Goal: Information Seeking & Learning: Learn about a topic

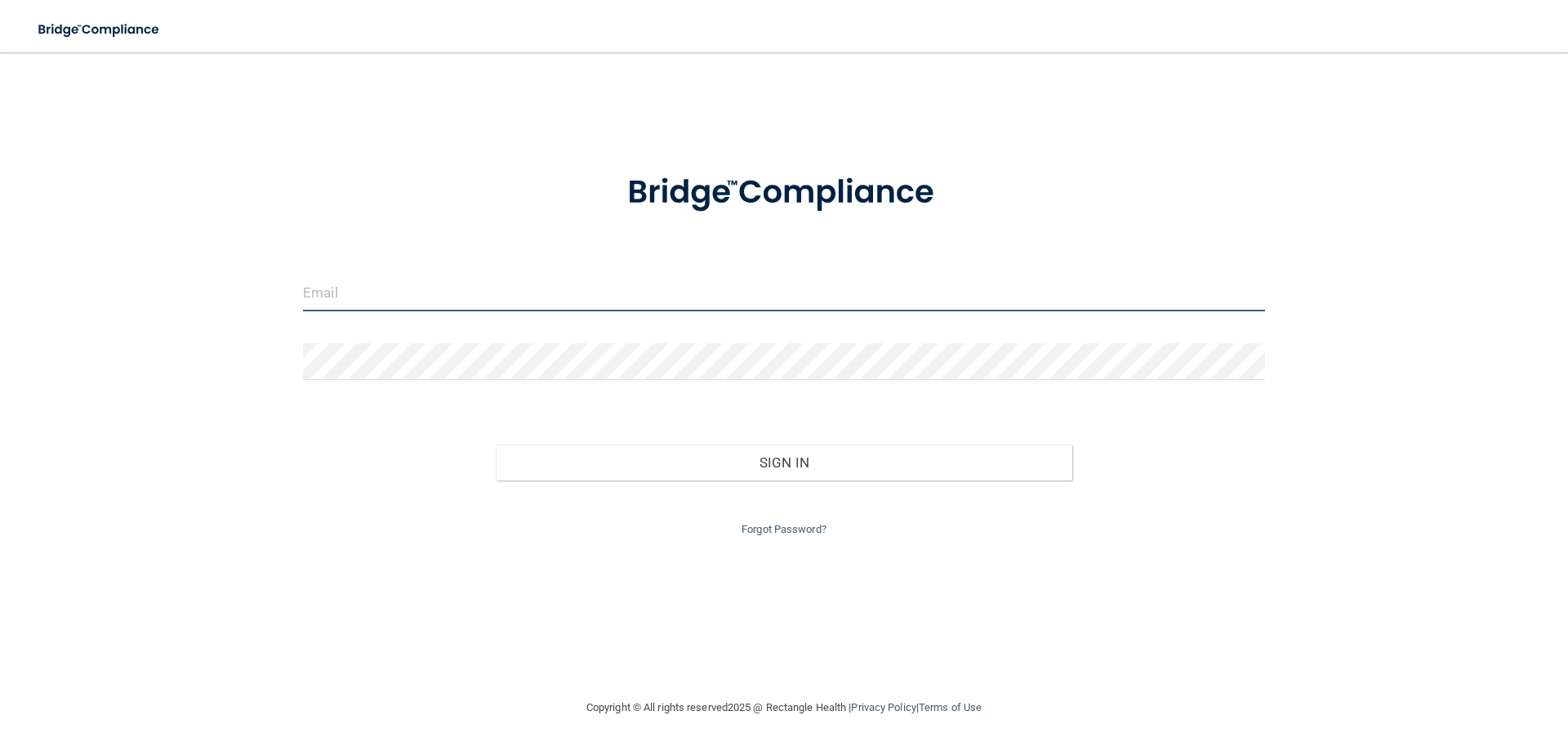
click at [336, 294] on input "email" at bounding box center [784, 293] width 963 height 37
type input "[EMAIL_ADDRESS][DOMAIN_NAME]"
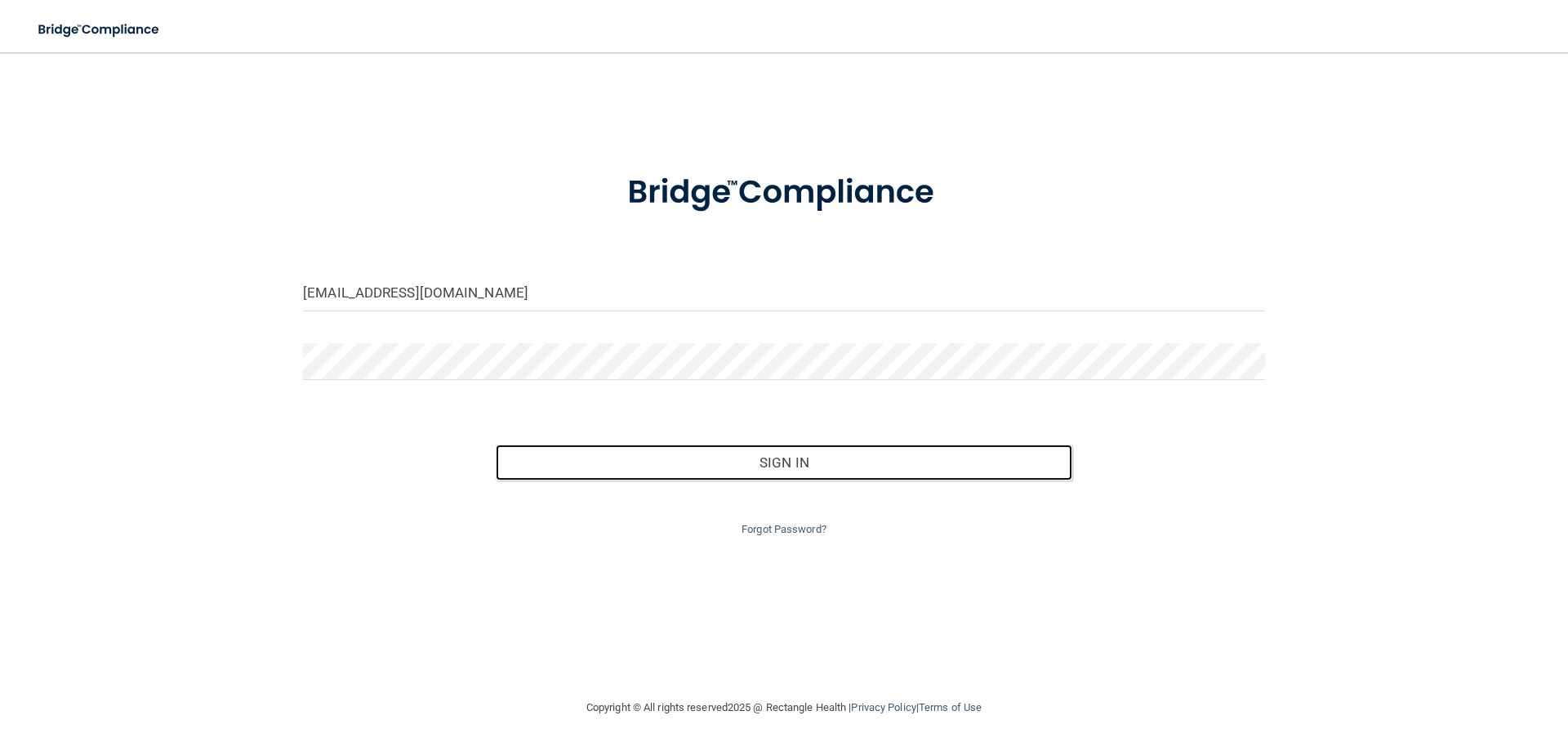
click at [496, 444] on button "Sign In" at bounding box center [784, 462] width 578 height 36
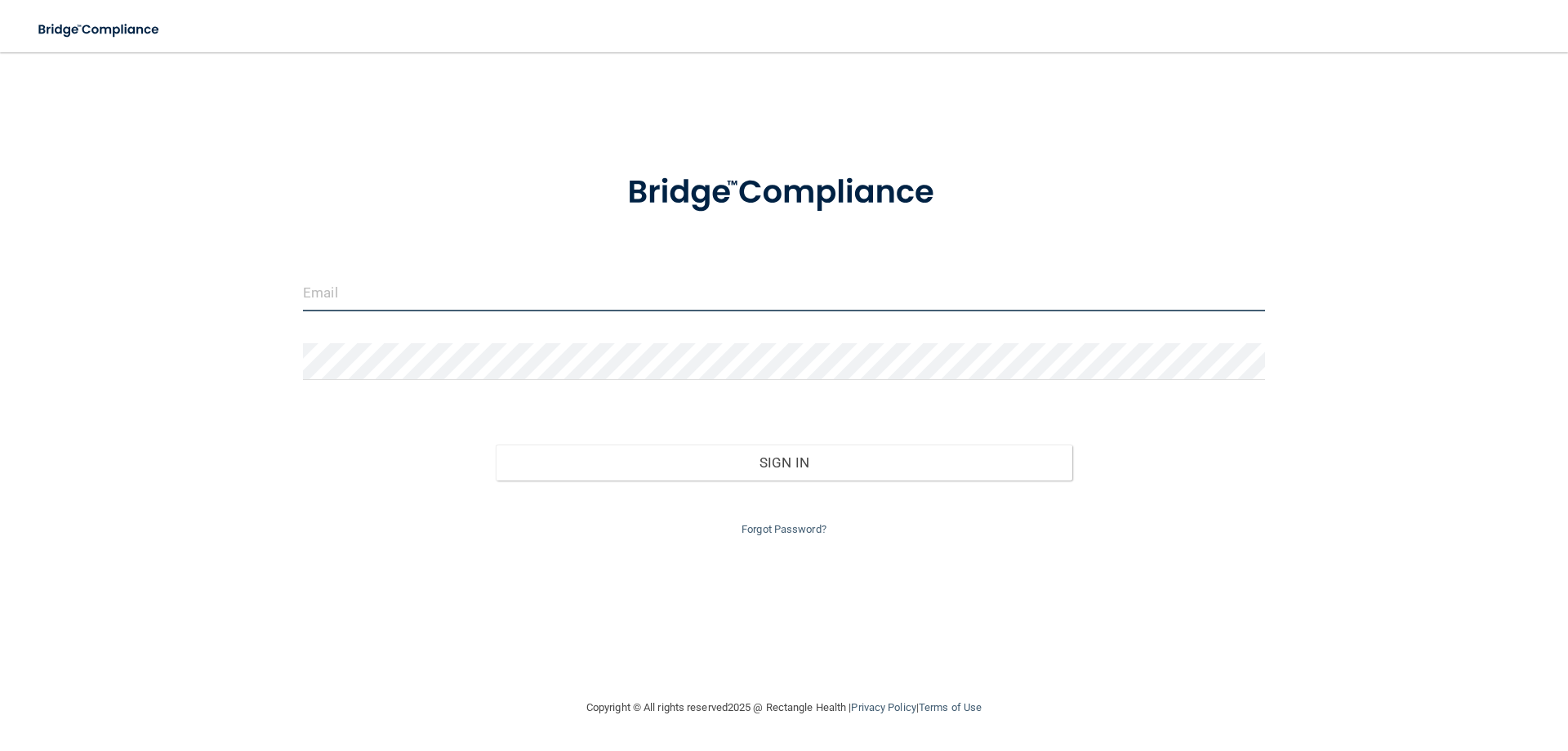
click at [456, 286] on input "email" at bounding box center [784, 293] width 963 height 37
type input "[EMAIL_ADDRESS][DOMAIN_NAME]"
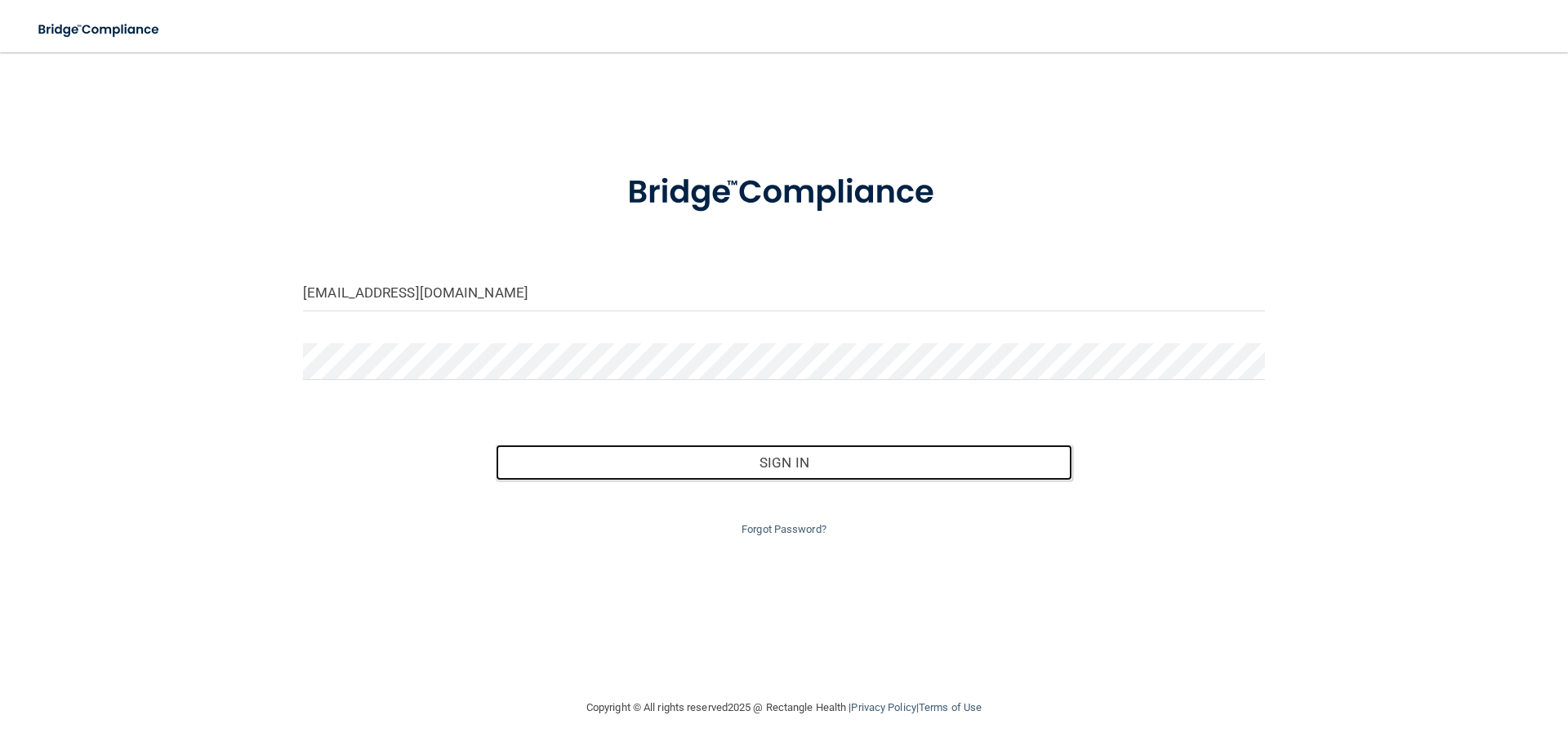
click at [496, 444] on button "Sign In" at bounding box center [784, 462] width 578 height 36
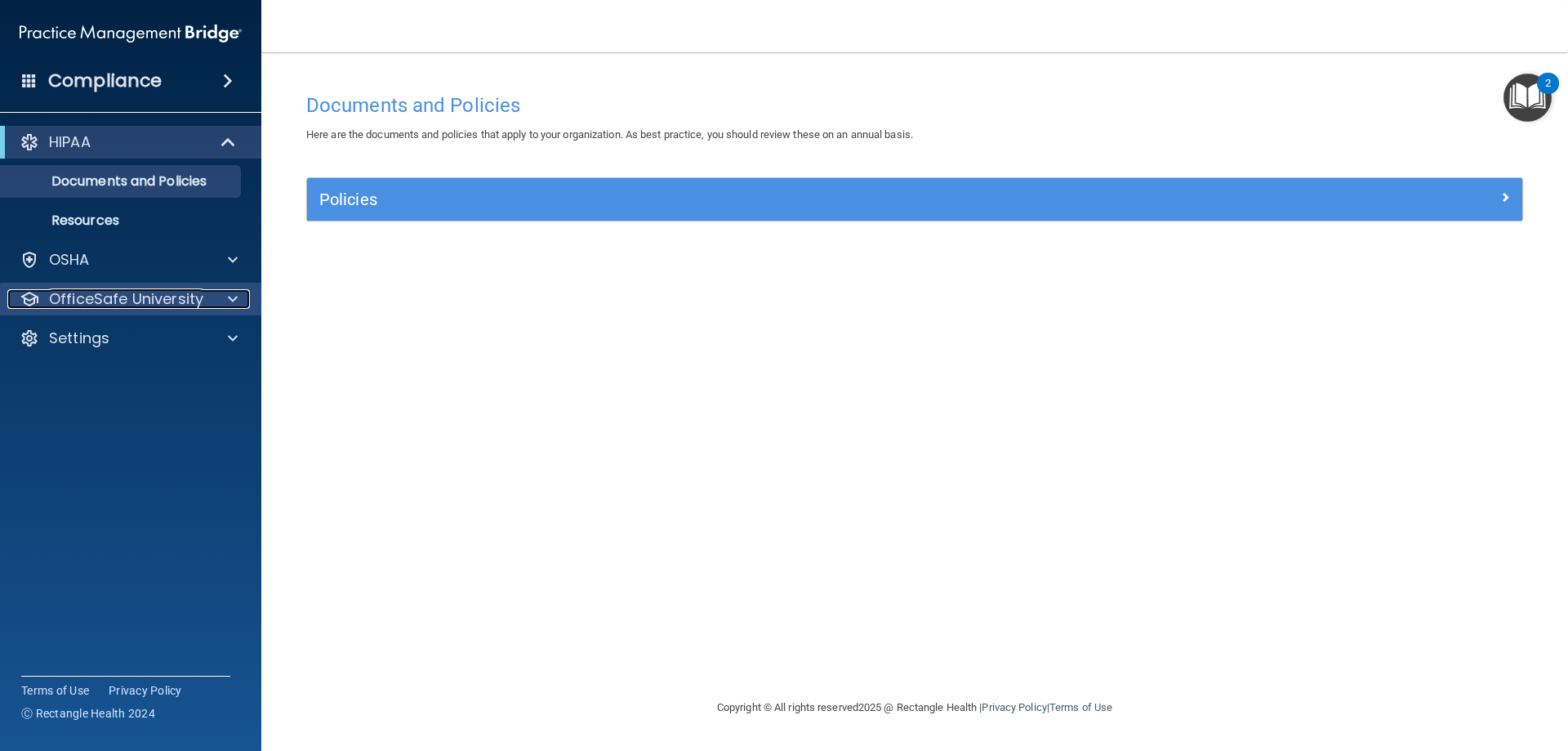
click at [226, 306] on div at bounding box center [230, 298] width 41 height 20
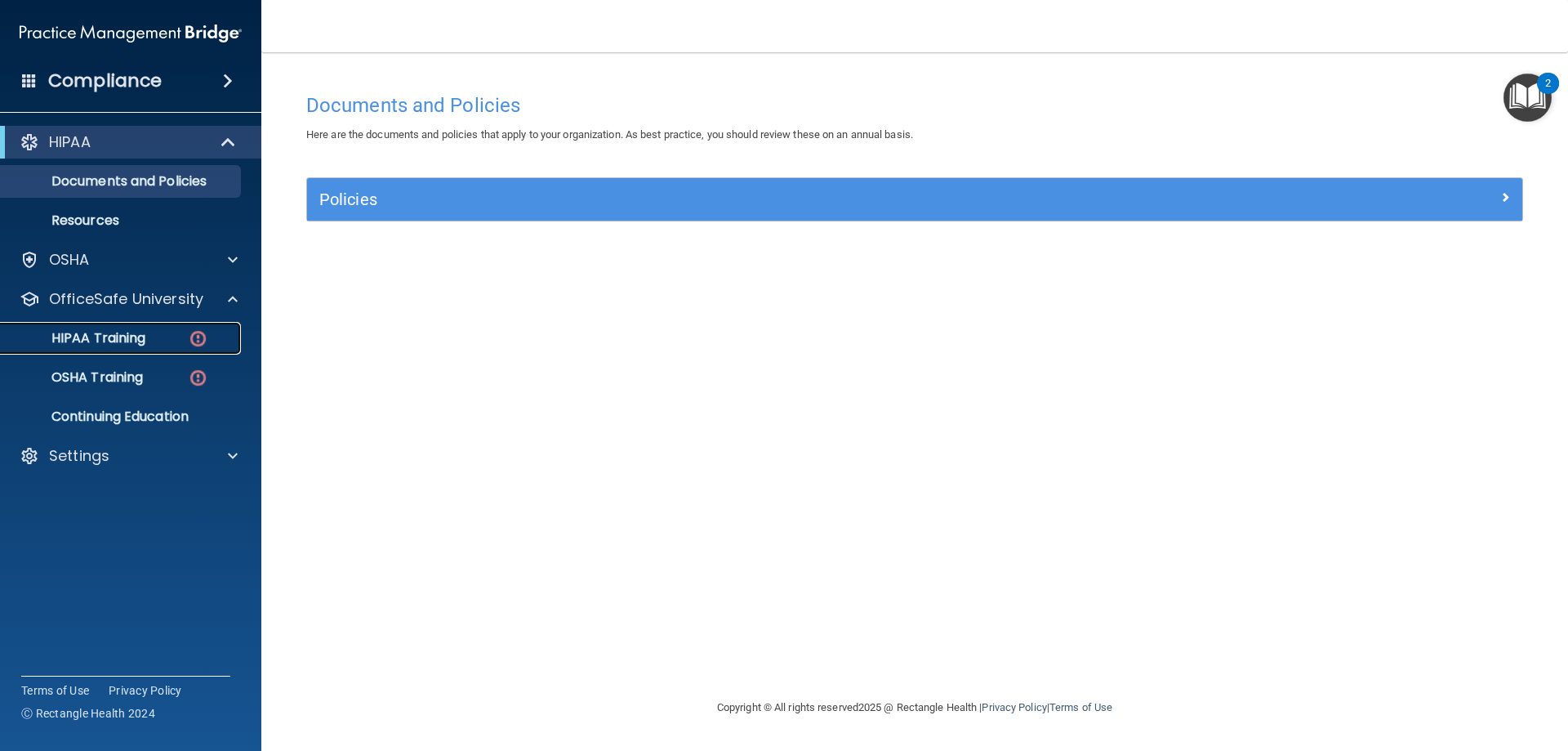
click at [132, 341] on p "HIPAA Training" at bounding box center [77, 337] width 134 height 16
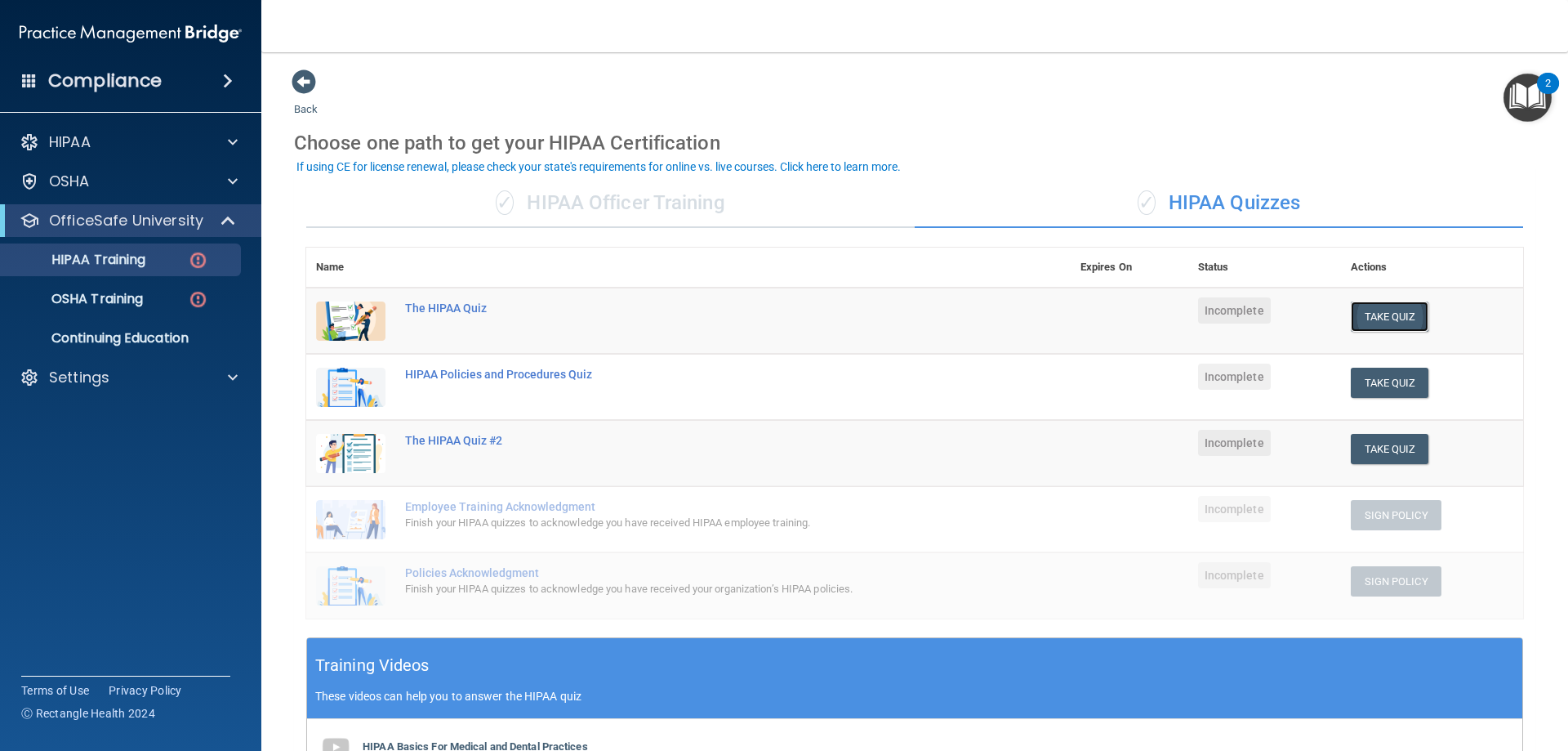
click at [1392, 320] on button "Take Quiz" at bounding box center [1390, 316] width 78 height 30
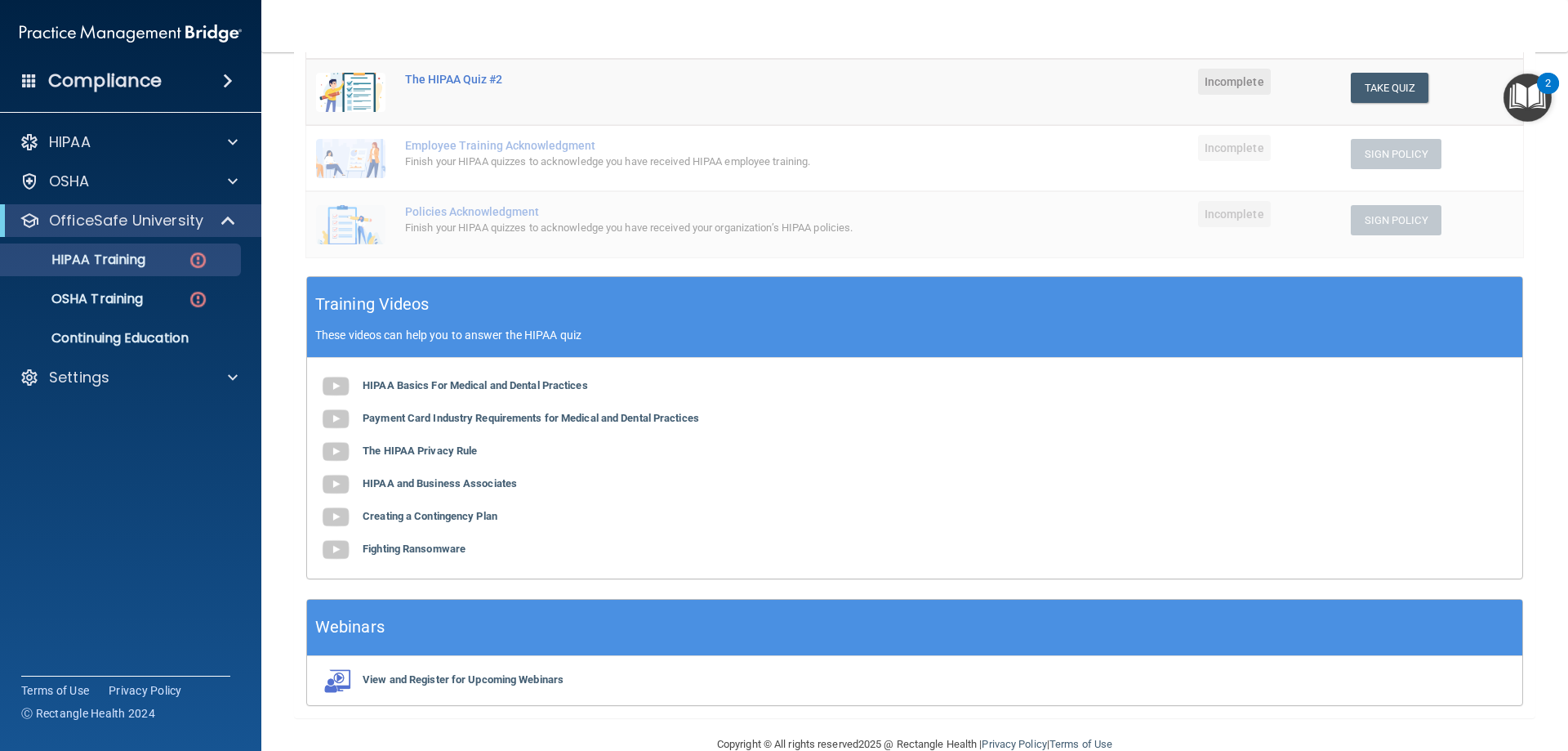
scroll to position [394, 0]
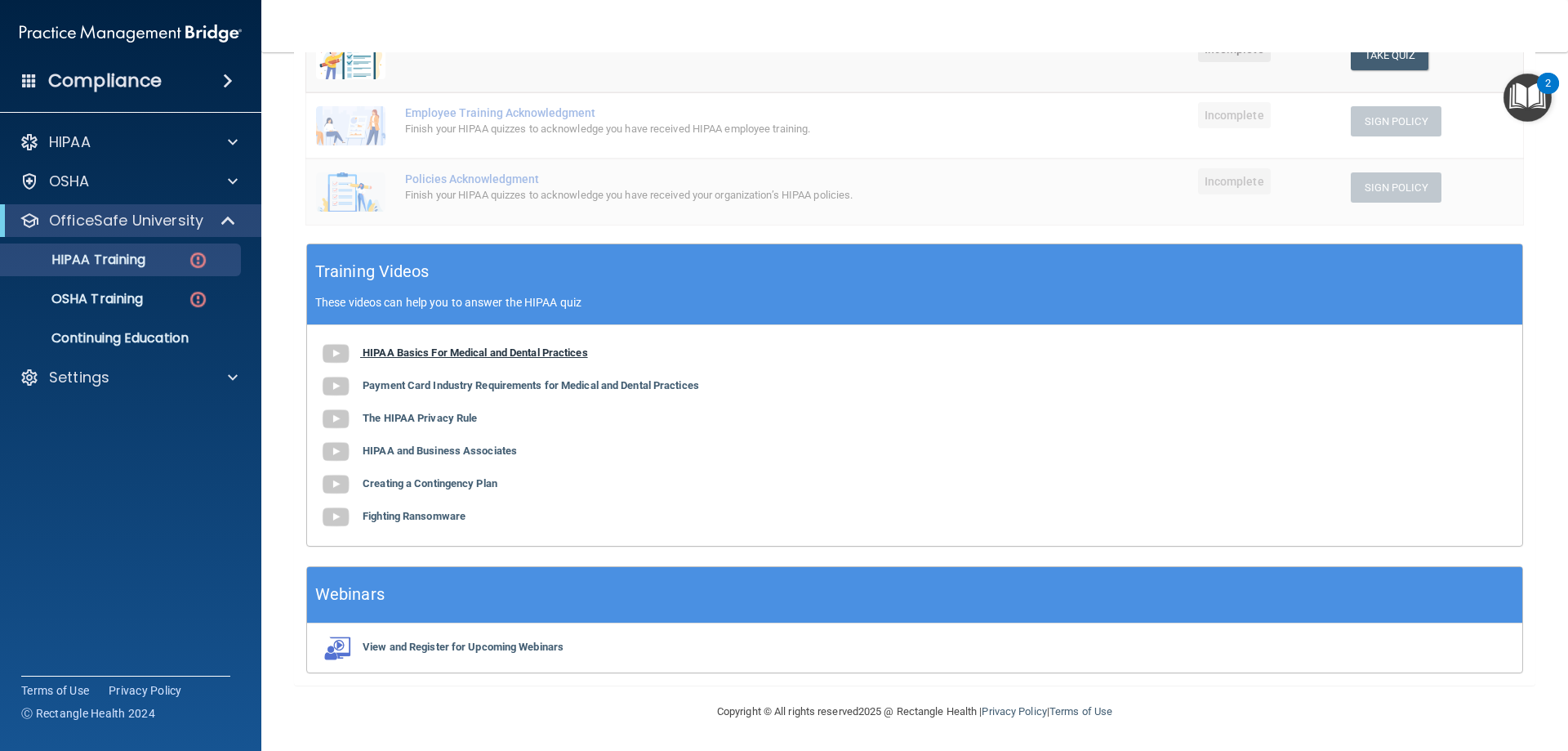
click at [462, 352] on b "HIPAA Basics For Medical and Dental Practices" at bounding box center [476, 352] width 226 height 12
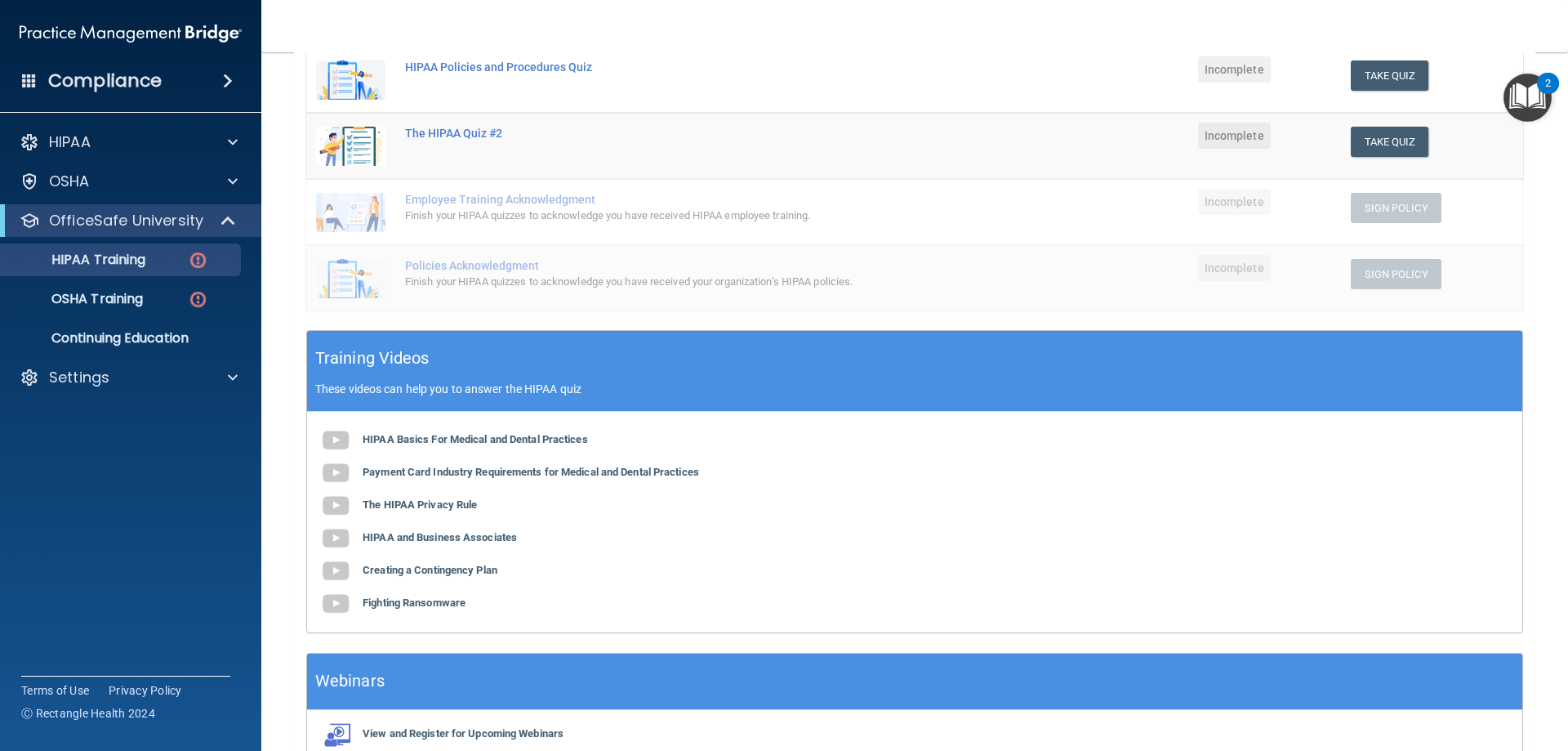
scroll to position [308, 0]
click at [474, 469] on b "Payment Card Industry Requirements for Medical and Dental Practices" at bounding box center [531, 471] width 336 height 12
click at [426, 501] on b "The HIPAA Privacy Rule" at bounding box center [420, 503] width 114 height 12
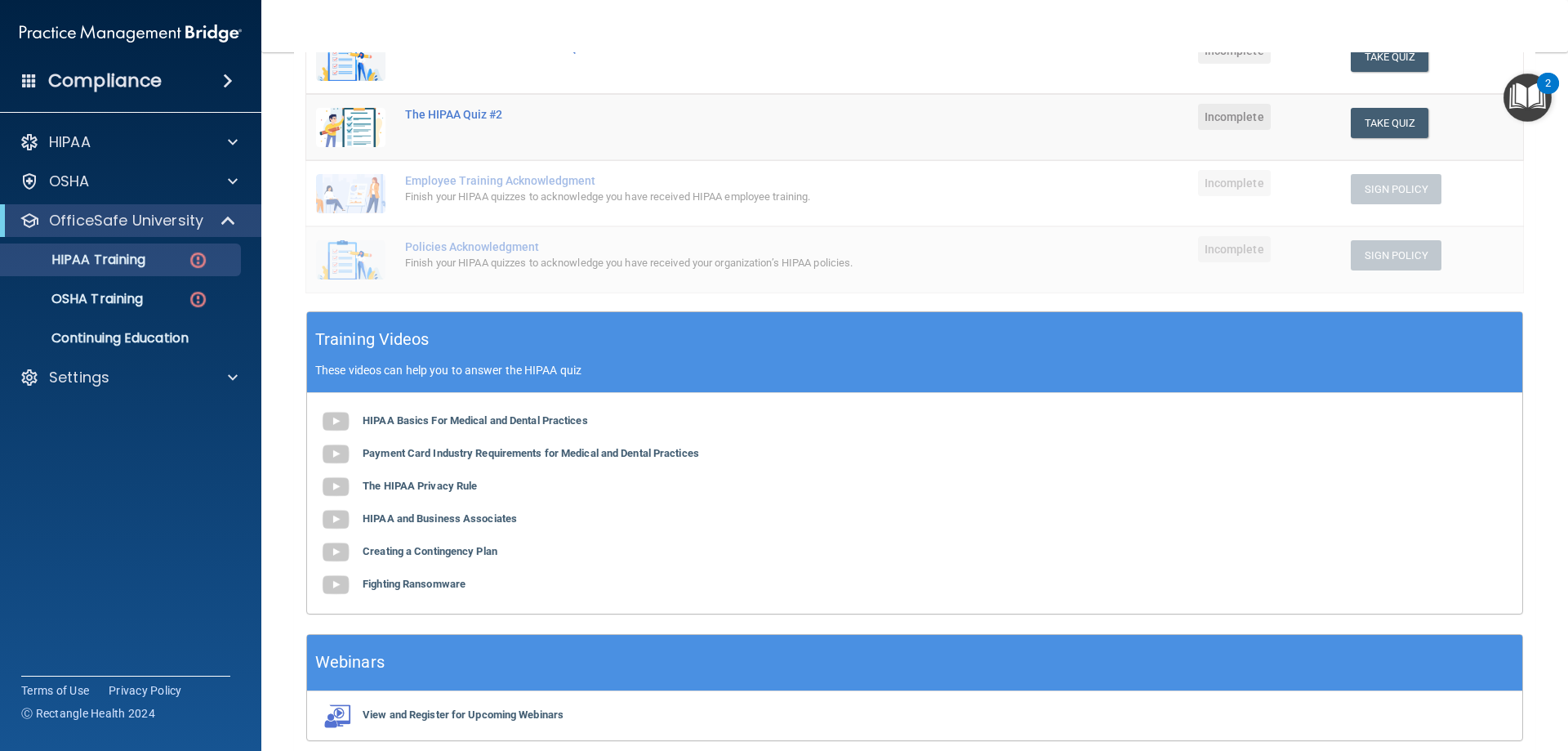
scroll to position [327, 0]
click at [432, 518] on b "HIPAA and Business Associates" at bounding box center [440, 517] width 154 height 12
click at [468, 544] on b "Creating a Contingency Plan" at bounding box center [430, 550] width 134 height 12
click at [436, 584] on b "Fighting Ransomware" at bounding box center [415, 582] width 103 height 12
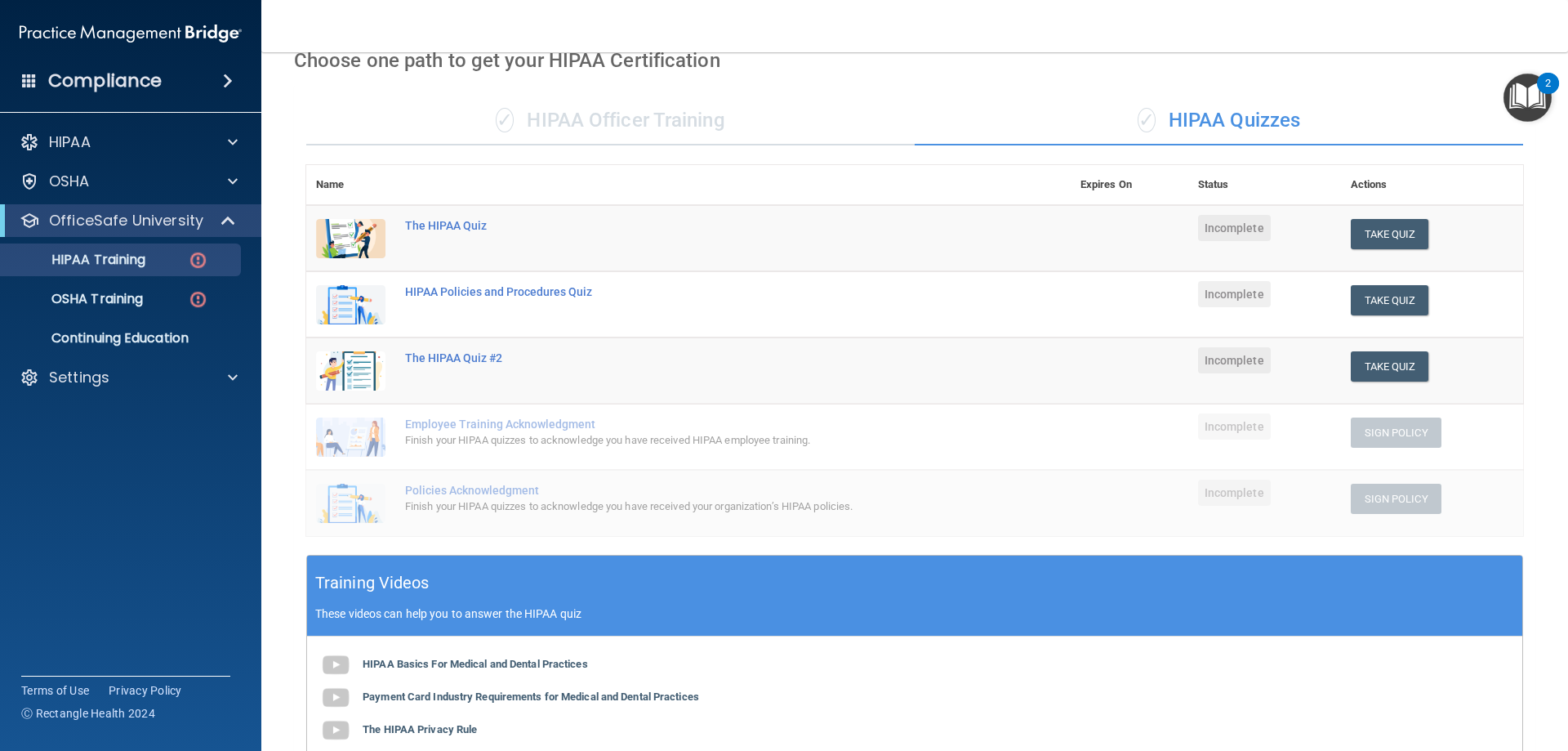
scroll to position [82, 0]
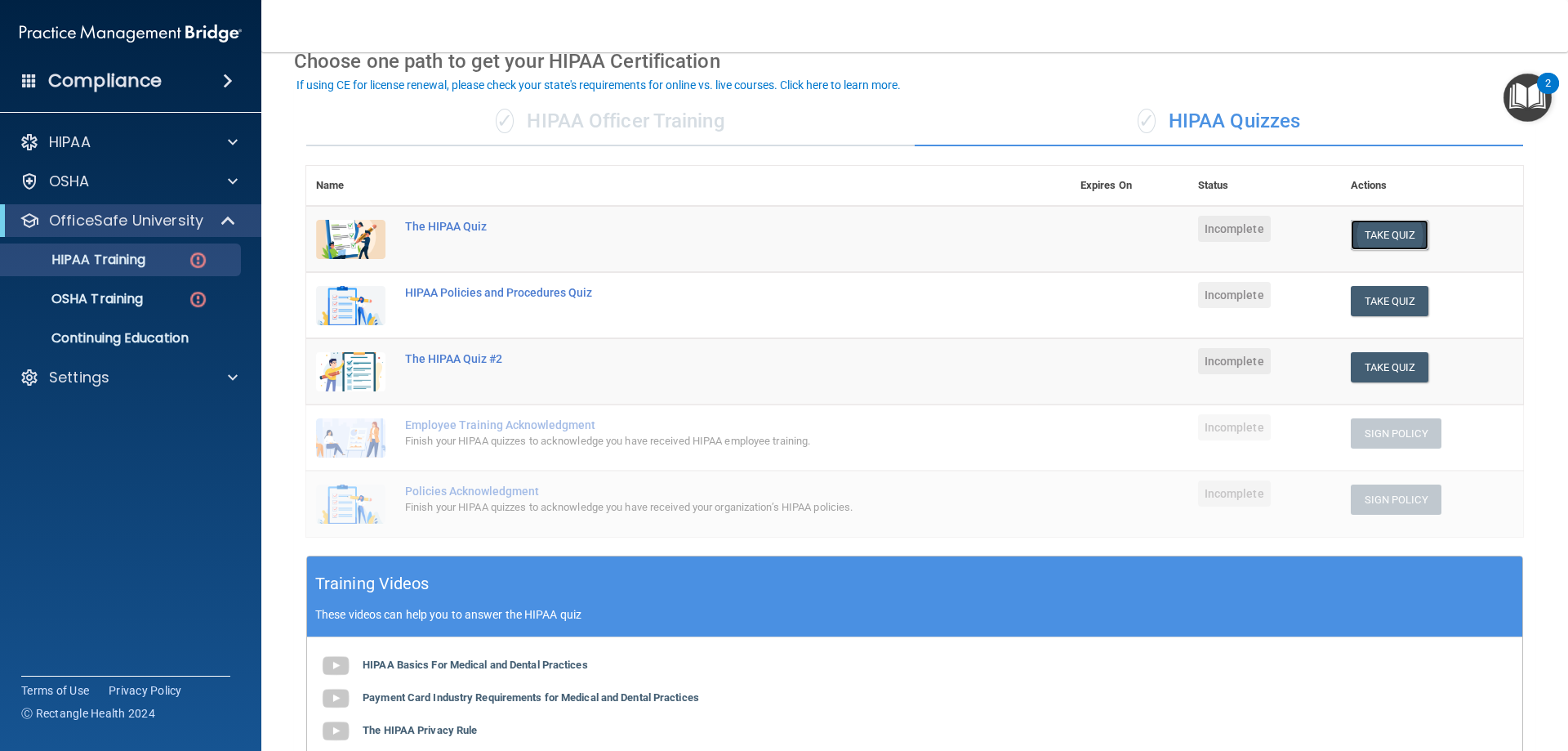
click at [1365, 231] on button "Take Quiz" at bounding box center [1390, 235] width 78 height 30
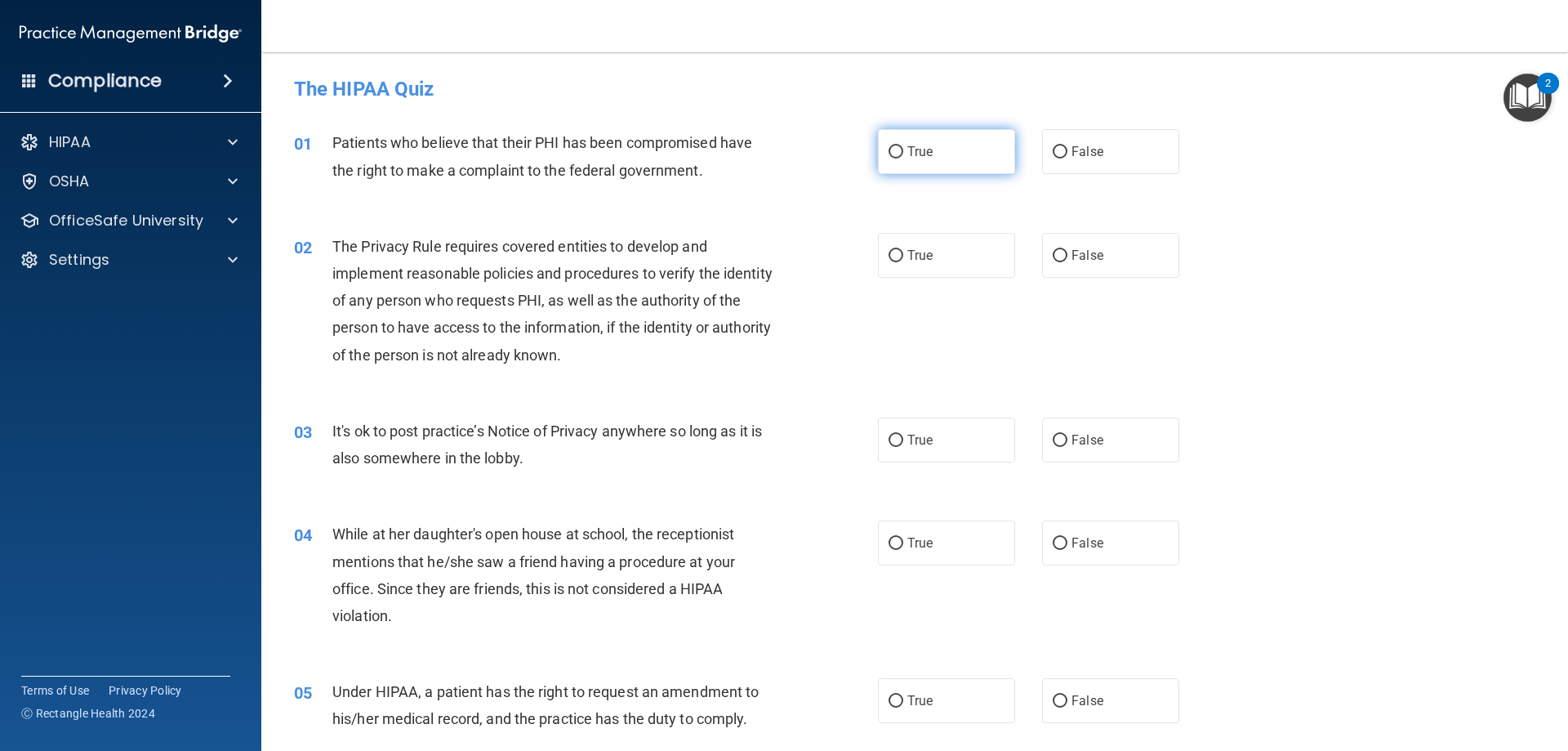
click at [901, 151] on label "True" at bounding box center [947, 151] width 137 height 45
click at [901, 151] on input "True" at bounding box center [895, 152] width 14 height 12
radio input "true"
click at [927, 254] on span "True" at bounding box center [920, 255] width 26 height 15
click at [904, 254] on input "True" at bounding box center [895, 255] width 14 height 12
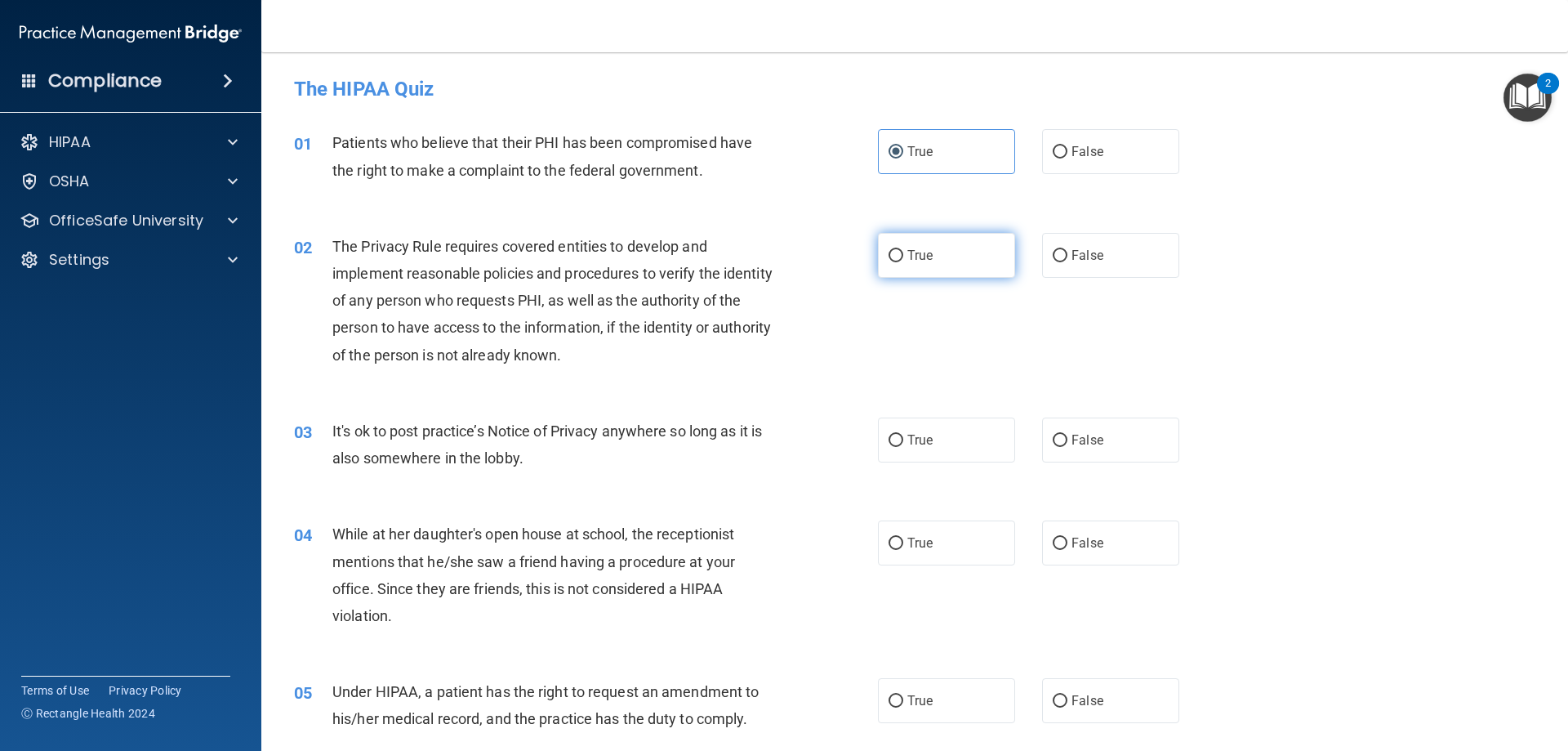
radio input "true"
click at [896, 440] on input "True" at bounding box center [895, 440] width 14 height 12
radio input "true"
click at [1071, 543] on span "False" at bounding box center [1087, 542] width 31 height 15
click at [1066, 543] on input "False" at bounding box center [1060, 543] width 14 height 12
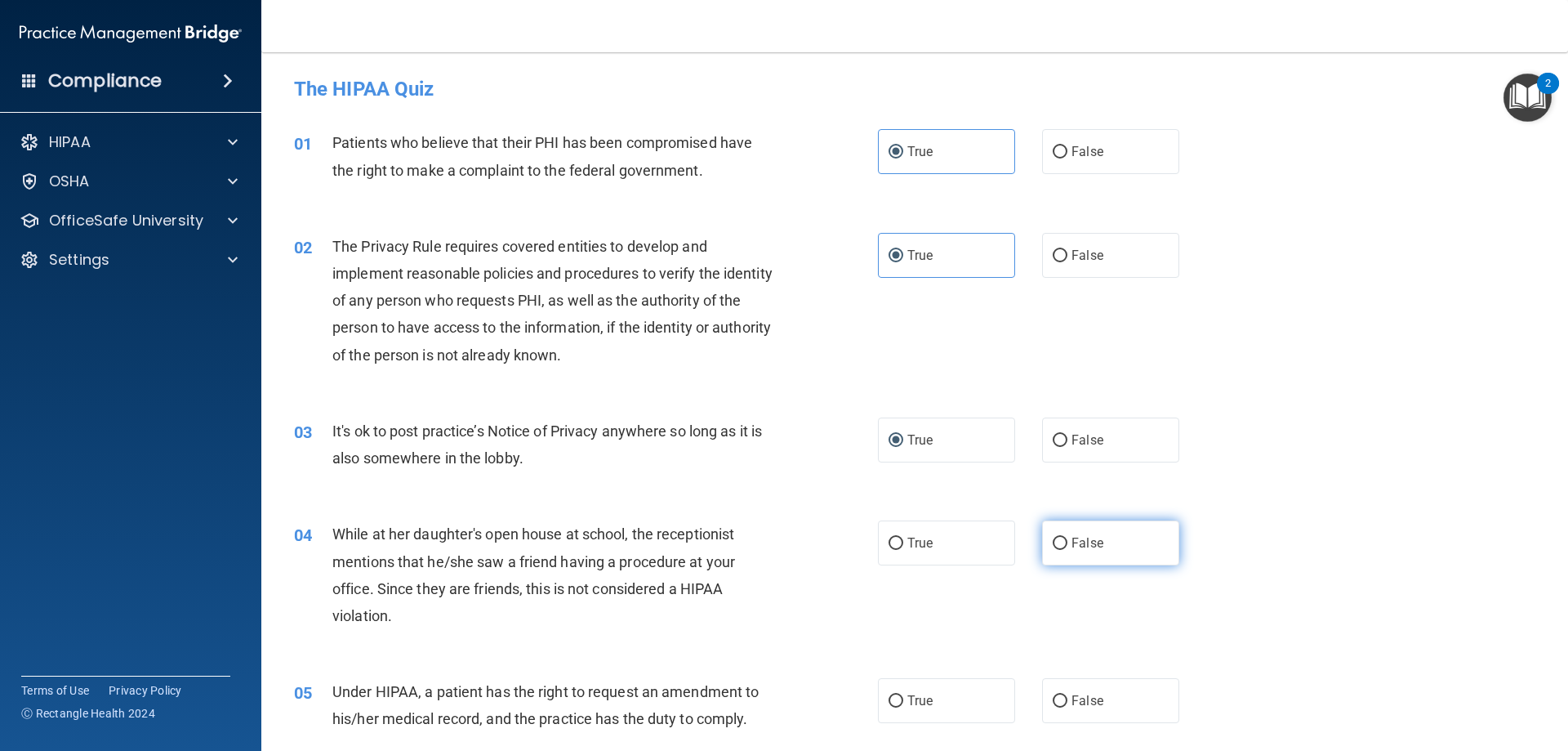
radio input "true"
click at [917, 538] on span "True" at bounding box center [920, 542] width 26 height 15
click at [904, 538] on input "True" at bounding box center [895, 543] width 14 height 12
radio input "true"
radio input "false"
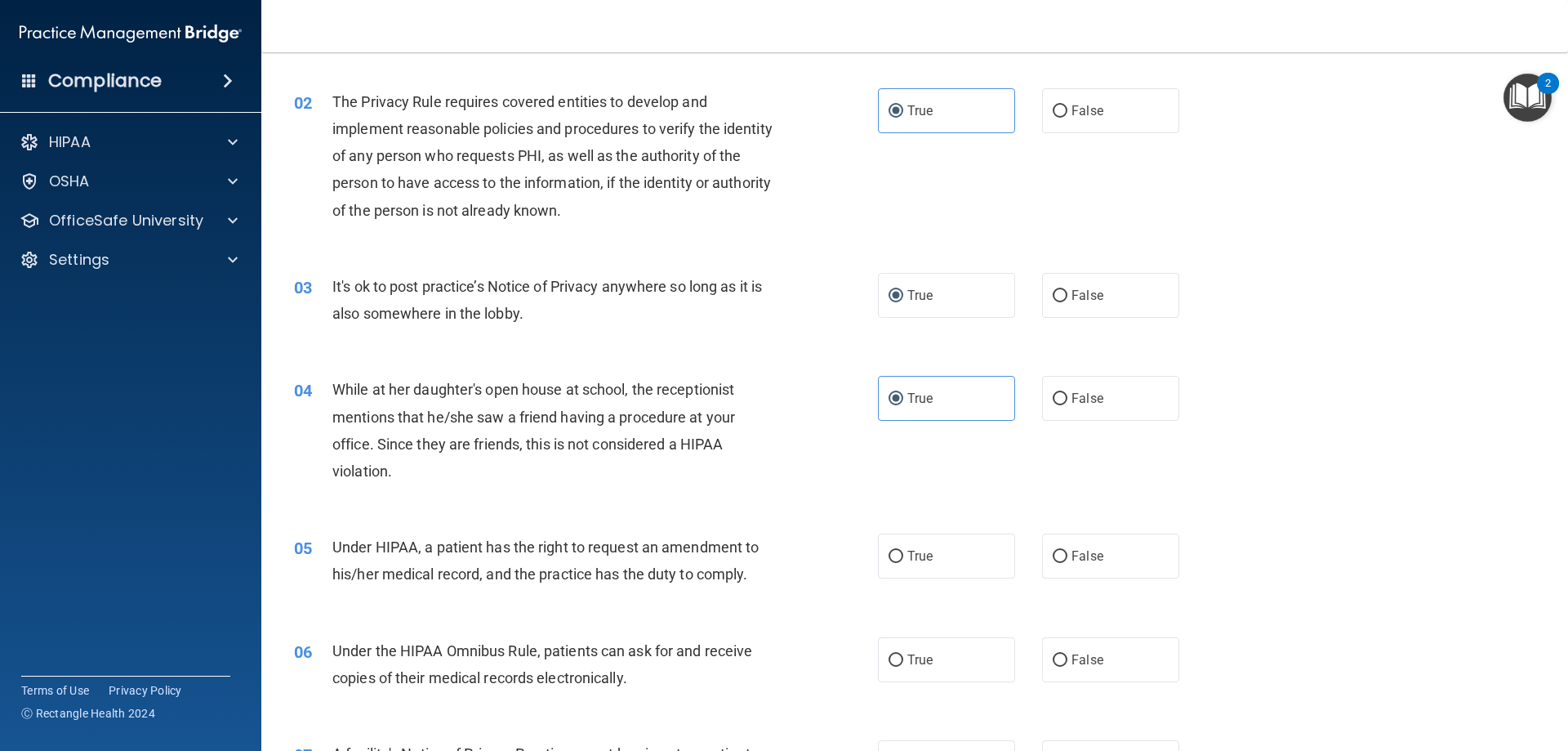
scroll to position [163, 0]
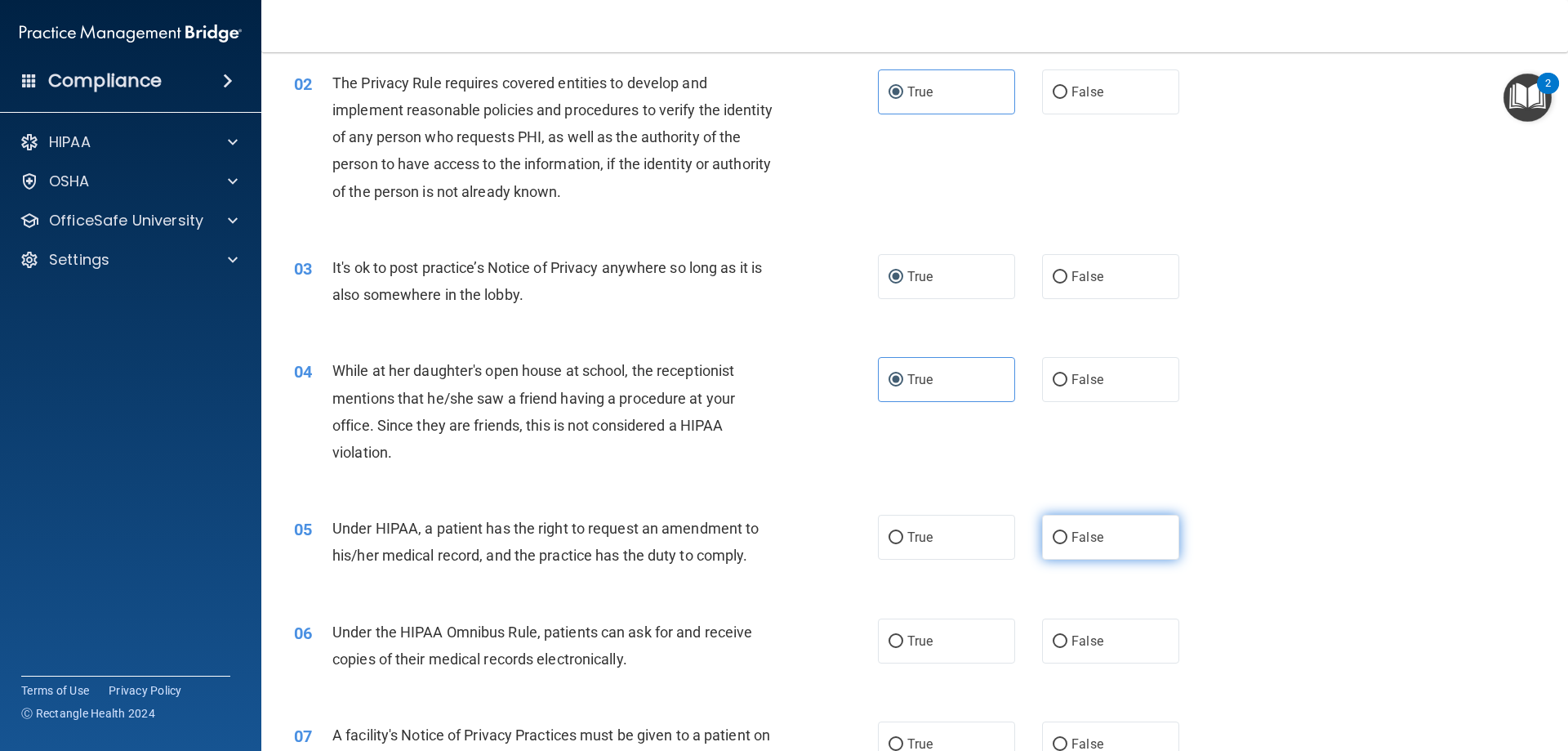
click at [1056, 543] on input "False" at bounding box center [1060, 538] width 14 height 12
radio input "true"
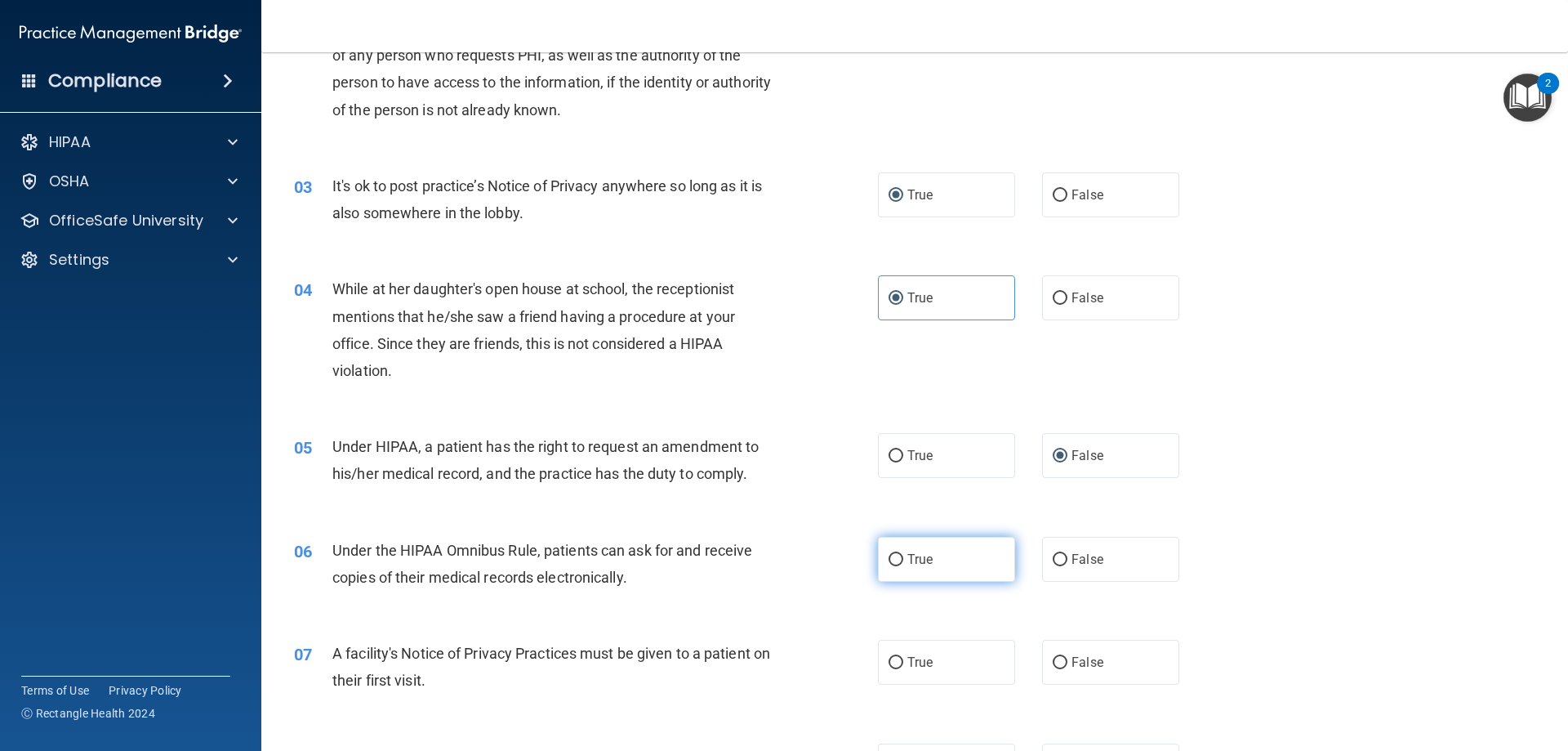
click at [907, 558] on span "True" at bounding box center [920, 558] width 26 height 15
click at [904, 558] on input "True" at bounding box center [895, 559] width 14 height 12
radio input "true"
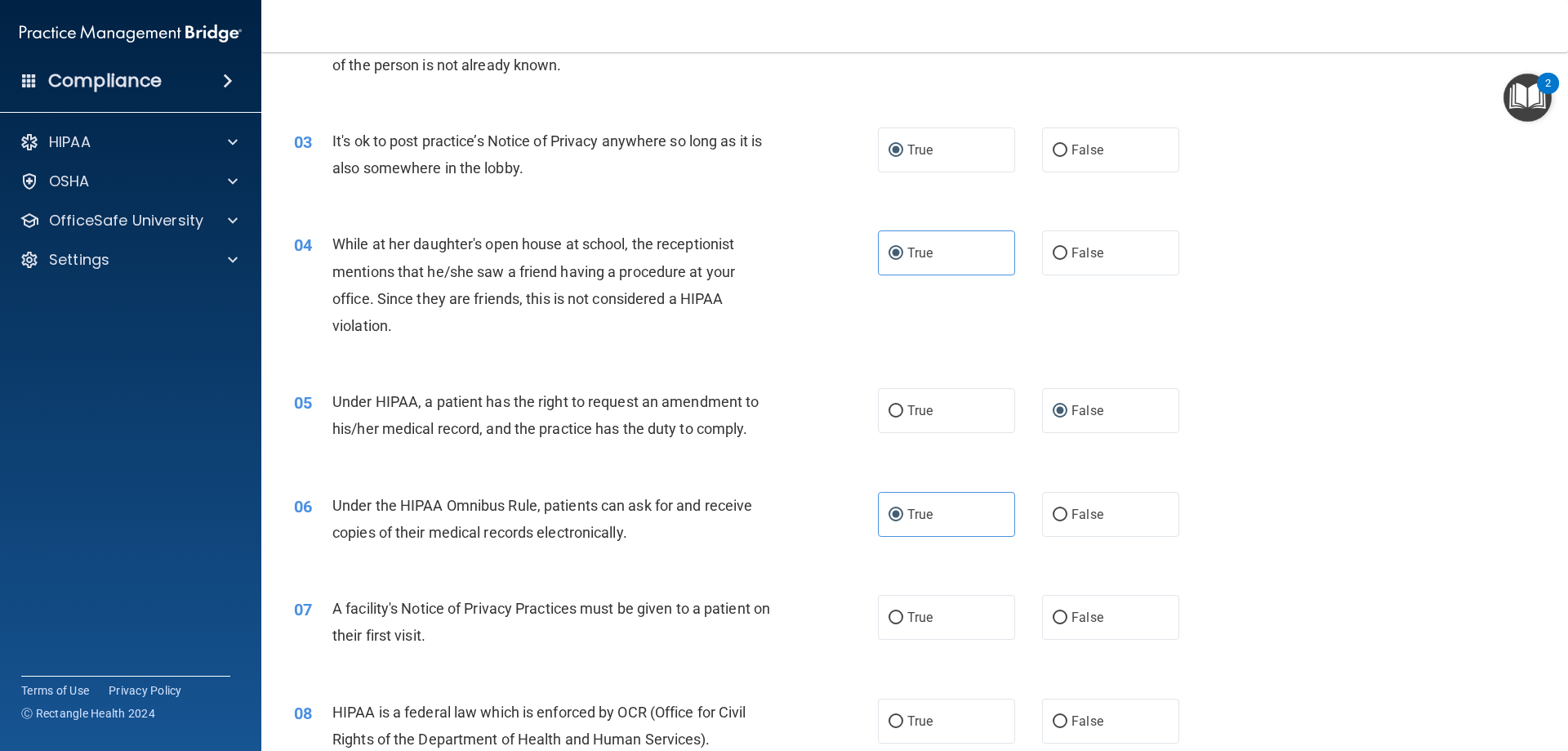
scroll to position [327, 0]
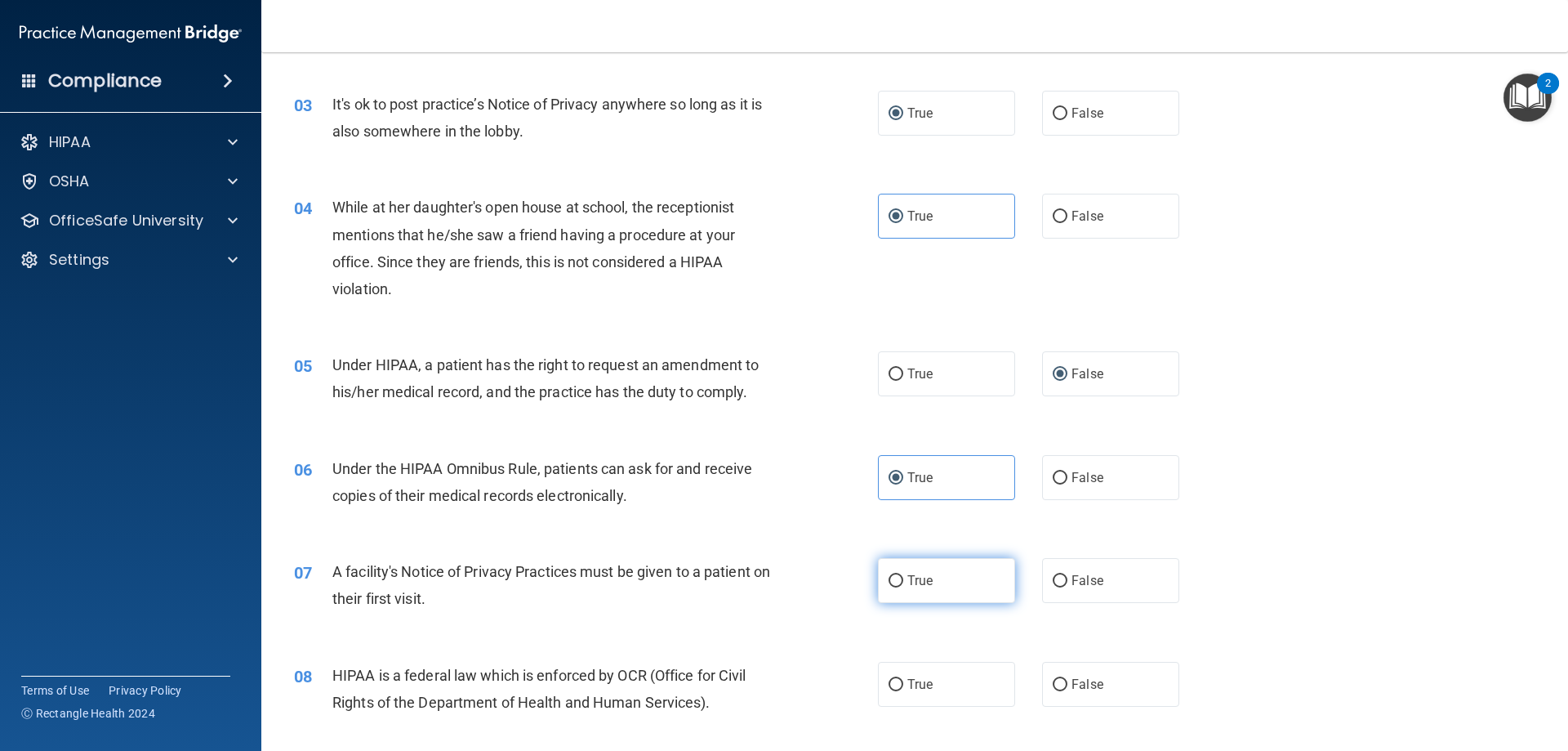
click at [907, 579] on span "True" at bounding box center [920, 580] width 26 height 15
click at [904, 579] on input "True" at bounding box center [895, 580] width 14 height 12
radio input "true"
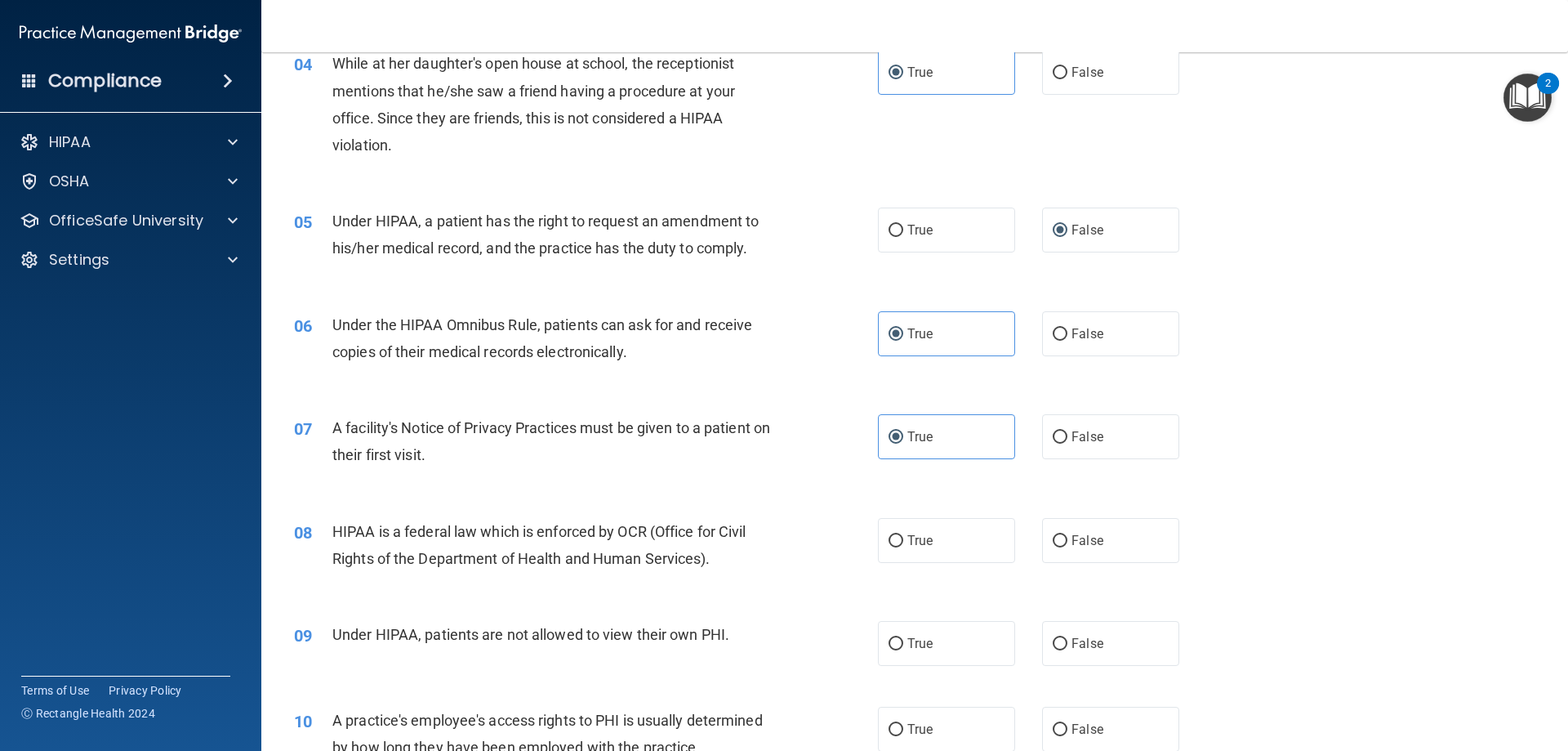
scroll to position [490, 0]
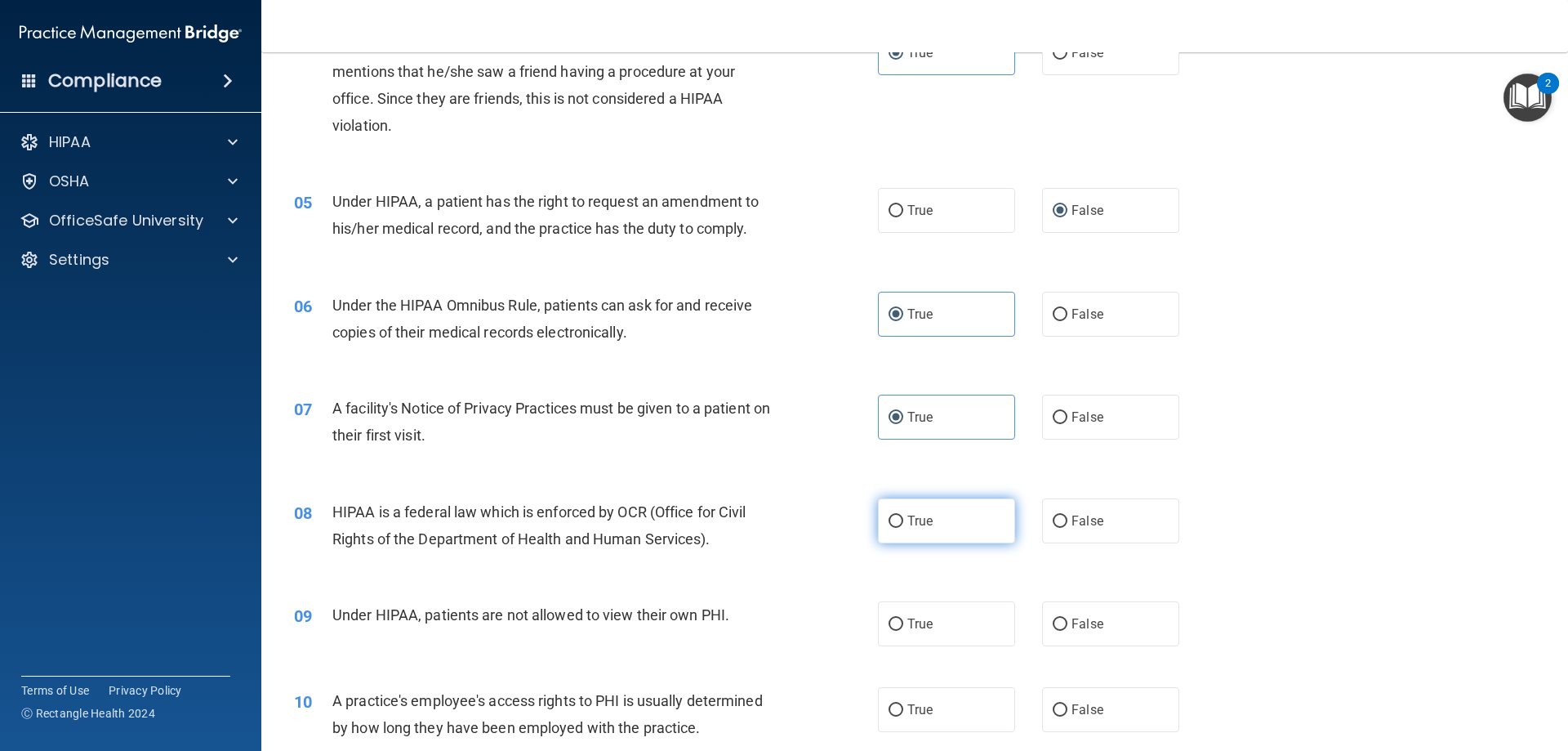
click at [947, 508] on label "True" at bounding box center [947, 520] width 137 height 45
click at [904, 516] on input "True" at bounding box center [895, 521] width 14 height 12
radio input "true"
click at [1085, 625] on span "False" at bounding box center [1087, 623] width 31 height 15
click at [1068, 625] on input "False" at bounding box center [1060, 624] width 14 height 12
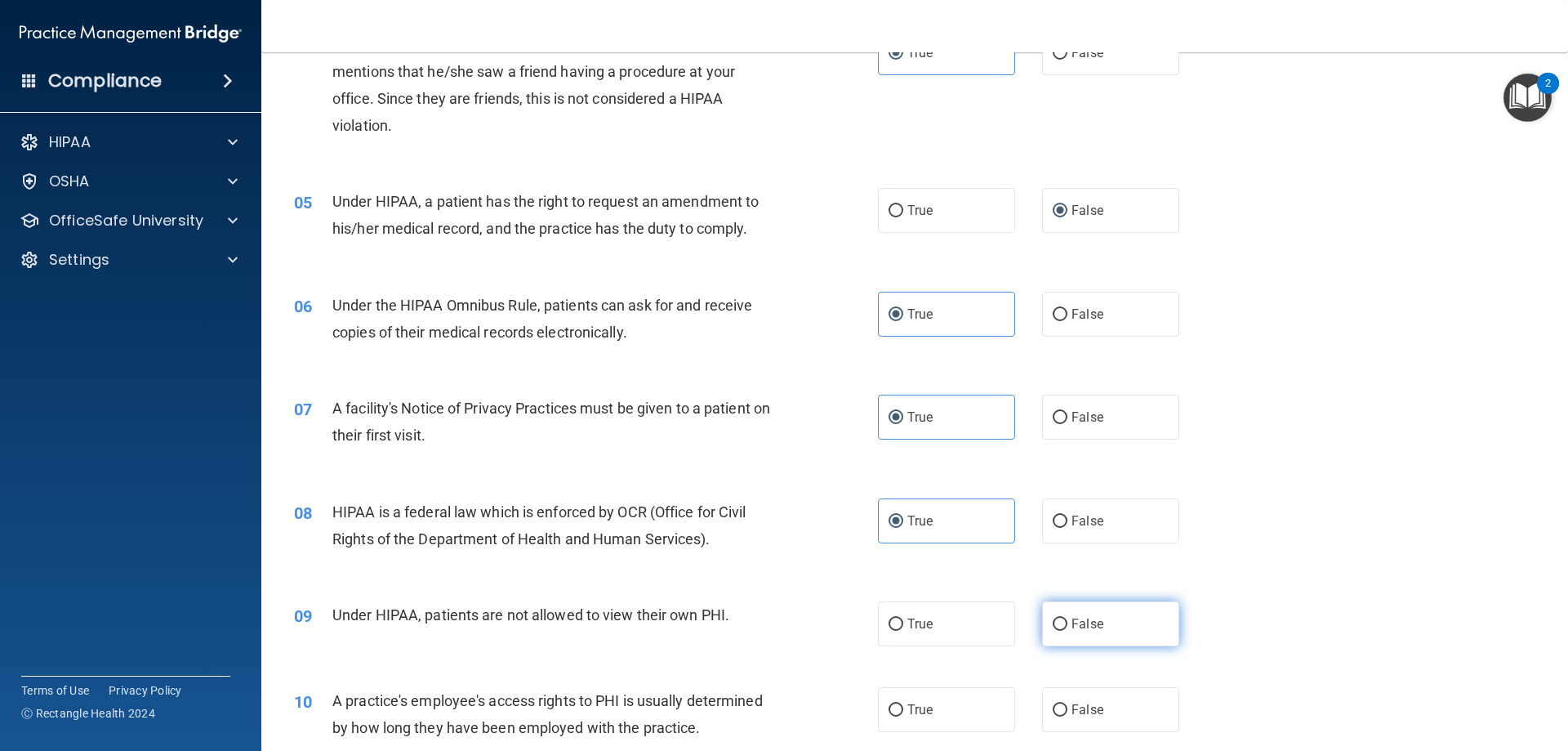
radio input "true"
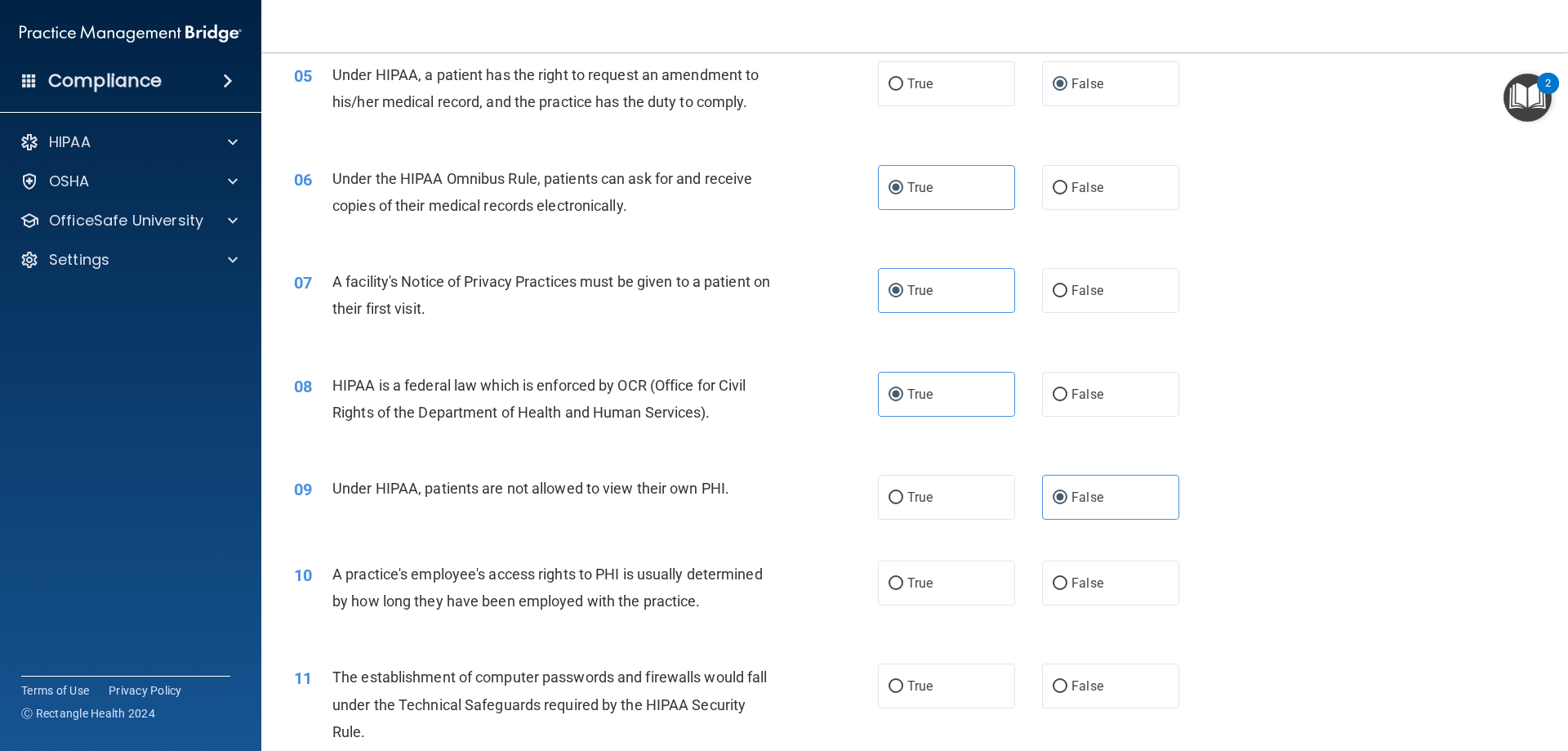
scroll to position [654, 0]
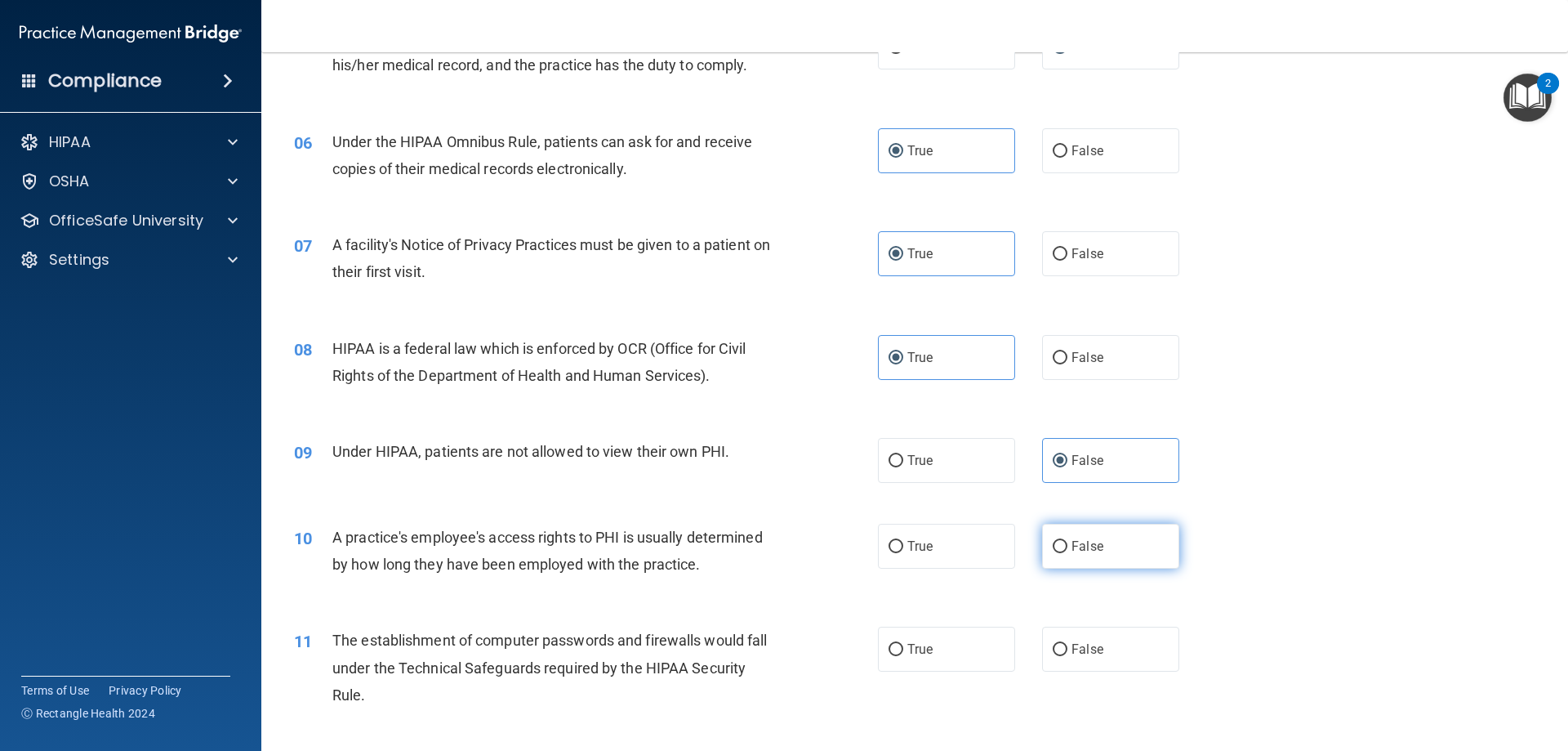
click at [1094, 545] on span "False" at bounding box center [1087, 546] width 31 height 15
click at [1068, 545] on input "False" at bounding box center [1060, 546] width 14 height 12
radio input "true"
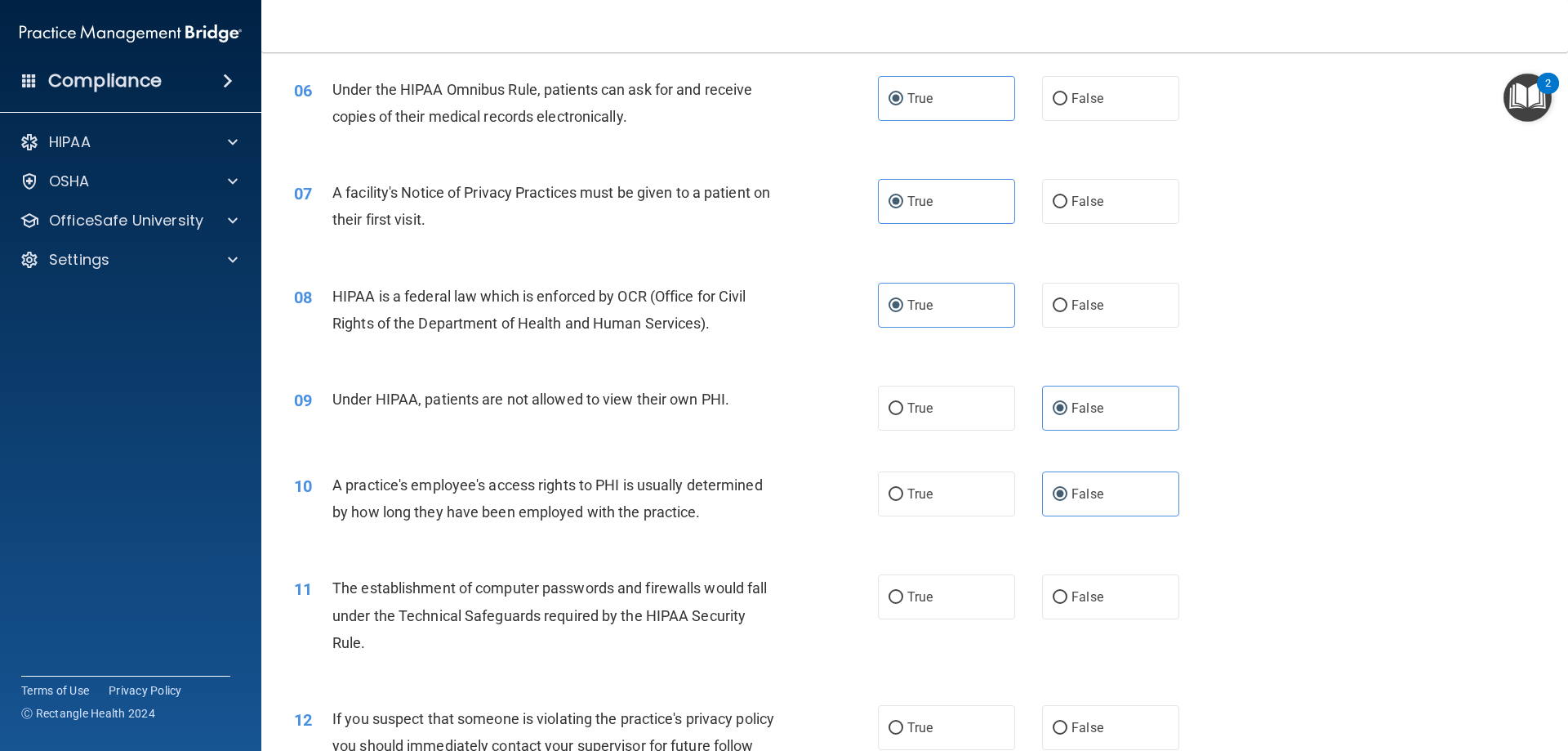
scroll to position [735, 0]
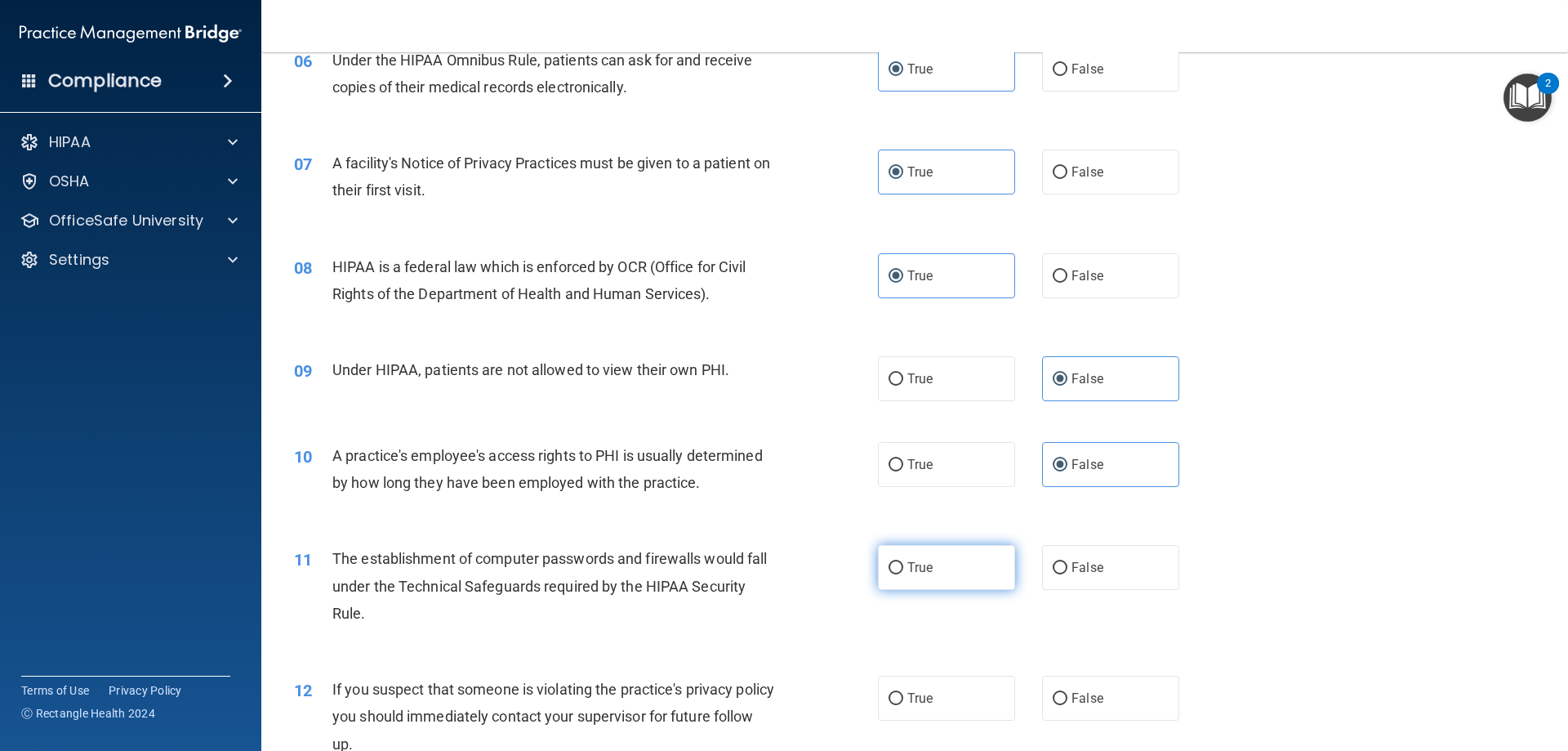
click at [980, 567] on label "True" at bounding box center [947, 567] width 137 height 45
click at [904, 567] on input "True" at bounding box center [895, 568] width 14 height 12
radio input "true"
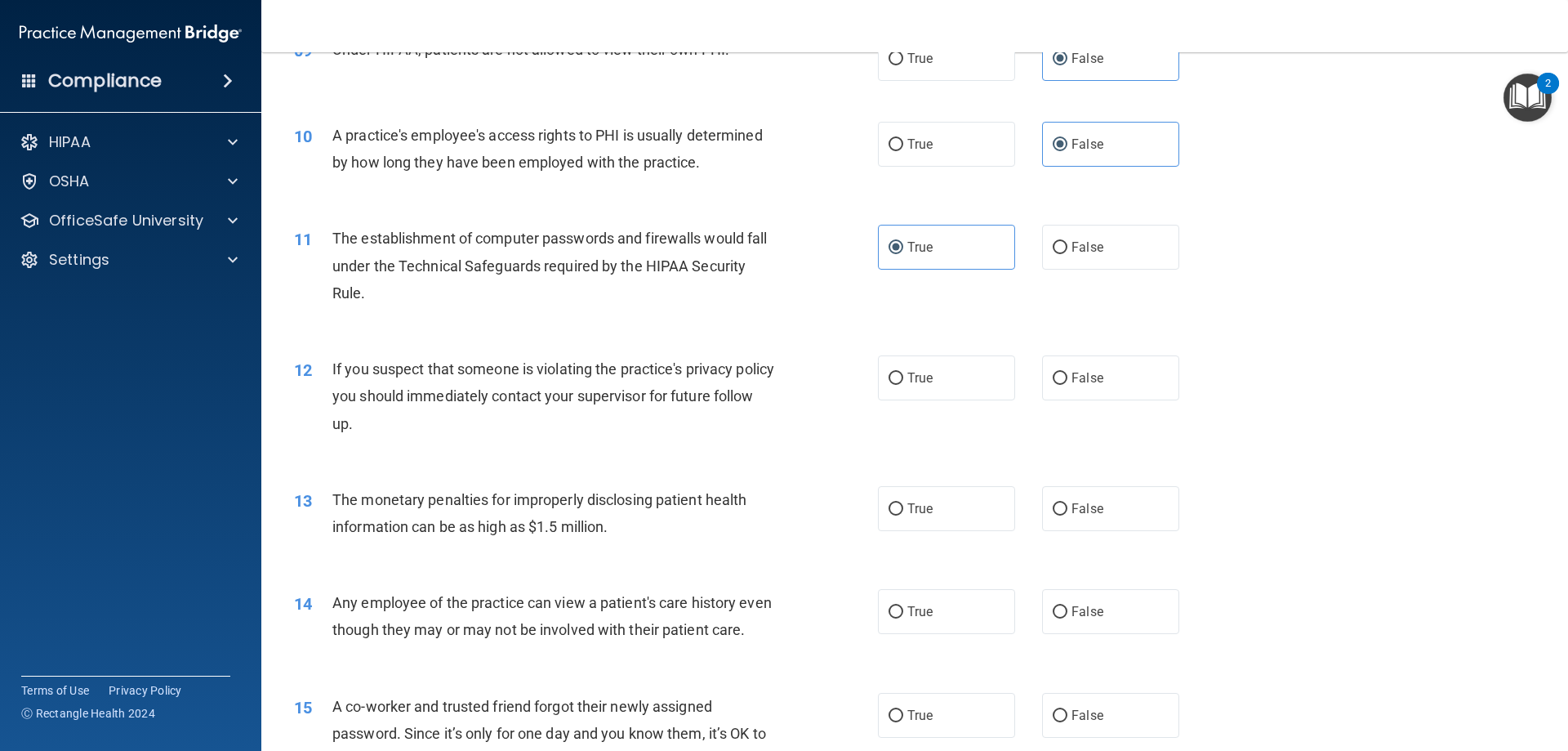
scroll to position [1062, 0]
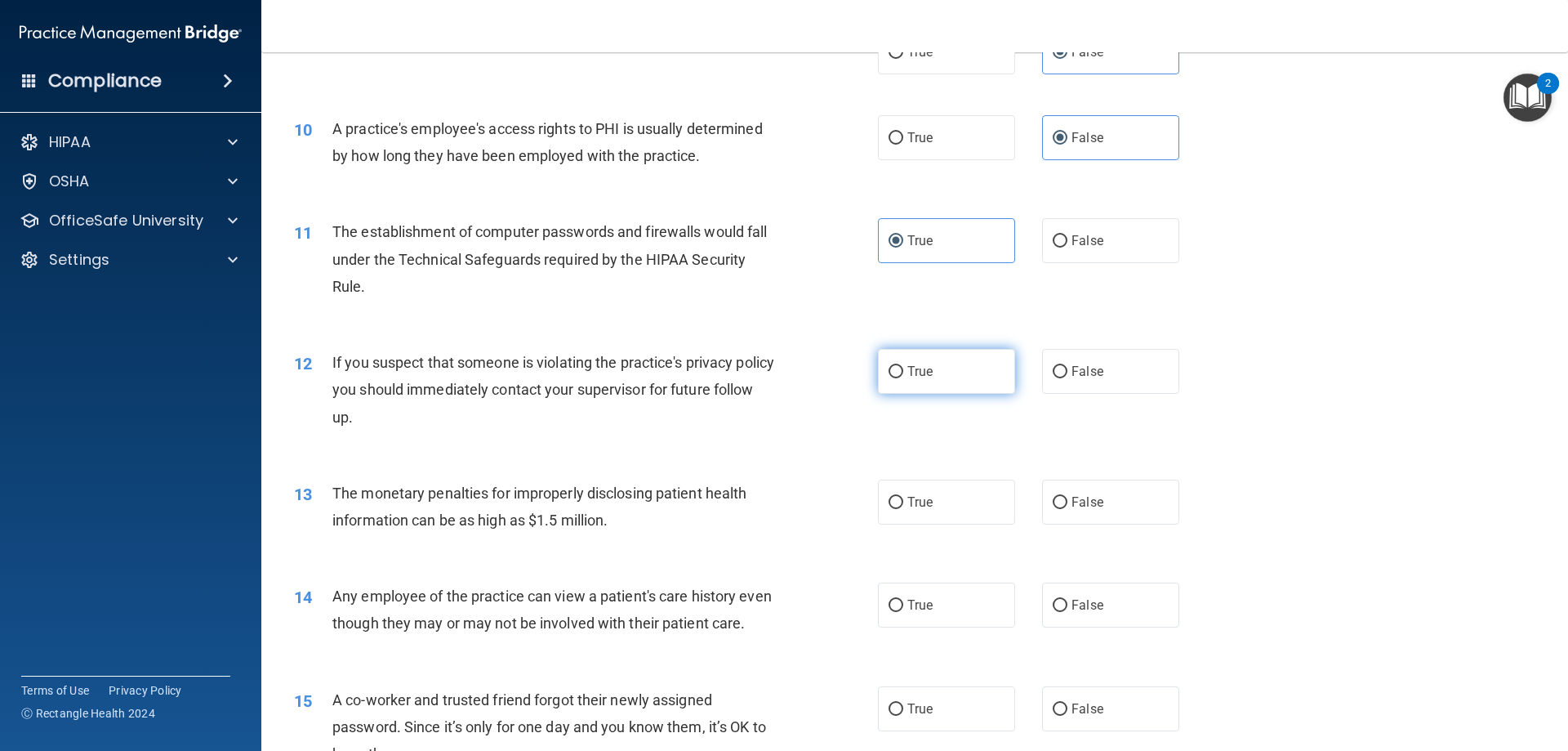
click at [938, 375] on label "True" at bounding box center [947, 371] width 137 height 45
click at [904, 375] on input "True" at bounding box center [895, 372] width 14 height 12
radio input "true"
click at [894, 499] on input "True" at bounding box center [895, 502] width 14 height 12
radio input "true"
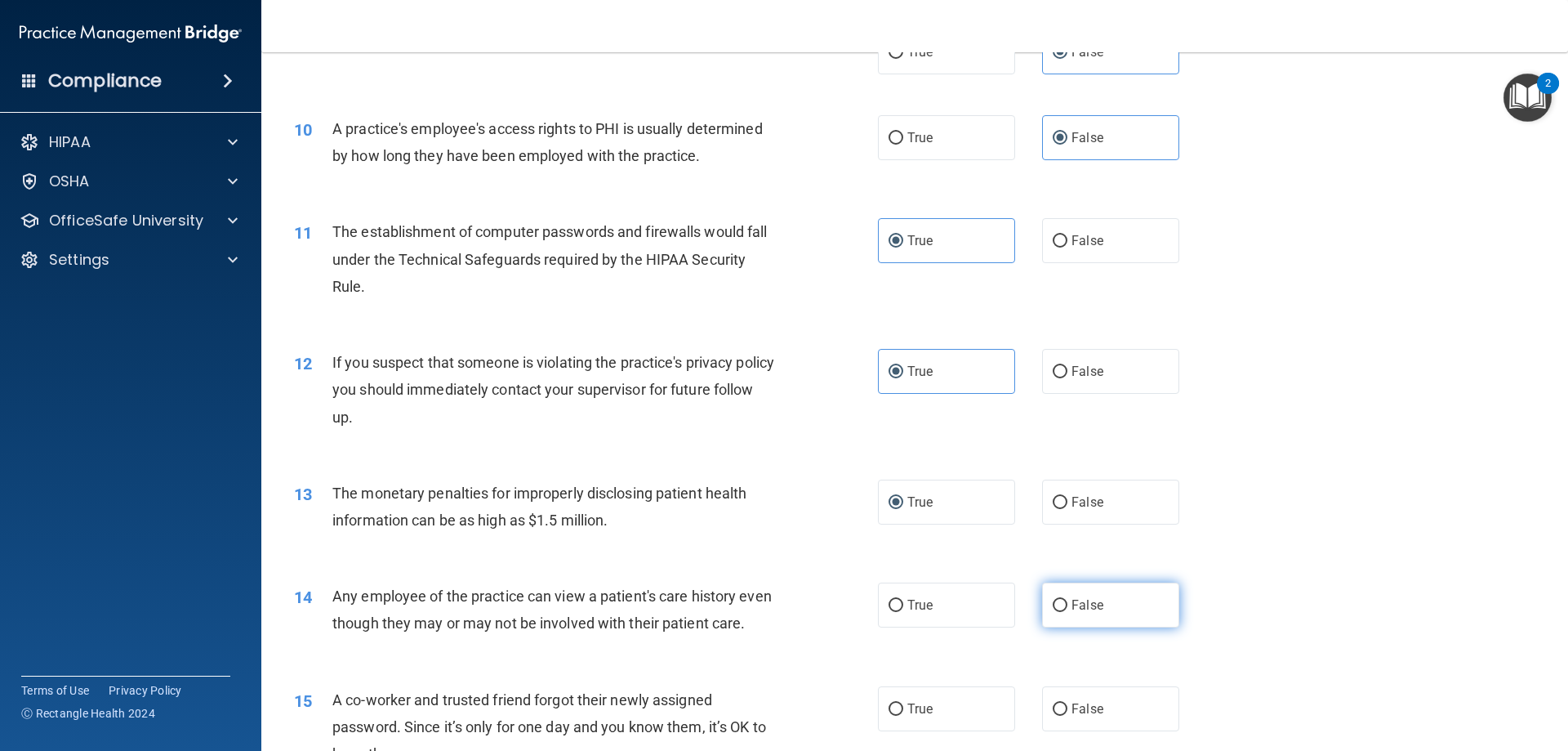
click at [1071, 600] on span "False" at bounding box center [1087, 604] width 31 height 15
click at [1066, 600] on input "False" at bounding box center [1060, 605] width 14 height 12
radio input "true"
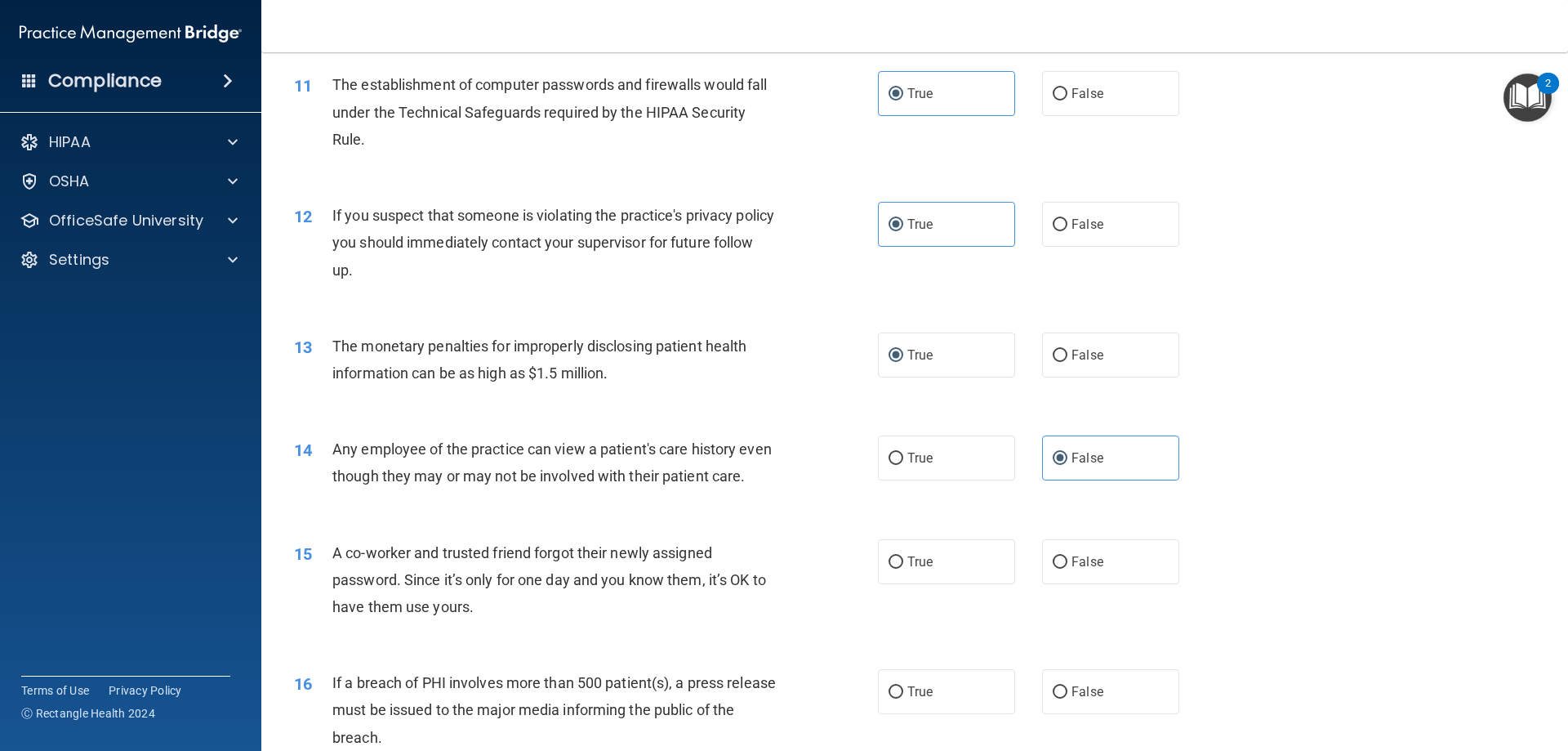
scroll to position [1226, 0]
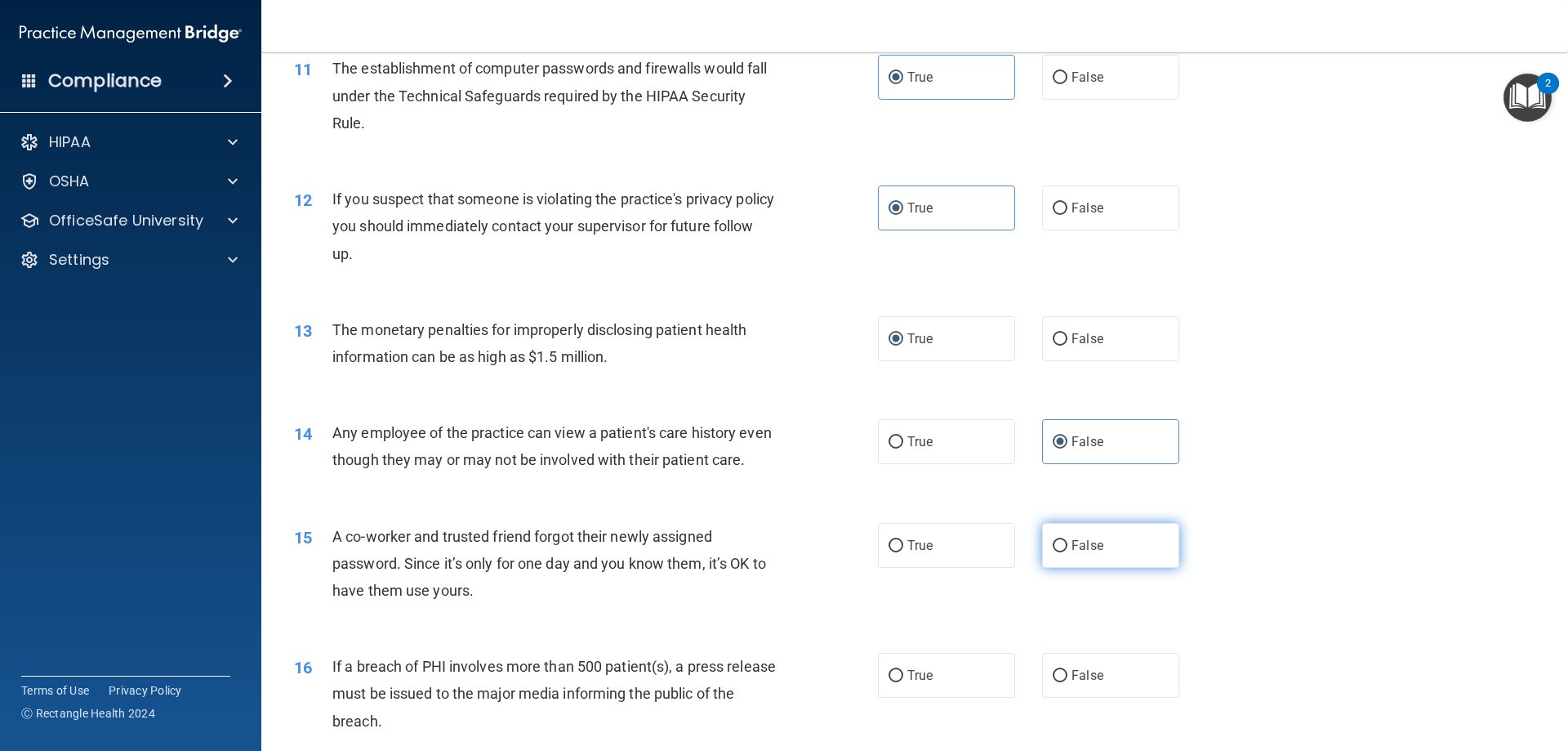
click at [1091, 553] on span "False" at bounding box center [1087, 545] width 31 height 15
click at [1068, 552] on input "False" at bounding box center [1060, 545] width 14 height 12
radio input "true"
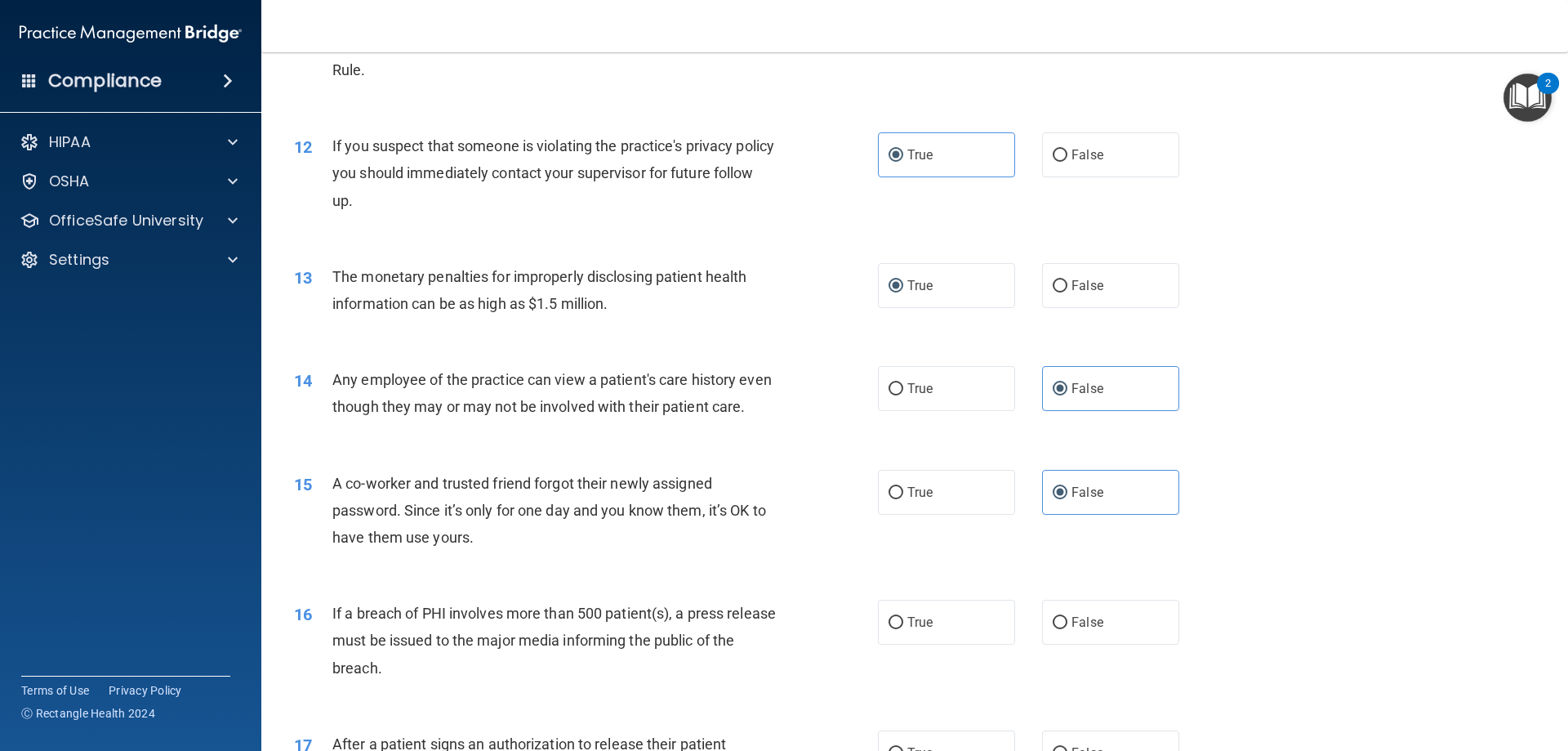
scroll to position [1307, 0]
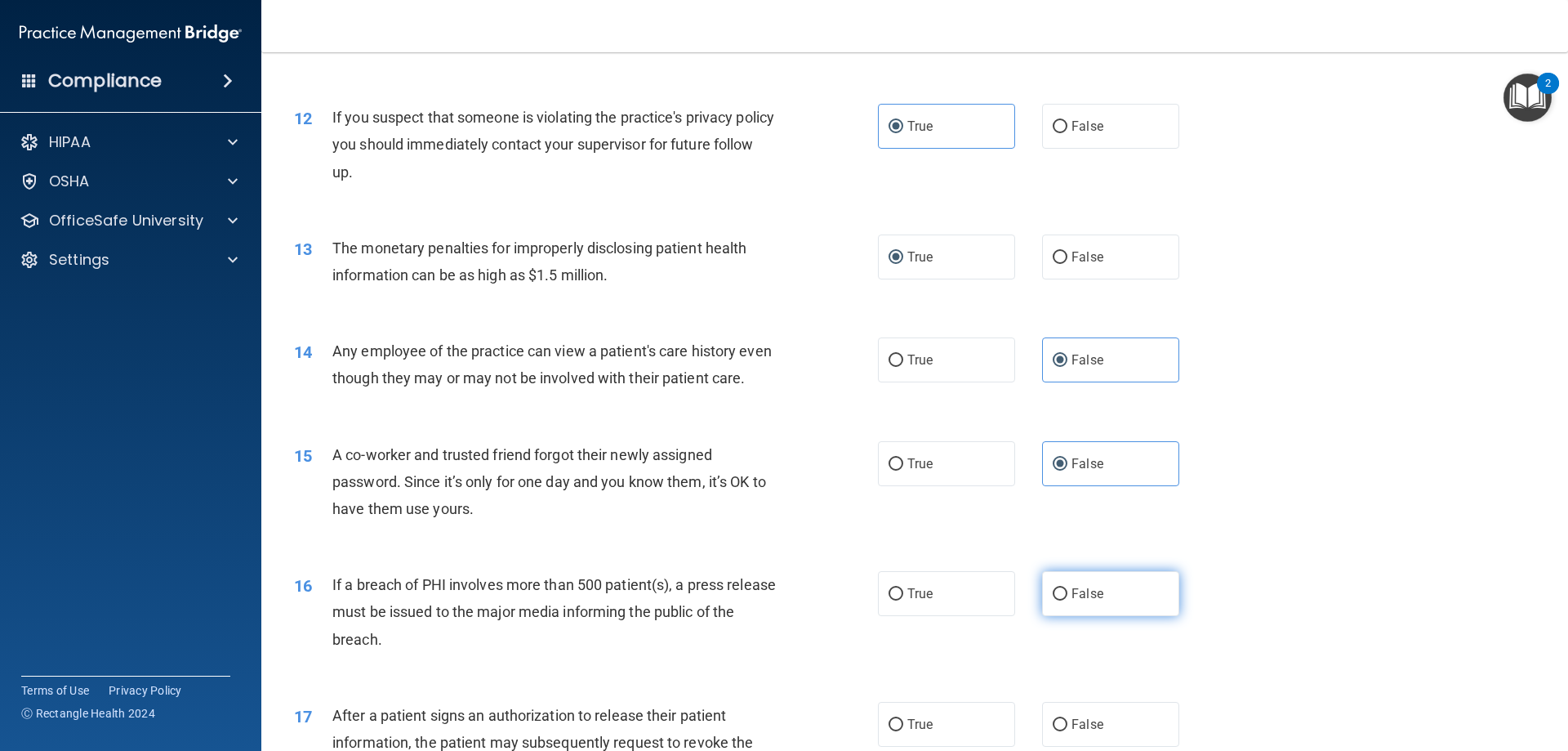
click at [1053, 600] on input "False" at bounding box center [1060, 594] width 14 height 12
radio input "true"
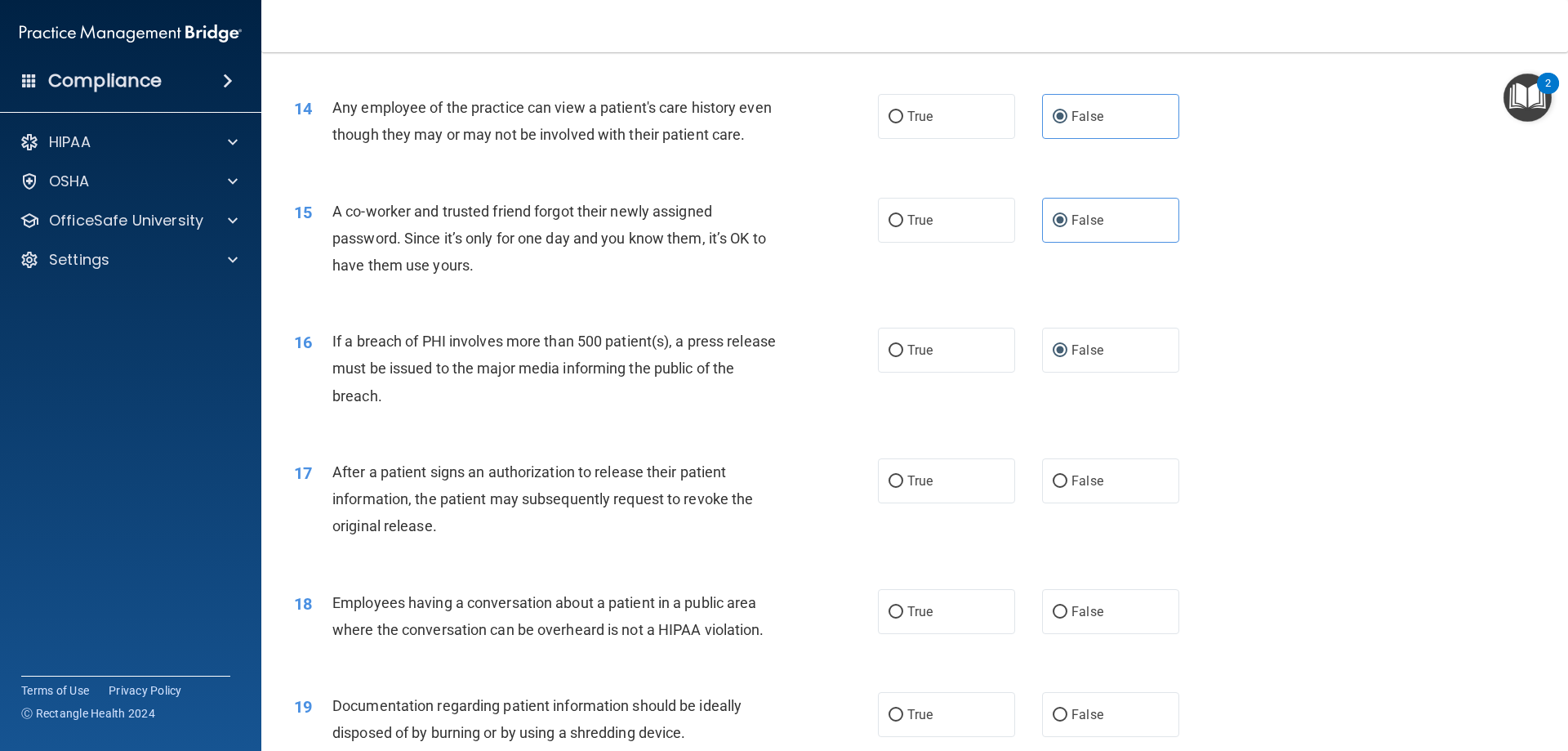
scroll to position [1552, 0]
click at [1073, 487] on span "False" at bounding box center [1087, 478] width 31 height 15
click at [1068, 486] on input "False" at bounding box center [1060, 479] width 14 height 12
radio input "true"
click at [901, 500] on label "True" at bounding box center [947, 478] width 137 height 45
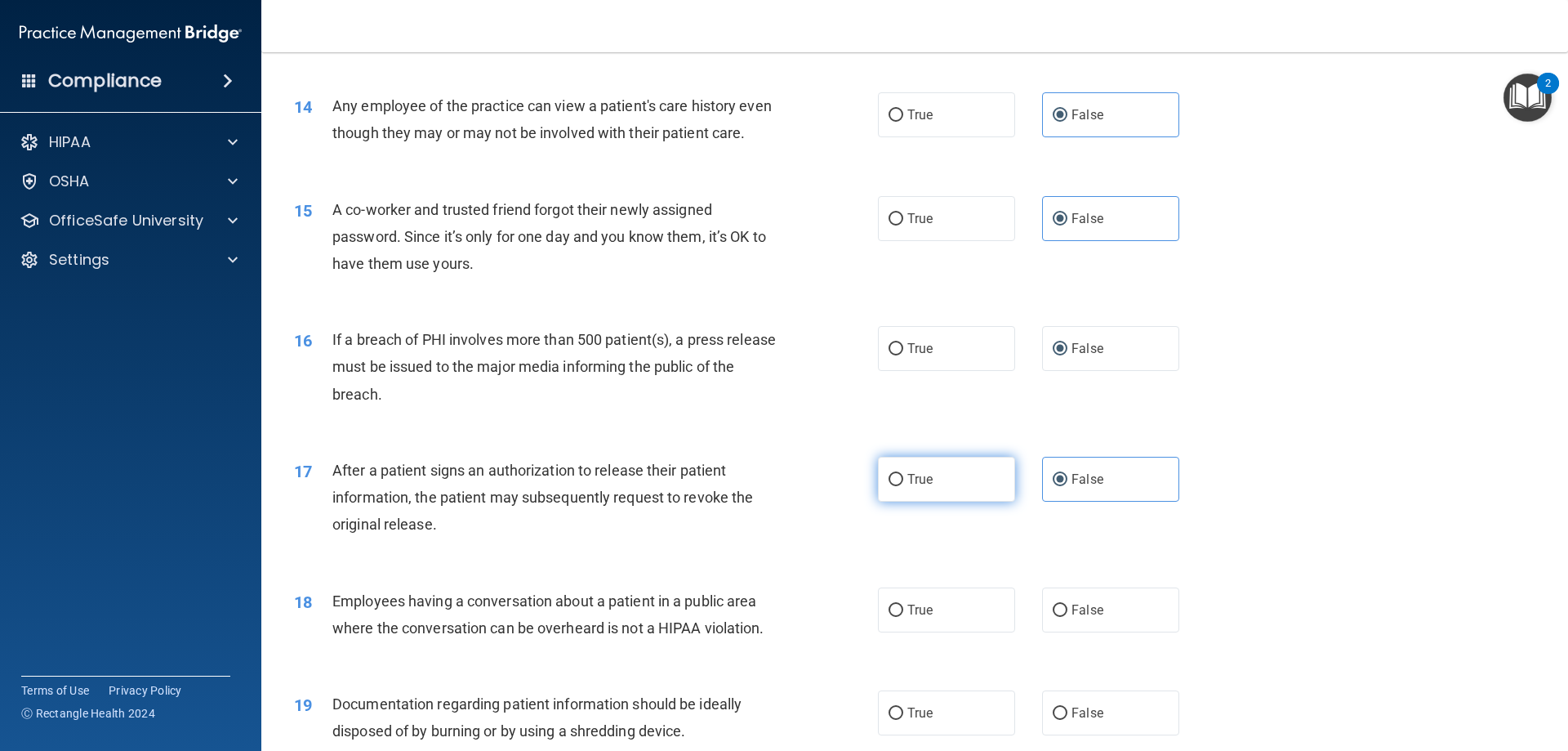
click at [901, 486] on input "True" at bounding box center [895, 479] width 14 height 12
radio input "true"
radio input "false"
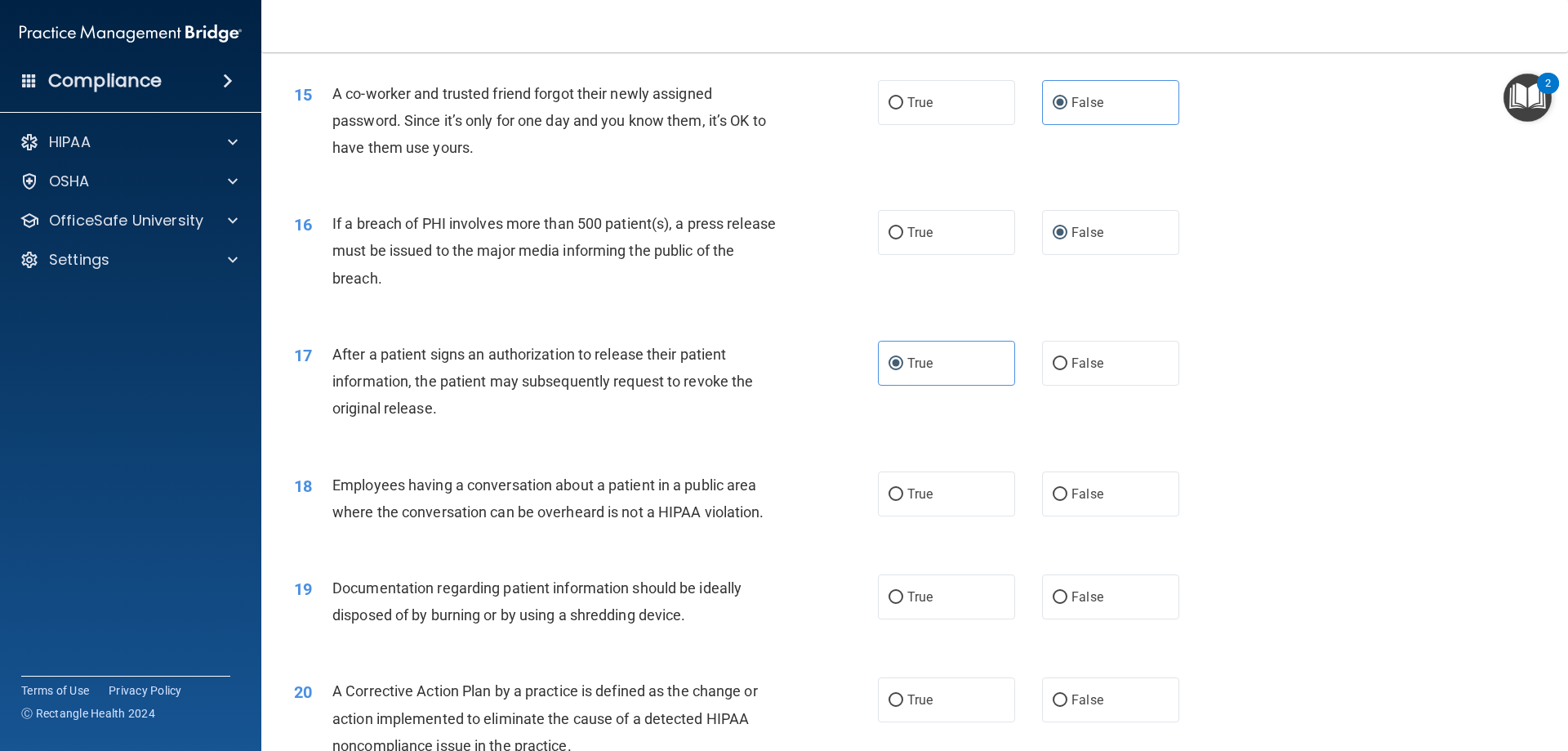
scroll to position [1715, 0]
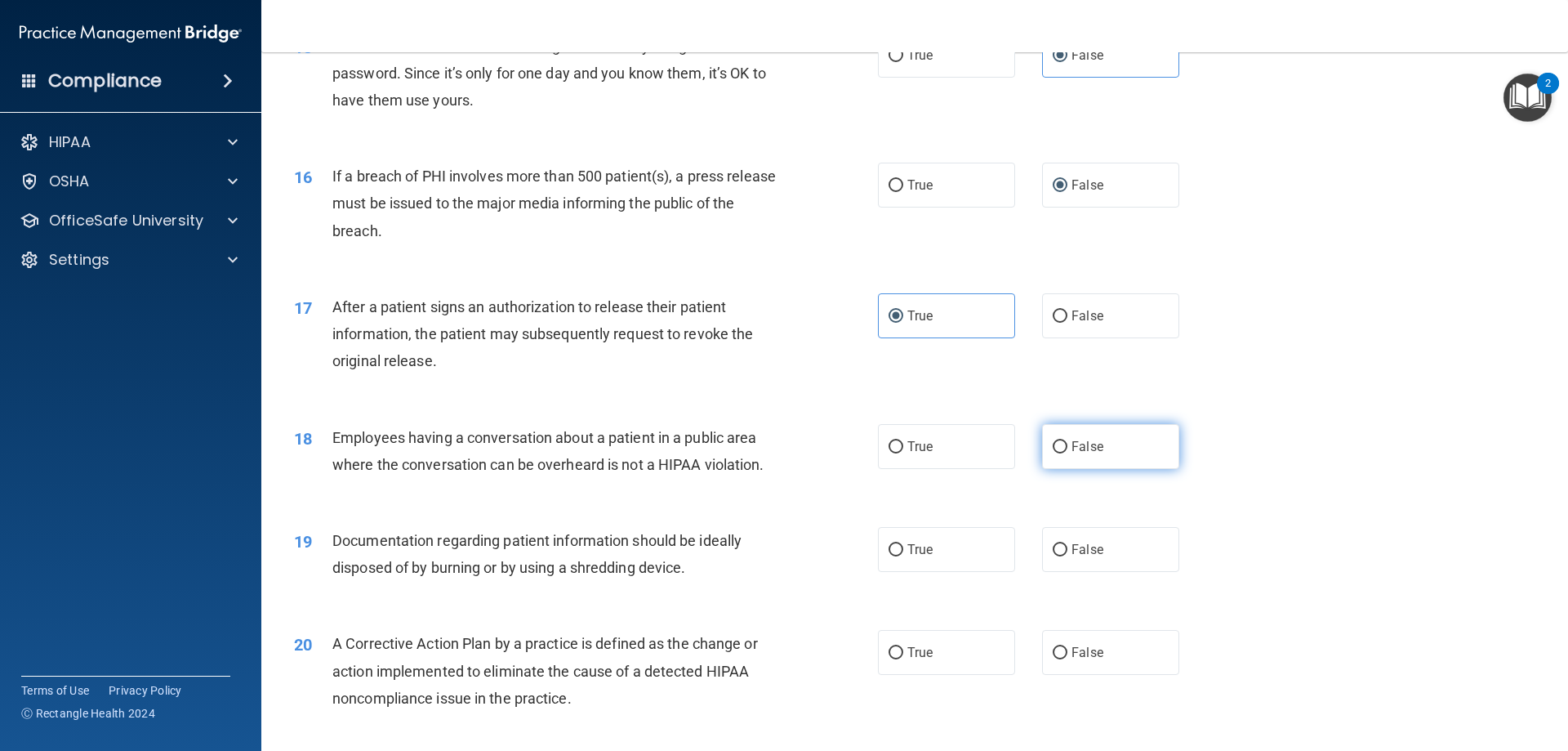
click at [1117, 469] on label "False" at bounding box center [1111, 446] width 137 height 45
click at [1068, 454] on input "False" at bounding box center [1060, 447] width 14 height 12
radio input "true"
click at [946, 568] on label "True" at bounding box center [947, 549] width 137 height 45
click at [904, 557] on input "True" at bounding box center [895, 550] width 14 height 12
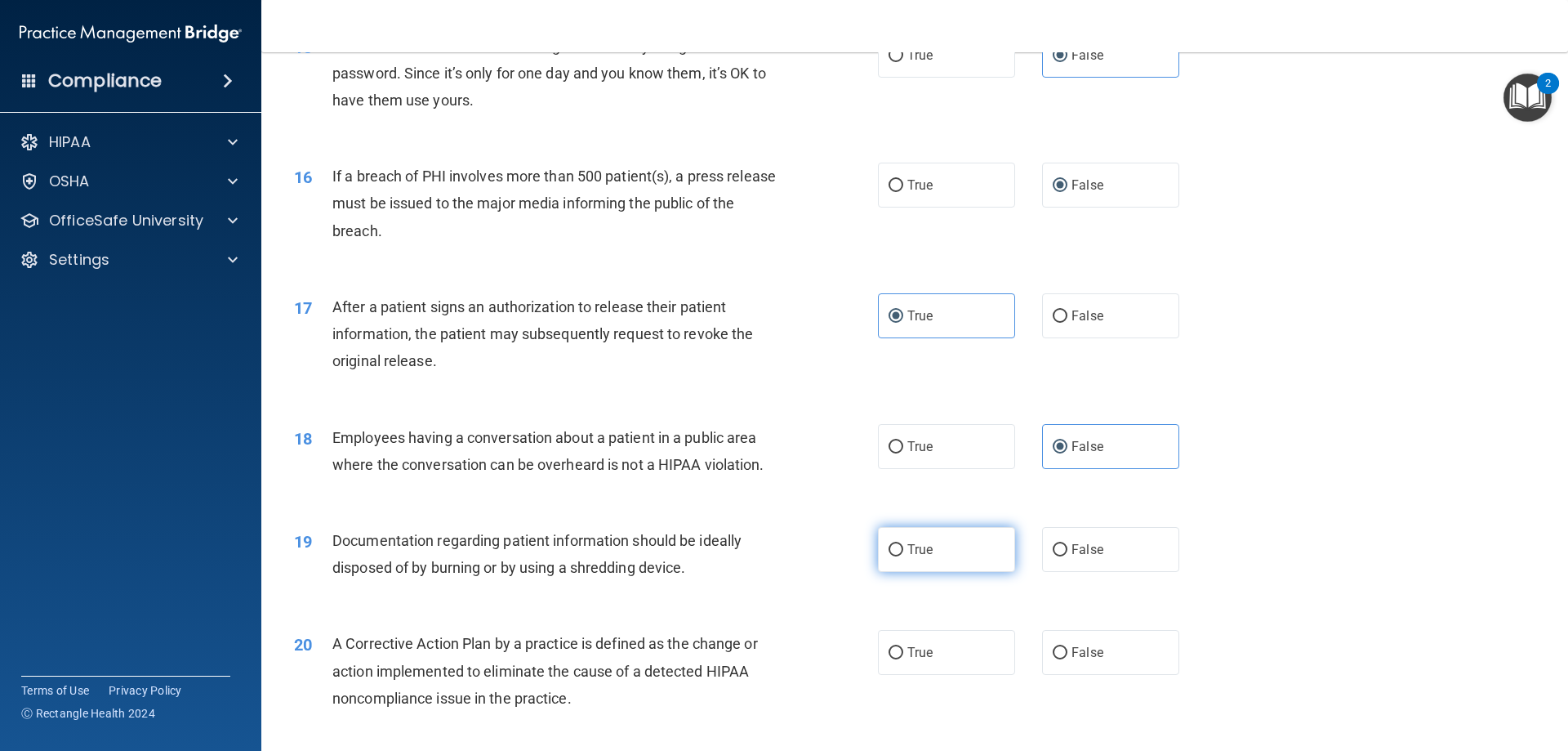
radio input "true"
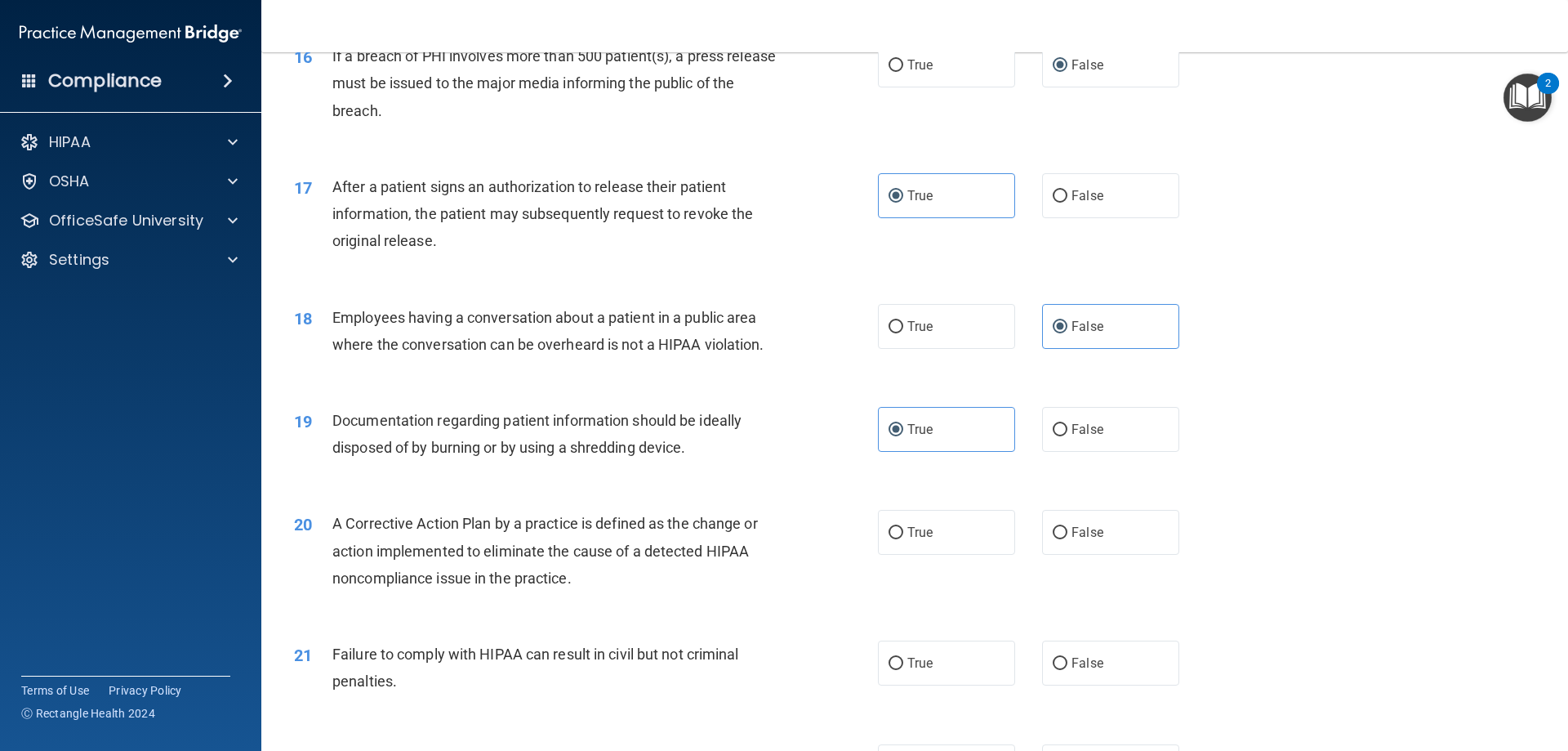
scroll to position [1878, 0]
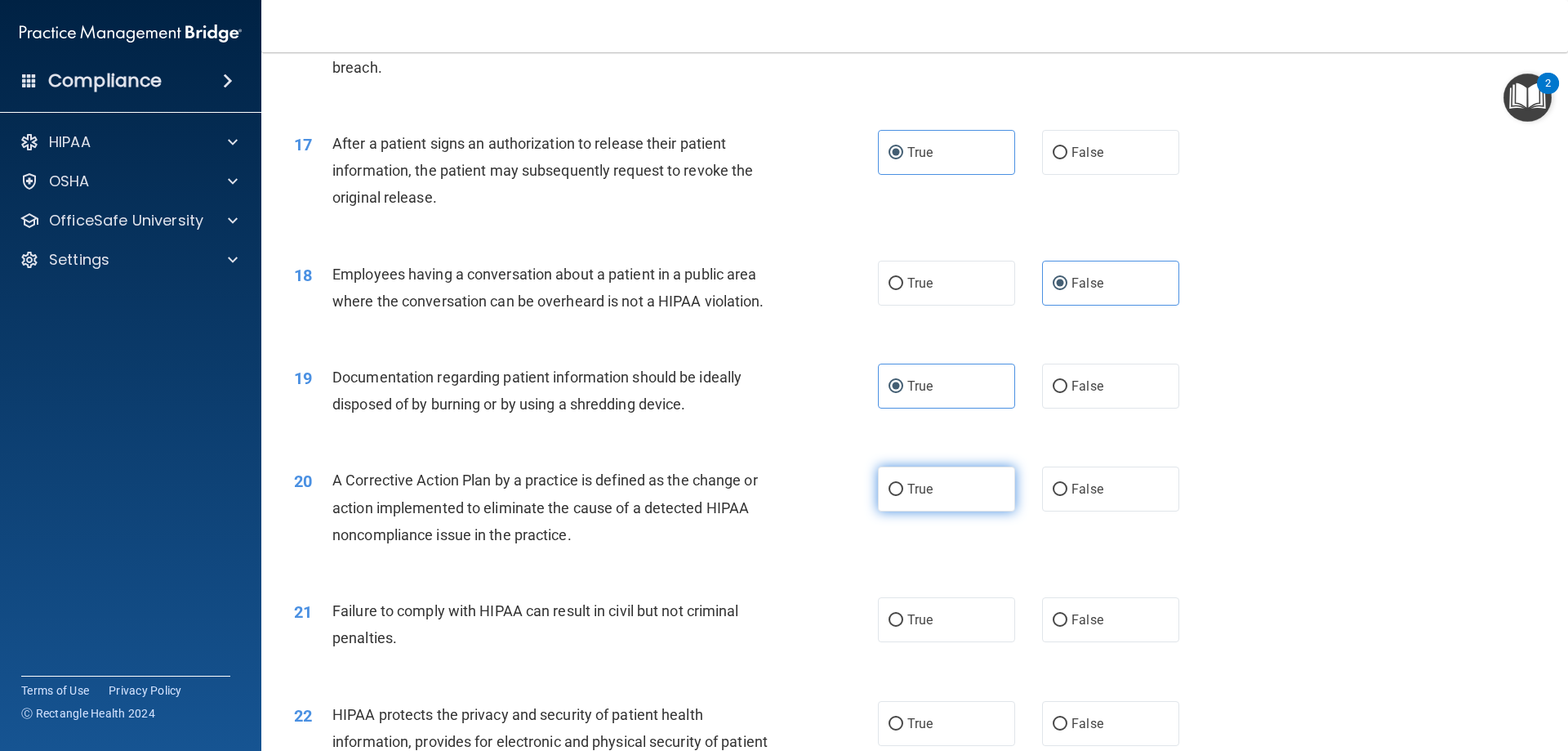
click at [890, 511] on label "True" at bounding box center [947, 488] width 137 height 45
click at [890, 496] on input "True" at bounding box center [895, 489] width 14 height 12
radio input "true"
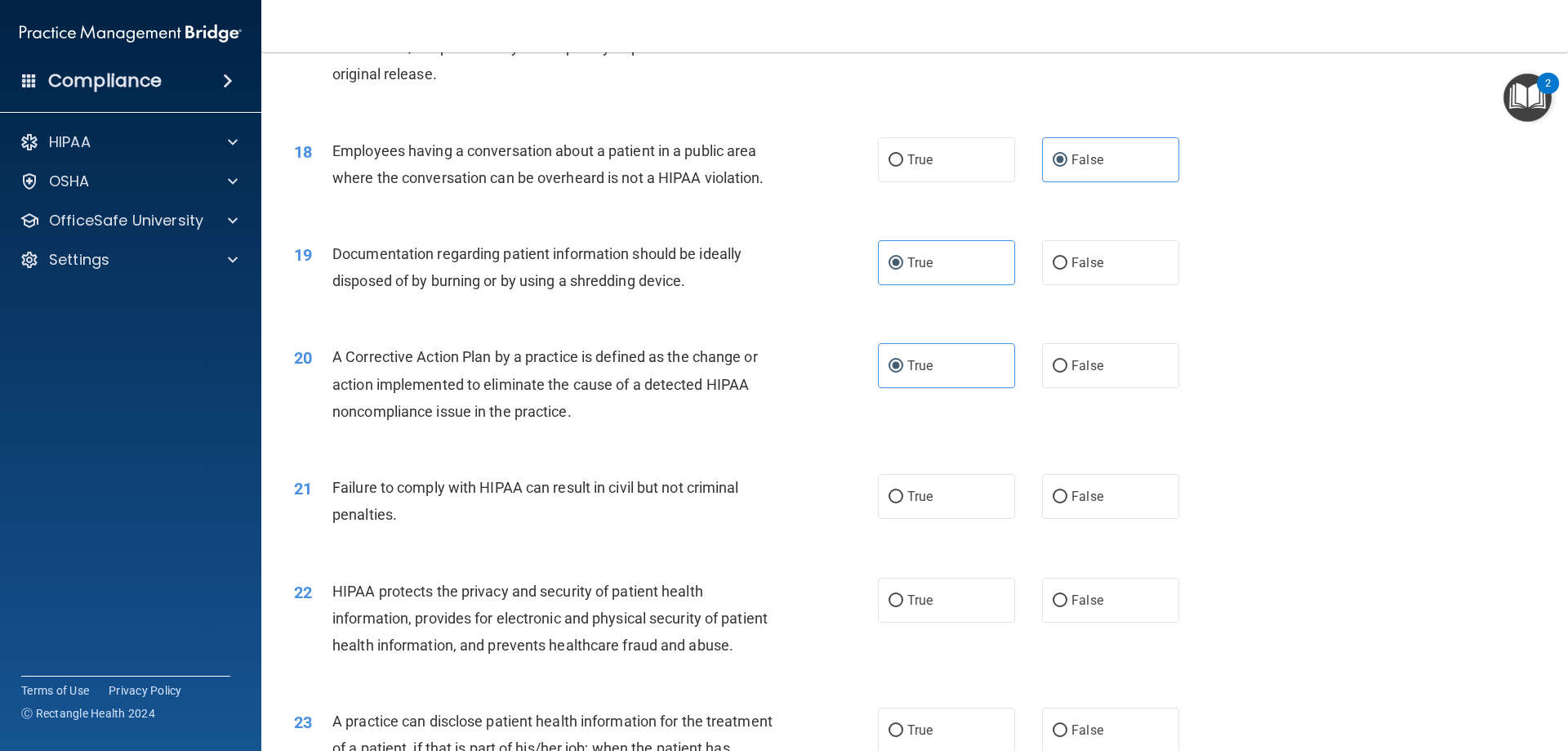
scroll to position [2042, 0]
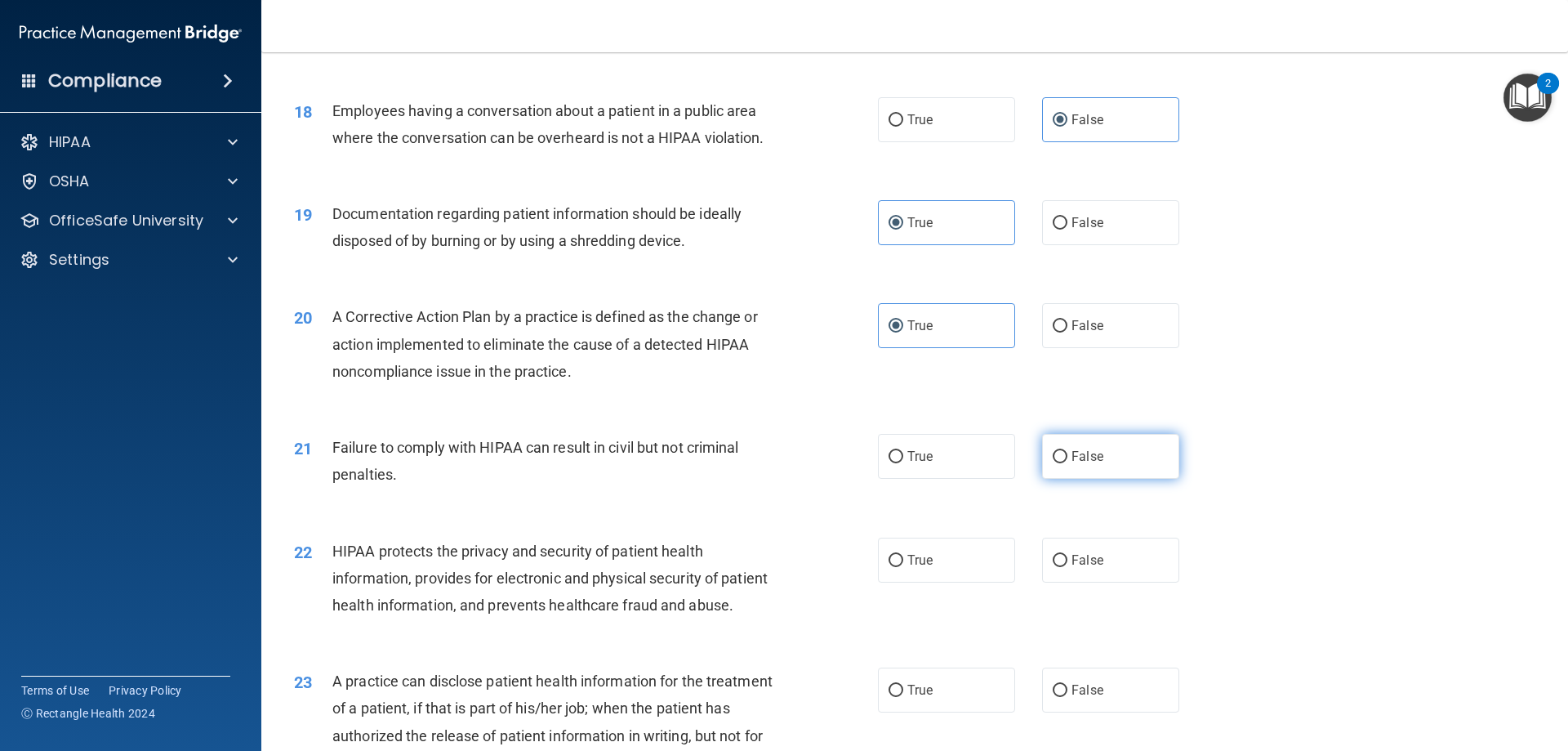
click at [1074, 464] on span "False" at bounding box center [1087, 456] width 31 height 15
click at [1068, 463] on input "False" at bounding box center [1060, 457] width 14 height 12
radio input "true"
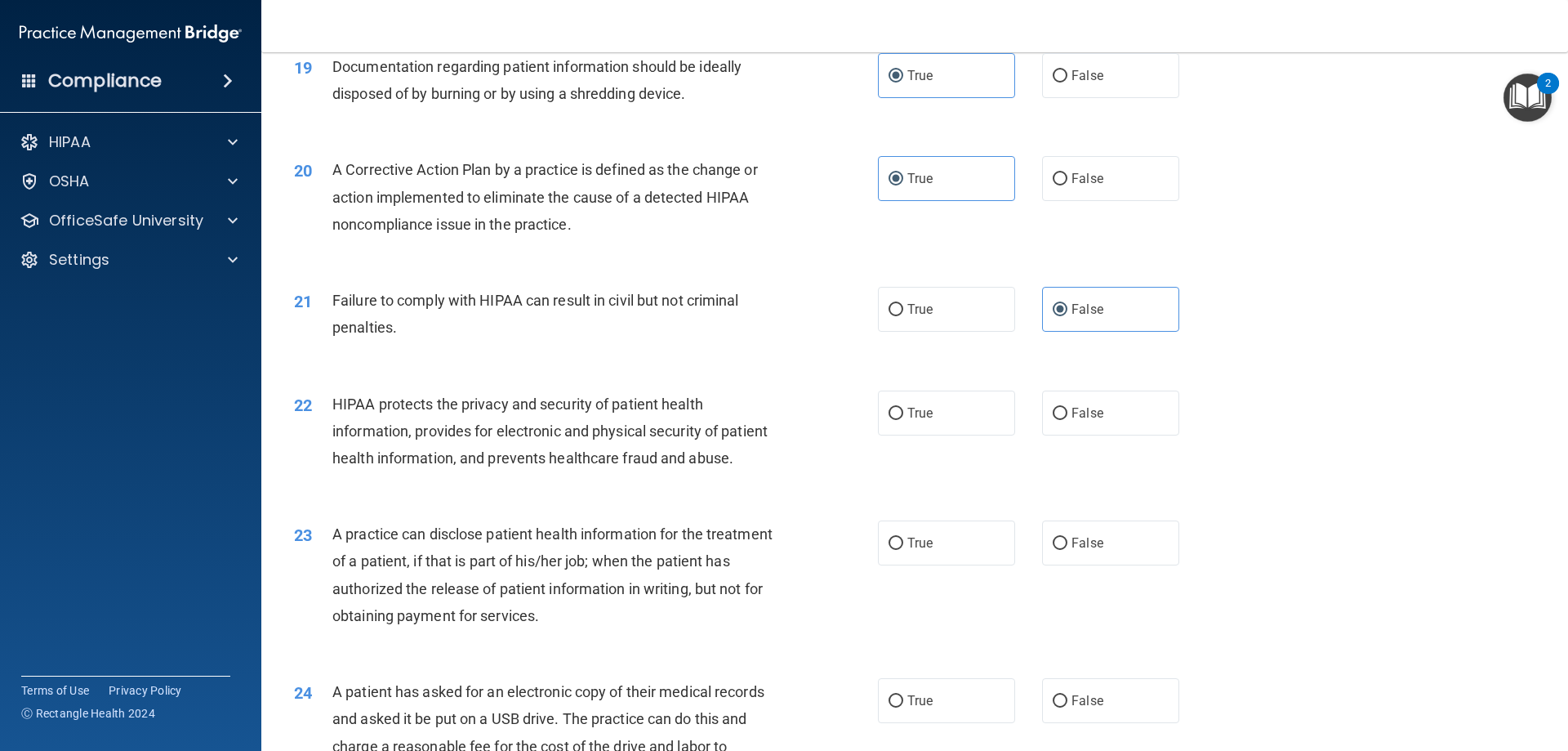
scroll to position [2205, 0]
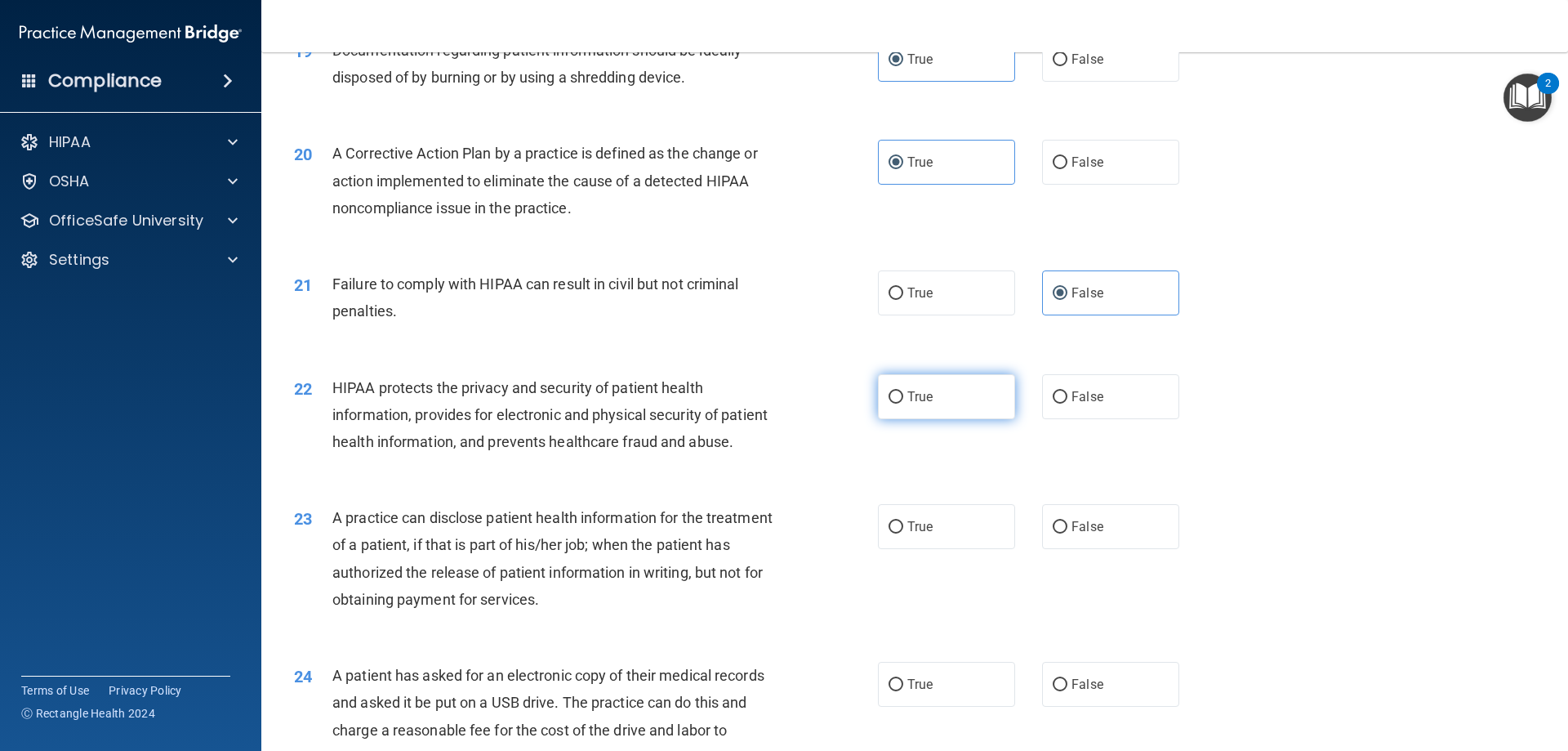
click at [893, 413] on label "True" at bounding box center [947, 396] width 137 height 45
click at [893, 403] on input "True" at bounding box center [895, 397] width 14 height 12
radio input "true"
click at [1062, 549] on label "False" at bounding box center [1111, 526] width 137 height 45
click at [1062, 534] on input "False" at bounding box center [1060, 527] width 14 height 12
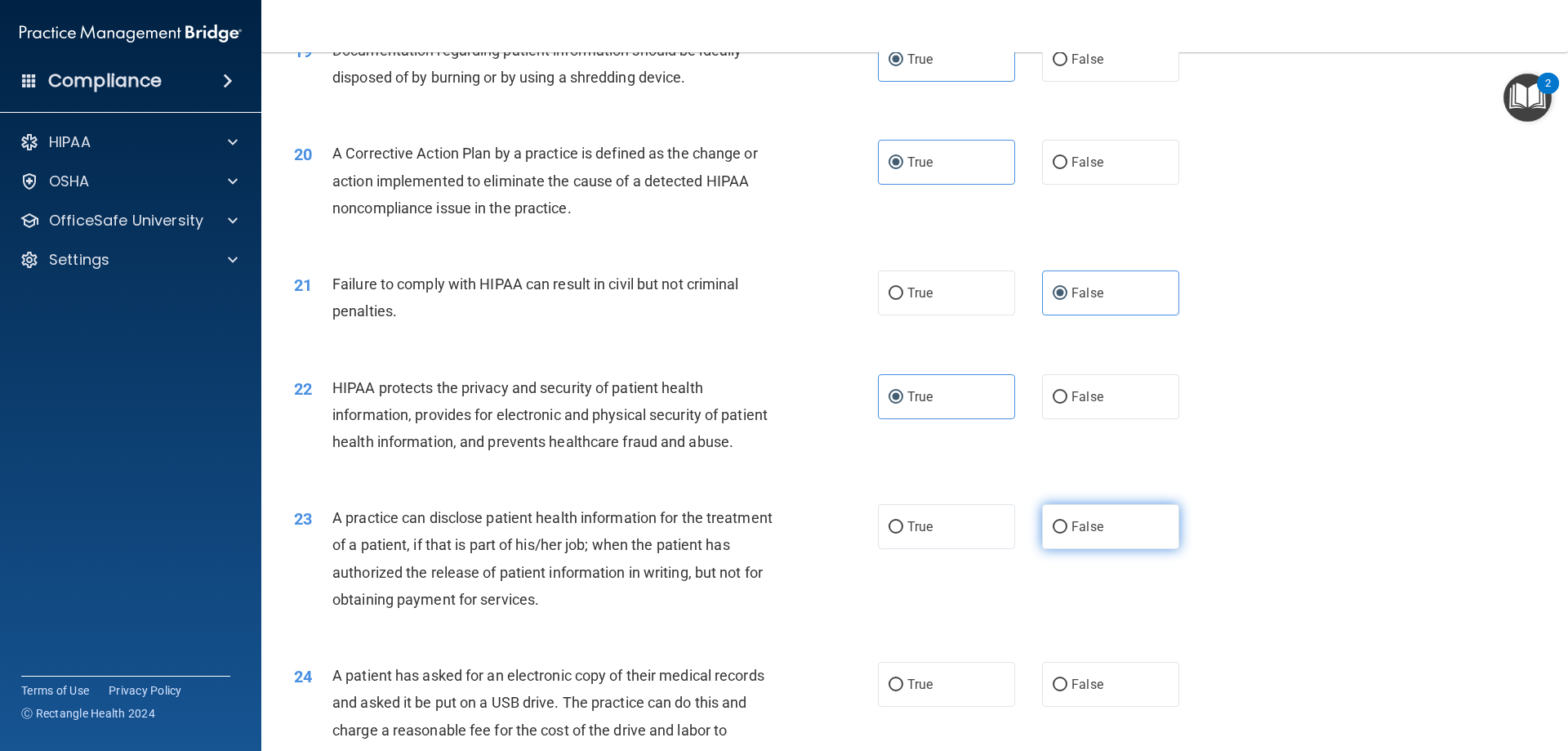
radio input "true"
click at [922, 549] on label "True" at bounding box center [947, 526] width 137 height 45
click at [904, 534] on input "True" at bounding box center [895, 527] width 14 height 12
radio input "true"
radio input "false"
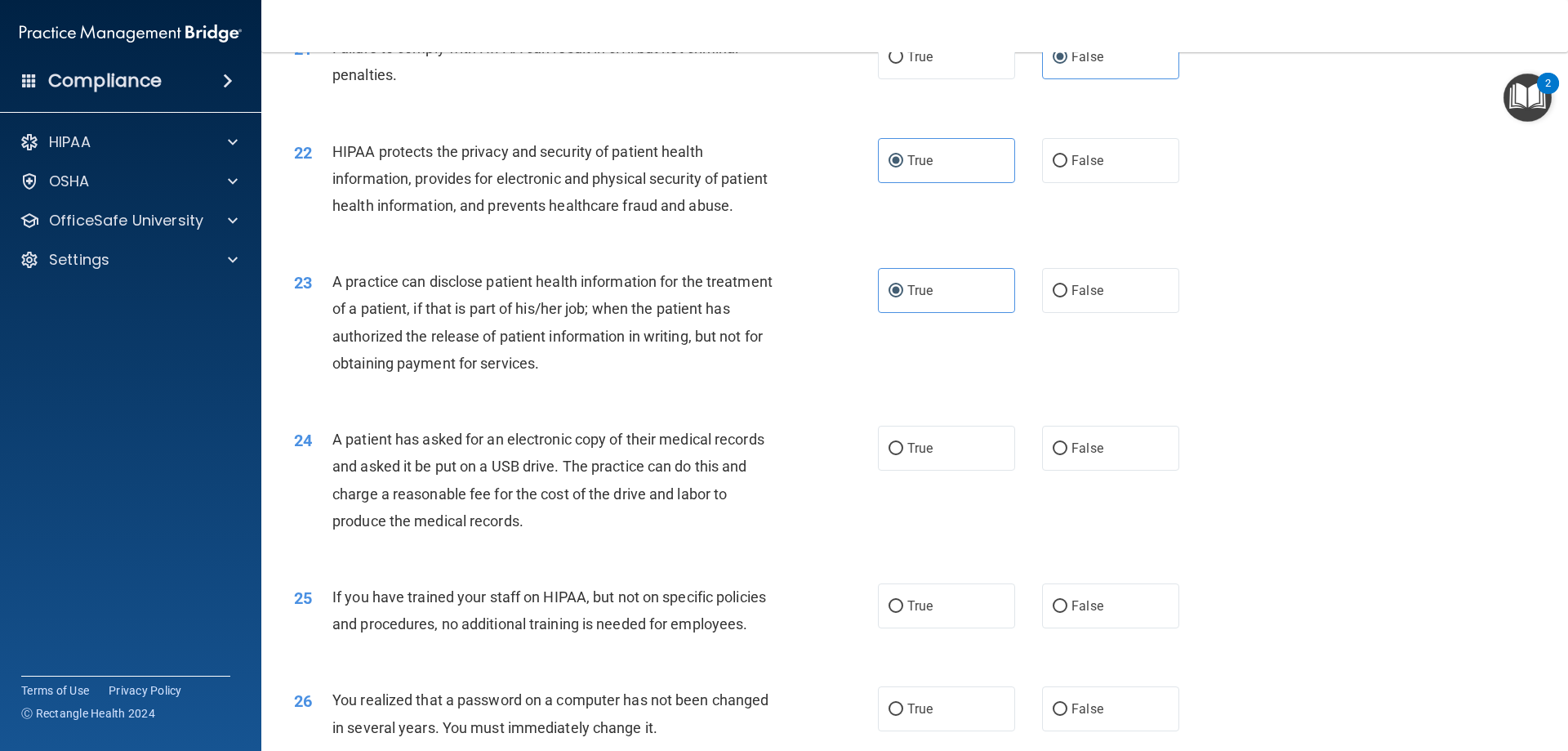
scroll to position [2450, 0]
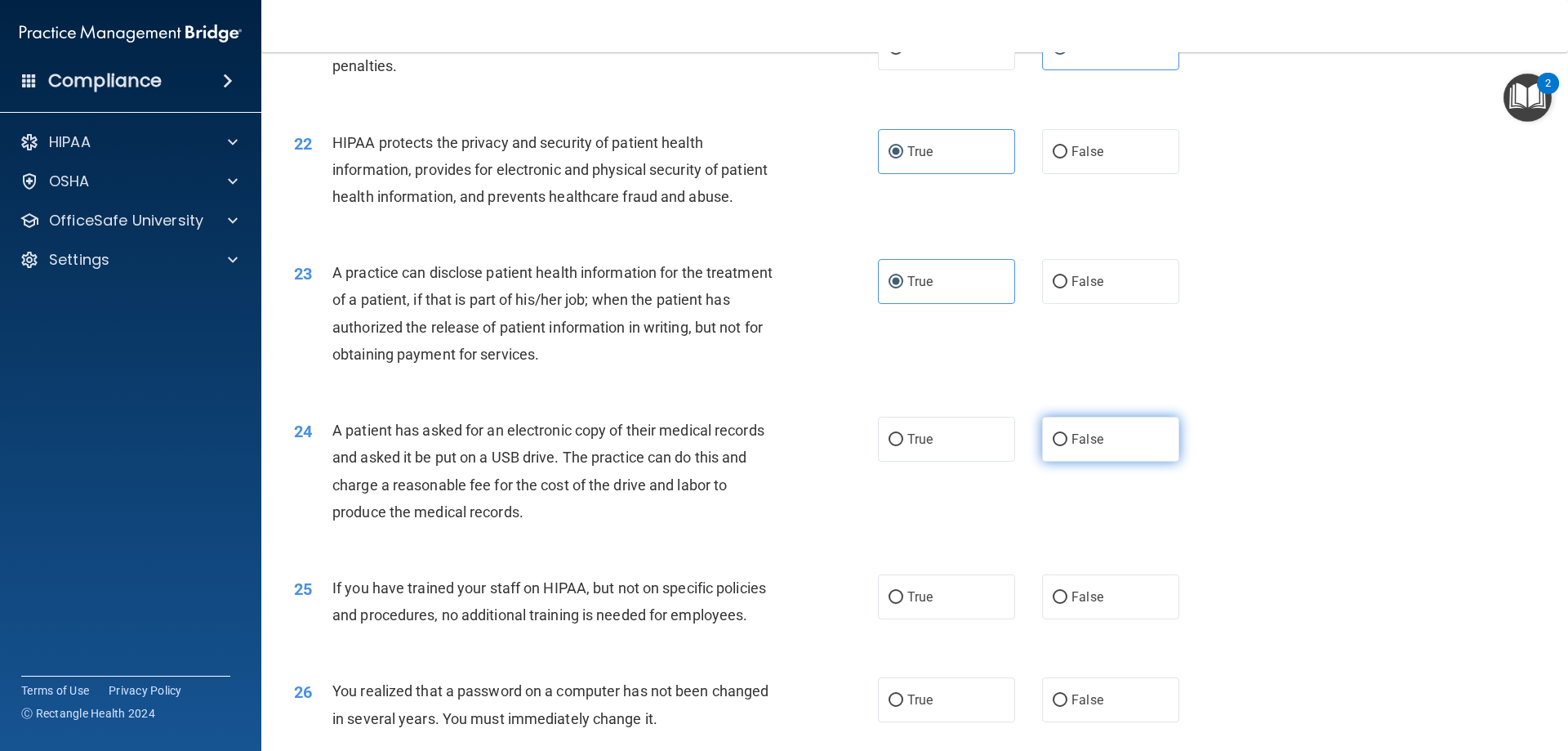
click at [1089, 461] on label "False" at bounding box center [1111, 438] width 137 height 45
click at [1068, 446] on input "False" at bounding box center [1060, 439] width 14 height 12
radio input "true"
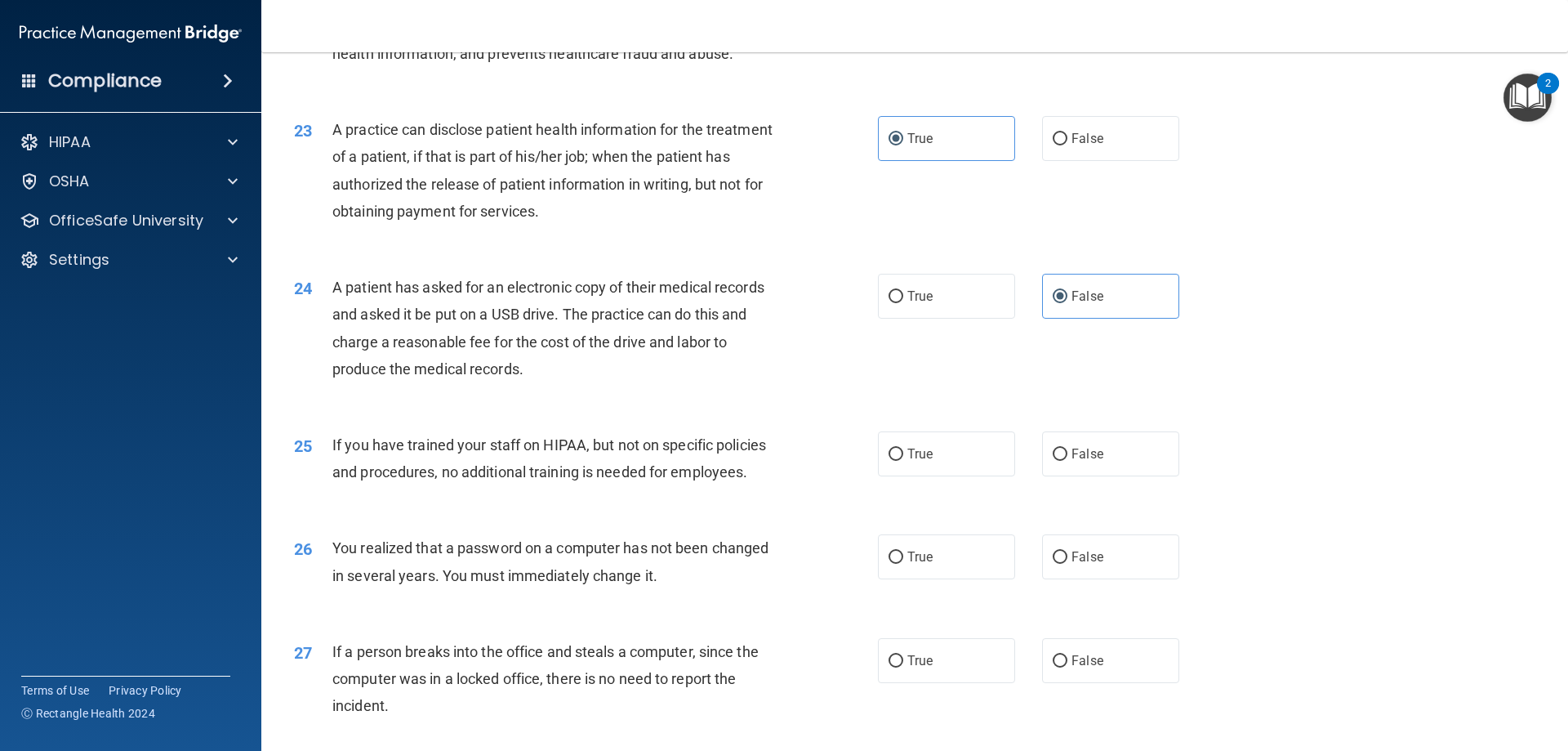
scroll to position [2613, 0]
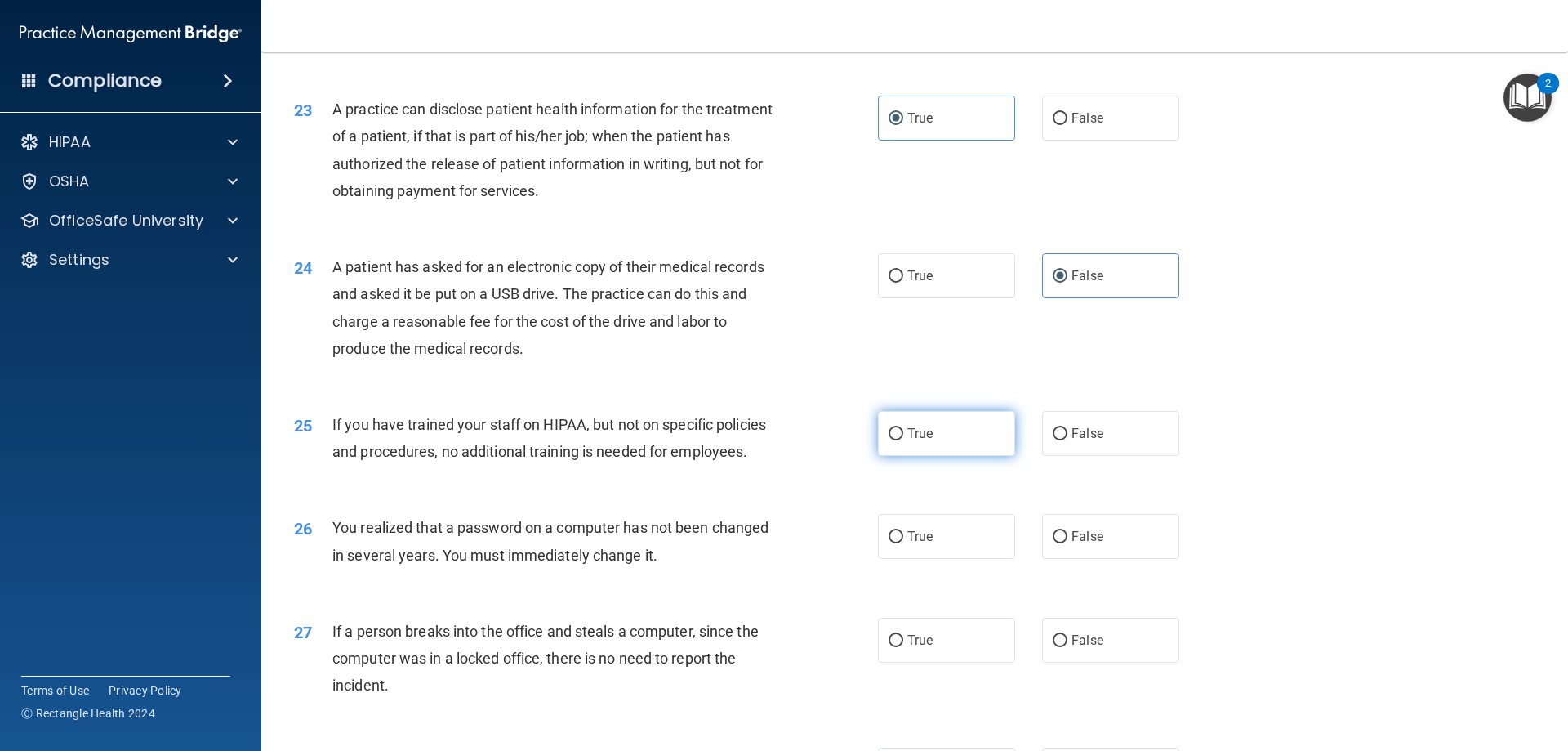
click at [908, 441] on span "True" at bounding box center [920, 433] width 26 height 15
click at [904, 440] on input "True" at bounding box center [895, 434] width 14 height 12
radio input "true"
click at [912, 558] on label "True" at bounding box center [947, 536] width 137 height 45
click at [904, 543] on input "True" at bounding box center [895, 537] width 14 height 12
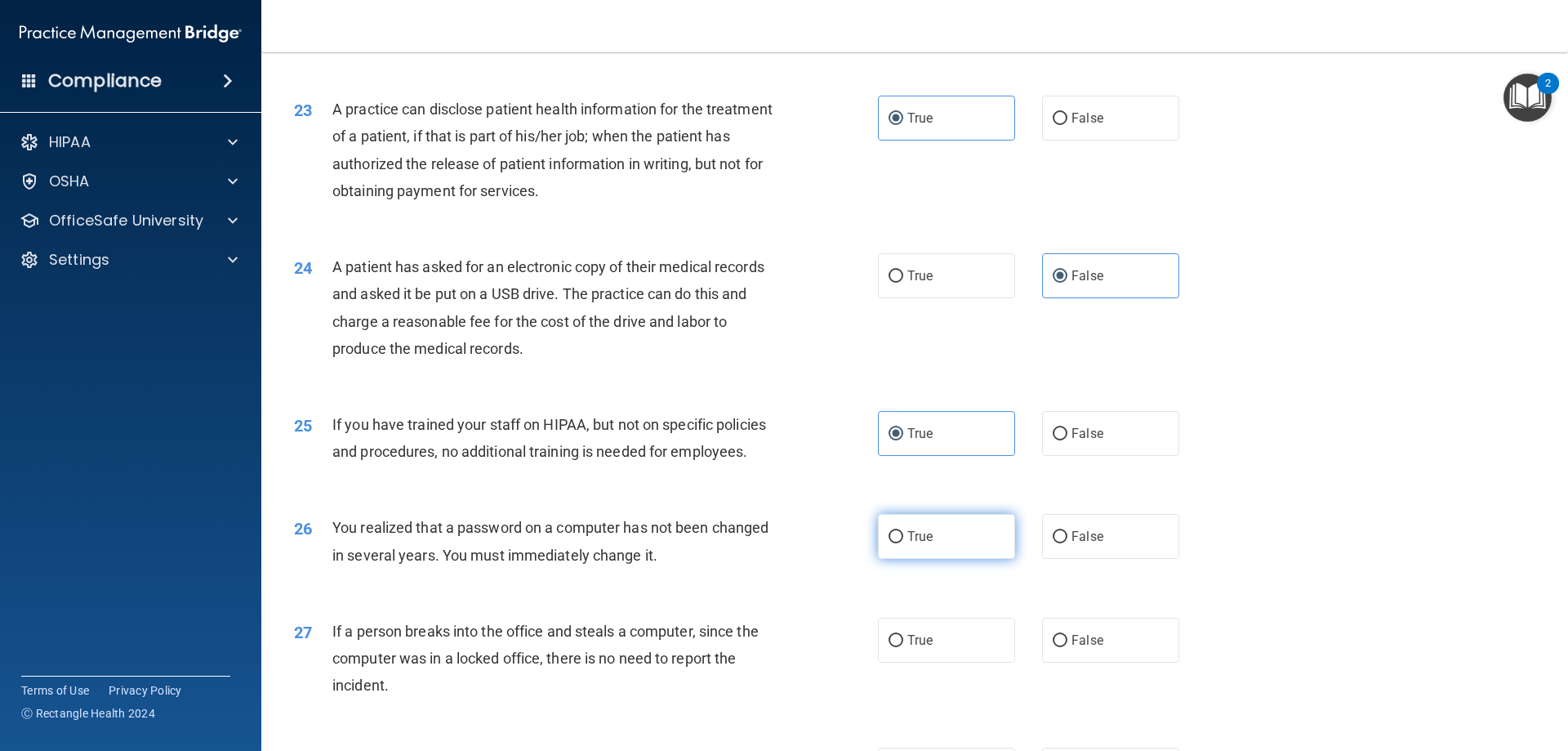
radio input "true"
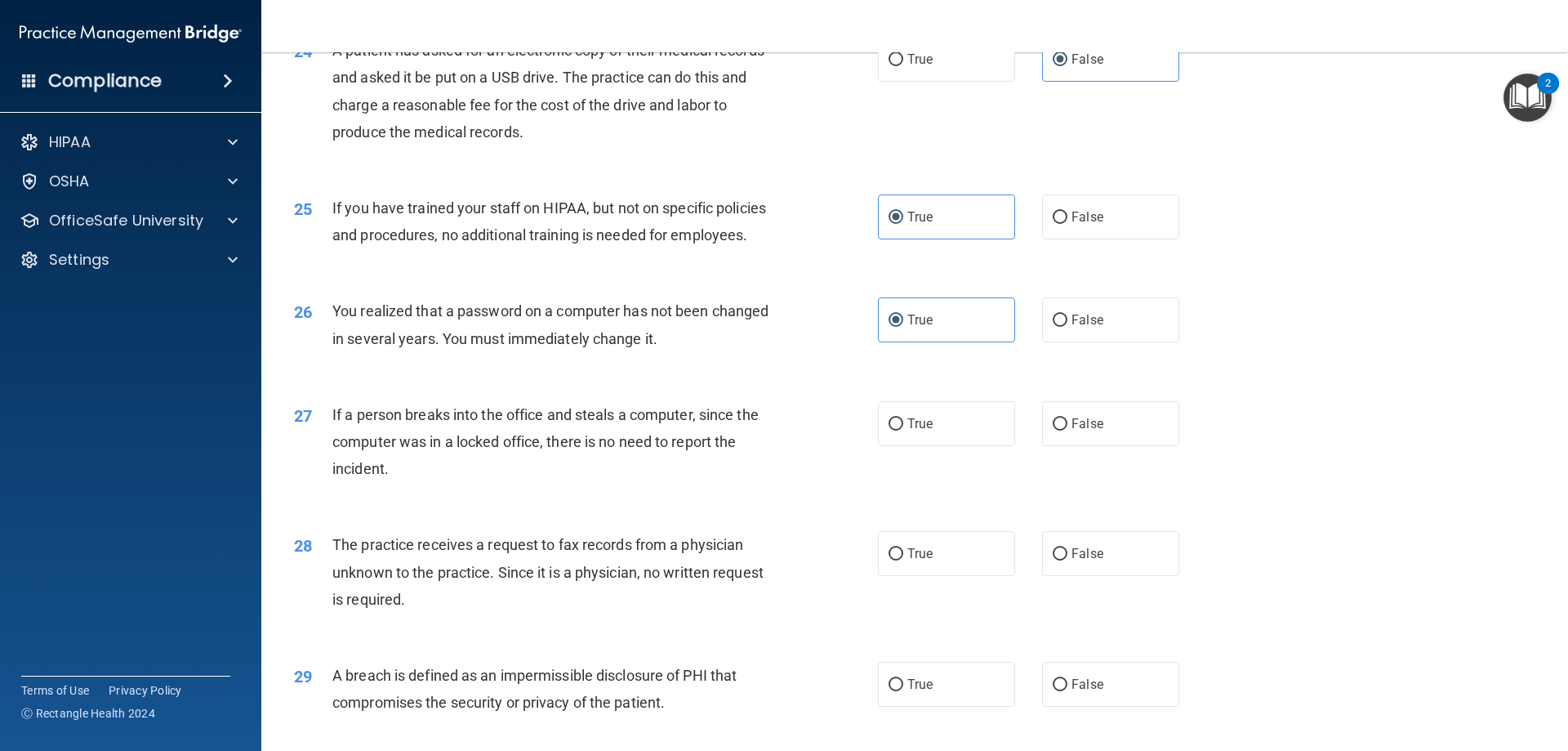
scroll to position [2859, 0]
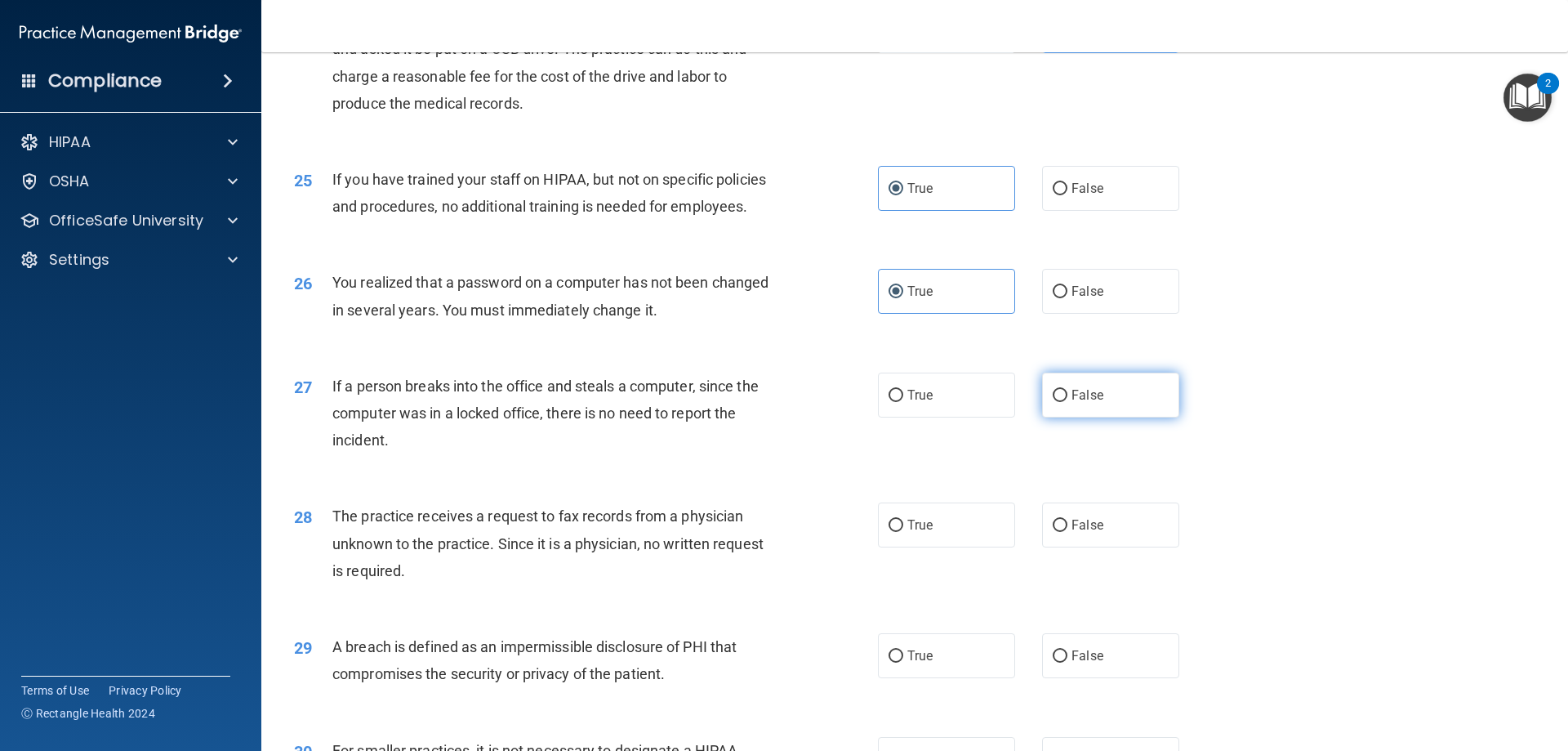
click at [1076, 417] on label "False" at bounding box center [1111, 395] width 137 height 45
click at [1068, 402] on input "False" at bounding box center [1060, 396] width 14 height 12
radio input "true"
drag, startPoint x: 1140, startPoint y: 574, endPoint x: 1131, endPoint y: 587, distance: 15.8
click at [1140, 547] on label "False" at bounding box center [1111, 524] width 137 height 45
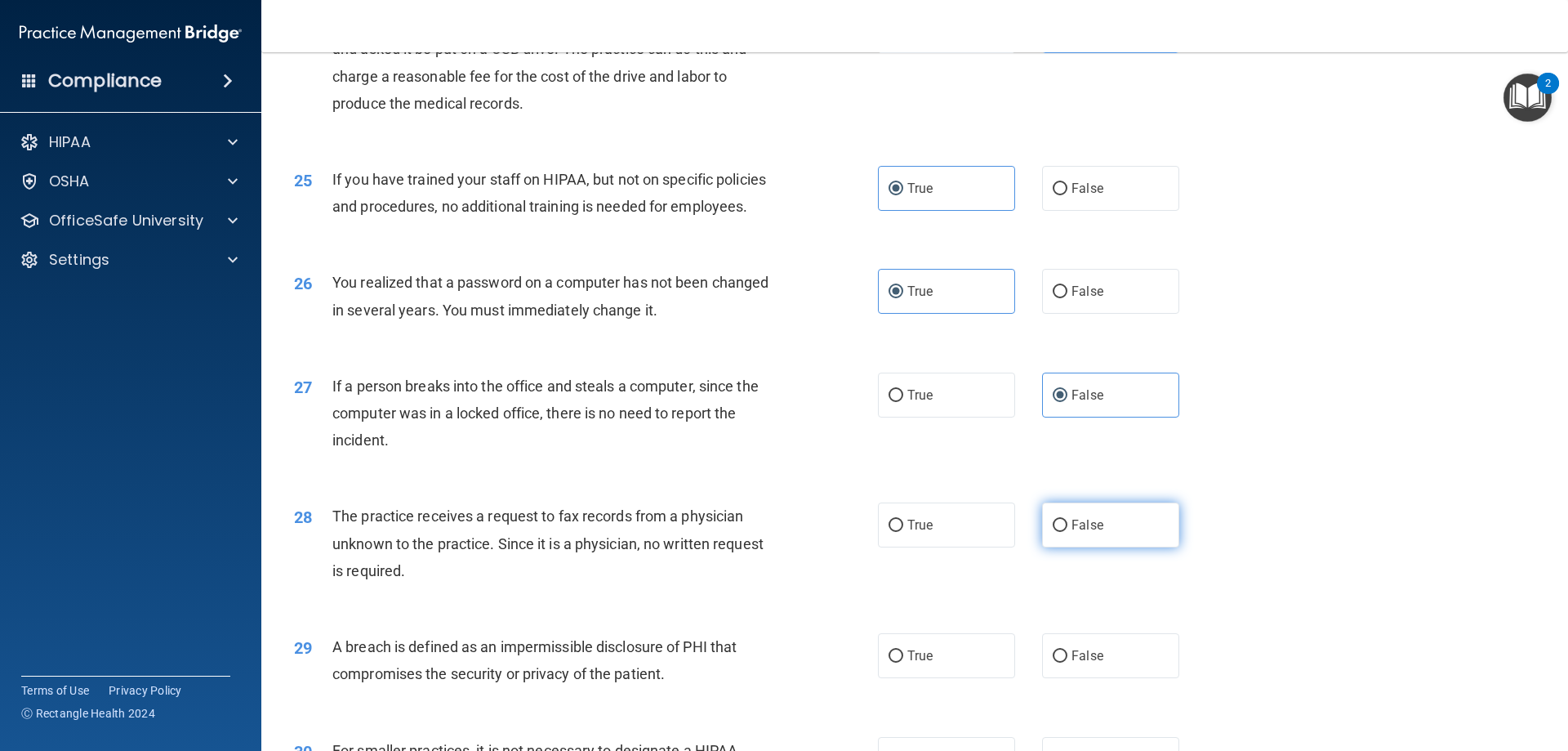
click at [1068, 532] on input "False" at bounding box center [1060, 525] width 14 height 12
radio input "true"
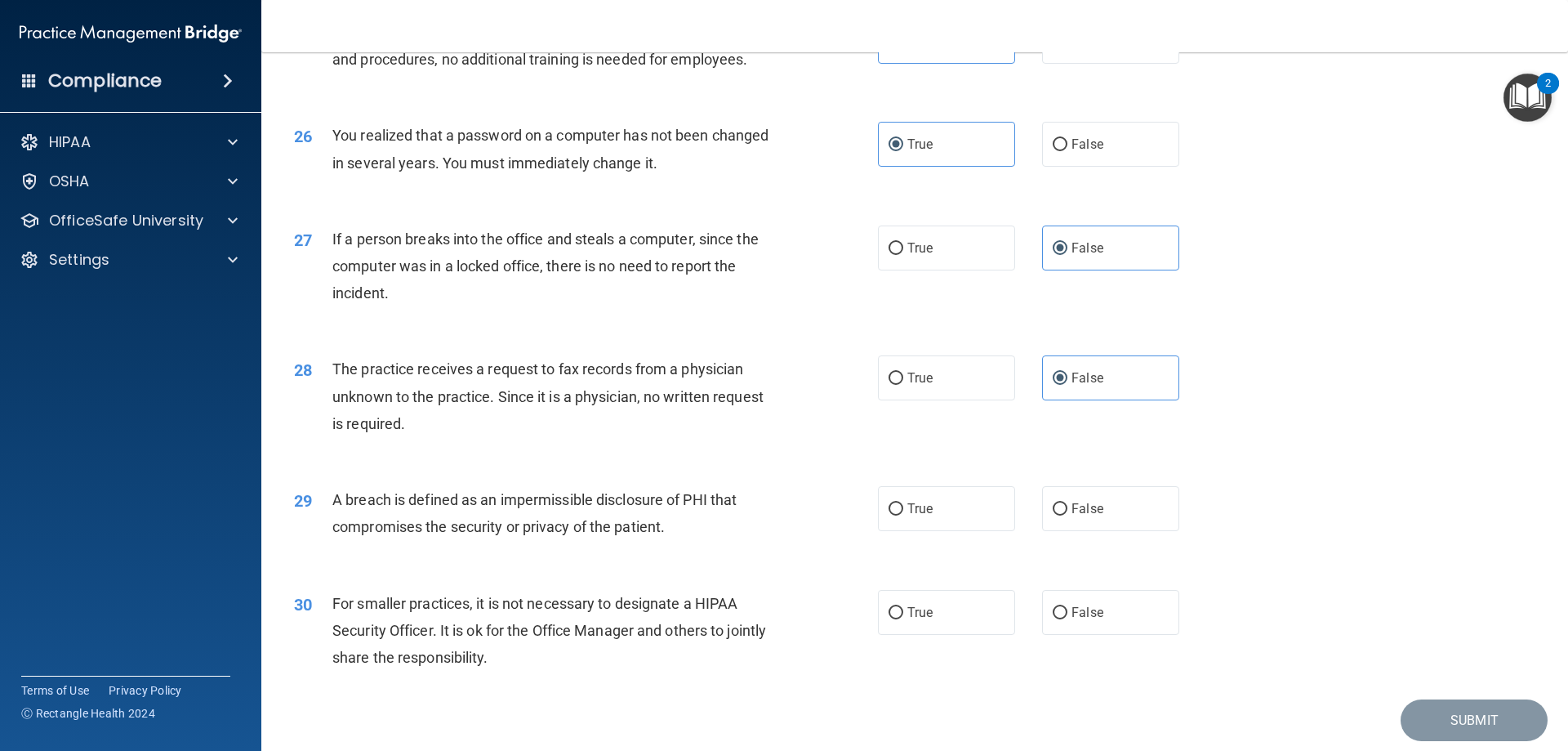
scroll to position [3022, 0]
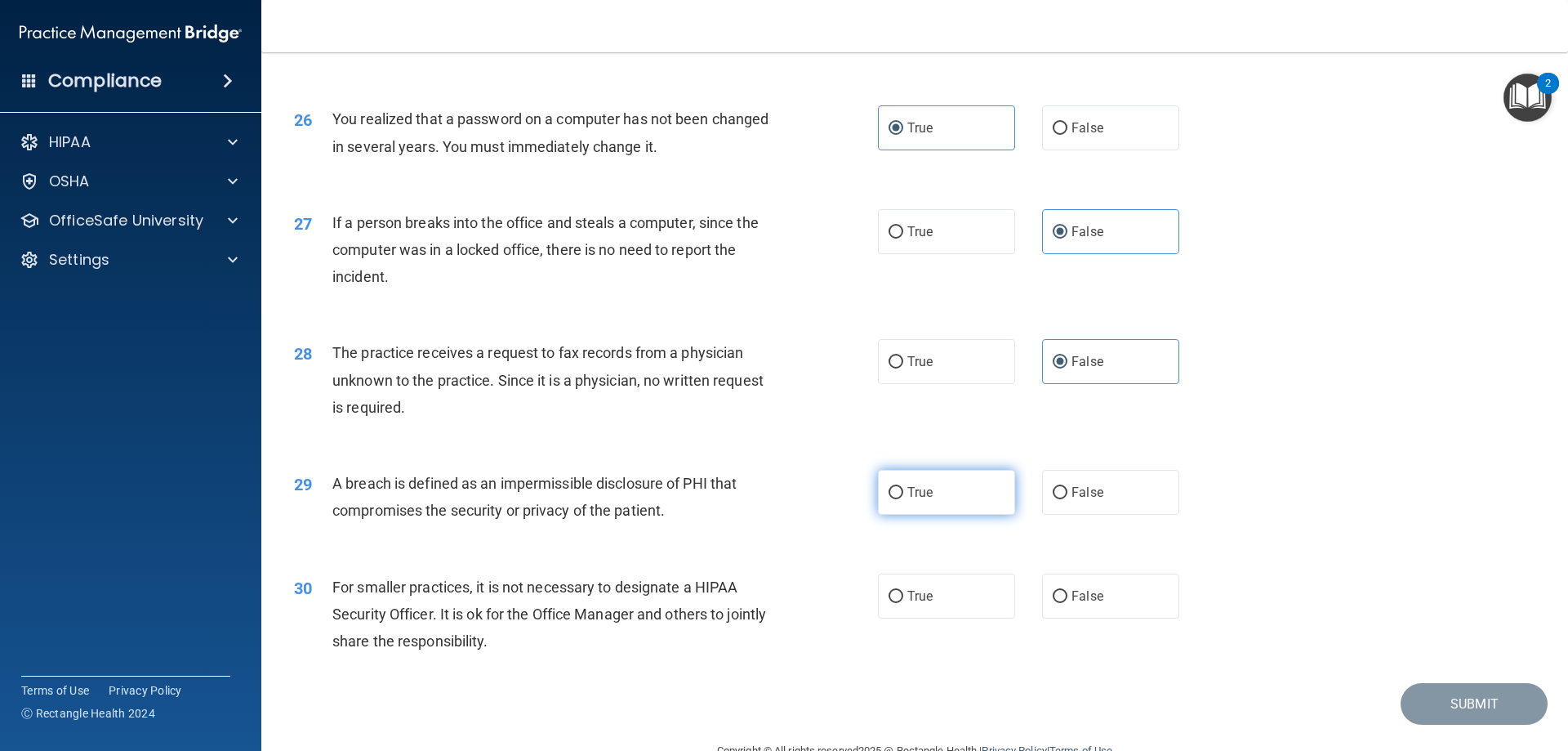
click at [891, 499] on input "True" at bounding box center [895, 493] width 14 height 12
radio input "true"
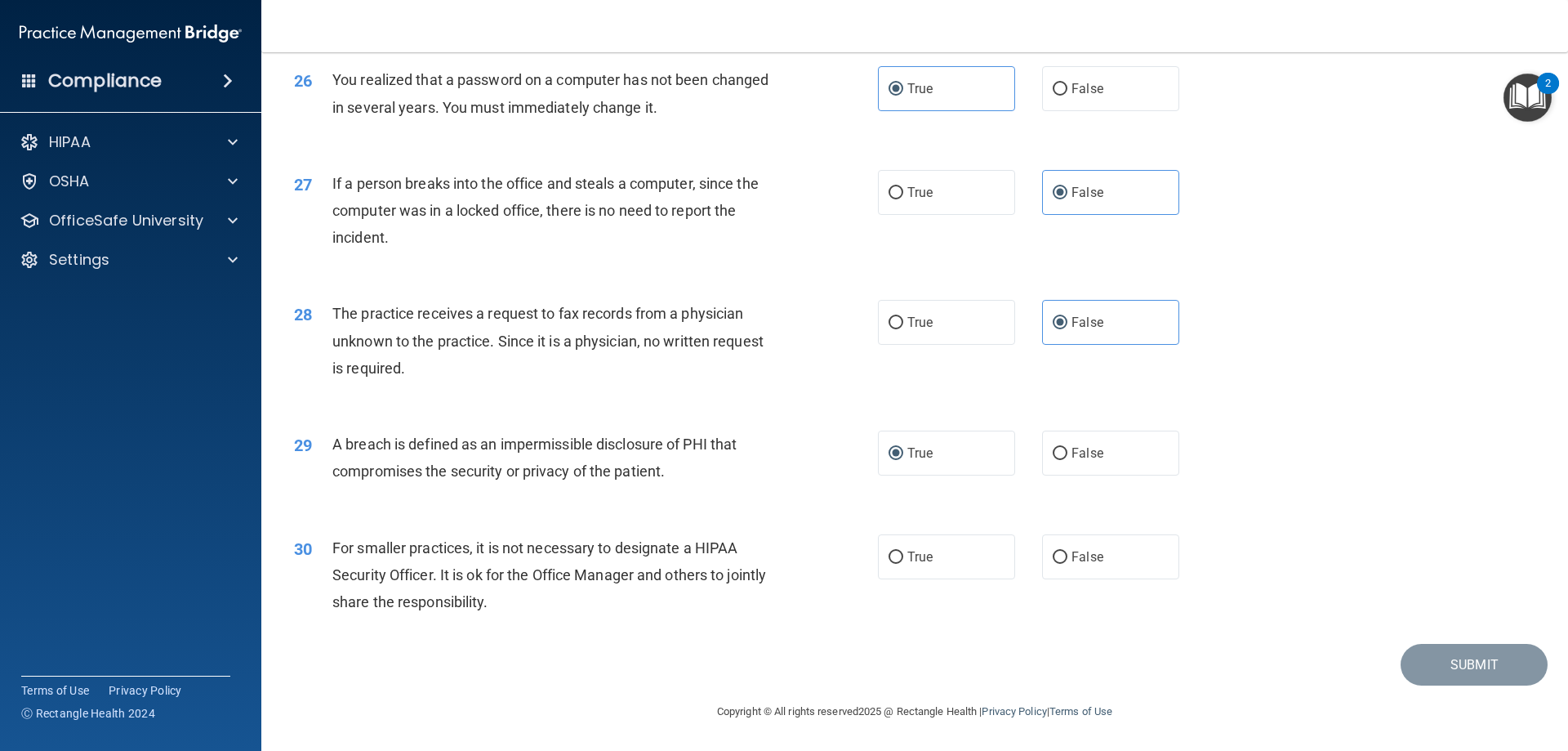
scroll to position [3116, 0]
click at [1151, 555] on label "False" at bounding box center [1111, 556] width 137 height 45
click at [1068, 555] on input "False" at bounding box center [1060, 557] width 14 height 12
radio input "true"
click at [1447, 661] on button "Submit" at bounding box center [1475, 664] width 147 height 42
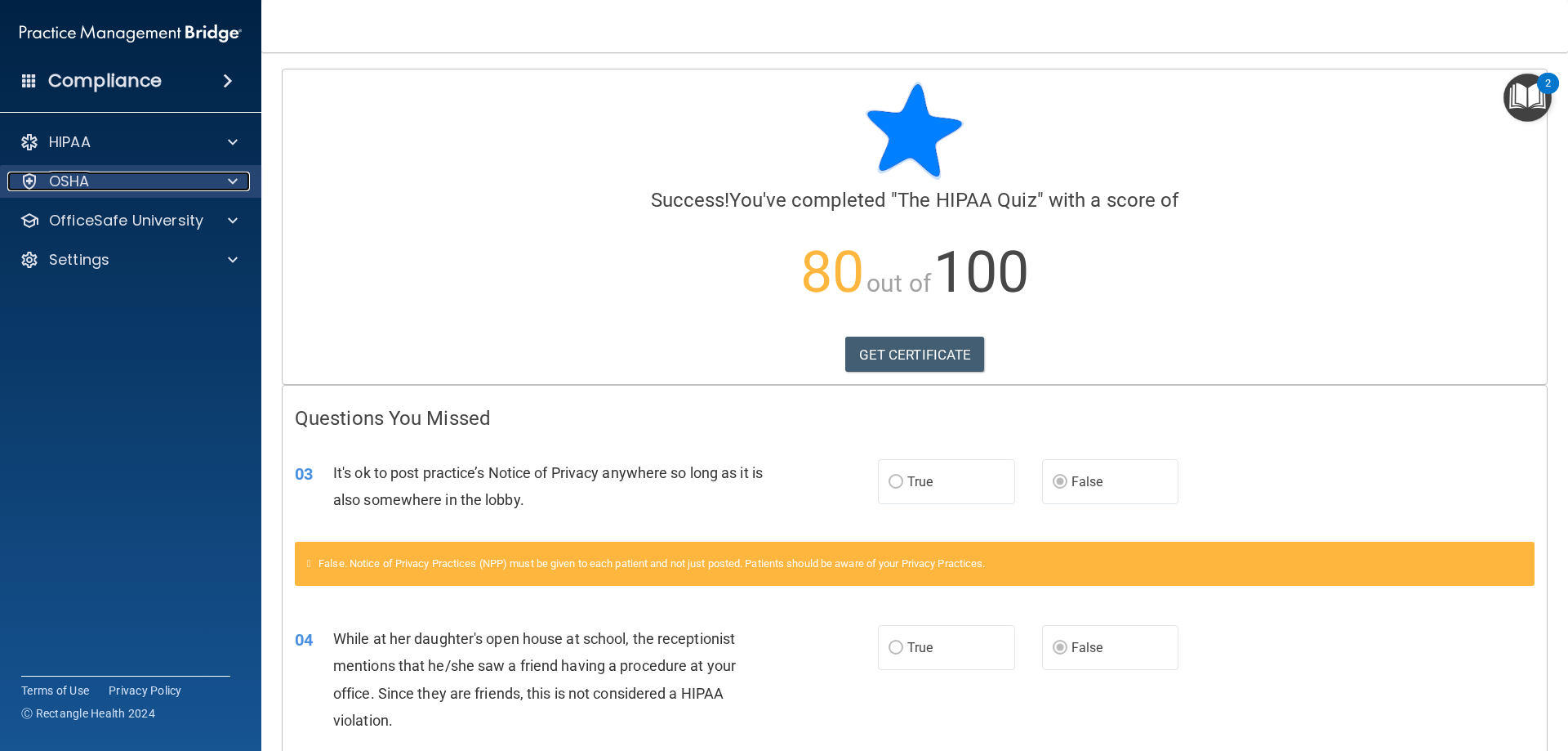
click at [236, 180] on span at bounding box center [233, 181] width 10 height 20
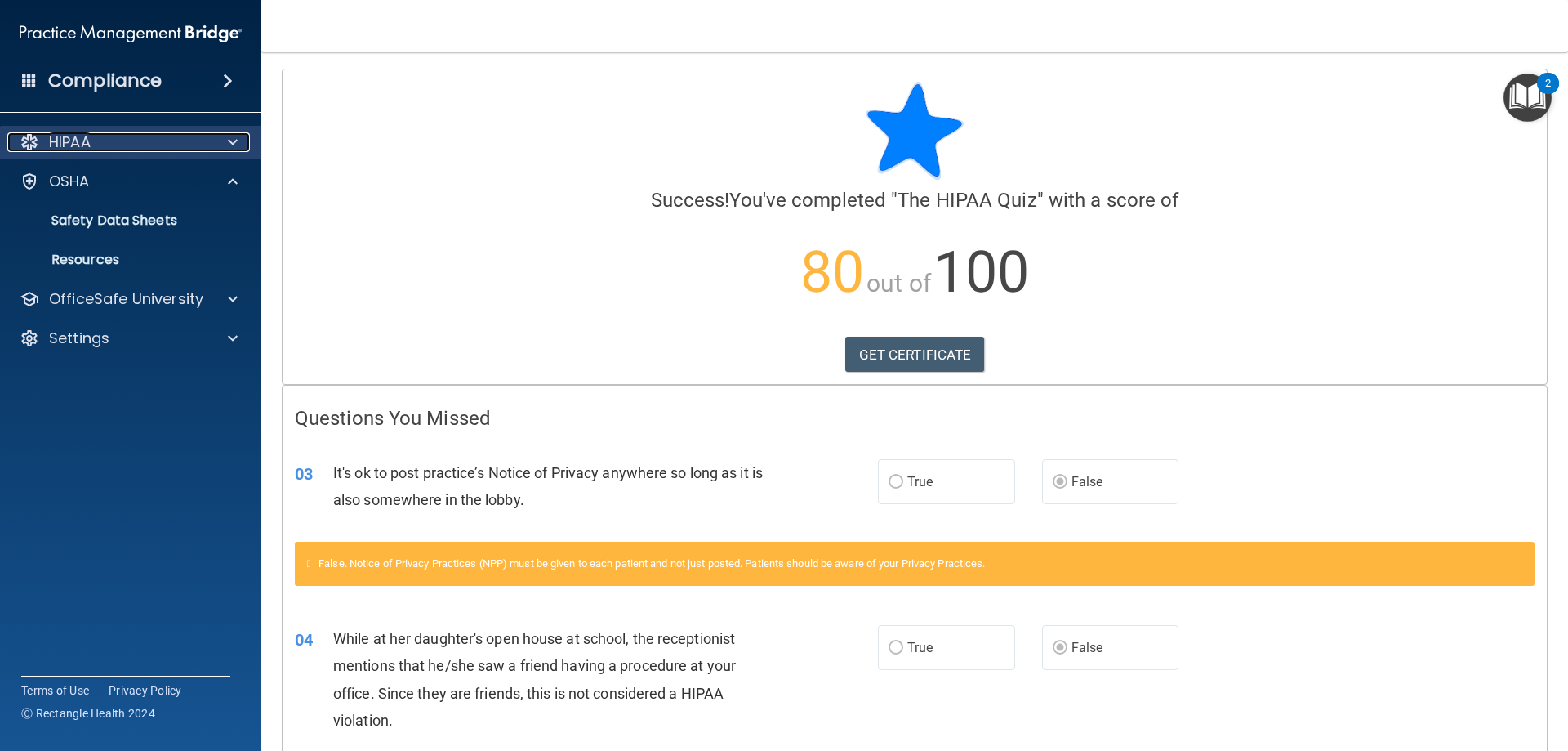
click at [217, 133] on div at bounding box center [230, 142] width 41 height 20
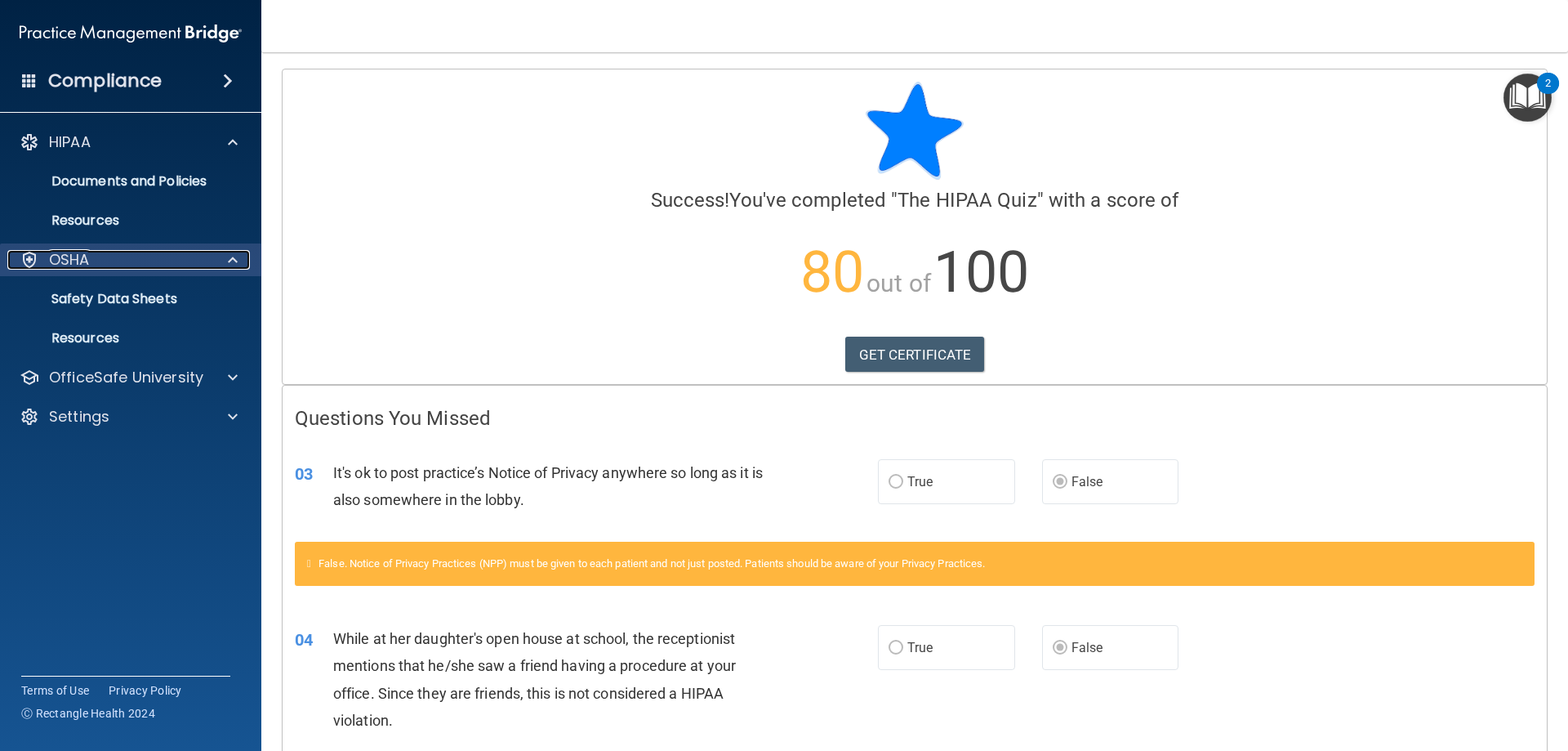
click at [201, 264] on div "OSHA" at bounding box center [109, 259] width 203 height 20
click at [96, 254] on div "OSHA" at bounding box center [109, 259] width 203 height 20
click at [83, 298] on p "Safety Data Sheets" at bounding box center [122, 298] width 223 height 16
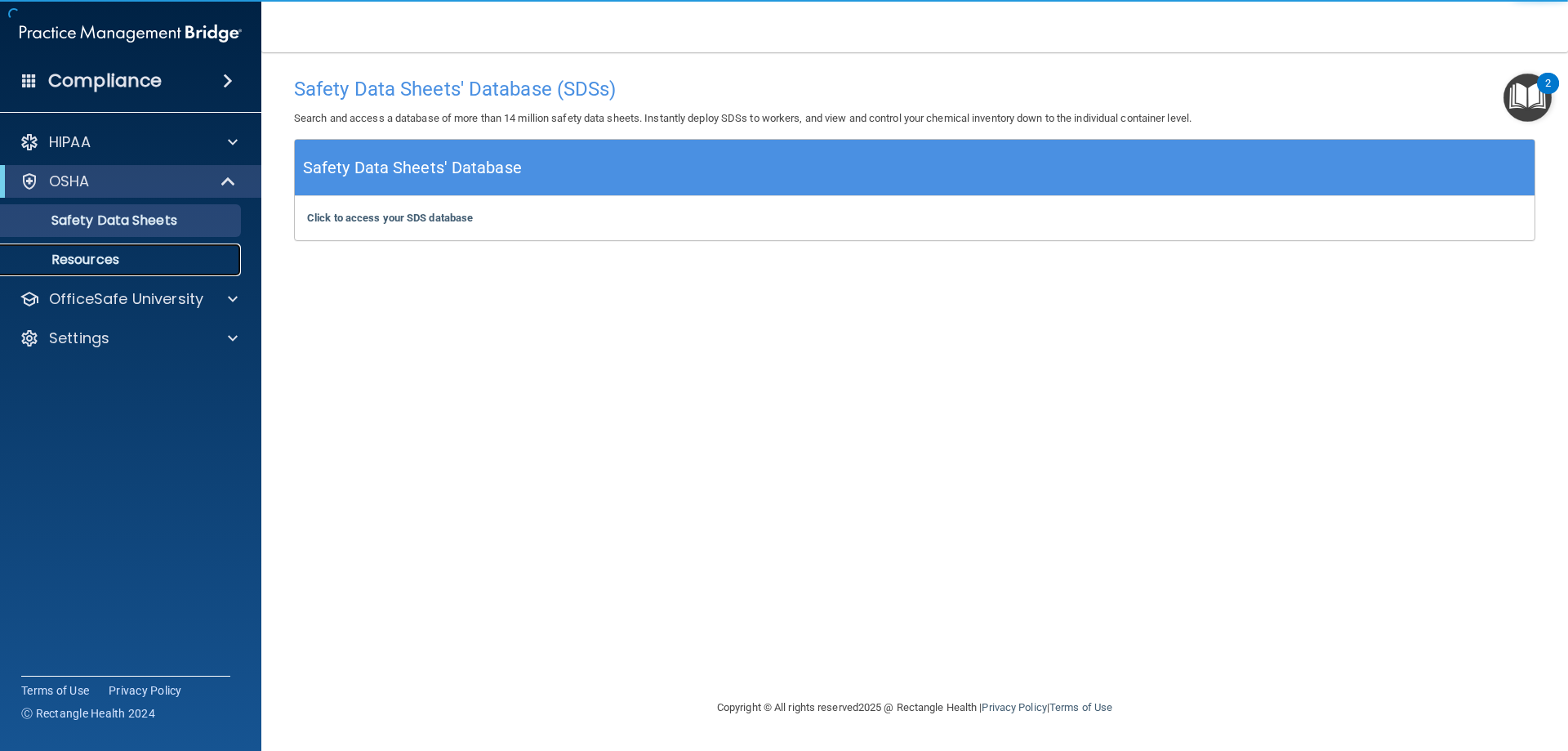
click at [106, 260] on p "Resources" at bounding box center [122, 259] width 223 height 16
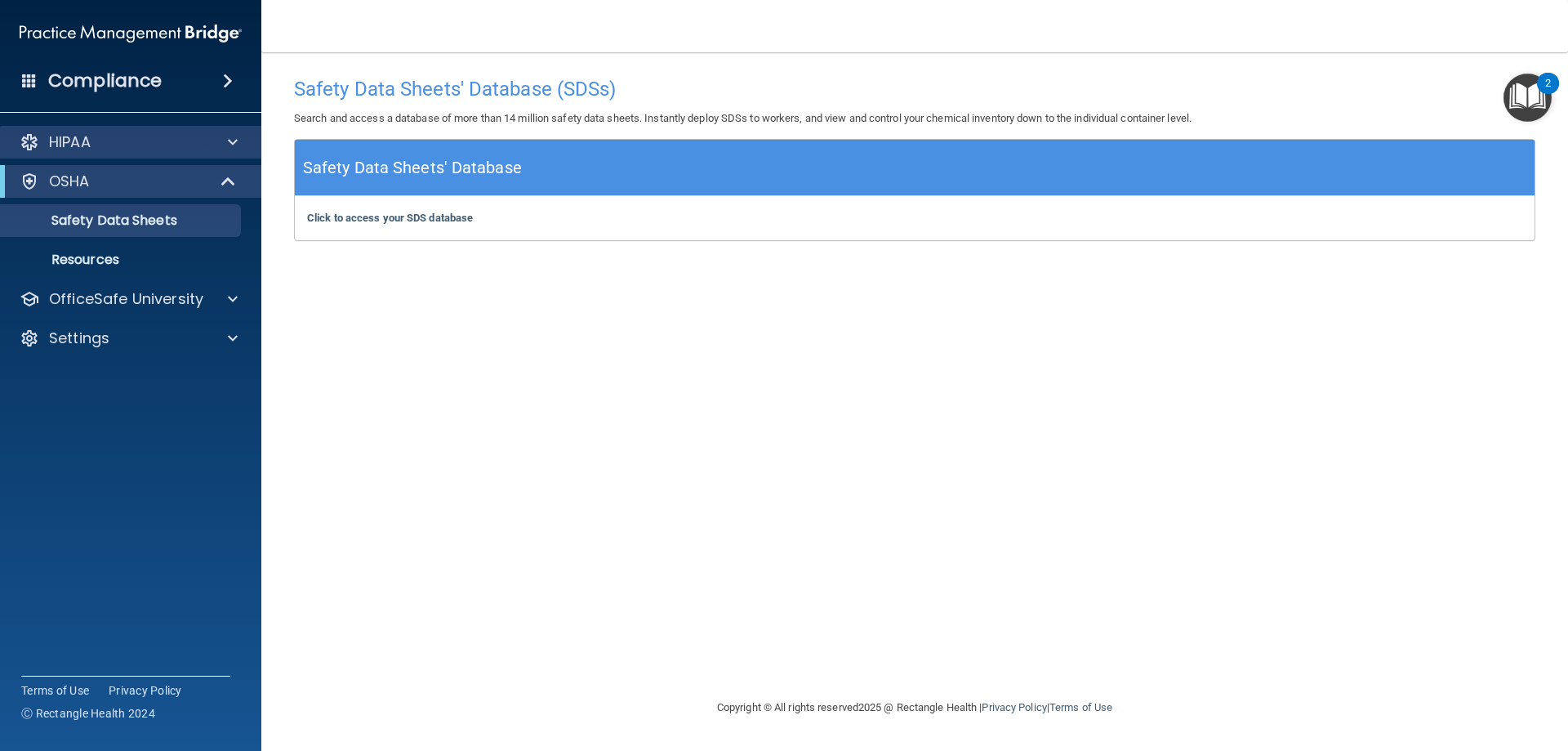
click at [224, 132] on div "HIPAA" at bounding box center [131, 142] width 262 height 32
click at [238, 146] on div at bounding box center [230, 142] width 41 height 20
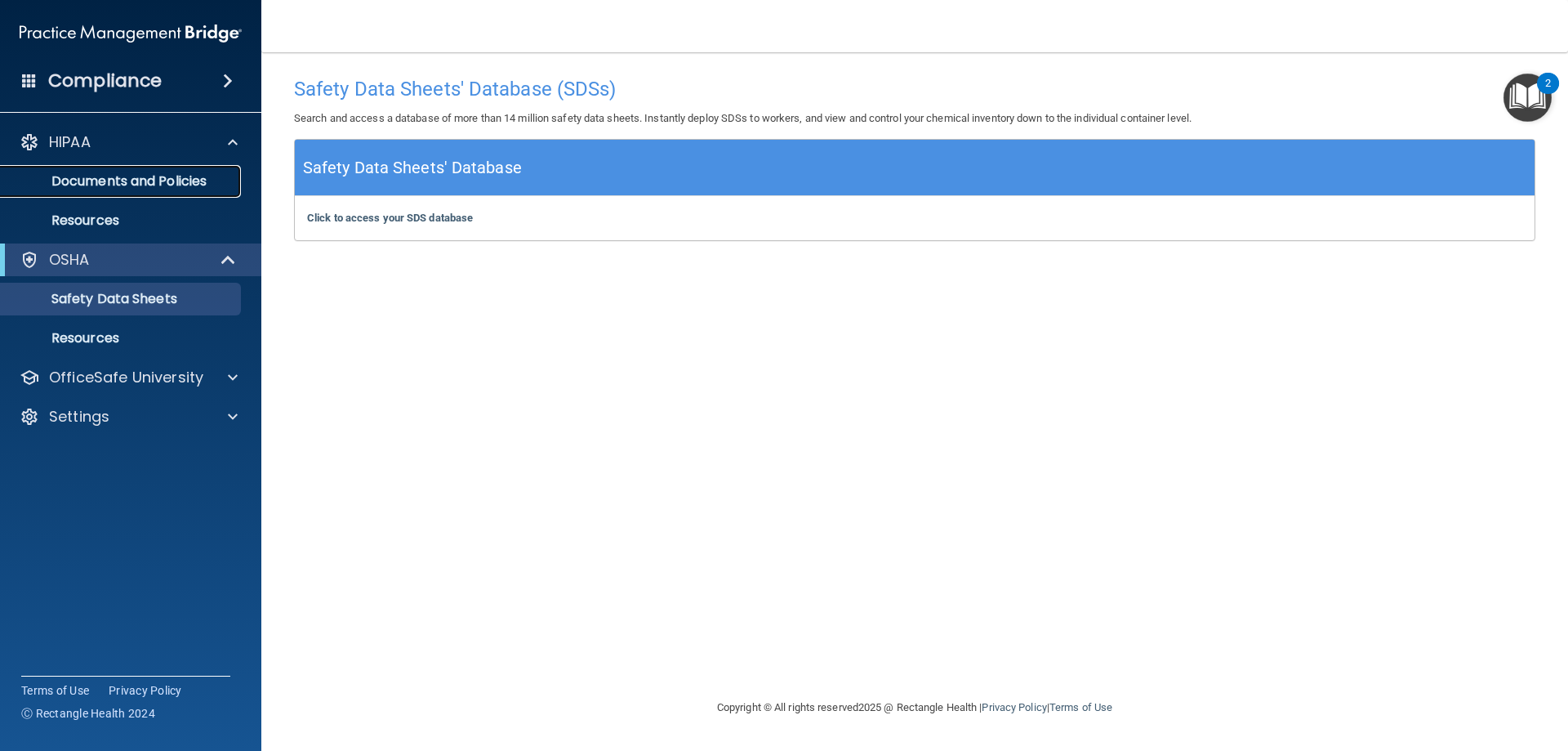
click at [158, 192] on link "Documents and Policies" at bounding box center [112, 181] width 257 height 32
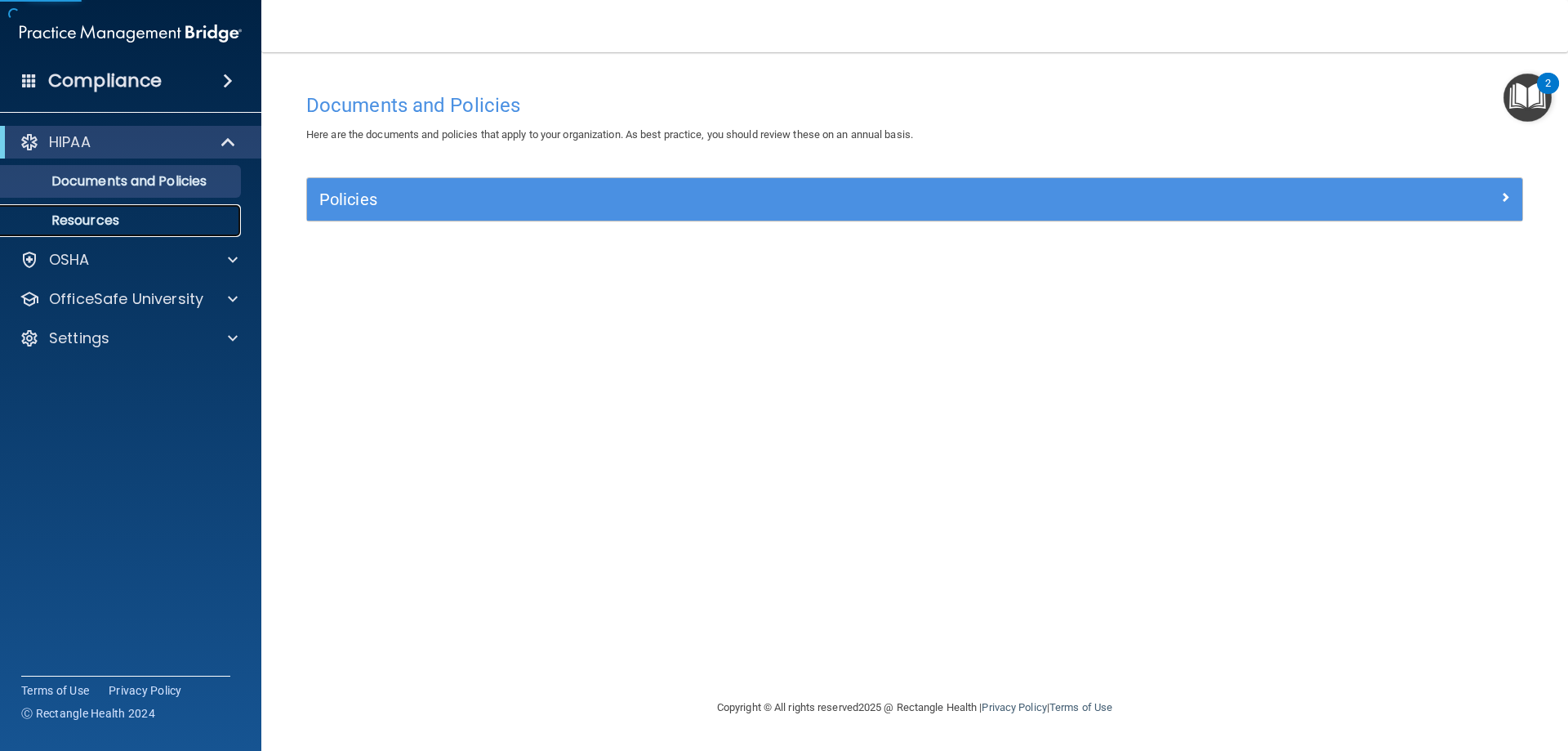
click at [166, 226] on p "Resources" at bounding box center [122, 220] width 223 height 16
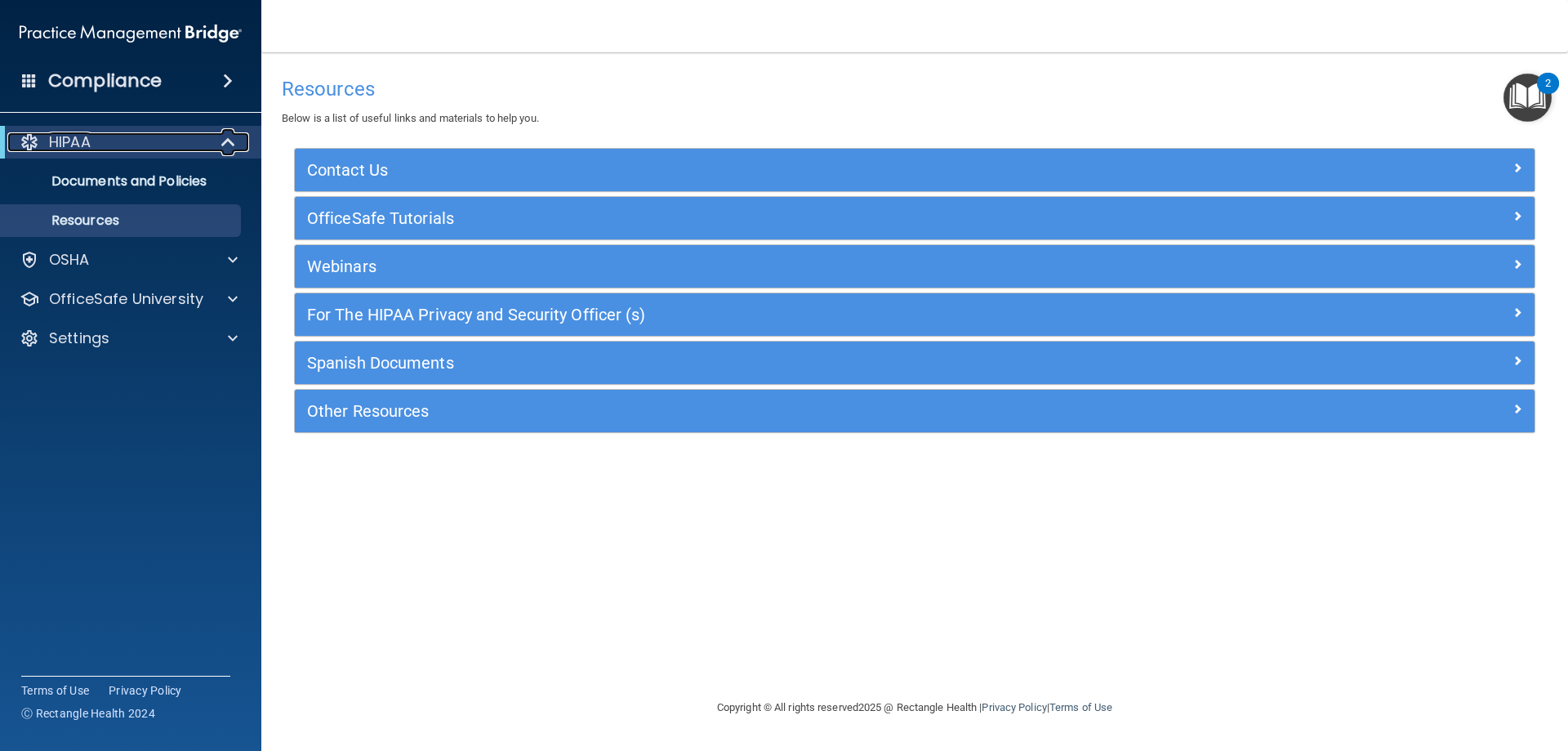
click at [78, 137] on p "HIPAA" at bounding box center [70, 142] width 42 height 20
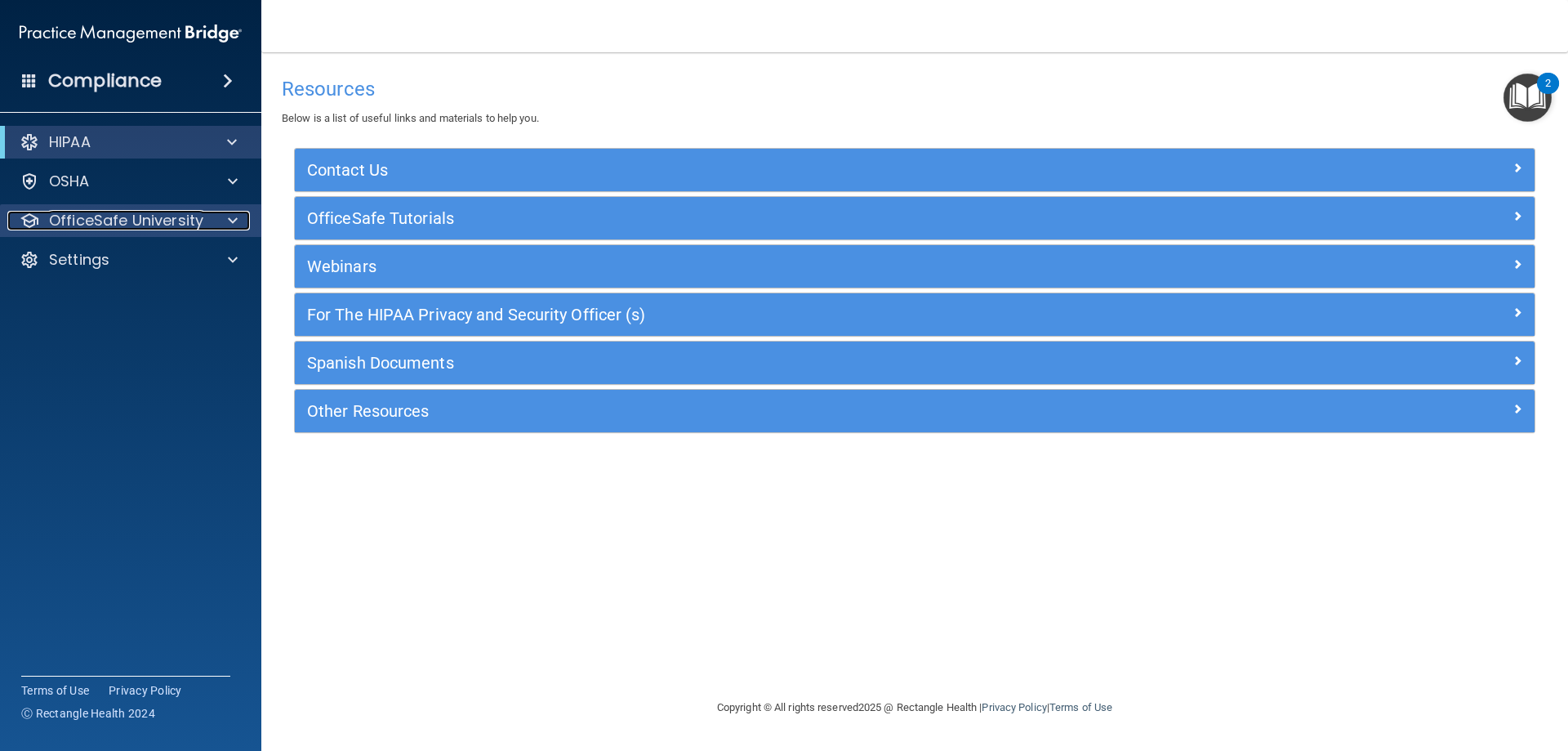
click at [149, 221] on p "OfficeSafe University" at bounding box center [126, 220] width 154 height 20
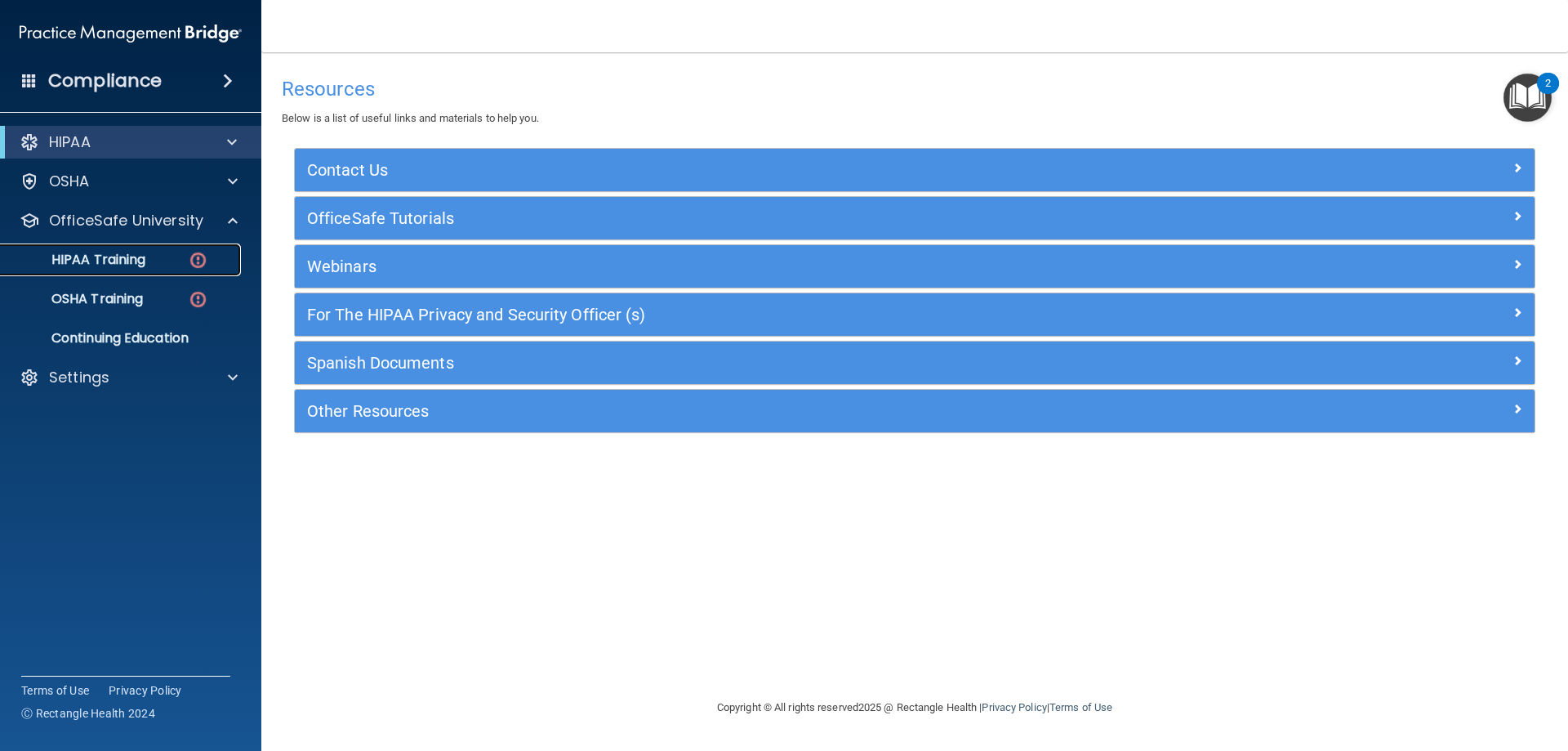
click at [145, 255] on p "HIPAA Training" at bounding box center [77, 259] width 134 height 16
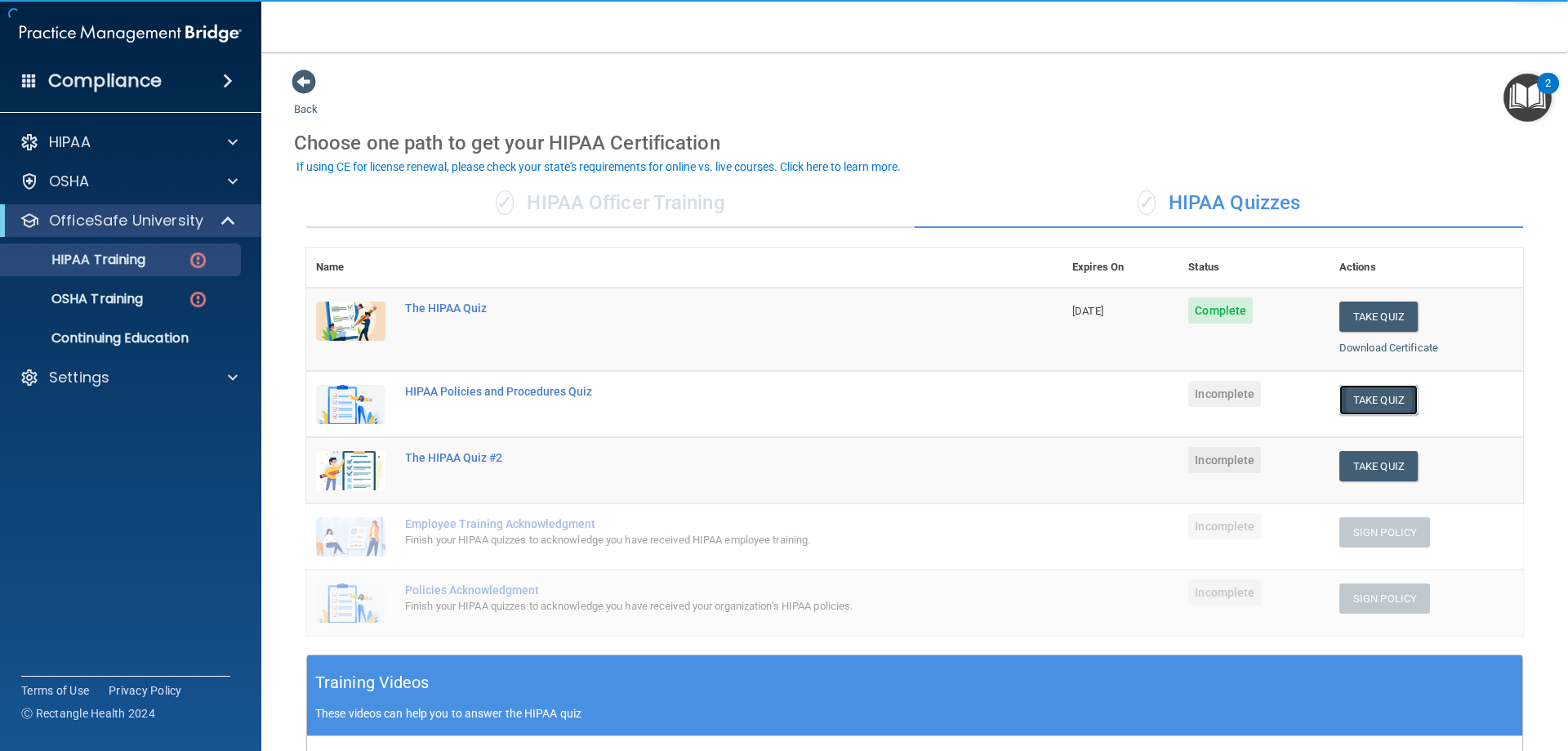
click at [1380, 406] on button "Take Quiz" at bounding box center [1378, 400] width 78 height 30
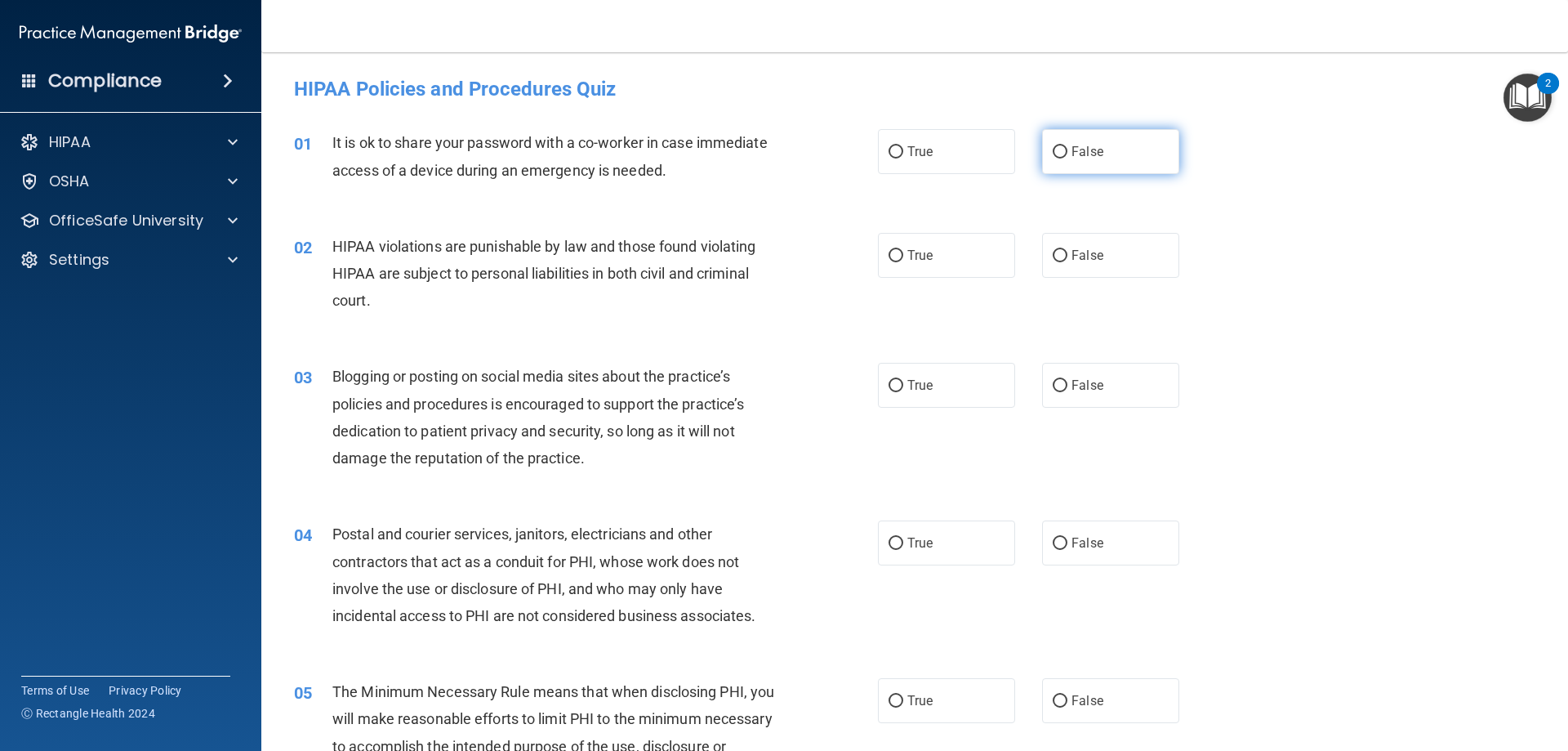
click at [1071, 149] on span "False" at bounding box center [1087, 152] width 31 height 15
click at [1068, 149] on input "False" at bounding box center [1060, 152] width 14 height 12
radio input "true"
click at [935, 151] on label "True" at bounding box center [947, 151] width 137 height 45
click at [904, 151] on input "True" at bounding box center [895, 152] width 14 height 12
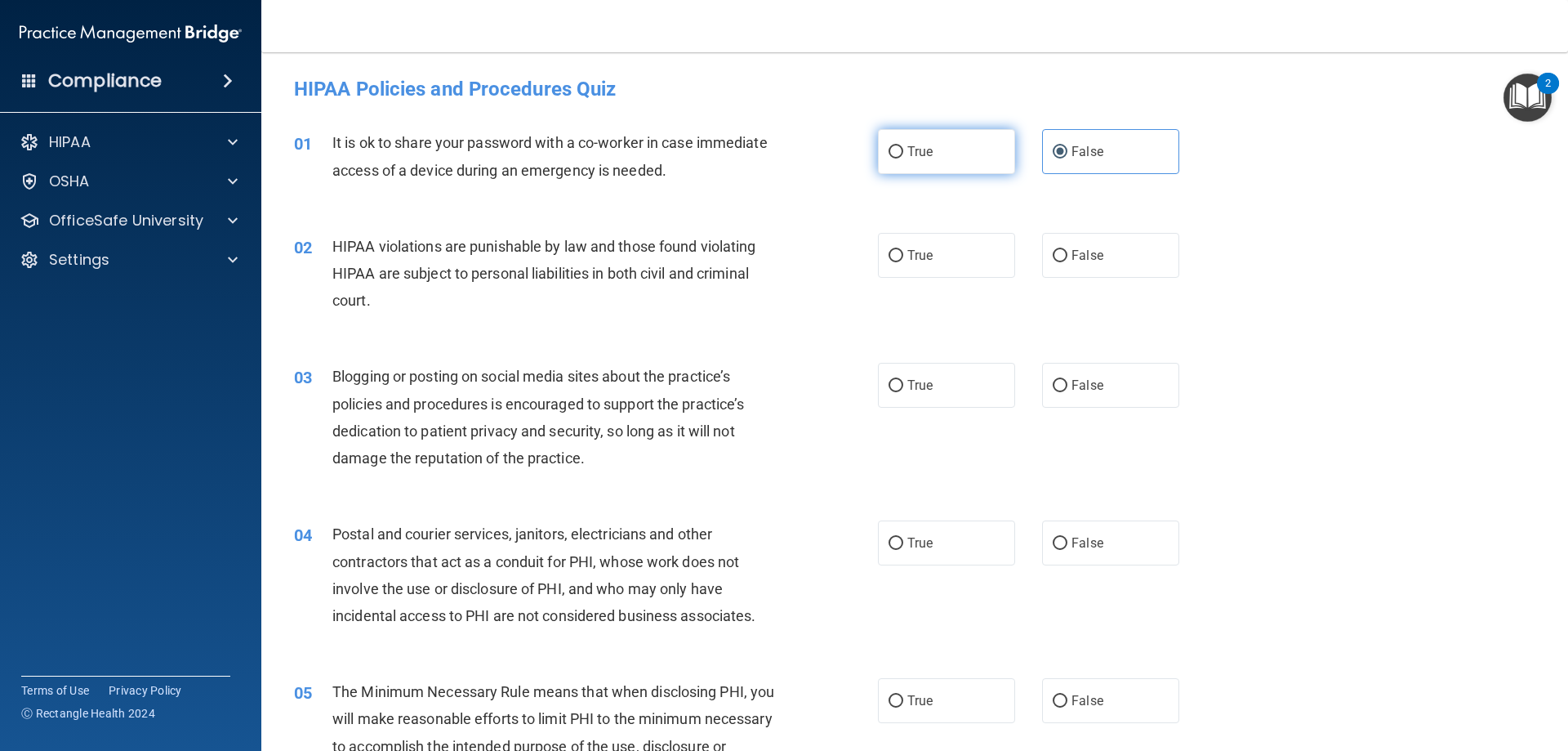
radio input "true"
radio input "false"
click at [948, 252] on label "True" at bounding box center [947, 254] width 137 height 45
click at [904, 252] on input "True" at bounding box center [895, 255] width 14 height 12
radio input "true"
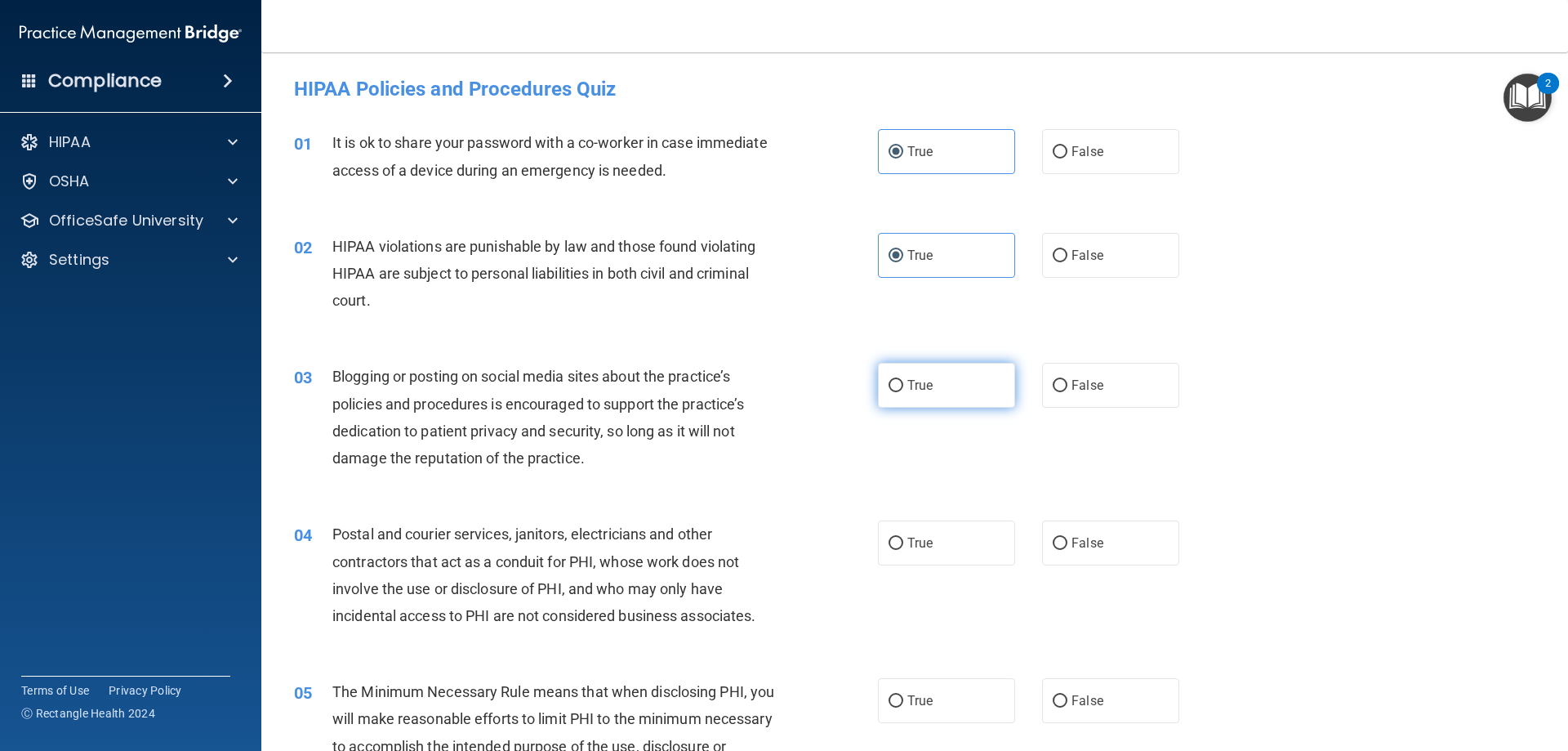
click at [910, 379] on span "True" at bounding box center [920, 385] width 26 height 15
click at [904, 380] on input "True" at bounding box center [895, 386] width 14 height 12
radio input "true"
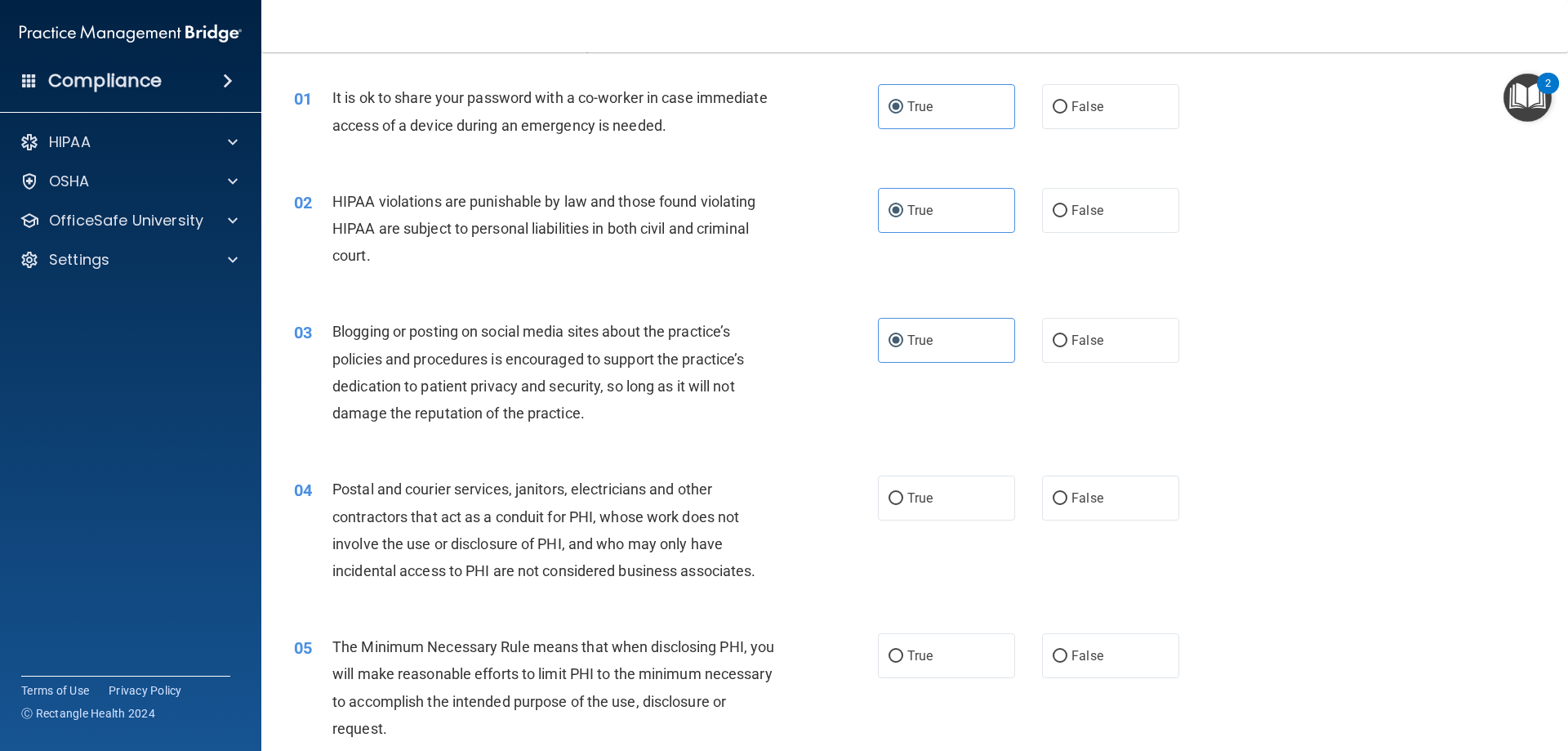
scroll to position [82, 0]
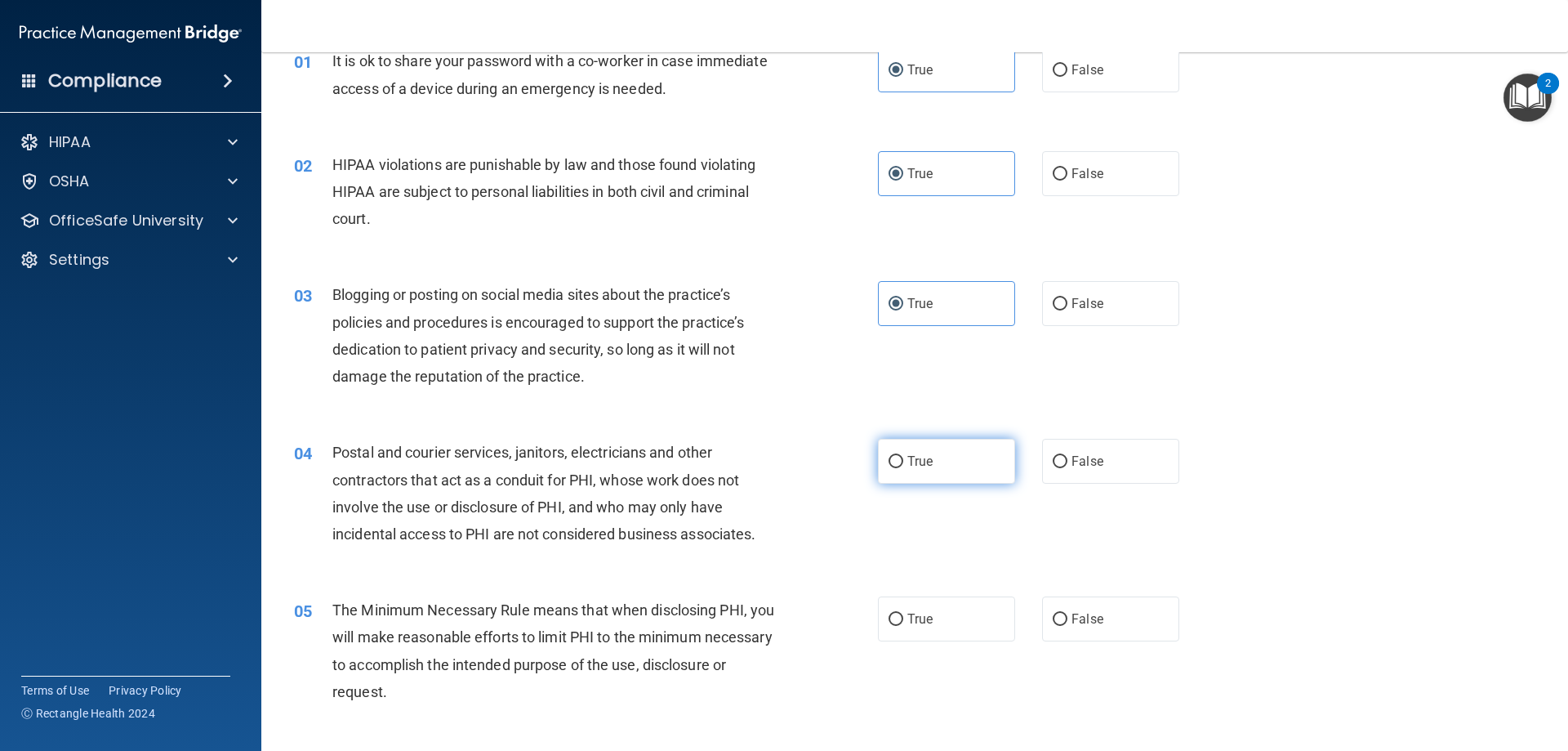
click at [931, 459] on label "True" at bounding box center [947, 460] width 137 height 45
click at [904, 459] on input "True" at bounding box center [895, 461] width 14 height 12
radio input "true"
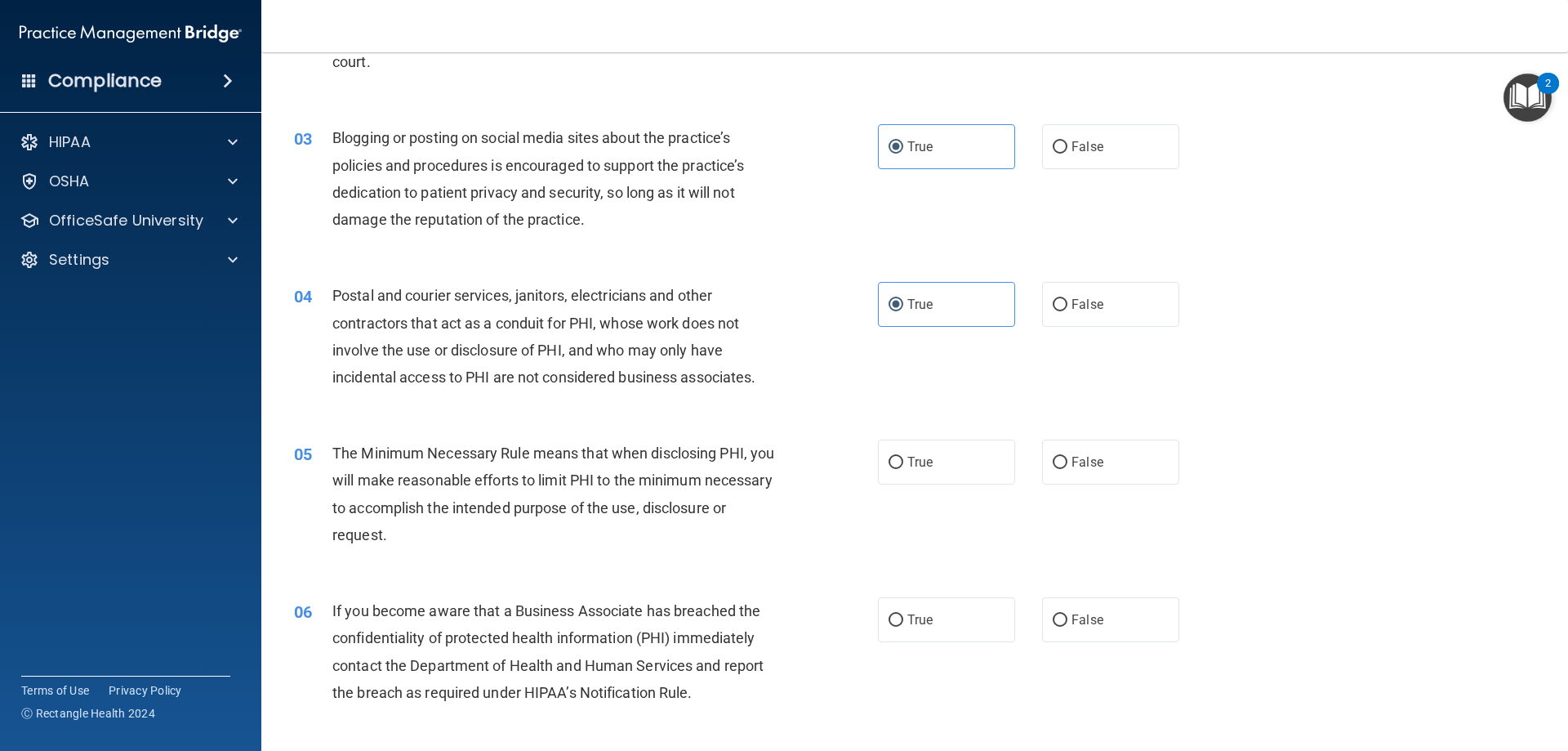
scroll to position [245, 0]
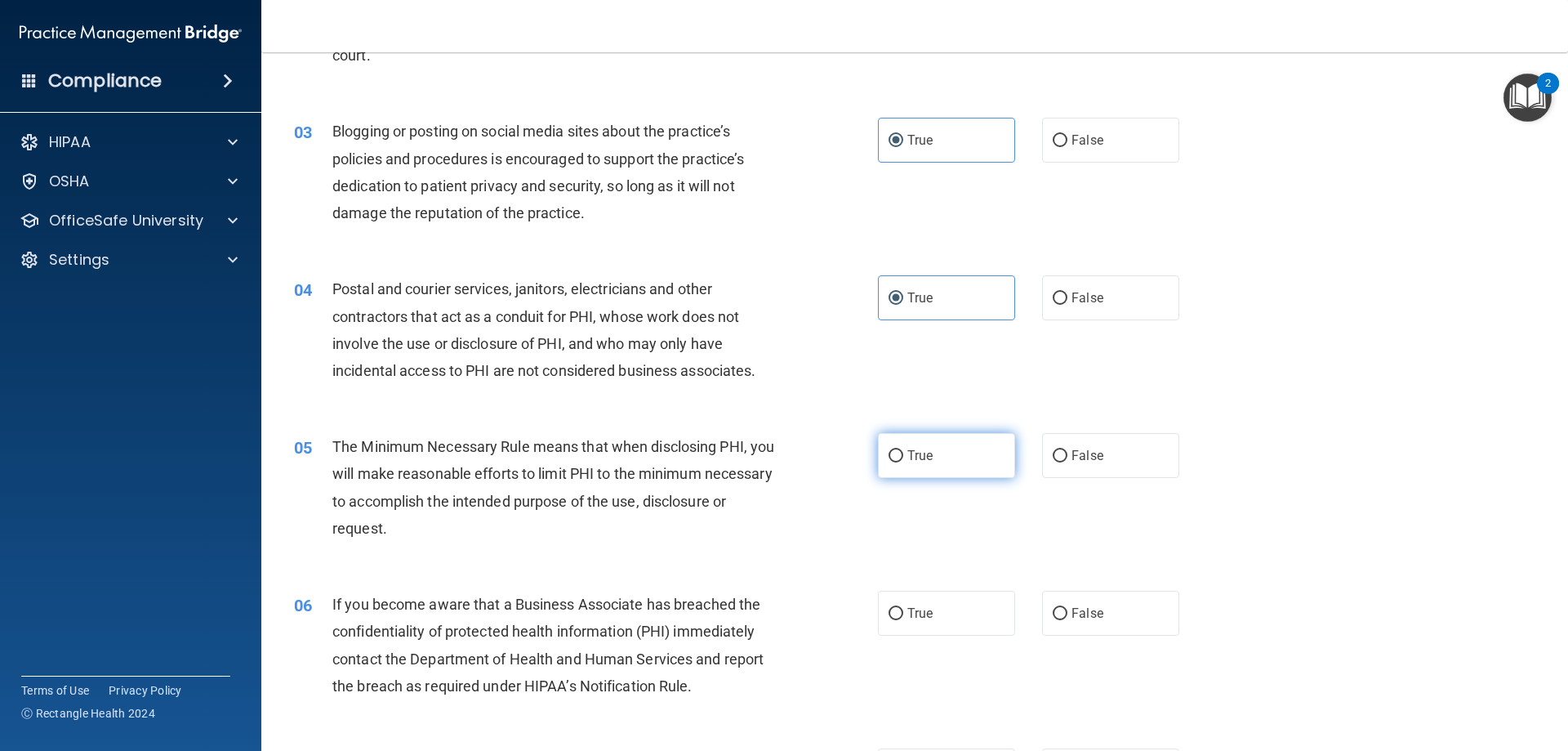
drag, startPoint x: 926, startPoint y: 453, endPoint x: 920, endPoint y: 436, distance: 18.0
click at [925, 442] on label "True" at bounding box center [947, 455] width 137 height 45
click at [904, 450] on input "True" at bounding box center [895, 456] width 14 height 12
radio input "true"
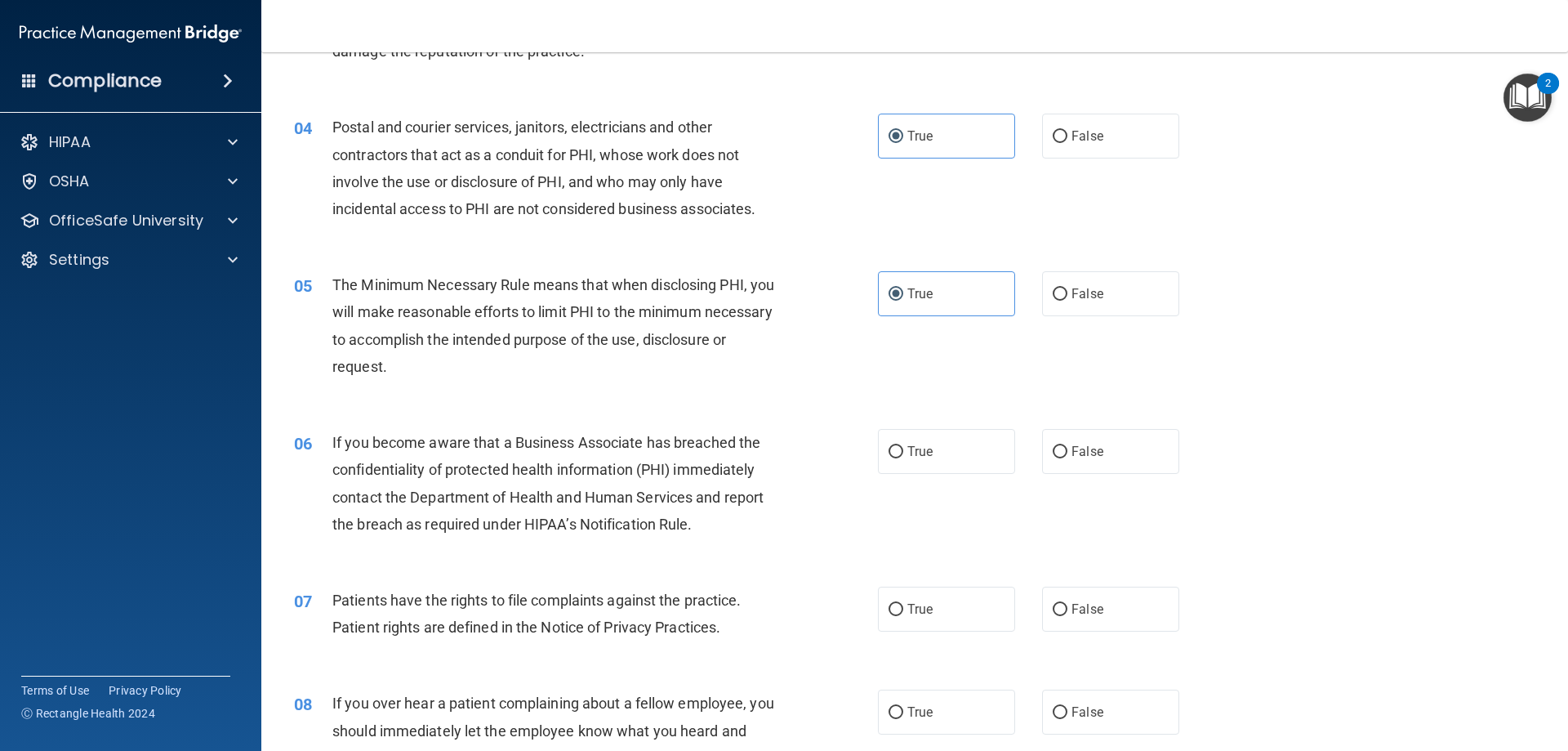
scroll to position [409, 0]
click at [1151, 442] on label "False" at bounding box center [1111, 449] width 137 height 45
click at [1068, 444] on input "False" at bounding box center [1060, 450] width 14 height 12
radio input "true"
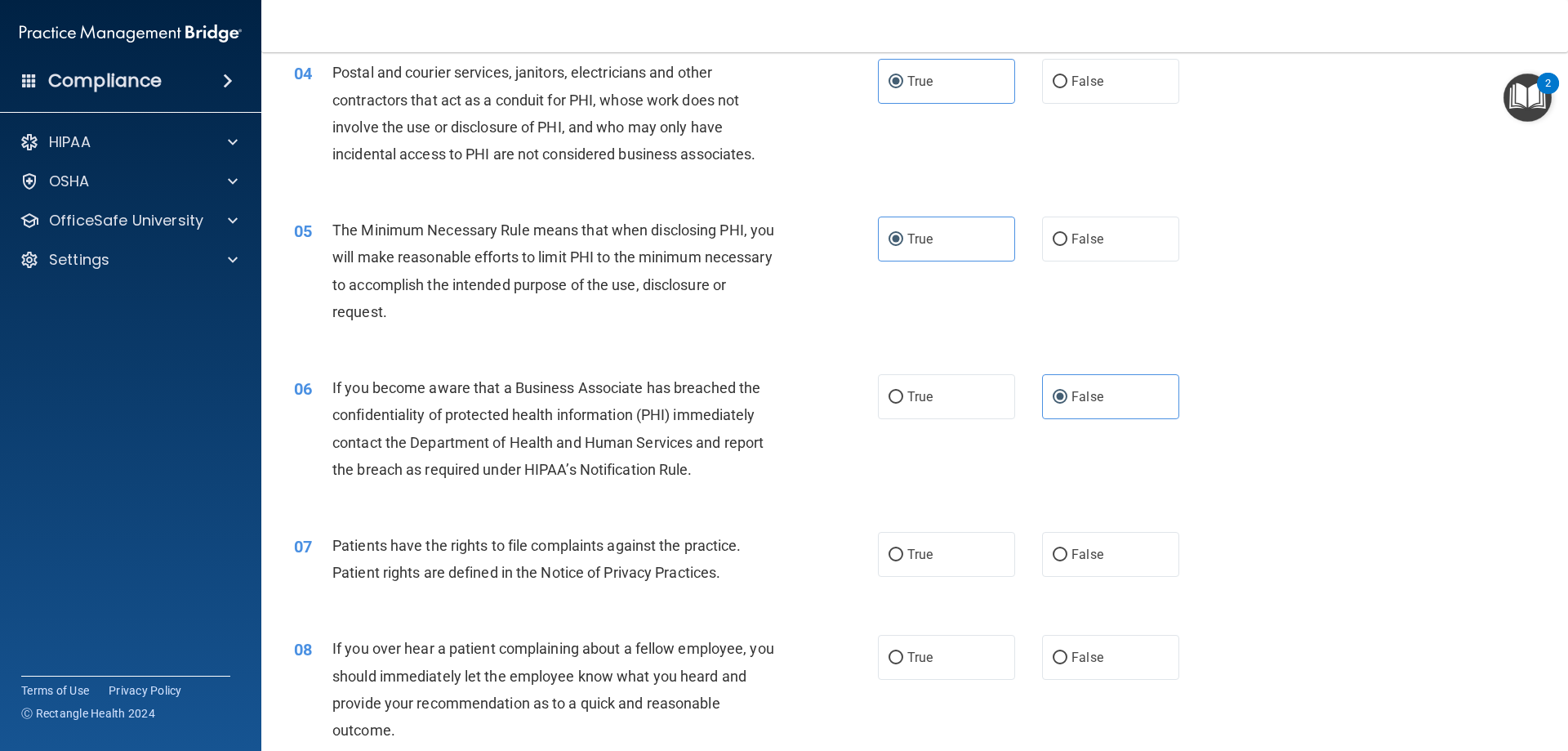
scroll to position [490, 0]
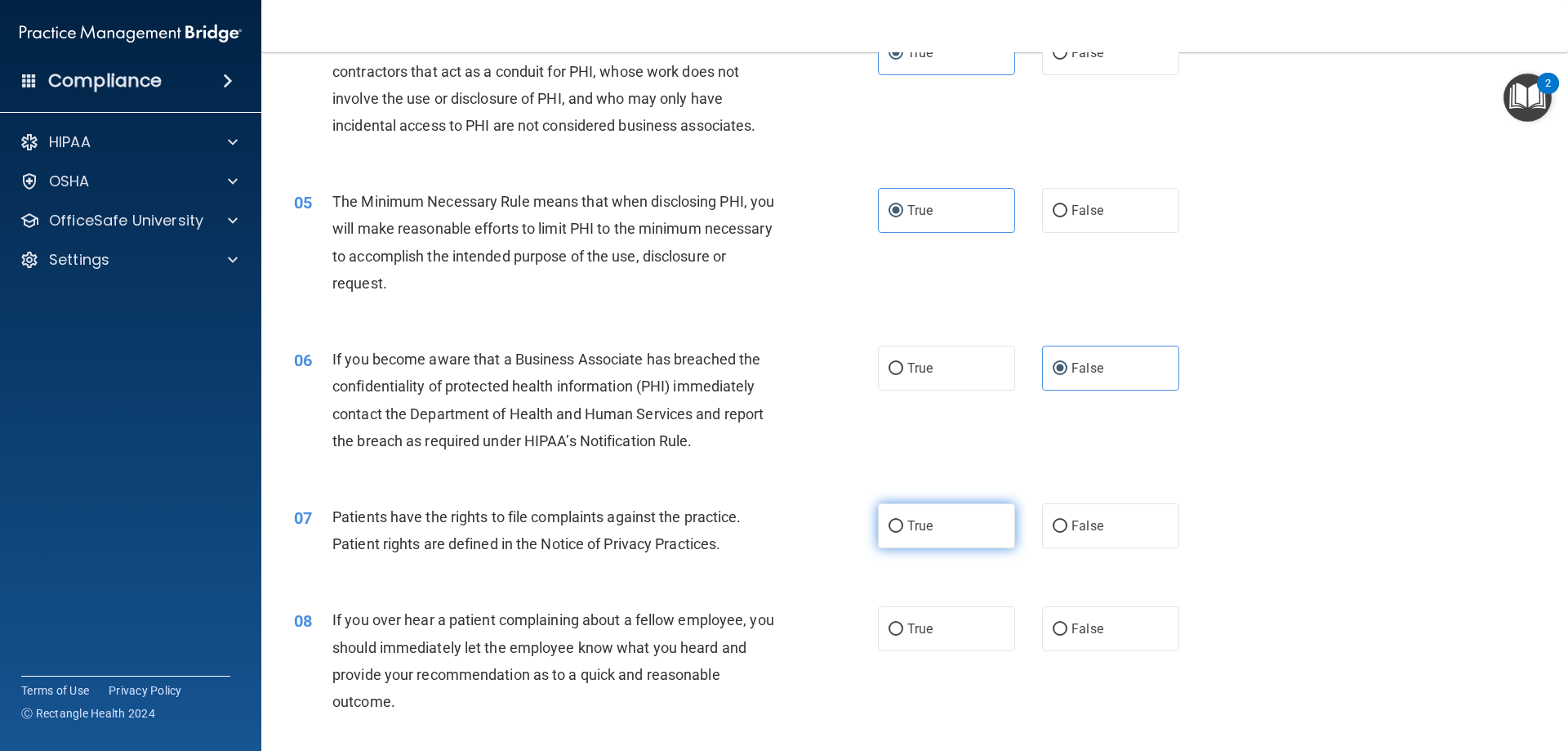
click at [1208, 503] on ng-form "07 Patients have the rights to file complaints against the practice. Patient ri…" at bounding box center [1208, 503] width 0 height 0
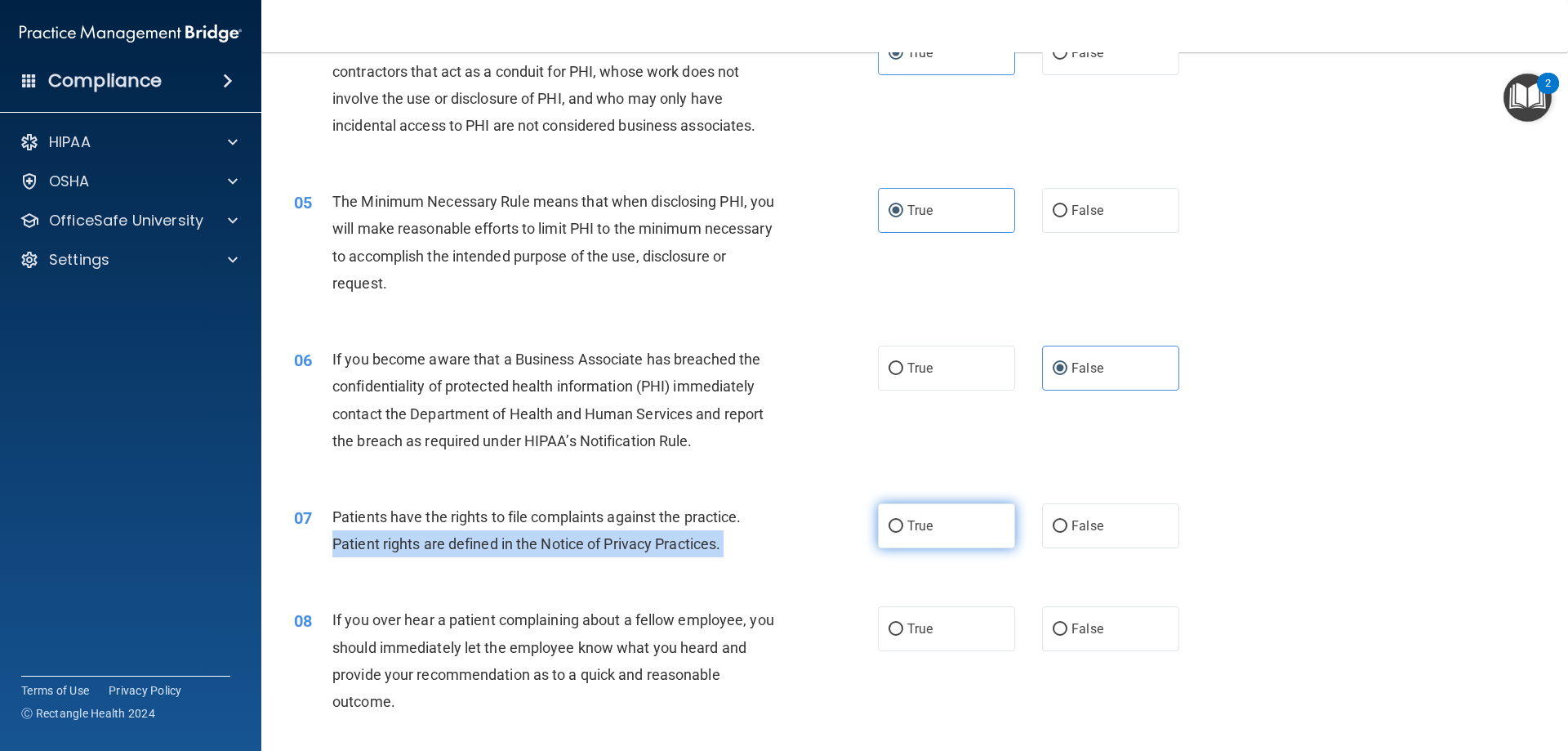
click at [888, 525] on input "True" at bounding box center [895, 526] width 14 height 12
radio input "true"
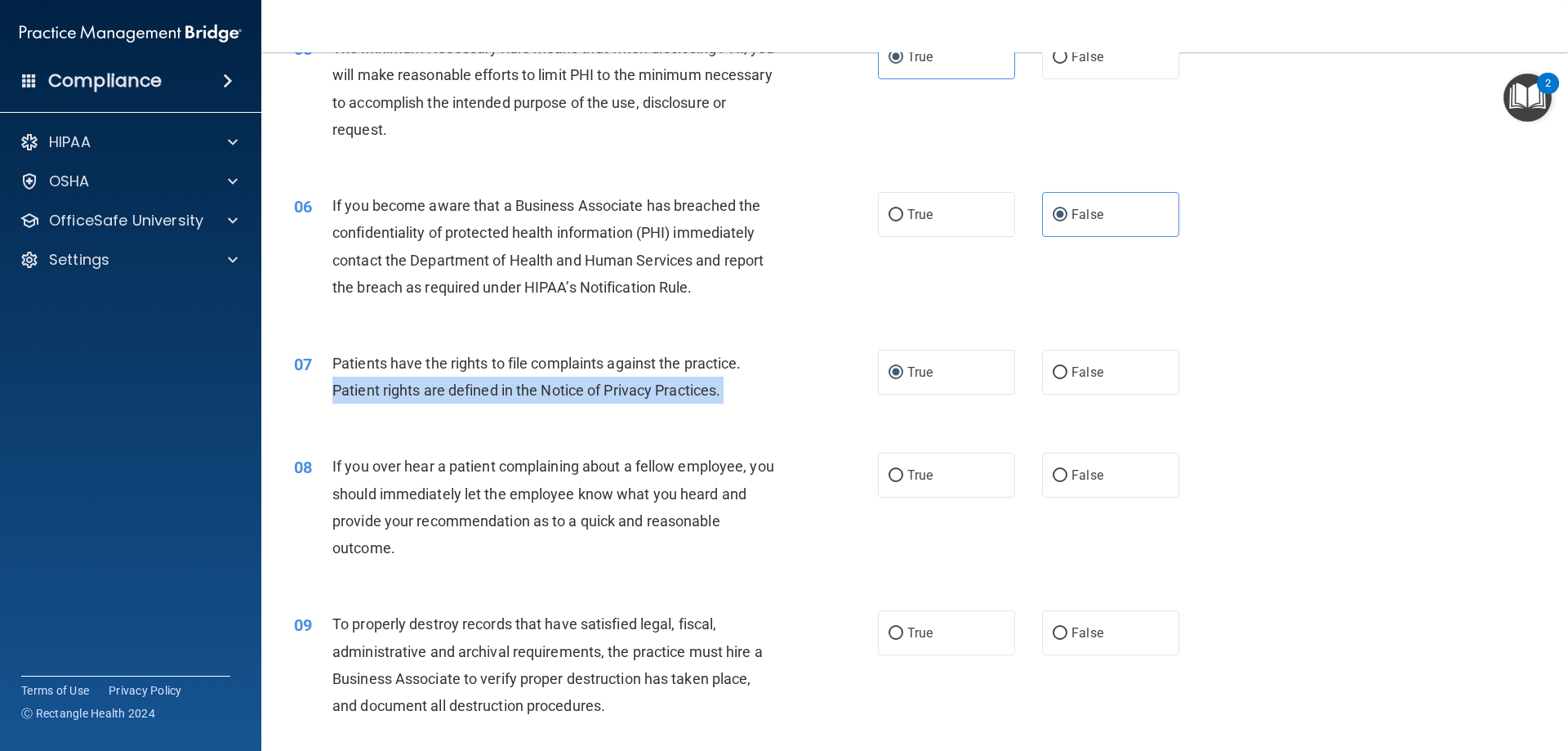
scroll to position [654, 0]
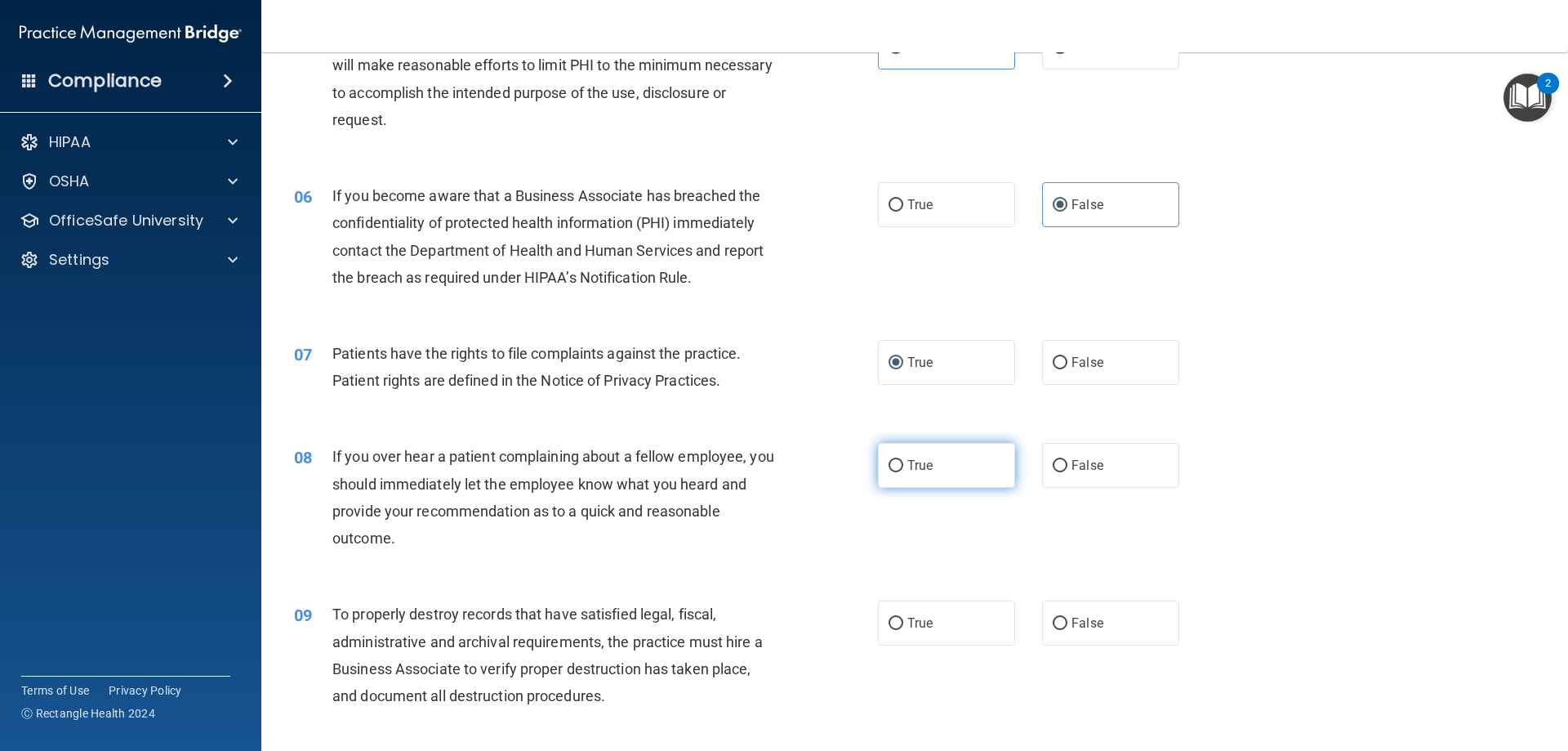
click at [966, 464] on label "True" at bounding box center [947, 464] width 137 height 45
click at [904, 464] on input "True" at bounding box center [895, 465] width 14 height 12
radio input "true"
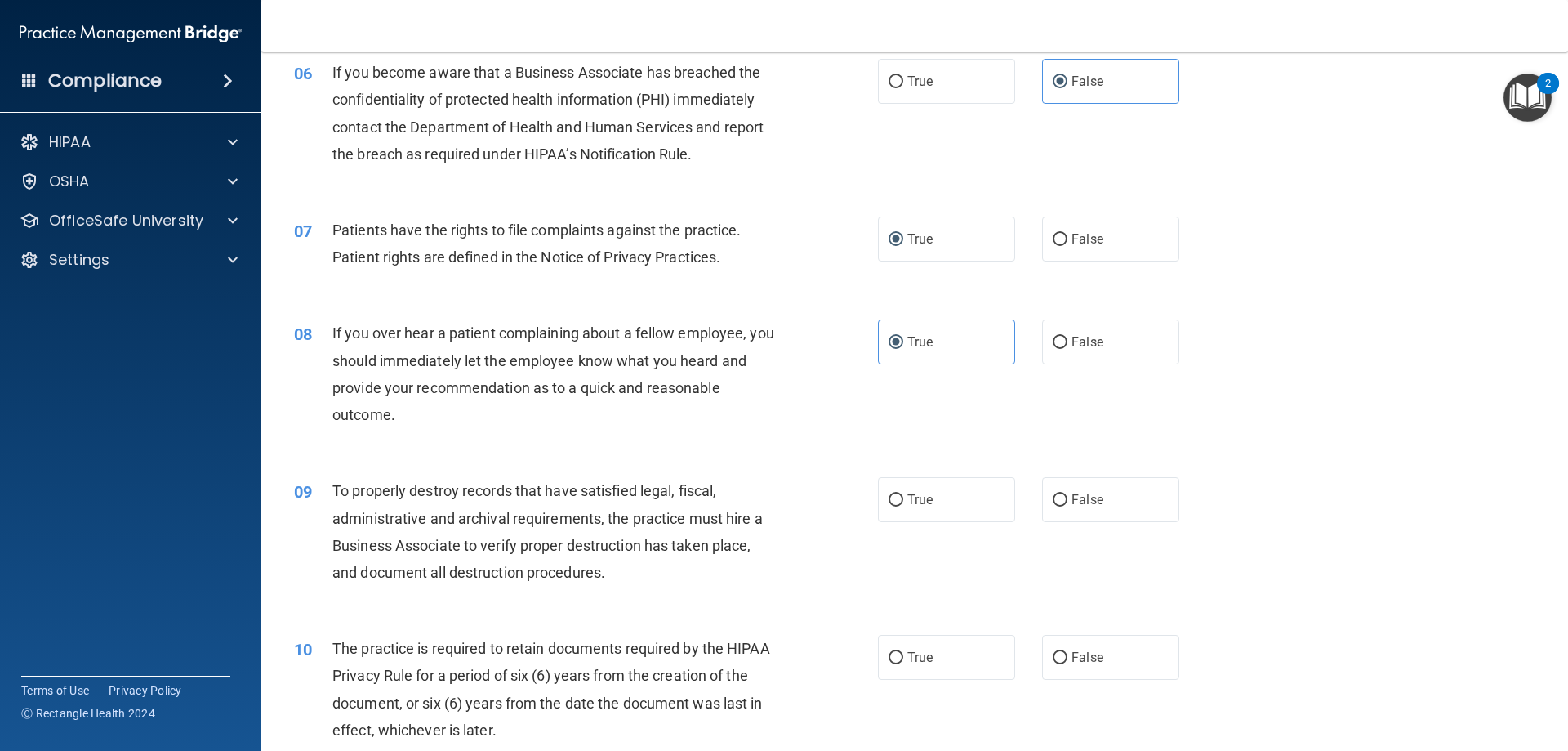
scroll to position [817, 0]
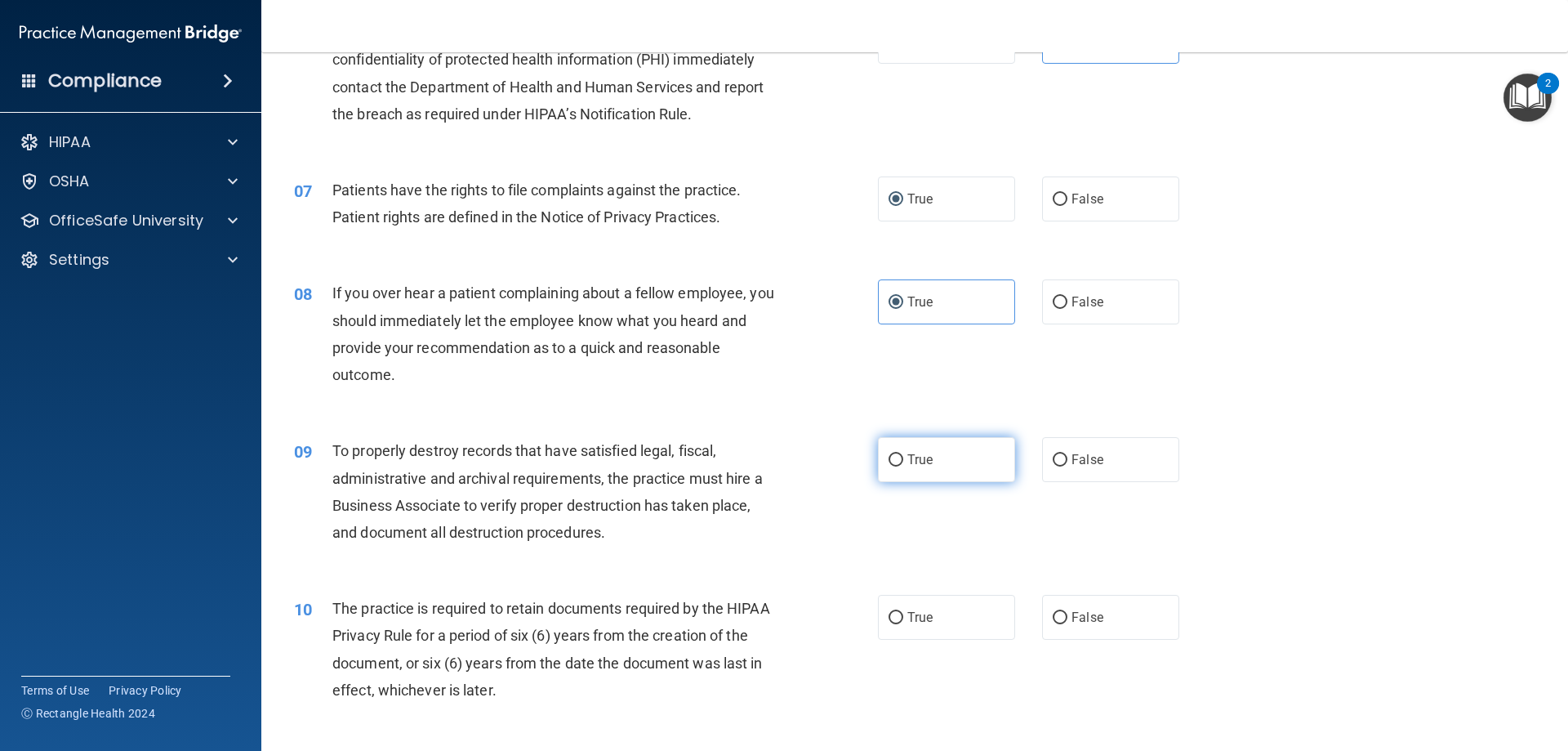
click at [919, 452] on span "True" at bounding box center [920, 459] width 26 height 15
click at [904, 454] on input "True" at bounding box center [895, 459] width 14 height 12
radio input "true"
click at [1043, 456] on label "False" at bounding box center [1111, 458] width 137 height 45
click at [1053, 456] on input "False" at bounding box center [1060, 459] width 14 height 12
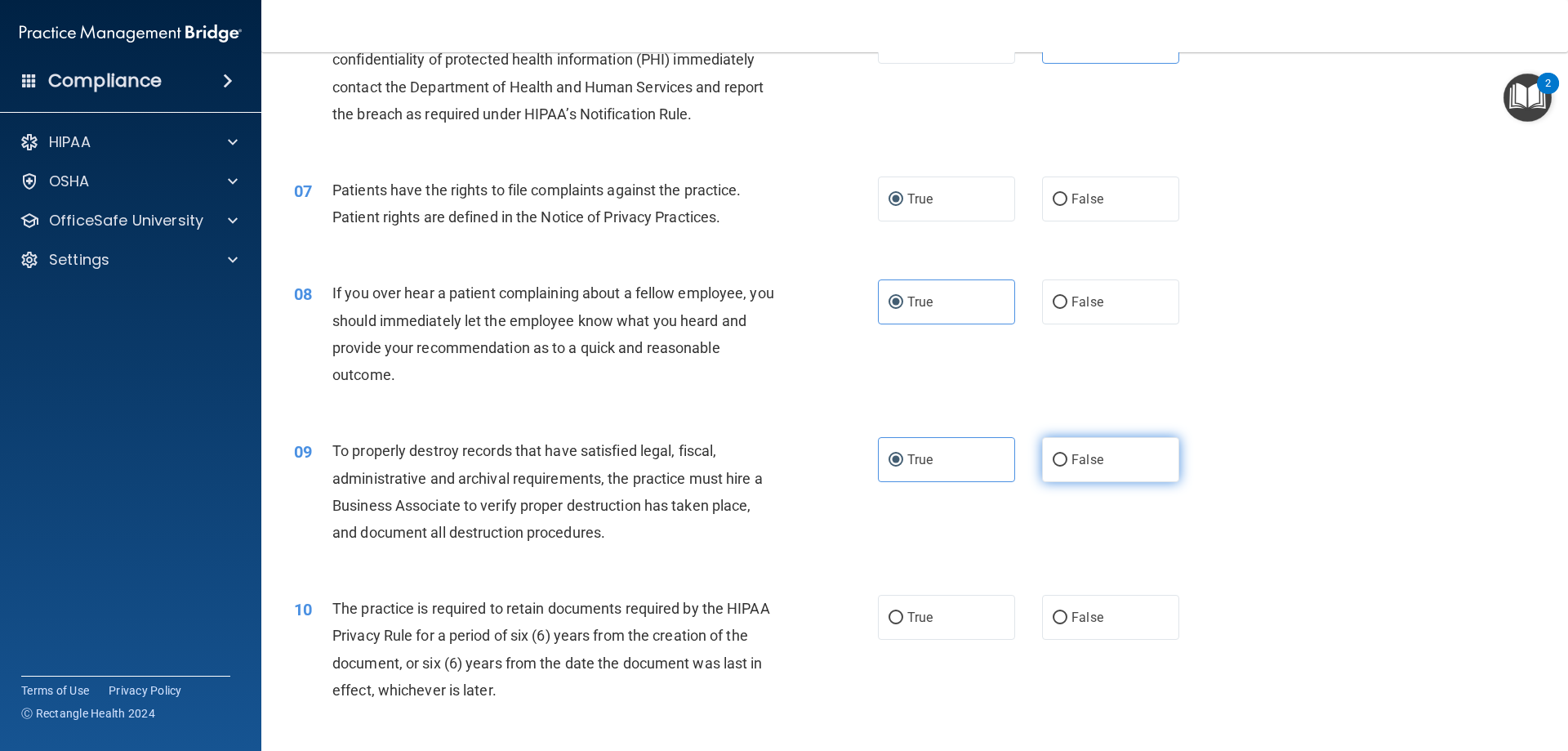
radio input "true"
radio input "false"
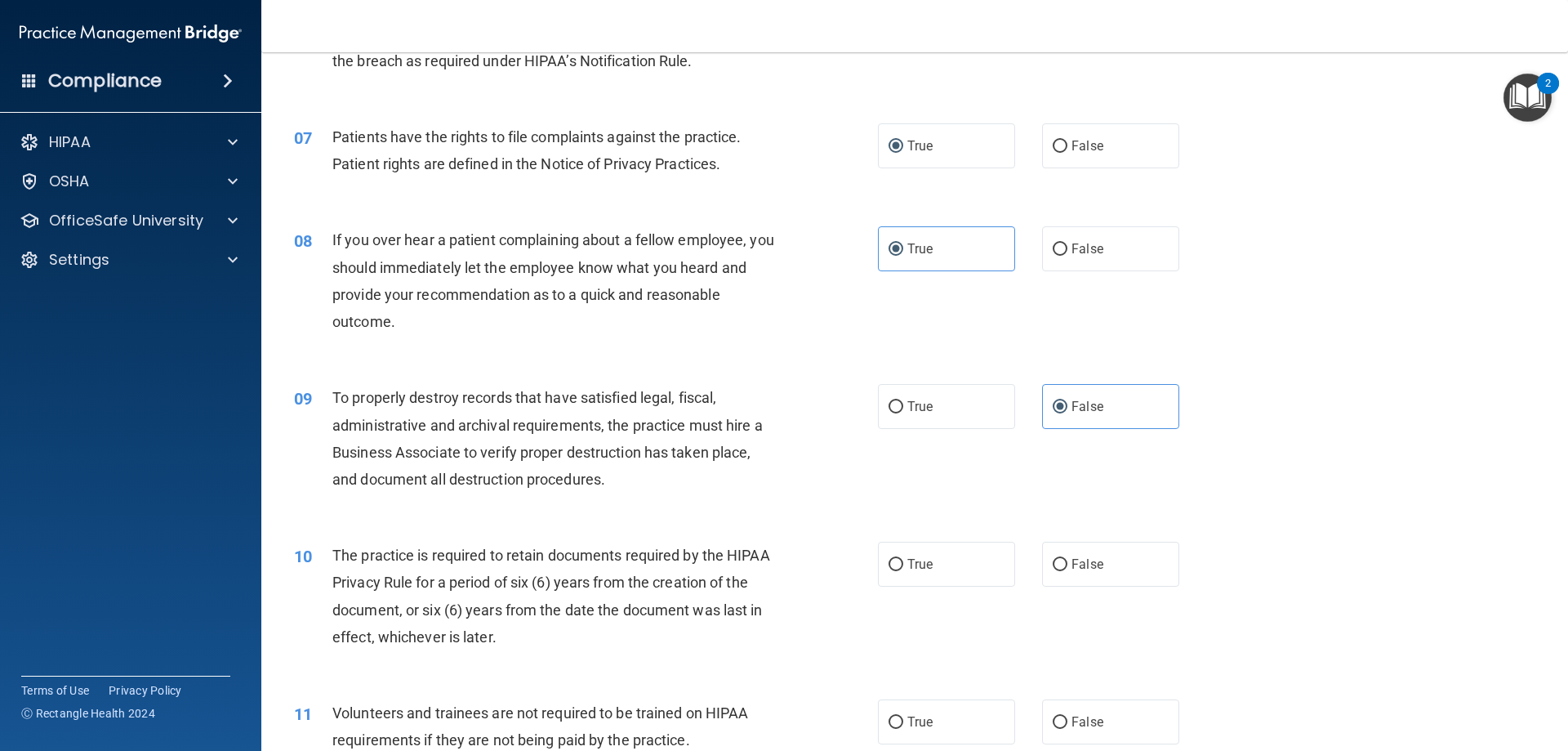
scroll to position [899, 0]
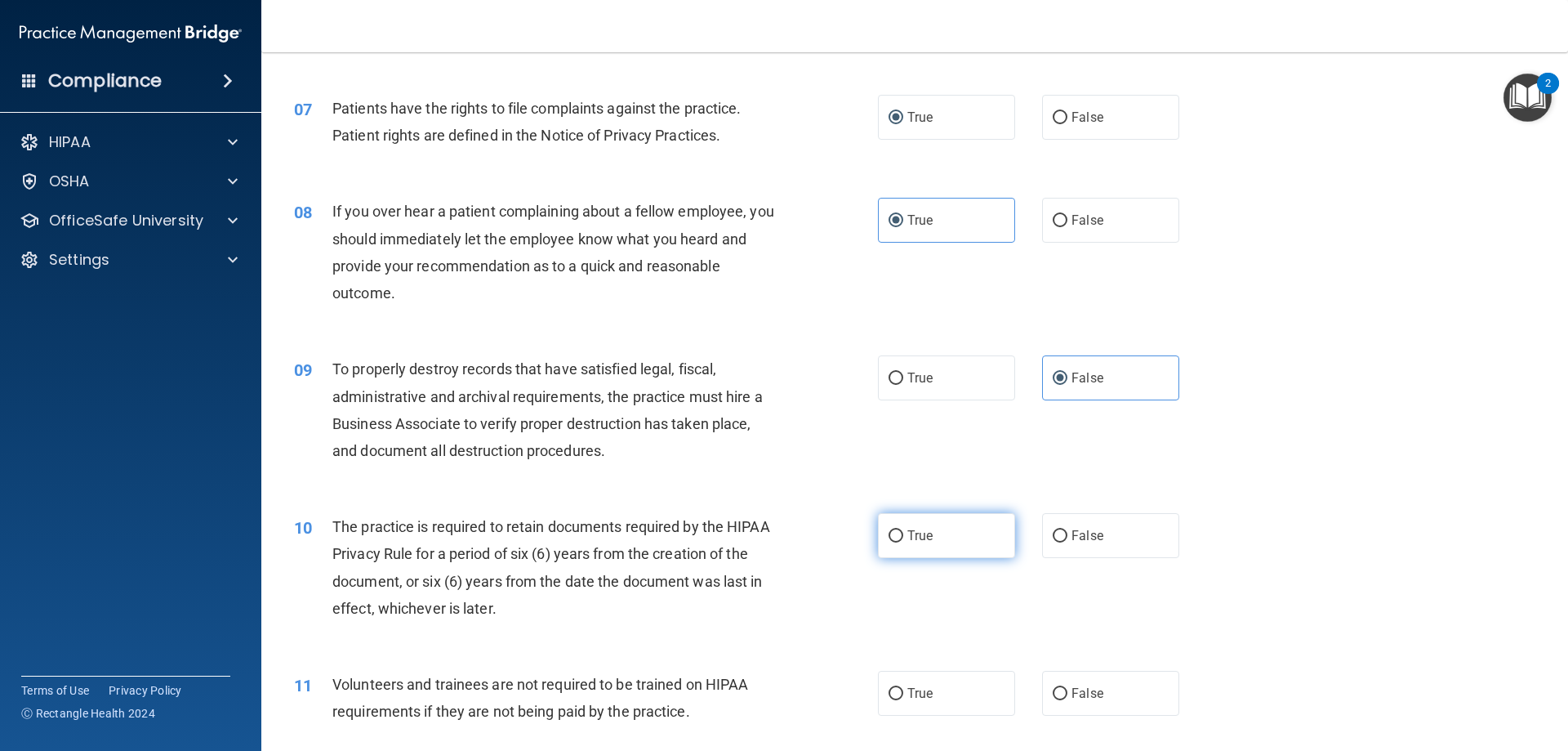
click at [908, 534] on span "True" at bounding box center [920, 536] width 26 height 15
click at [904, 534] on input "True" at bounding box center [895, 536] width 14 height 12
radio input "true"
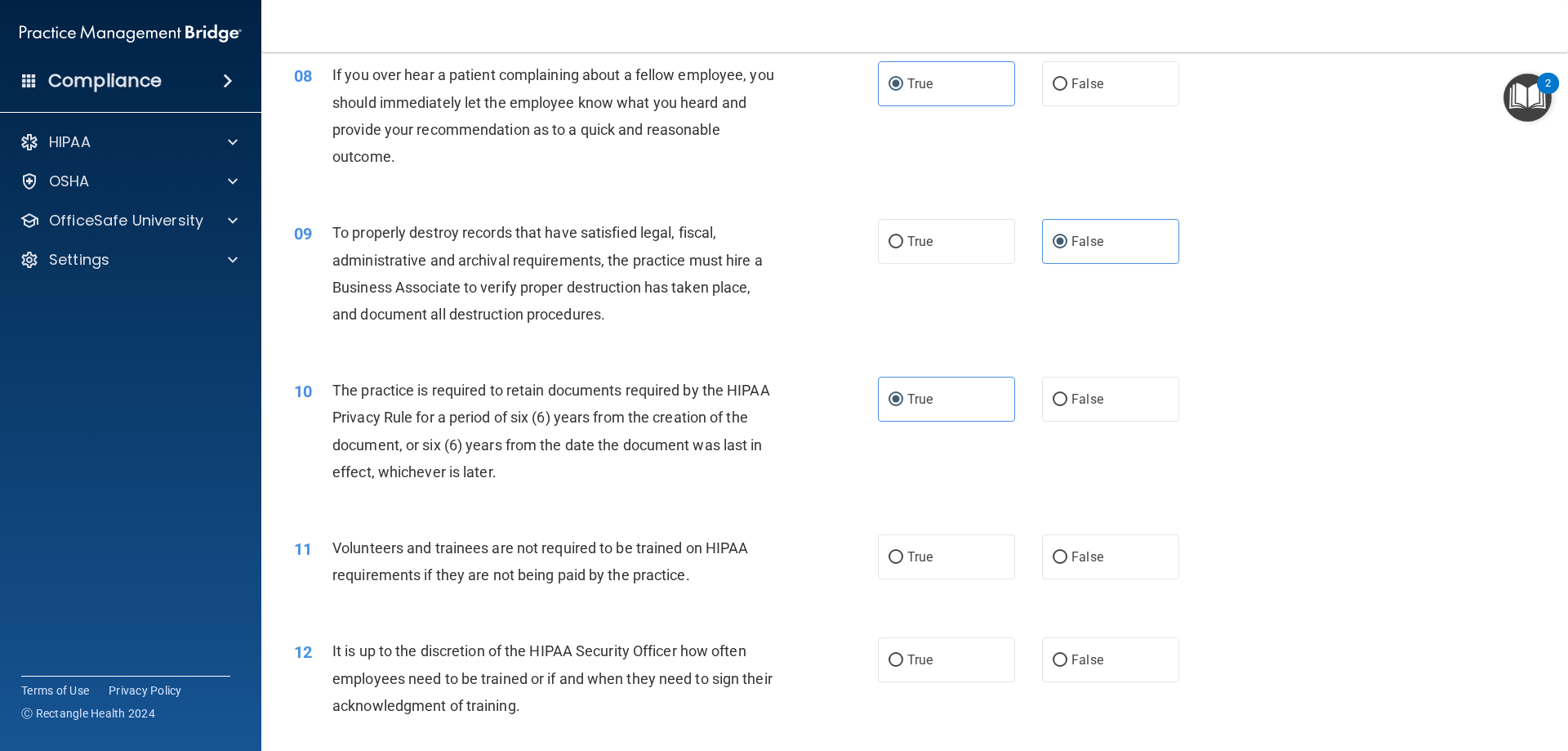
scroll to position [1062, 0]
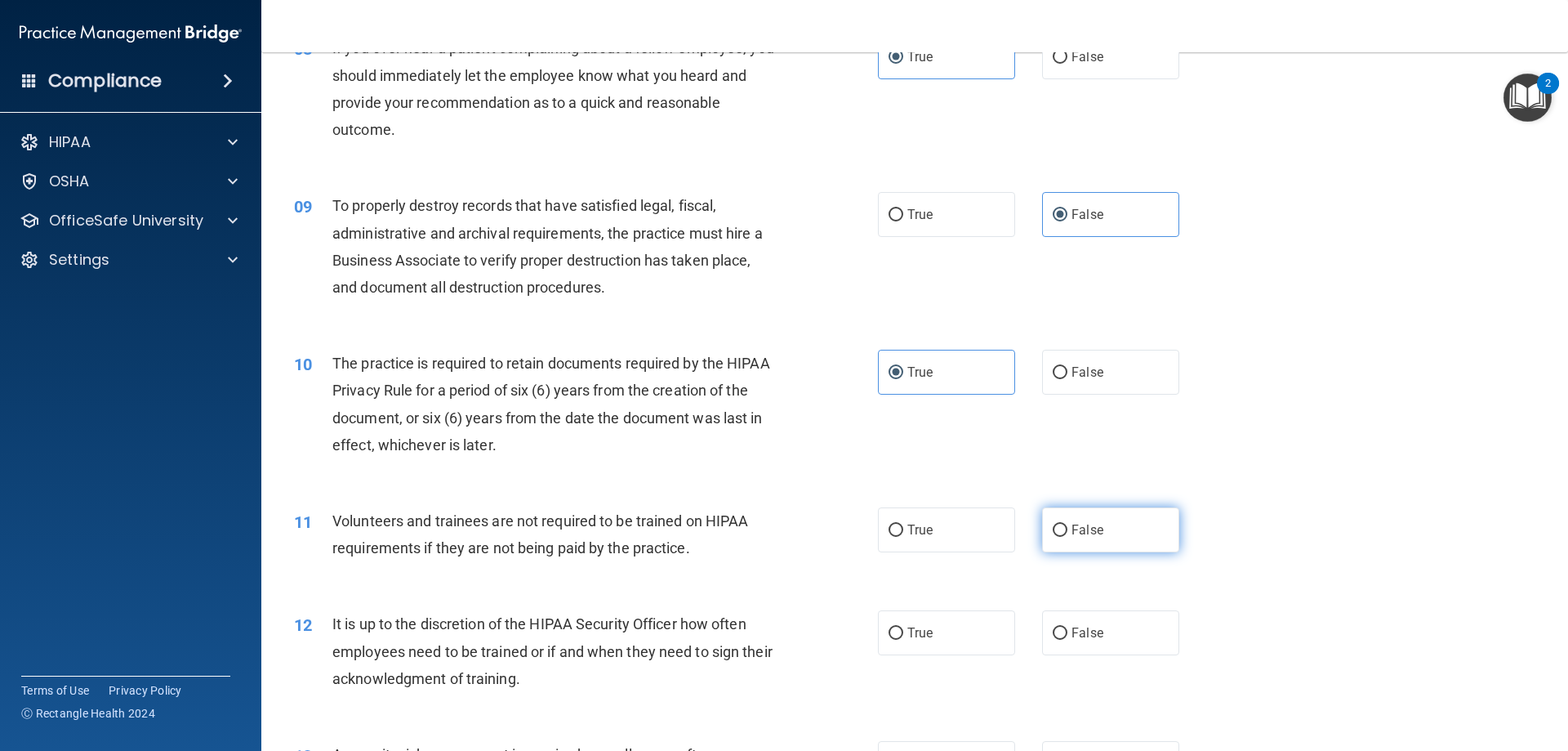
click at [1071, 529] on span "False" at bounding box center [1087, 530] width 31 height 15
click at [1068, 529] on input "False" at bounding box center [1060, 530] width 14 height 12
radio input "true"
click at [1082, 644] on label "False" at bounding box center [1111, 632] width 137 height 45
click at [1068, 639] on input "False" at bounding box center [1060, 633] width 14 height 12
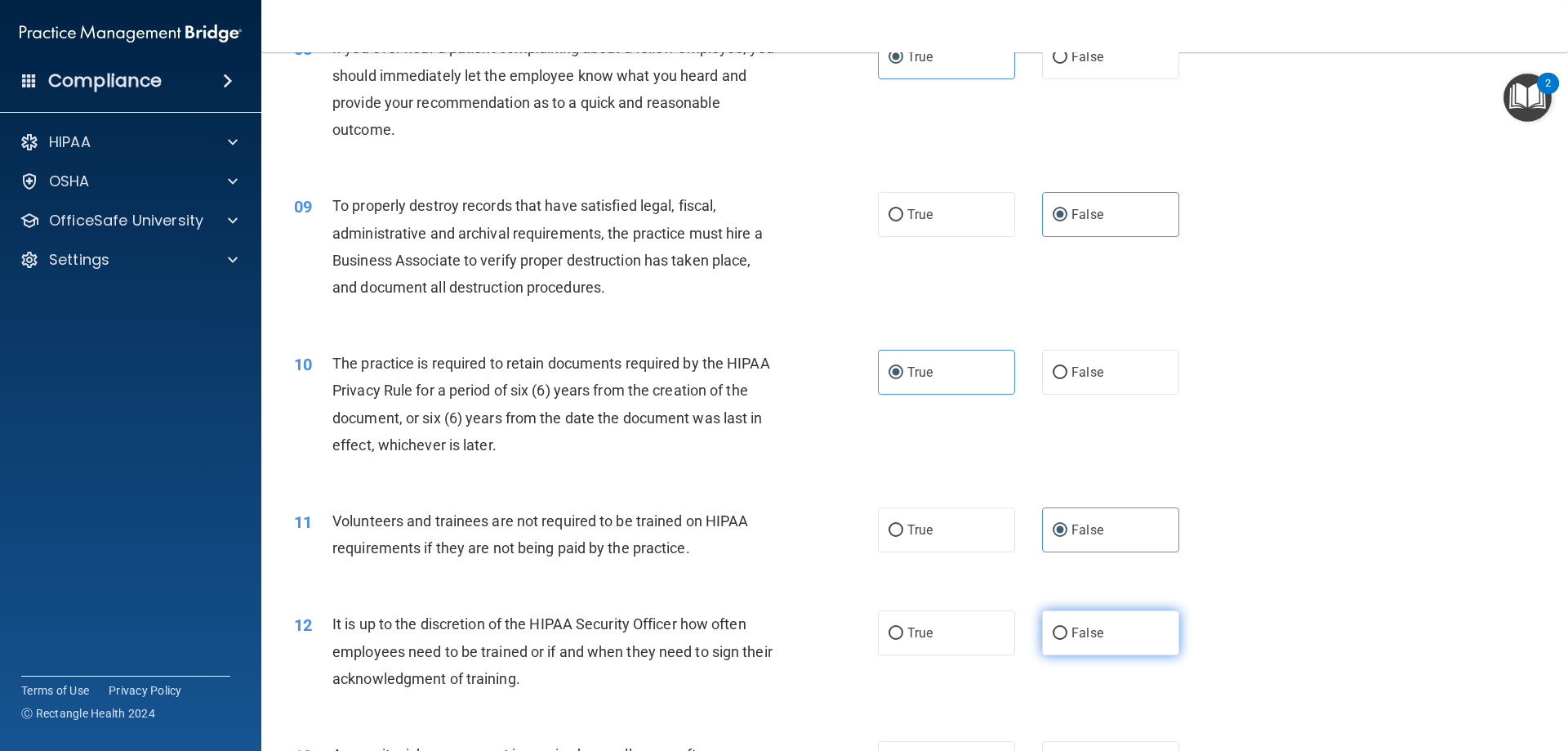
radio input "true"
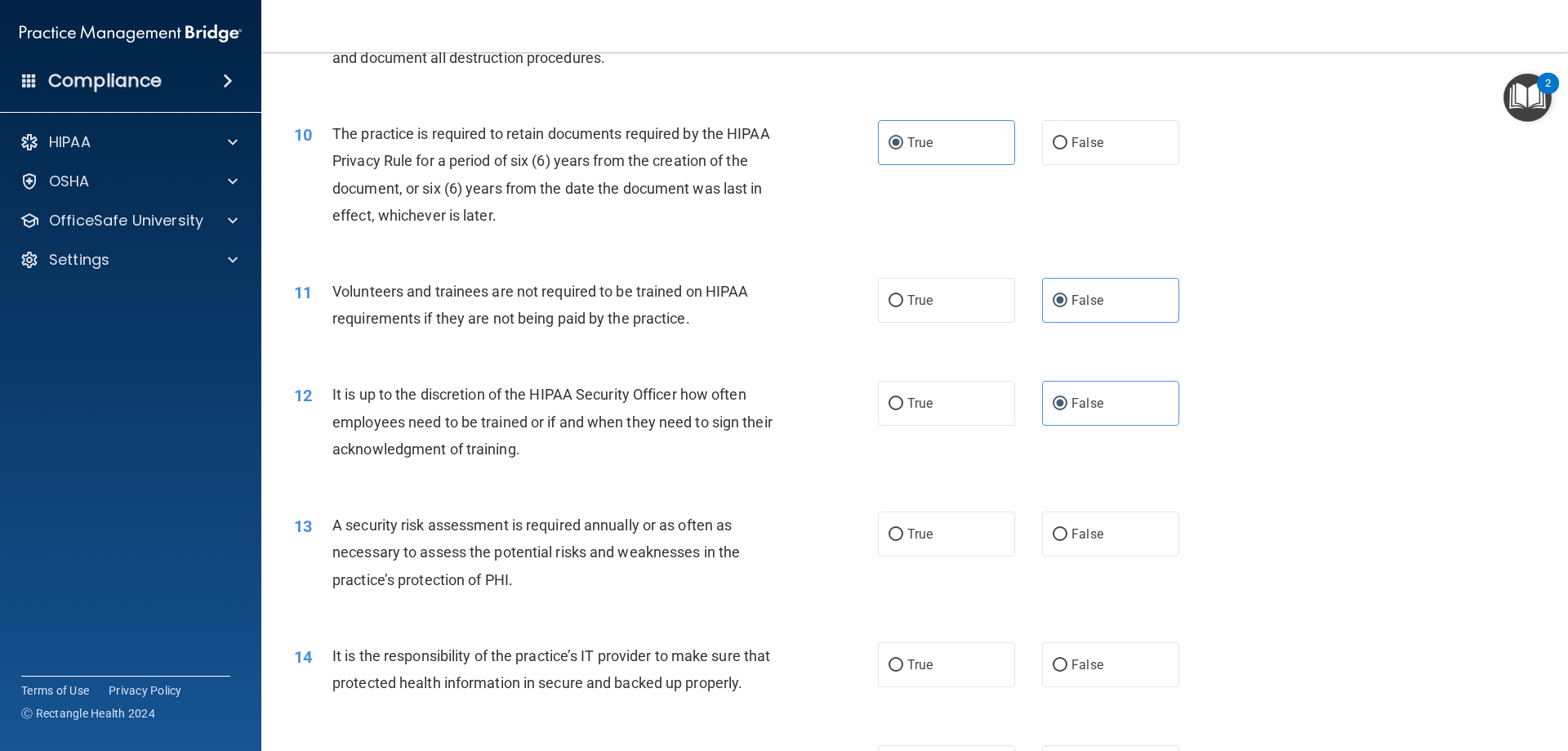
scroll to position [1307, 0]
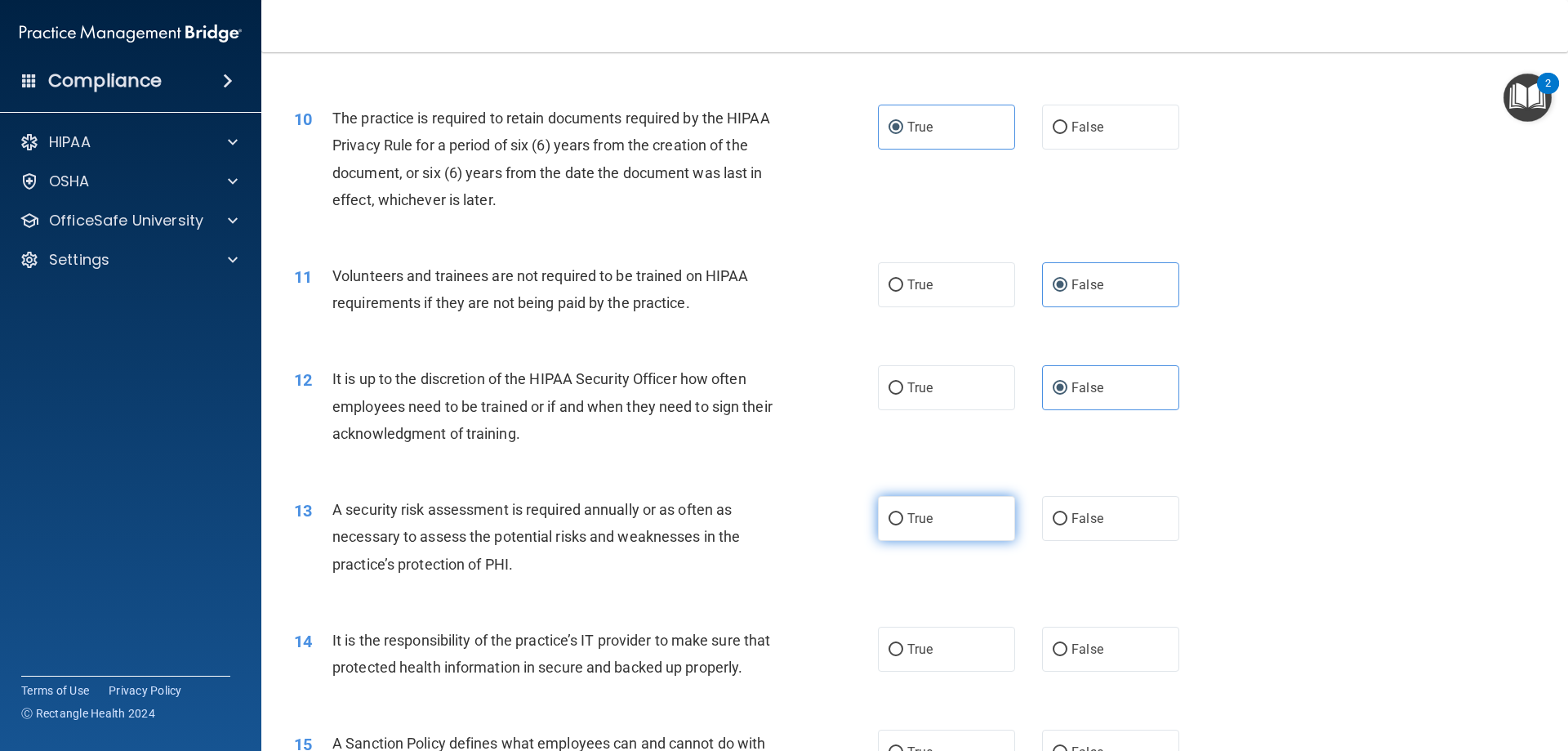
click at [907, 521] on span "True" at bounding box center [920, 518] width 26 height 15
click at [904, 521] on input "True" at bounding box center [895, 518] width 14 height 12
radio input "true"
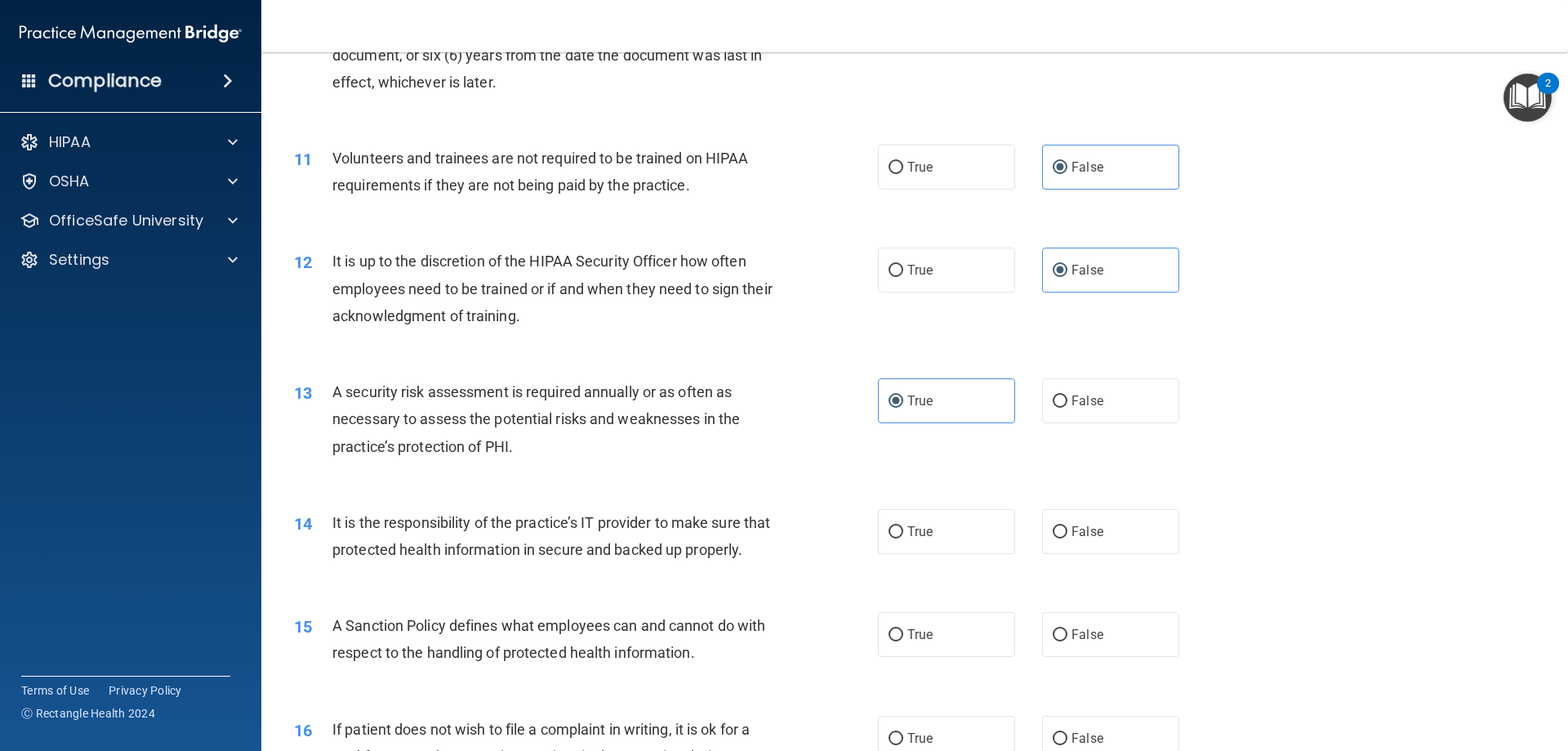
scroll to position [1552, 0]
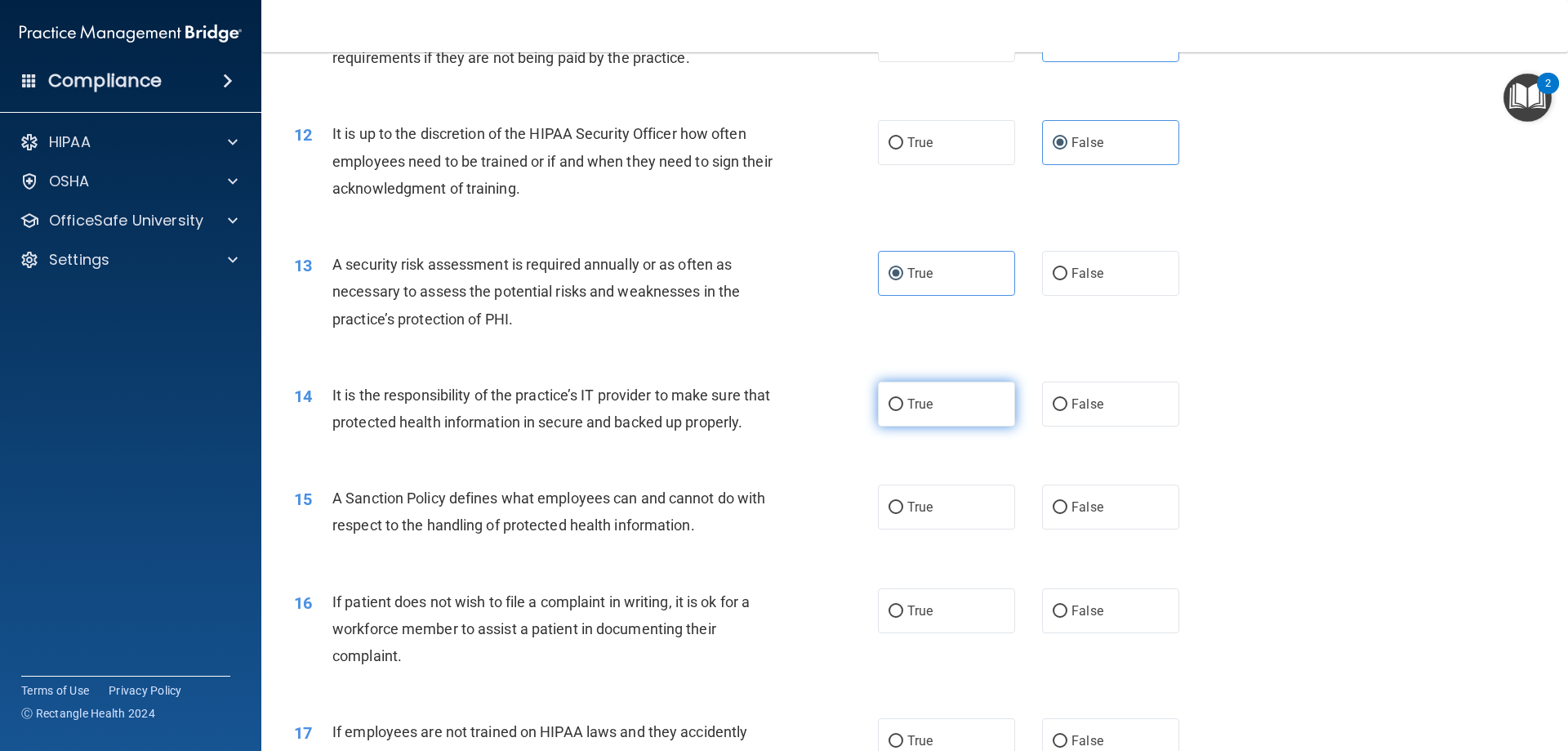
click at [890, 406] on input "True" at bounding box center [895, 404] width 14 height 12
radio input "true"
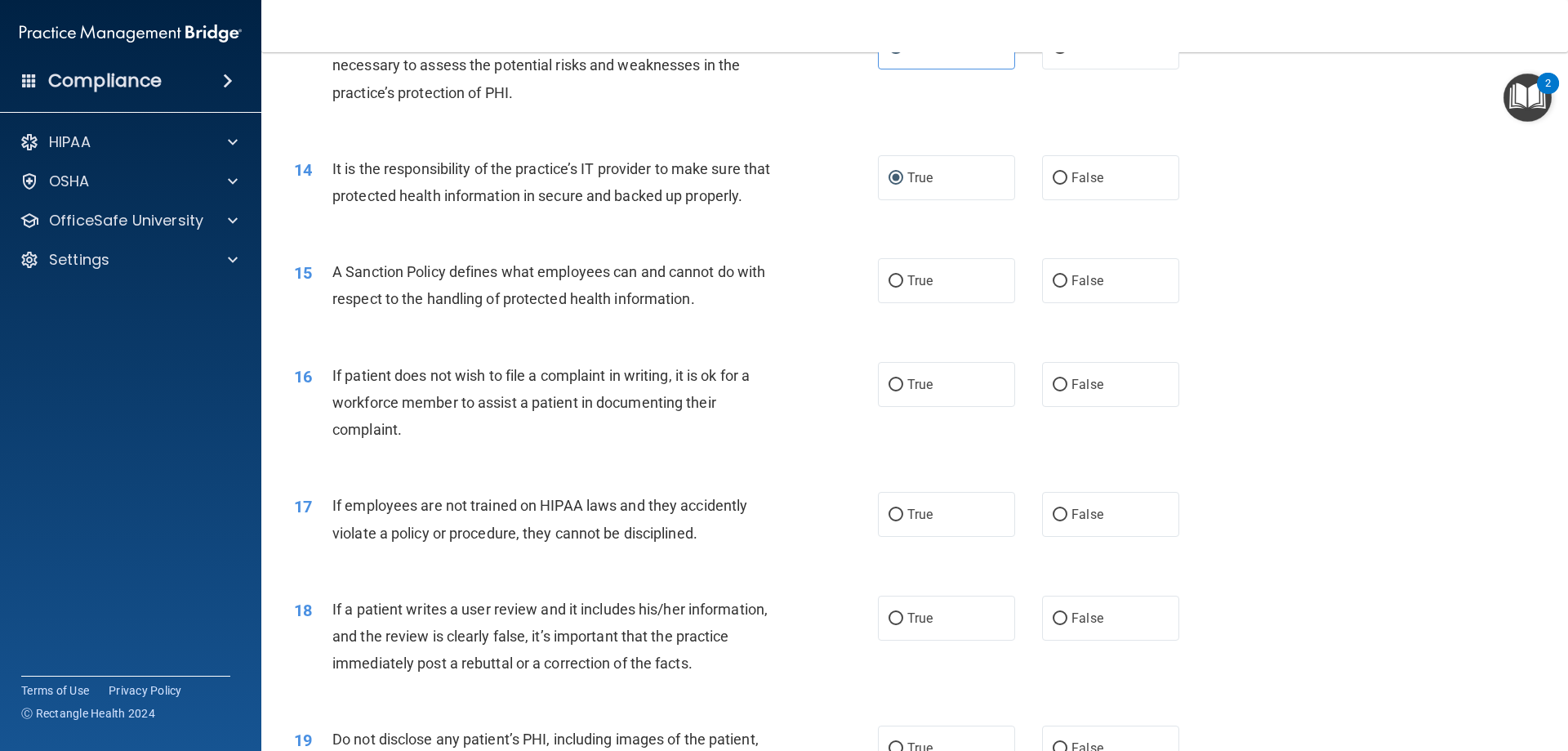
scroll to position [1796, 0]
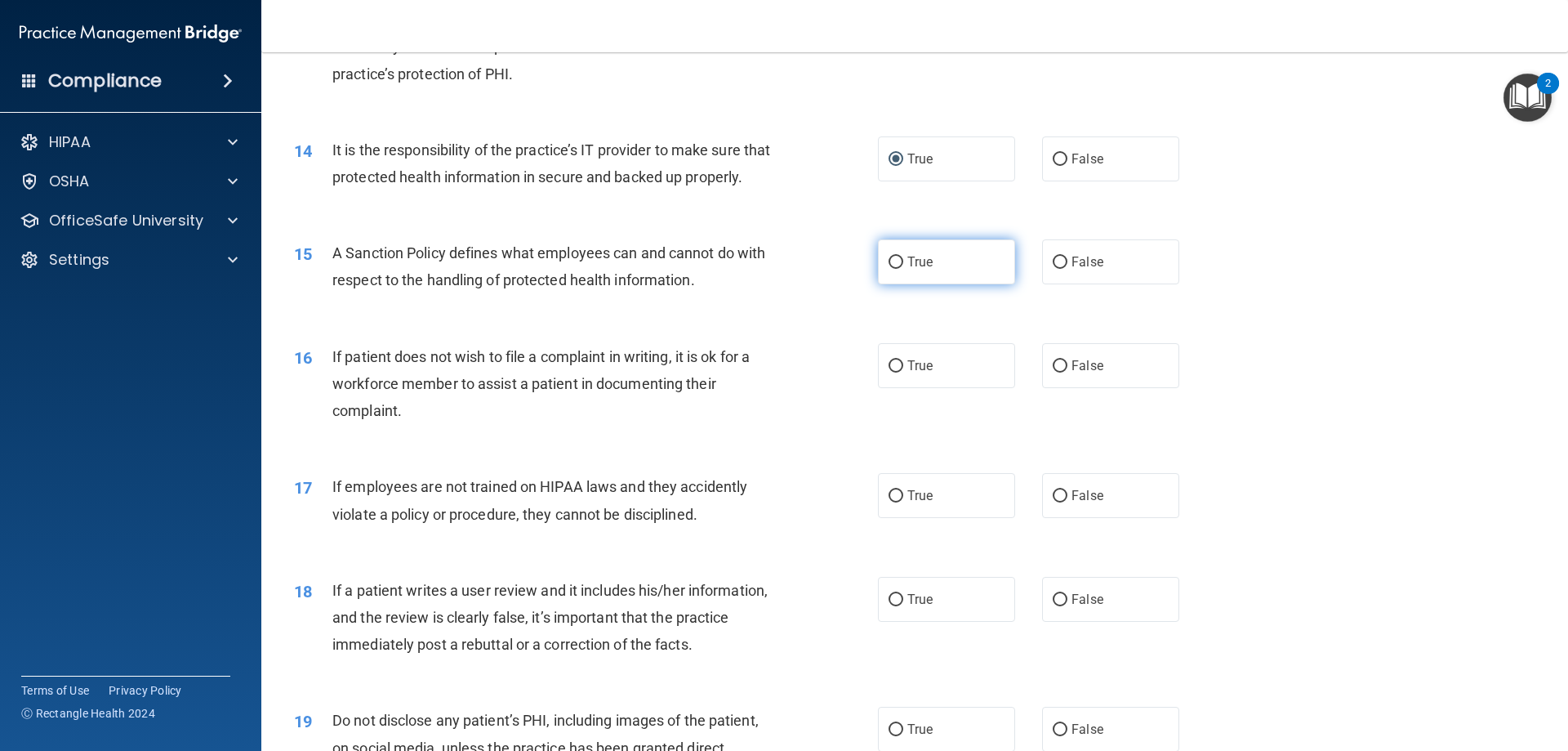
drag, startPoint x: 915, startPoint y: 289, endPoint x: 907, endPoint y: 295, distance: 10.0
click at [917, 270] on span "True" at bounding box center [920, 262] width 26 height 15
click at [904, 269] on input "True" at bounding box center [895, 262] width 14 height 12
radio input "true"
click at [917, 374] on span "True" at bounding box center [920, 365] width 26 height 15
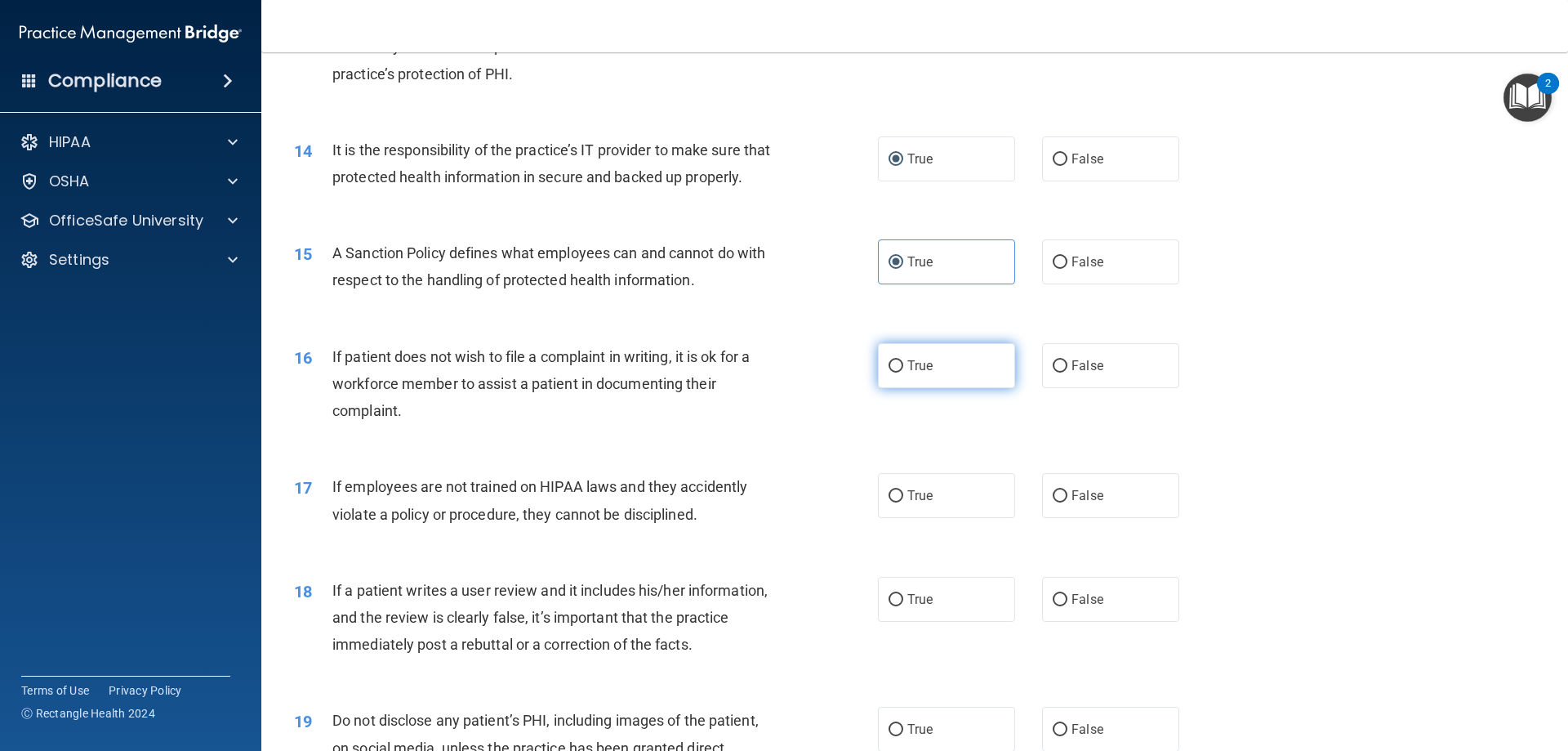
click at [904, 373] on input "True" at bounding box center [895, 366] width 14 height 12
radio input "true"
click at [1090, 503] on span "False" at bounding box center [1087, 496] width 31 height 15
click at [1068, 502] on input "False" at bounding box center [1060, 496] width 14 height 12
radio input "true"
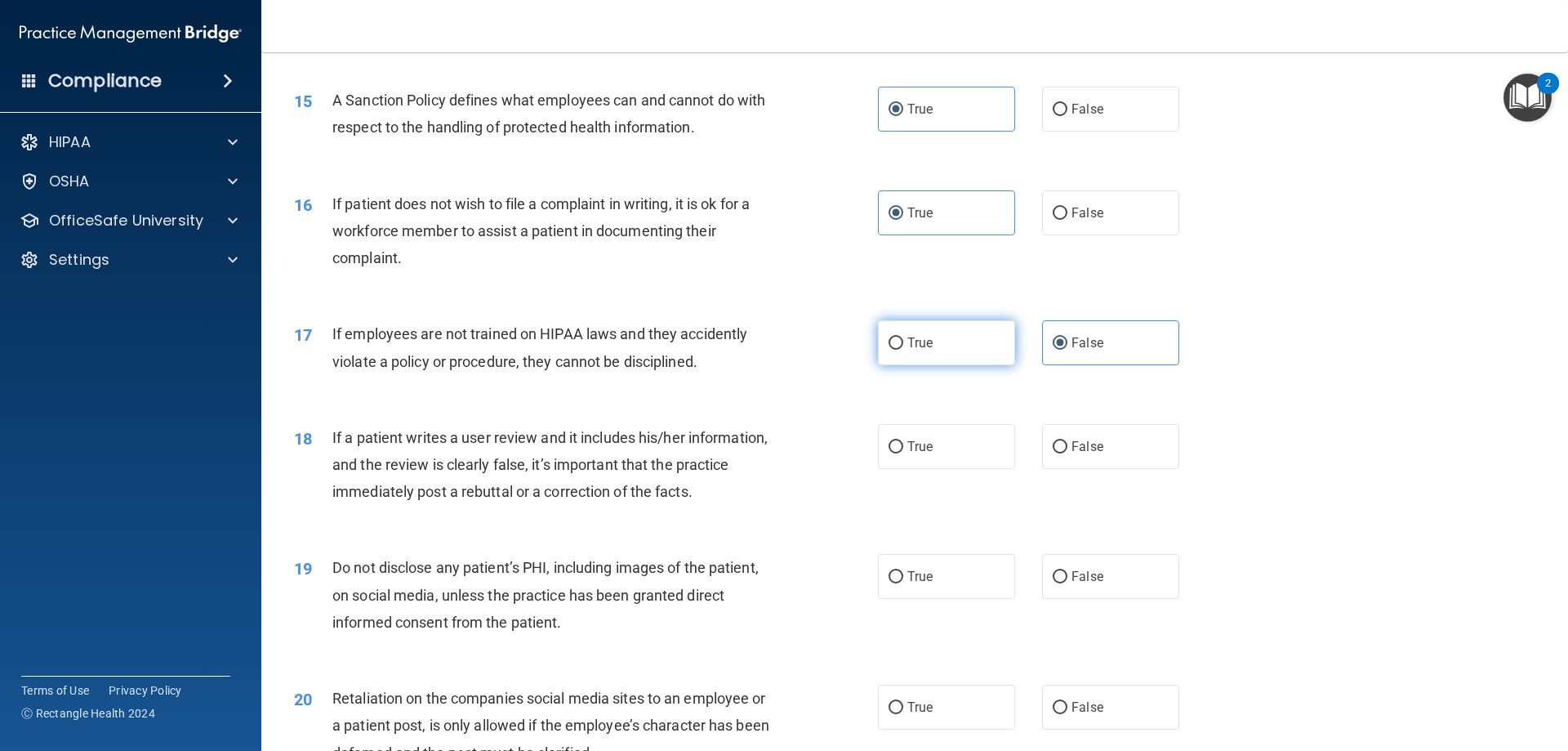
scroll to position [1960, 0]
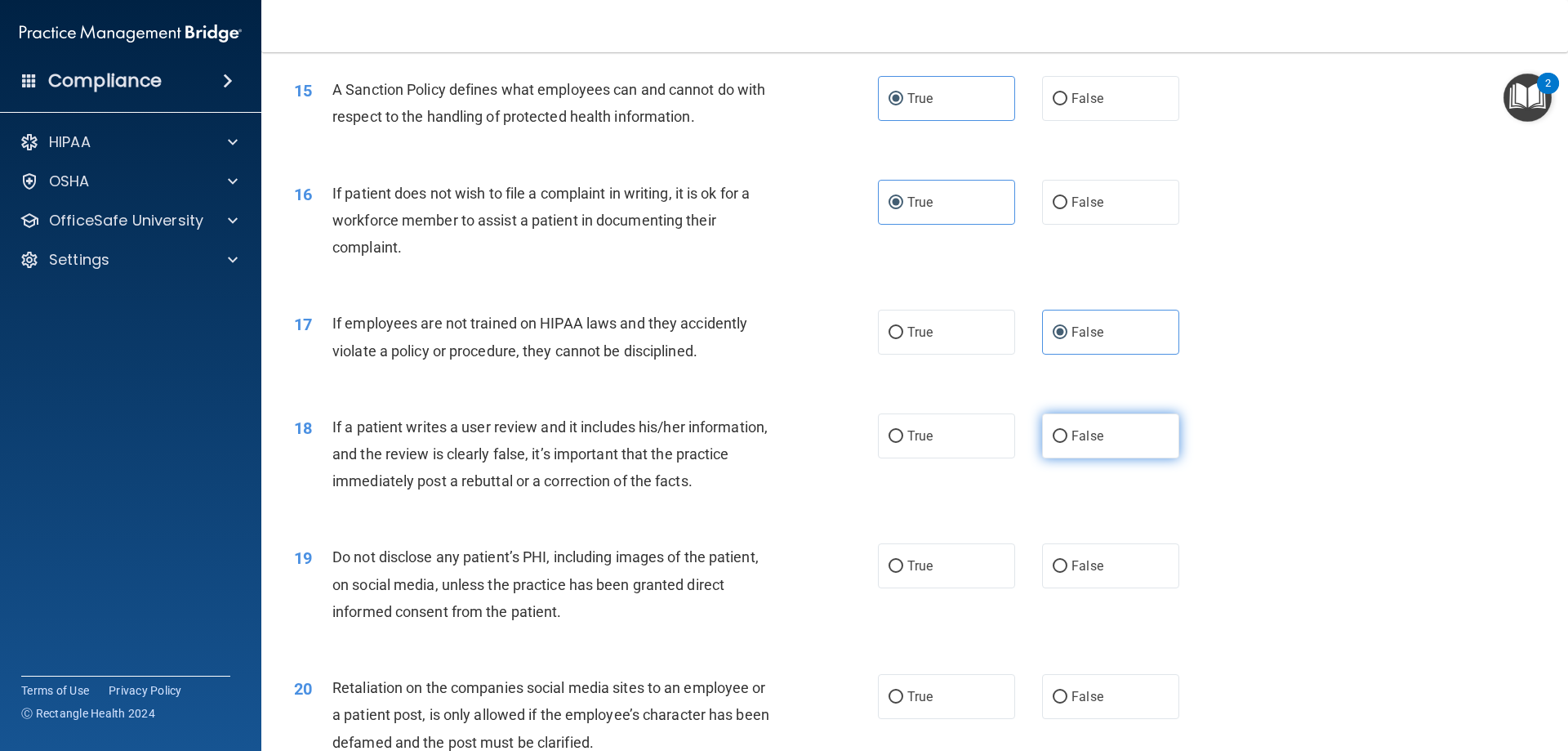
click at [1121, 448] on label "False" at bounding box center [1111, 436] width 137 height 45
click at [1068, 442] on input "False" at bounding box center [1060, 436] width 14 height 12
radio input "true"
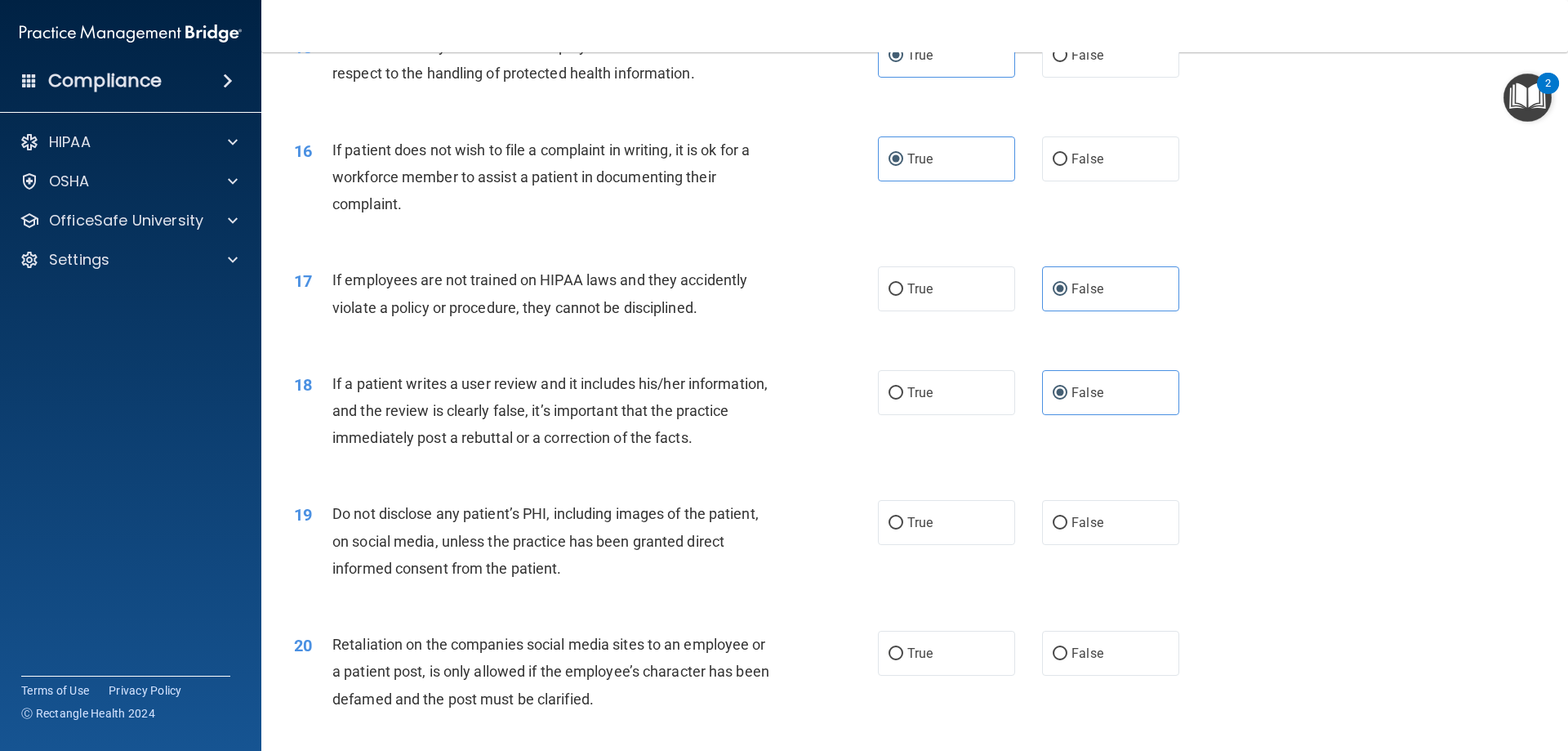
scroll to position [2042, 0]
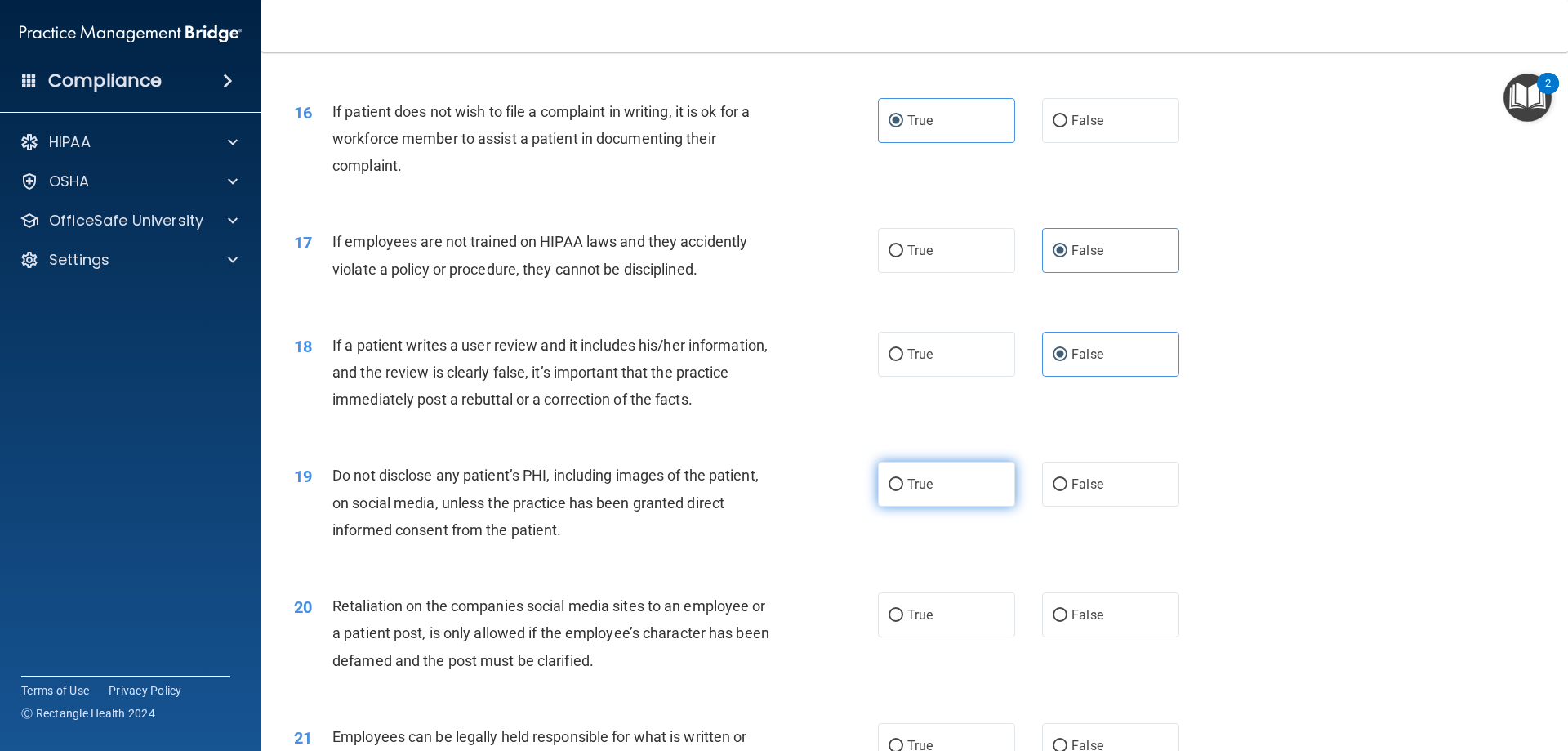
click at [913, 492] on span "True" at bounding box center [920, 484] width 26 height 15
click at [904, 491] on input "True" at bounding box center [895, 484] width 14 height 12
radio input "true"
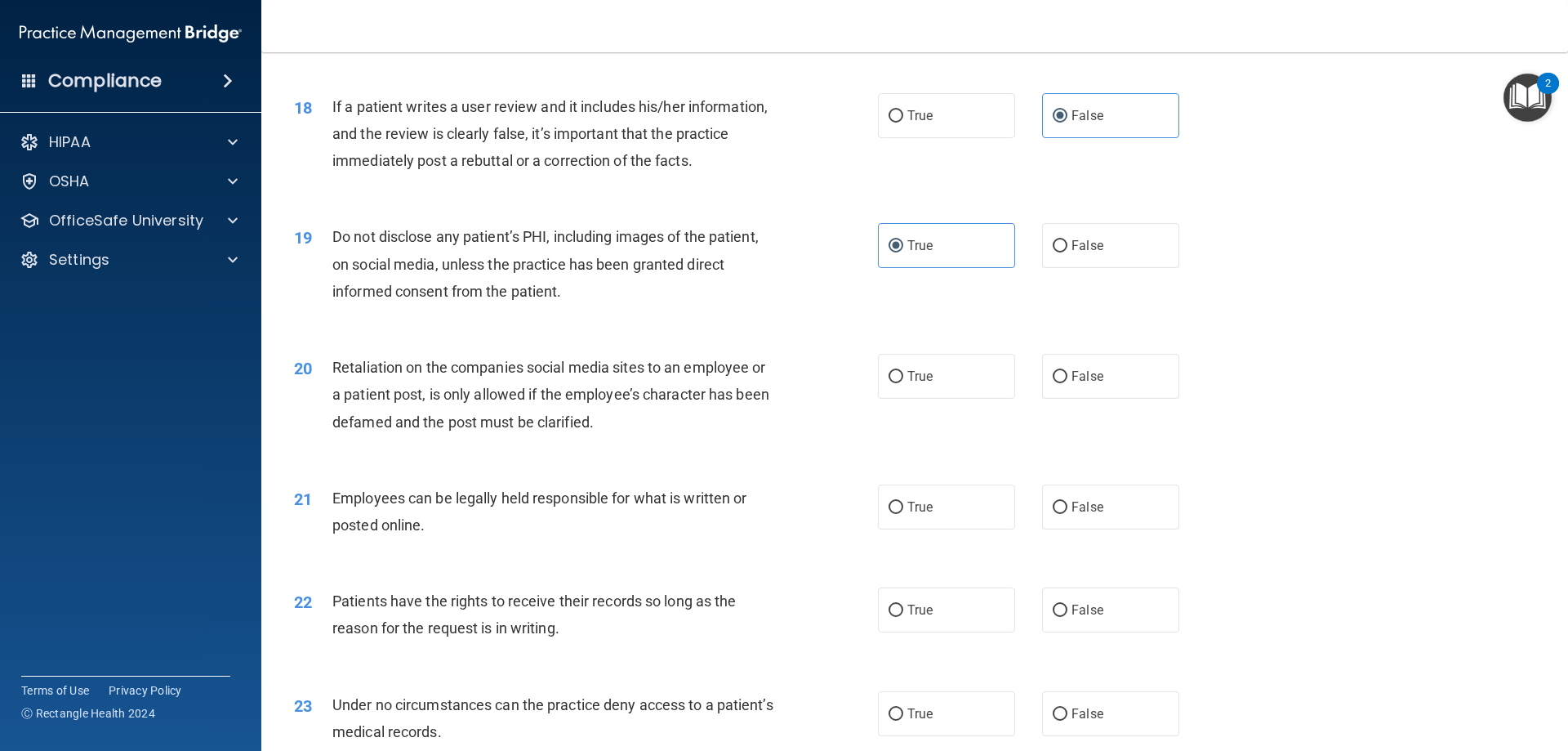
scroll to position [2287, 0]
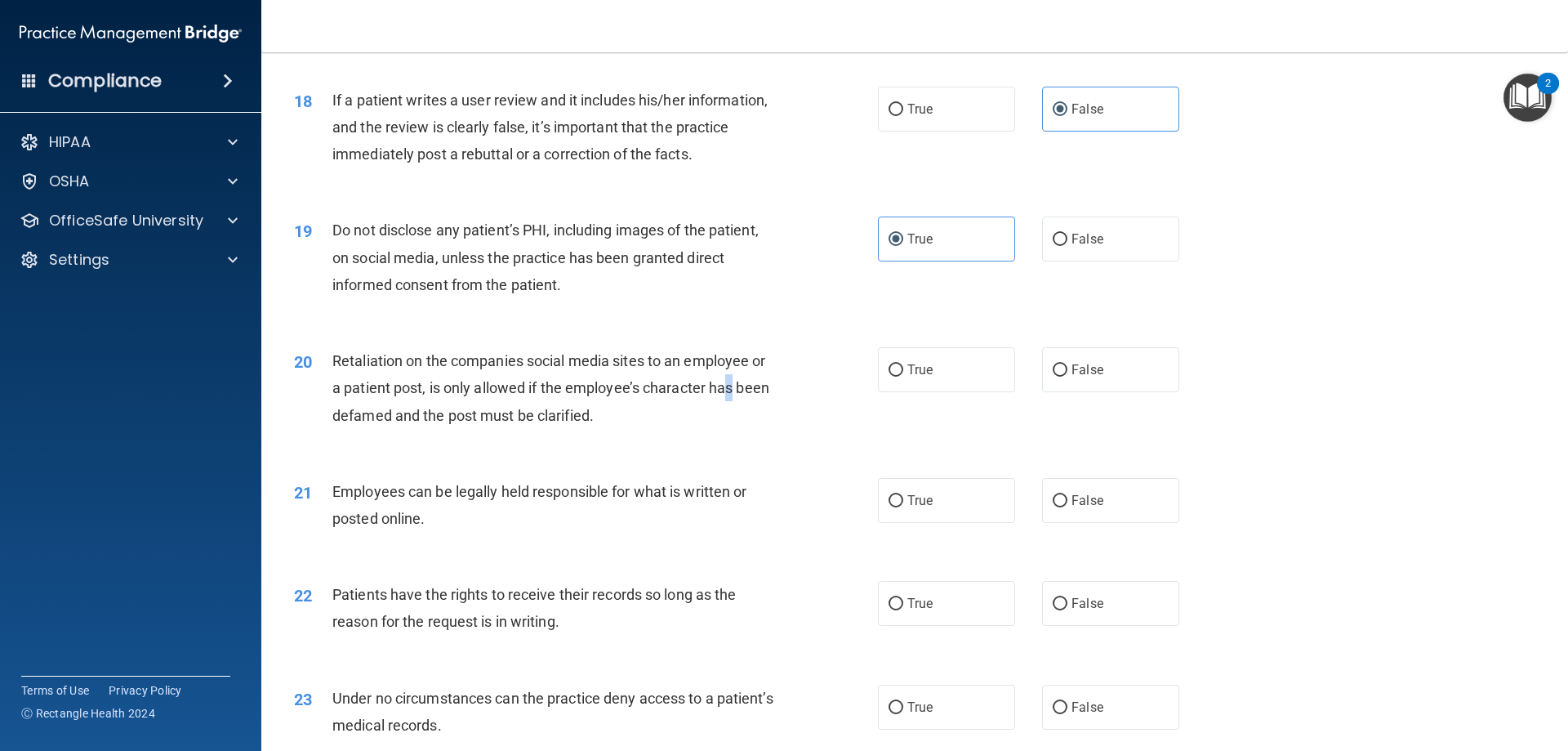
click at [733, 424] on div "Retaliation on the companies social media sites to an employee or a patient pos…" at bounding box center [560, 388] width 457 height 82
click at [1078, 392] on label "False" at bounding box center [1111, 369] width 137 height 45
click at [1068, 376] on input "False" at bounding box center [1060, 370] width 14 height 12
radio input "true"
click at [900, 522] on label "True" at bounding box center [947, 499] width 137 height 45
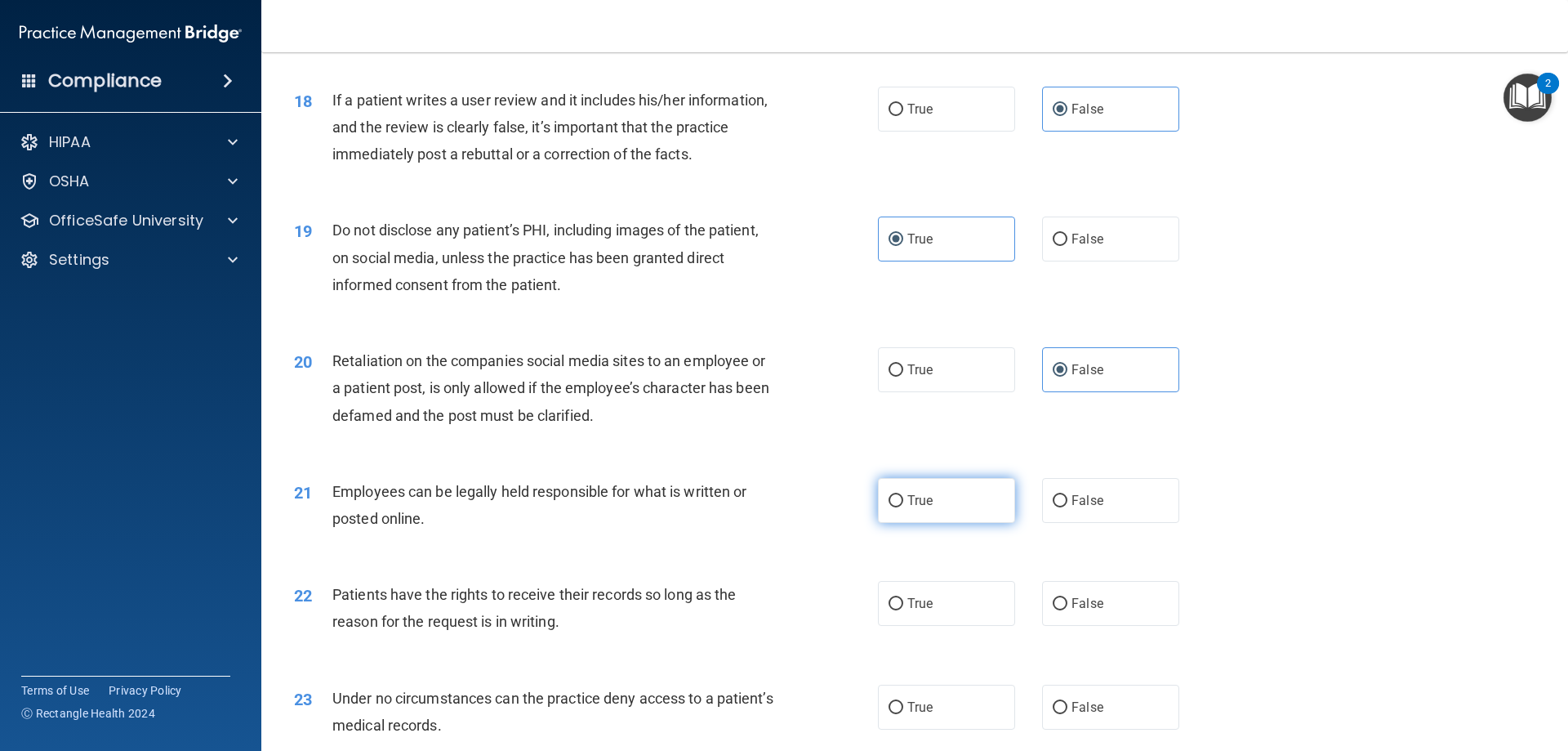
click at [900, 507] on input "True" at bounding box center [895, 500] width 14 height 12
radio input "true"
click at [1082, 611] on span "False" at bounding box center [1087, 603] width 31 height 15
click at [1068, 610] on input "False" at bounding box center [1060, 603] width 14 height 12
radio input "true"
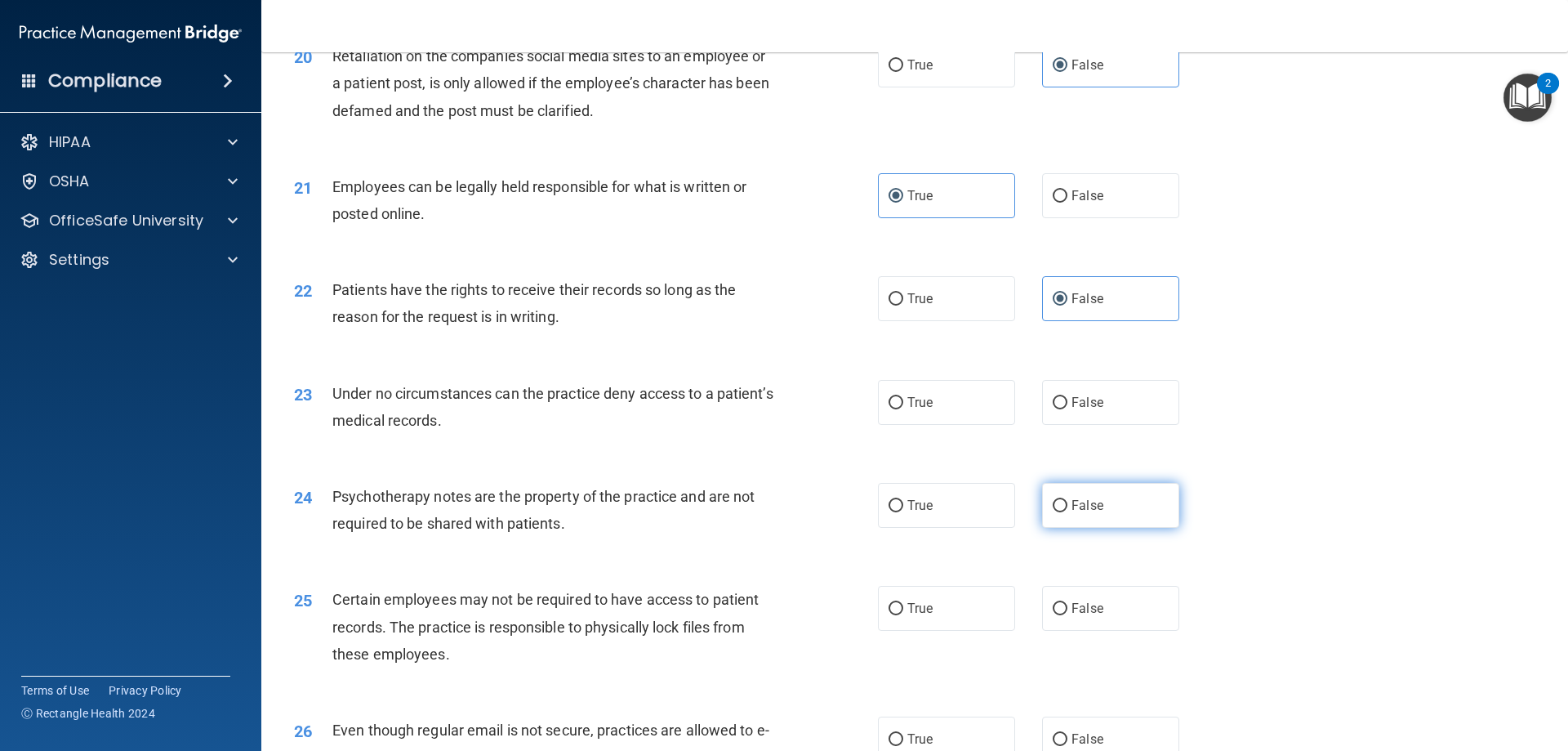
scroll to position [2613, 0]
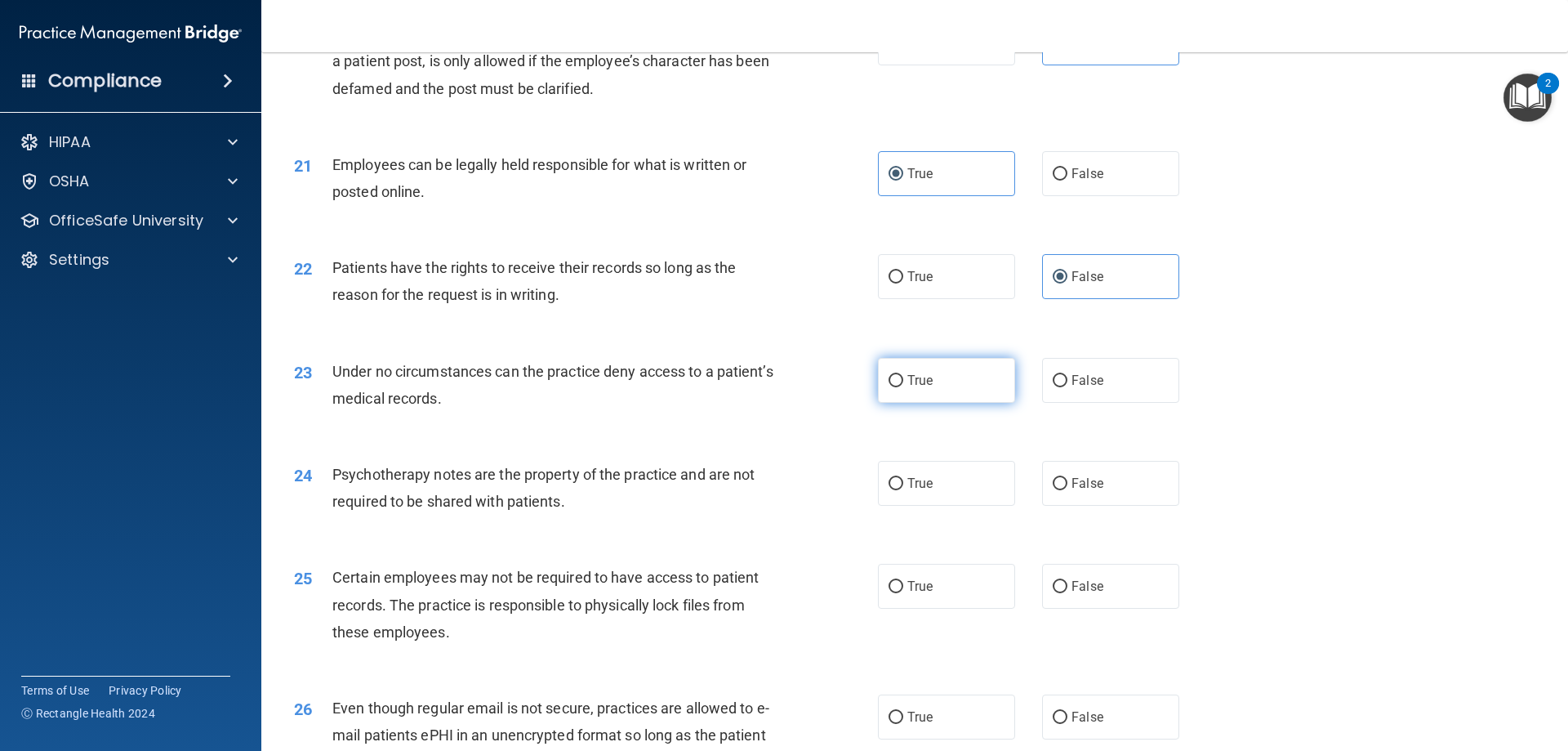
click at [893, 403] on label "True" at bounding box center [947, 379] width 137 height 45
click at [893, 387] on input "True" at bounding box center [895, 380] width 14 height 12
radio input "true"
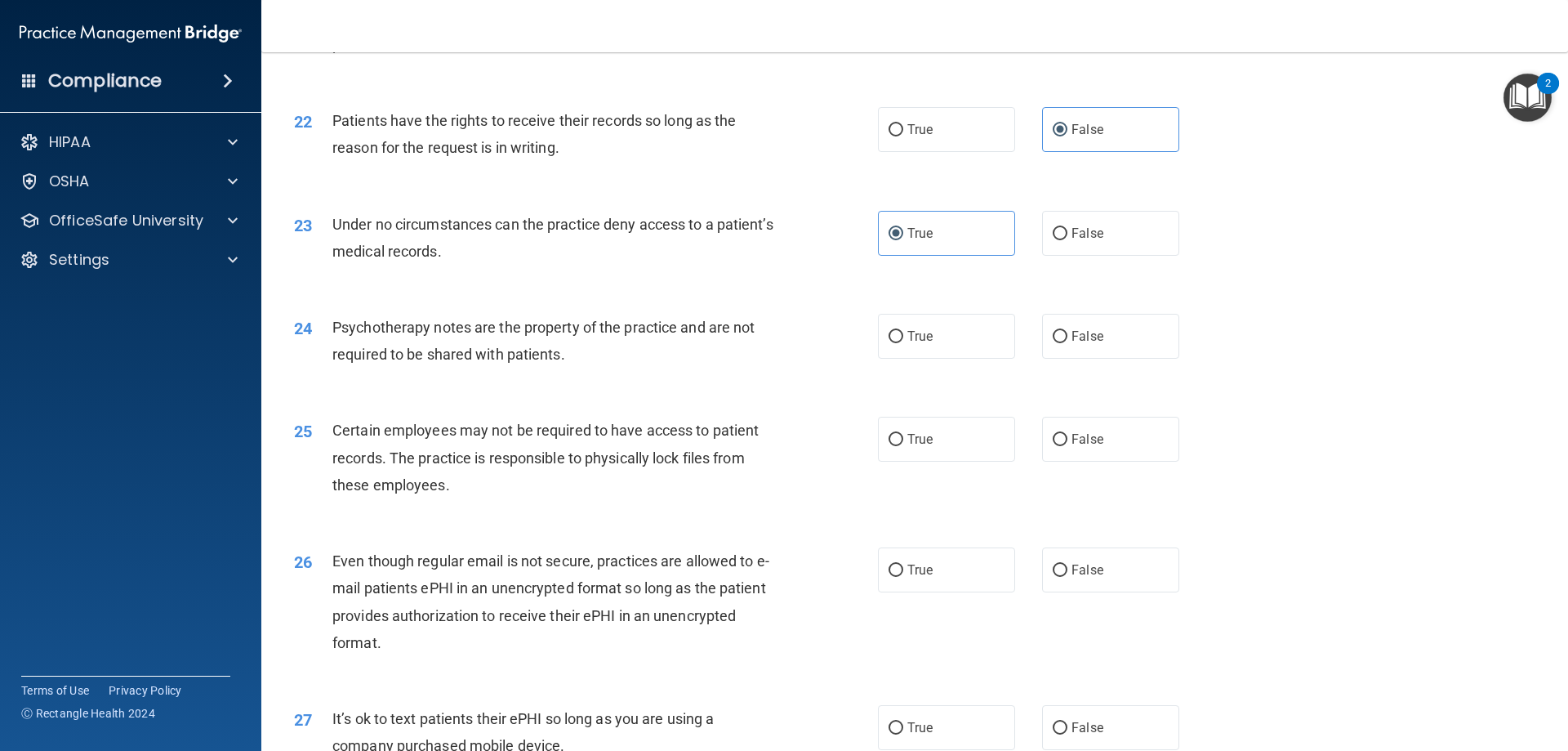
scroll to position [2777, 0]
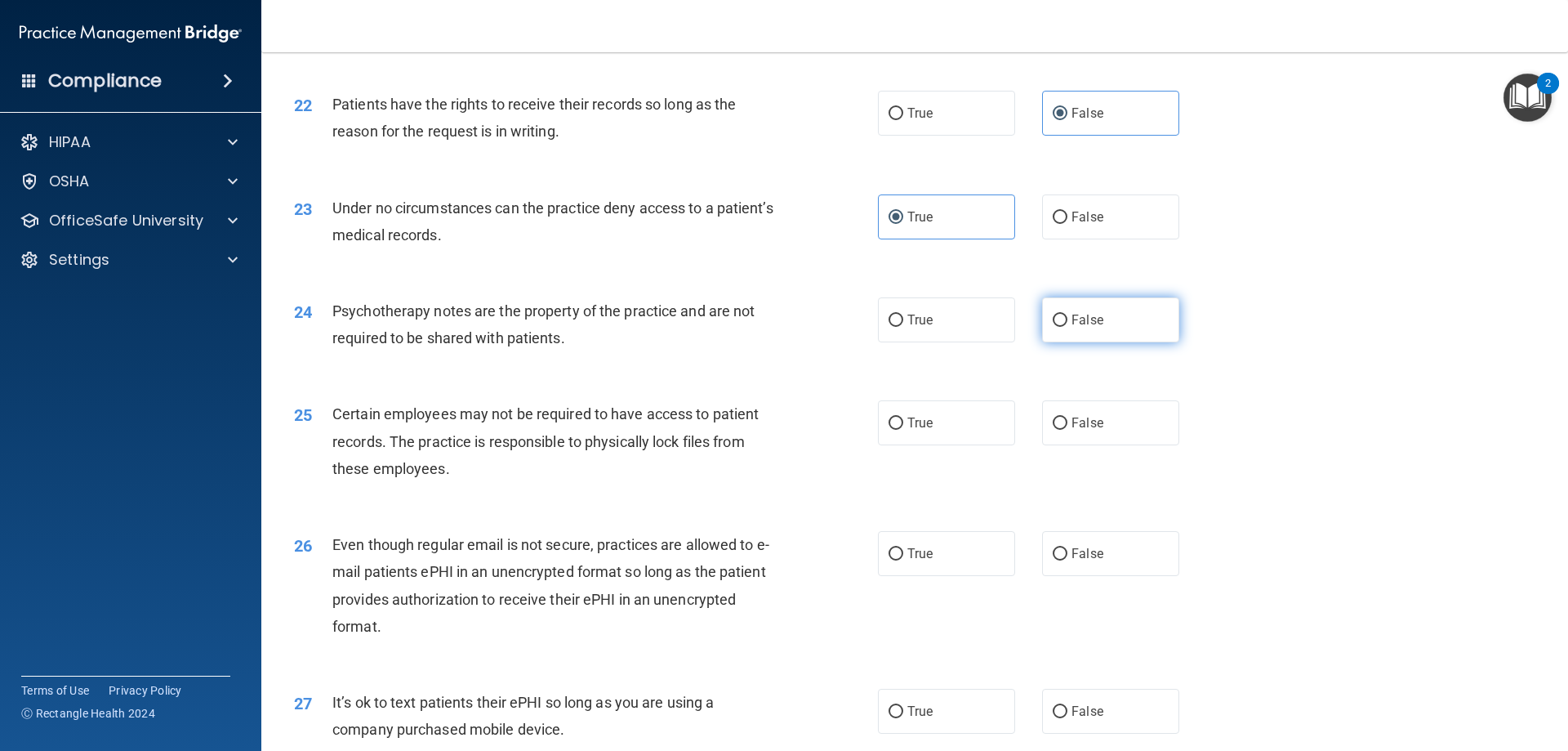
click at [1089, 328] on span "False" at bounding box center [1087, 319] width 31 height 15
click at [1068, 327] on input "False" at bounding box center [1060, 320] width 14 height 12
radio input "true"
click at [901, 445] on label "True" at bounding box center [947, 422] width 137 height 45
click at [901, 430] on input "True" at bounding box center [895, 423] width 14 height 12
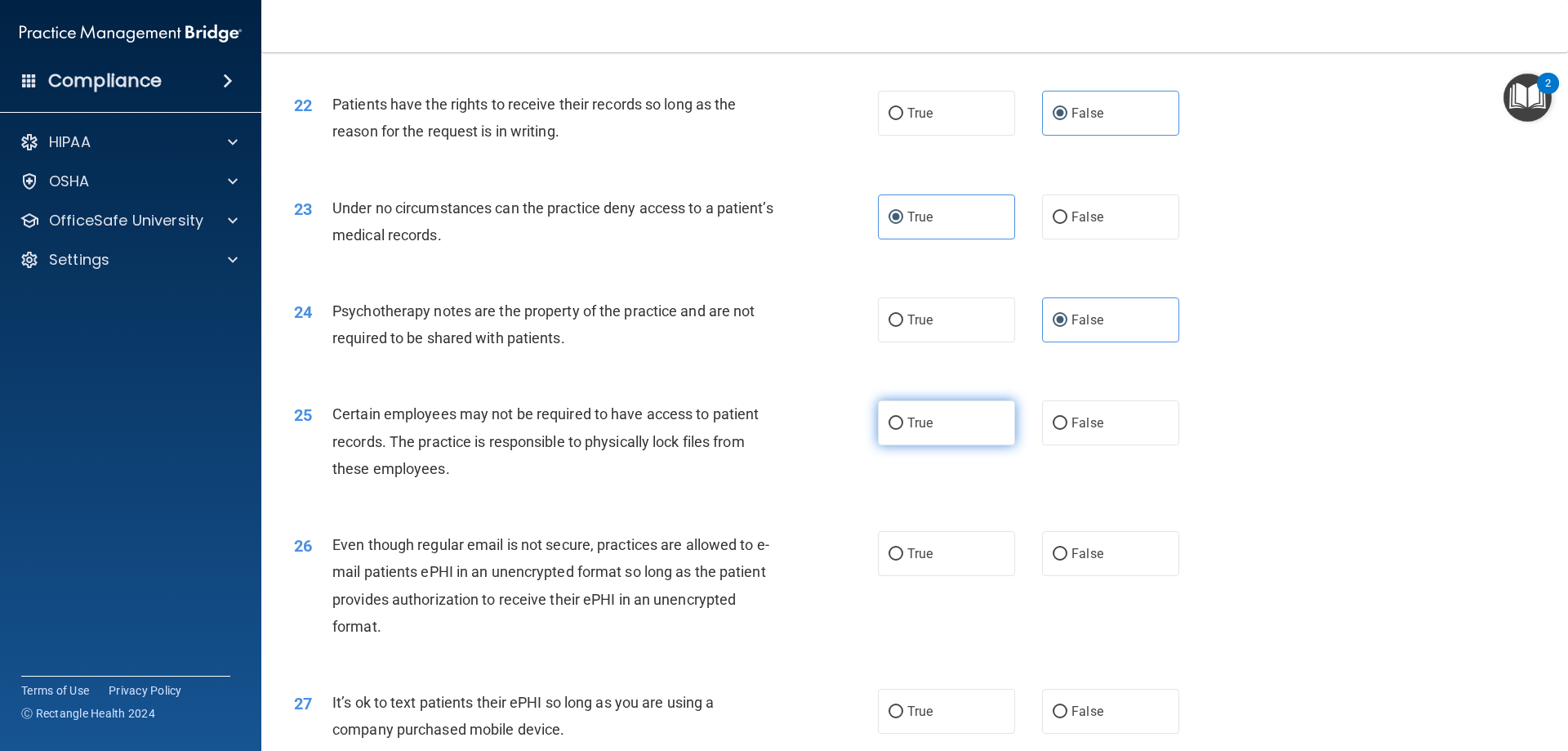
radio input "true"
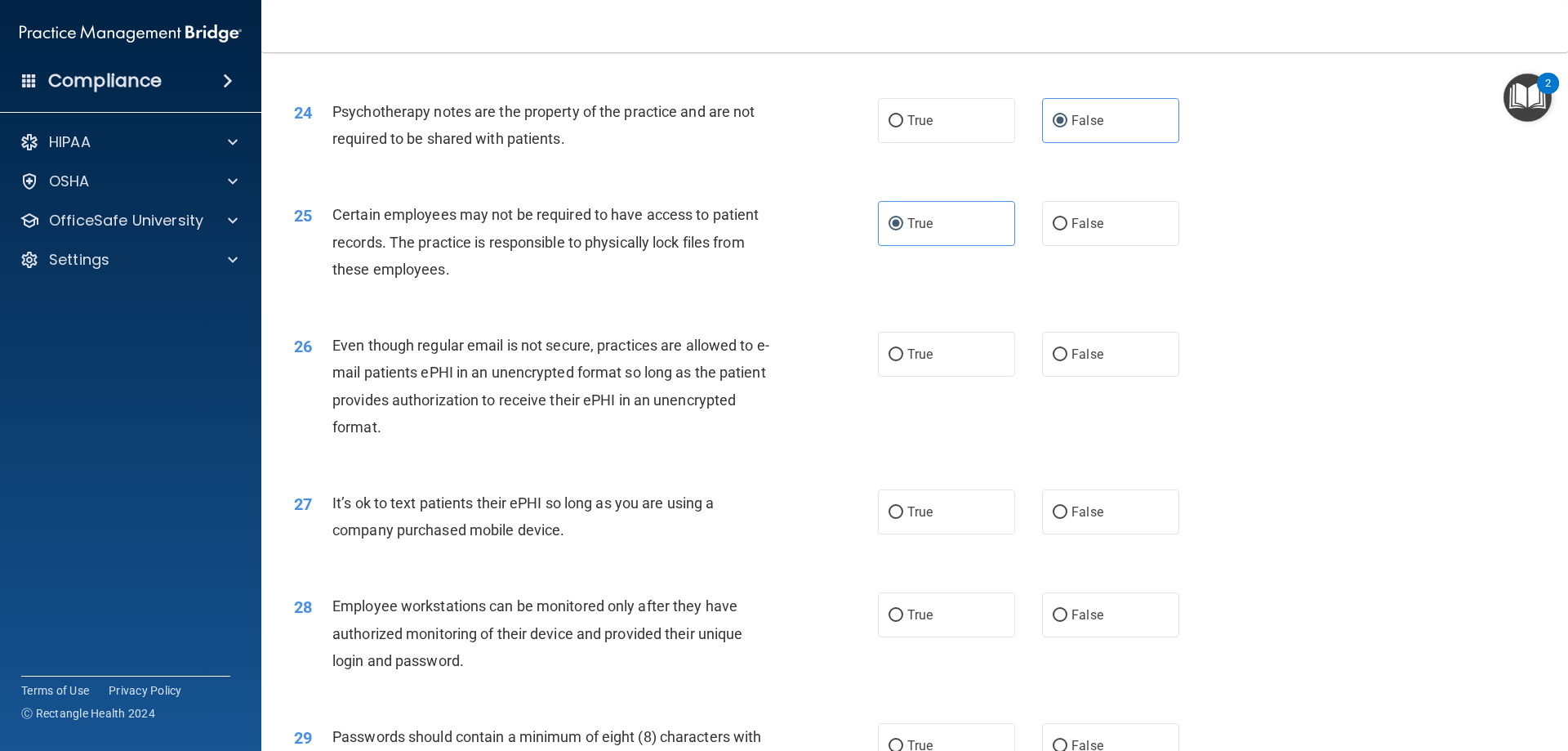
scroll to position [3022, 0]
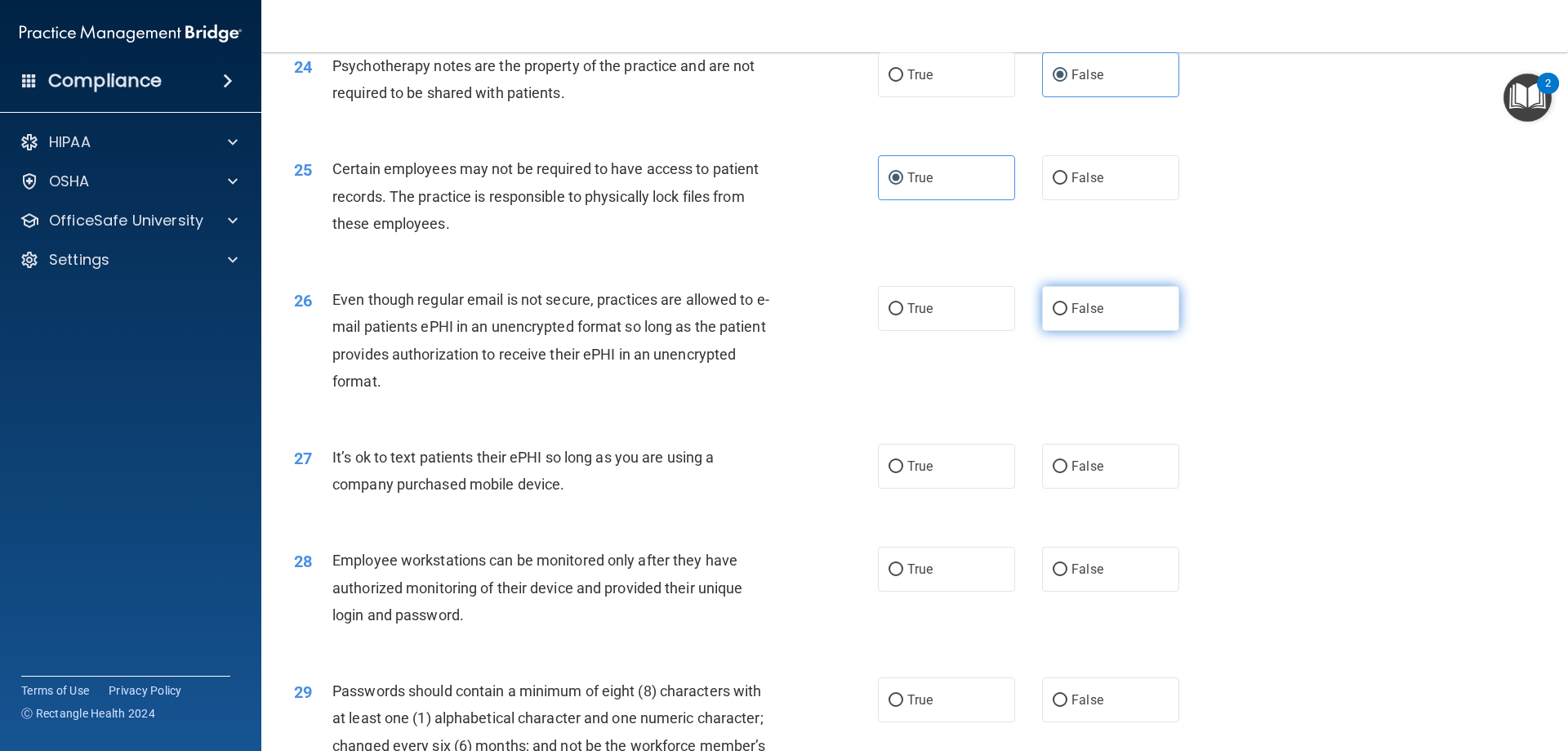
click at [1071, 316] on span "False" at bounding box center [1087, 308] width 31 height 15
click at [1066, 315] on input "False" at bounding box center [1060, 309] width 14 height 12
radio input "true"
click at [933, 480] on label "True" at bounding box center [947, 465] width 137 height 45
click at [904, 473] on input "True" at bounding box center [895, 466] width 14 height 12
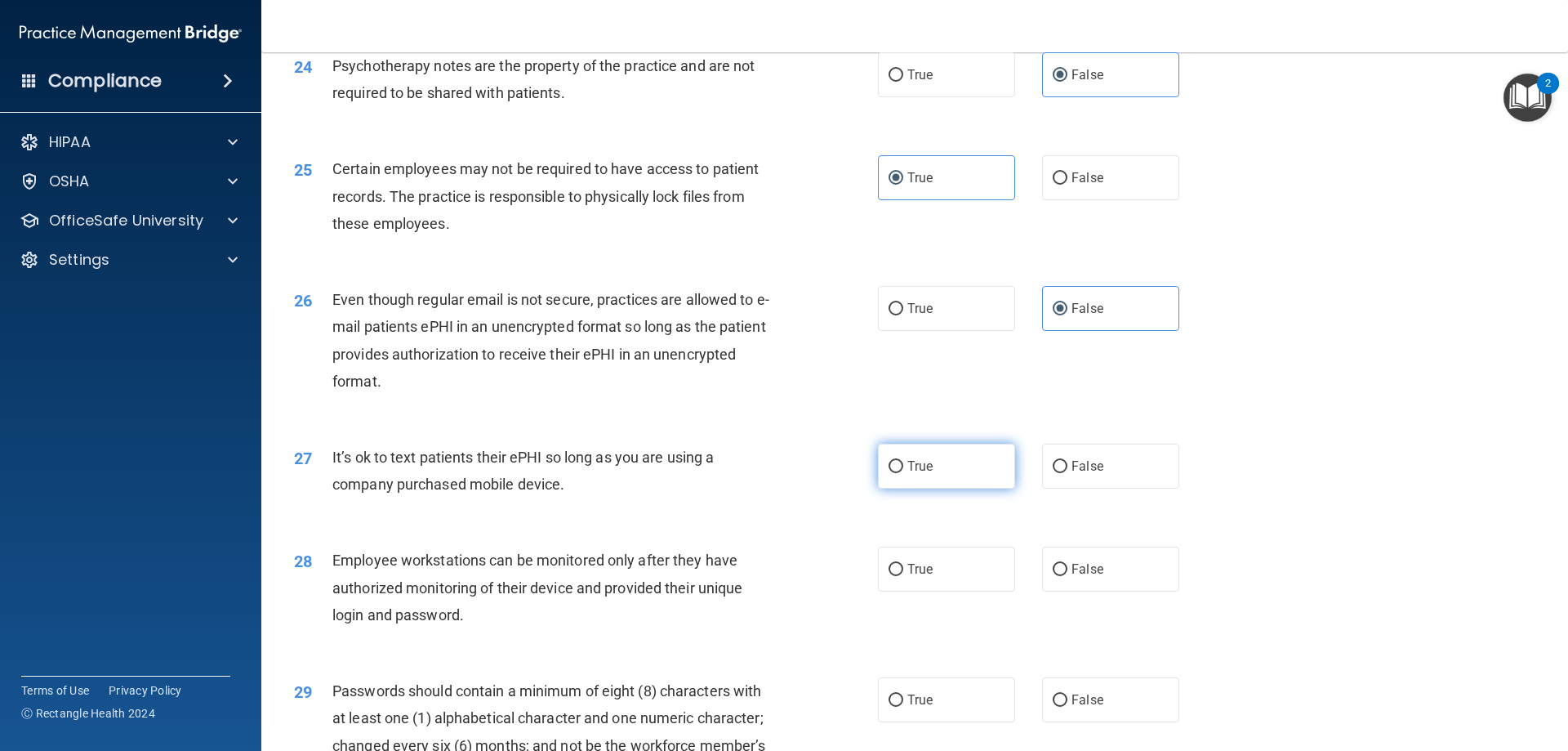
radio input "true"
click at [1080, 587] on label "False" at bounding box center [1111, 568] width 137 height 45
click at [1068, 576] on input "False" at bounding box center [1060, 569] width 14 height 12
radio input "true"
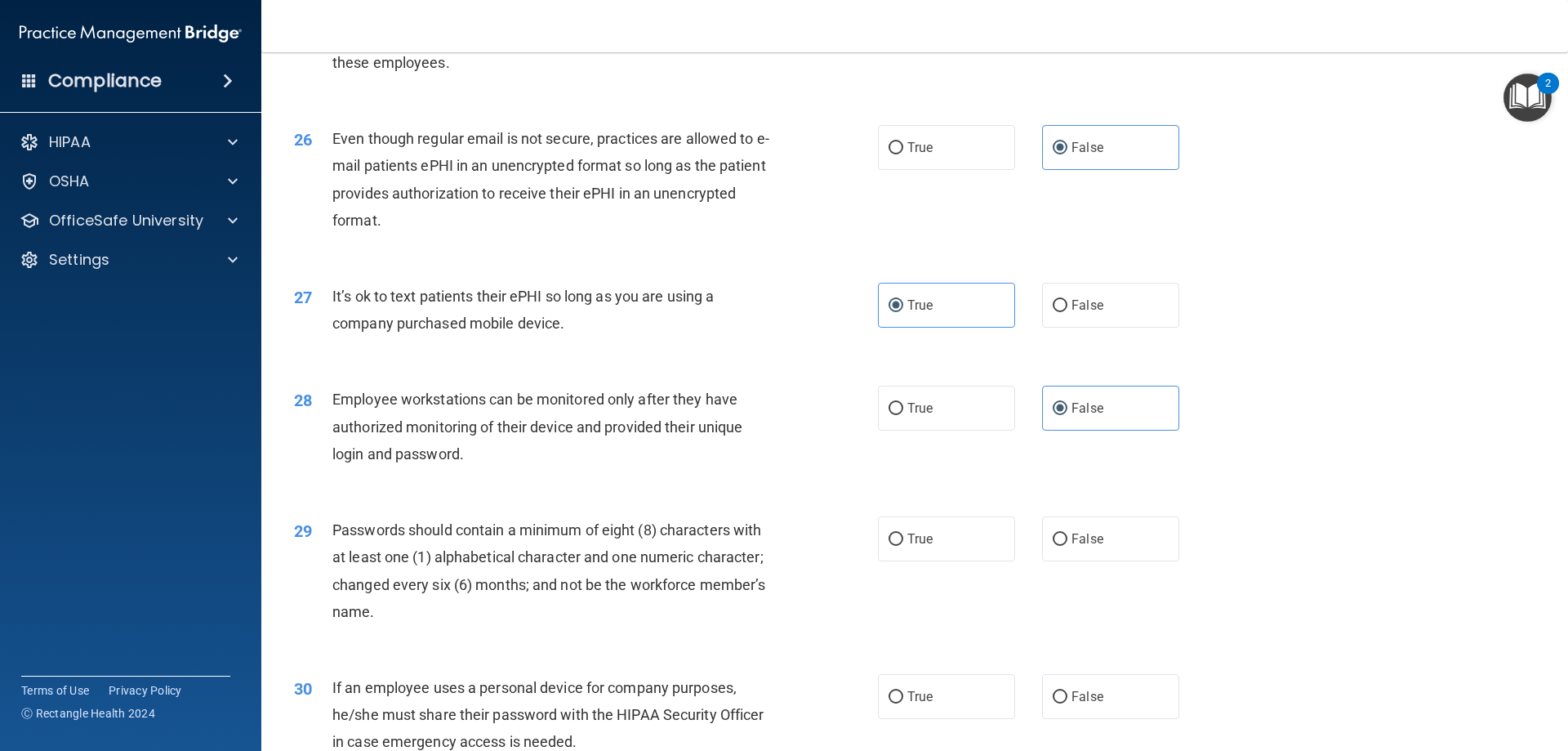
scroll to position [3185, 0]
click at [933, 558] on label "True" at bounding box center [947, 536] width 137 height 45
click at [904, 543] on input "True" at bounding box center [895, 537] width 14 height 12
radio input "true"
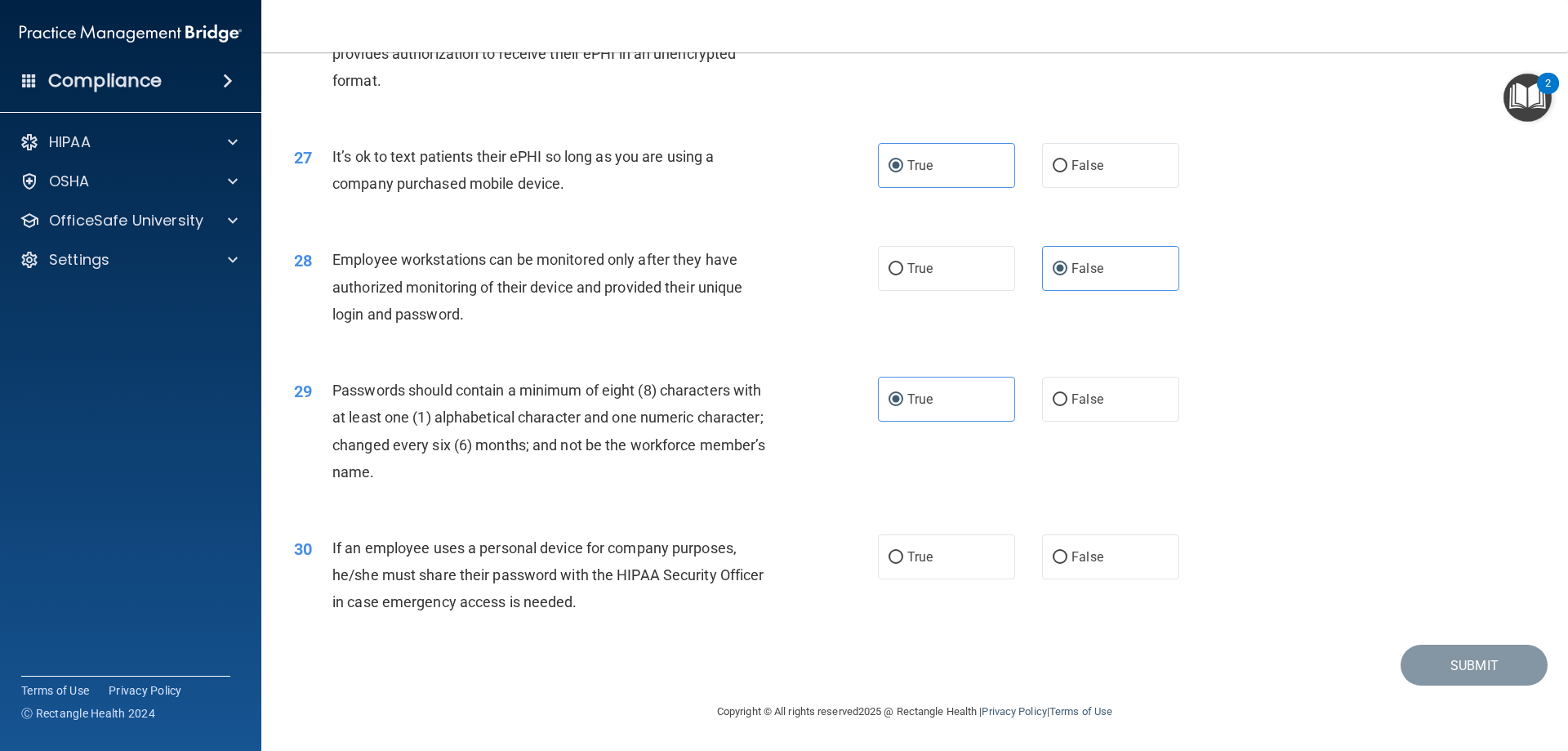
scroll to position [3350, 0]
click at [1072, 555] on span "False" at bounding box center [1087, 557] width 31 height 15
click at [1068, 555] on input "False" at bounding box center [1060, 557] width 14 height 12
radio input "true"
click at [1461, 660] on button "Submit" at bounding box center [1475, 665] width 147 height 42
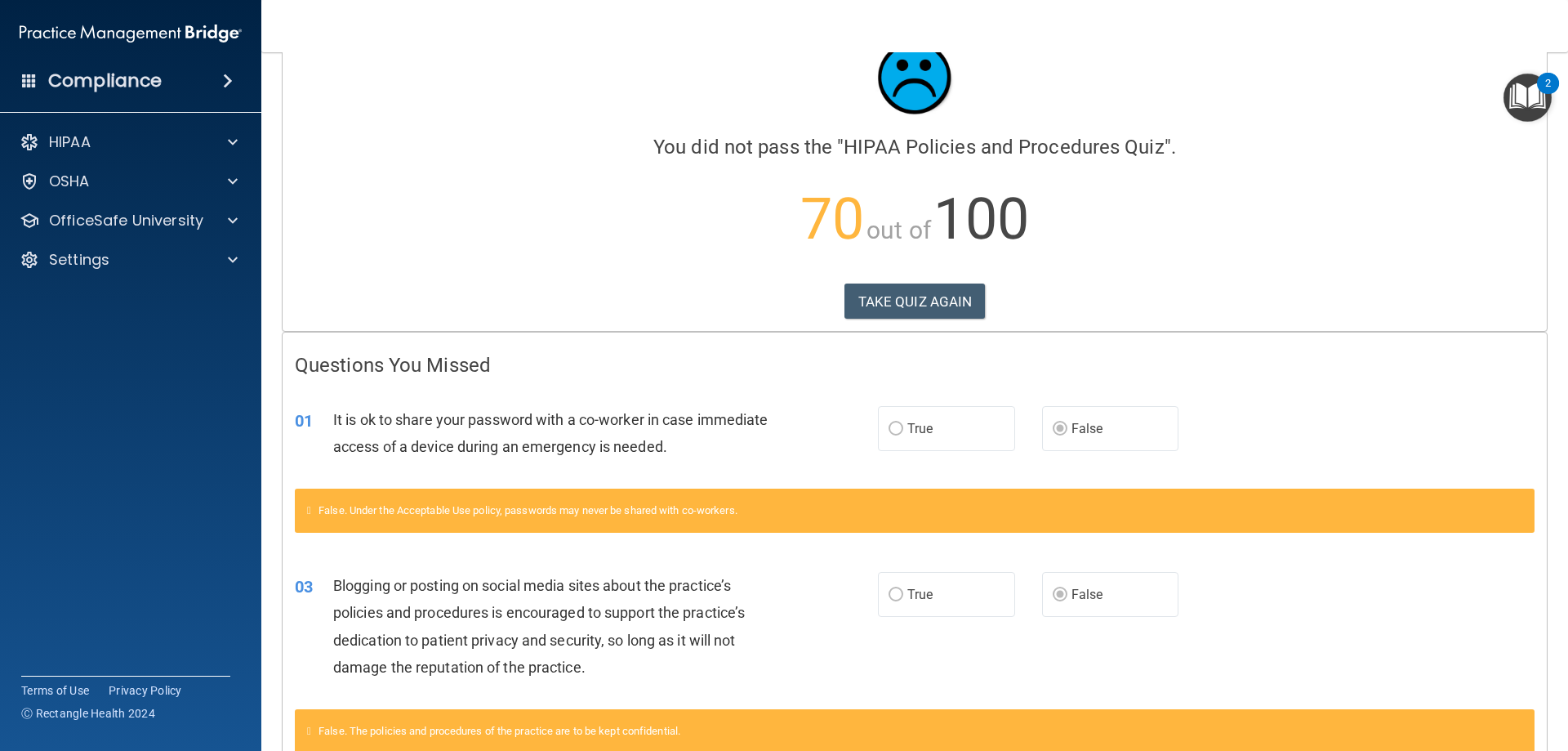
scroll to position [163, 0]
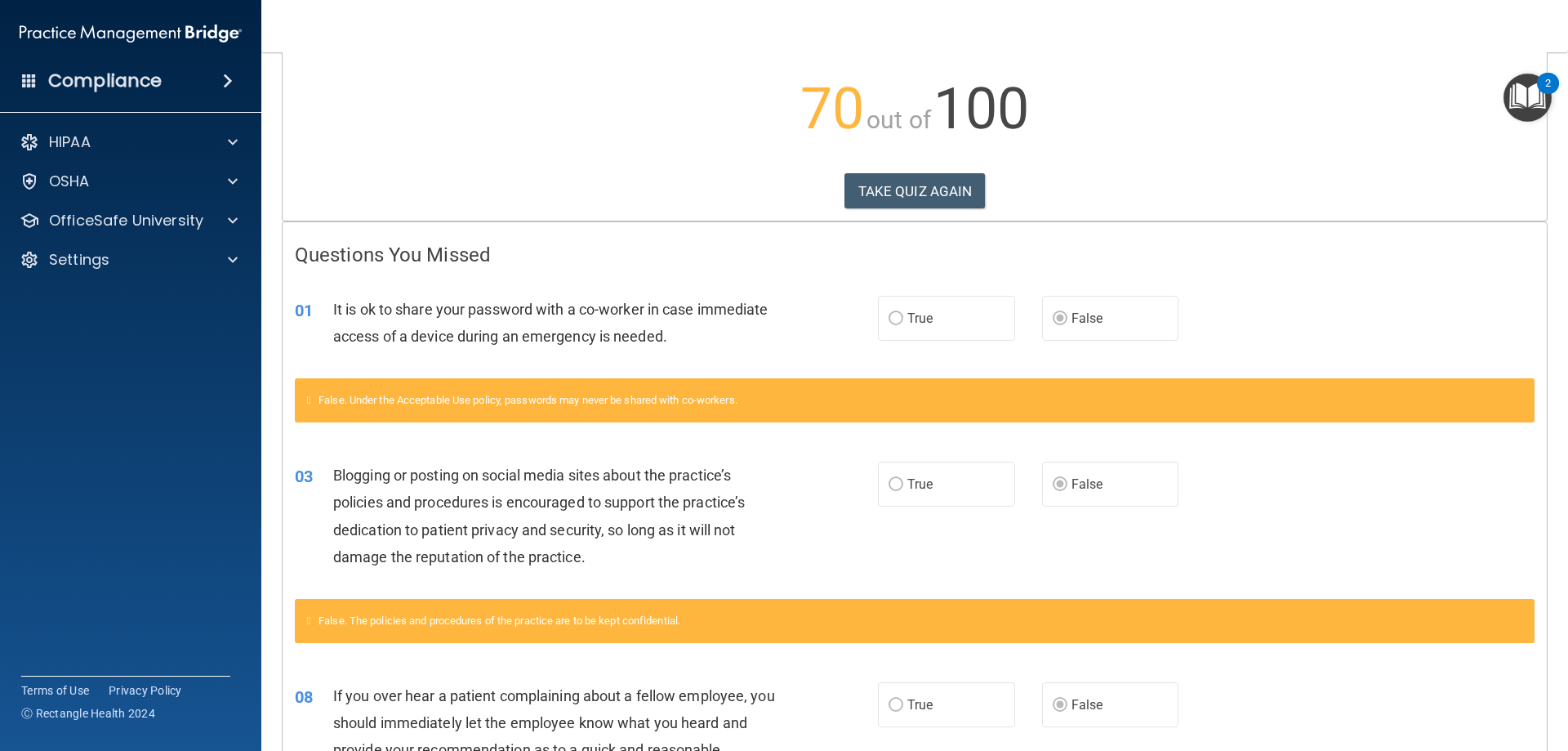
click at [878, 322] on label "True" at bounding box center [947, 317] width 137 height 45
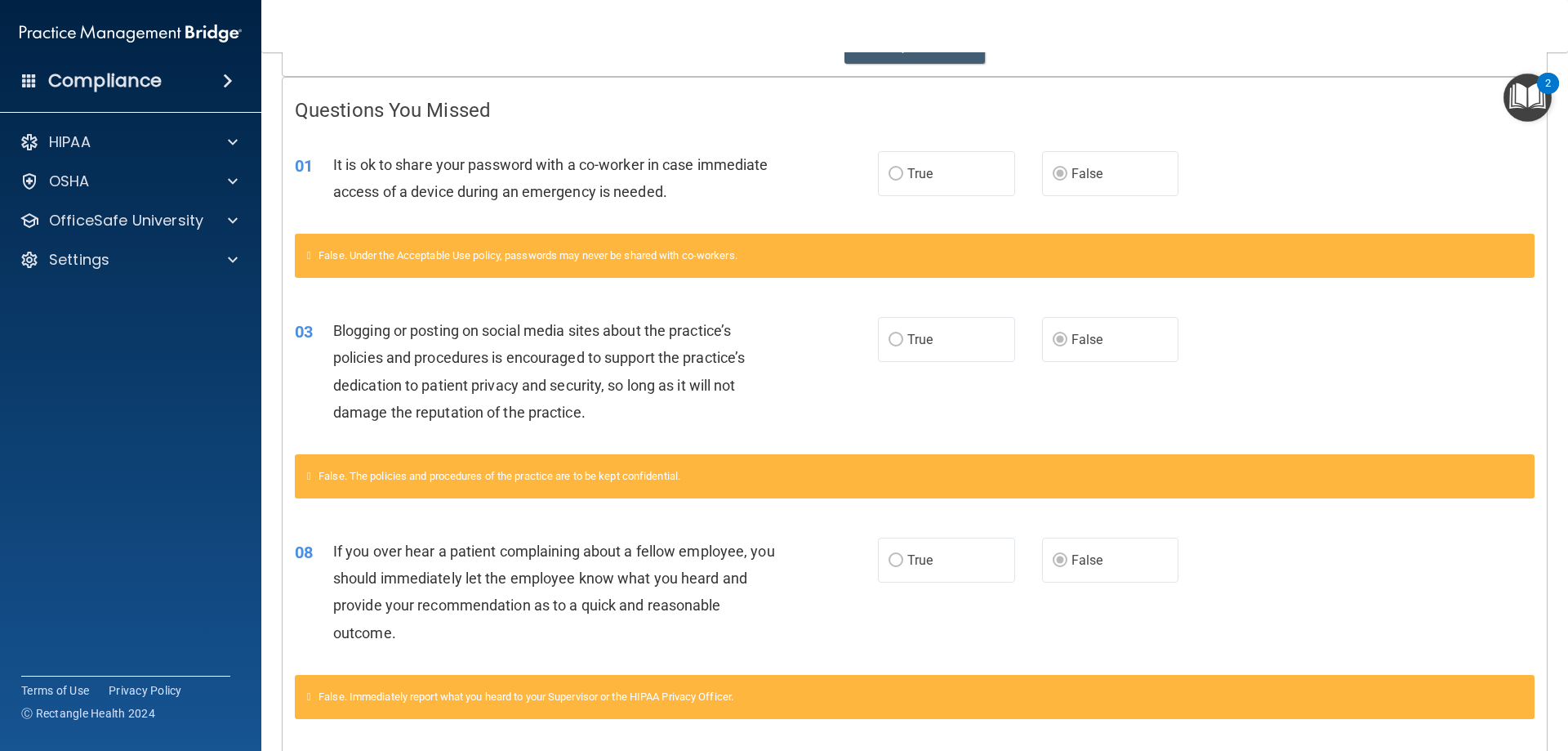
scroll to position [0, 0]
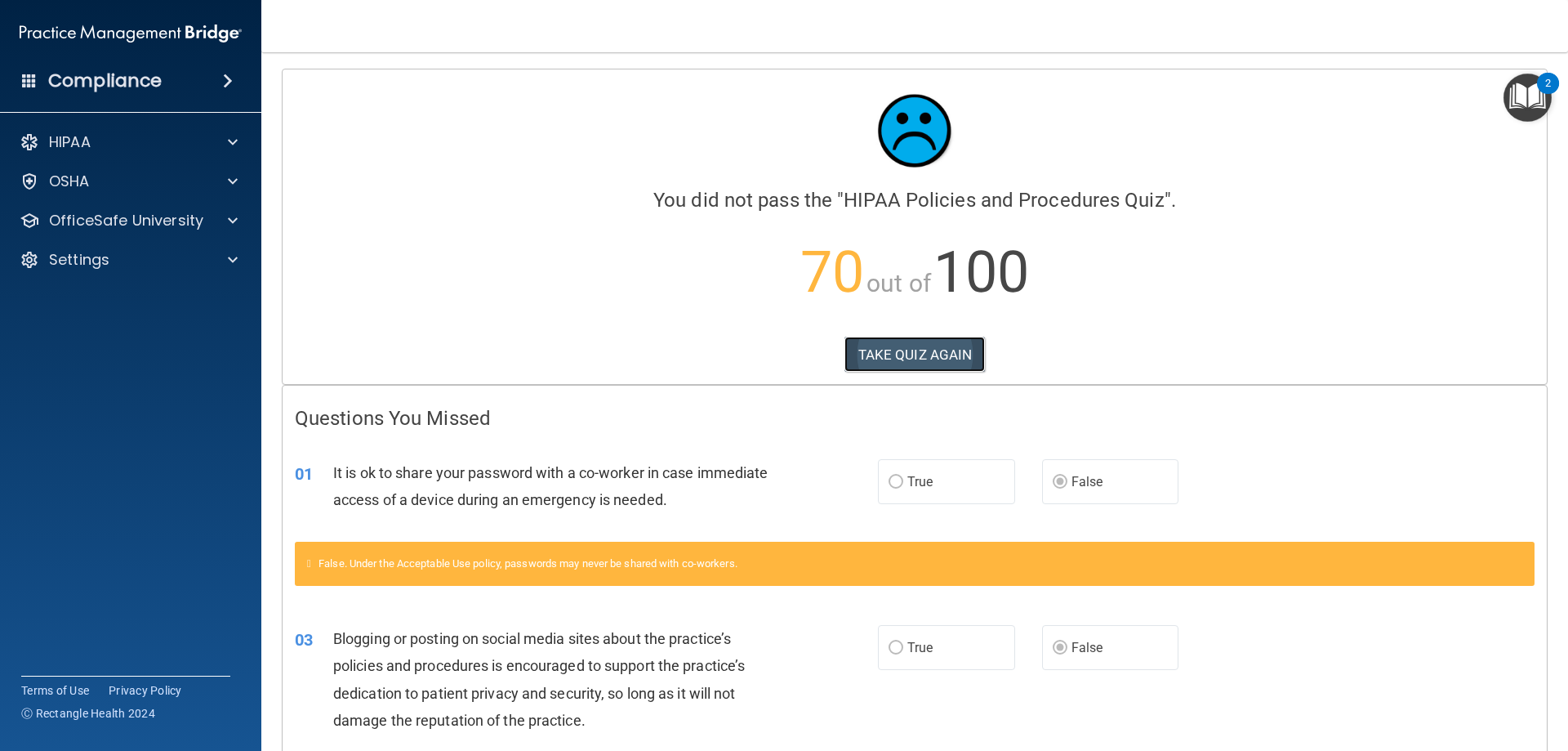
click at [896, 355] on button "TAKE QUIZ AGAIN" at bounding box center [915, 355] width 141 height 36
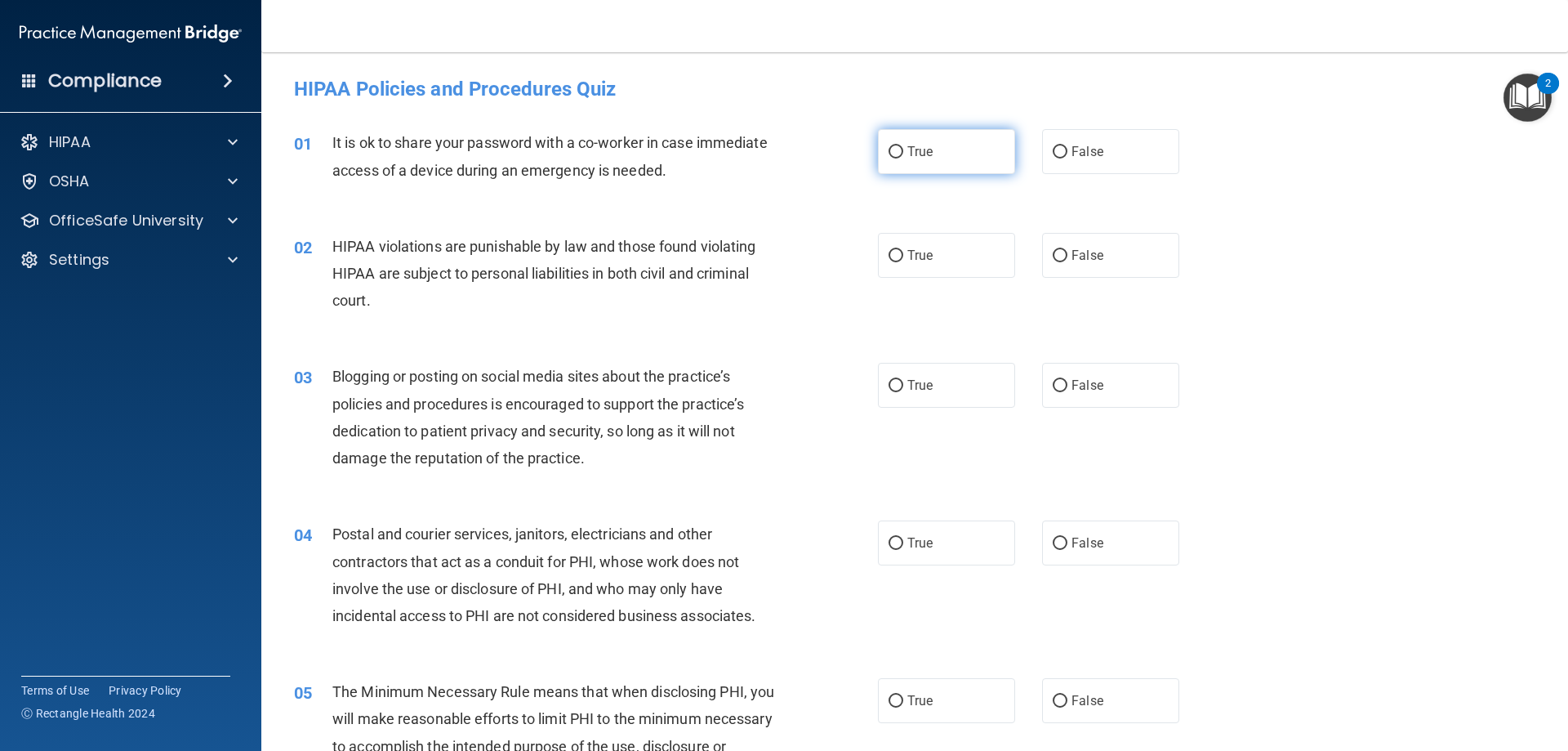
click at [948, 132] on label "True" at bounding box center [947, 151] width 137 height 45
click at [904, 146] on input "True" at bounding box center [895, 152] width 14 height 12
radio input "true"
click at [930, 377] on label "True" at bounding box center [947, 385] width 137 height 45
click at [904, 380] on input "True" at bounding box center [895, 386] width 14 height 12
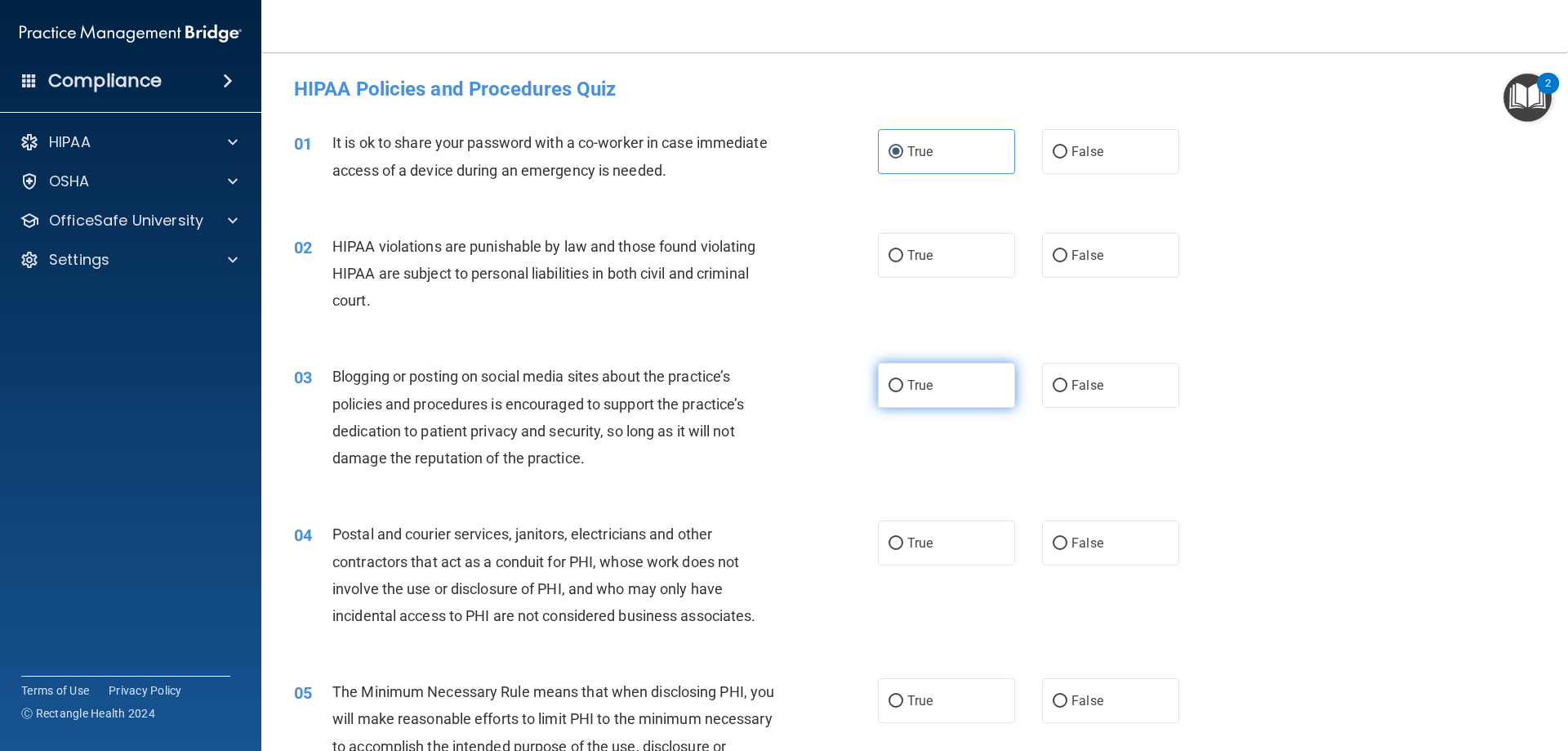
radio input "true"
click at [927, 255] on span "True" at bounding box center [920, 255] width 26 height 15
click at [904, 255] on input "True" at bounding box center [895, 255] width 14 height 12
radio input "true"
click at [896, 543] on input "True" at bounding box center [895, 543] width 14 height 12
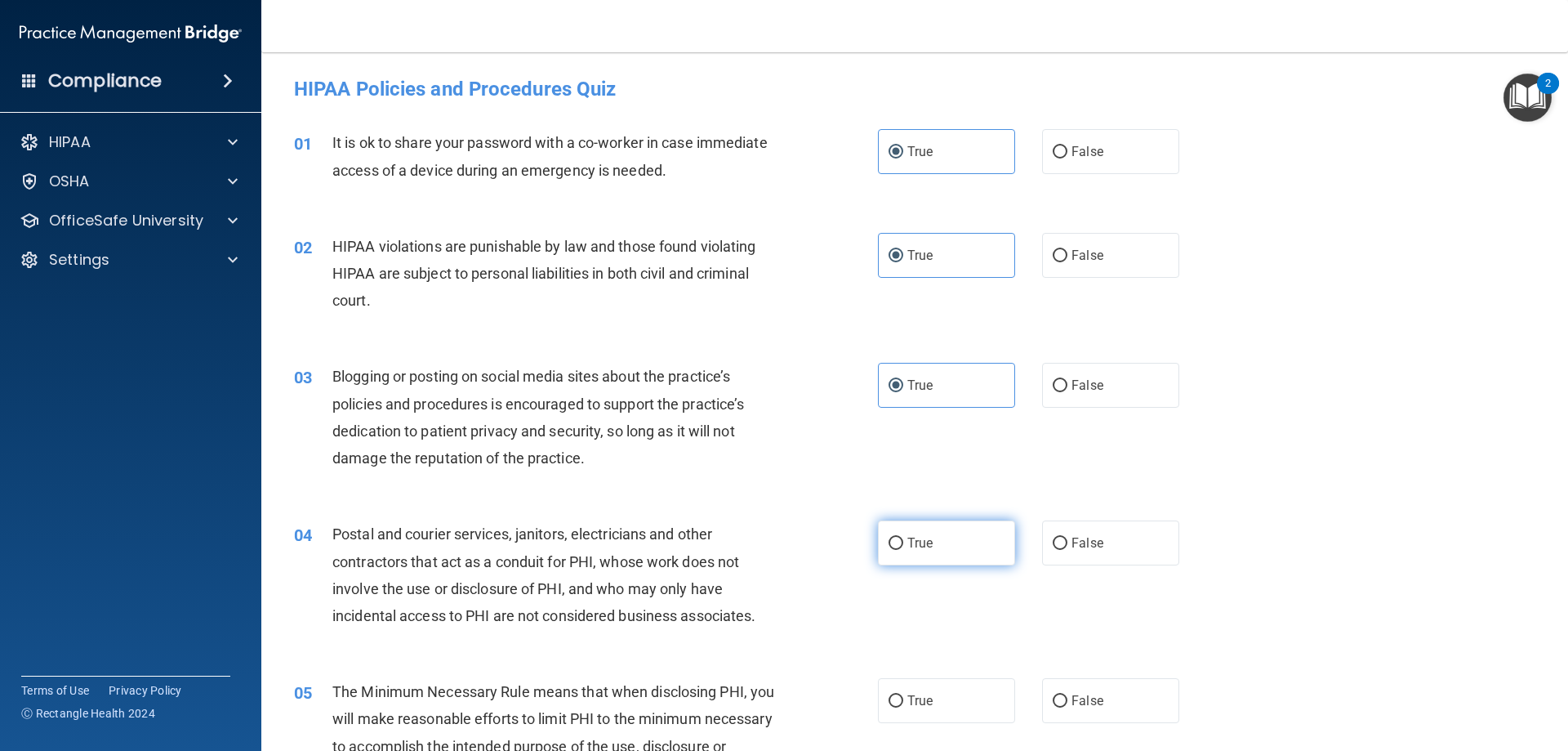
radio input "true"
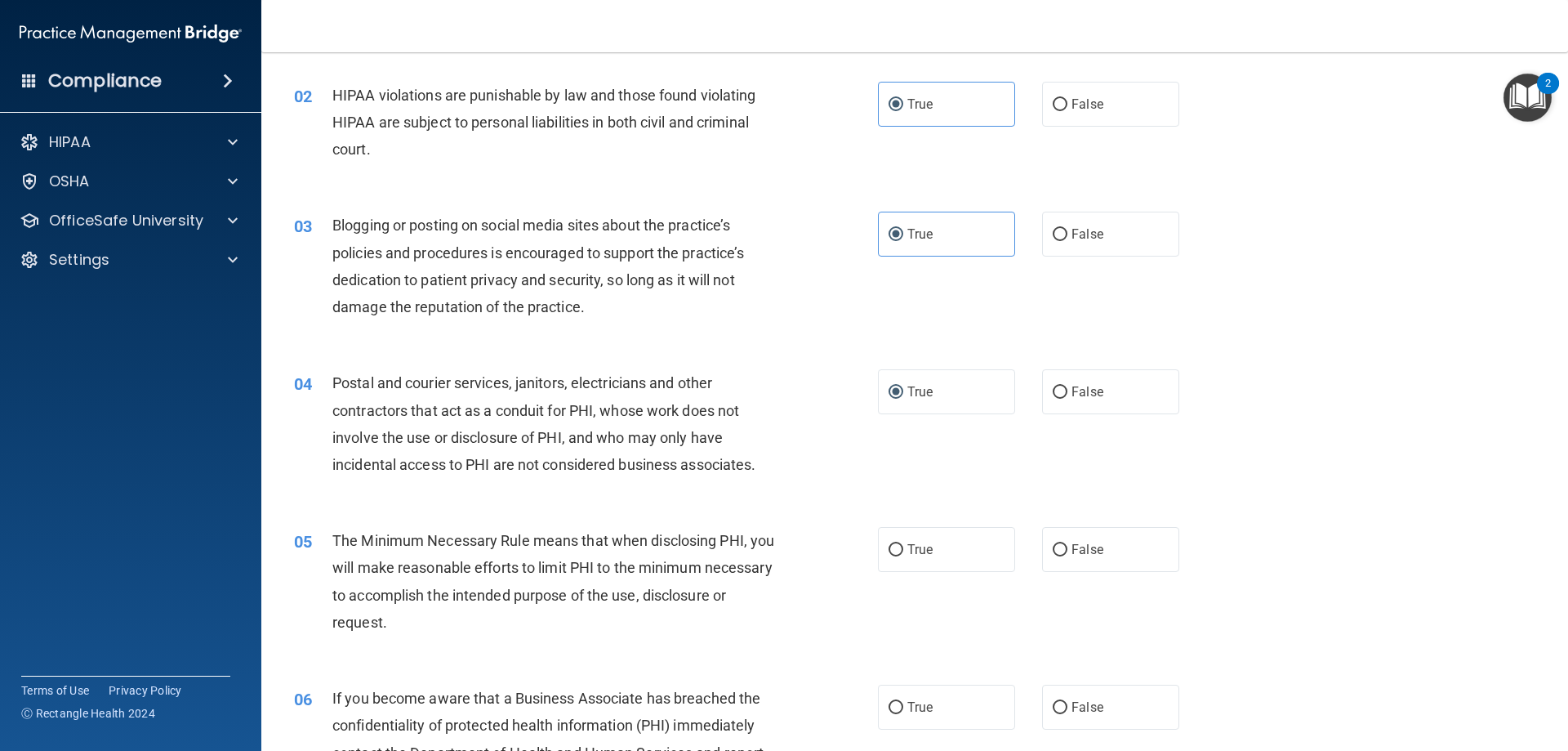
scroll to position [163, 0]
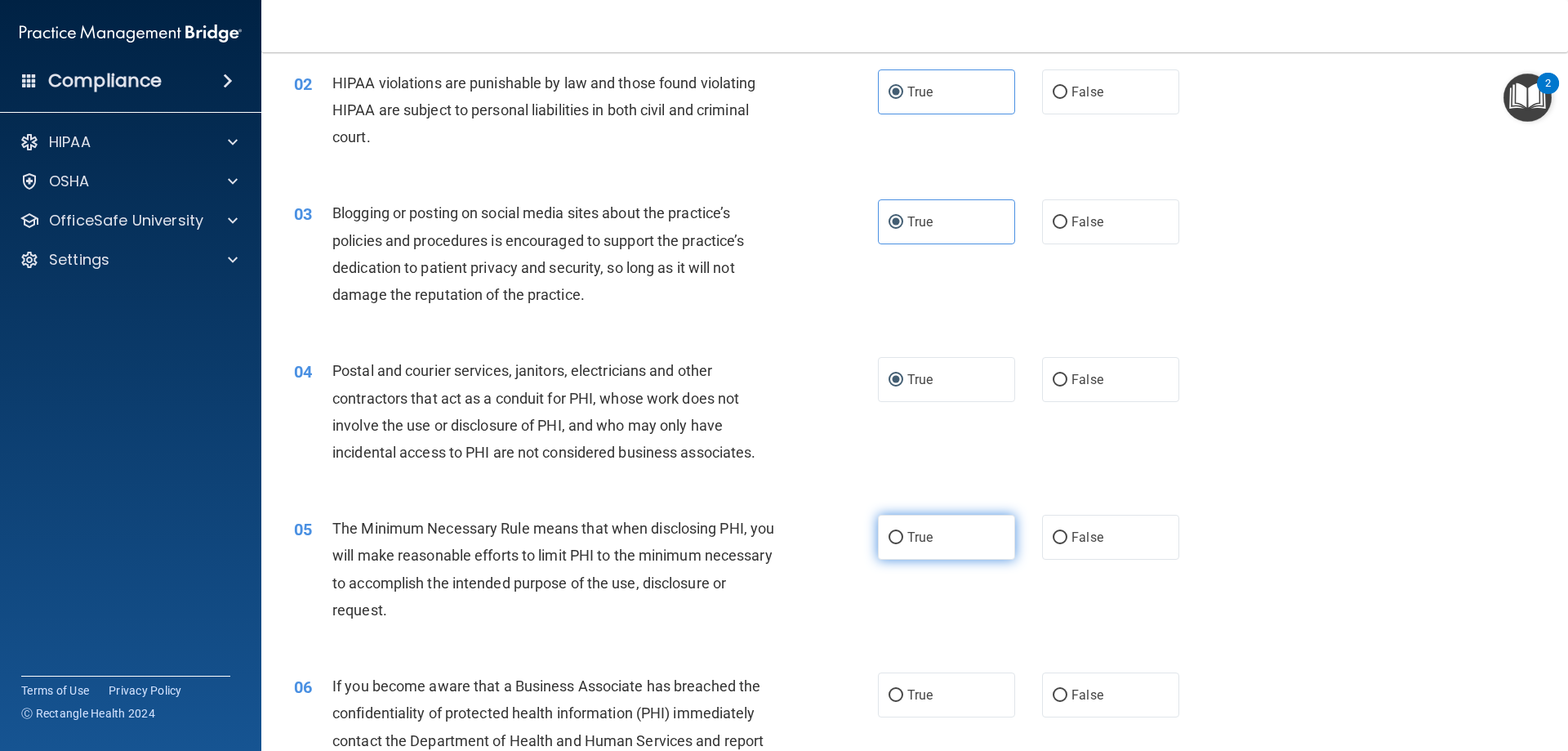
click at [885, 523] on label "True" at bounding box center [947, 537] width 137 height 45
click at [888, 532] on input "True" at bounding box center [895, 538] width 14 height 12
radio input "true"
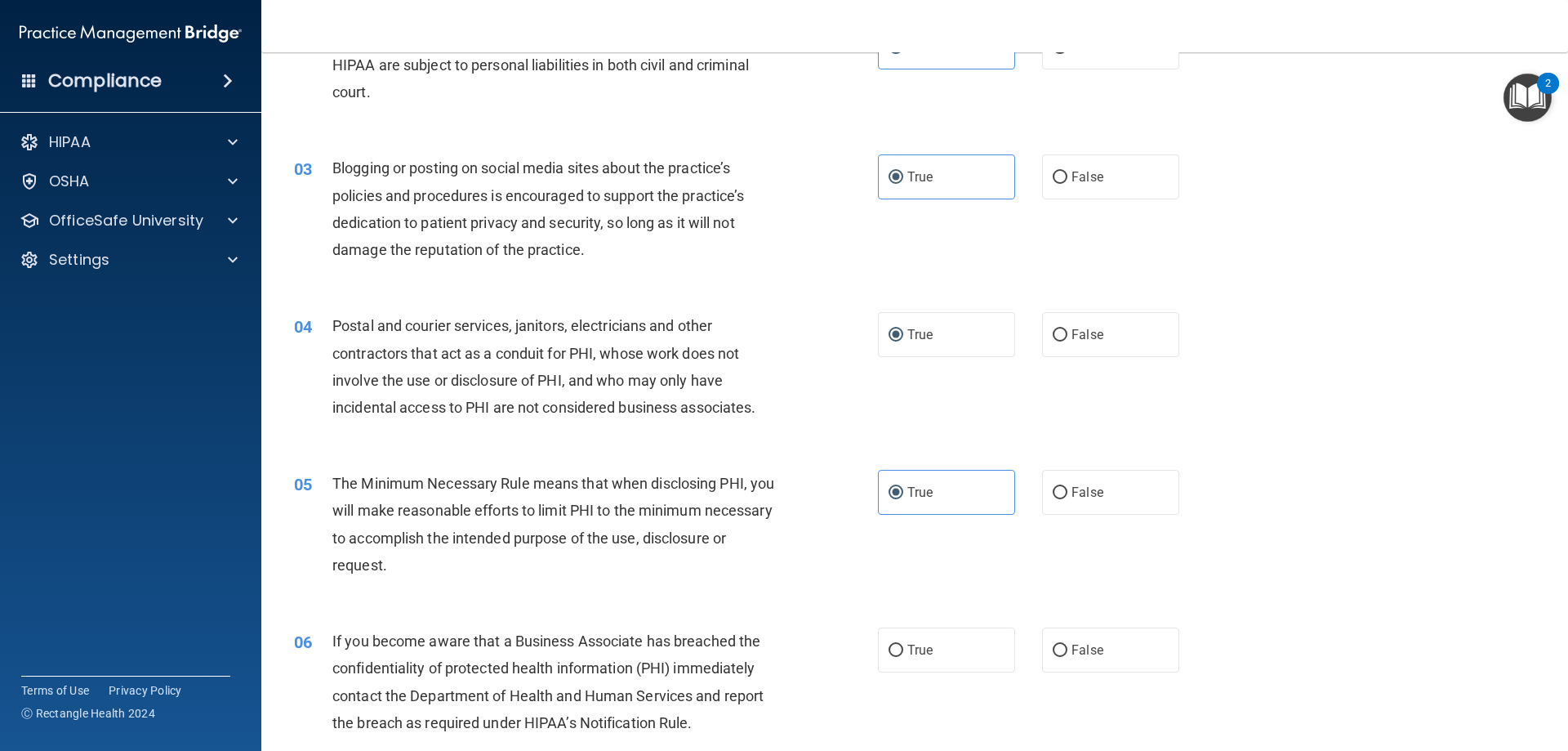
scroll to position [245, 0]
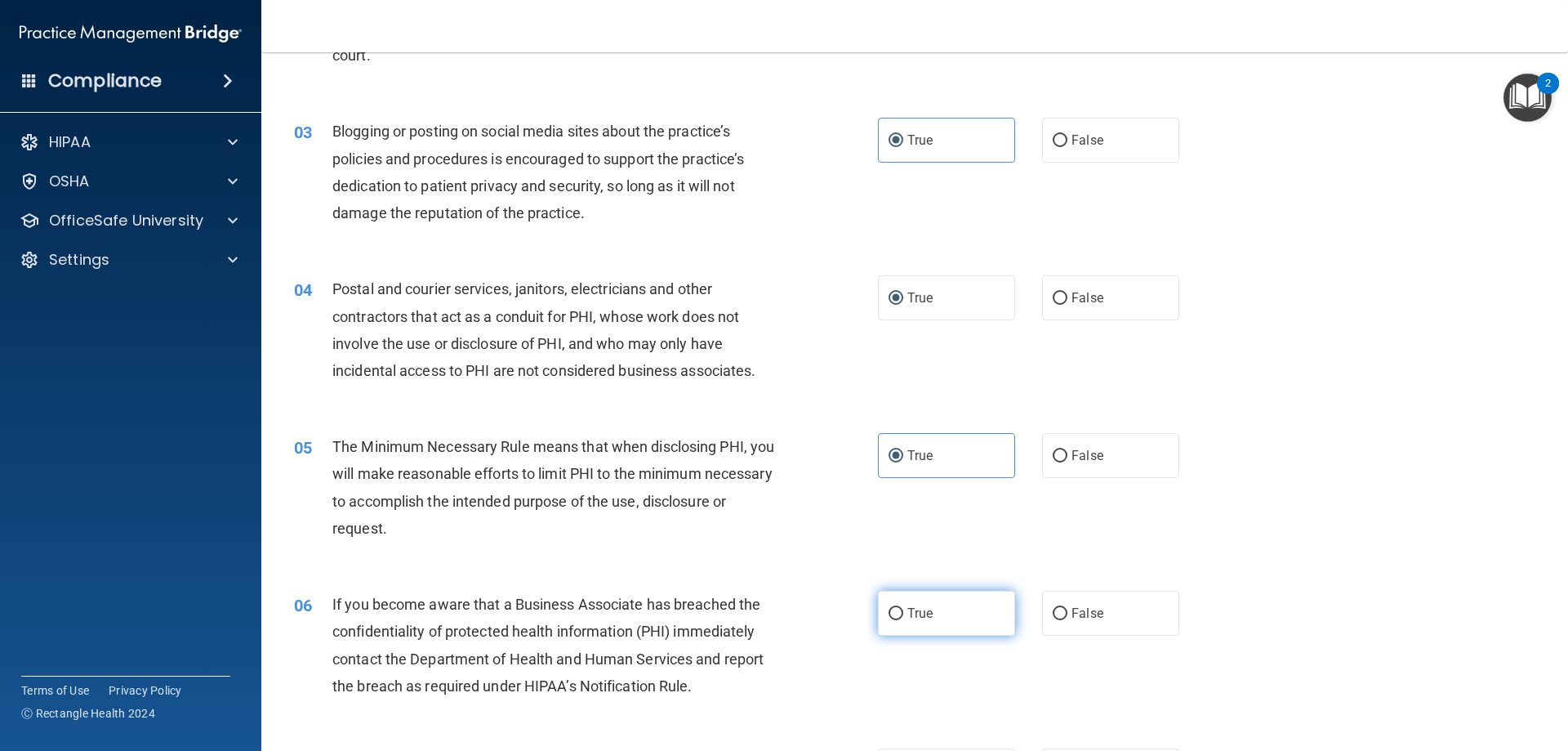
click at [930, 619] on label "True" at bounding box center [947, 613] width 137 height 45
click at [904, 619] on input "True" at bounding box center [895, 614] width 14 height 12
radio input "true"
click at [1099, 612] on label "False" at bounding box center [1111, 613] width 137 height 45
click at [1068, 612] on input "False" at bounding box center [1060, 614] width 14 height 12
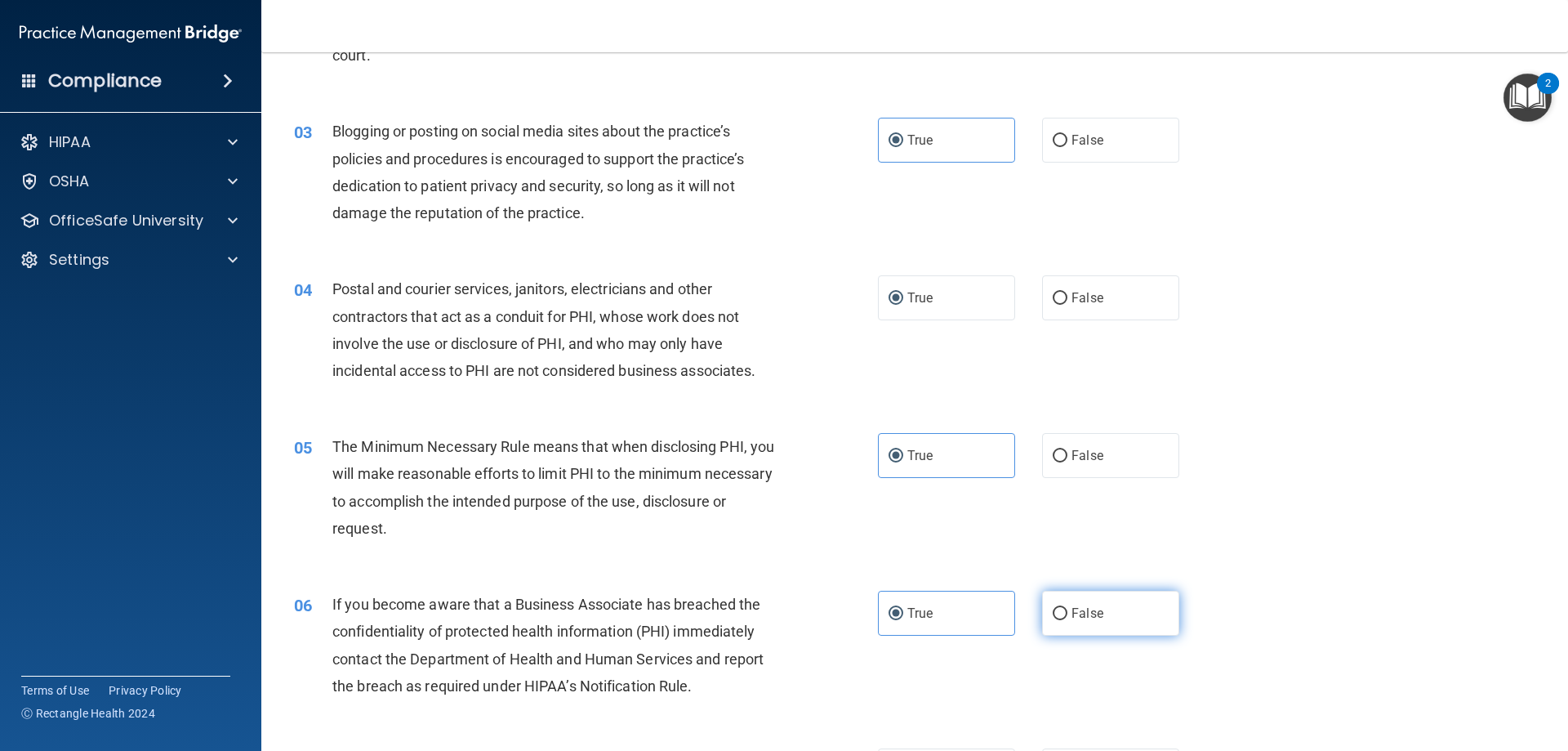
radio input "true"
radio input "false"
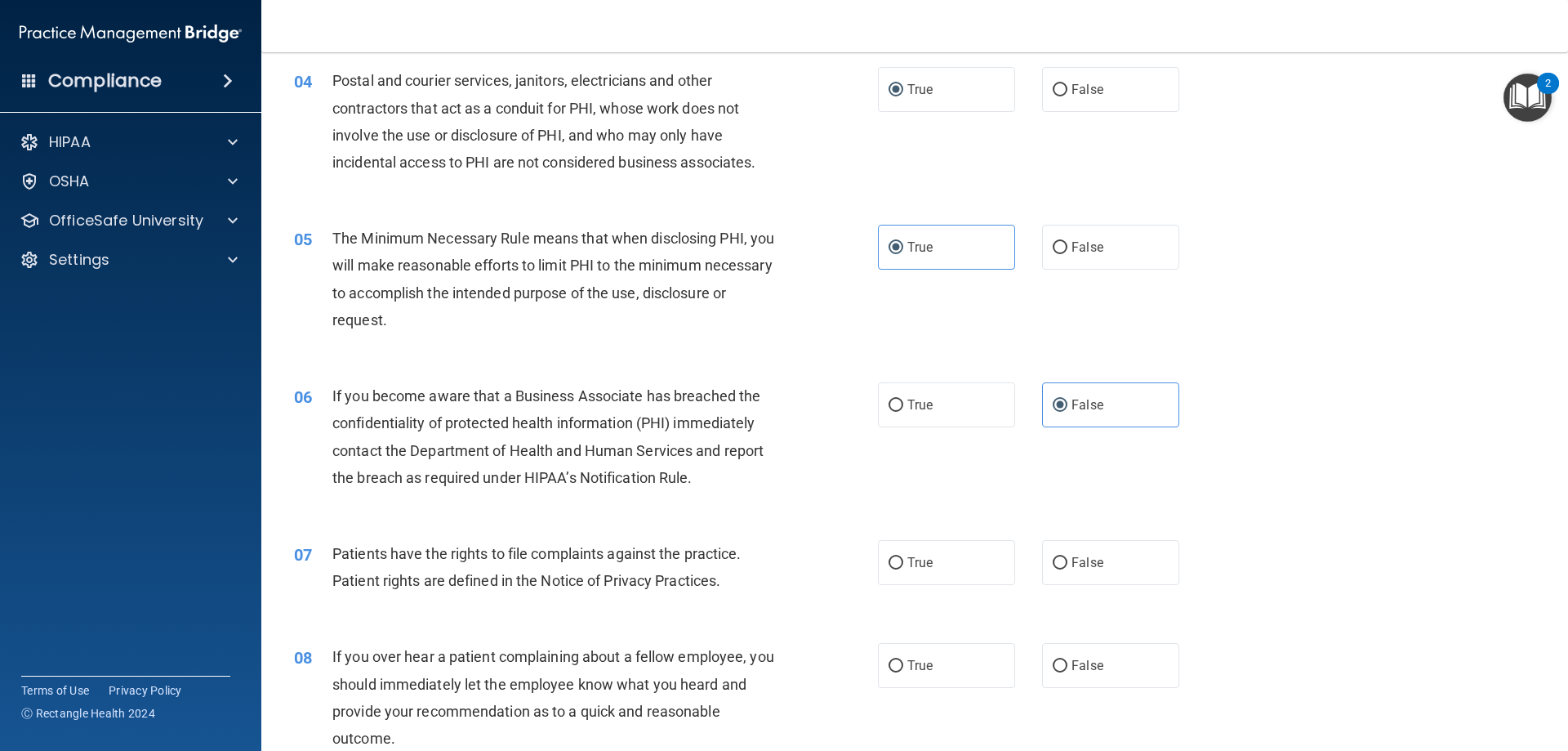
scroll to position [490, 0]
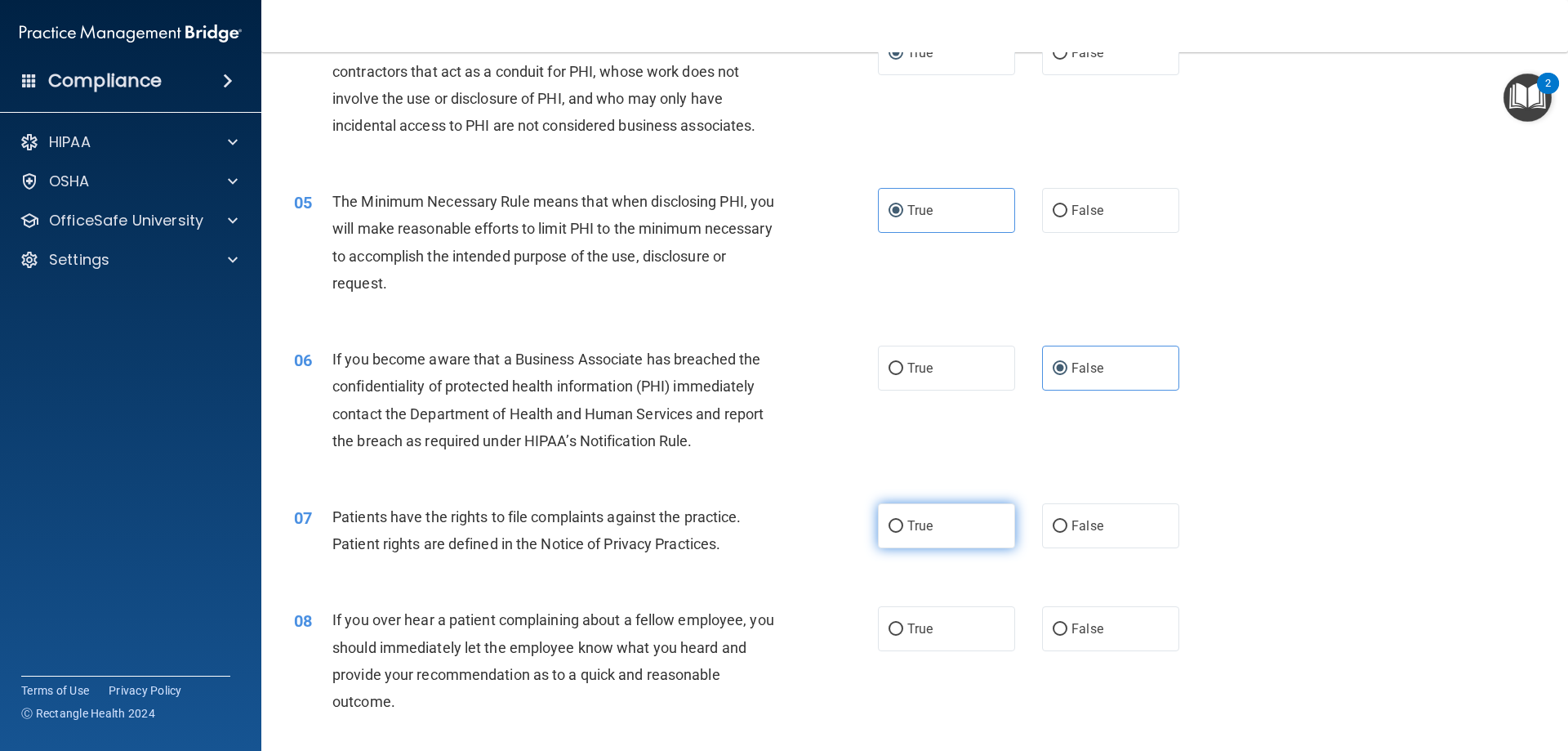
click at [897, 521] on input "True" at bounding box center [895, 526] width 14 height 12
radio input "true"
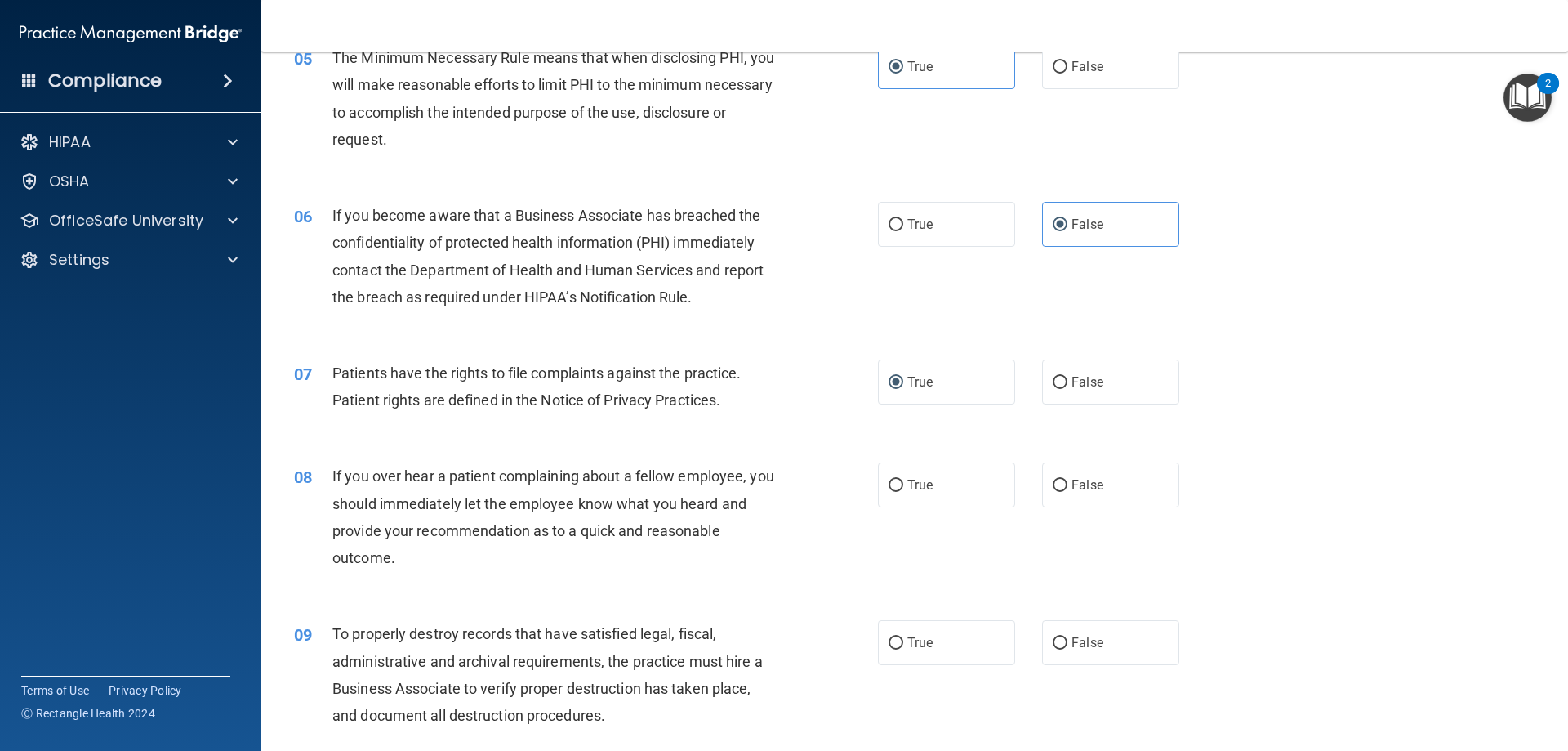
scroll to position [654, 0]
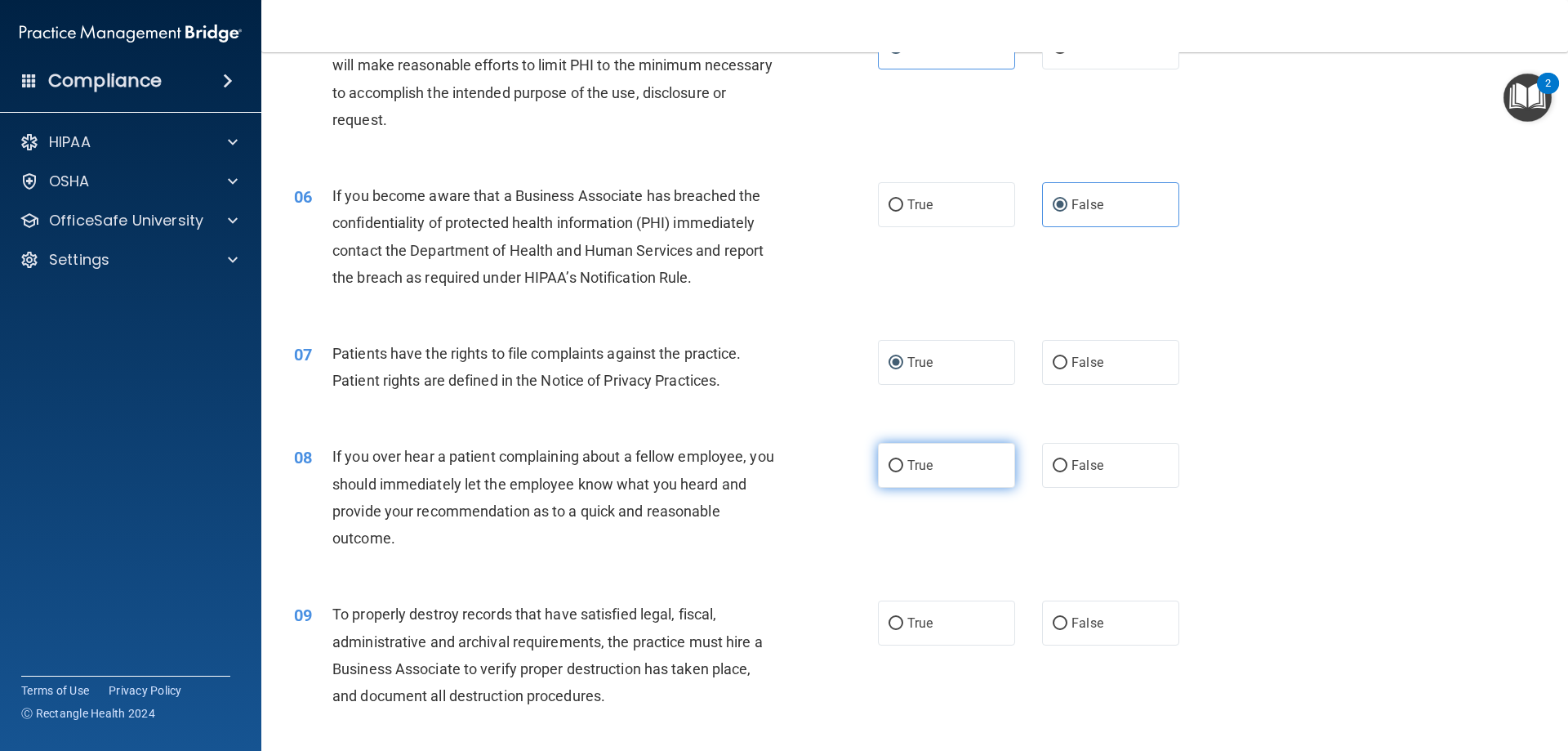
click at [900, 448] on label "True" at bounding box center [947, 464] width 137 height 45
click at [900, 459] on input "True" at bounding box center [895, 465] width 14 height 12
radio input "true"
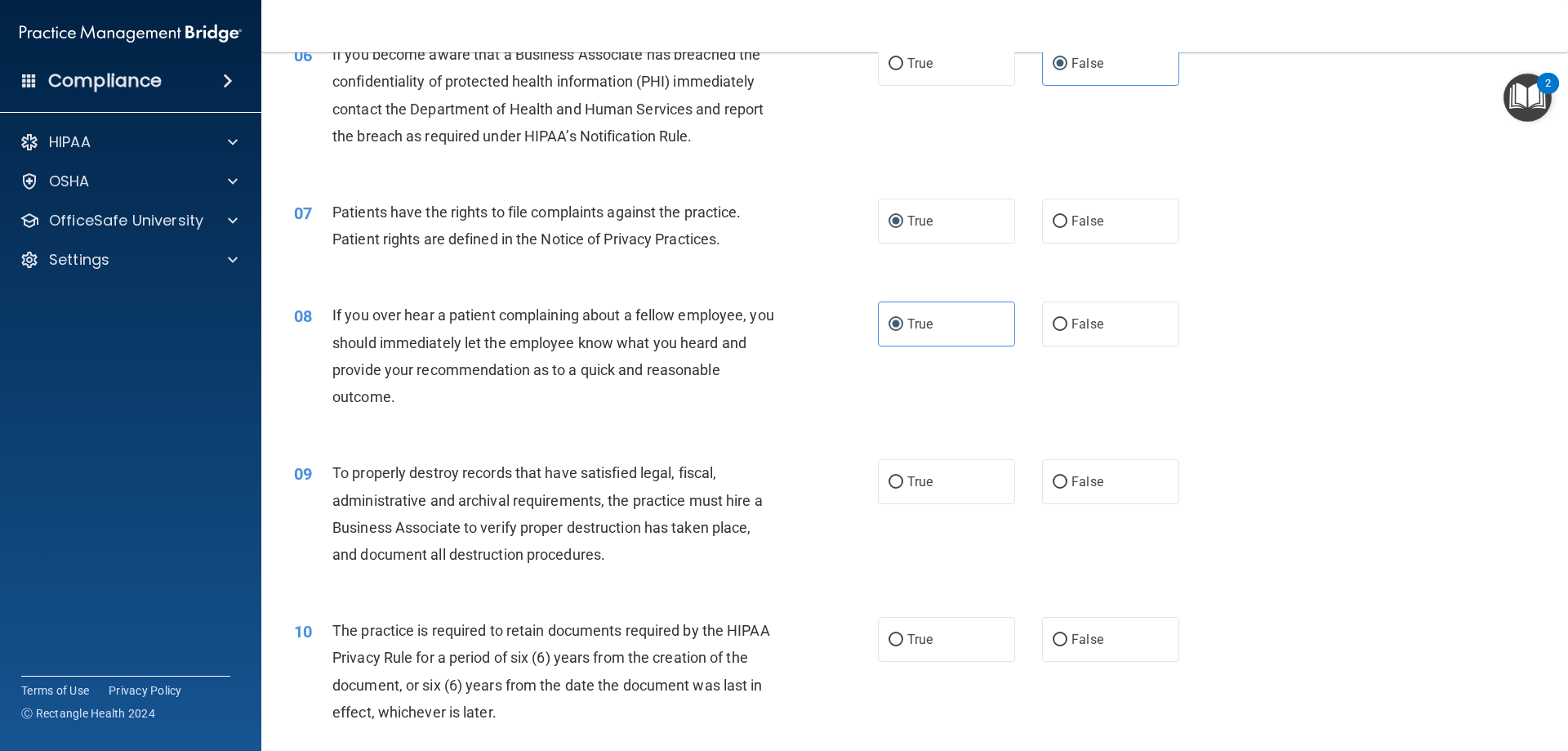
scroll to position [817, 0]
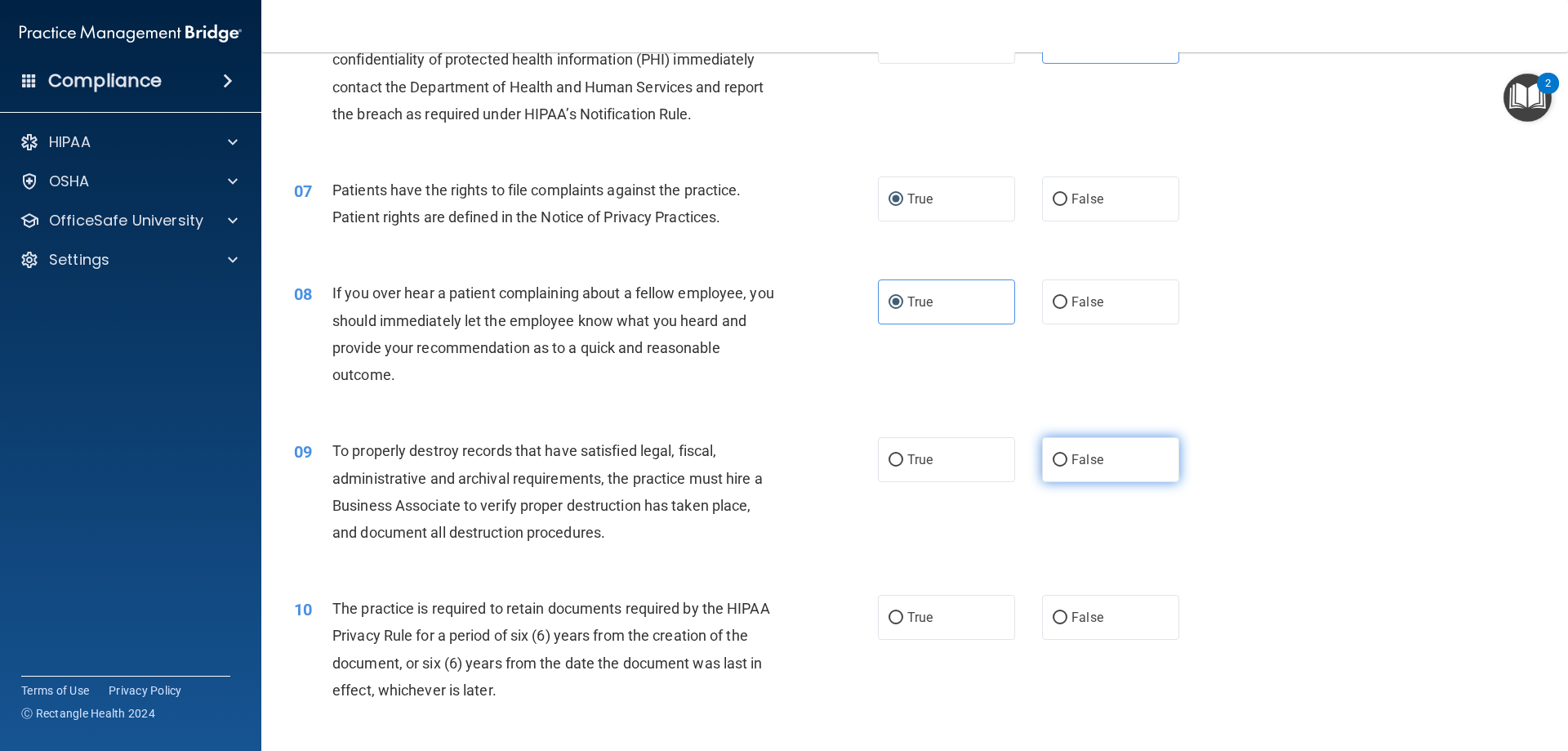
click at [1064, 459] on label "False" at bounding box center [1111, 458] width 137 height 45
click at [1064, 459] on input "False" at bounding box center [1060, 459] width 14 height 12
radio input "true"
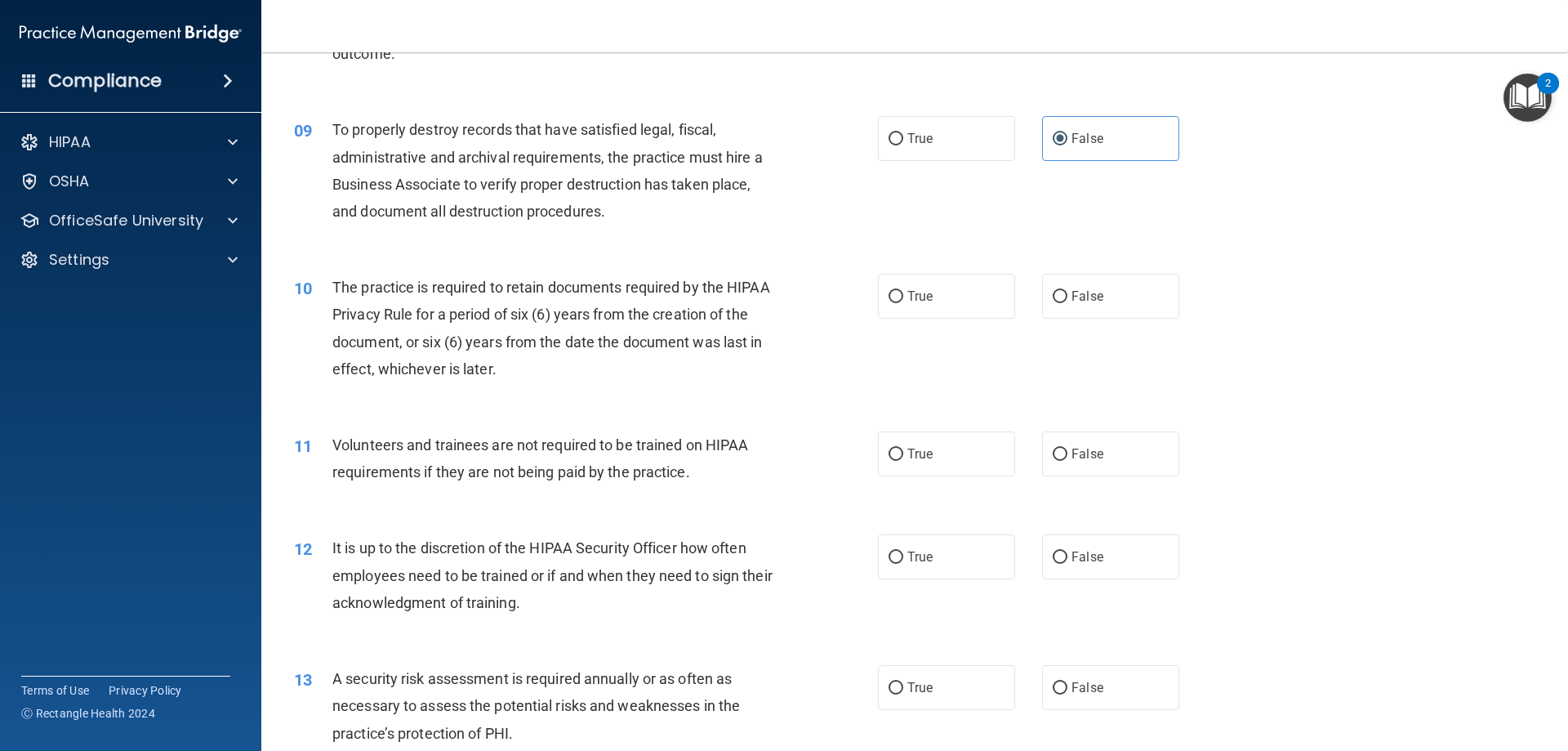
scroll to position [1144, 0]
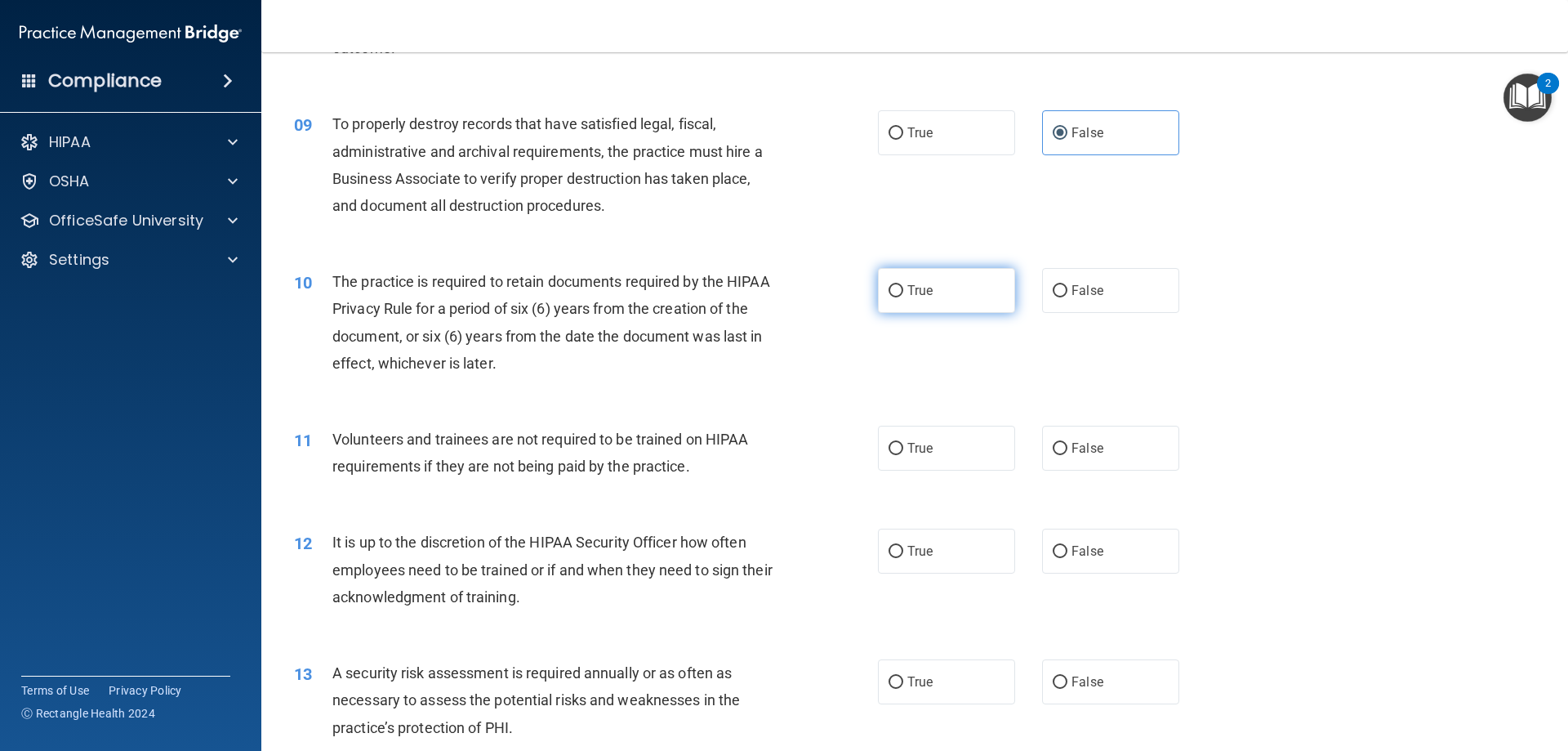
click at [907, 283] on span "True" at bounding box center [920, 291] width 26 height 15
click at [904, 285] on input "True" at bounding box center [895, 291] width 14 height 12
radio input "true"
click at [1069, 457] on label "False" at bounding box center [1111, 447] width 137 height 45
click at [1068, 455] on input "False" at bounding box center [1060, 448] width 14 height 12
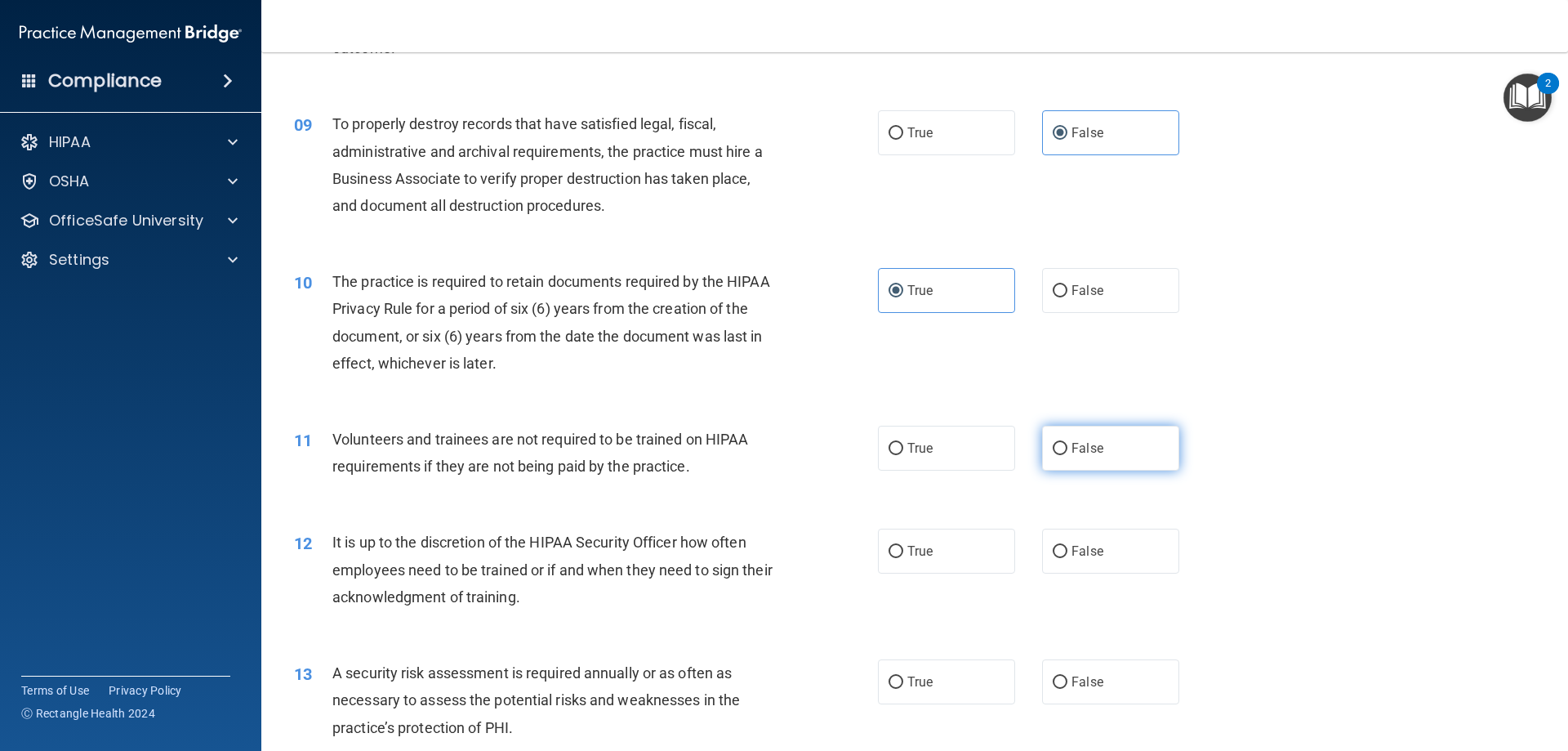
radio input "true"
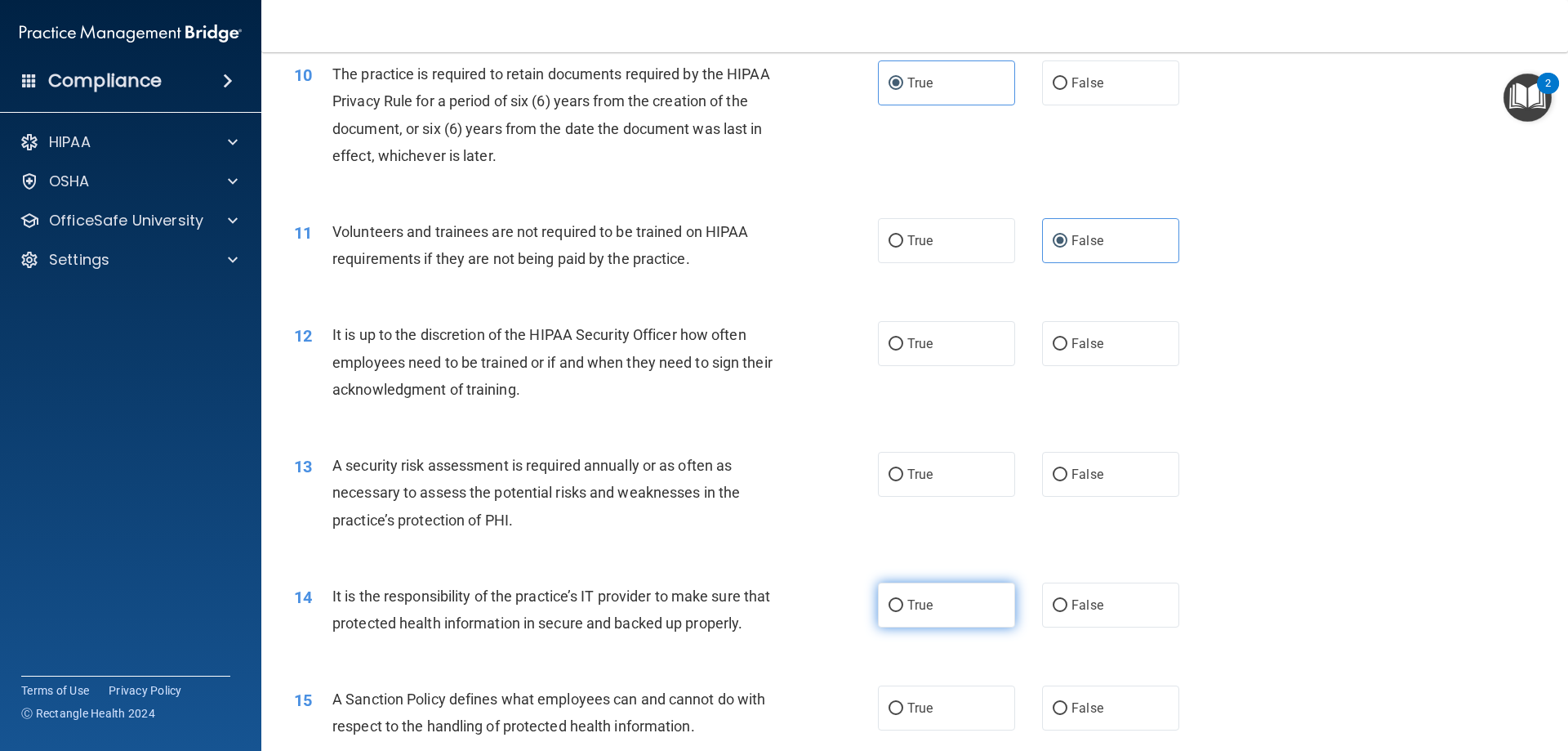
scroll to position [1389, 0]
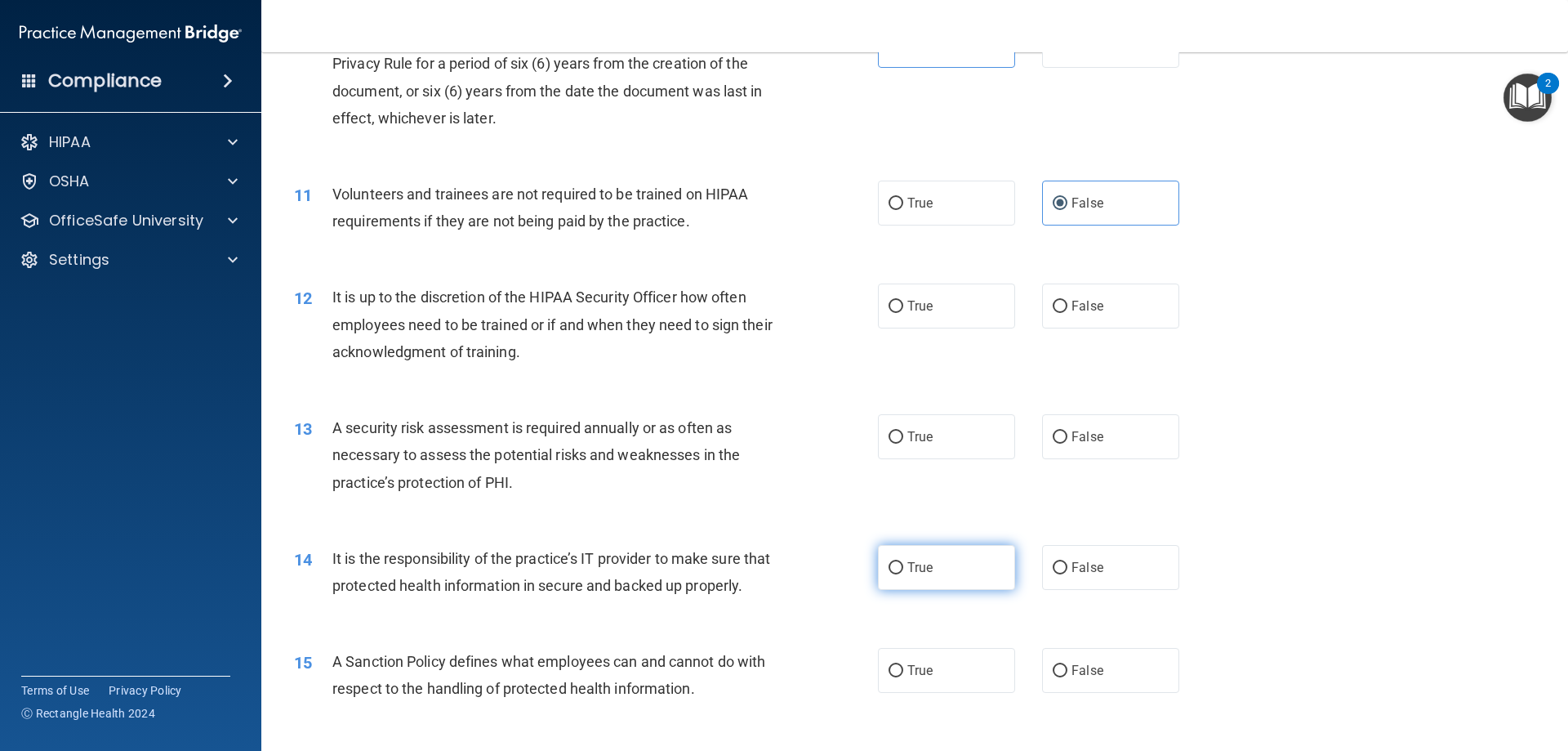
click at [895, 560] on label "True" at bounding box center [947, 567] width 137 height 45
click at [895, 562] on input "True" at bounding box center [895, 568] width 14 height 12
radio input "true"
click at [894, 677] on input "True" at bounding box center [895, 671] width 14 height 12
radio input "true"
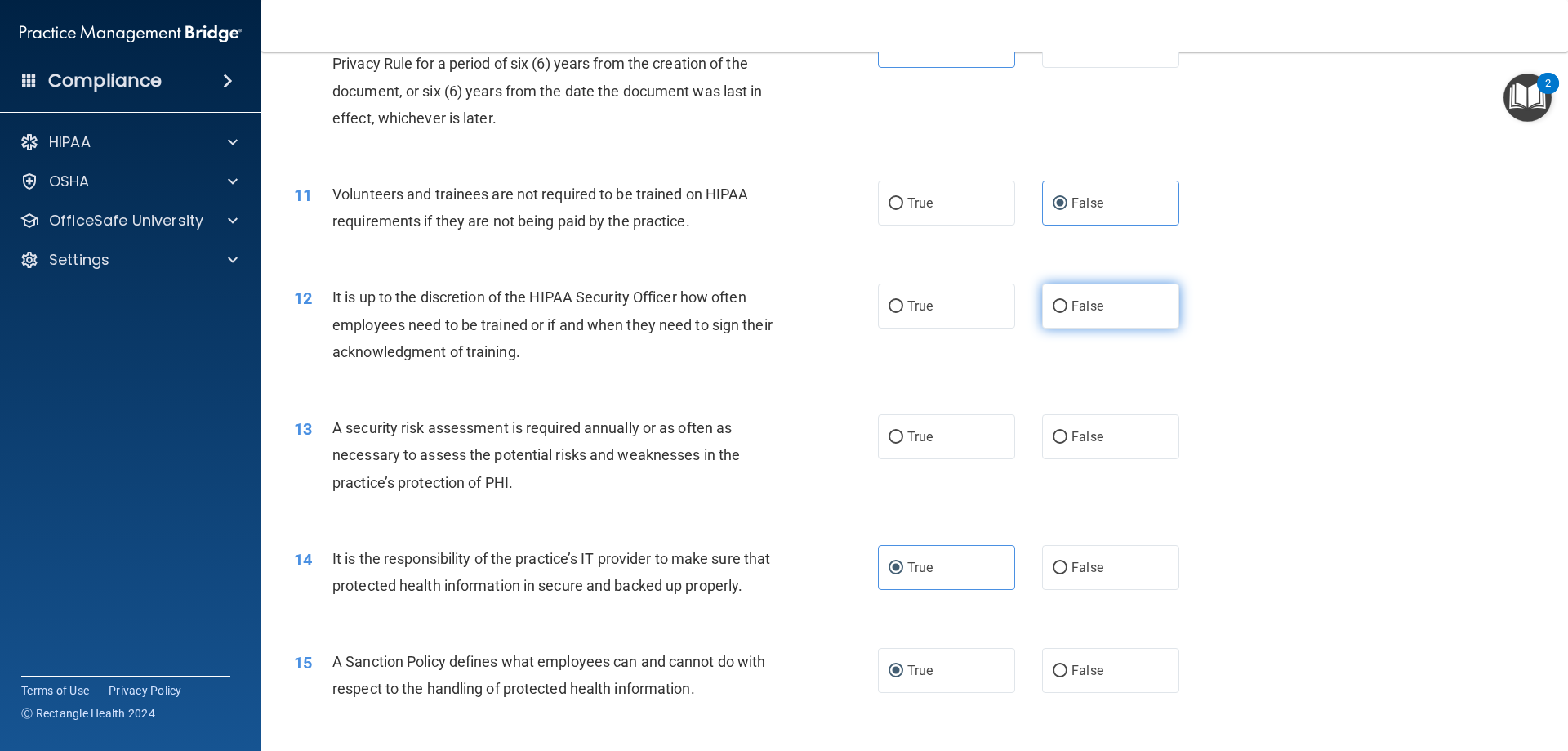
click at [1080, 311] on span "False" at bounding box center [1087, 306] width 31 height 15
click at [1068, 311] on input "False" at bounding box center [1060, 306] width 14 height 12
radio input "true"
click at [917, 436] on span "True" at bounding box center [920, 436] width 26 height 15
click at [904, 436] on input "True" at bounding box center [895, 436] width 14 height 12
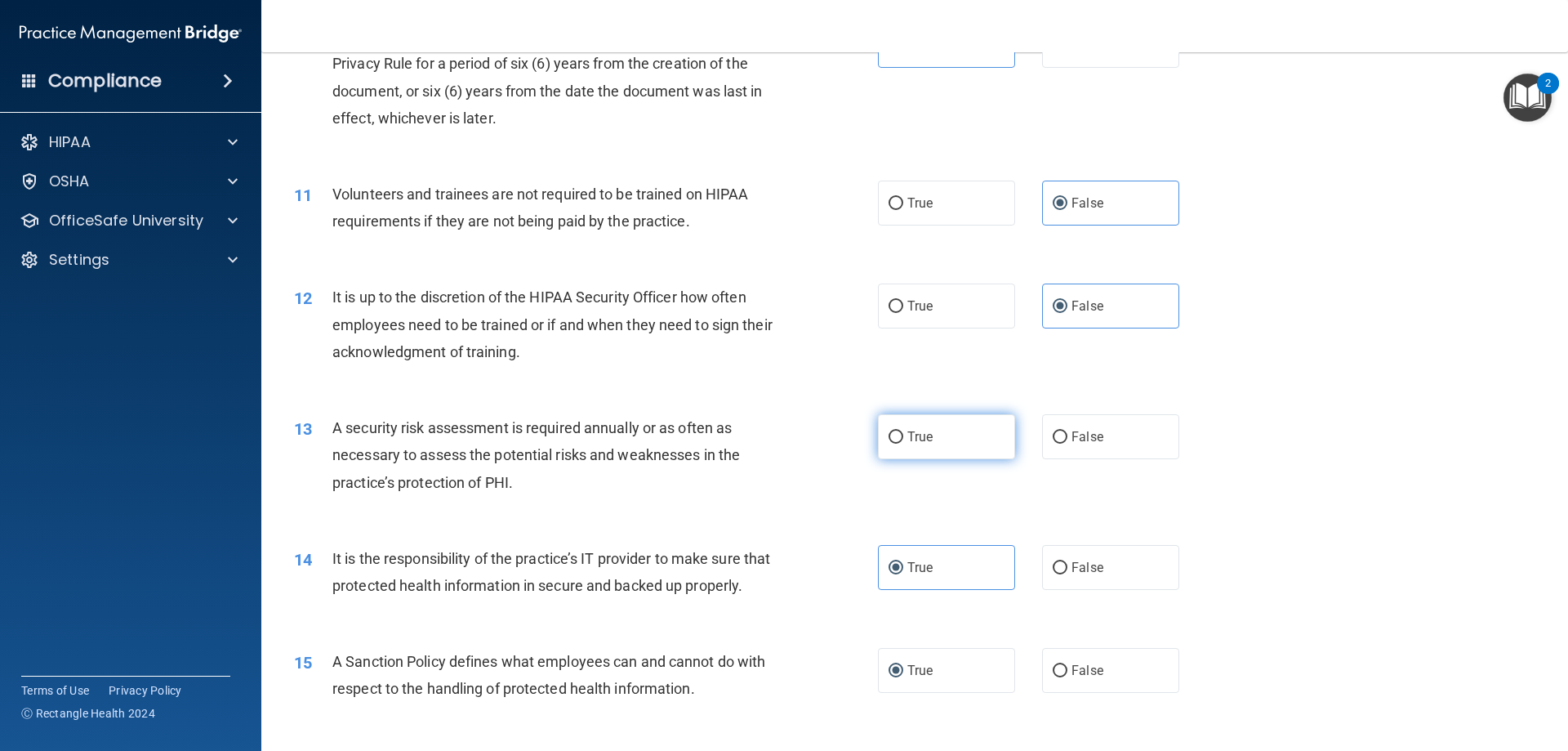
radio input "true"
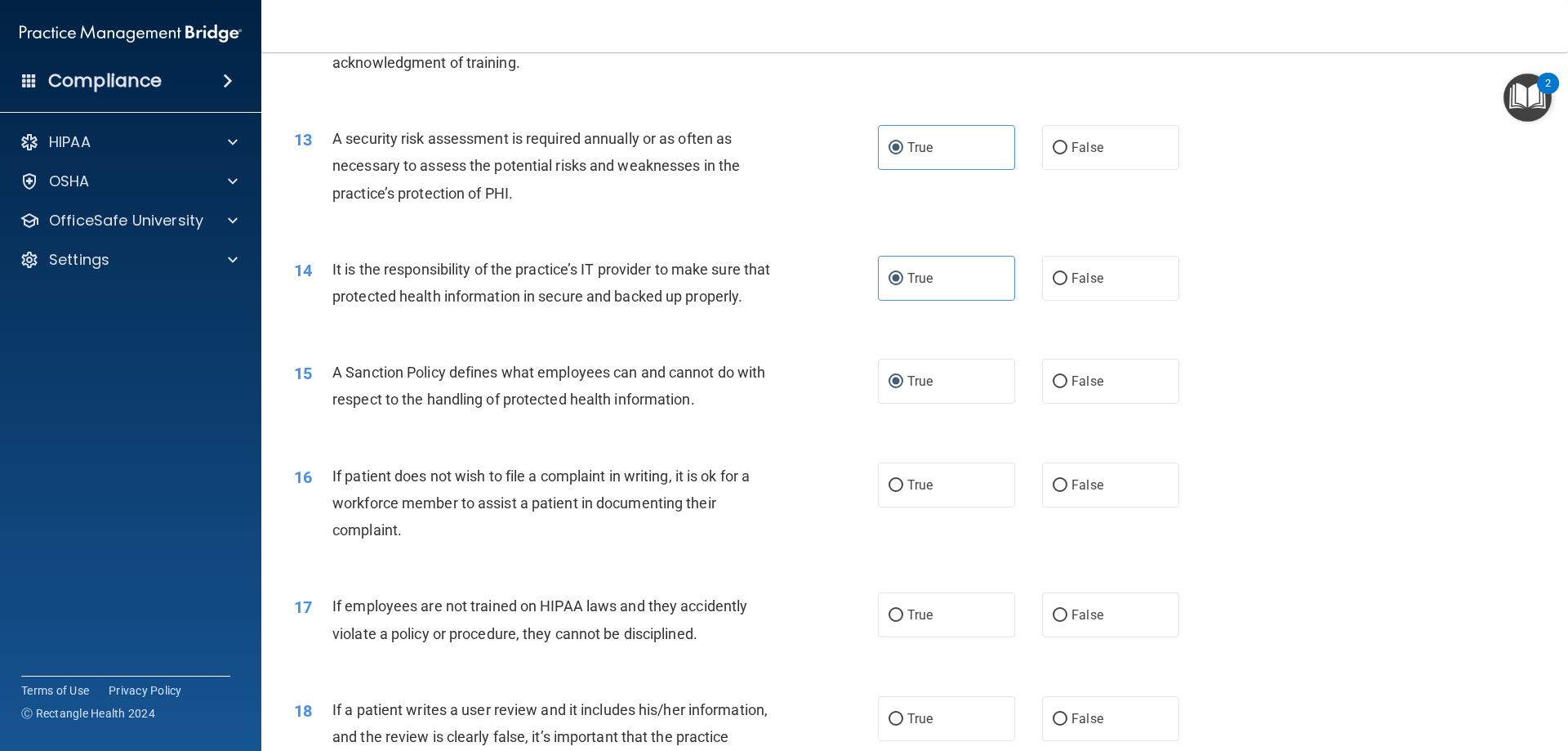
scroll to position [1715, 0]
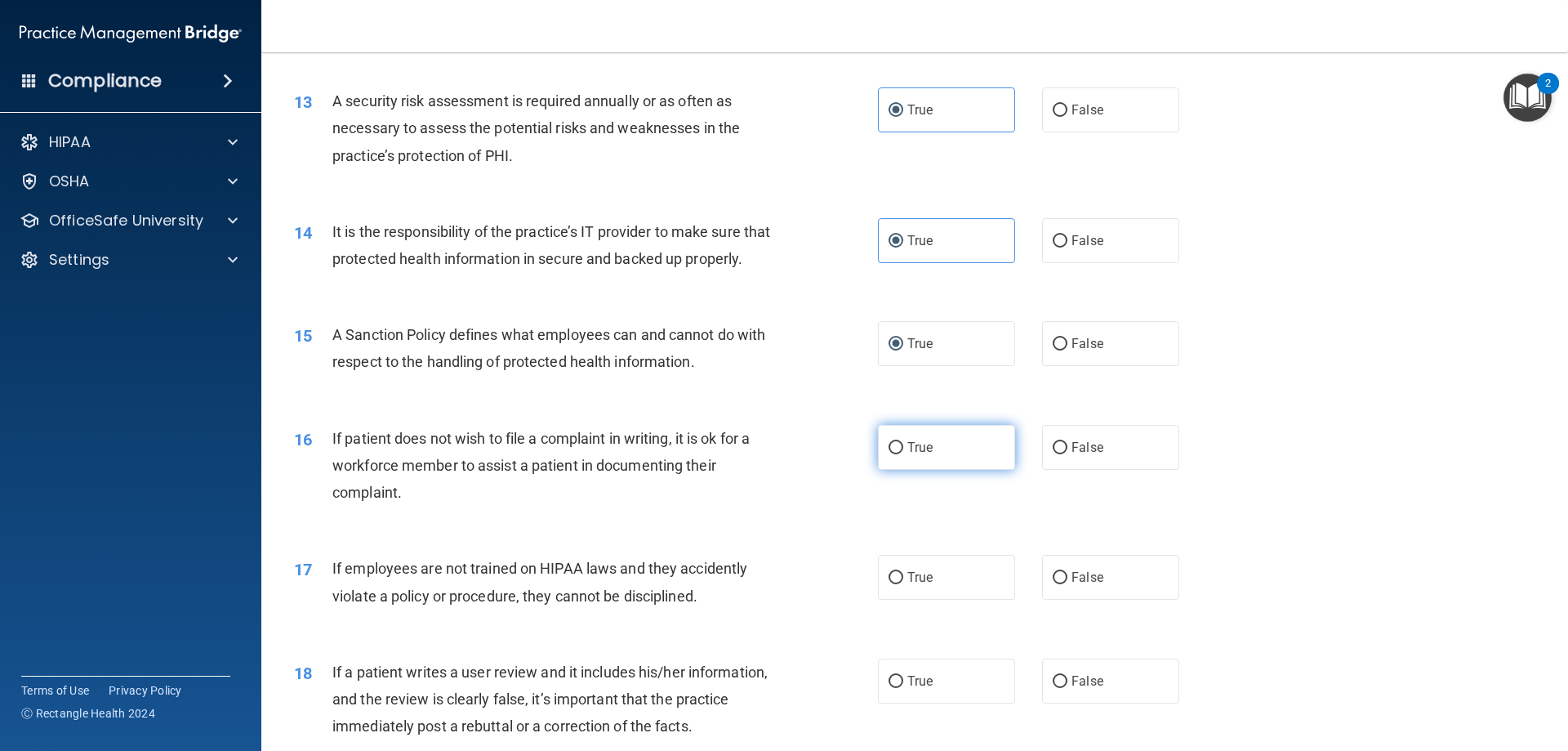
click at [932, 470] on label "True" at bounding box center [947, 447] width 137 height 45
click at [904, 454] on input "True" at bounding box center [895, 448] width 14 height 12
radio input "true"
click at [1106, 599] on label "False" at bounding box center [1111, 577] width 137 height 45
click at [1068, 584] on input "False" at bounding box center [1060, 578] width 14 height 12
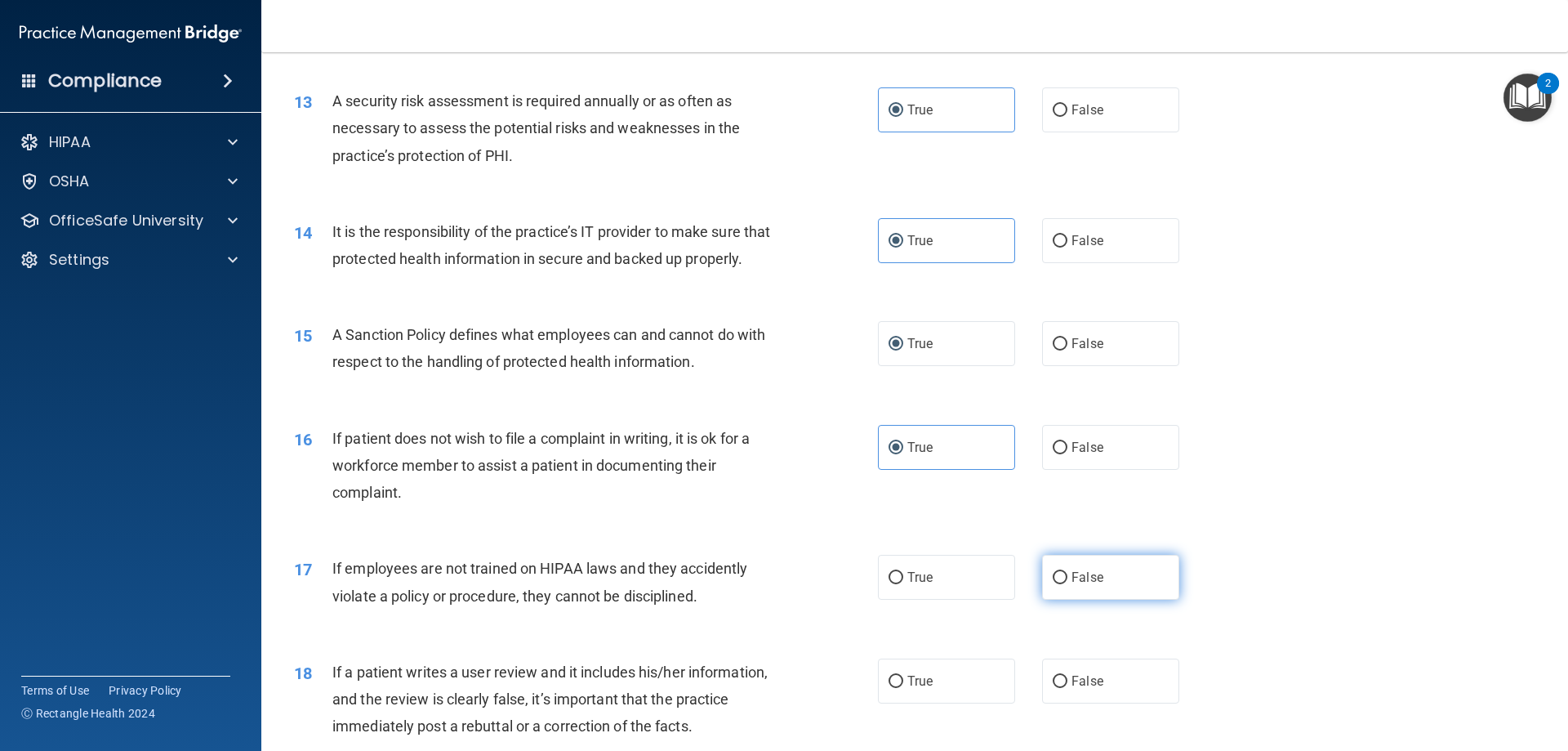
radio input "true"
click at [910, 585] on span "True" at bounding box center [920, 577] width 26 height 15
click at [904, 584] on input "True" at bounding box center [895, 578] width 14 height 12
radio input "true"
radio input "false"
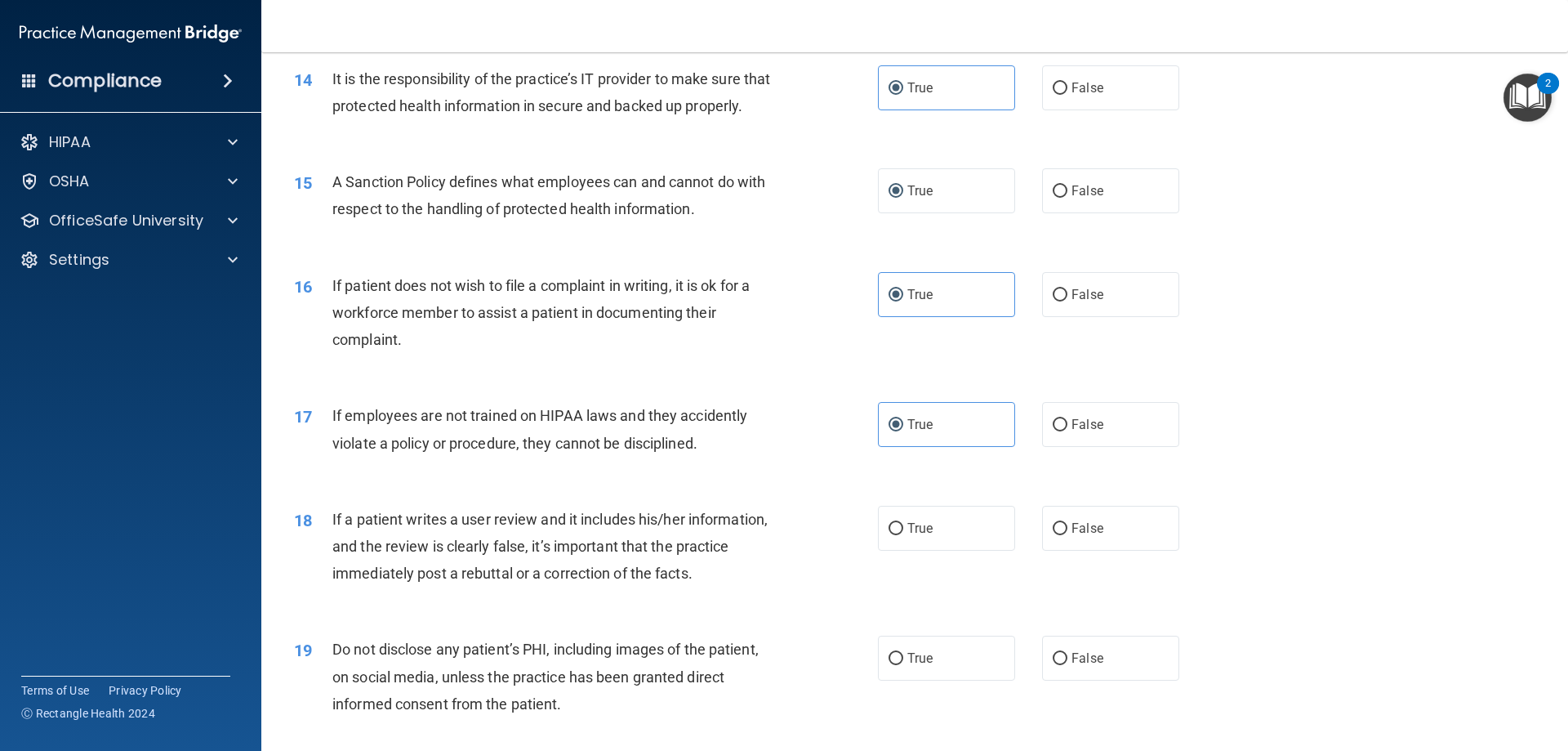
scroll to position [1878, 0]
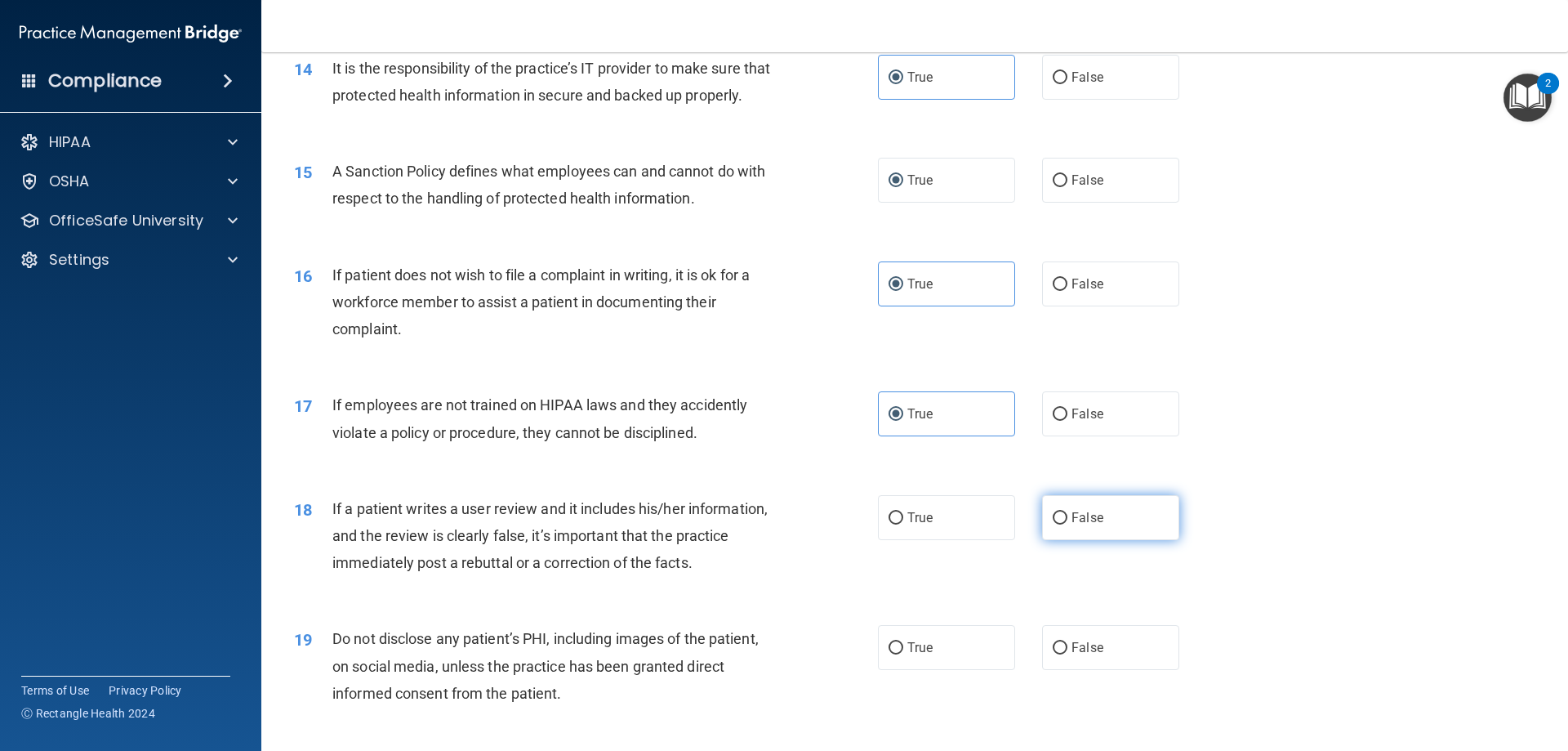
click at [1076, 525] on span "False" at bounding box center [1087, 518] width 31 height 15
click at [1068, 524] on input "False" at bounding box center [1060, 518] width 14 height 12
radio input "true"
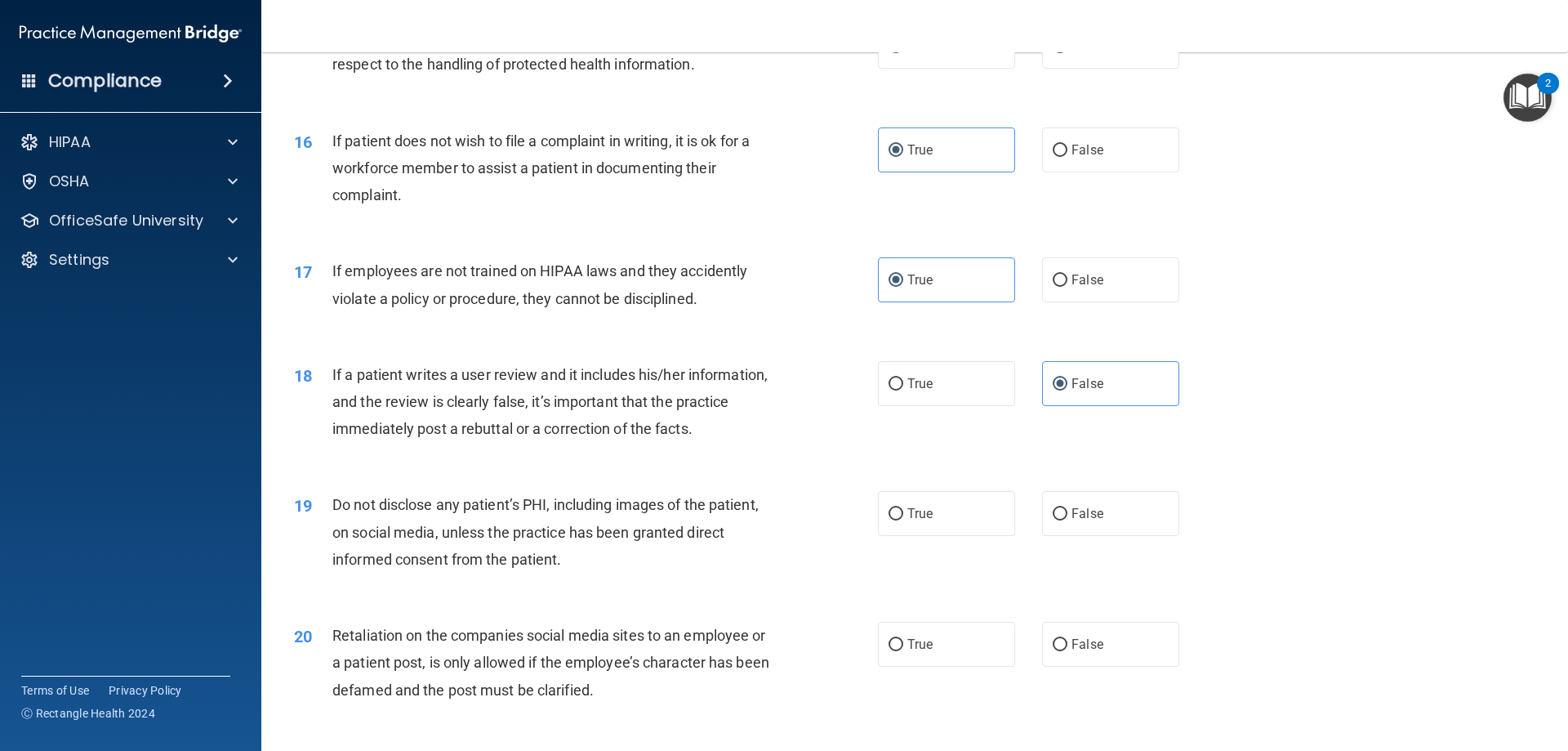
scroll to position [2042, 0]
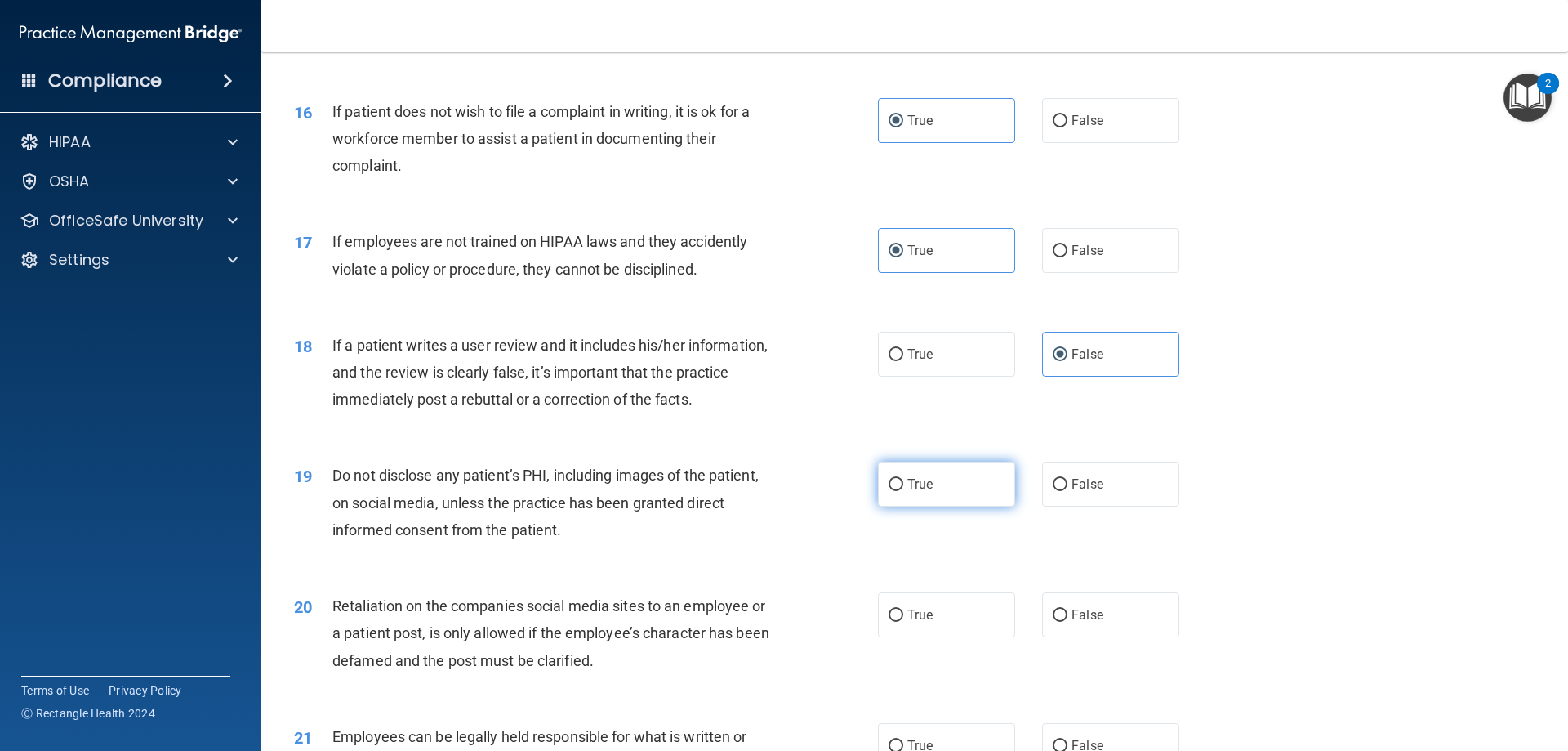
click at [935, 506] on label "True" at bounding box center [947, 483] width 137 height 45
click at [904, 491] on input "True" at bounding box center [895, 484] width 14 height 12
radio input "true"
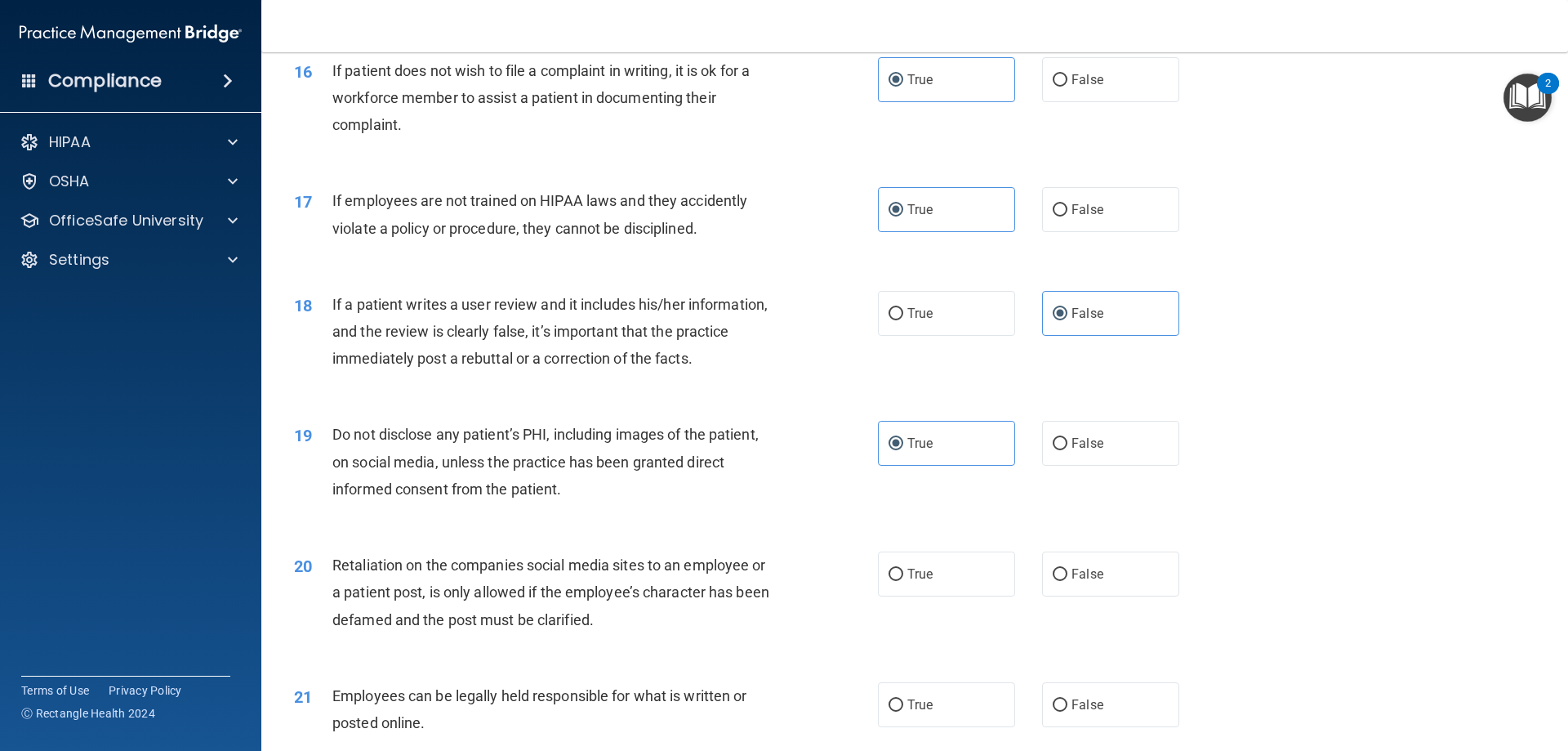
scroll to position [2123, 0]
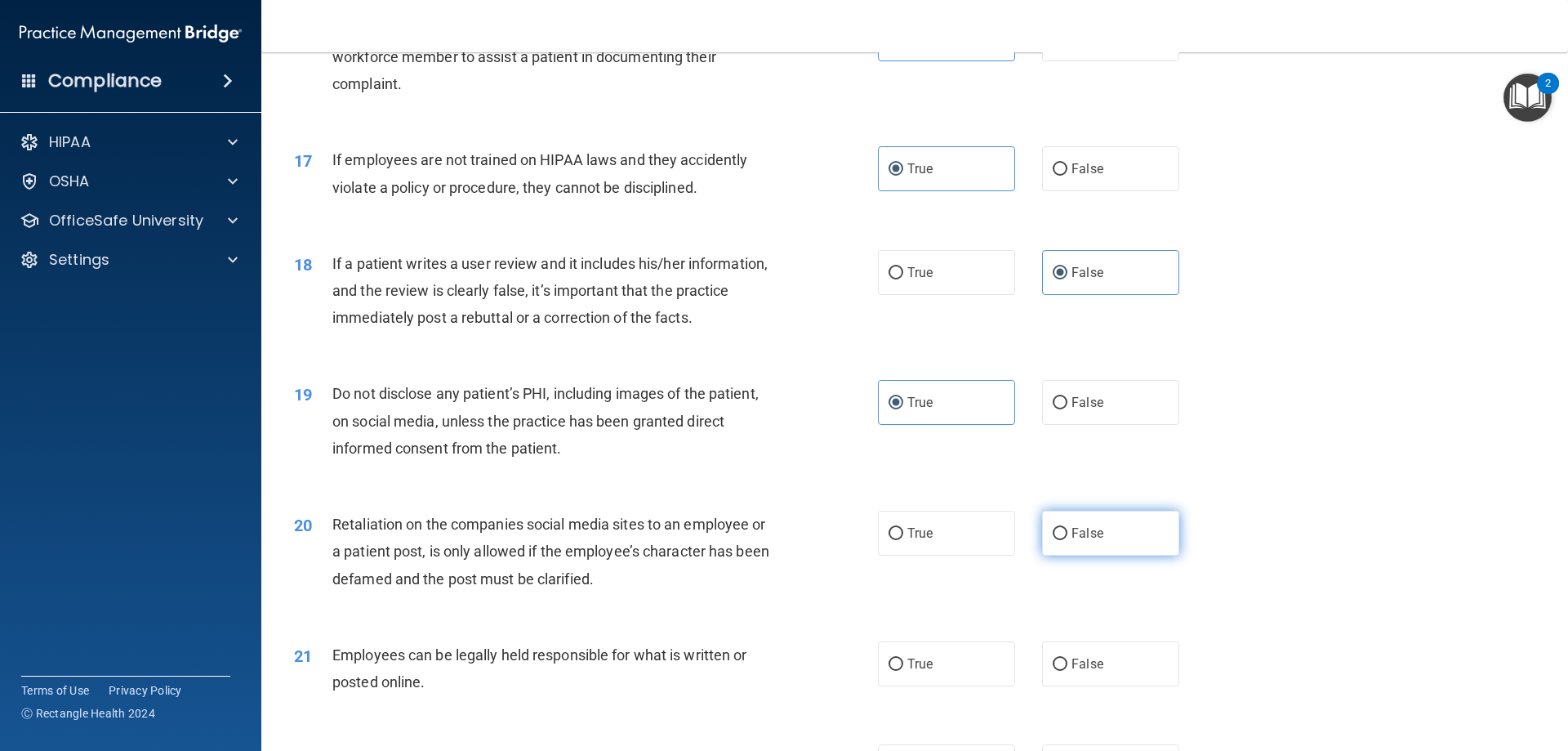
click at [1099, 549] on label "False" at bounding box center [1111, 533] width 137 height 45
click at [1068, 539] on input "False" at bounding box center [1060, 534] width 14 height 12
radio input "true"
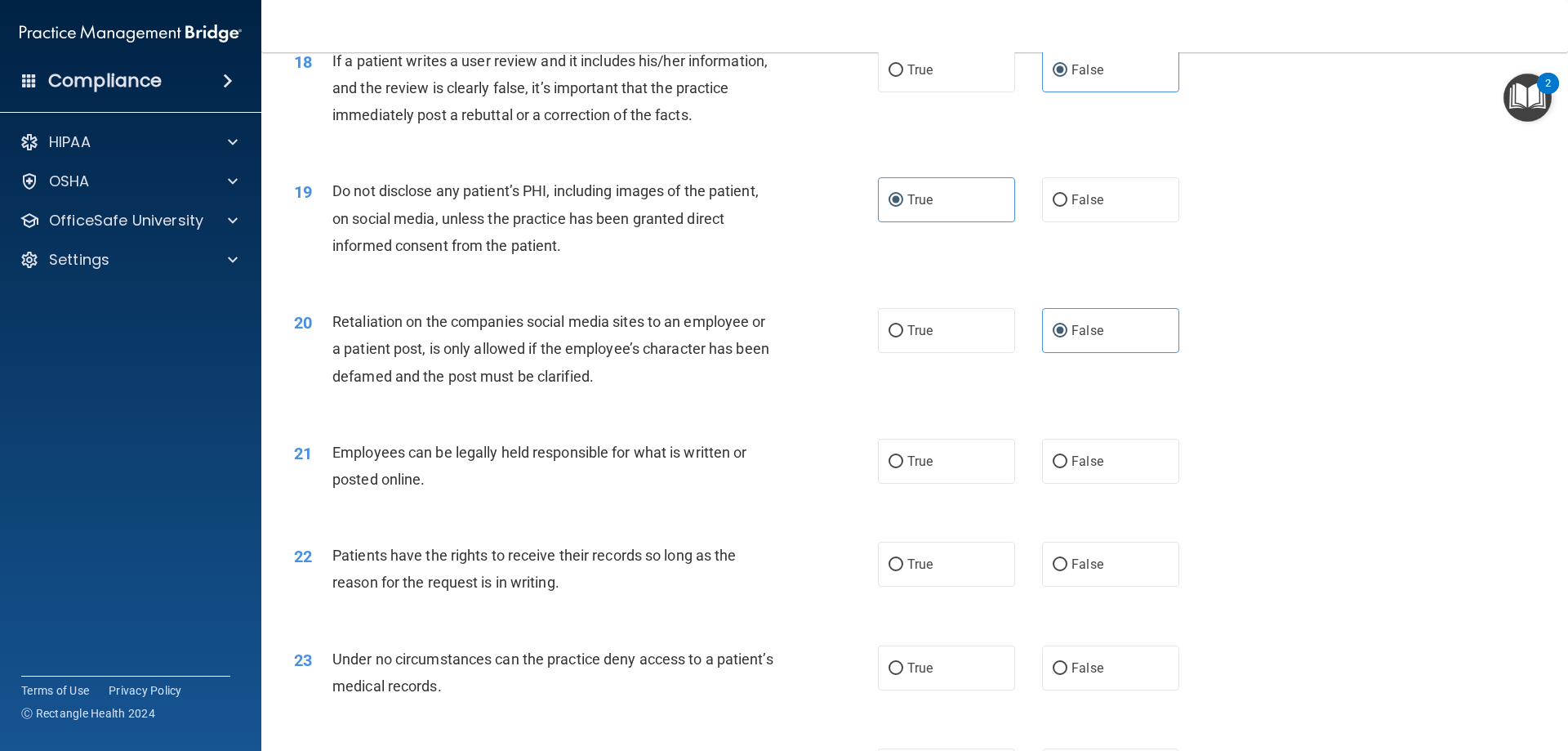
scroll to position [2368, 0]
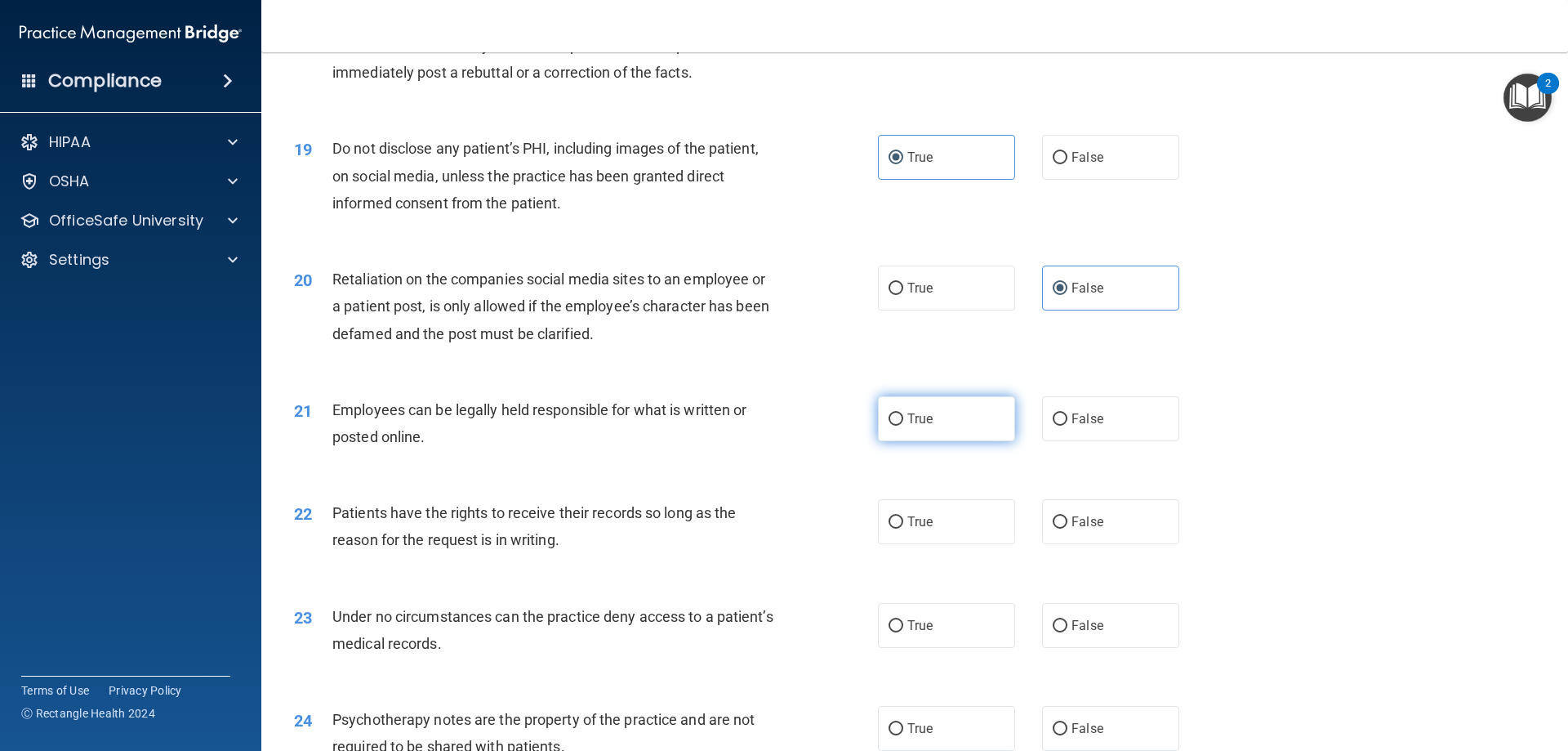
click at [948, 441] on label "True" at bounding box center [947, 418] width 137 height 45
click at [904, 425] on input "True" at bounding box center [895, 419] width 14 height 12
radio input "true"
click at [1090, 529] on span "False" at bounding box center [1087, 521] width 31 height 15
click at [1068, 528] on input "False" at bounding box center [1060, 522] width 14 height 12
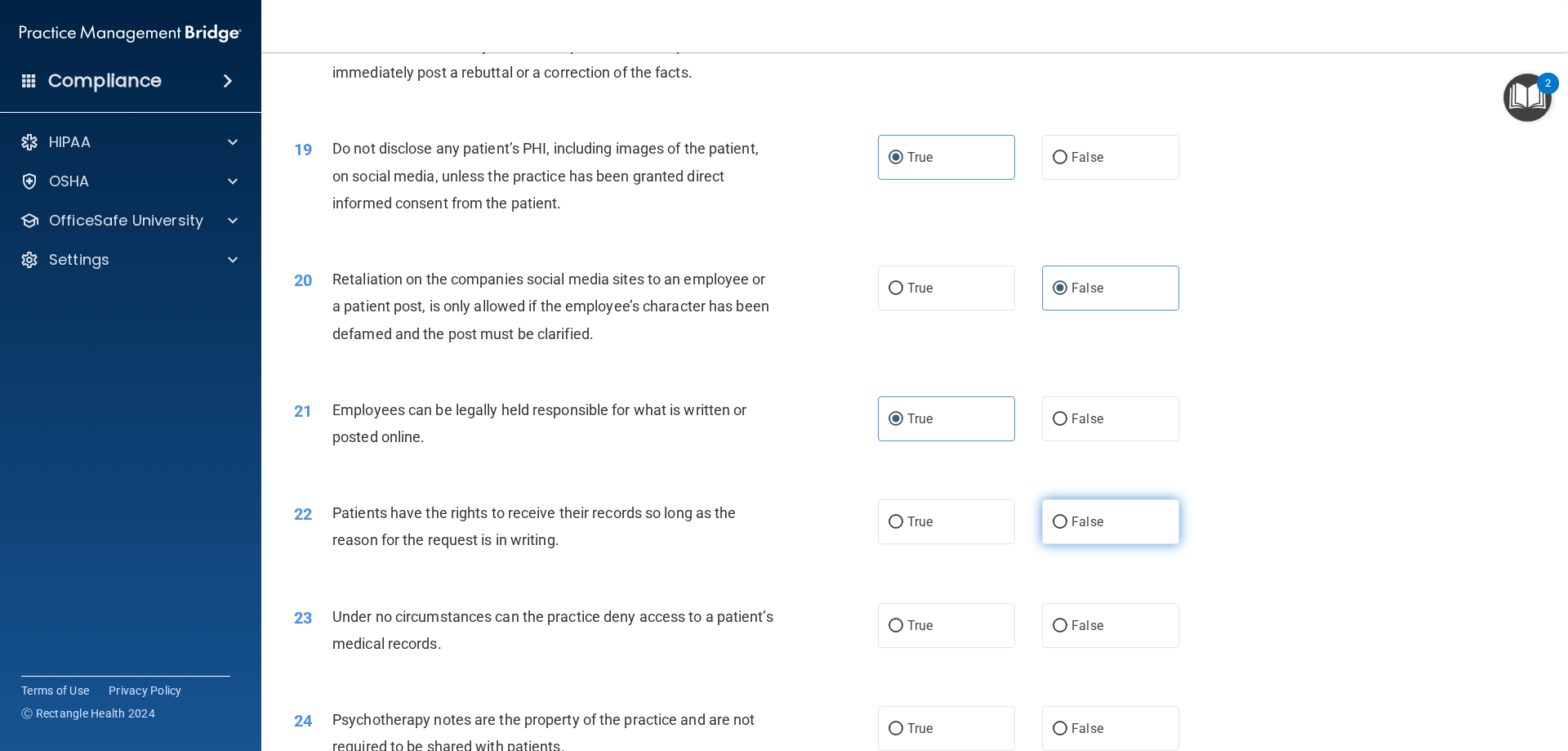
radio input "true"
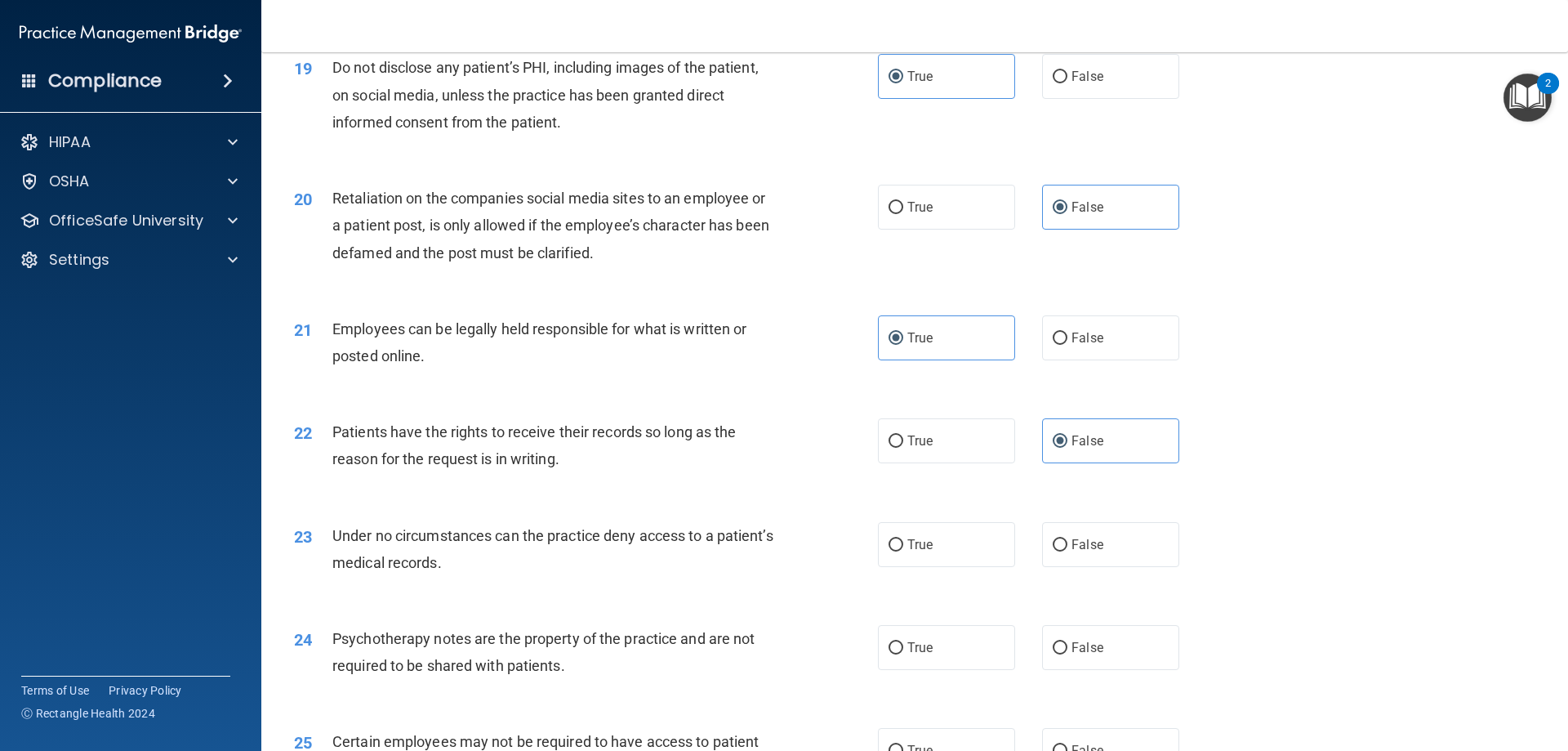
scroll to position [2450, 0]
click at [897, 551] on input "True" at bounding box center [895, 544] width 14 height 12
radio input "true"
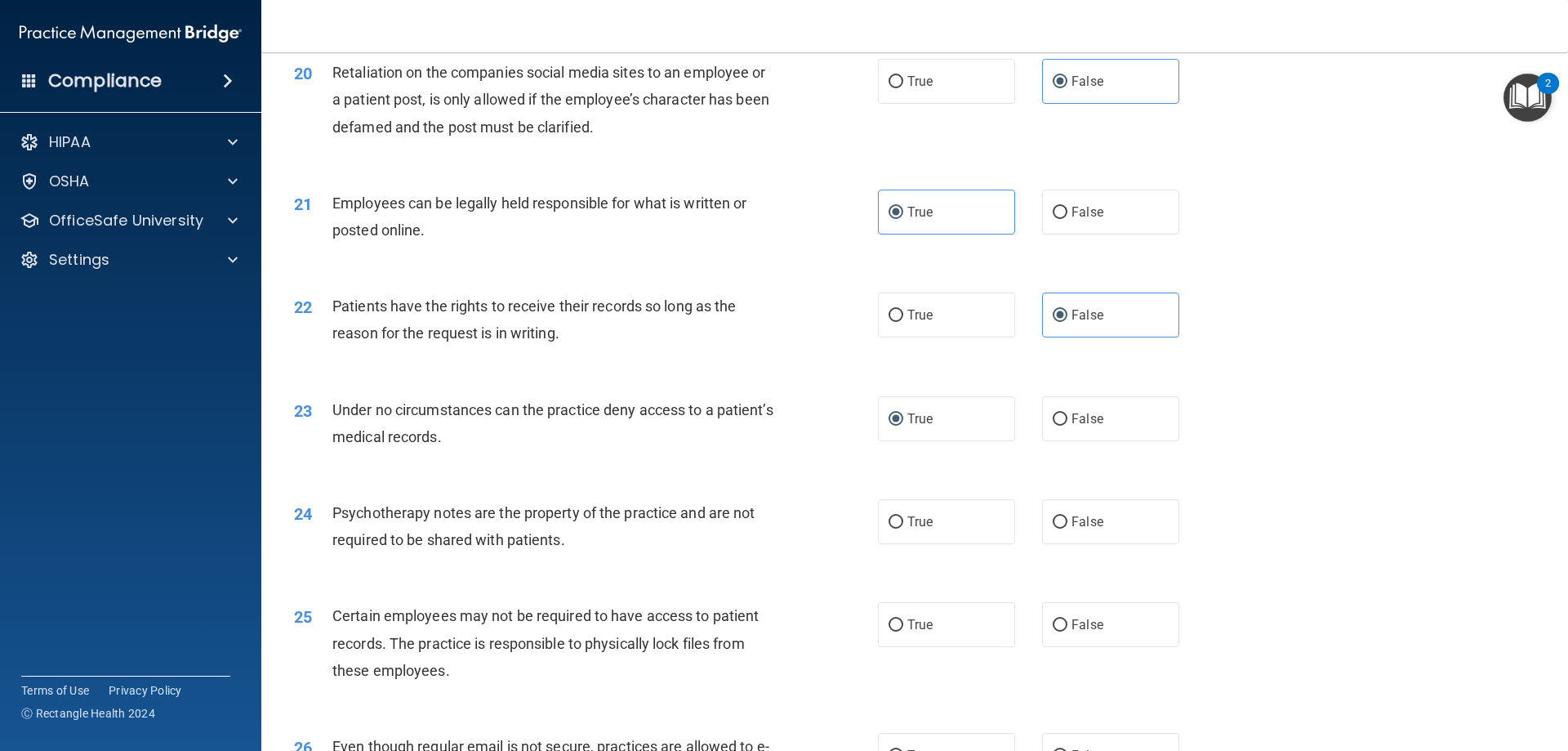
scroll to position [2613, 0]
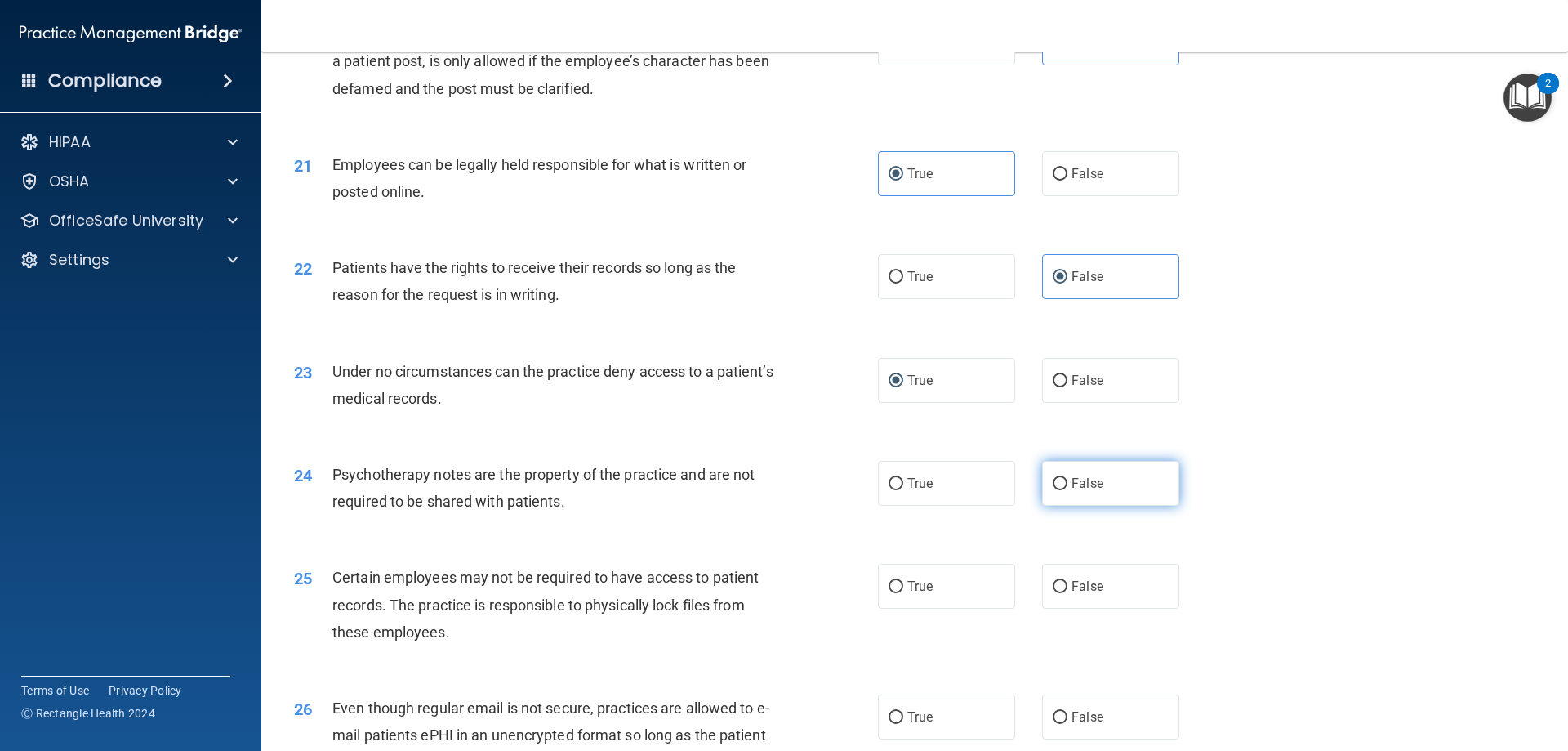
click at [1086, 501] on label "False" at bounding box center [1111, 482] width 137 height 45
click at [1068, 490] on input "False" at bounding box center [1060, 483] width 14 height 12
radio input "true"
click at [908, 594] on span "True" at bounding box center [920, 586] width 26 height 15
click at [904, 593] on input "True" at bounding box center [895, 586] width 14 height 12
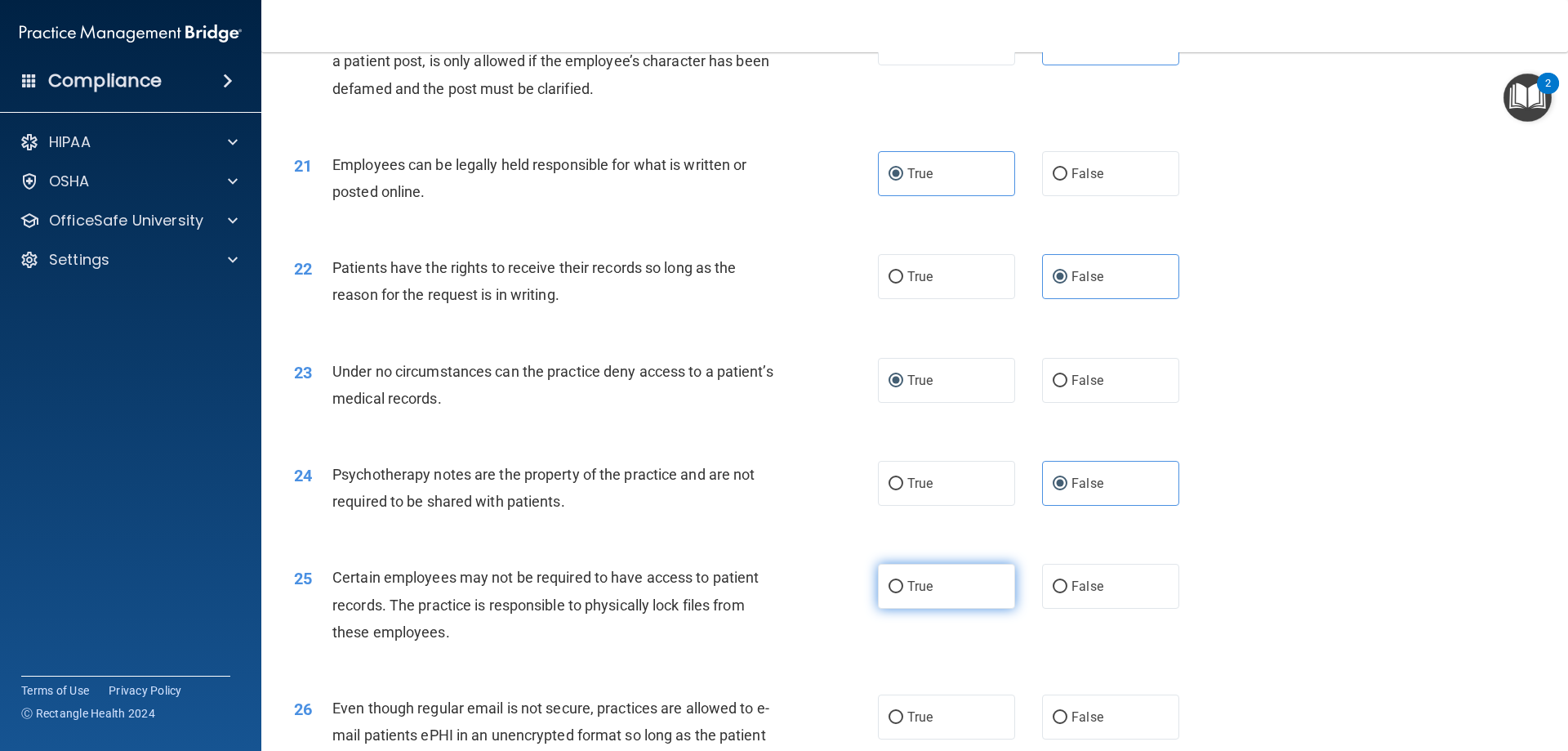
radio input "true"
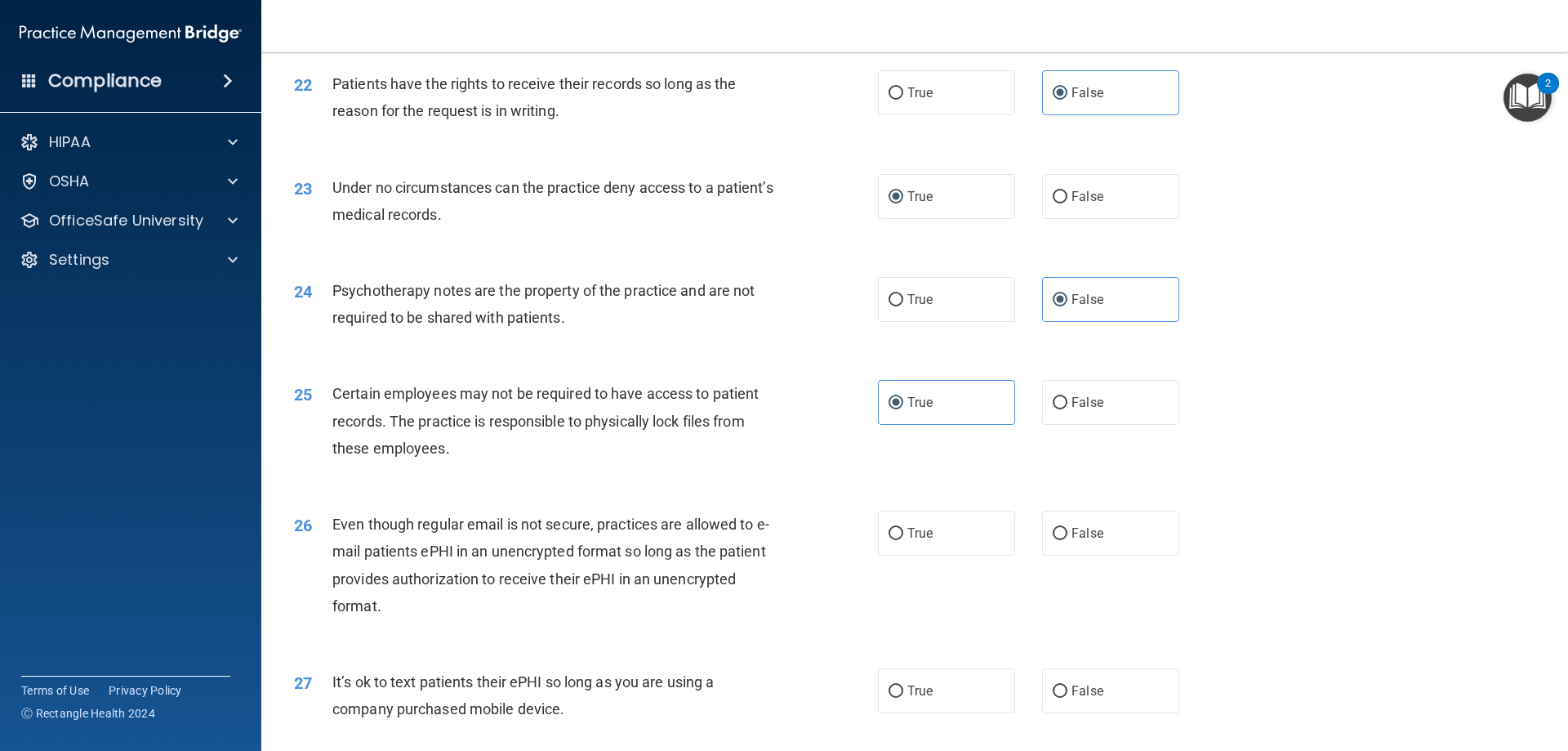
scroll to position [2859, 0]
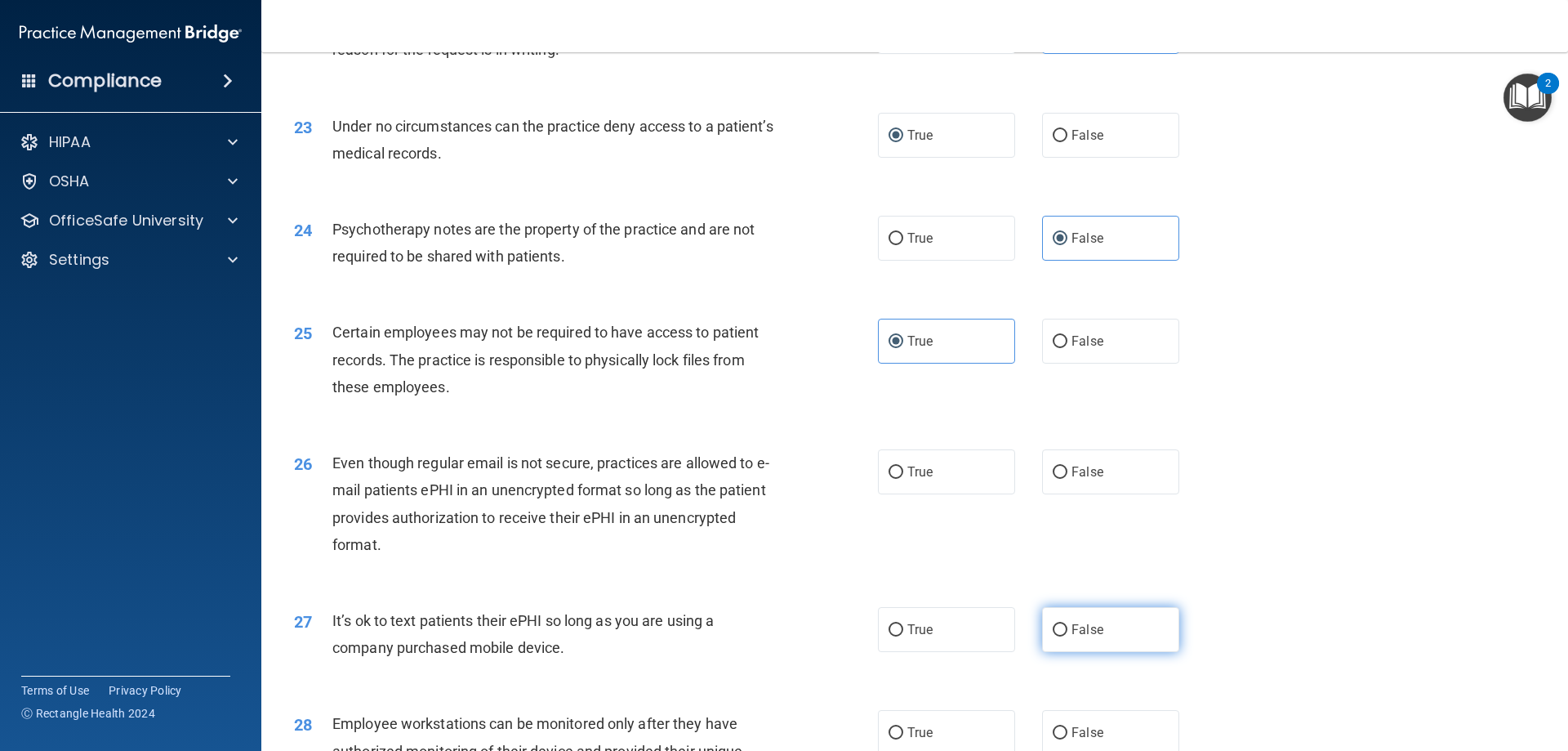
click at [1058, 652] on label "False" at bounding box center [1111, 629] width 137 height 45
click at [1058, 637] on input "False" at bounding box center [1060, 630] width 14 height 12
radio input "true"
click at [1063, 539] on div "26 Even though regular email is not secure, practices are allowed to e-mail pat…" at bounding box center [915, 507] width 1266 height 157
click at [1071, 479] on span "False" at bounding box center [1087, 472] width 31 height 15
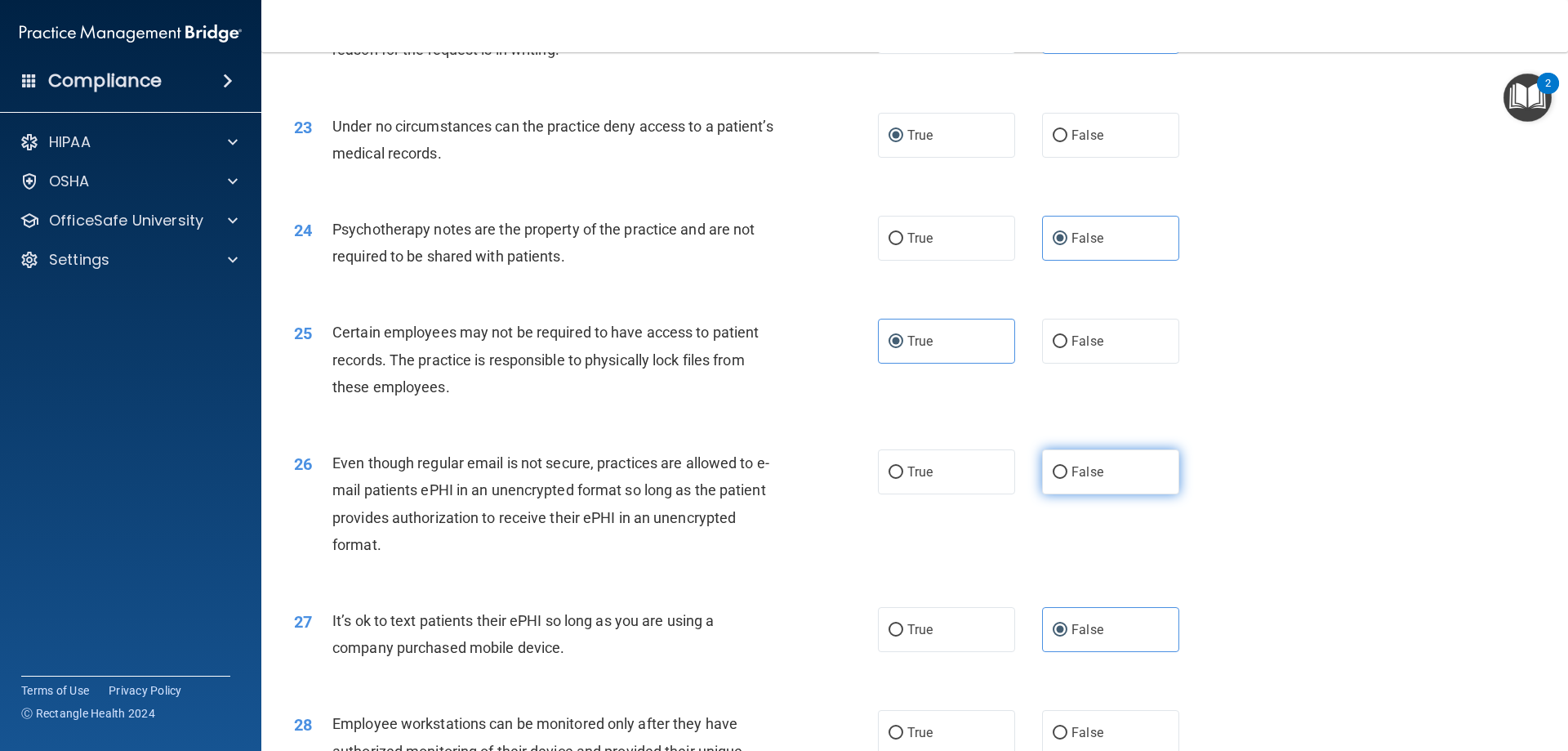
click at [1066, 478] on input "False" at bounding box center [1060, 472] width 14 height 12
radio input "true"
click at [900, 652] on label "True" at bounding box center [947, 629] width 137 height 45
click at [900, 637] on input "True" at bounding box center [895, 630] width 14 height 12
radio input "true"
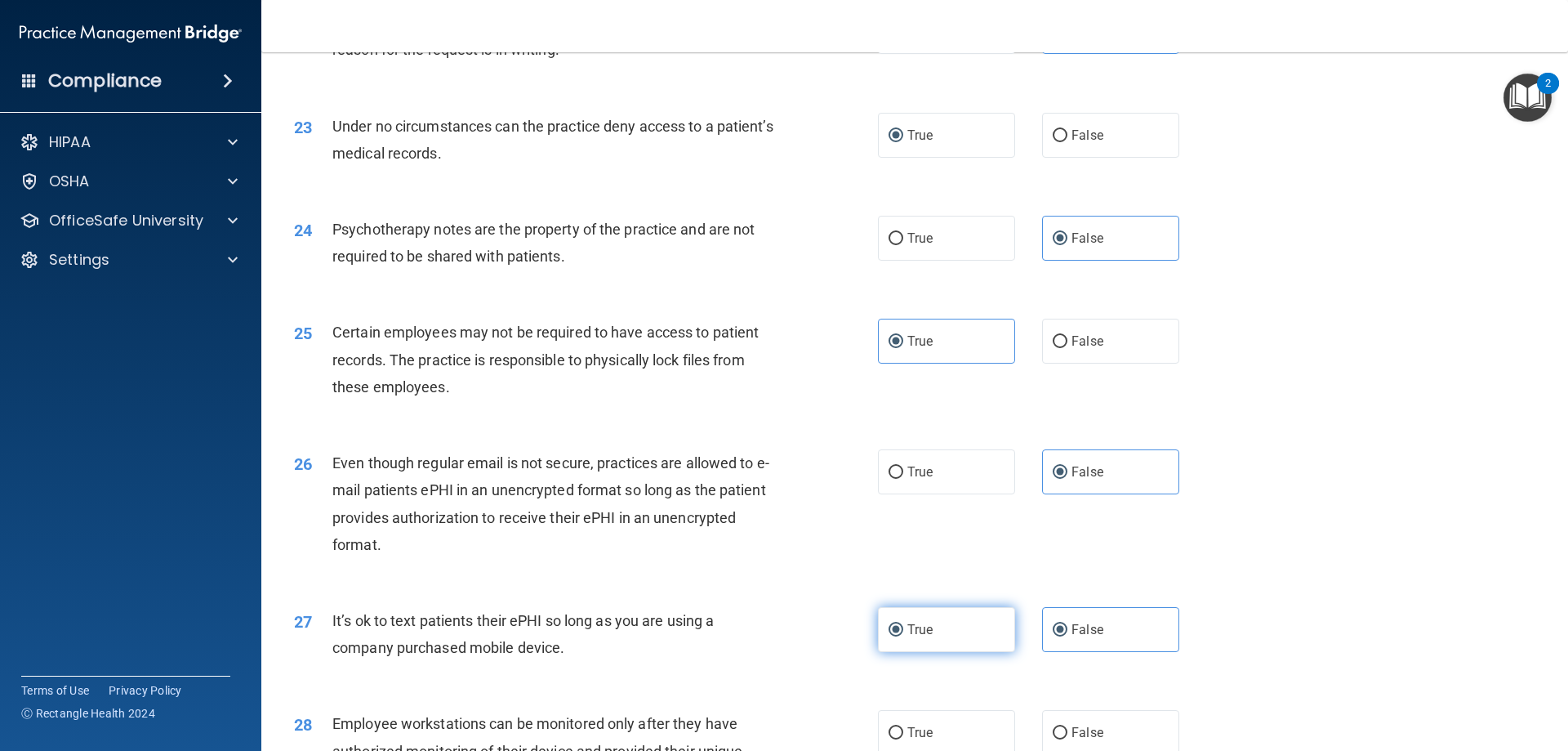
radio input "false"
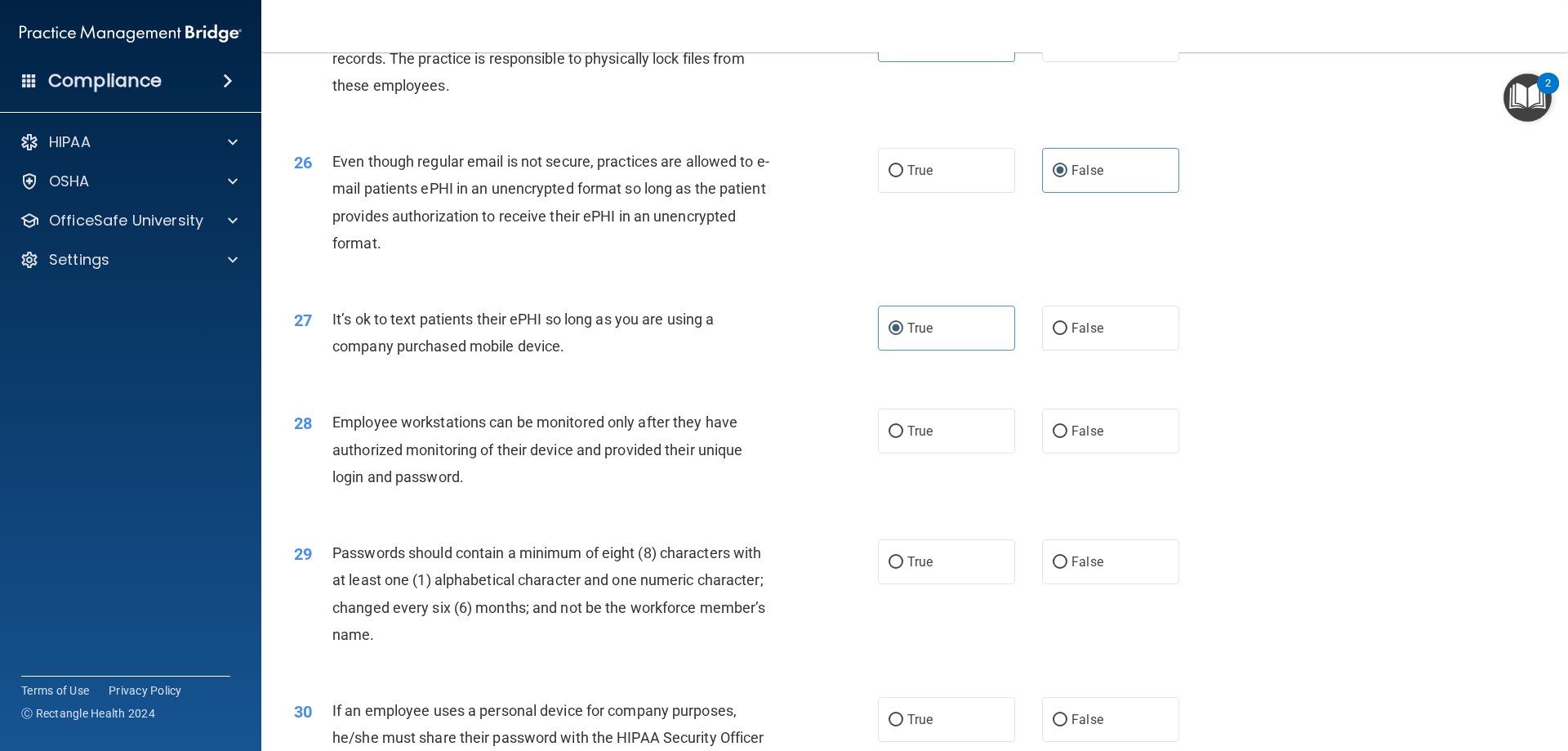
scroll to position [3267, 0]
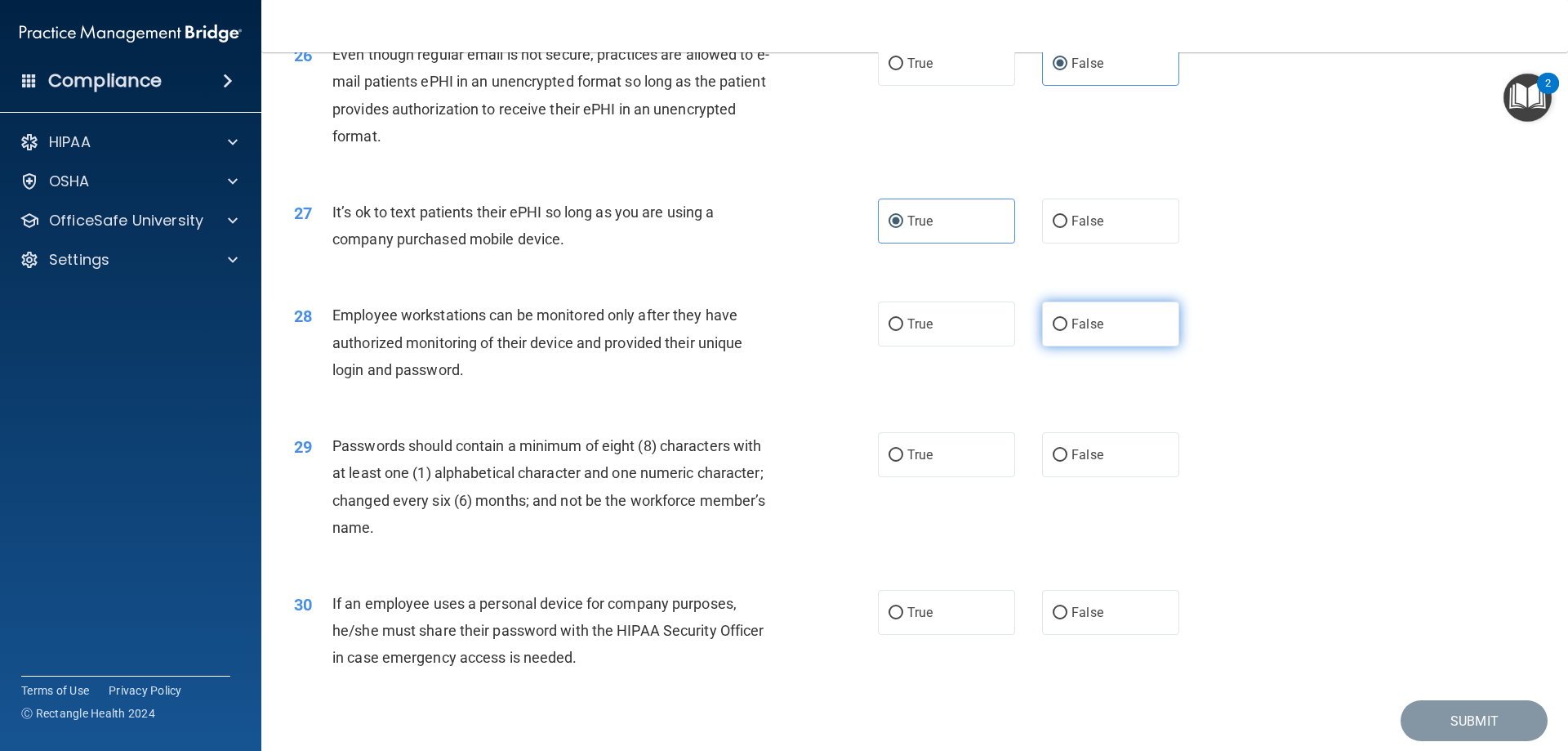
click at [1110, 346] on label "False" at bounding box center [1111, 323] width 137 height 45
click at [1068, 331] on input "False" at bounding box center [1060, 324] width 14 height 12
radio input "true"
click at [953, 477] on label "True" at bounding box center [947, 454] width 137 height 45
click at [904, 461] on input "True" at bounding box center [895, 455] width 14 height 12
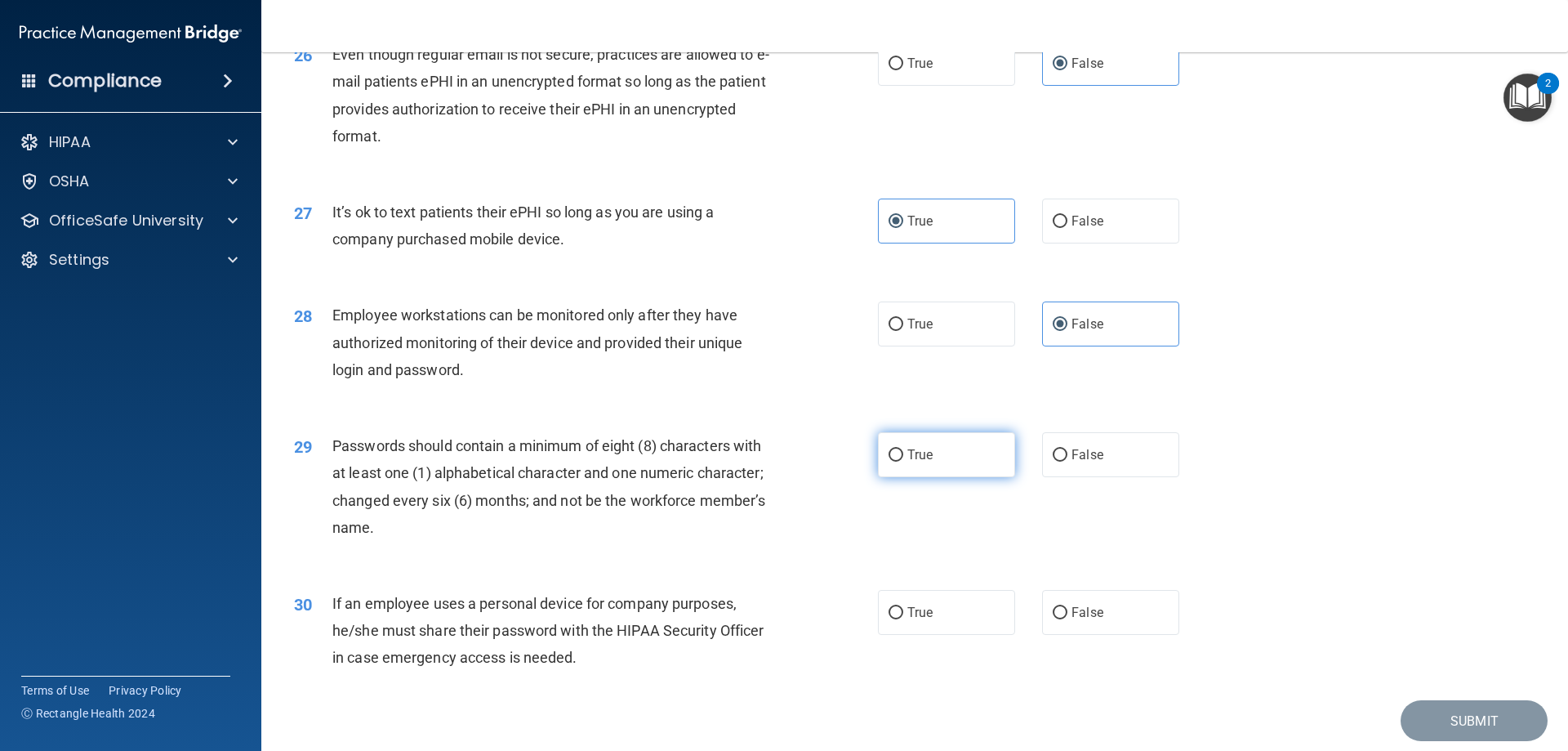
radio input "true"
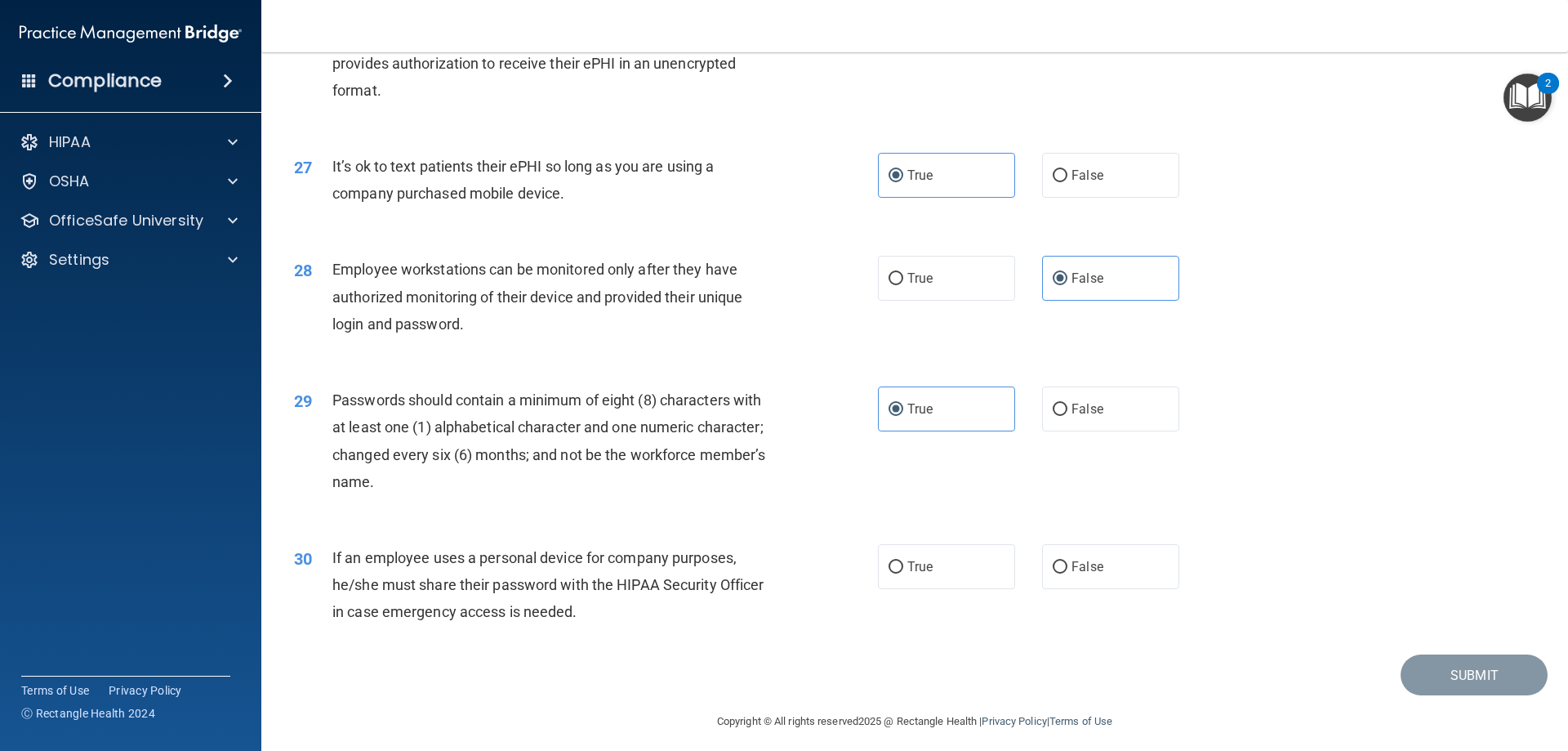
scroll to position [3350, 0]
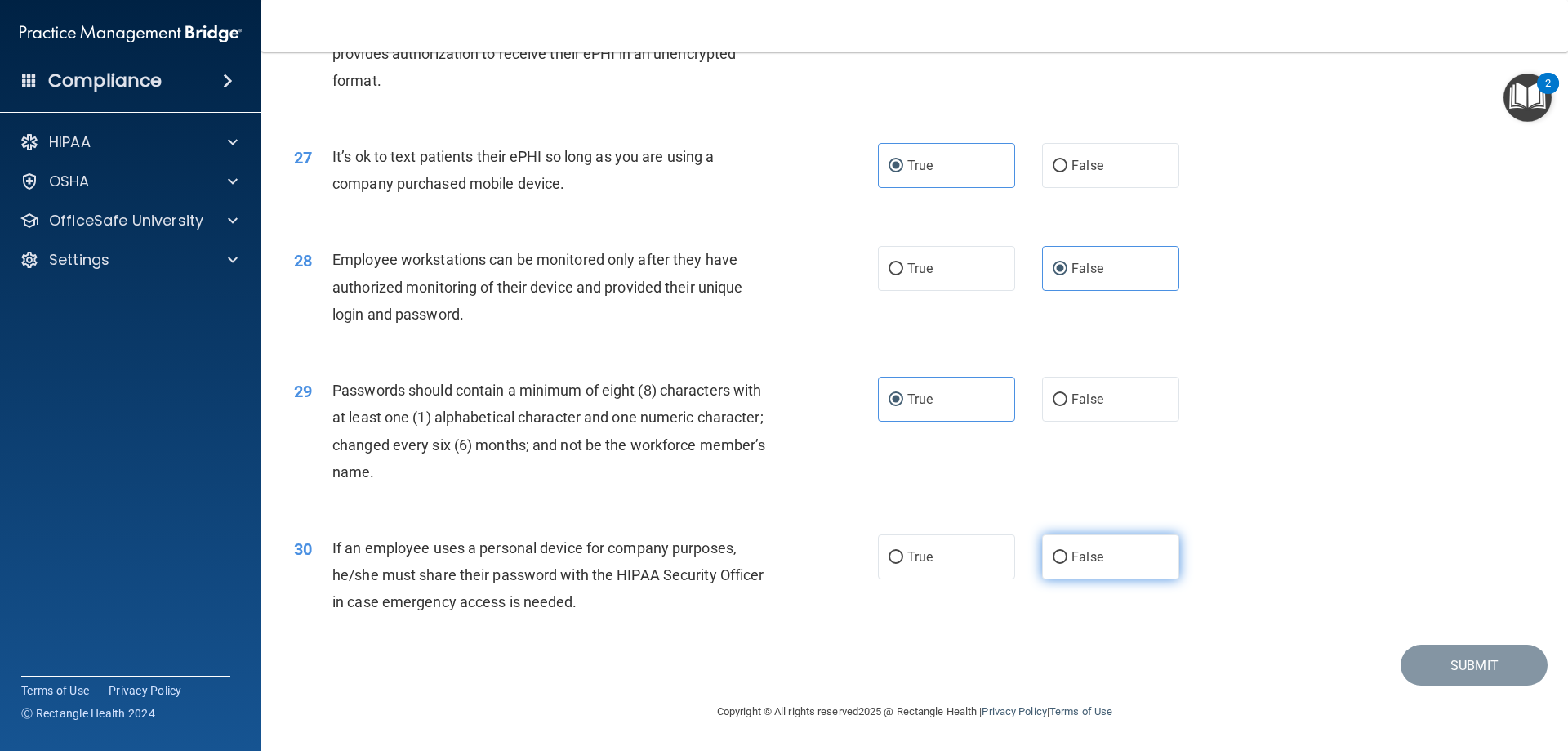
click at [1049, 567] on label "False" at bounding box center [1111, 556] width 137 height 45
click at [1053, 563] on input "False" at bounding box center [1060, 557] width 14 height 12
radio input "true"
click at [1432, 660] on button "Submit" at bounding box center [1475, 665] width 147 height 42
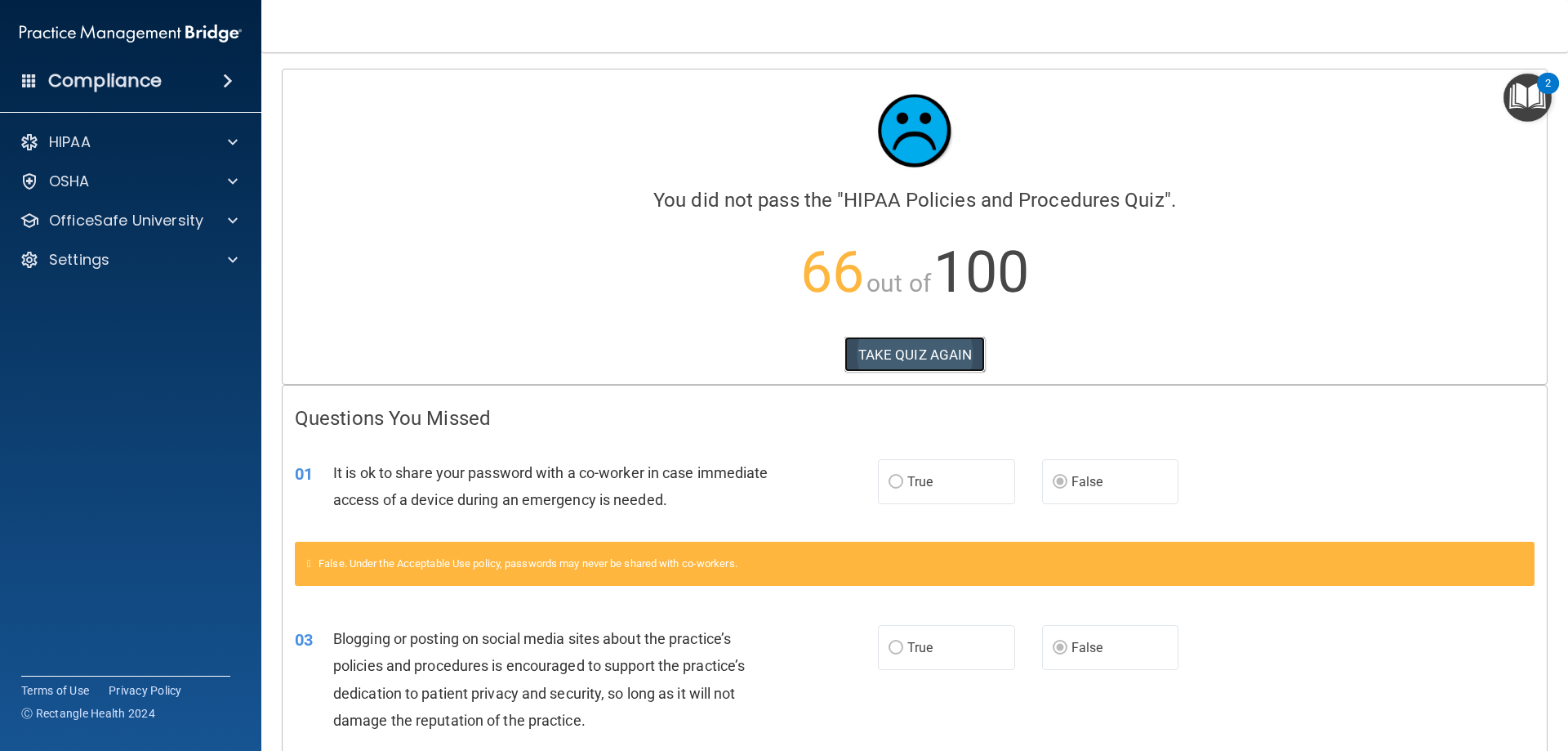
click at [939, 360] on button "TAKE QUIZ AGAIN" at bounding box center [915, 355] width 141 height 36
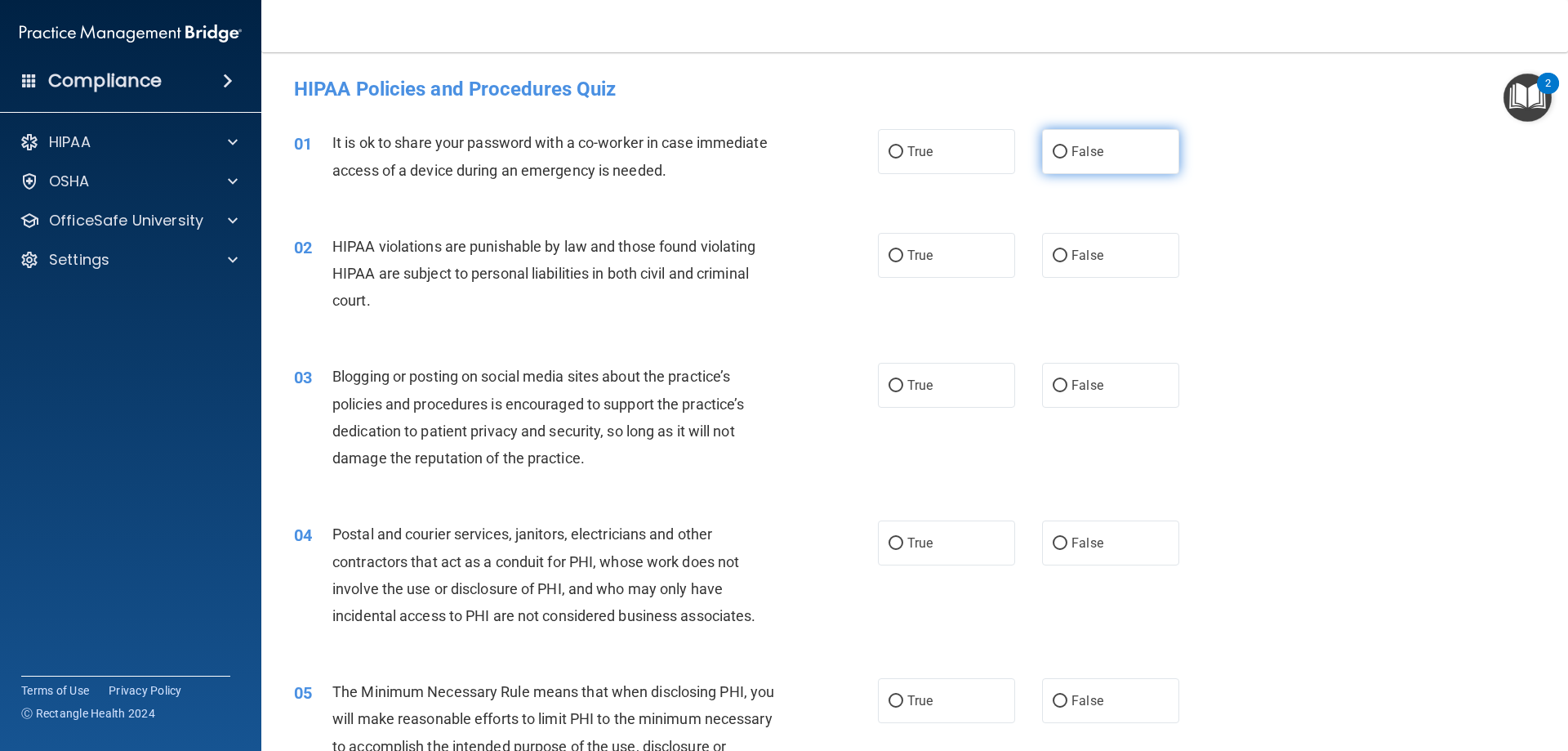
click at [1069, 161] on label "False" at bounding box center [1111, 151] width 137 height 45
click at [1068, 158] on input "False" at bounding box center [1060, 152] width 14 height 12
radio input "true"
click at [915, 252] on span "True" at bounding box center [920, 255] width 26 height 15
click at [904, 252] on input "True" at bounding box center [895, 255] width 14 height 12
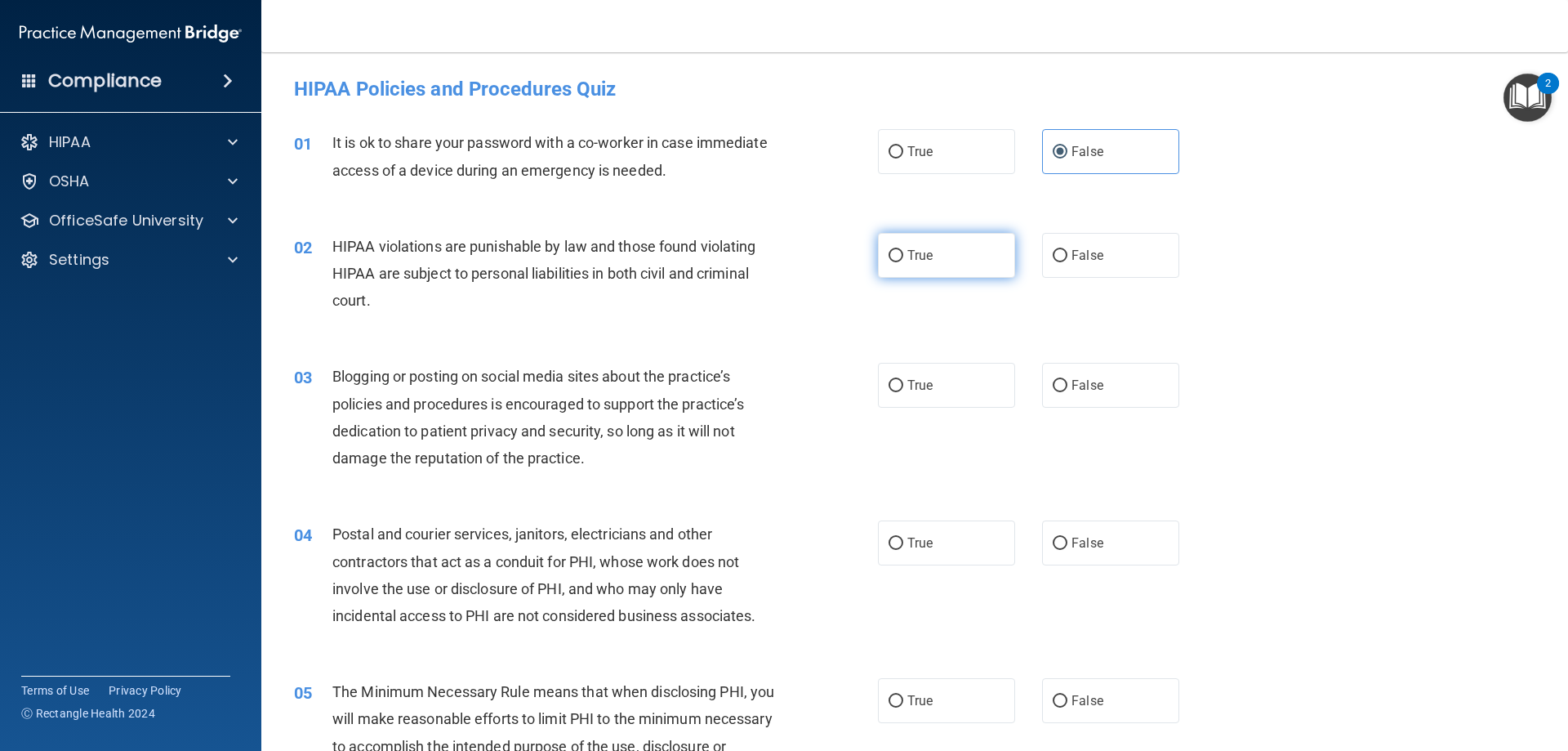
radio input "true"
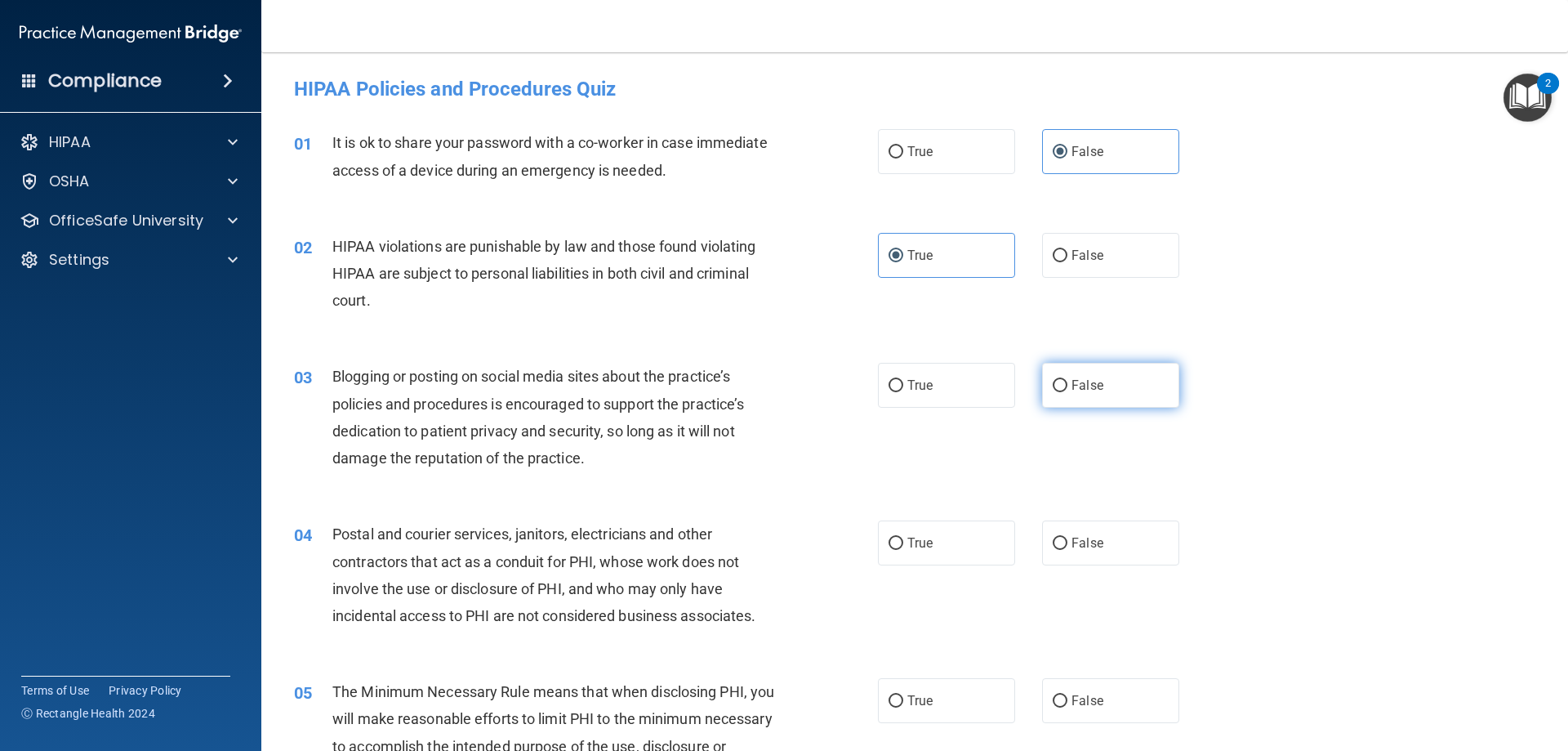
click at [1146, 382] on label "False" at bounding box center [1111, 385] width 137 height 45
click at [1068, 382] on input "False" at bounding box center [1060, 386] width 14 height 12
radio input "true"
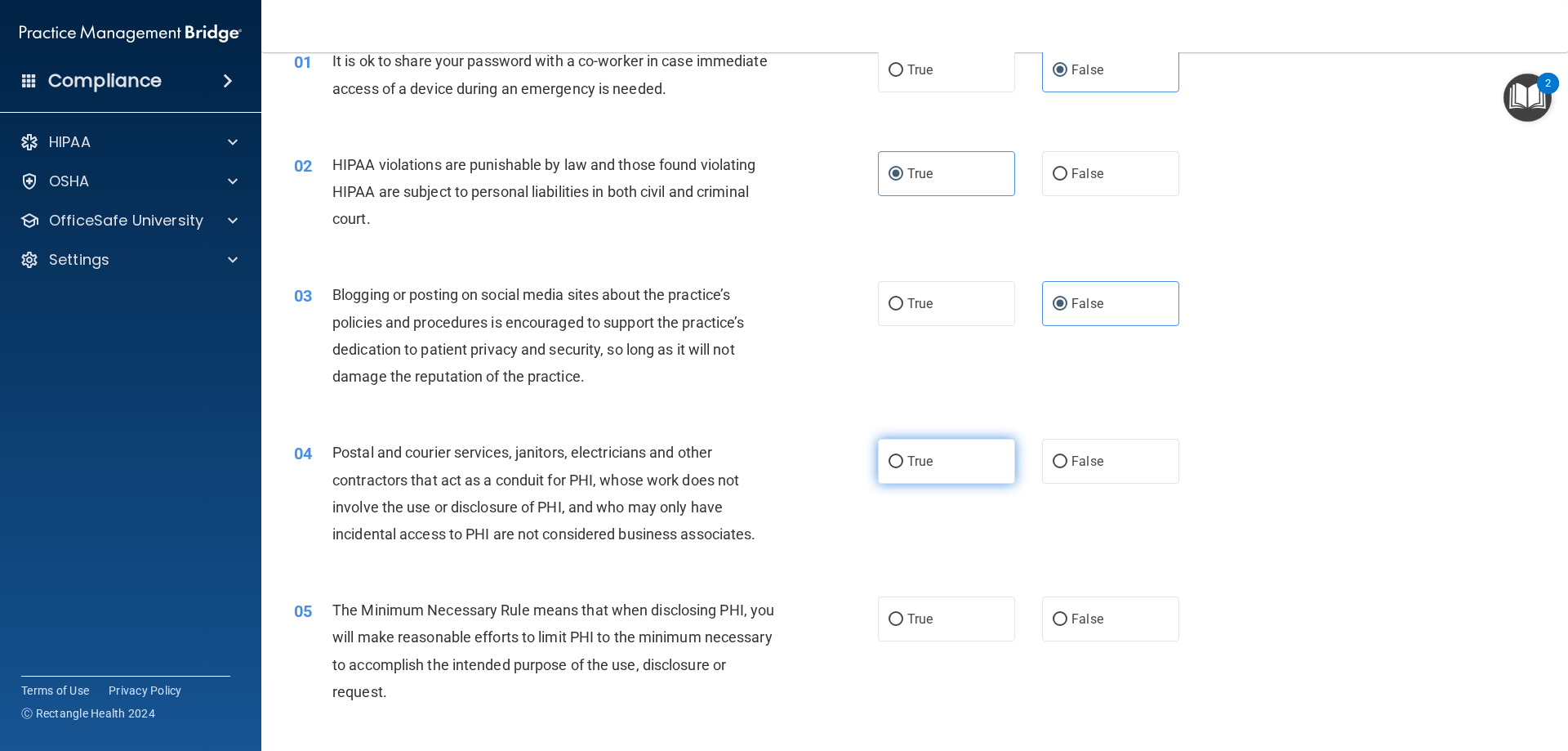
click at [907, 462] on span "True" at bounding box center [920, 461] width 26 height 15
click at [903, 462] on input "True" at bounding box center [895, 461] width 14 height 12
radio input "true"
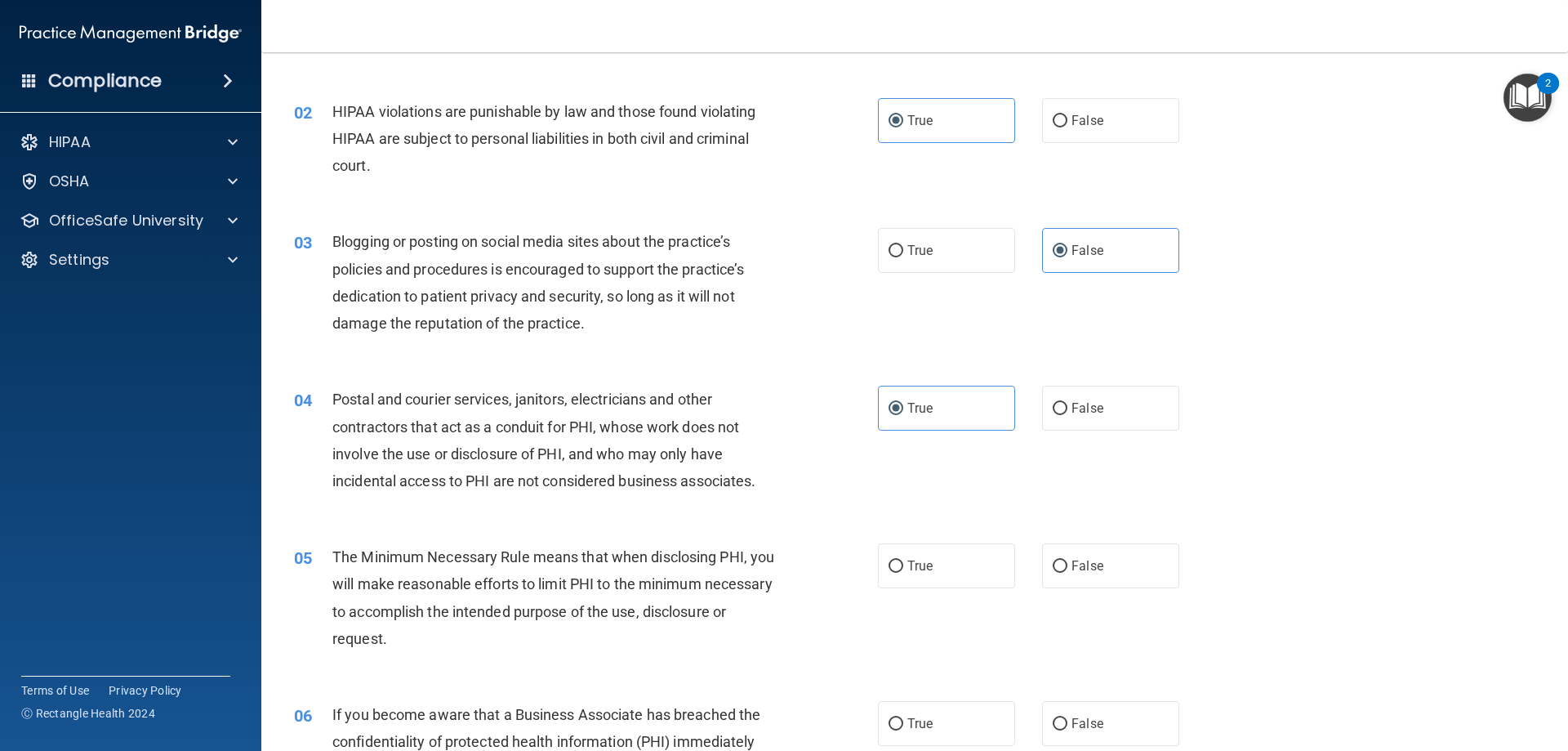
scroll to position [163, 0]
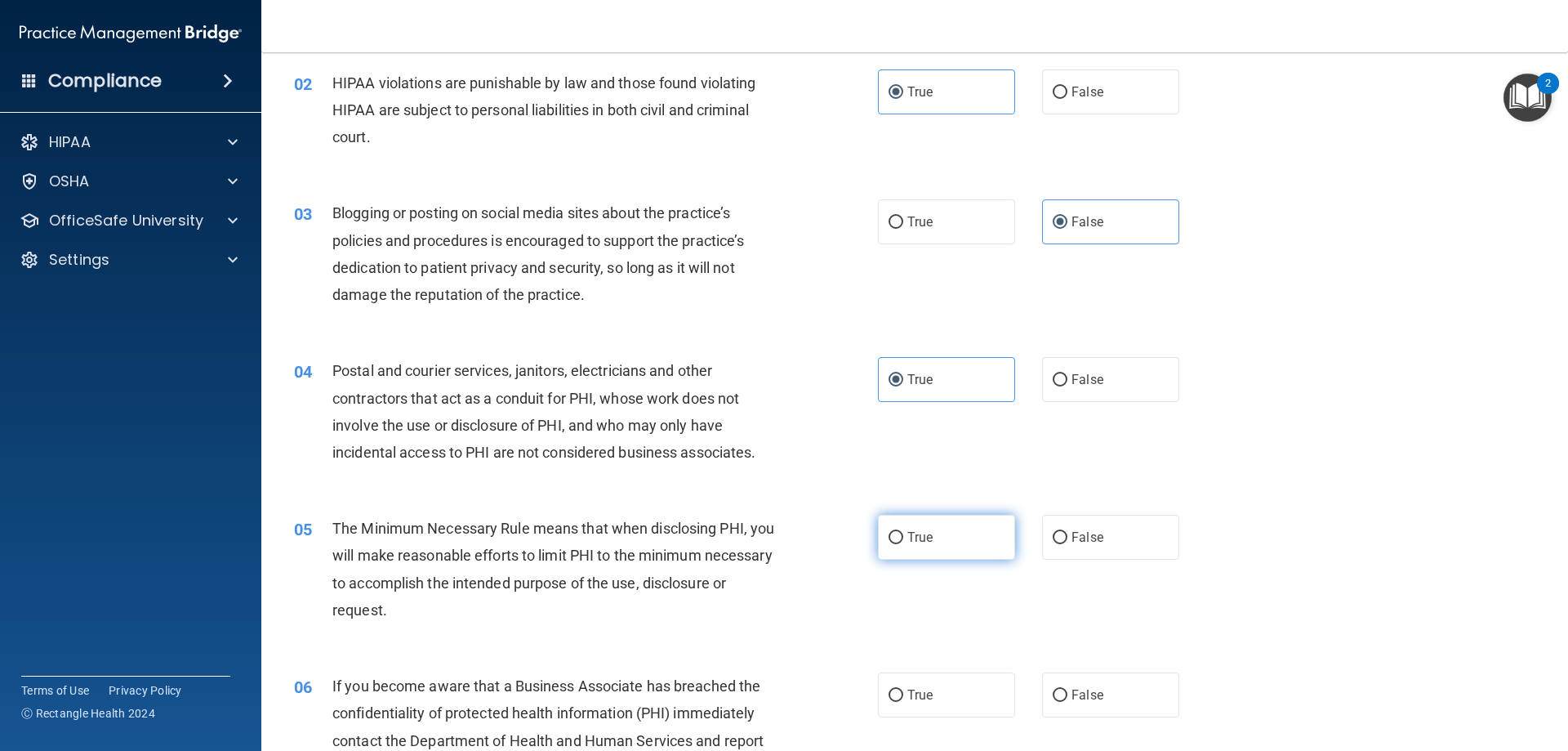
click at [953, 534] on label "True" at bounding box center [947, 537] width 137 height 45
click at [904, 534] on input "True" at bounding box center [895, 538] width 14 height 12
radio input "true"
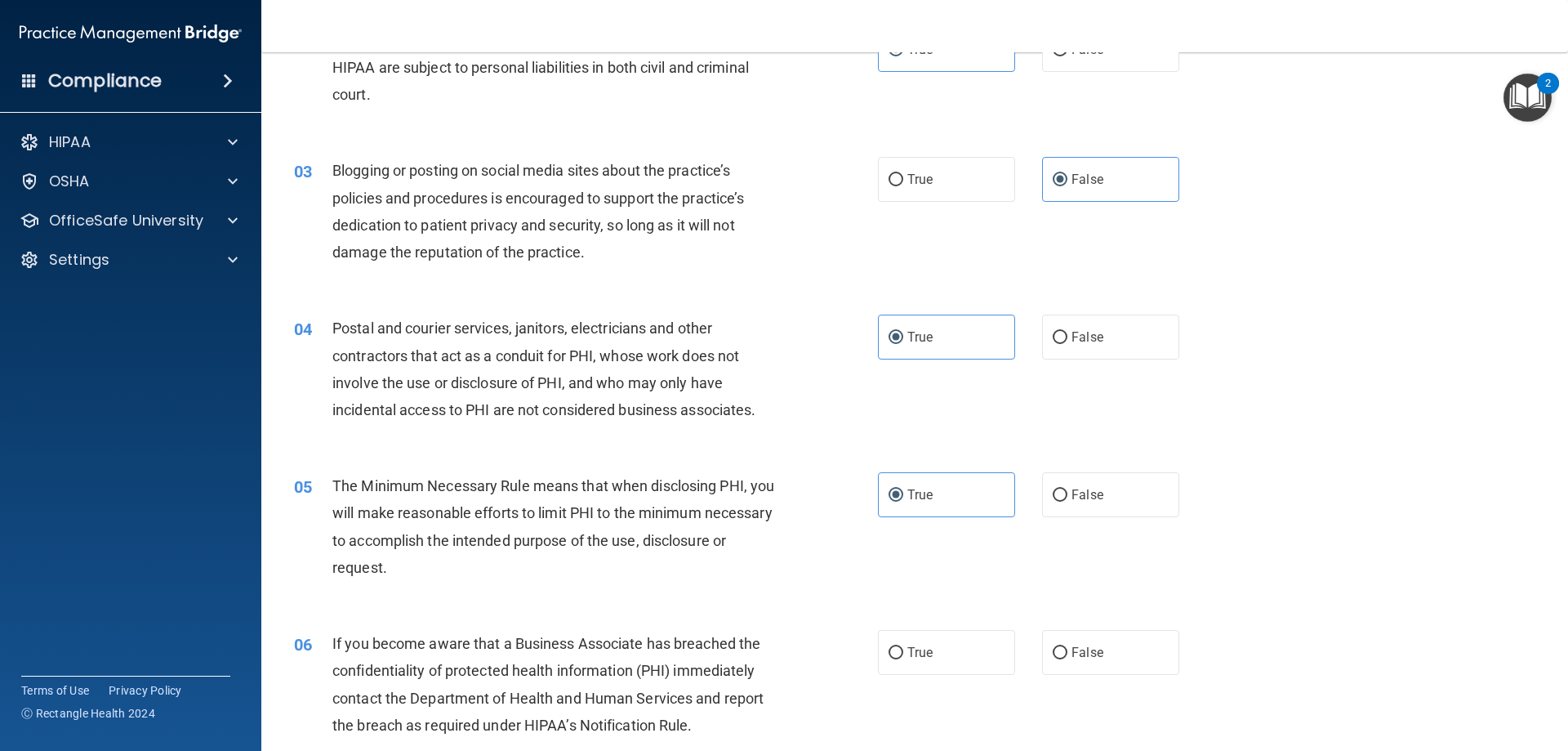
scroll to position [245, 0]
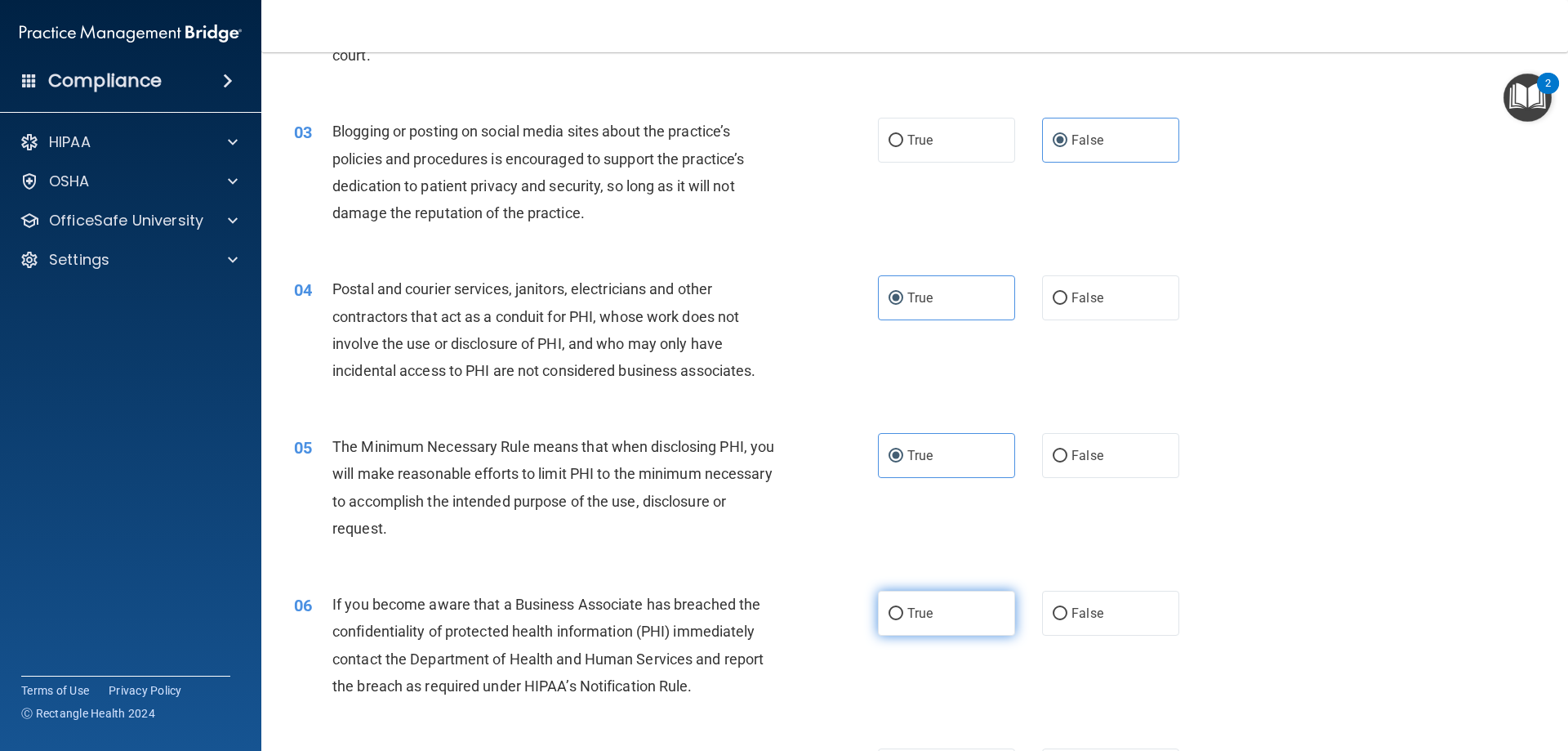
click at [921, 614] on span "True" at bounding box center [920, 613] width 26 height 15
click at [904, 614] on input "True" at bounding box center [895, 614] width 14 height 12
radio input "true"
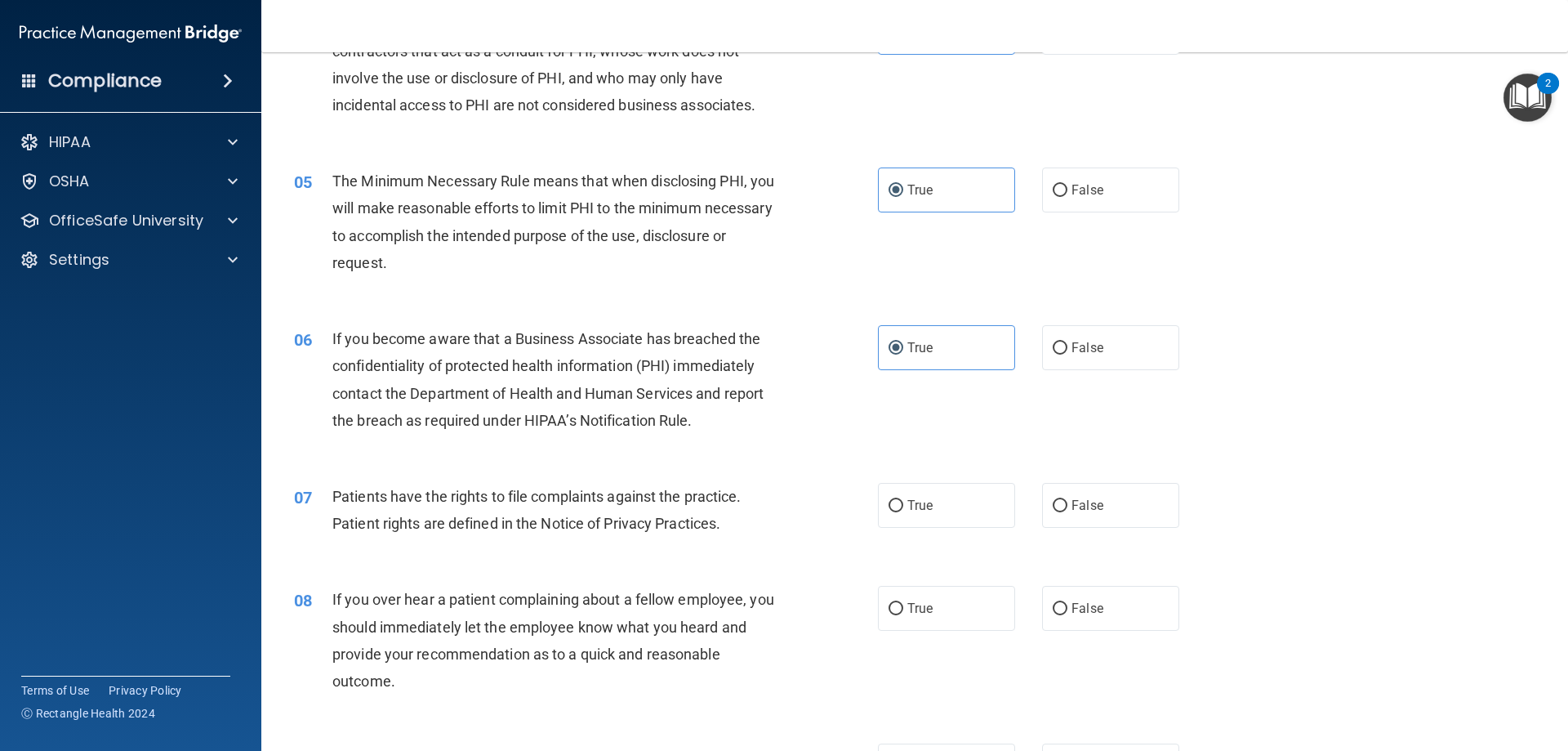
scroll to position [572, 0]
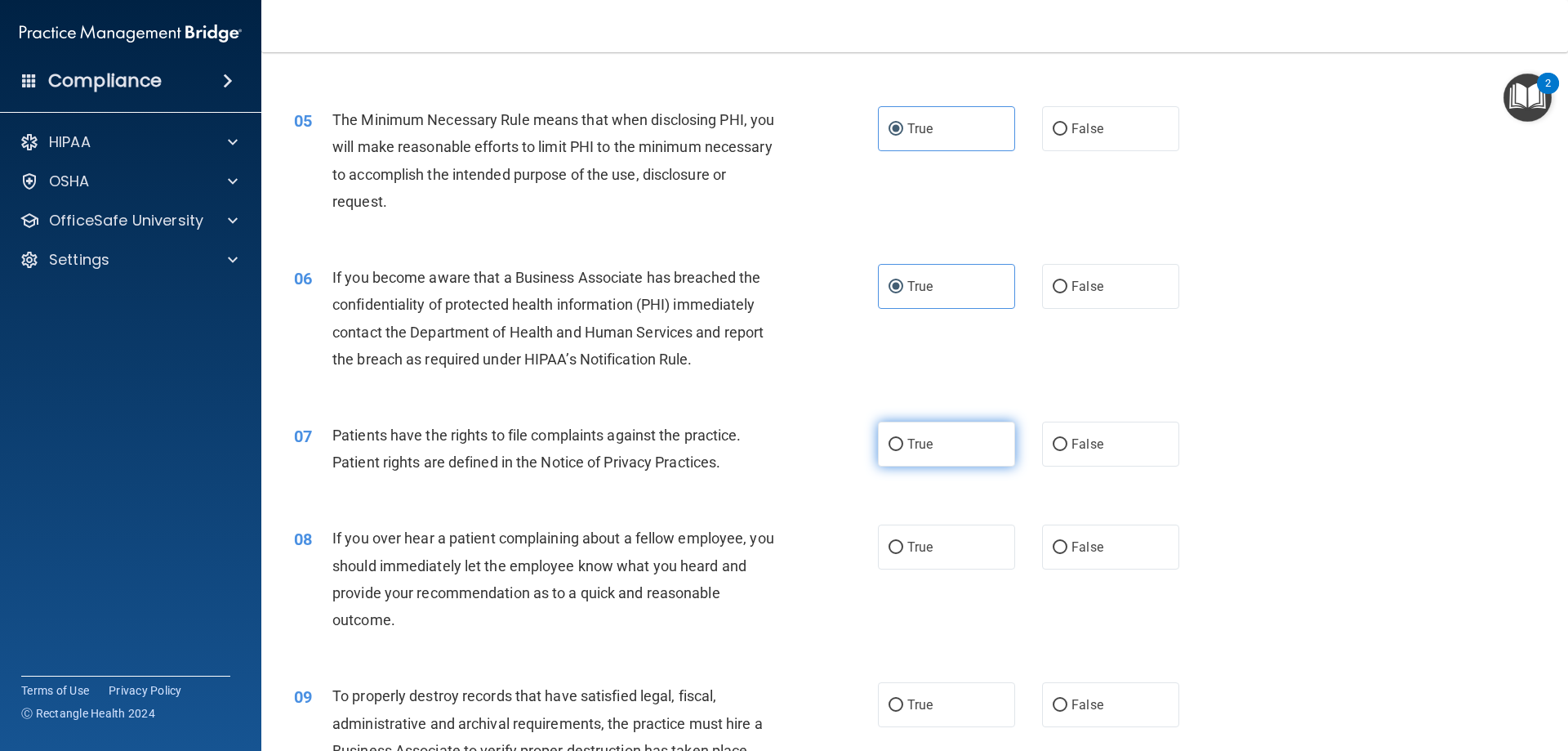
click at [918, 438] on span "True" at bounding box center [920, 444] width 26 height 15
click at [904, 438] on input "True" at bounding box center [895, 444] width 14 height 12
radio input "true"
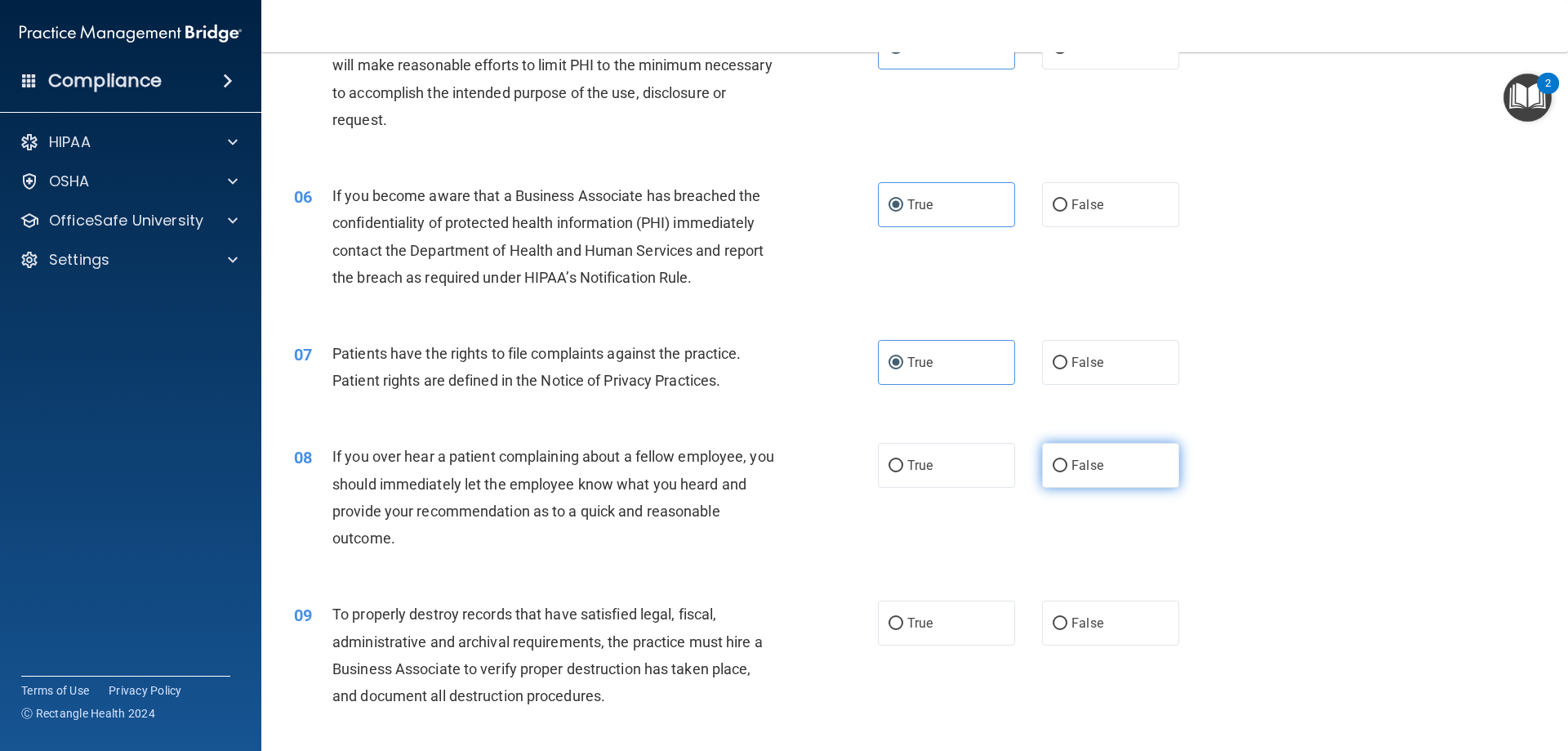
click at [1086, 464] on span "False" at bounding box center [1087, 465] width 31 height 15
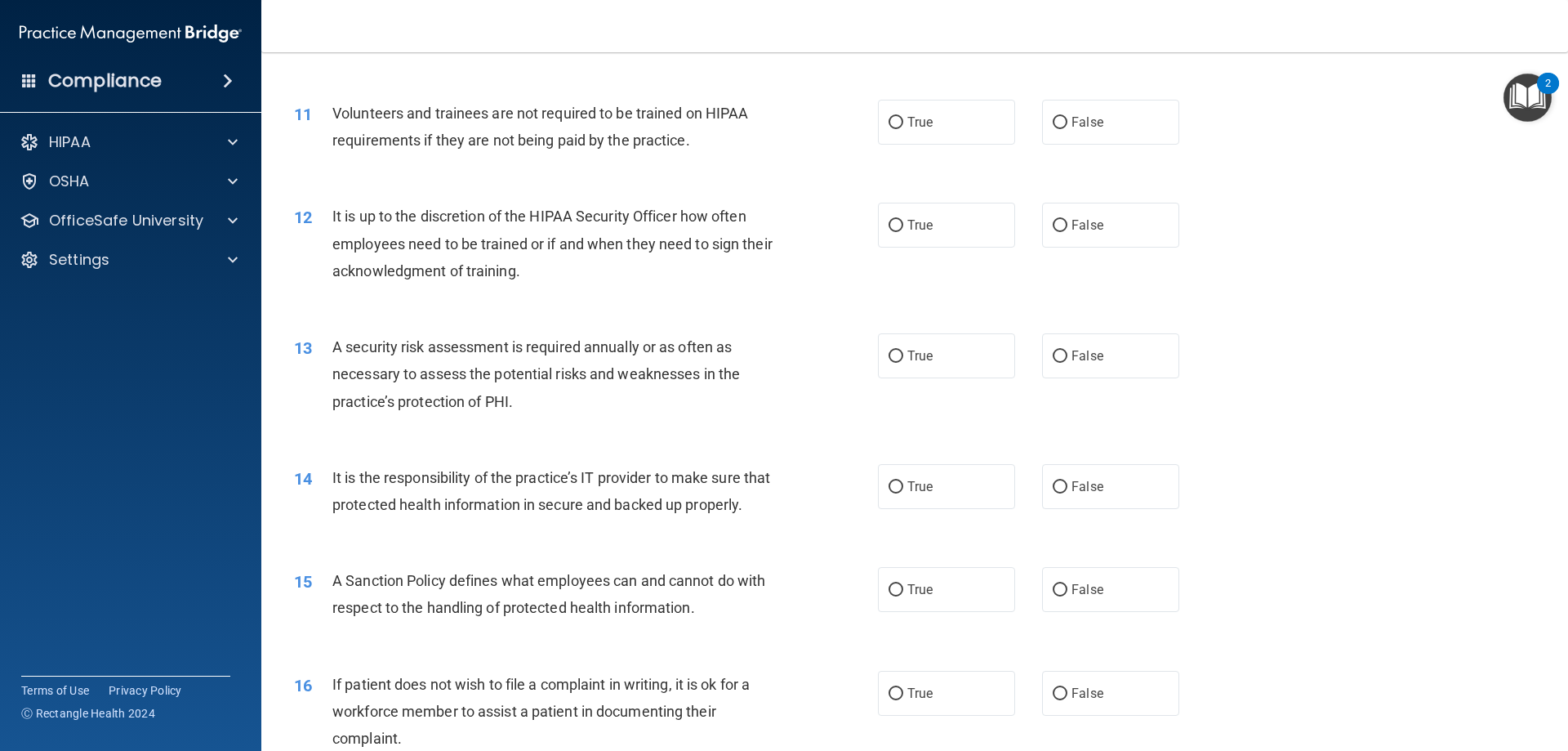
scroll to position [1471, 0]
click at [1071, 490] on span "False" at bounding box center [1087, 485] width 31 height 15
click at [1068, 490] on input "False" at bounding box center [1060, 486] width 14 height 12
radio input "true"
click at [1054, 596] on input "False" at bounding box center [1060, 589] width 14 height 12
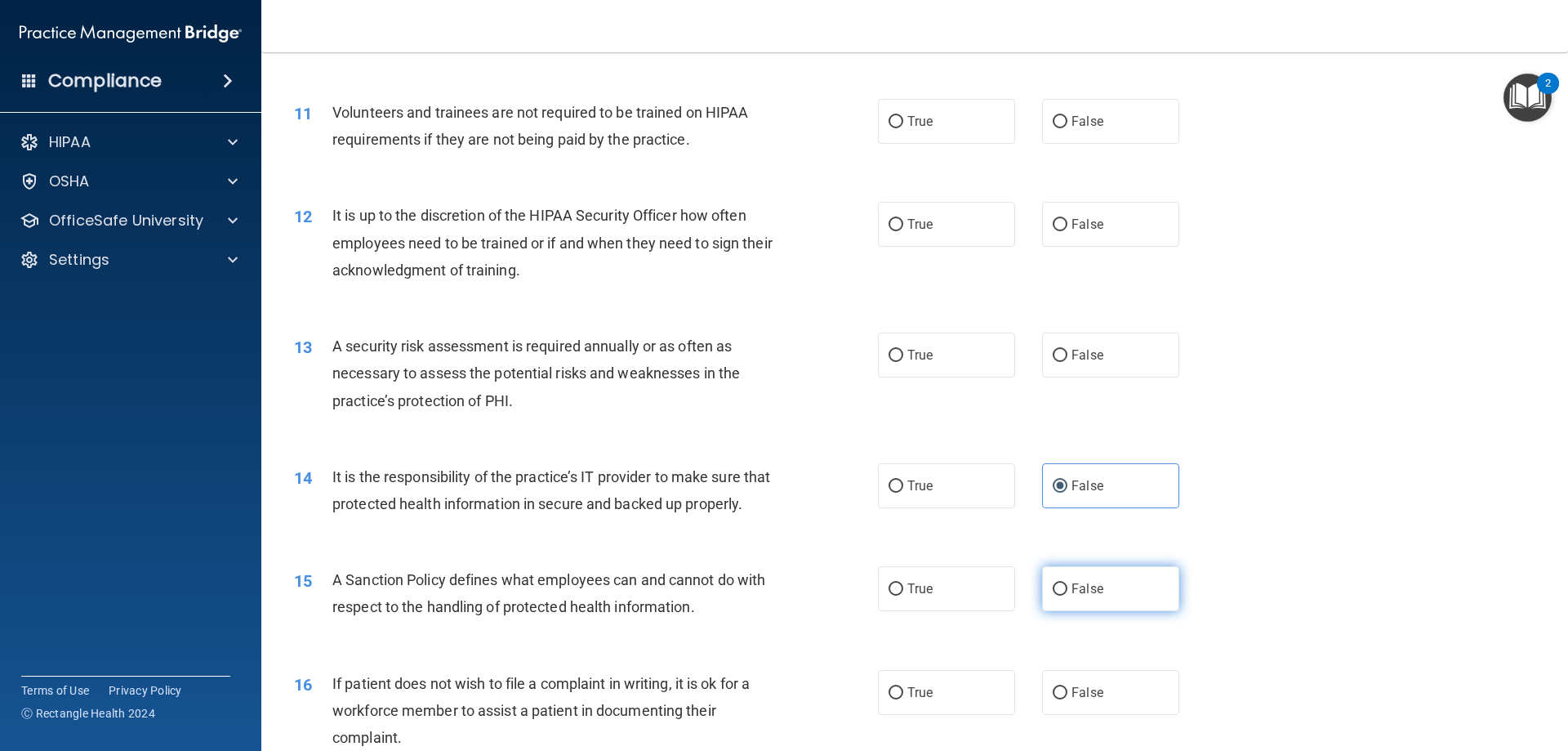
radio input "true"
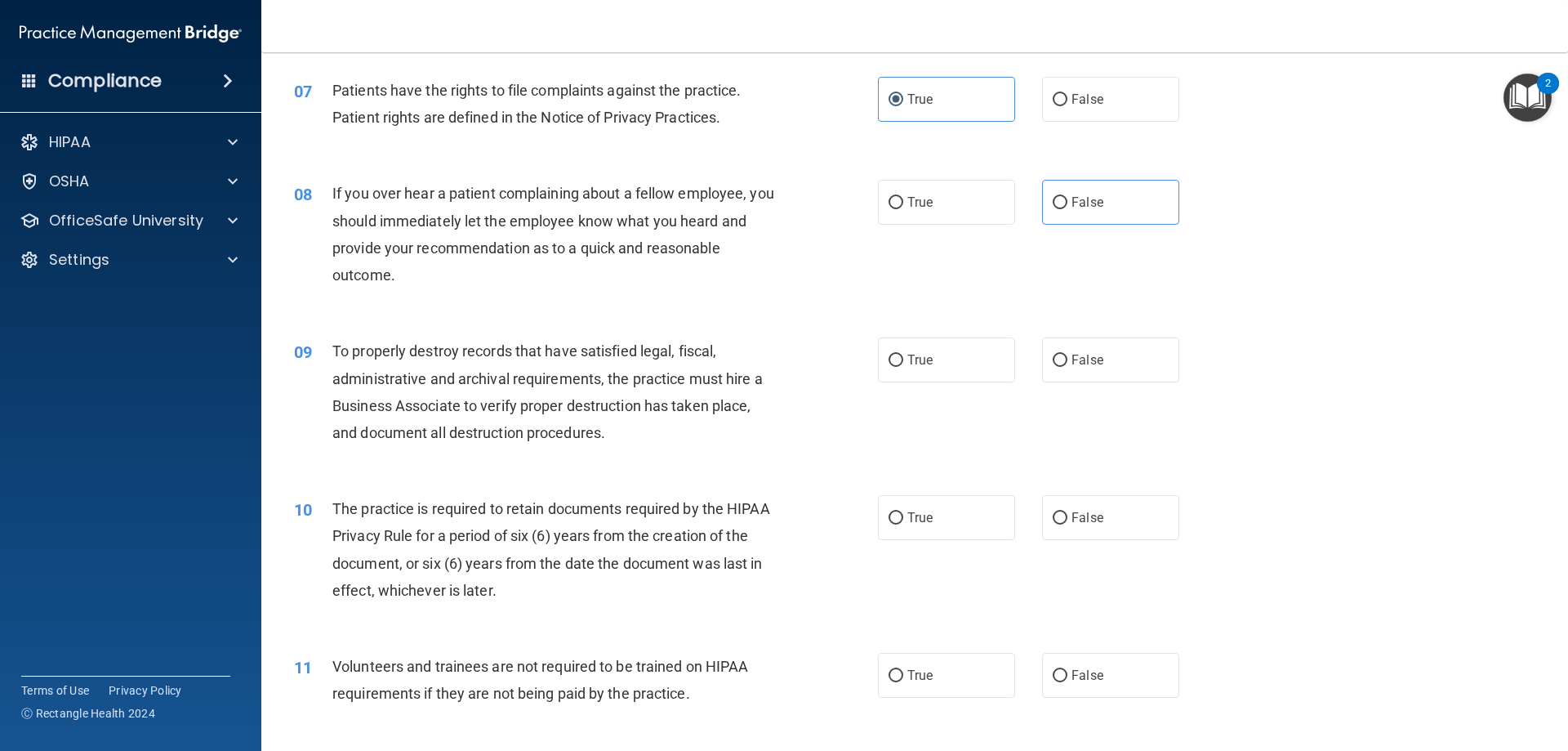
scroll to position [899, 0]
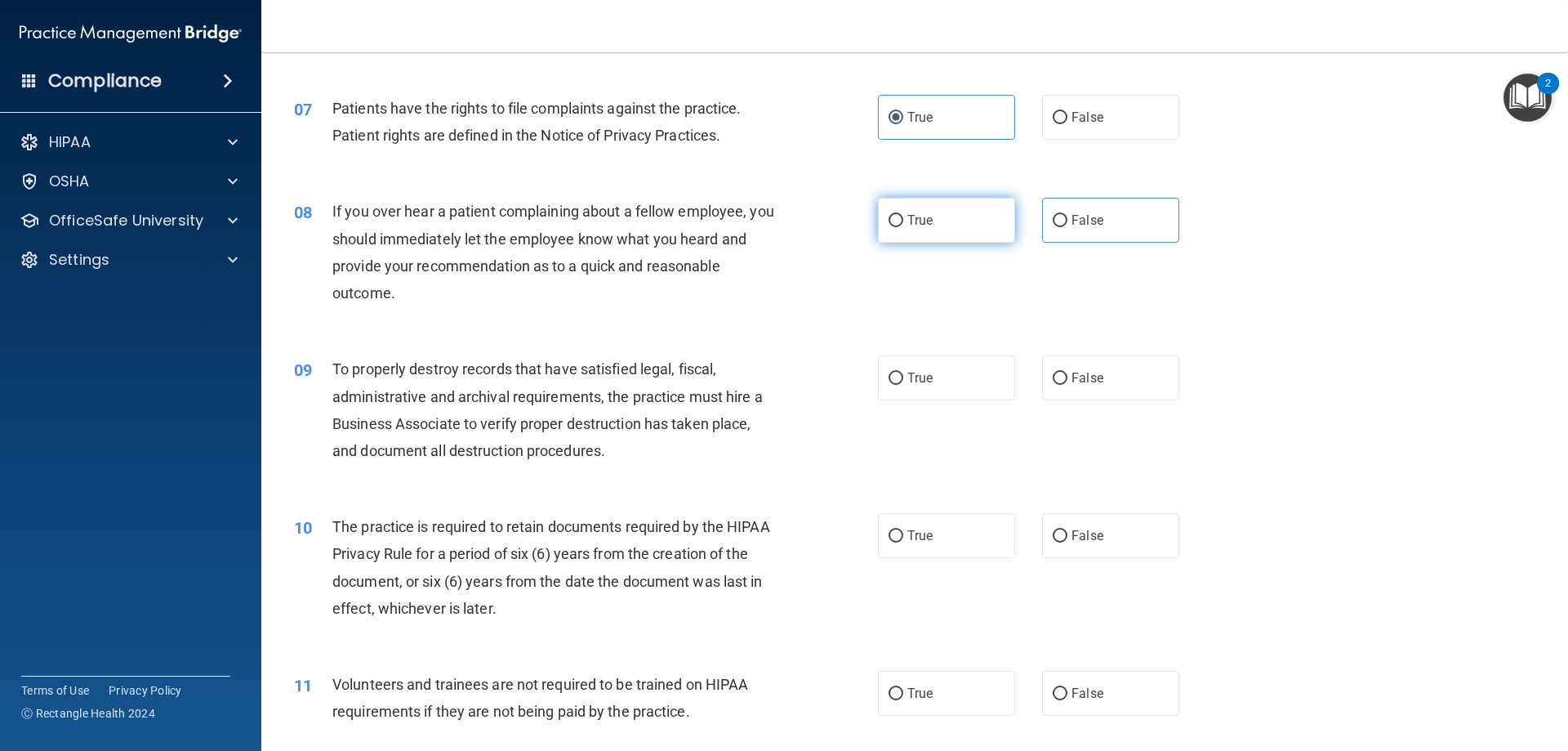
click at [939, 229] on label "True" at bounding box center [947, 219] width 137 height 45
click at [904, 227] on input "True" at bounding box center [895, 220] width 14 height 12
radio input "true"
click at [1094, 386] on label "False" at bounding box center [1111, 377] width 137 height 45
click at [1068, 385] on input "False" at bounding box center [1060, 378] width 14 height 12
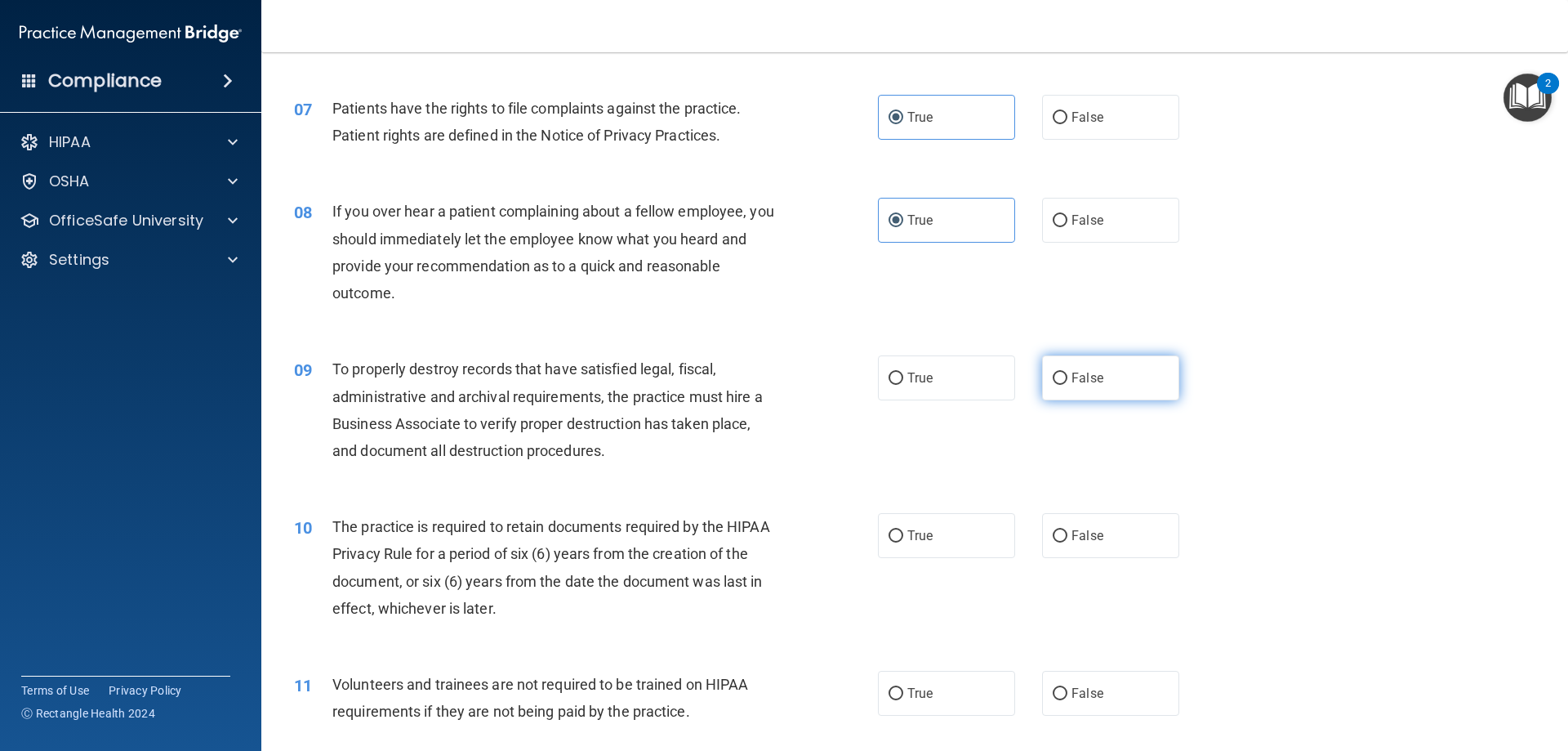
radio input "true"
click at [895, 542] on input "True" at bounding box center [895, 536] width 14 height 12
radio input "true"
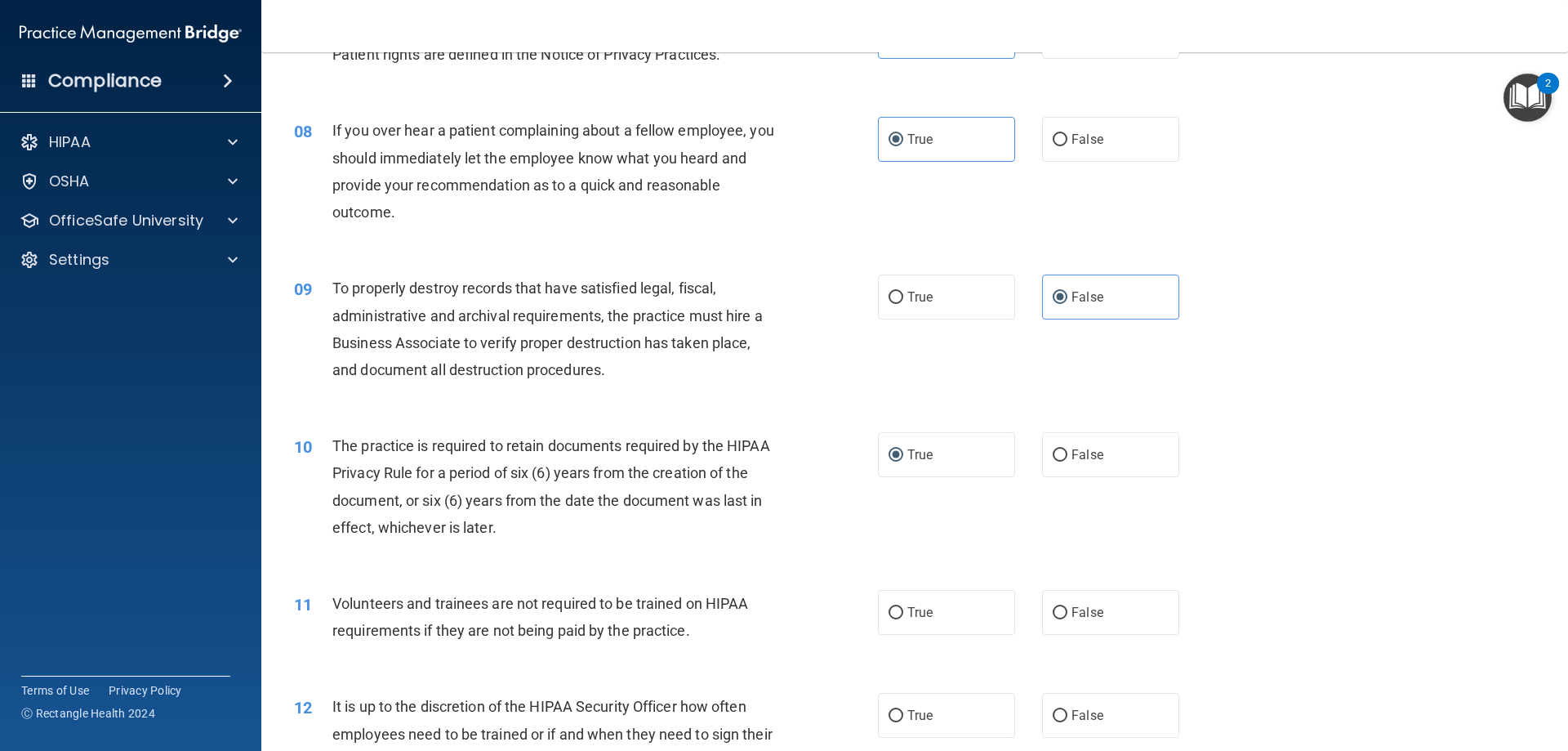
scroll to position [1226, 0]
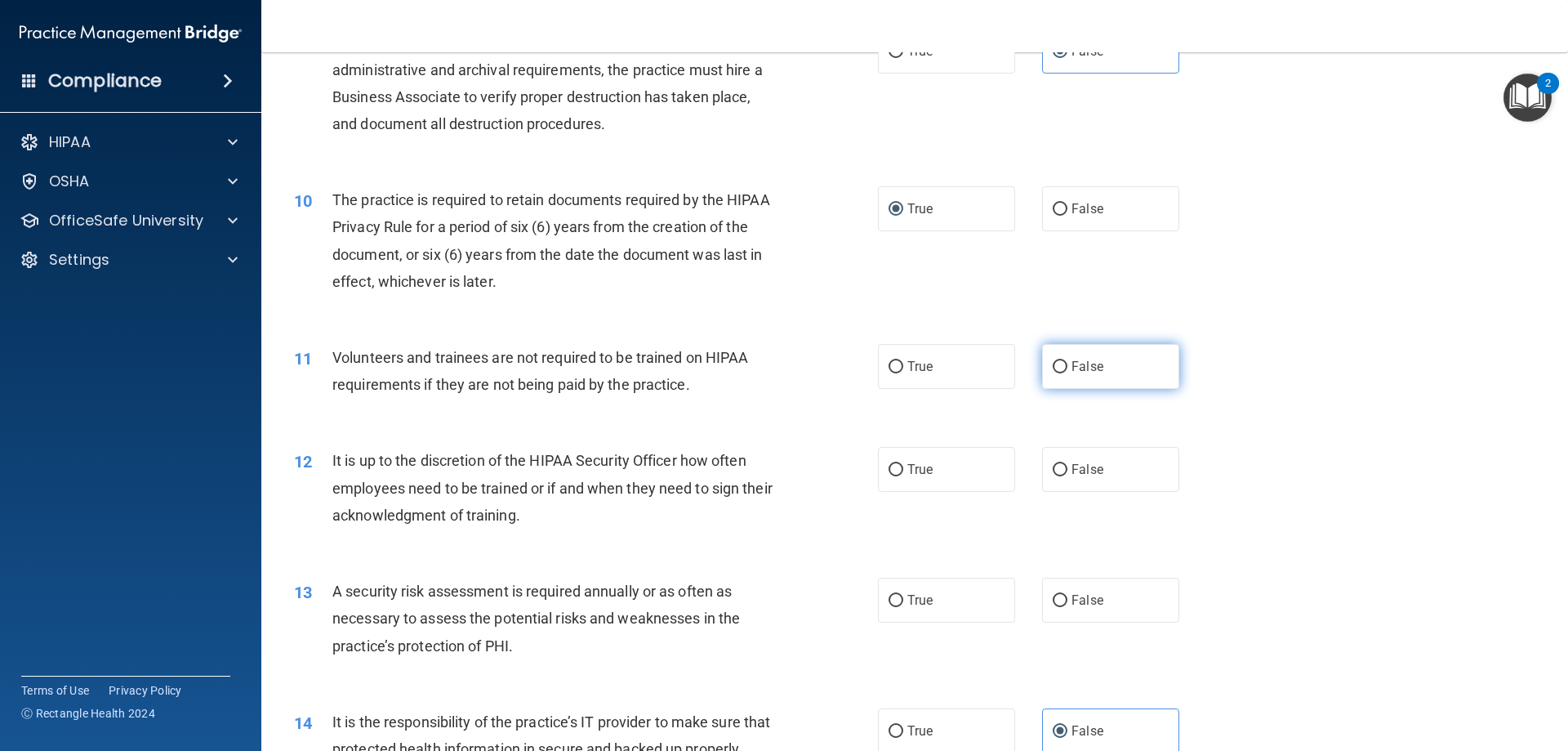
click at [1103, 365] on label "False" at bounding box center [1111, 366] width 137 height 45
click at [1068, 365] on input "False" at bounding box center [1060, 367] width 14 height 12
radio input "true"
click at [1111, 459] on label "False" at bounding box center [1111, 469] width 137 height 45
click at [1068, 464] on input "False" at bounding box center [1060, 470] width 14 height 12
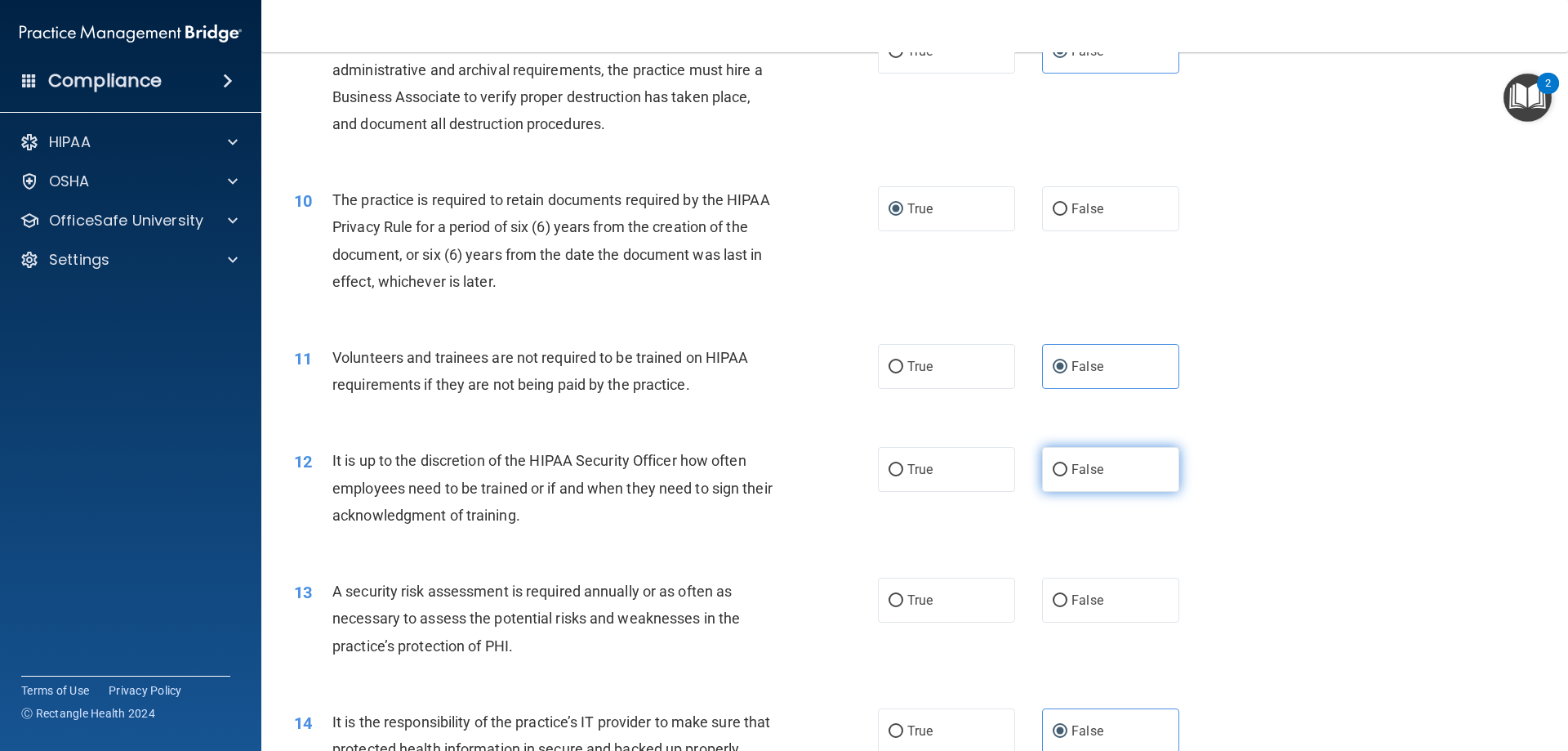
radio input "true"
click at [923, 586] on label "True" at bounding box center [947, 599] width 137 height 45
click at [904, 595] on input "True" at bounding box center [895, 600] width 14 height 12
radio input "true"
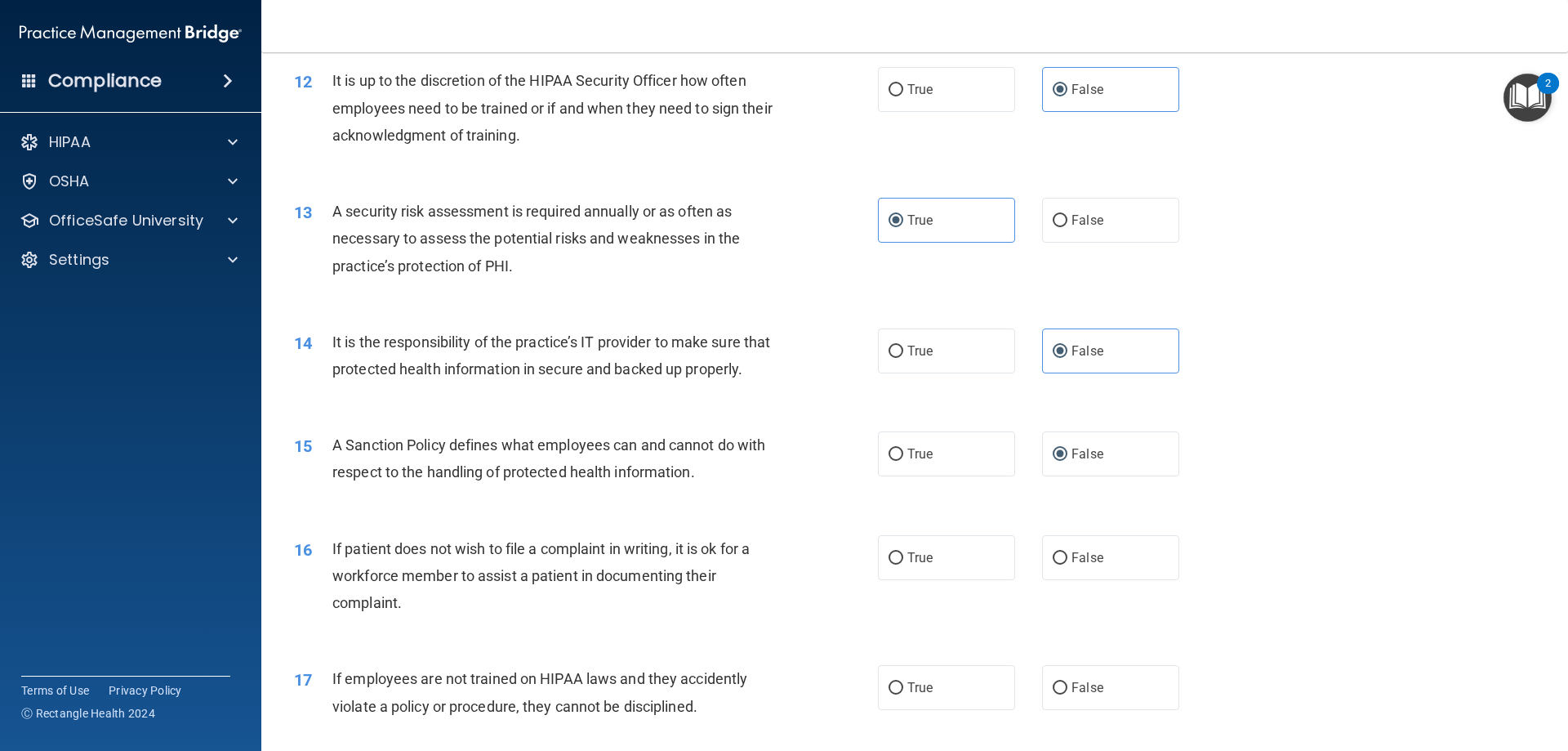
scroll to position [1634, 0]
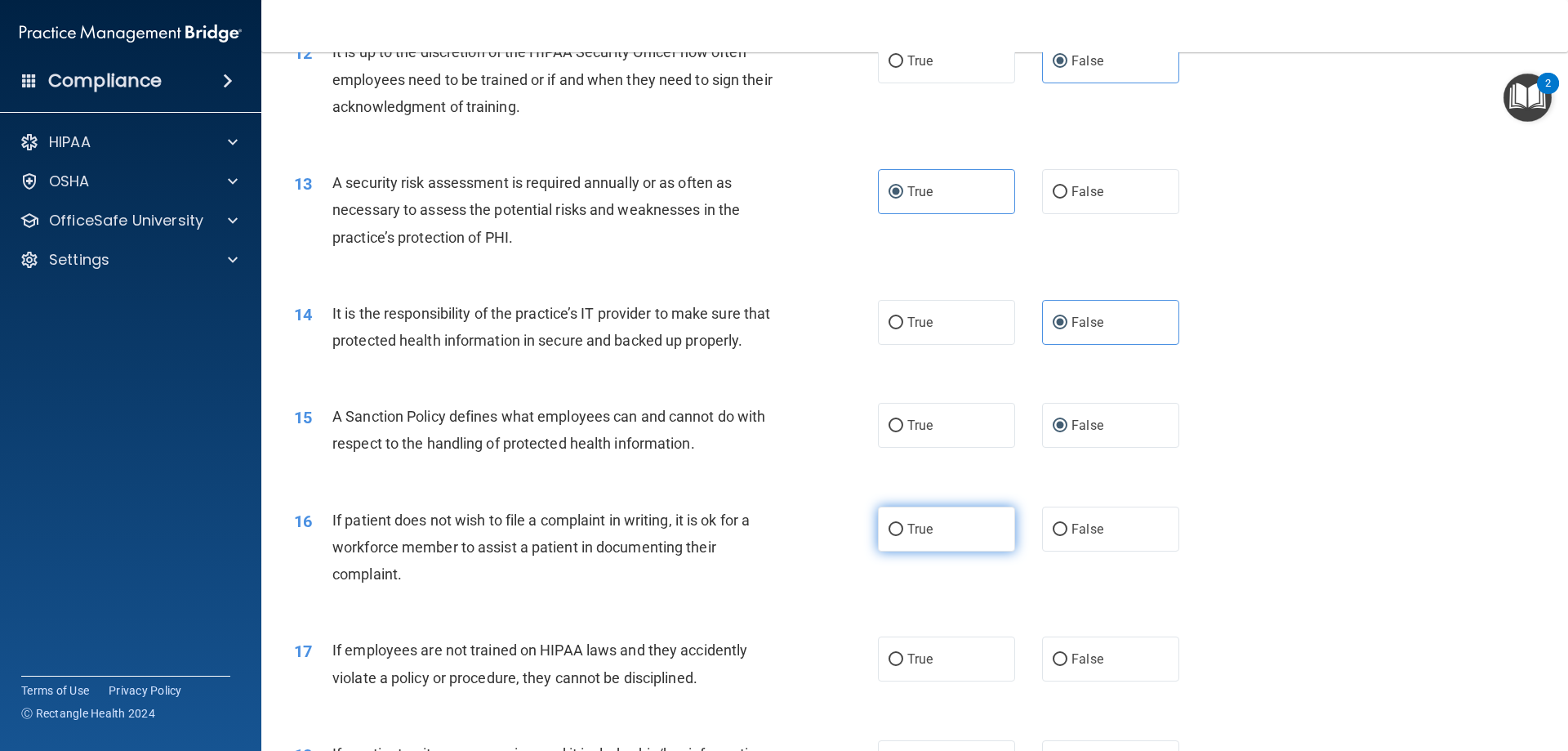
click at [907, 537] on span "True" at bounding box center [920, 529] width 26 height 15
click at [902, 536] on input "True" at bounding box center [895, 529] width 14 height 12
radio input "true"
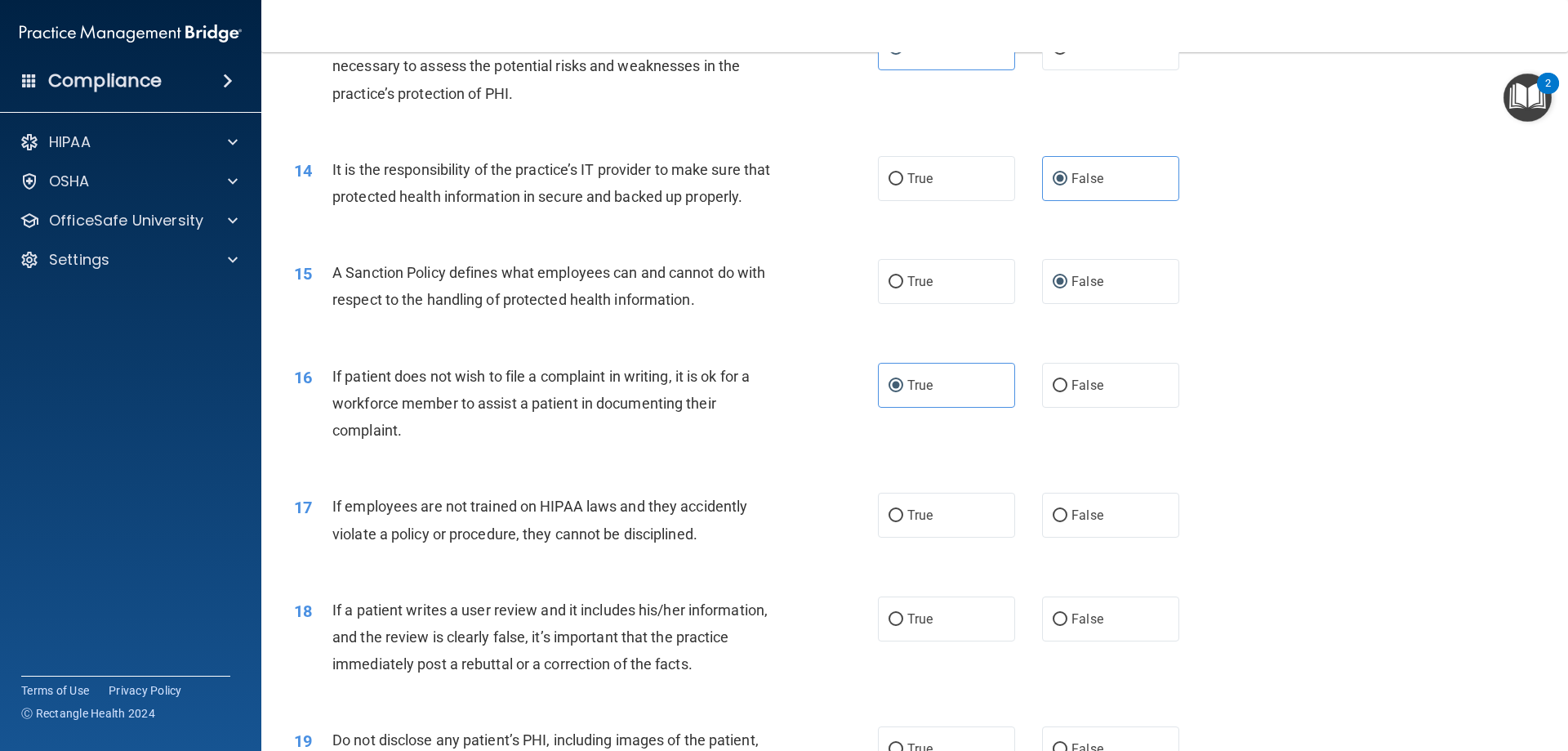
scroll to position [1878, 0]
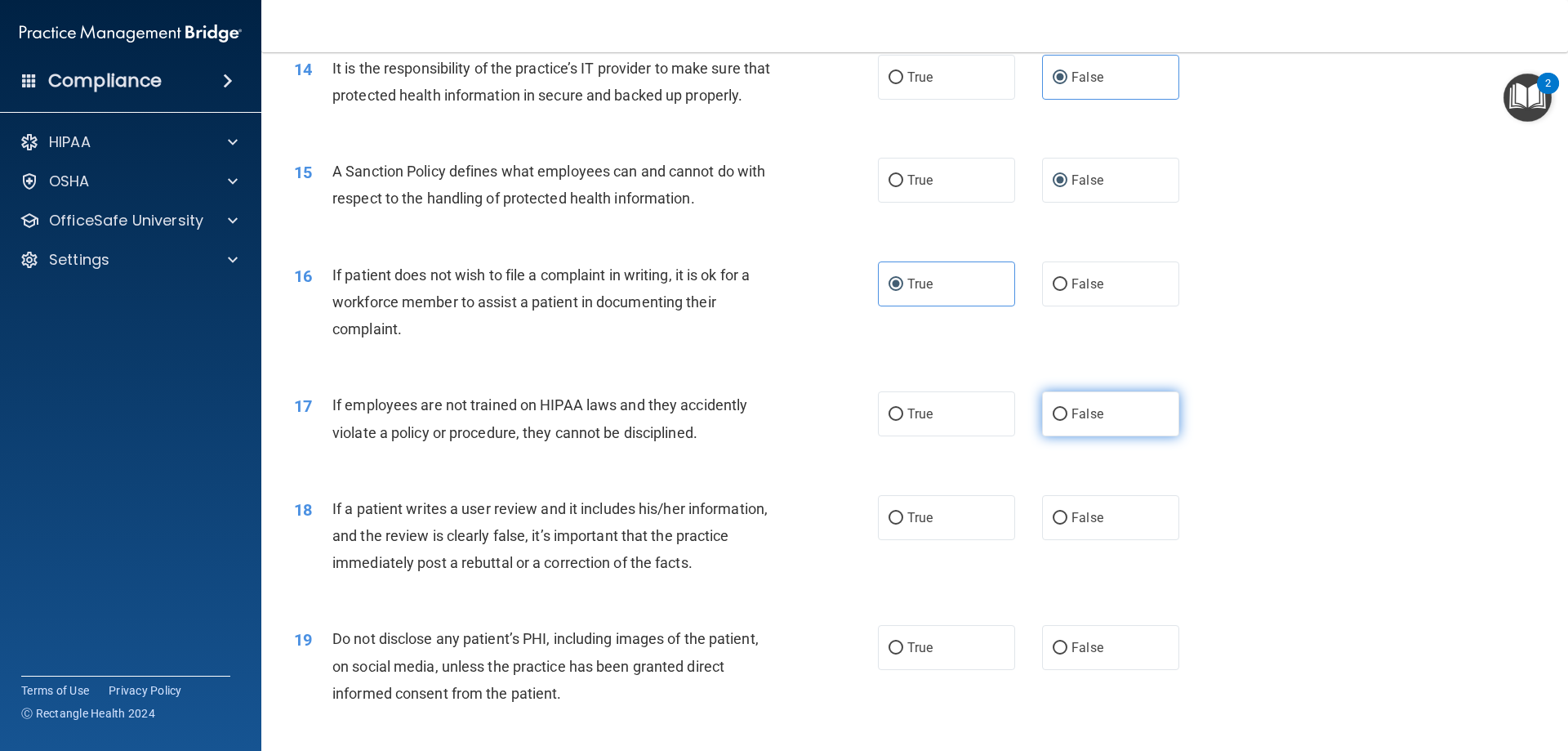
click at [1123, 436] on label "False" at bounding box center [1111, 414] width 137 height 45
click at [1068, 420] on input "False" at bounding box center [1060, 415] width 14 height 12
radio input "true"
click at [1083, 539] on label "False" at bounding box center [1111, 517] width 137 height 45
click at [1068, 524] on input "False" at bounding box center [1060, 518] width 14 height 12
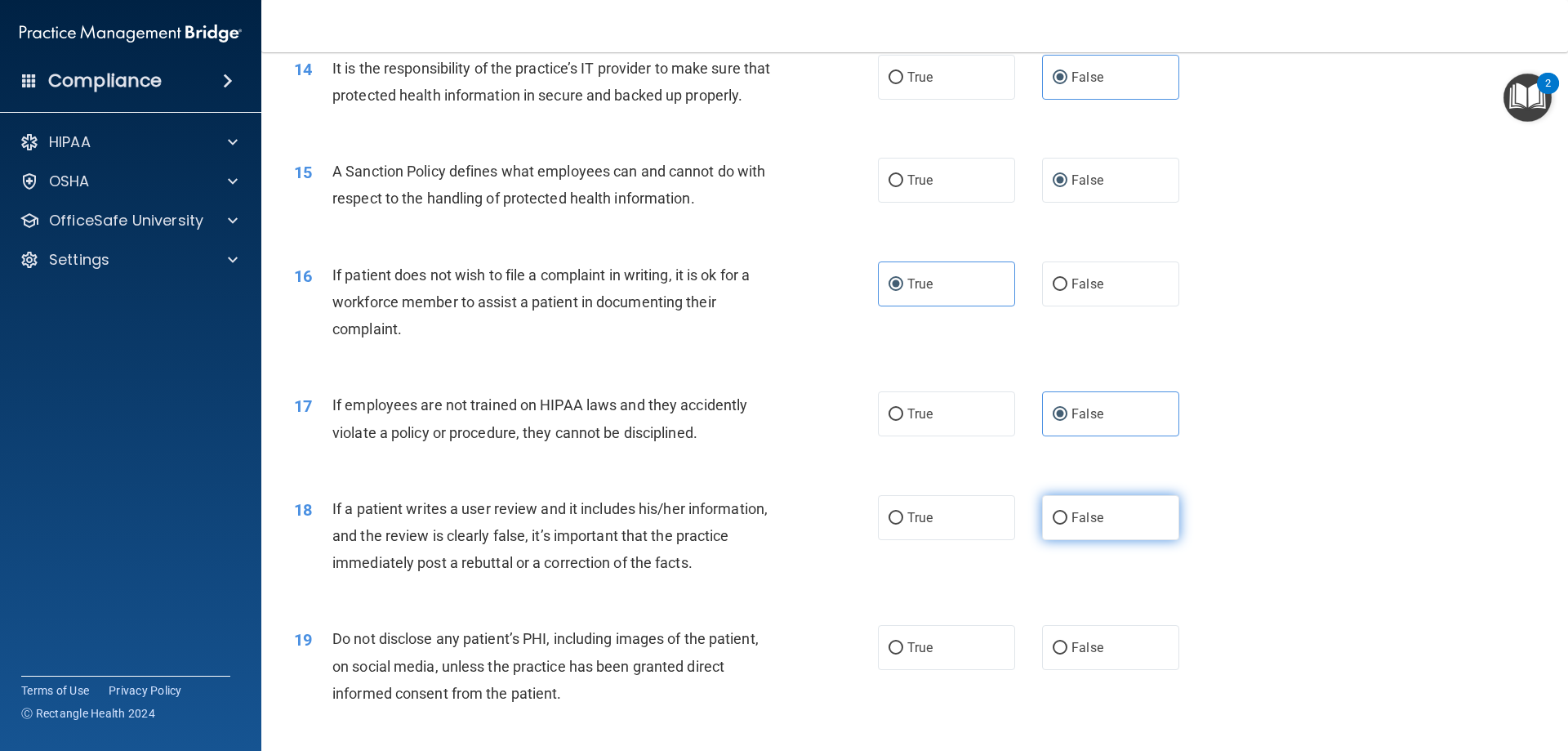
radio input "true"
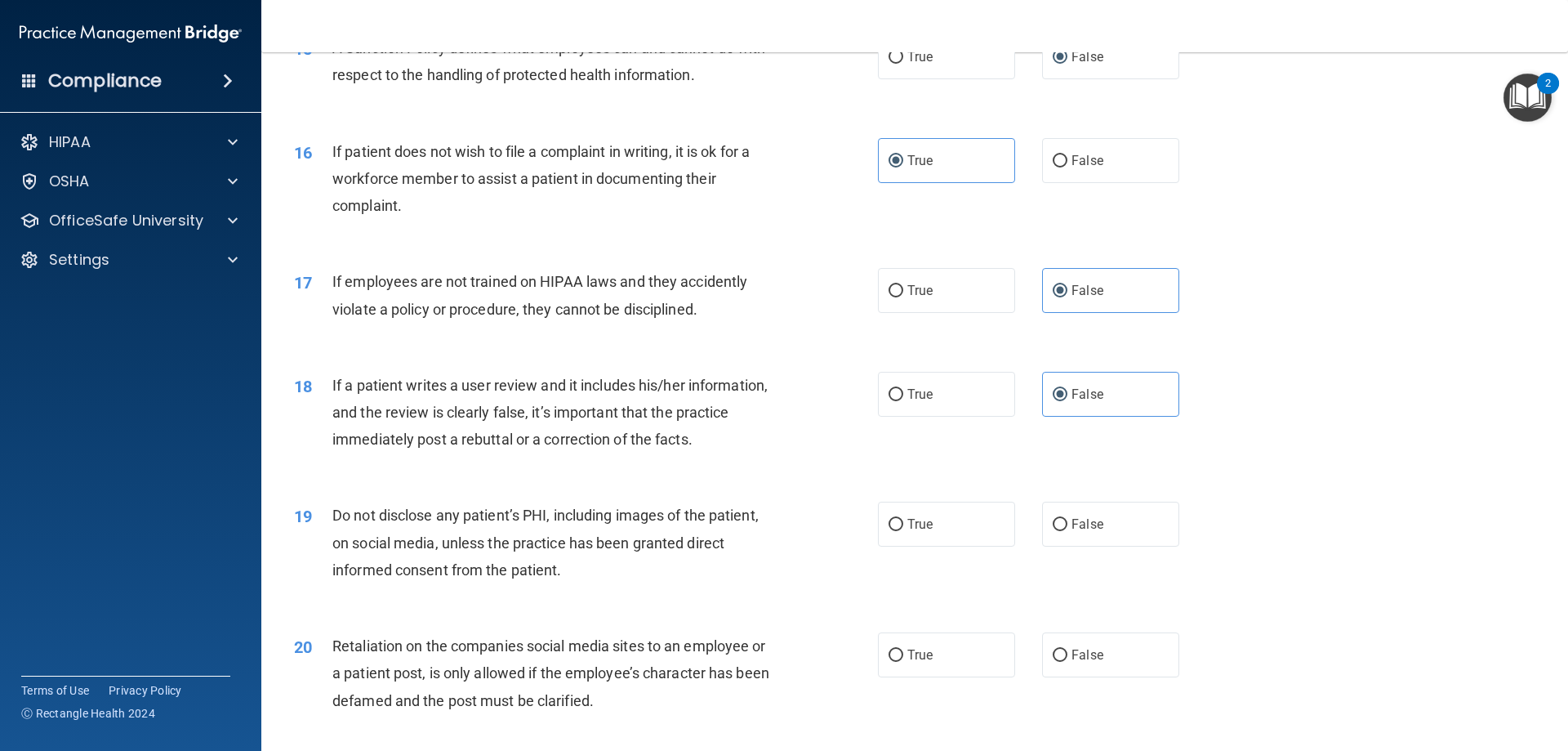
scroll to position [2042, 0]
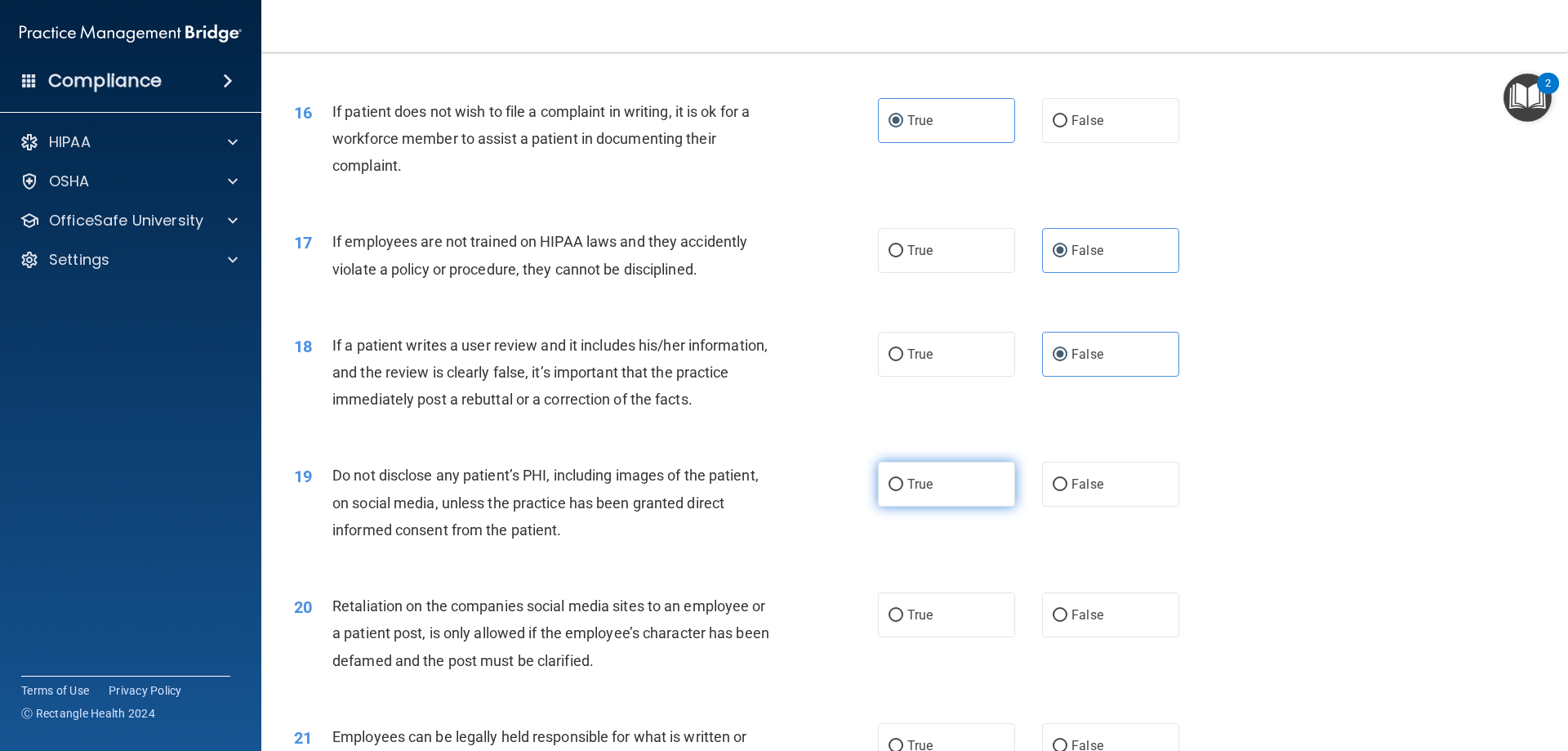
click at [951, 506] on label "True" at bounding box center [947, 483] width 137 height 45
click at [904, 491] on input "True" at bounding box center [895, 484] width 14 height 12
radio input "true"
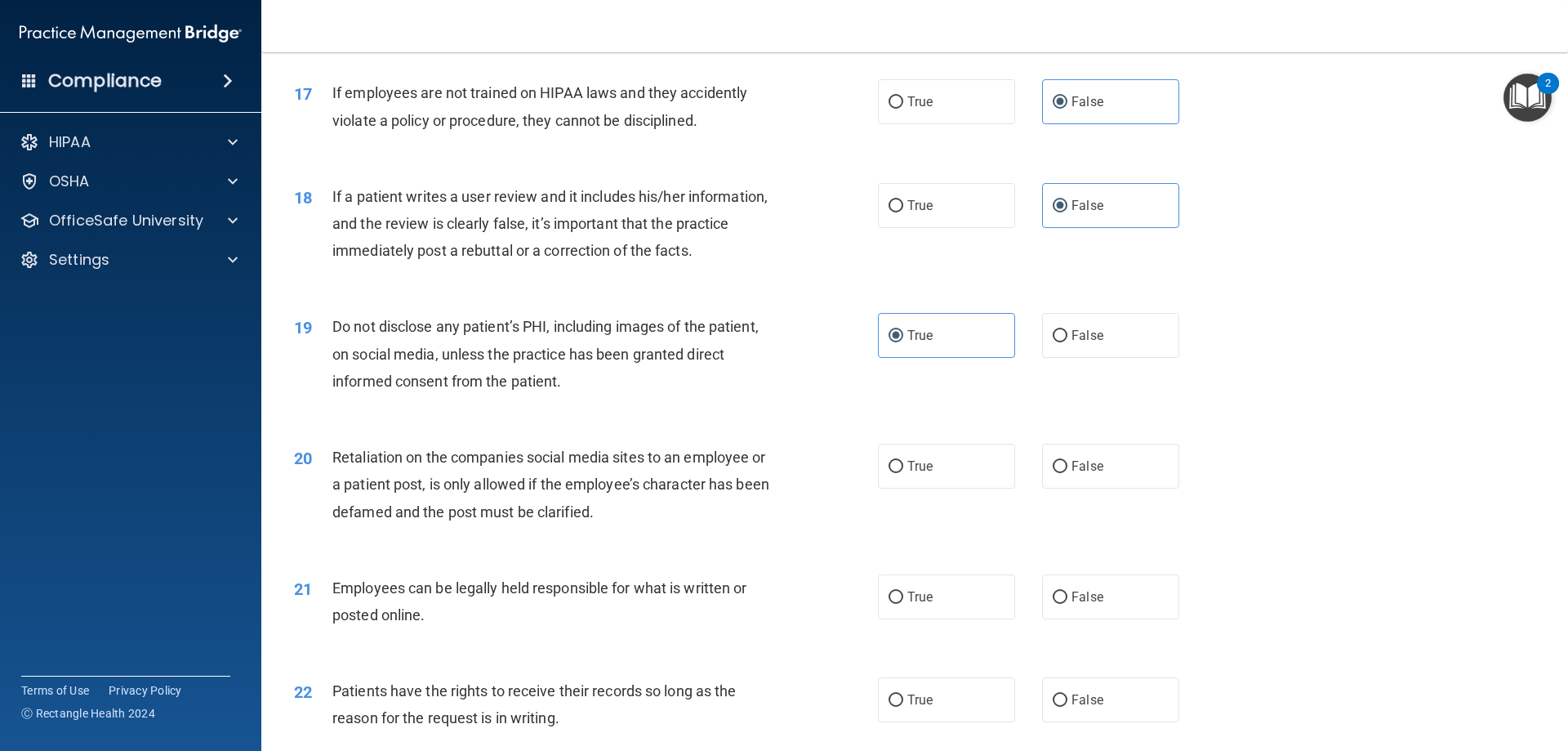
scroll to position [2205, 0]
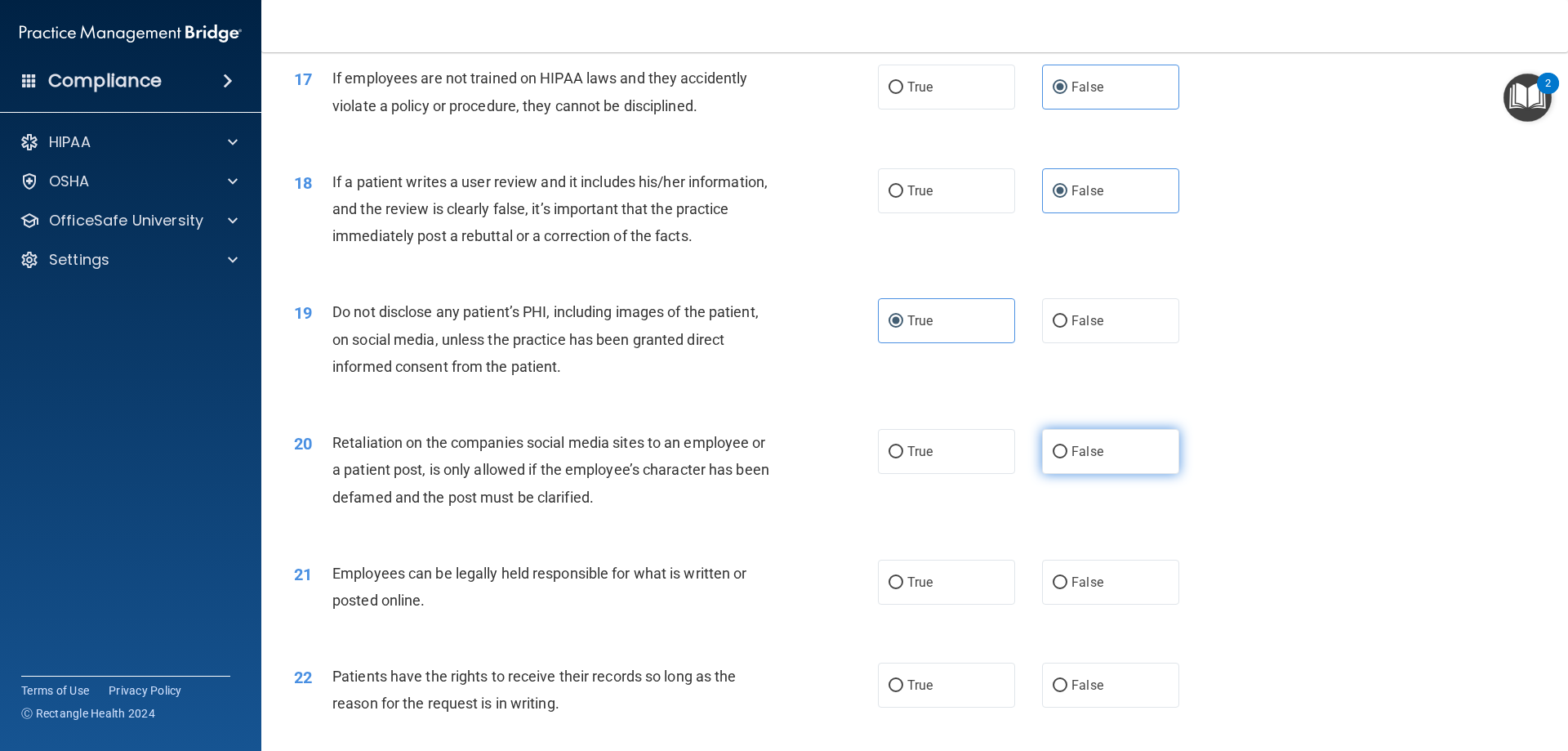
click at [1069, 474] on label "False" at bounding box center [1111, 451] width 137 height 45
click at [1071, 459] on span "False" at bounding box center [1087, 451] width 31 height 15
click at [1068, 458] on input "False" at bounding box center [1060, 452] width 14 height 12
radio input "true"
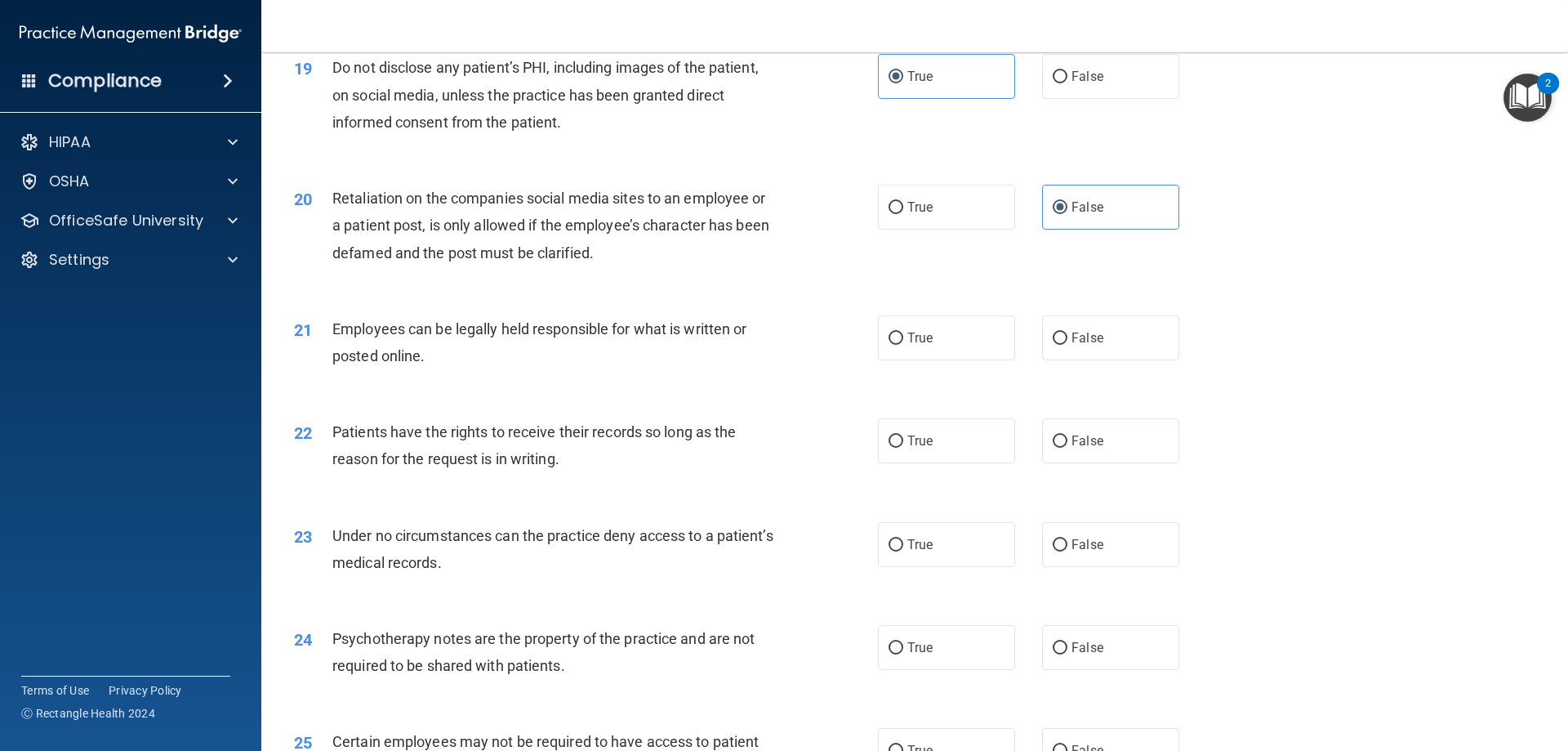
scroll to position [2450, 0]
click at [904, 352] on label "True" at bounding box center [947, 336] width 137 height 45
click at [904, 344] on input "True" at bounding box center [895, 337] width 14 height 12
radio input "true"
click at [1071, 551] on span "False" at bounding box center [1087, 543] width 31 height 15
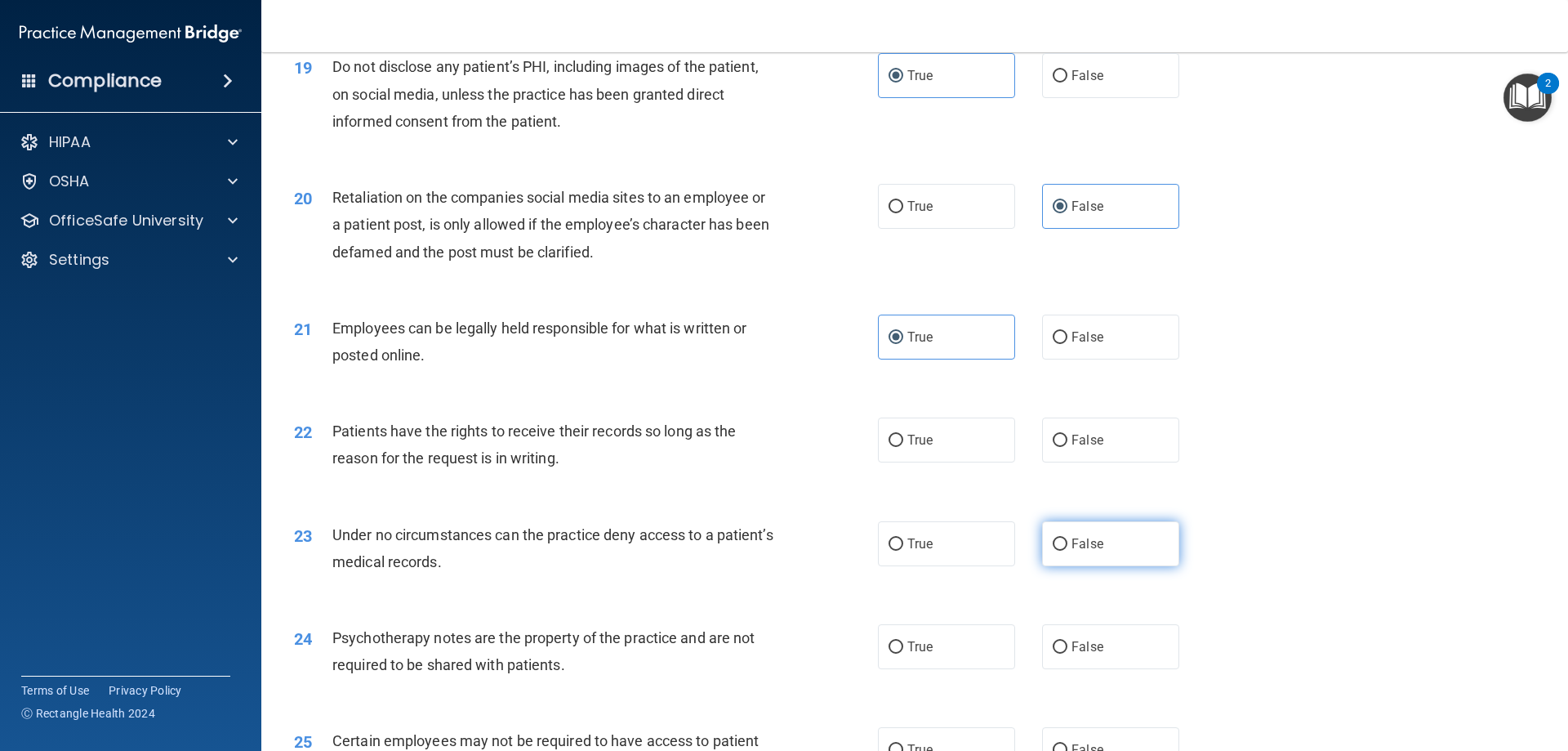
click at [1068, 551] on input "False" at bounding box center [1060, 544] width 14 height 12
radio input "true"
click at [907, 654] on span "True" at bounding box center [920, 646] width 26 height 15
click at [904, 654] on input "True" at bounding box center [895, 647] width 14 height 12
radio input "true"
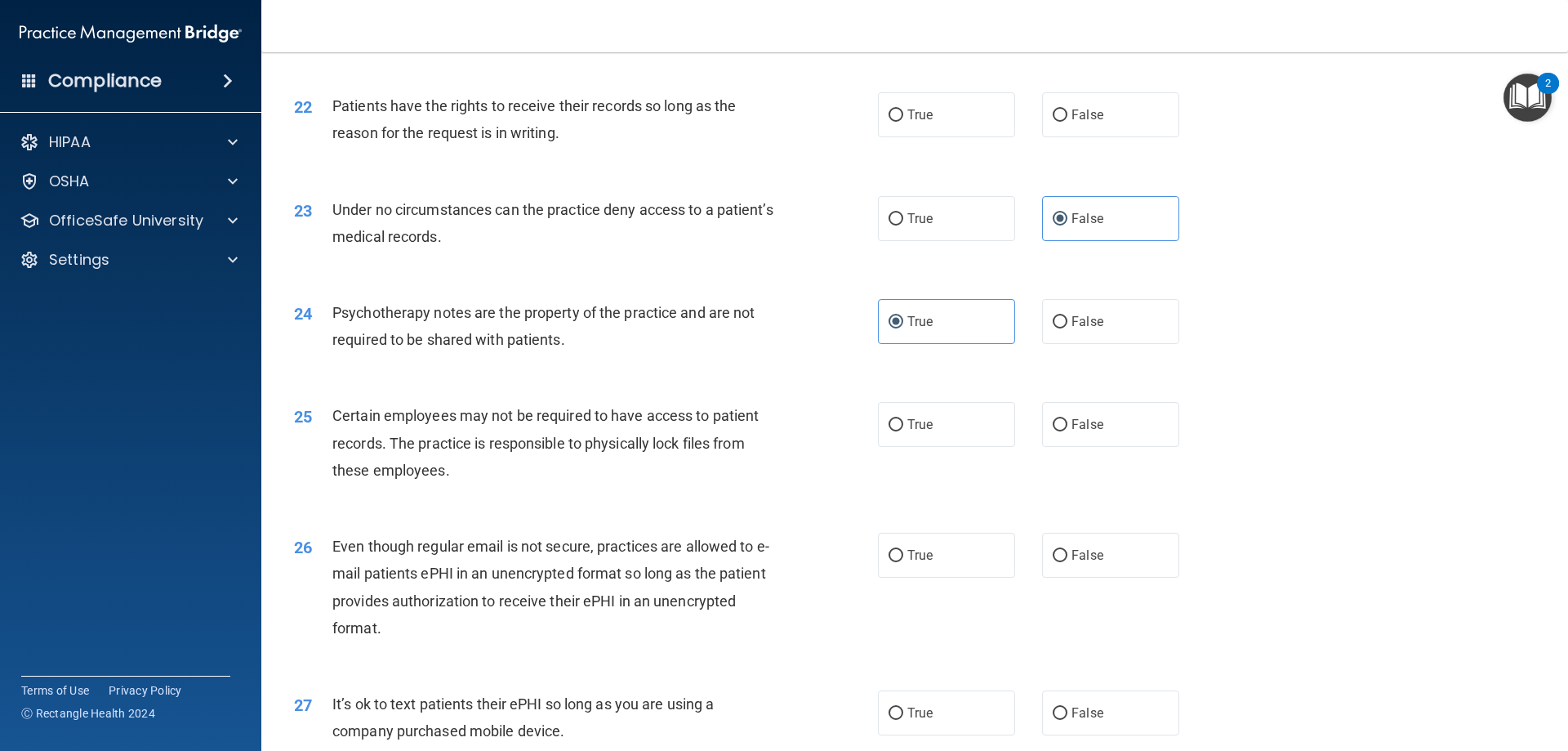
scroll to position [2777, 0]
click at [922, 561] on span "True" at bounding box center [920, 553] width 26 height 15
click at [904, 560] on input "True" at bounding box center [895, 554] width 14 height 12
radio input "true"
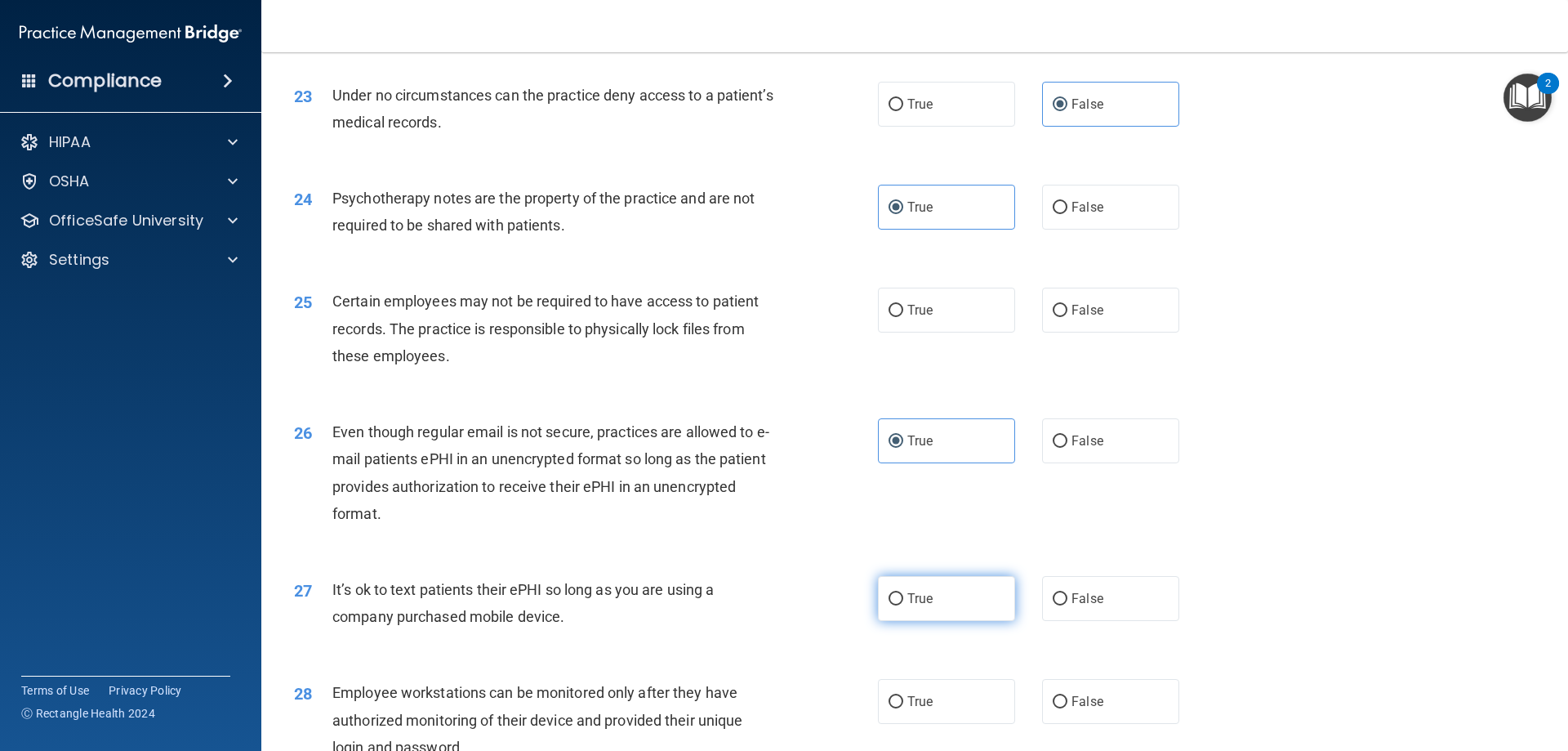
scroll to position [2940, 0]
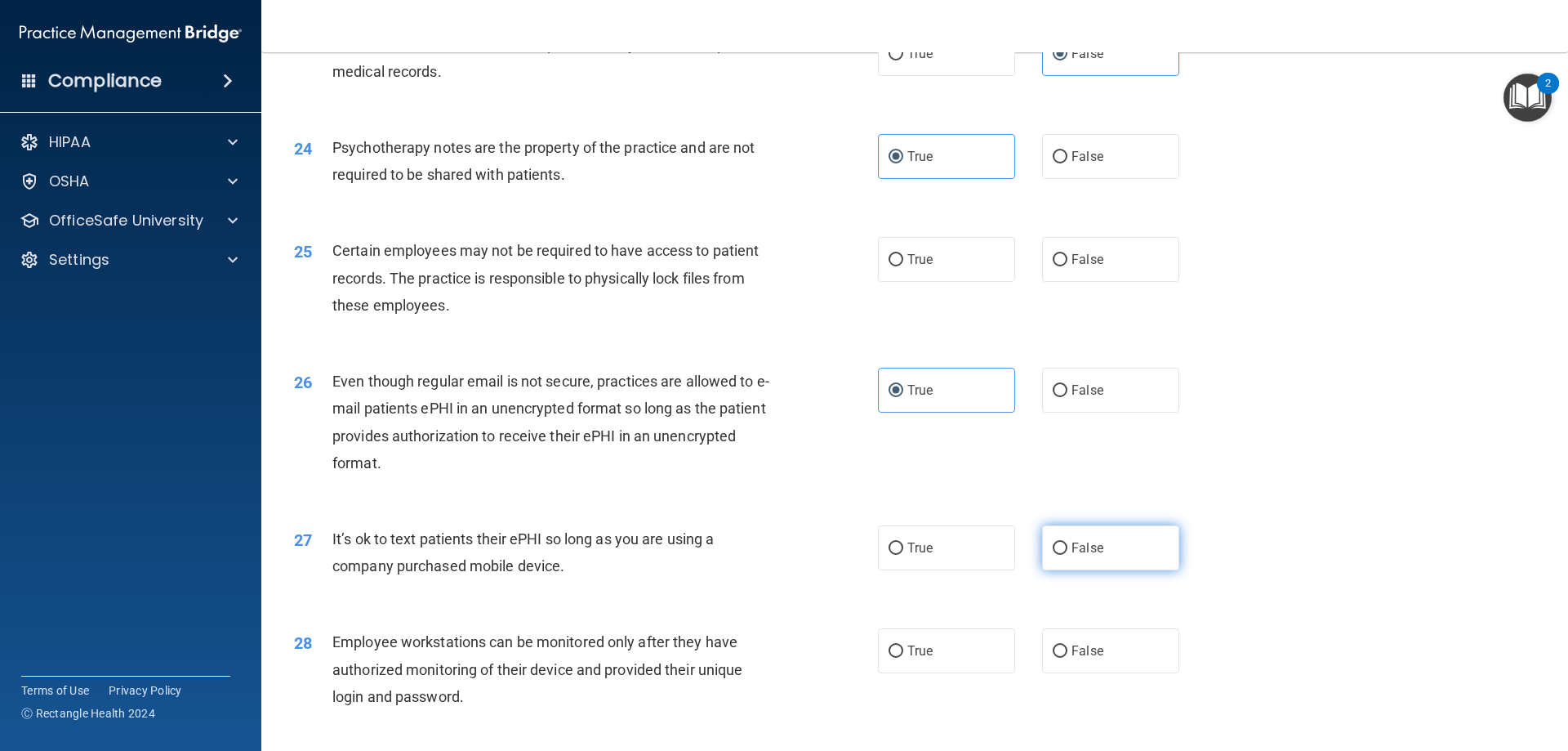
click at [1059, 555] on input "False" at bounding box center [1060, 548] width 14 height 12
radio input "true"
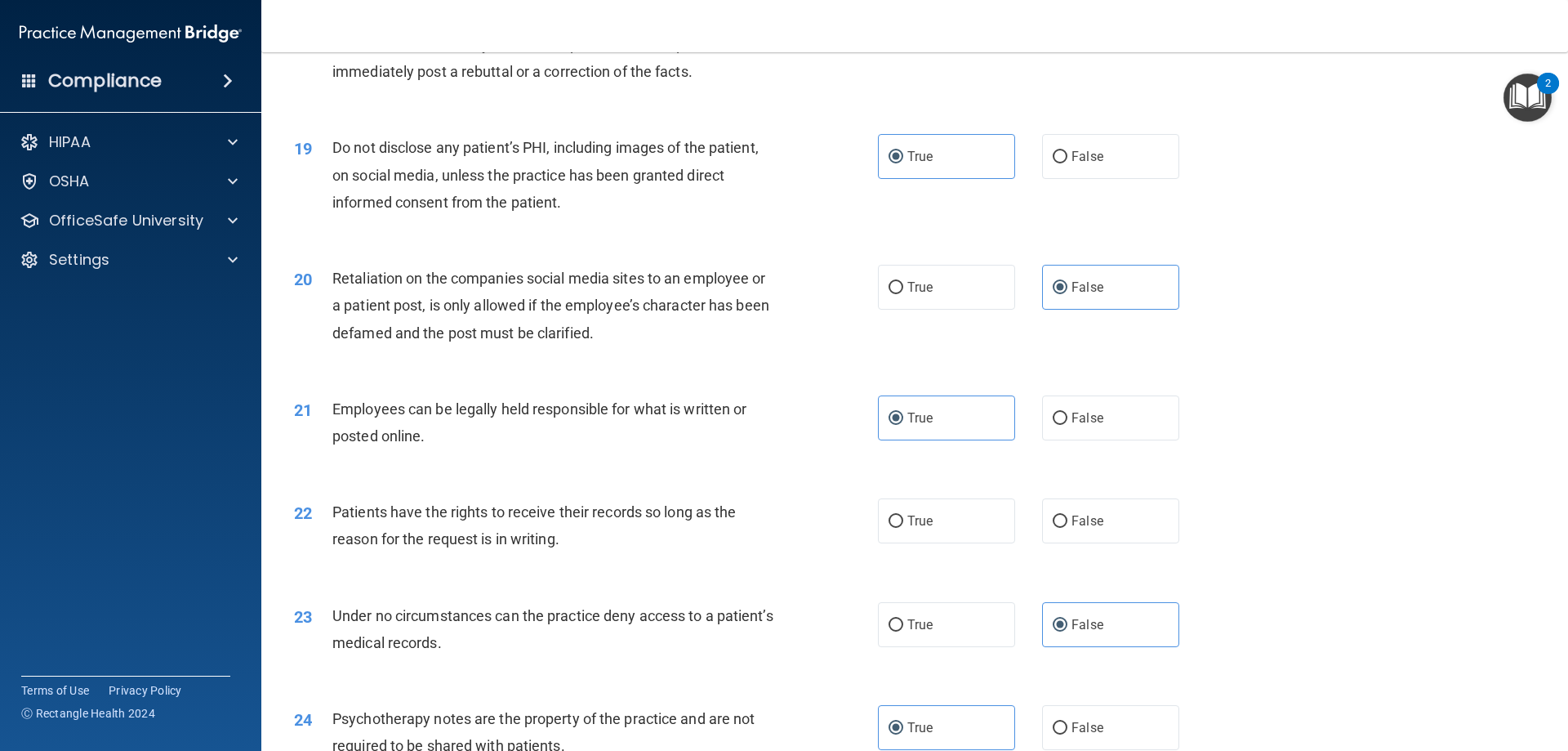
scroll to position [2368, 0]
click at [1043, 540] on label "False" at bounding box center [1111, 521] width 137 height 45
click at [1053, 528] on input "False" at bounding box center [1060, 522] width 14 height 12
radio input "true"
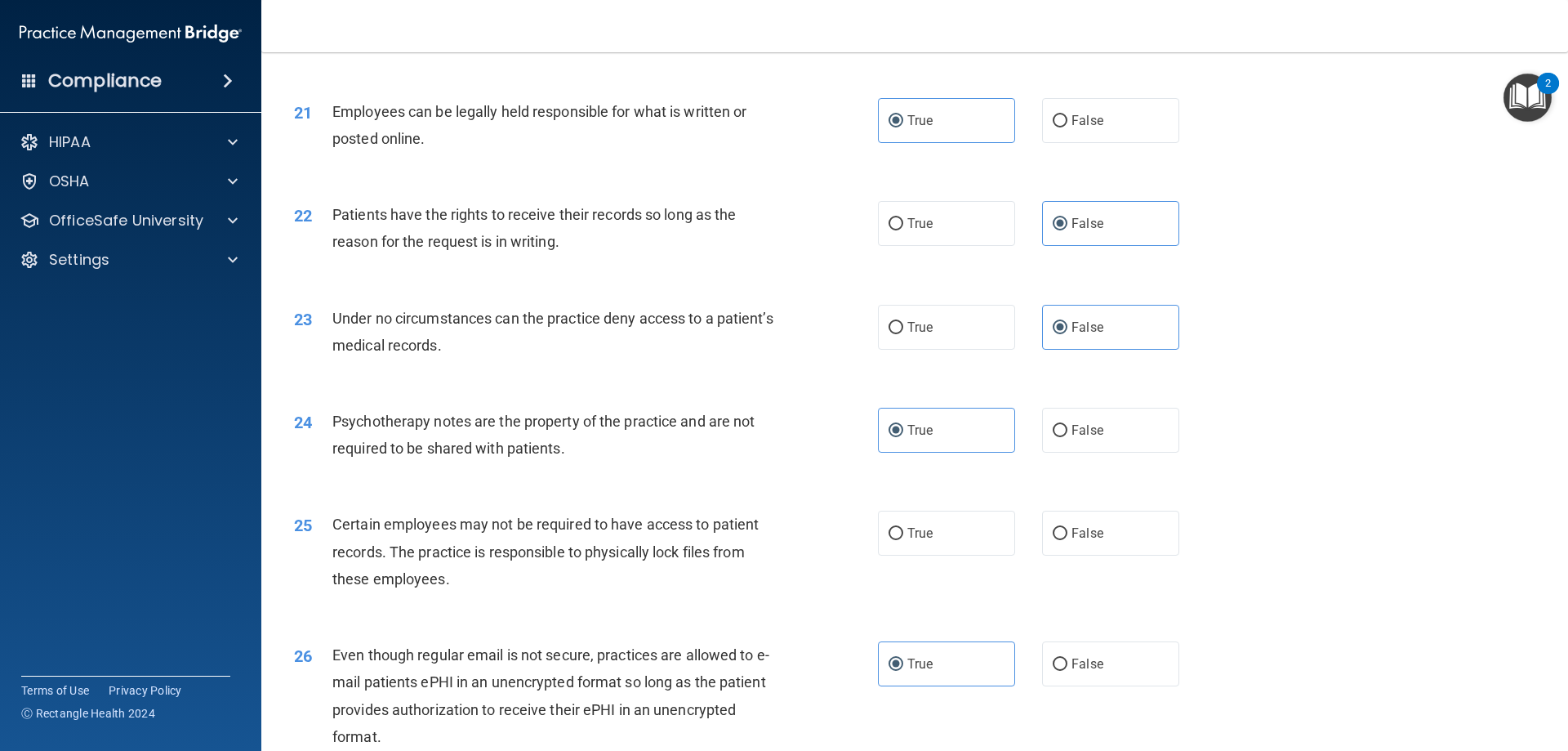
scroll to position [2695, 0]
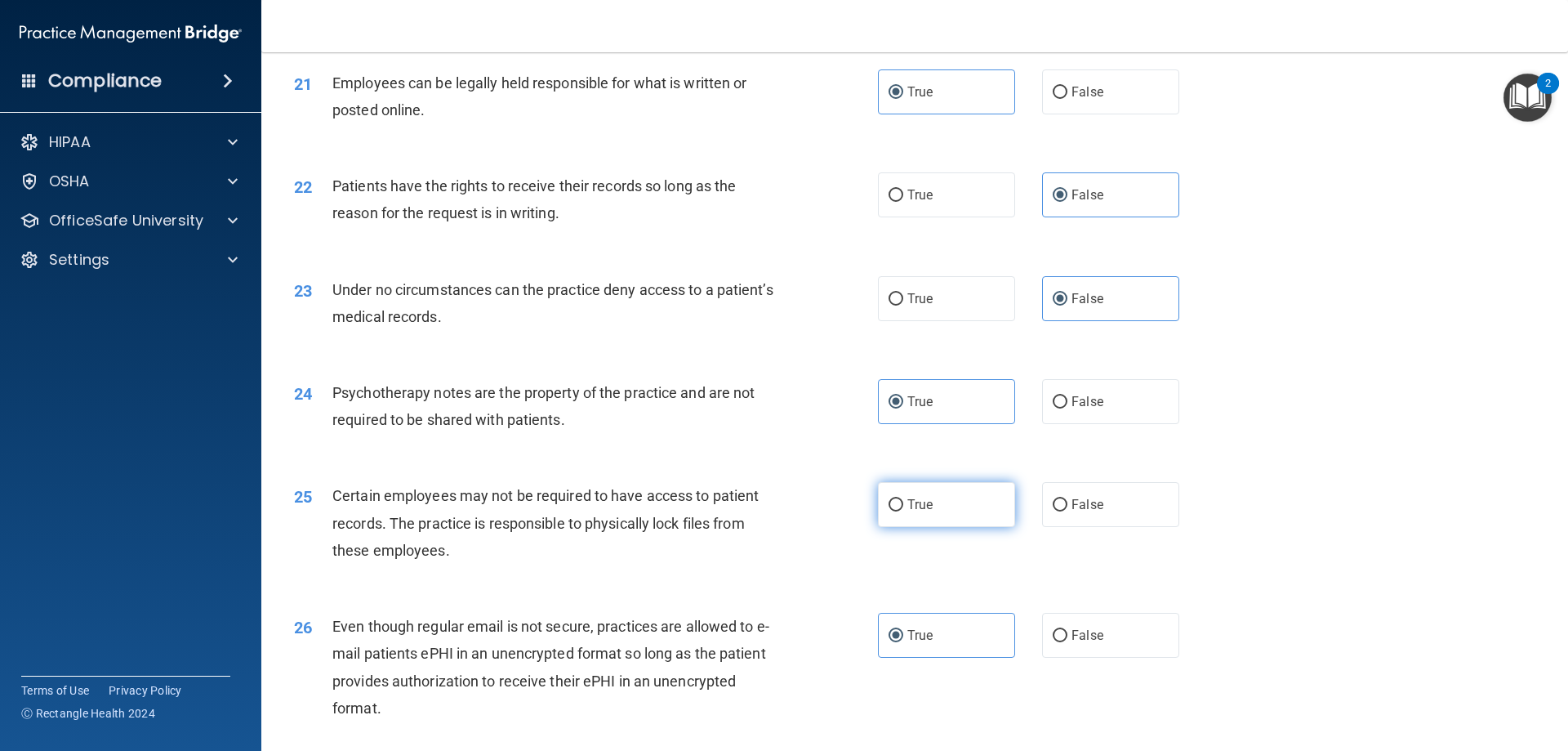
click at [927, 522] on label "True" at bounding box center [947, 504] width 137 height 45
click at [904, 511] on input "True" at bounding box center [895, 505] width 14 height 12
radio input "true"
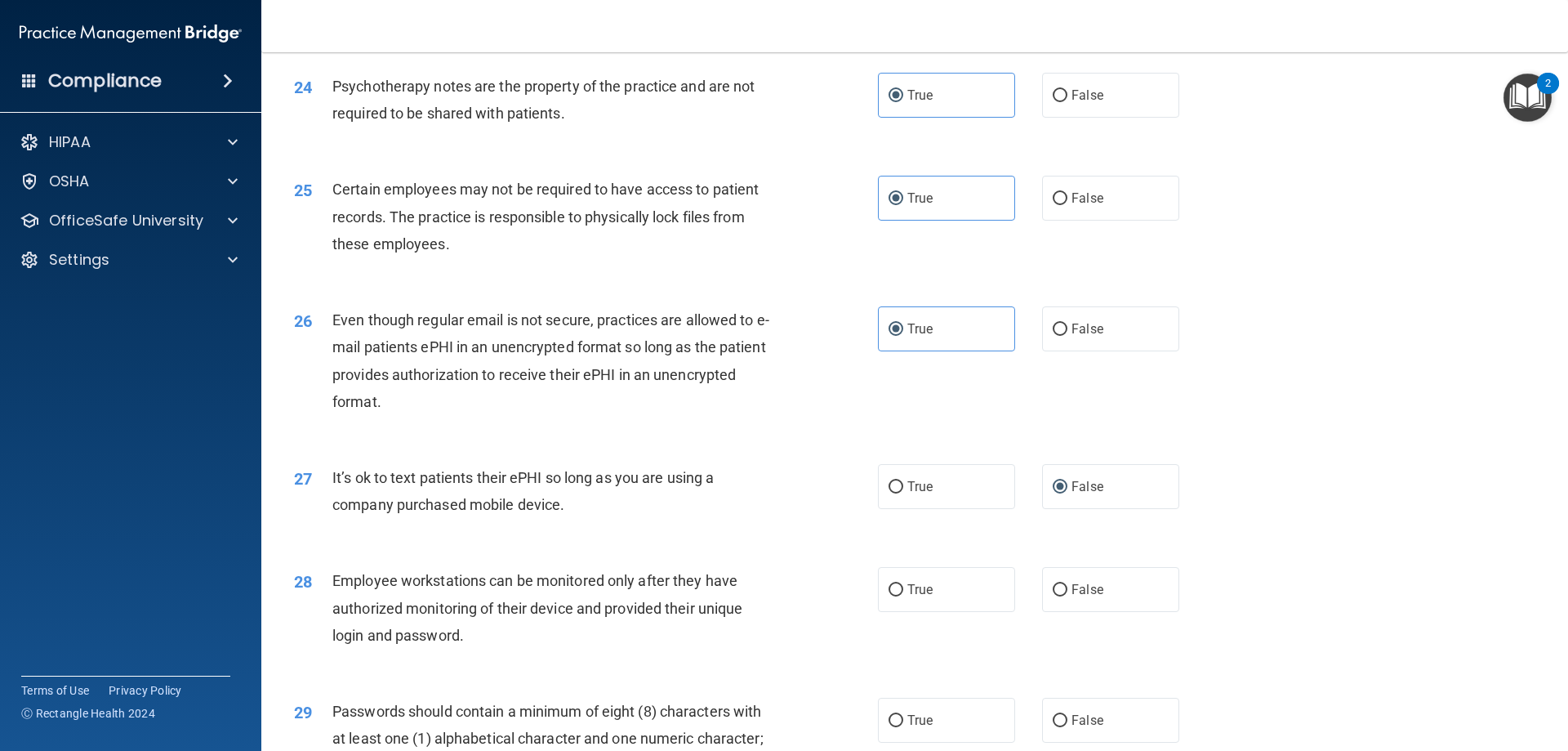
scroll to position [3185, 0]
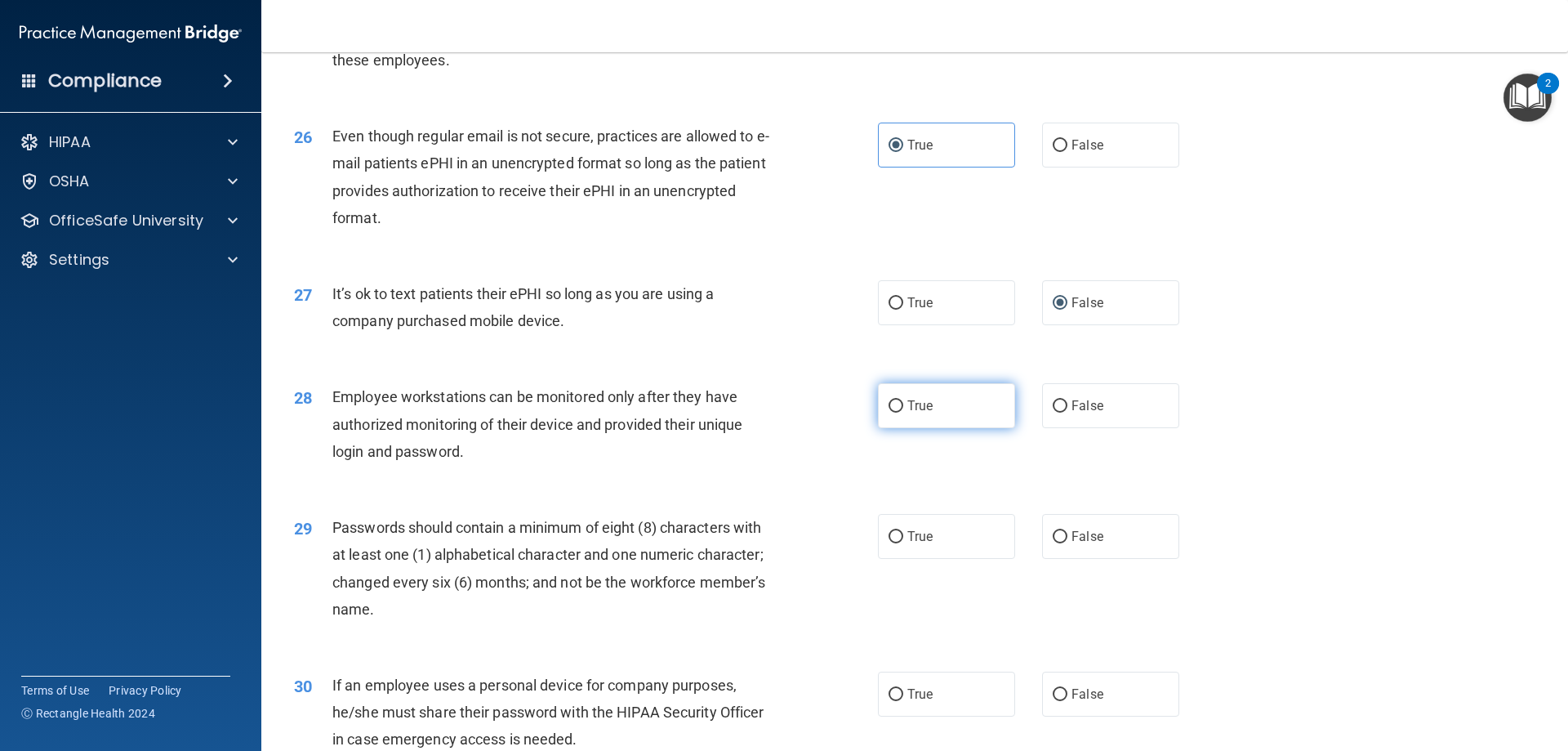
click at [914, 414] on span "True" at bounding box center [920, 405] width 26 height 15
click at [904, 413] on input "True" at bounding box center [895, 406] width 14 height 12
radio input "true"
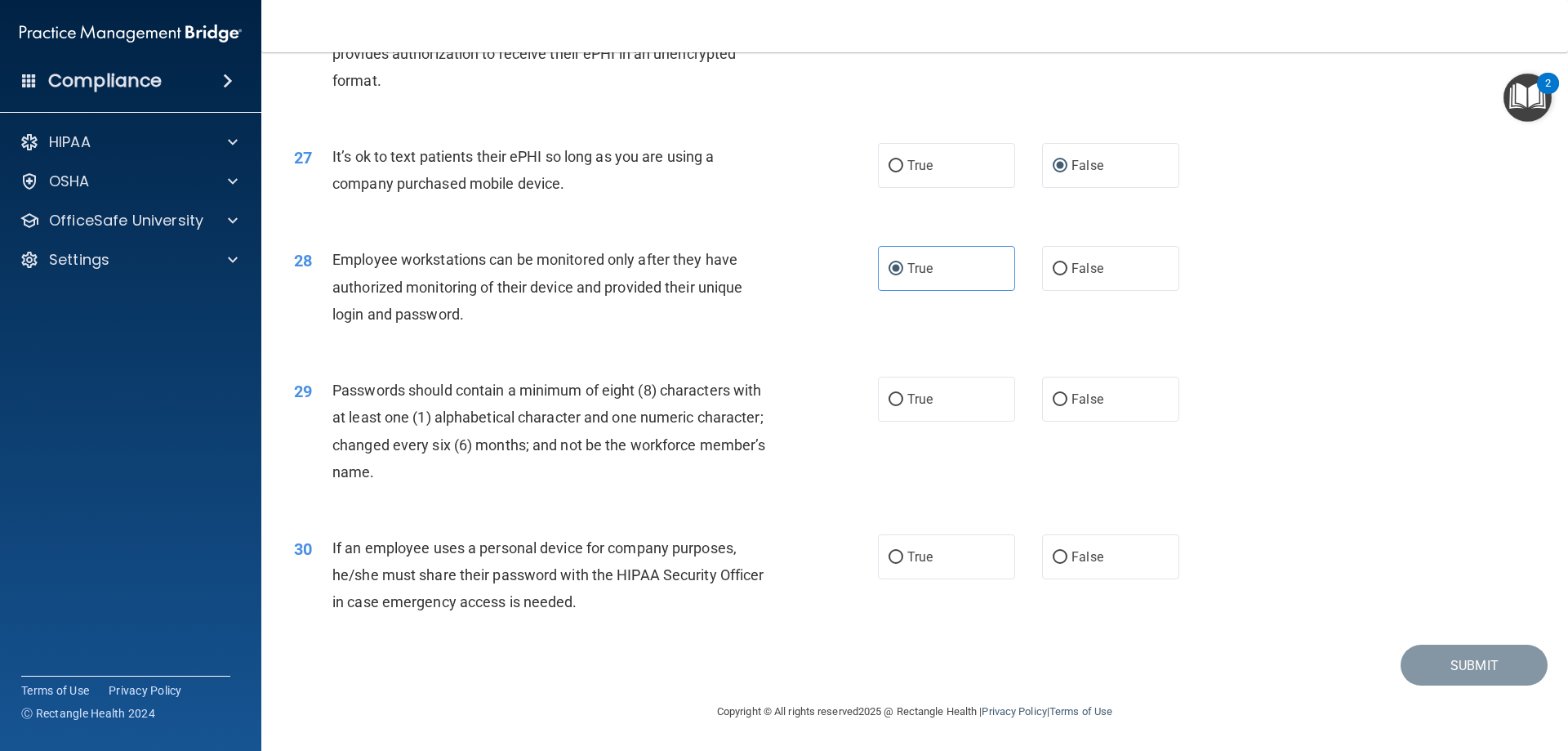
scroll to position [3349, 0]
click at [897, 393] on label "True" at bounding box center [947, 398] width 137 height 45
click at [897, 394] on input "True" at bounding box center [895, 399] width 14 height 12
radio input "true"
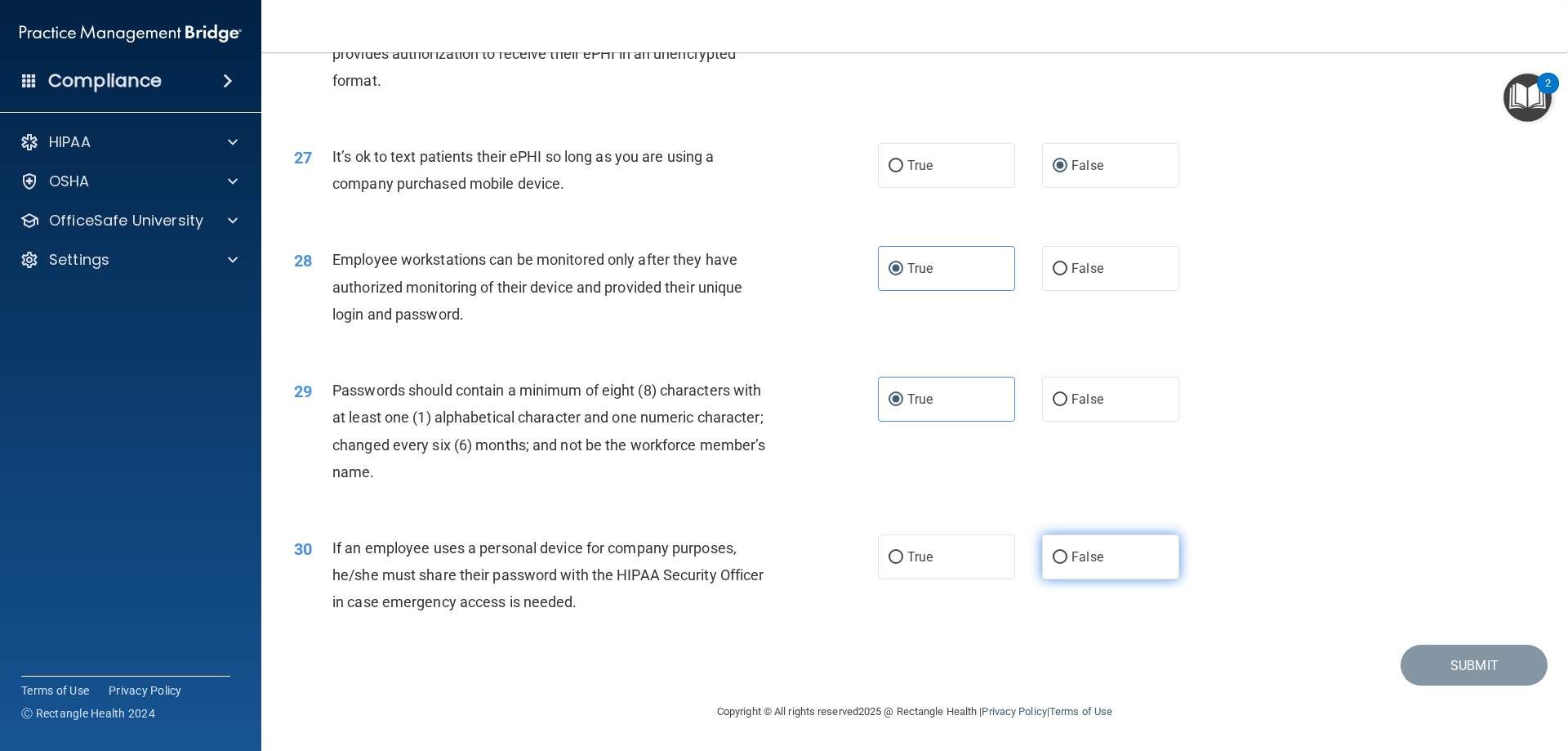
click at [1083, 566] on label "False" at bounding box center [1111, 556] width 137 height 45
click at [1068, 563] on input "False" at bounding box center [1060, 557] width 14 height 12
radio input "true"
click at [1456, 680] on button "Submit" at bounding box center [1475, 665] width 147 height 42
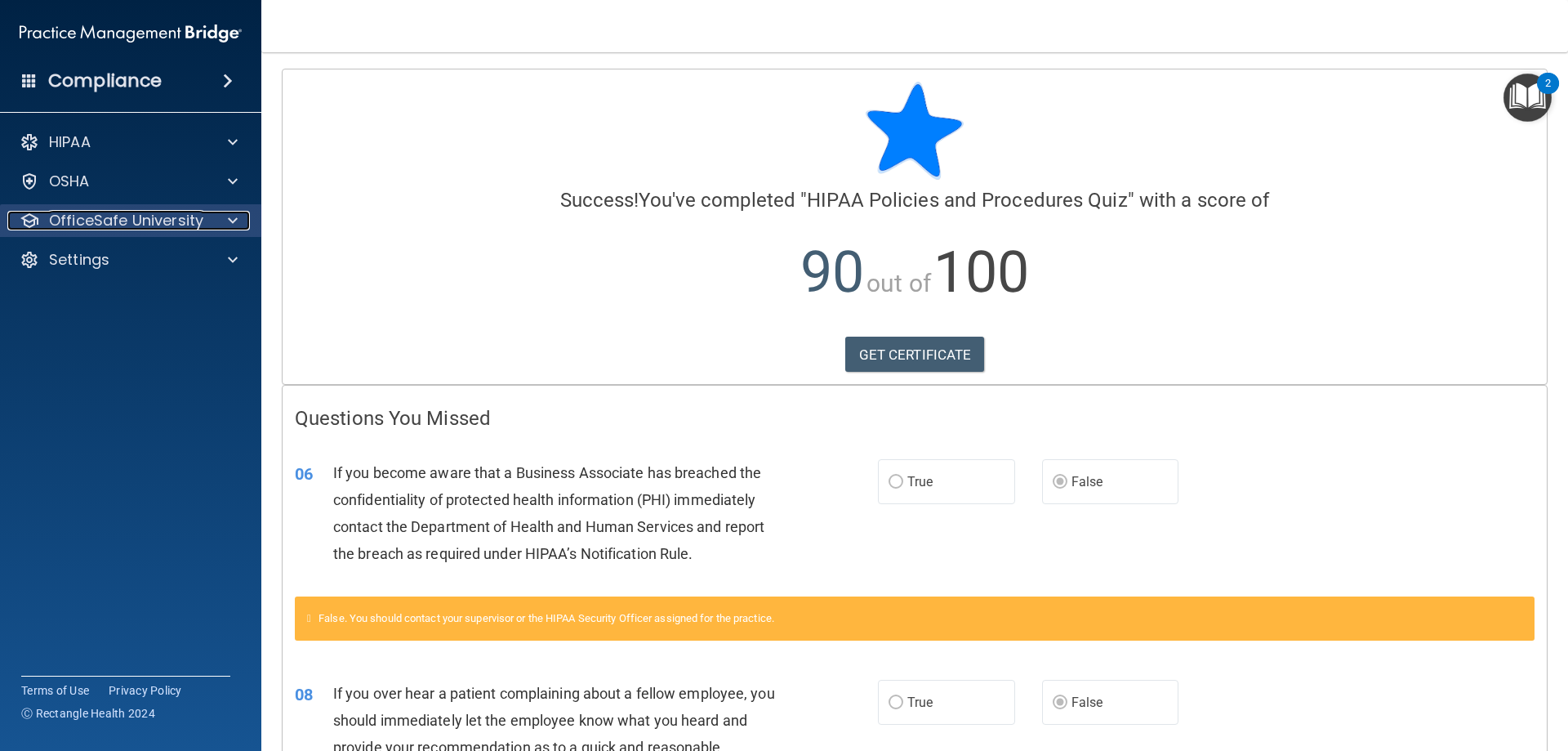
click at [229, 224] on span at bounding box center [233, 220] width 10 height 20
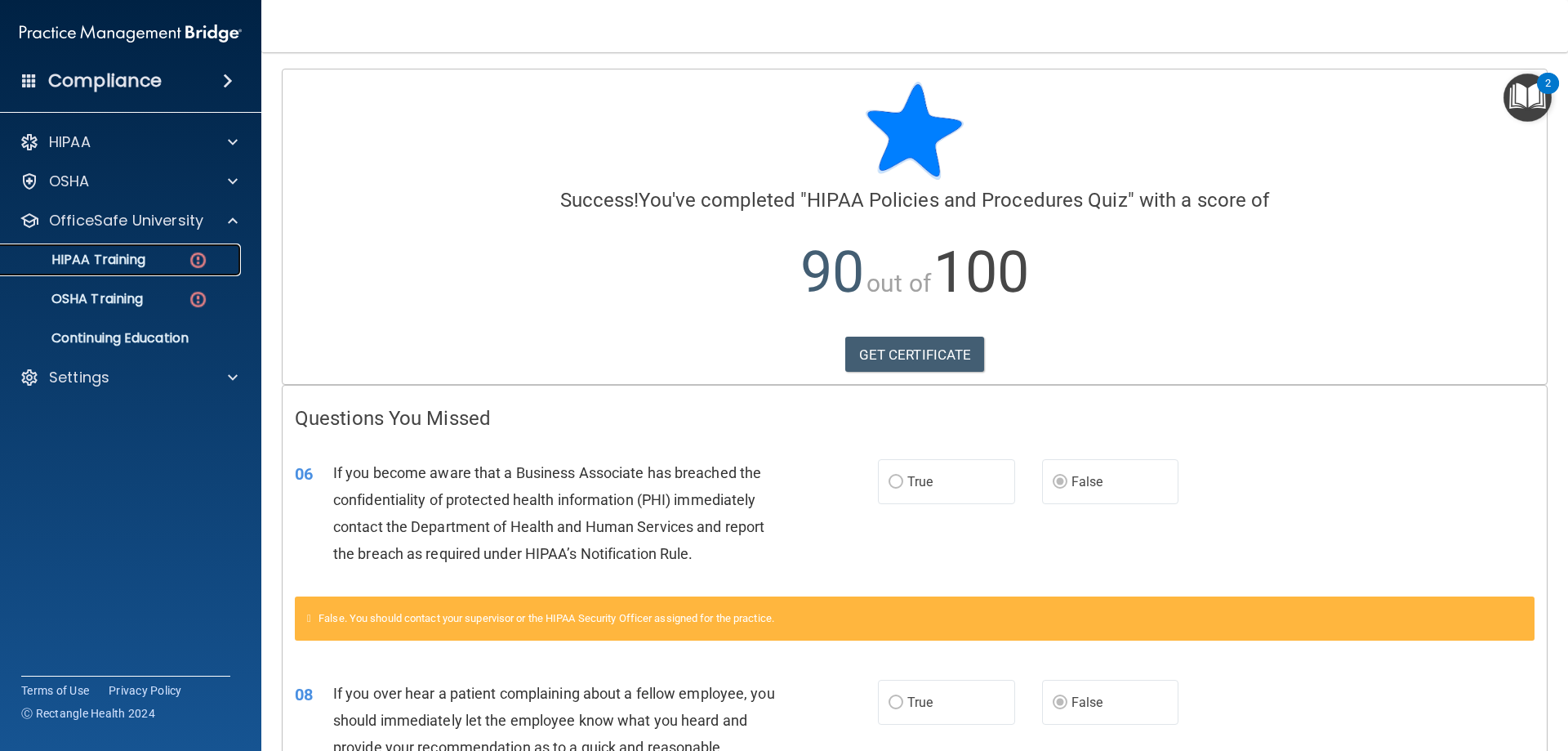
click at [153, 272] on link "HIPAA Training" at bounding box center [112, 259] width 257 height 32
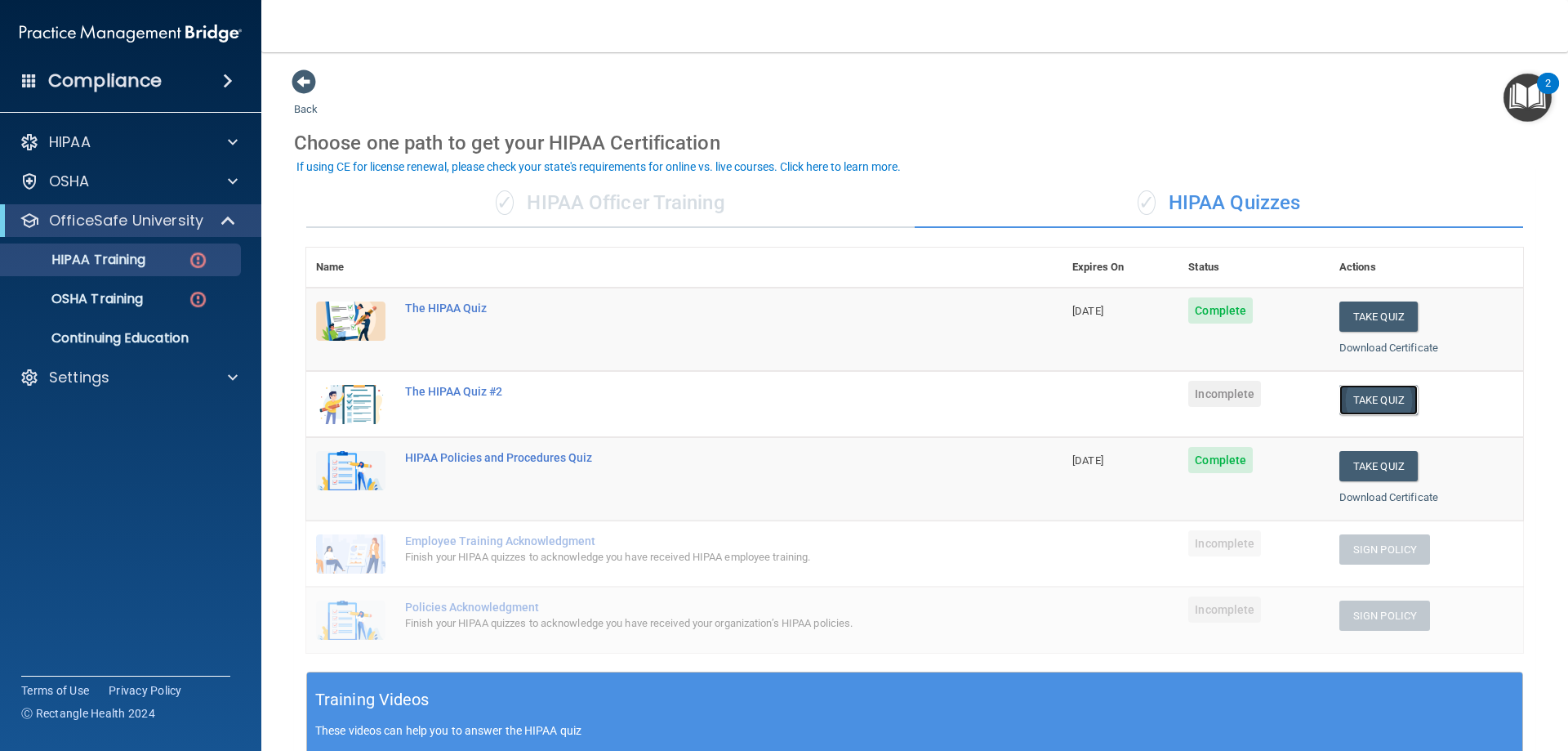
click at [1368, 396] on button "Take Quiz" at bounding box center [1378, 400] width 78 height 30
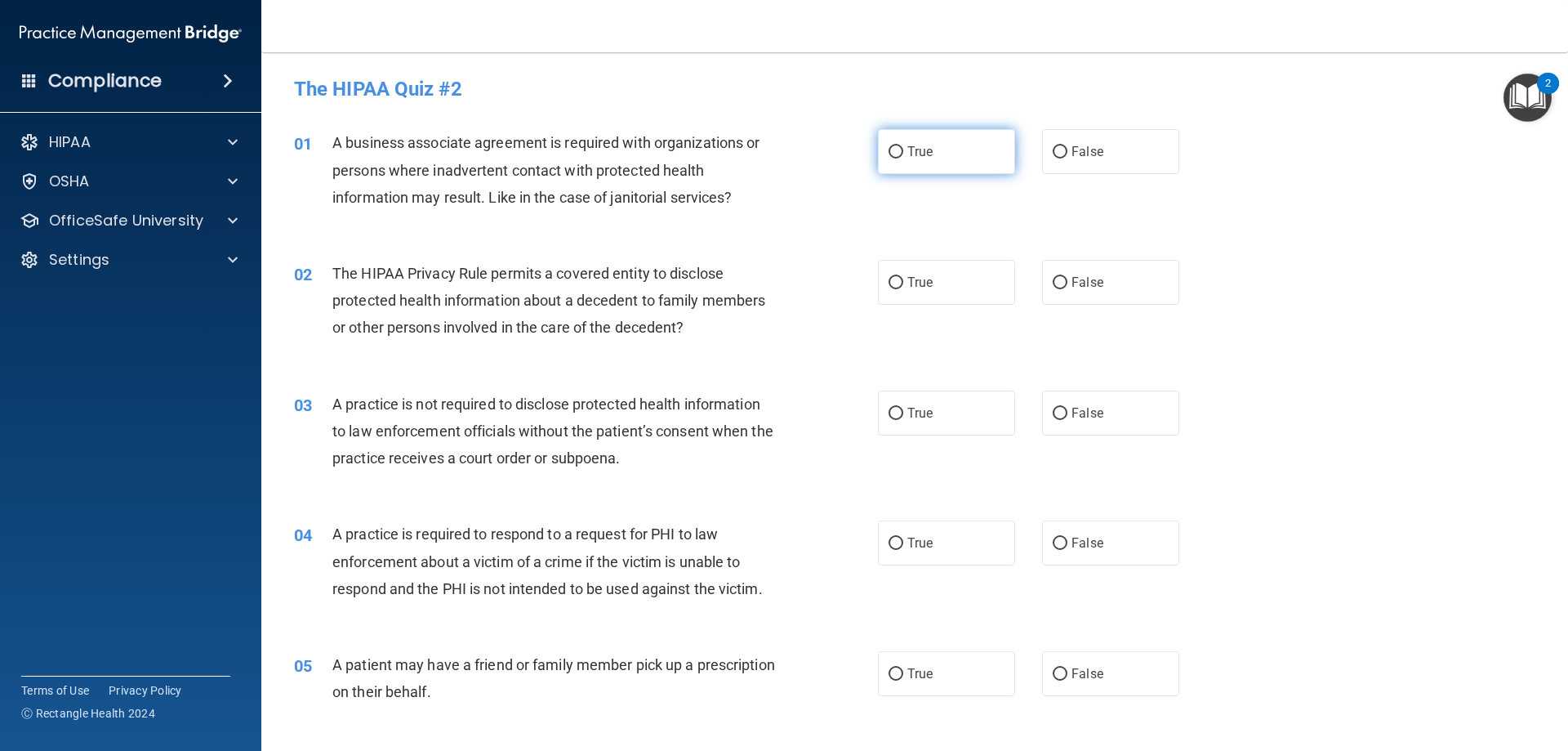
click at [907, 150] on span "True" at bounding box center [920, 152] width 26 height 15
click at [904, 150] on input "True" at bounding box center [895, 152] width 14 height 12
radio input "true"
click at [928, 289] on label "True" at bounding box center [947, 282] width 137 height 45
click at [904, 289] on input "True" at bounding box center [895, 283] width 14 height 12
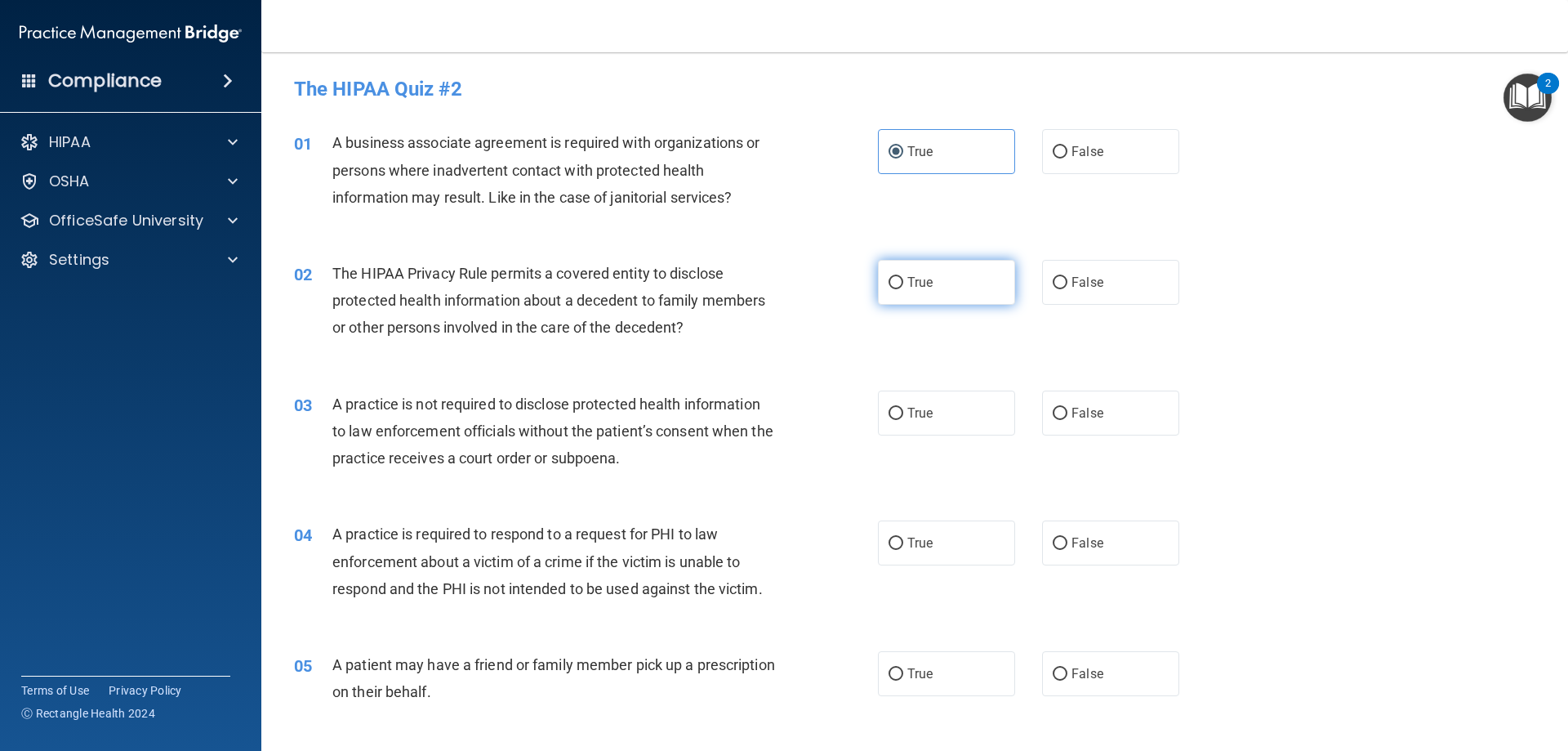
radio input "true"
click at [1148, 408] on label "False" at bounding box center [1111, 413] width 137 height 45
click at [1068, 408] on input "False" at bounding box center [1060, 414] width 14 height 12
radio input "true"
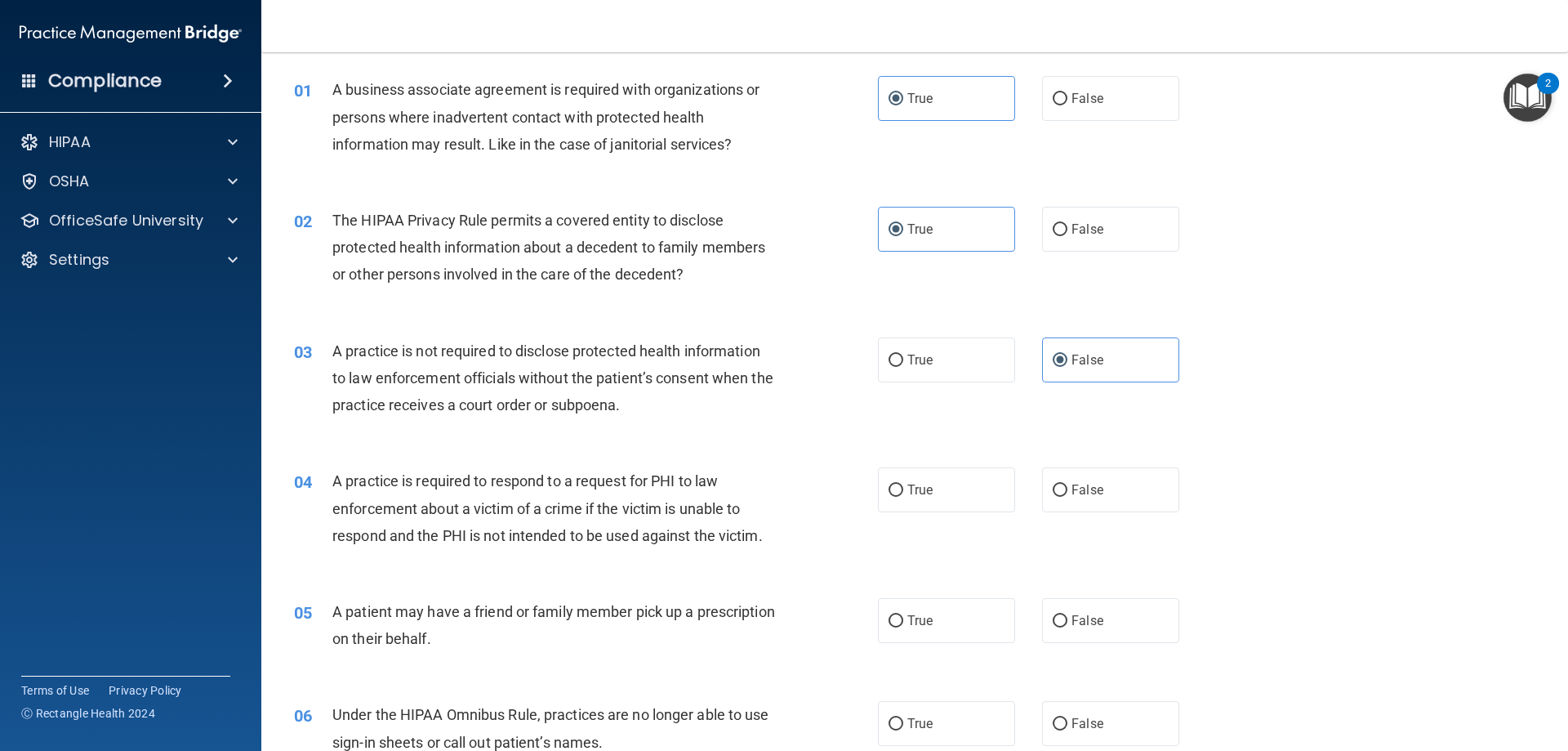
scroll to position [163, 0]
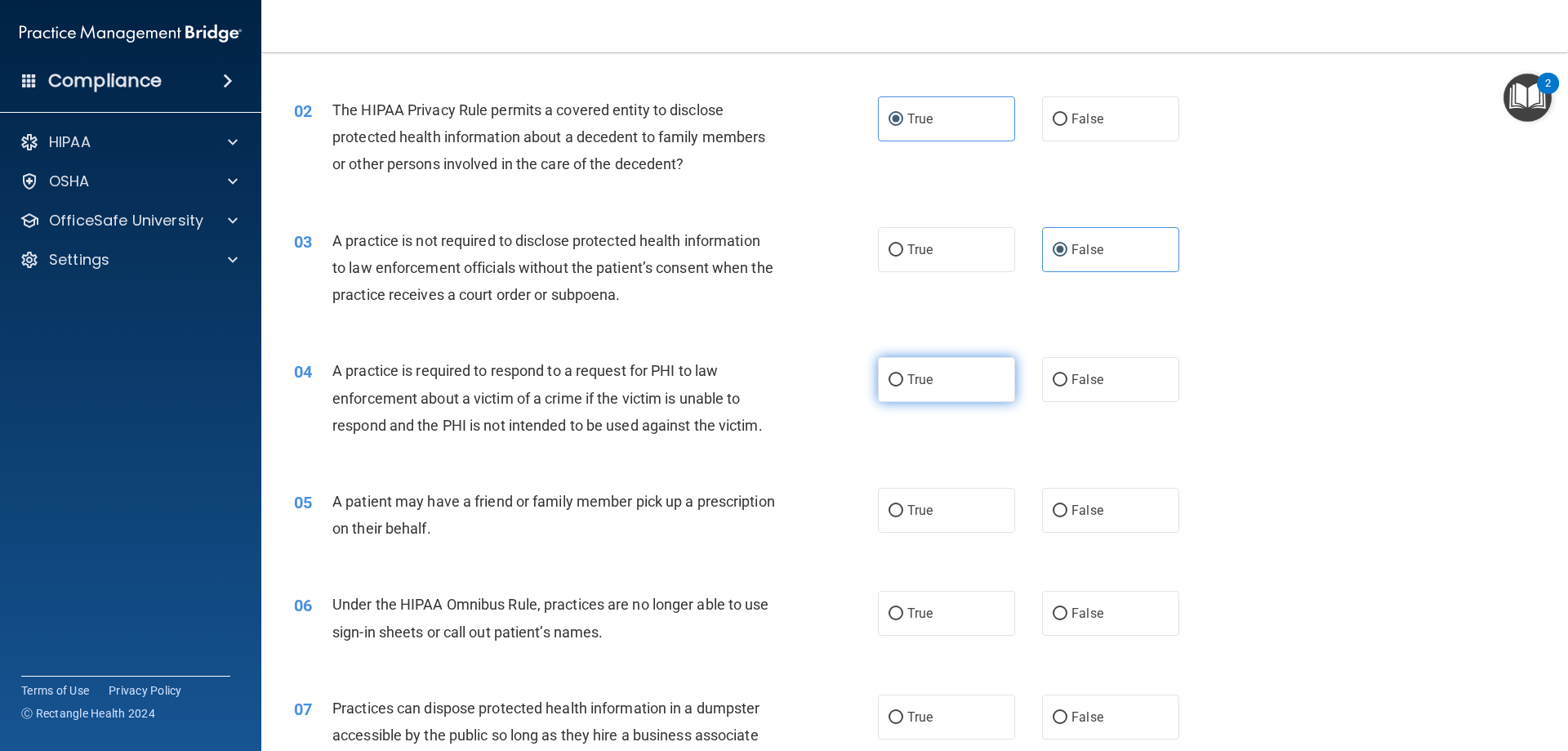
click at [907, 385] on span "True" at bounding box center [920, 379] width 26 height 15
click at [904, 385] on input "True" at bounding box center [895, 380] width 14 height 12
radio input "true"
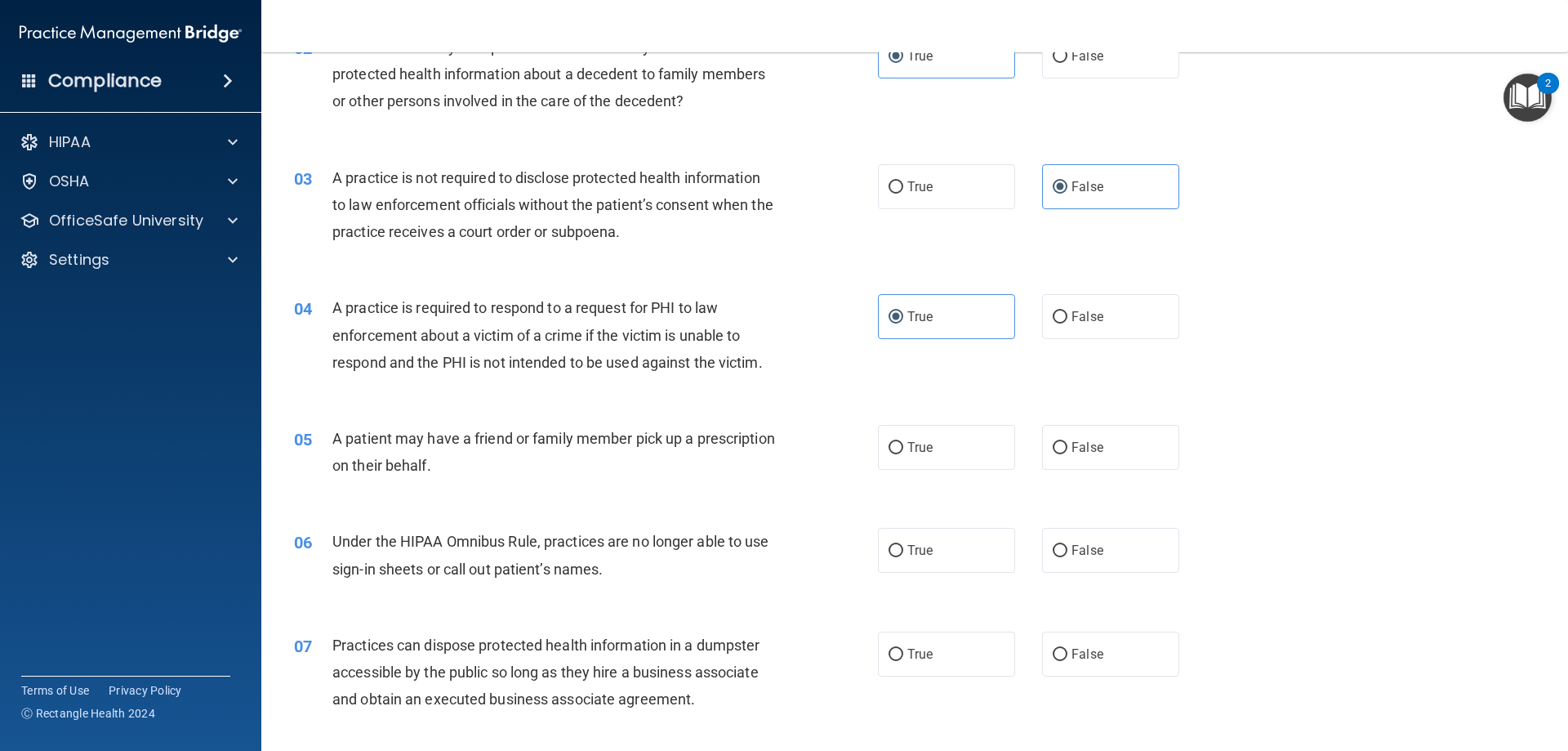
scroll to position [409, 0]
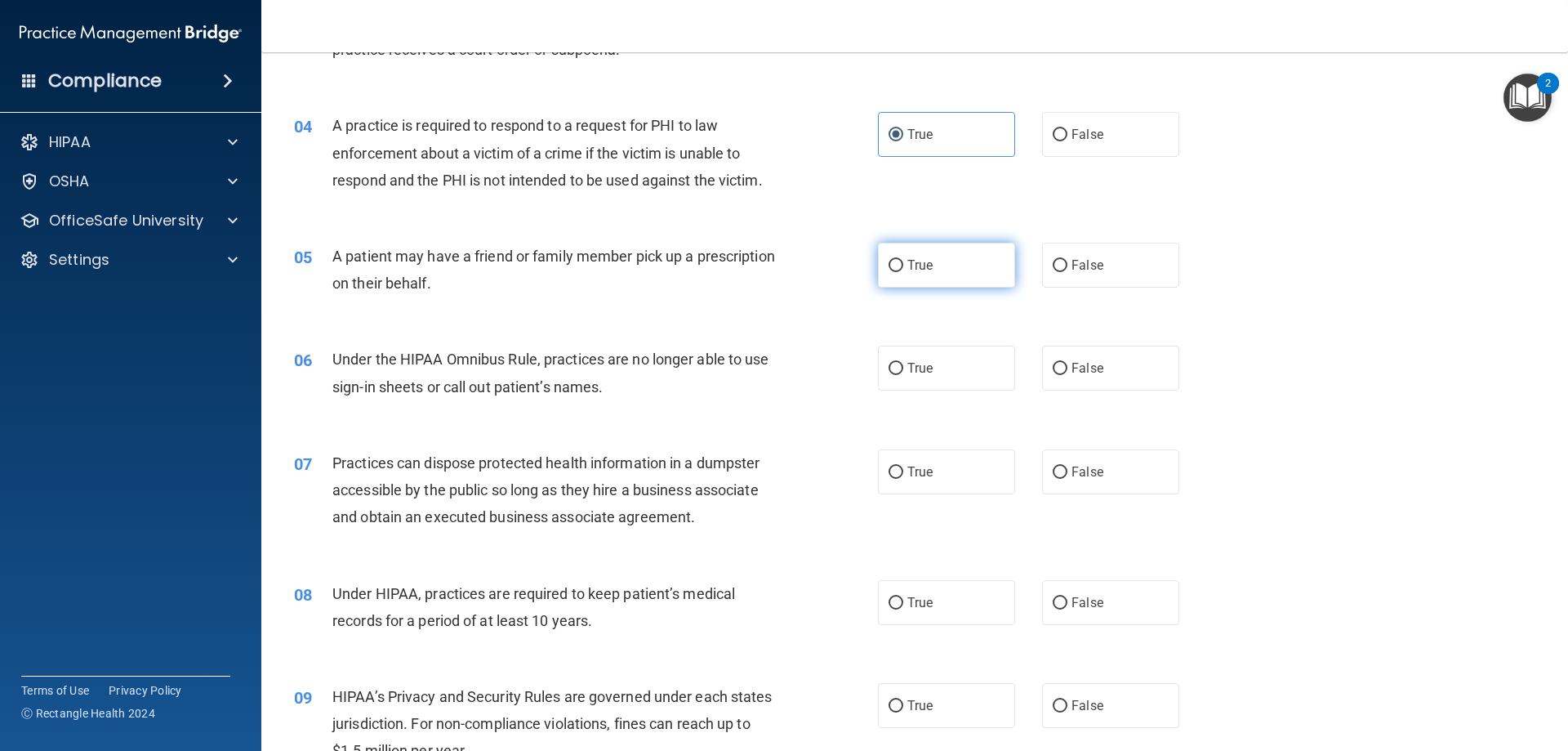
click at [895, 267] on input "True" at bounding box center [895, 266] width 14 height 12
radio input "true"
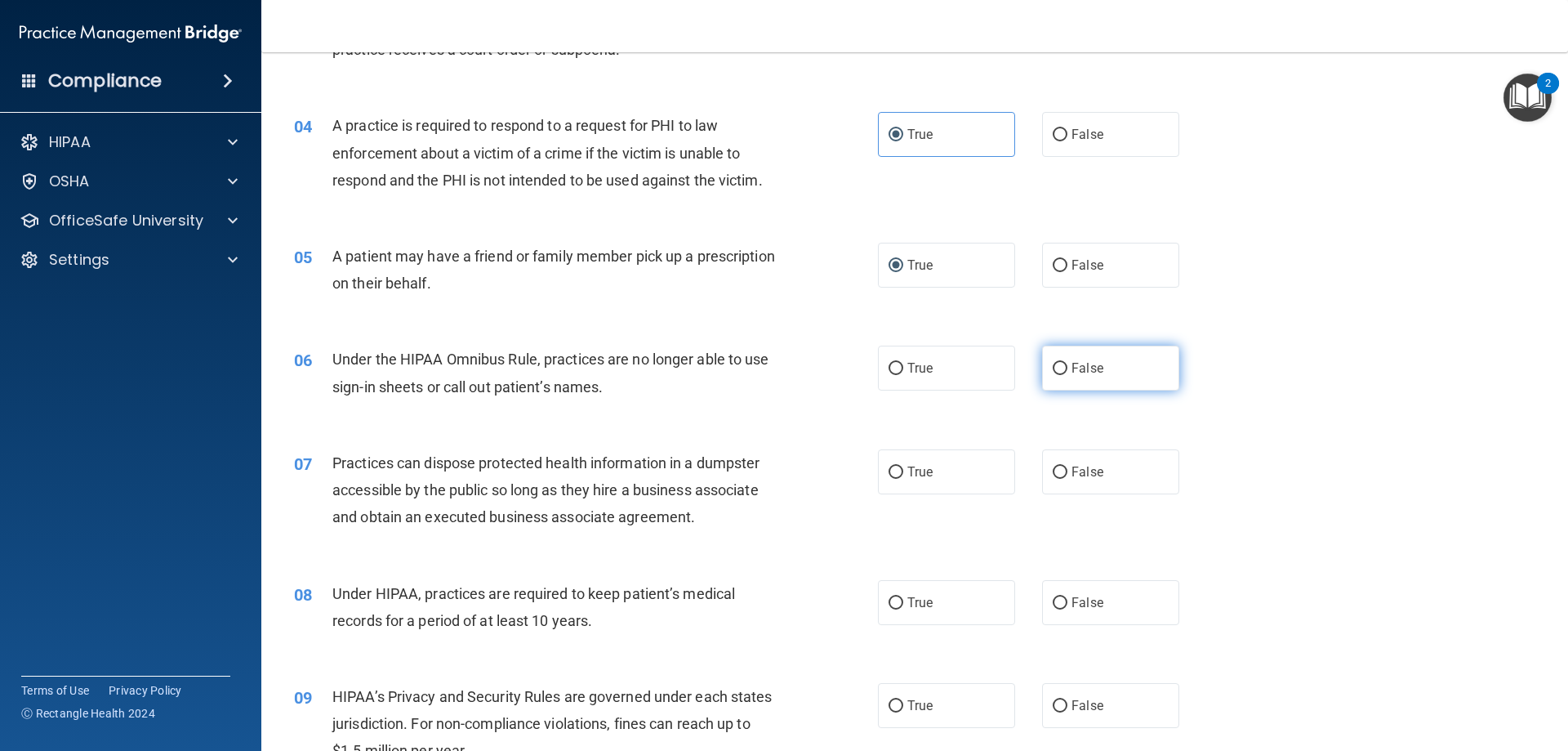
drag, startPoint x: 1089, startPoint y: 355, endPoint x: 1050, endPoint y: 376, distance: 44.3
click at [1089, 355] on label "False" at bounding box center [1111, 368] width 137 height 45
click at [1068, 363] on input "False" at bounding box center [1060, 369] width 14 height 12
radio input "true"
click at [1043, 467] on label "False" at bounding box center [1111, 471] width 137 height 45
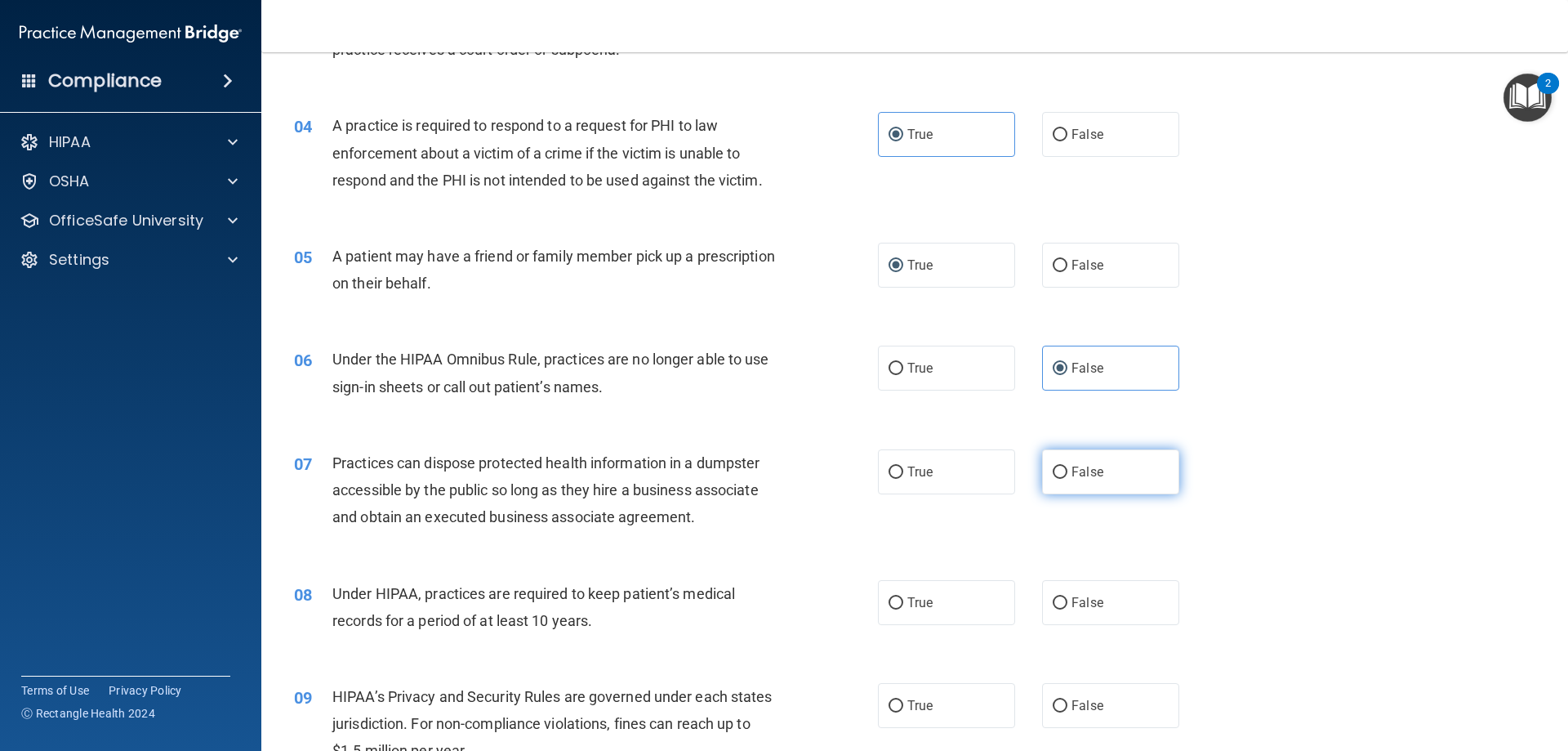
click at [1053, 467] on input "False" at bounding box center [1060, 472] width 14 height 12
radio input "true"
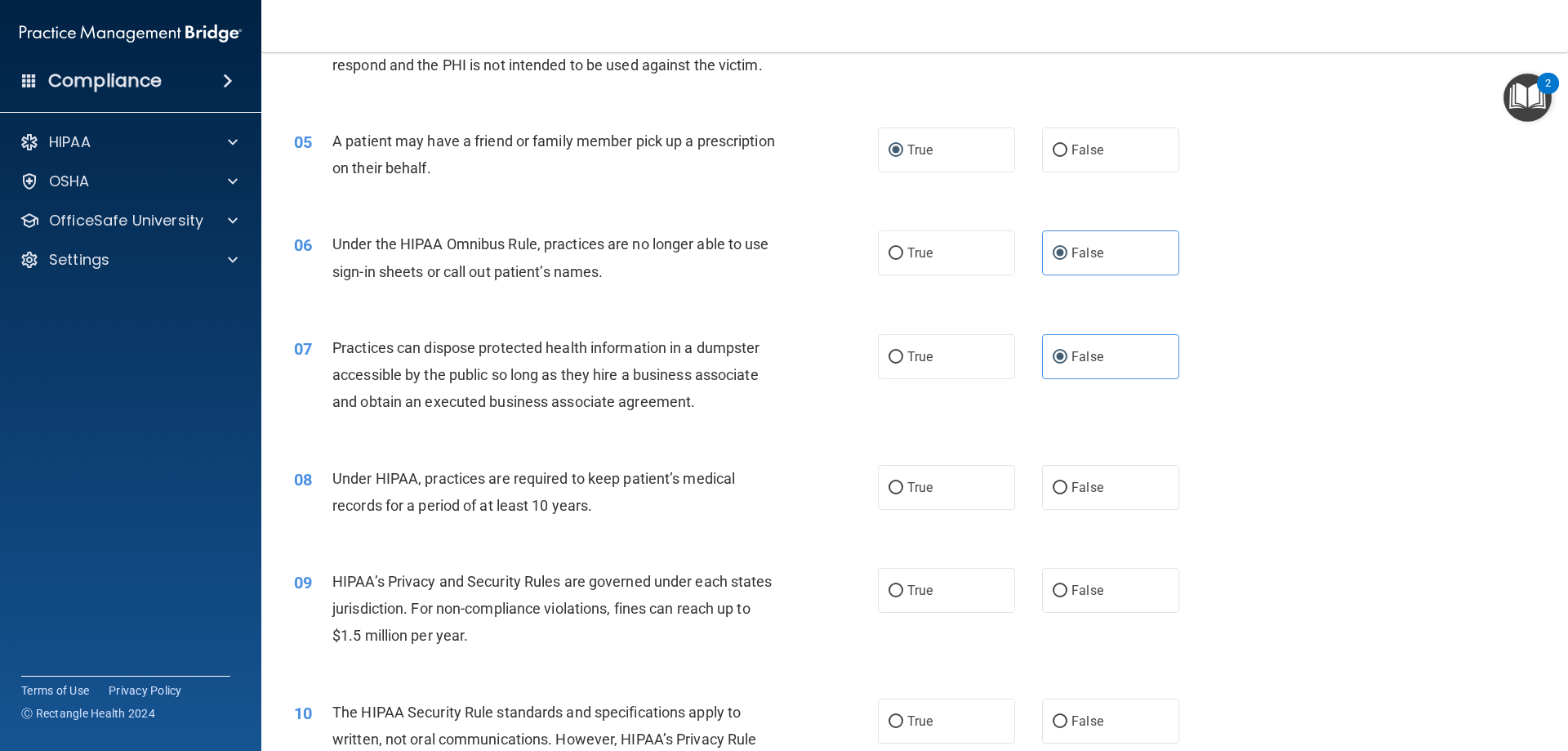
scroll to position [572, 0]
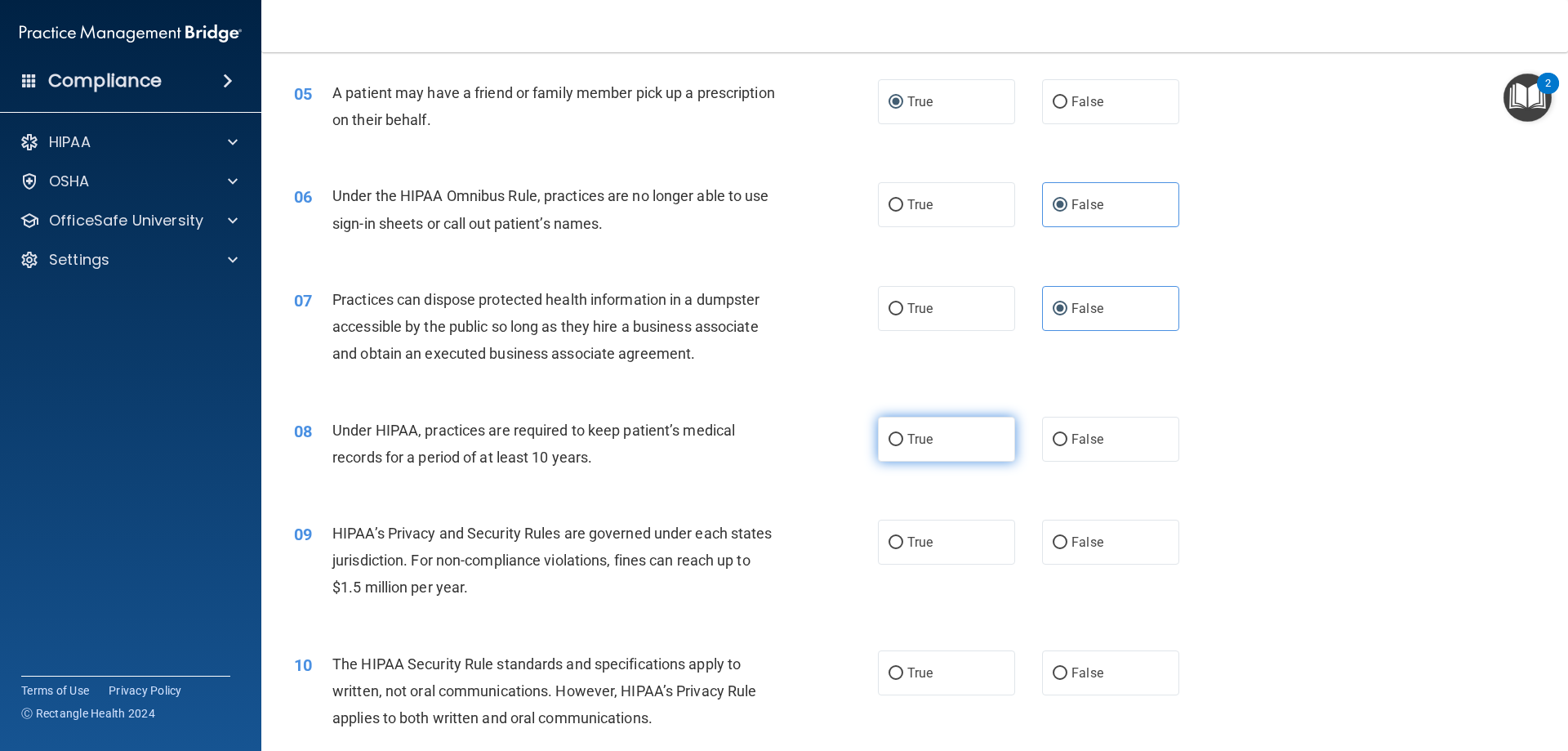
click at [949, 442] on label "True" at bounding box center [947, 438] width 137 height 45
click at [904, 442] on input "True" at bounding box center [895, 439] width 14 height 12
radio input "true"
click at [946, 537] on label "True" at bounding box center [947, 541] width 137 height 45
click at [904, 537] on input "True" at bounding box center [895, 542] width 14 height 12
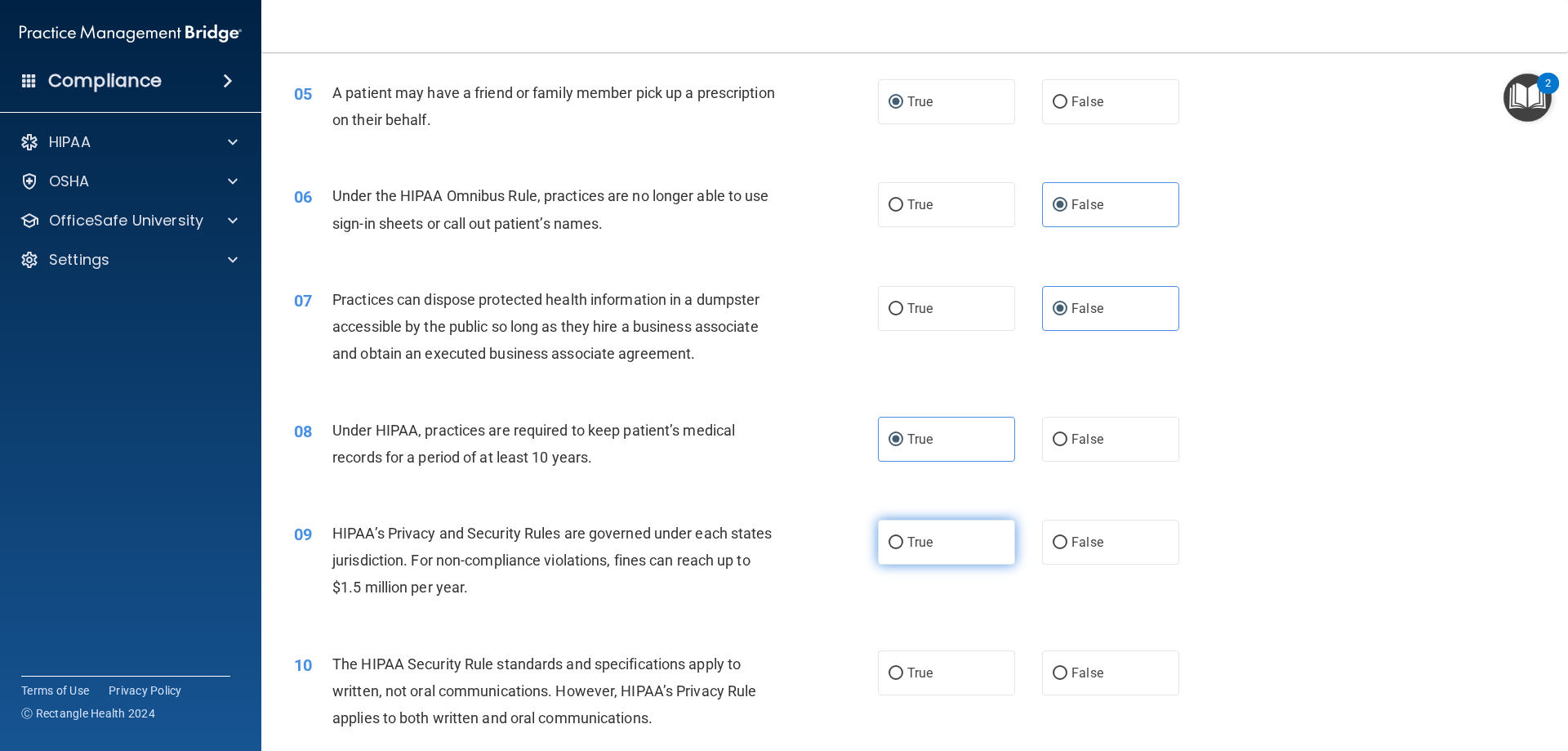
radio input "true"
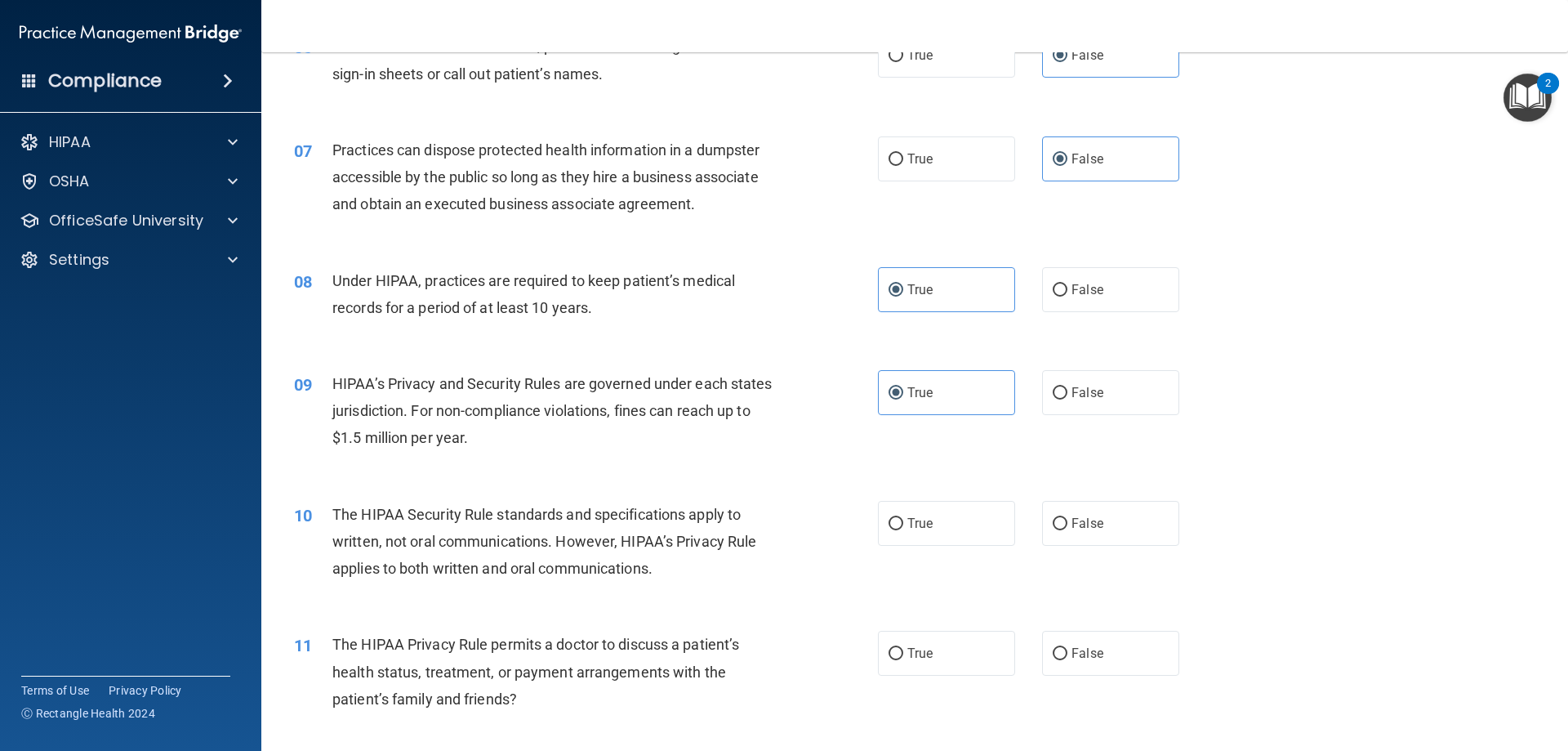
scroll to position [735, 0]
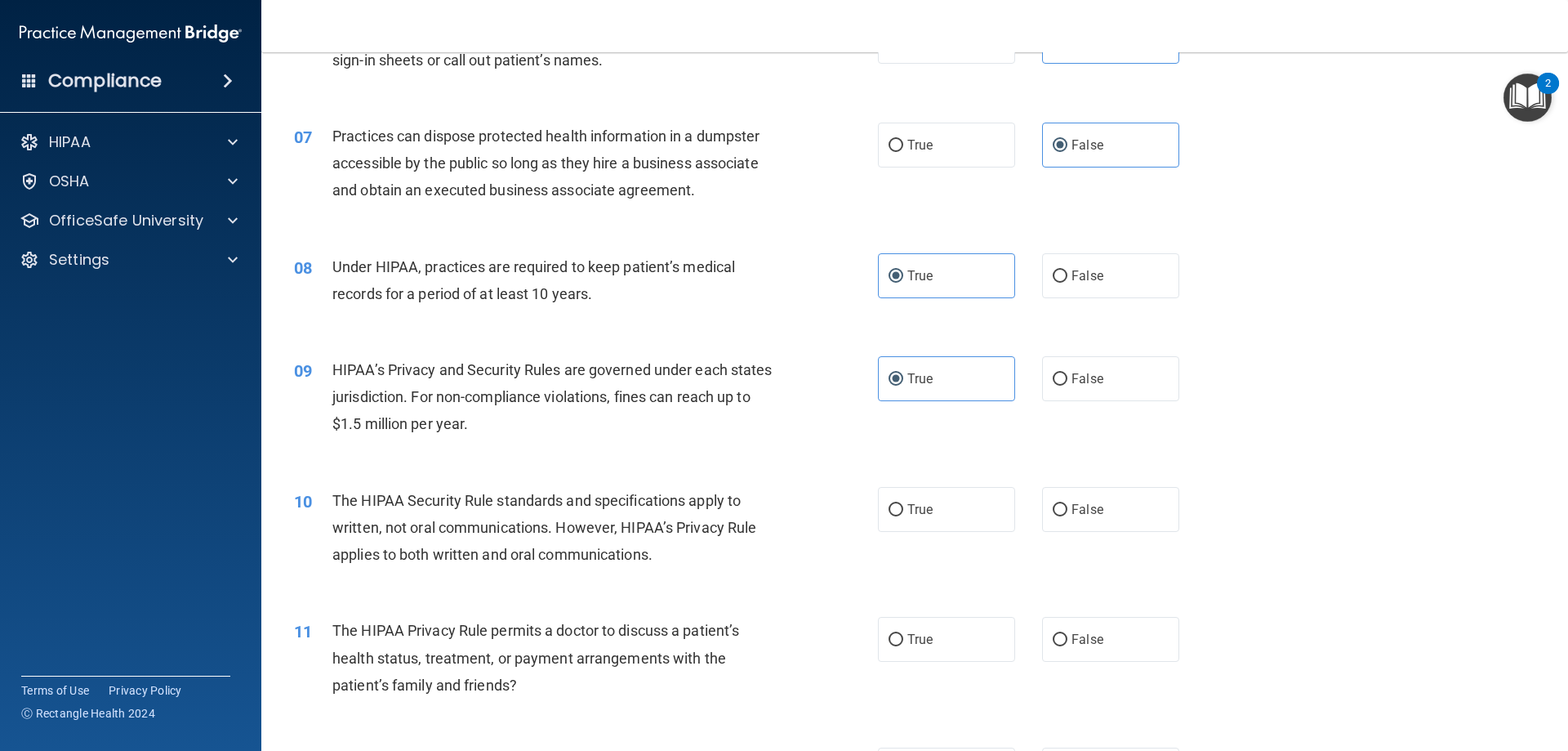
drag, startPoint x: 729, startPoint y: 542, endPoint x: 614, endPoint y: 542, distance: 115.0
click at [666, 542] on div "The HIPAA Security Rule standards and specifications apply to written, not oral…" at bounding box center [560, 528] width 457 height 82
click at [930, 499] on label "True" at bounding box center [947, 509] width 137 height 45
click at [904, 504] on input "True" at bounding box center [895, 510] width 14 height 12
radio input "true"
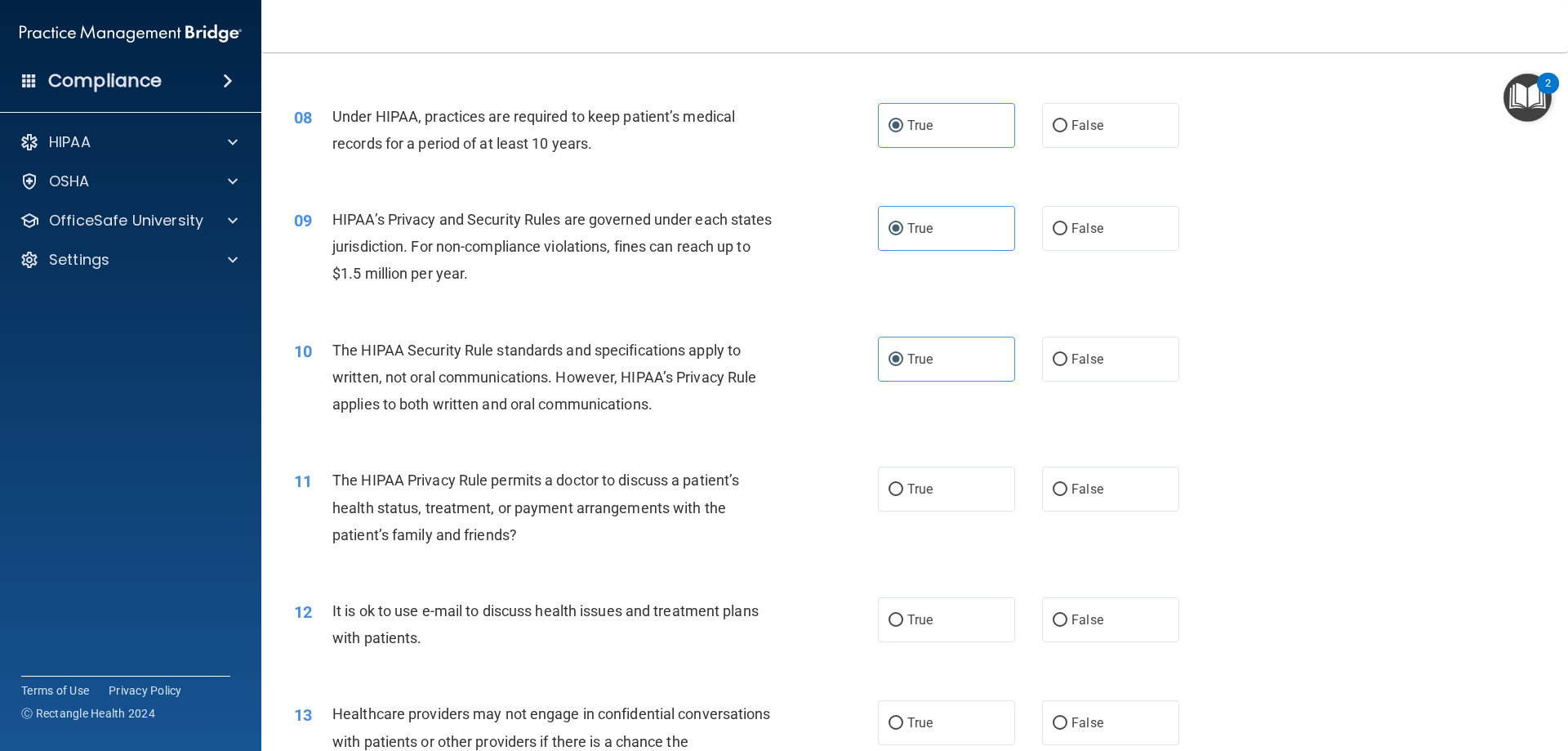
scroll to position [899, 0]
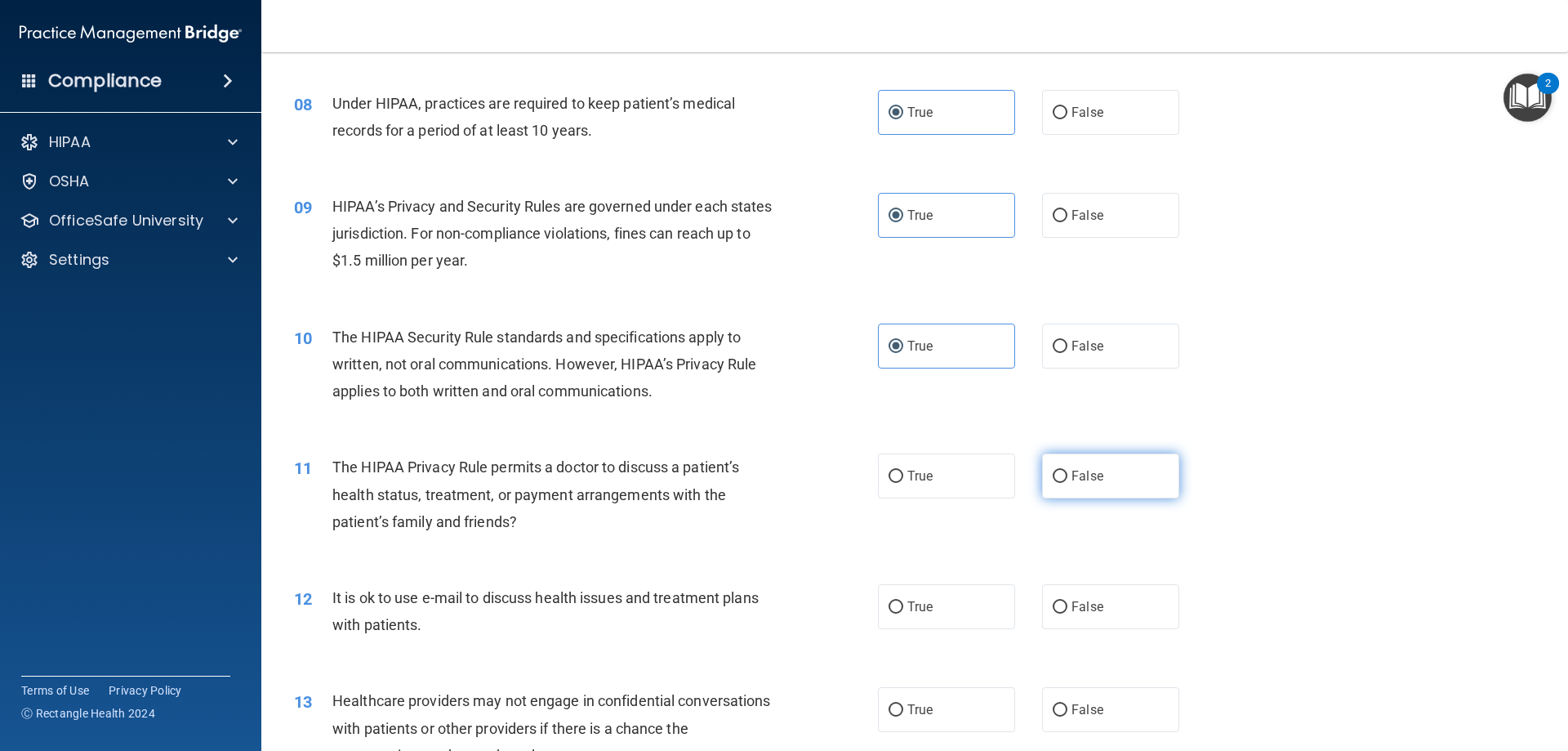
click at [1074, 477] on span "False" at bounding box center [1087, 476] width 31 height 15
click at [1068, 477] on input "False" at bounding box center [1060, 477] width 14 height 12
radio input "true"
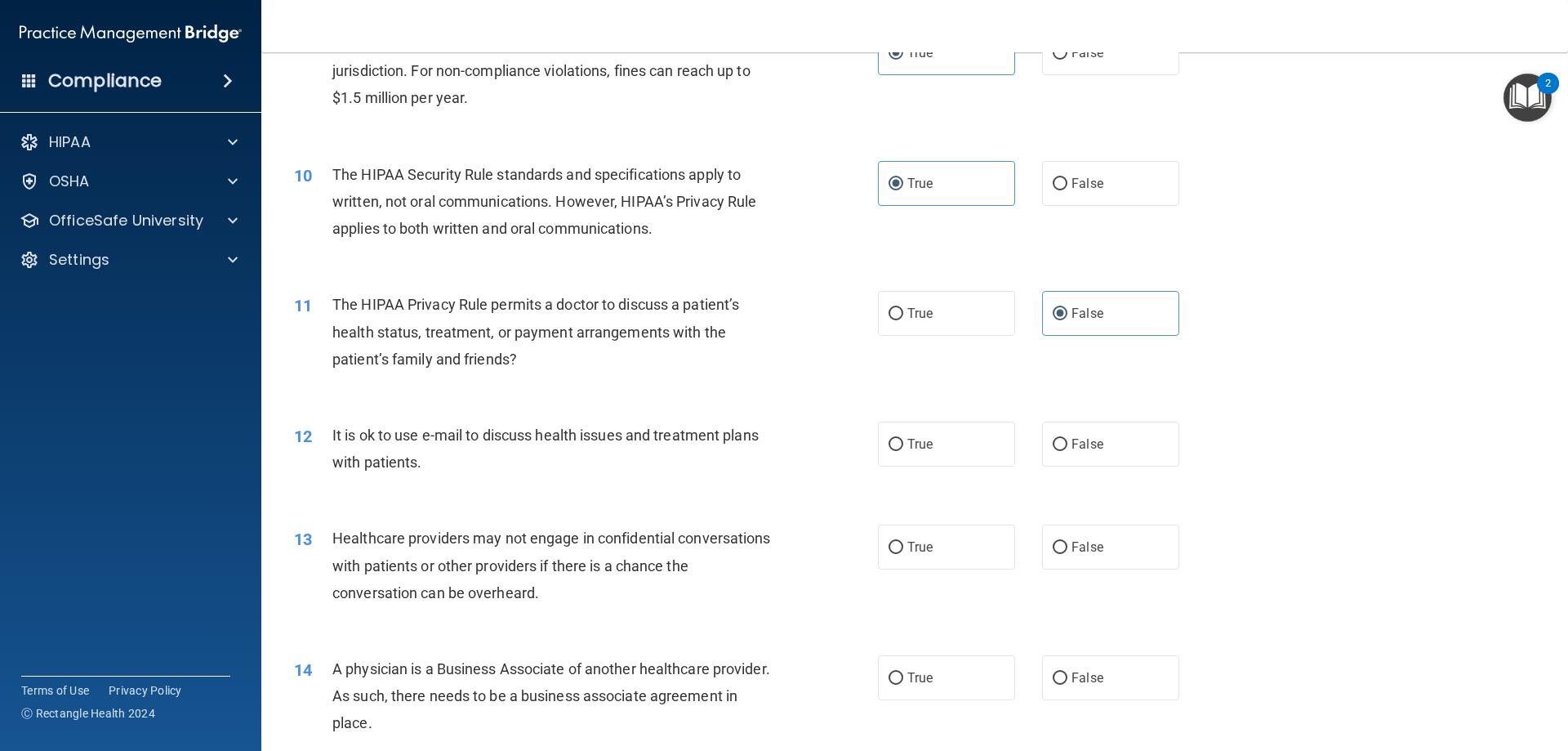
scroll to position [1062, 0]
click at [907, 437] on span "True" at bounding box center [920, 443] width 26 height 15
click at [904, 437] on input "True" at bounding box center [895, 443] width 14 height 12
radio input "true"
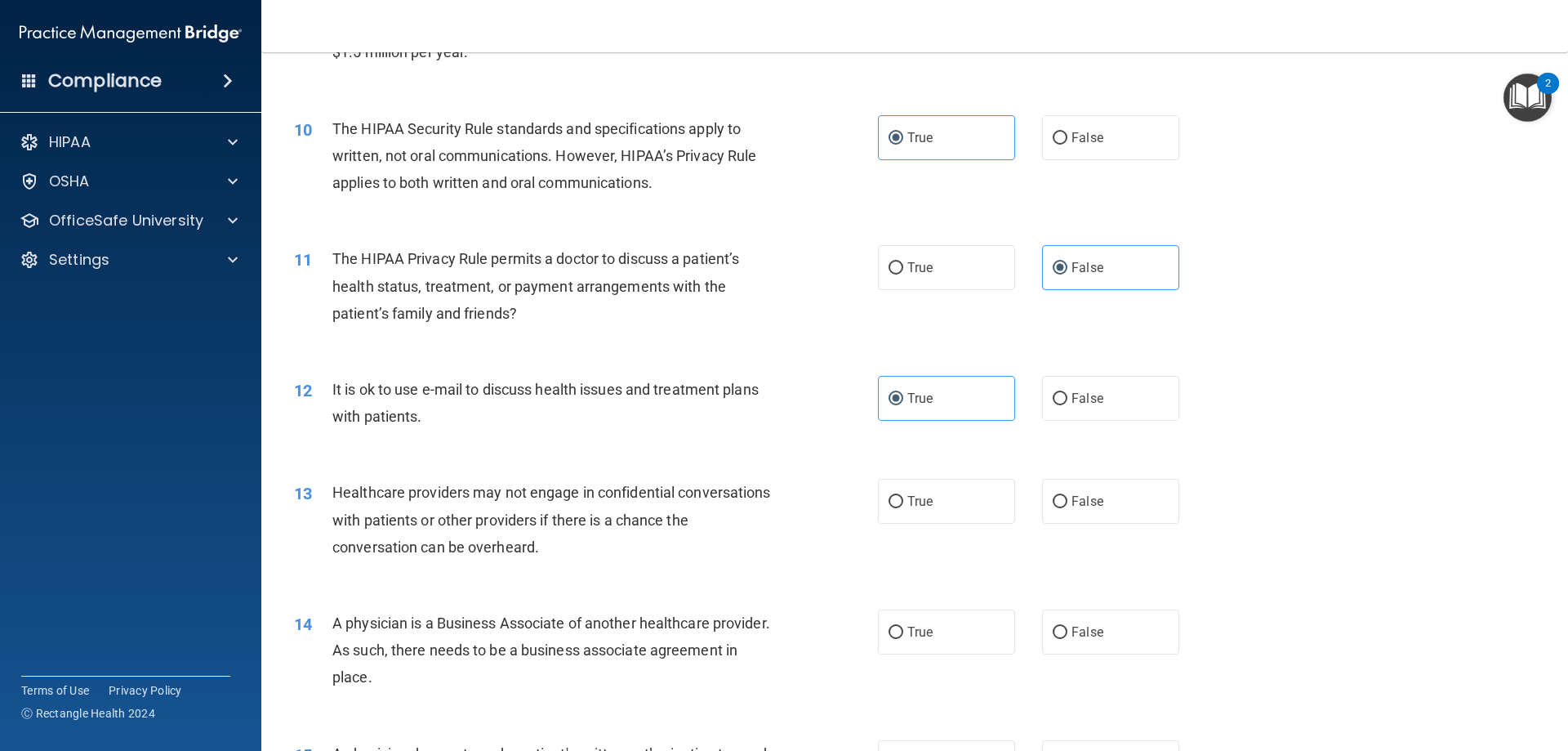
scroll to position [1144, 0]
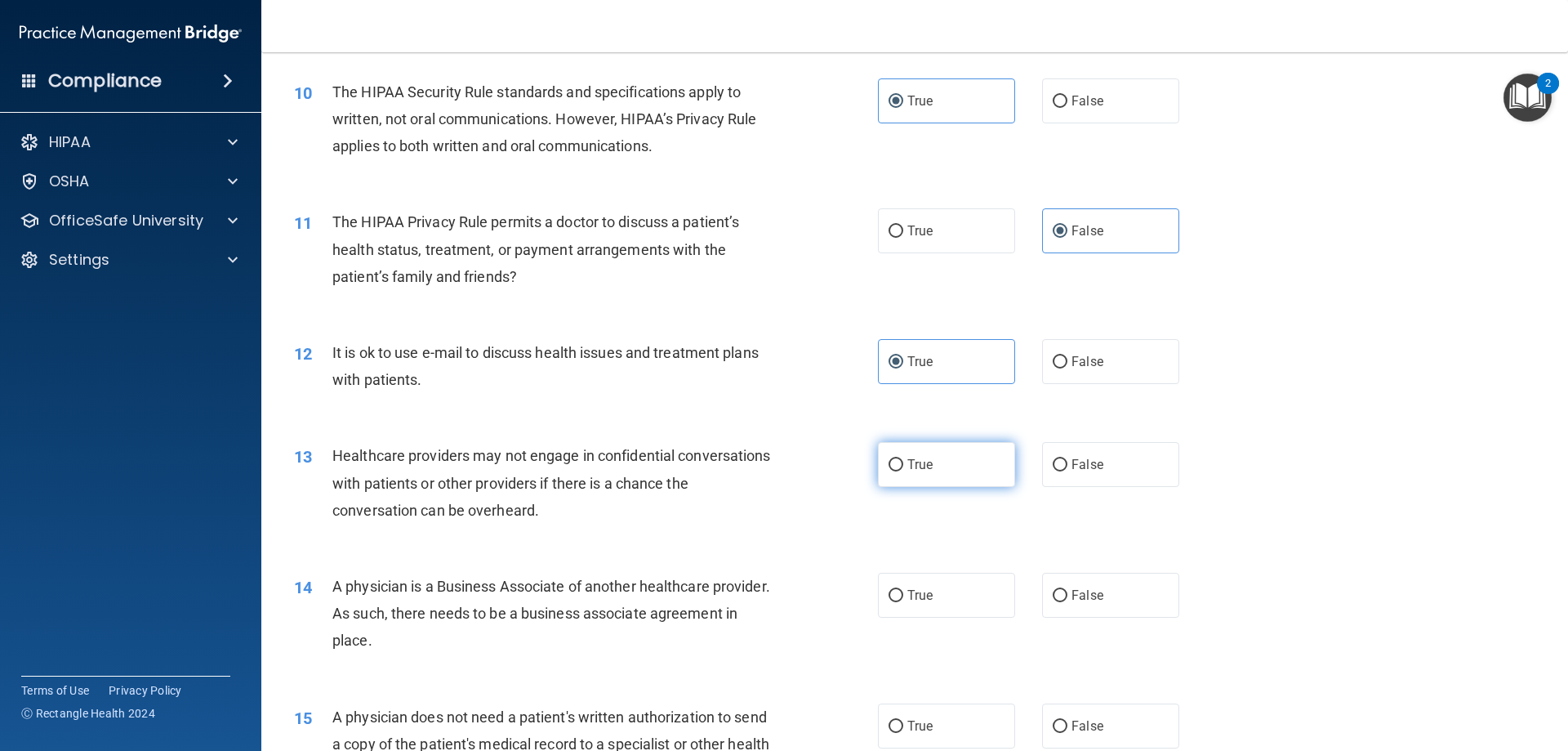
drag, startPoint x: 924, startPoint y: 457, endPoint x: 924, endPoint y: 447, distance: 10.0
click at [925, 457] on span "True" at bounding box center [920, 464] width 26 height 15
click at [888, 466] on input "True" at bounding box center [895, 465] width 14 height 12
radio input "true"
click at [986, 597] on label "True" at bounding box center [947, 595] width 137 height 45
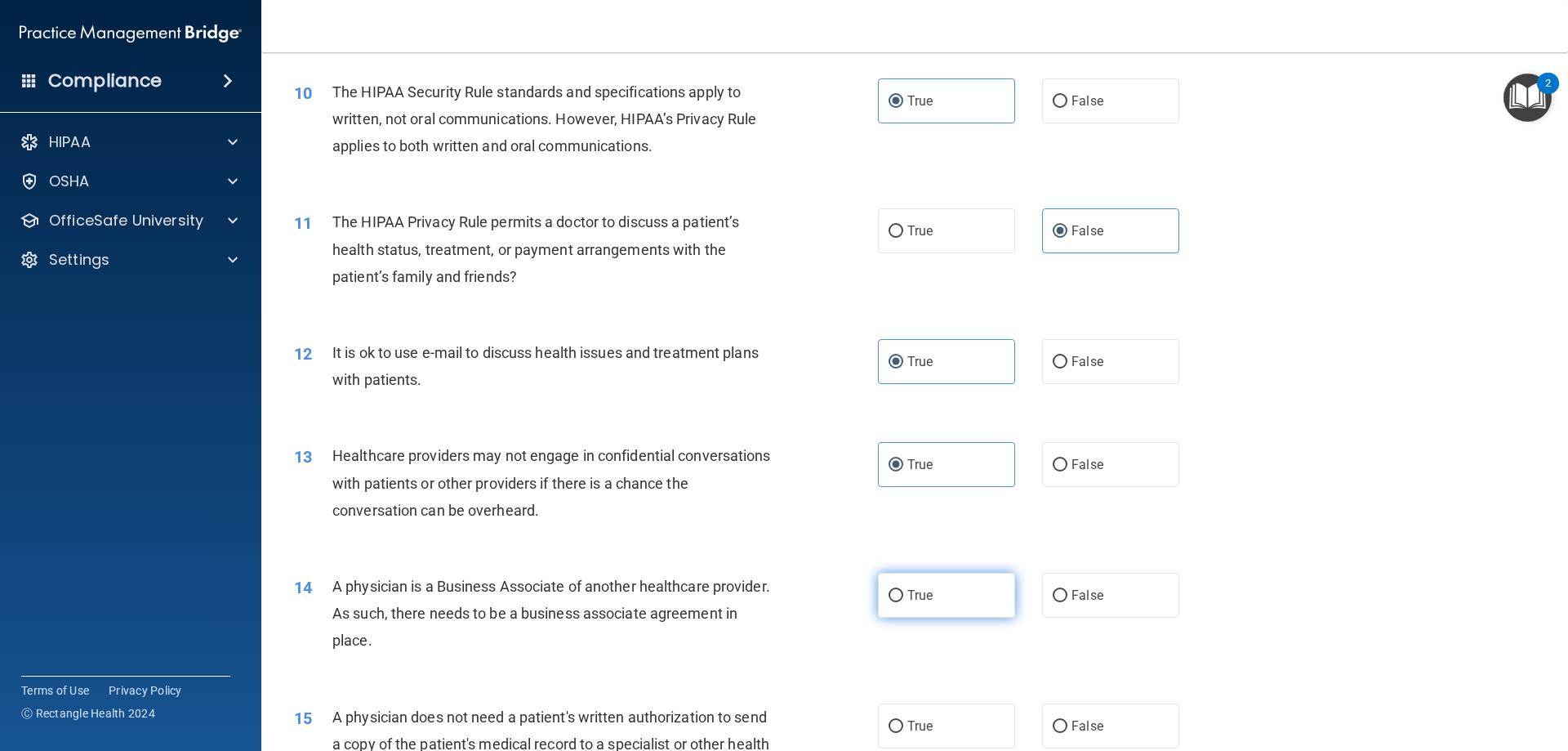
click at [904, 597] on input "True" at bounding box center [895, 596] width 14 height 12
radio input "true"
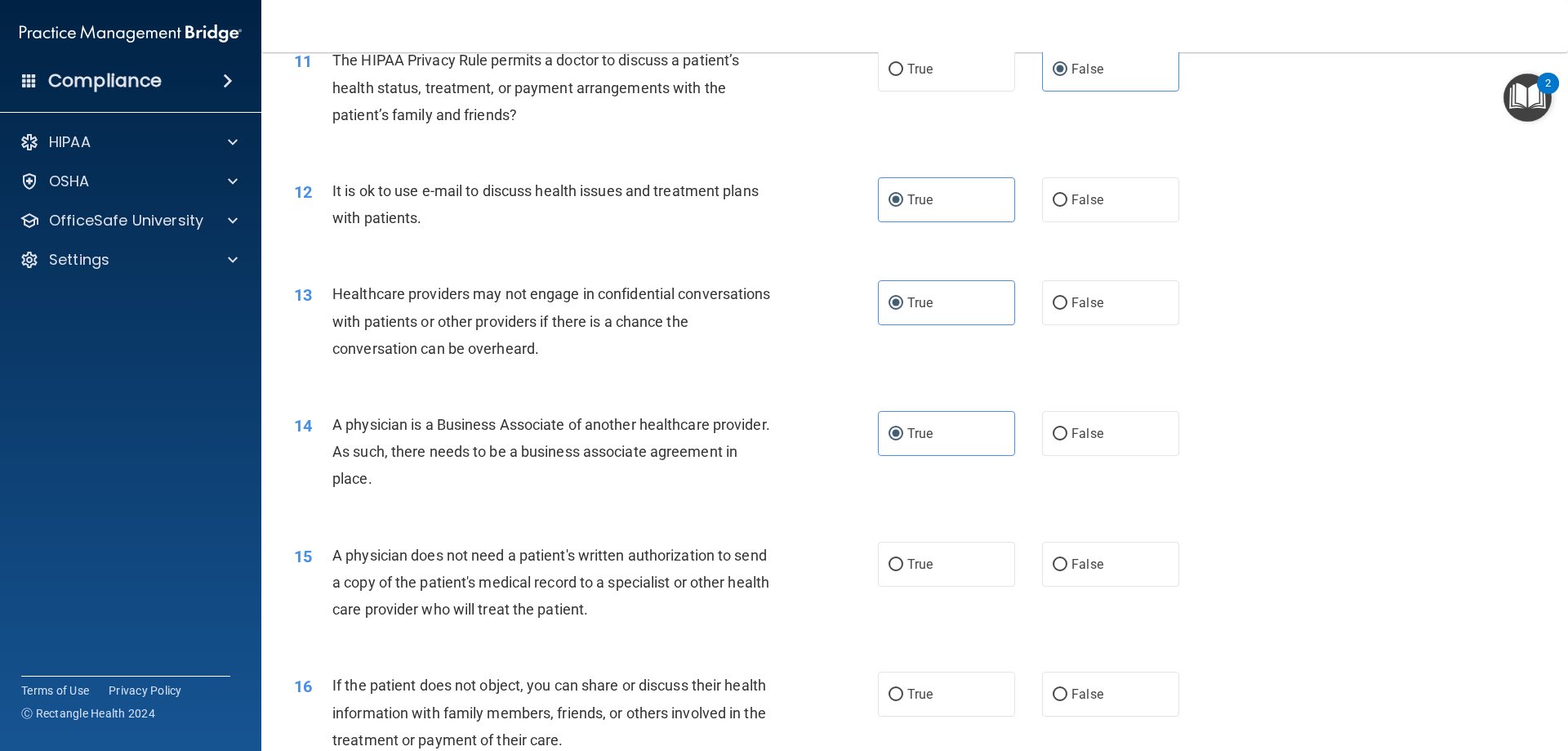
scroll to position [1307, 0]
click at [1092, 553] on label "False" at bounding box center [1111, 561] width 137 height 45
click at [1068, 557] on input "False" at bounding box center [1060, 562] width 14 height 12
radio input "true"
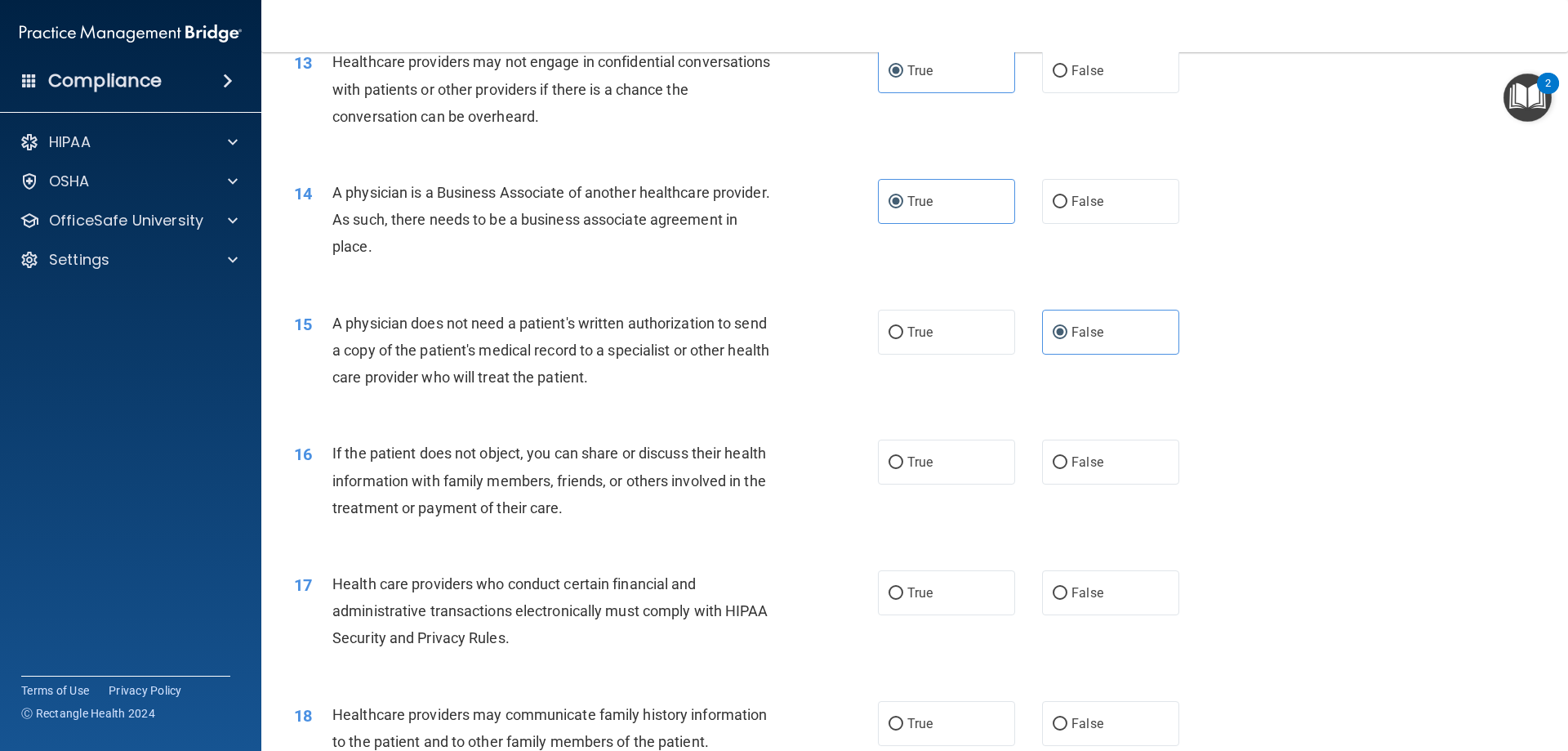
scroll to position [1552, 0]
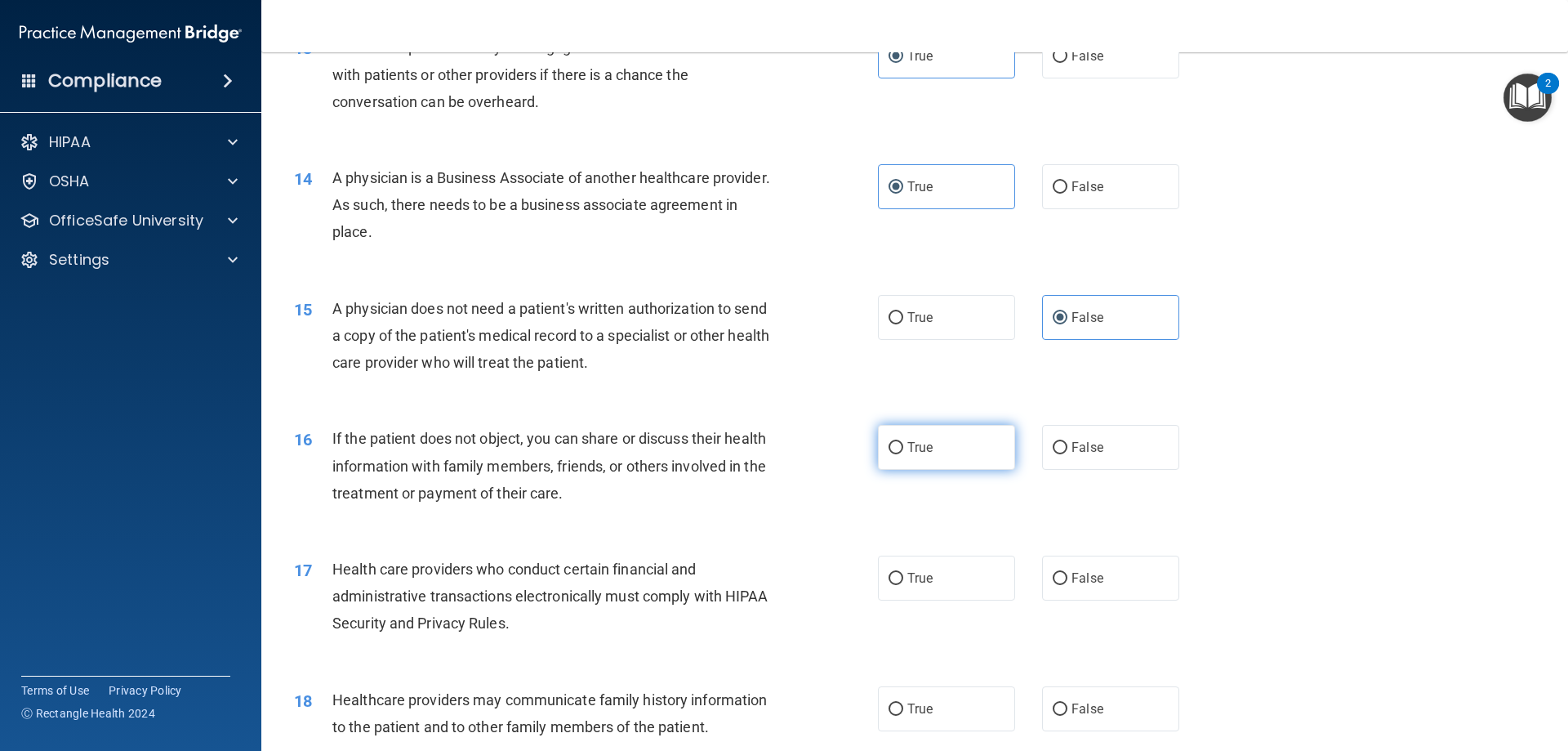
drag, startPoint x: 940, startPoint y: 442, endPoint x: 928, endPoint y: 457, distance: 19.2
click at [937, 447] on label "True" at bounding box center [947, 447] width 137 height 45
click at [904, 447] on input "True" at bounding box center [895, 448] width 14 height 12
radio input "true"
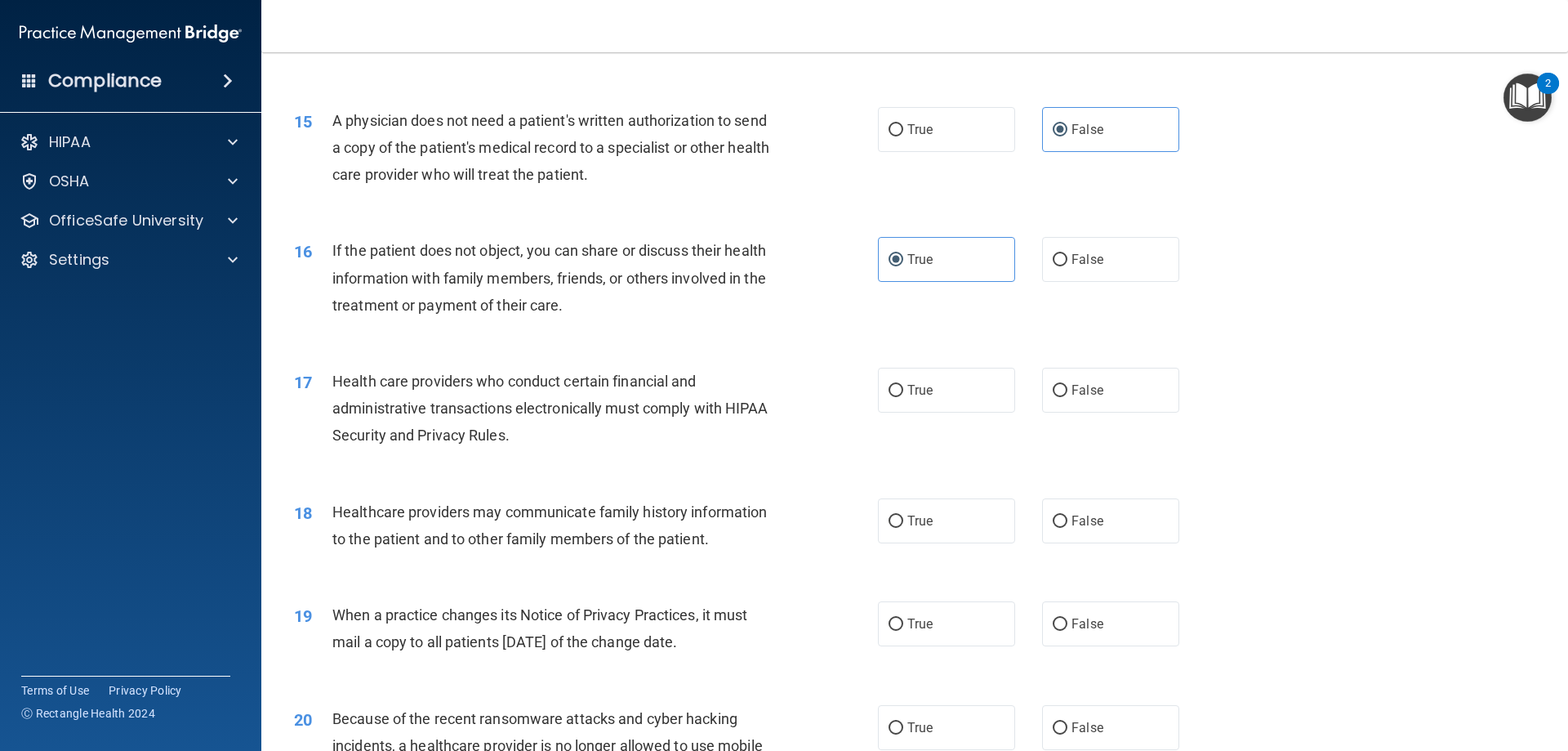
scroll to position [1796, 0]
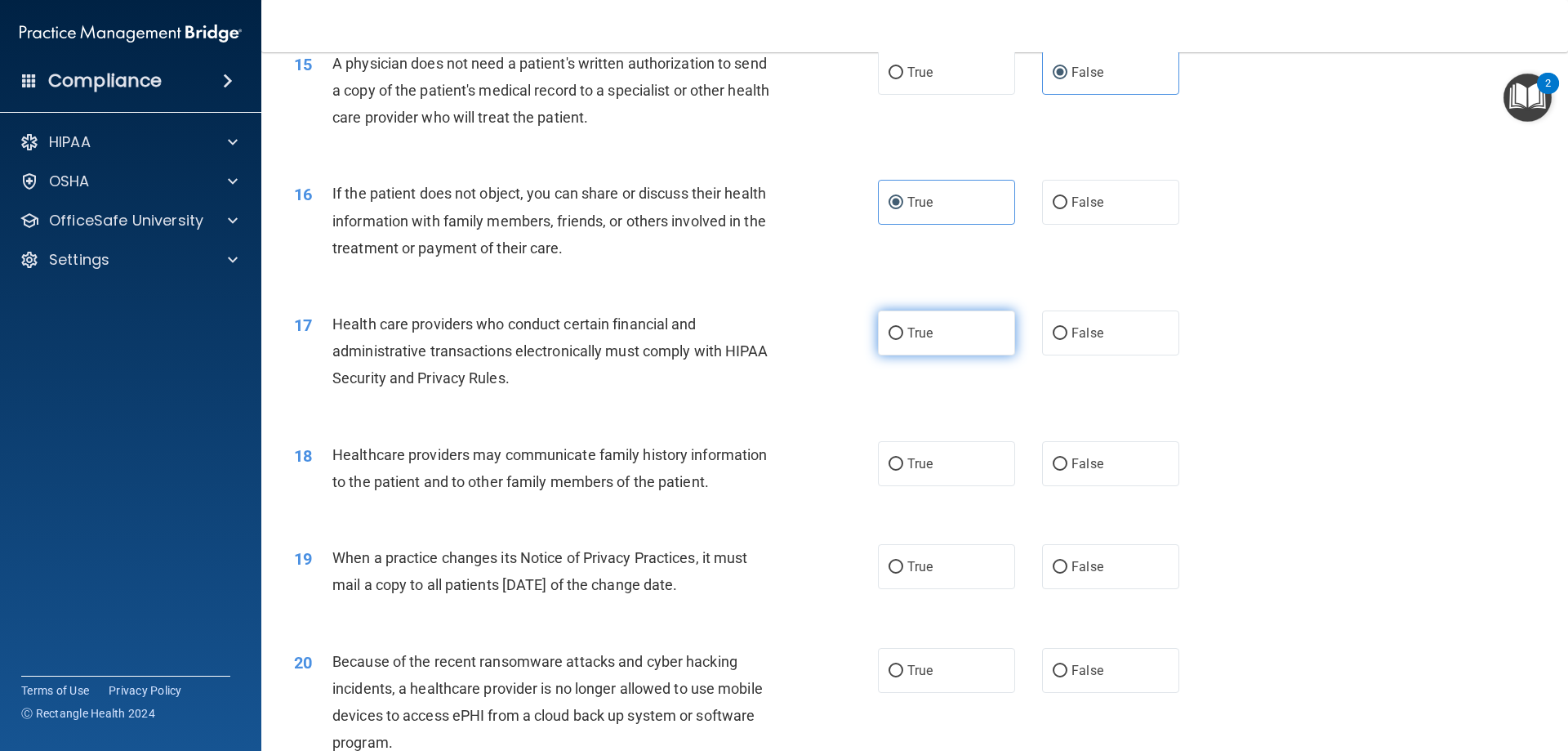
click at [908, 322] on label "True" at bounding box center [947, 333] width 137 height 45
click at [904, 328] on input "True" at bounding box center [895, 334] width 14 height 12
radio input "true"
click at [1073, 456] on span "False" at bounding box center [1087, 463] width 31 height 15
click at [1068, 458] on input "False" at bounding box center [1060, 464] width 14 height 12
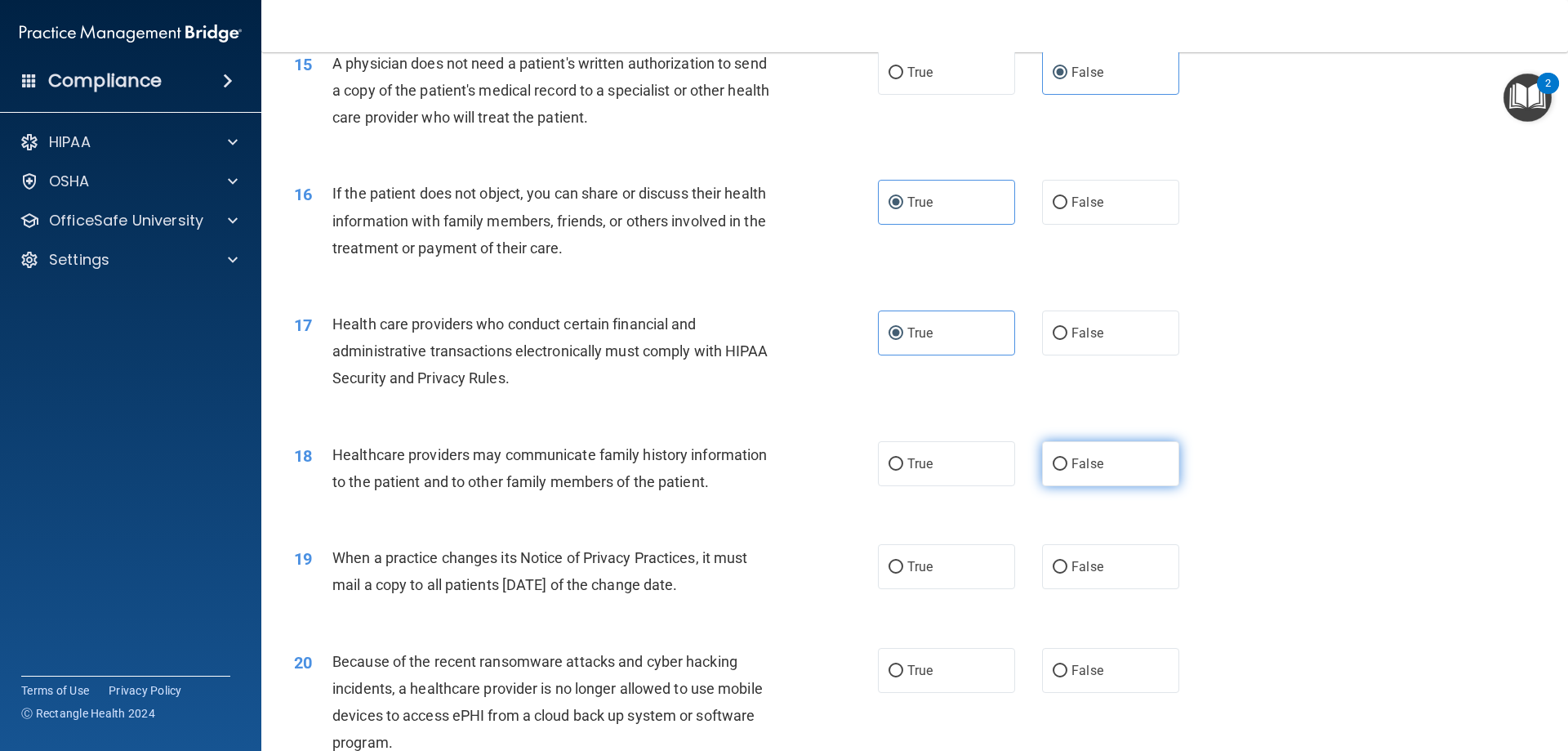
radio input "true"
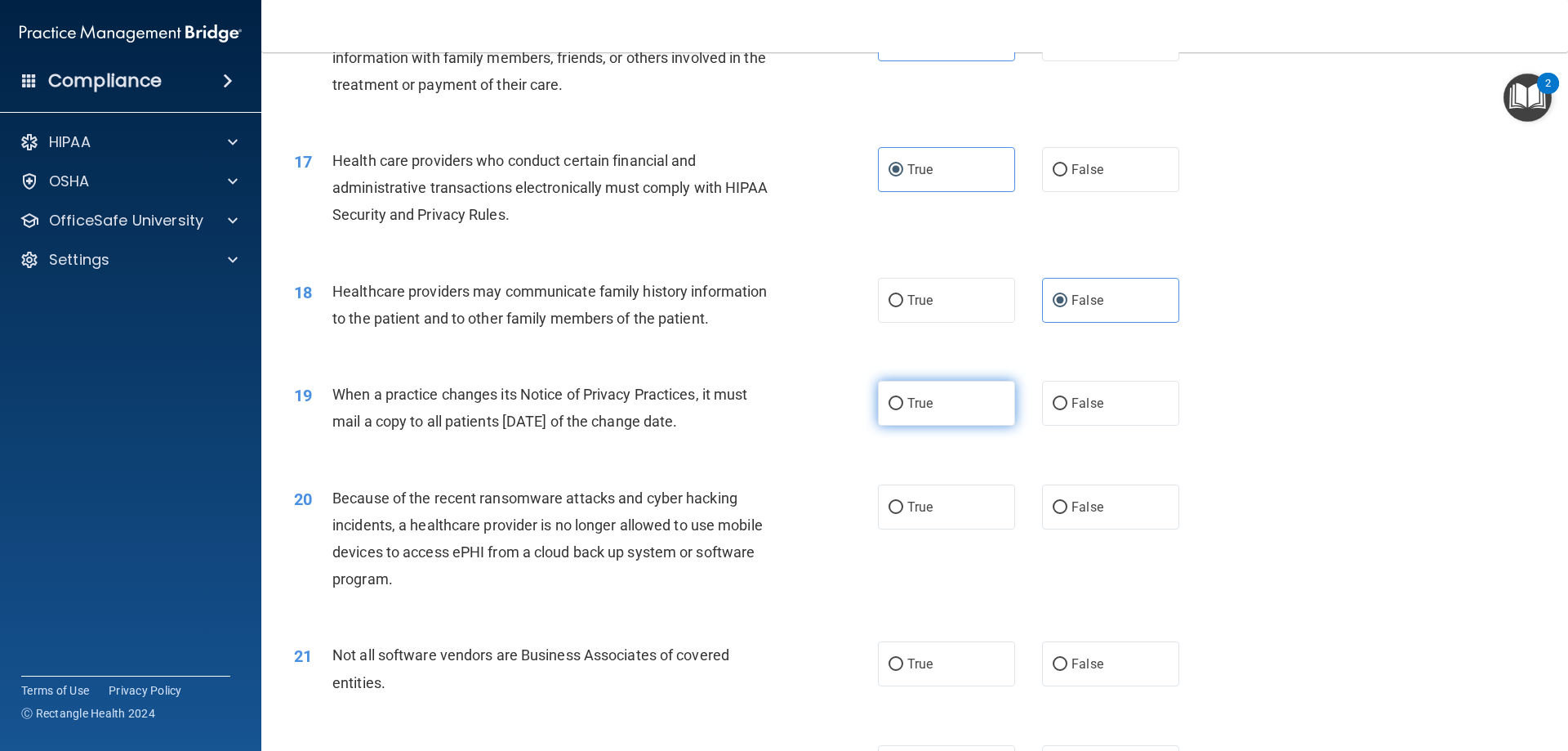
drag, startPoint x: 944, startPoint y: 398, endPoint x: 919, endPoint y: 411, distance: 28.2
click at [944, 399] on label "True" at bounding box center [947, 402] width 137 height 45
click at [904, 399] on input "True" at bounding box center [895, 403] width 14 height 12
radio input "true"
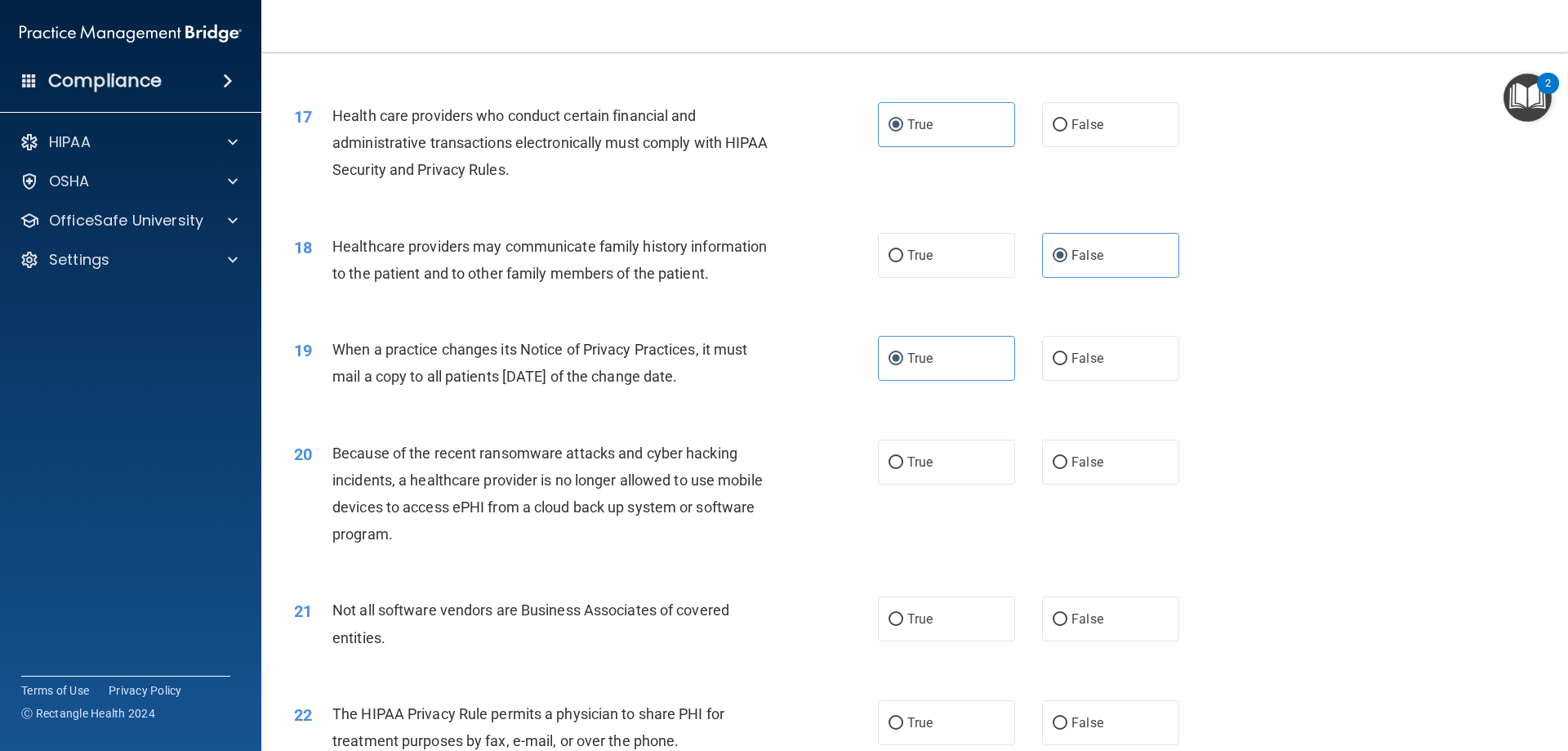
scroll to position [2042, 0]
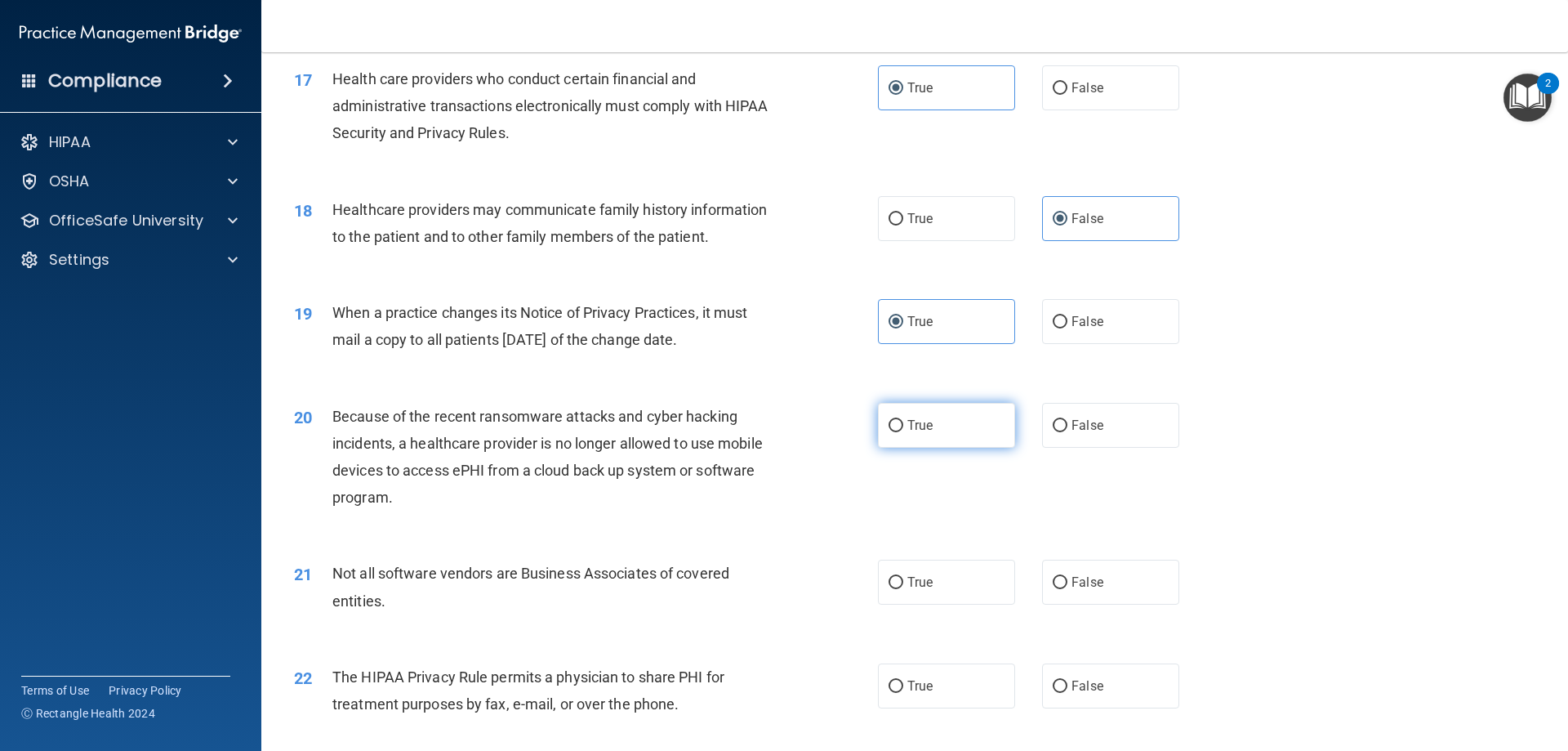
click at [945, 421] on label "True" at bounding box center [947, 425] width 137 height 45
click at [904, 421] on input "True" at bounding box center [895, 425] width 14 height 12
radio input "true"
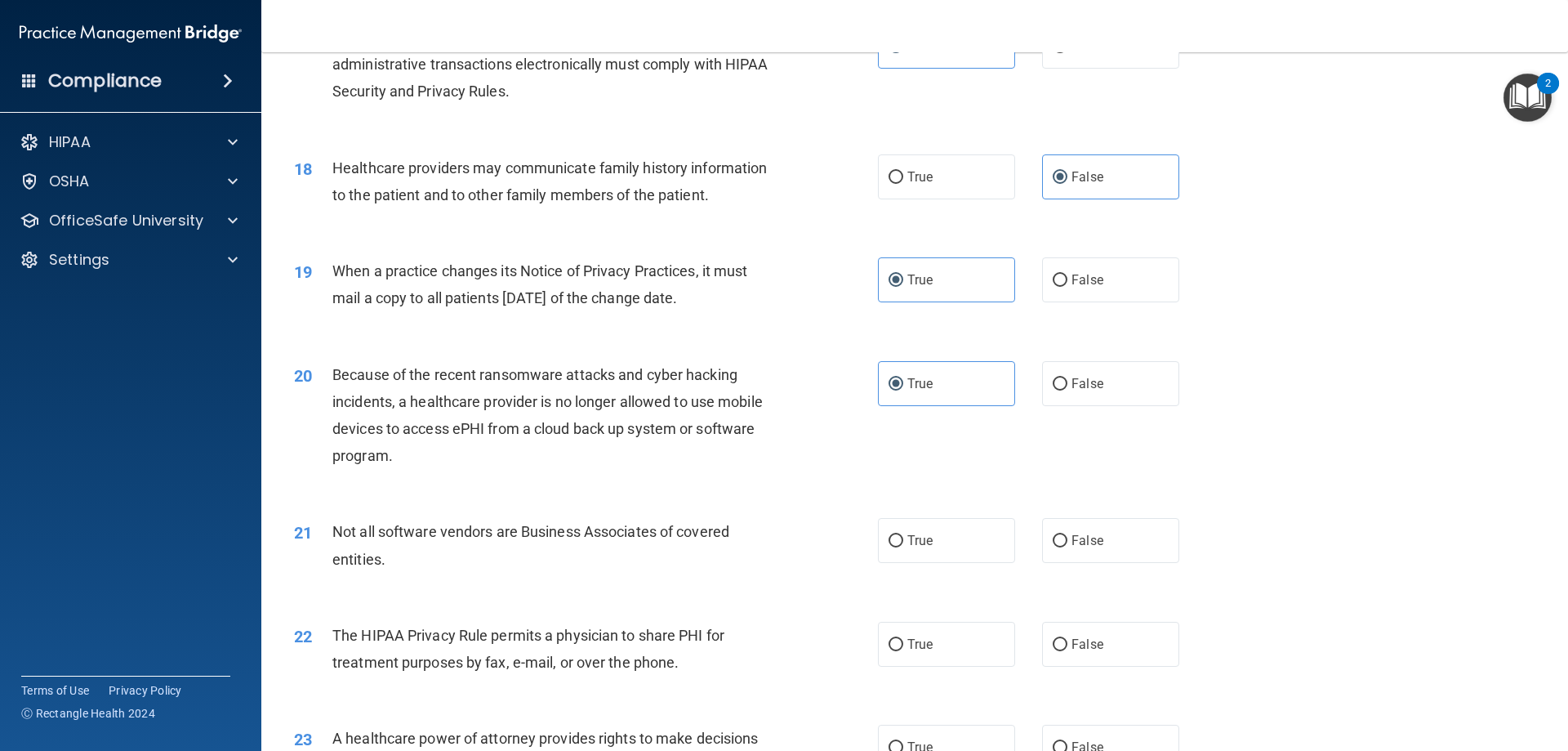
scroll to position [2205, 0]
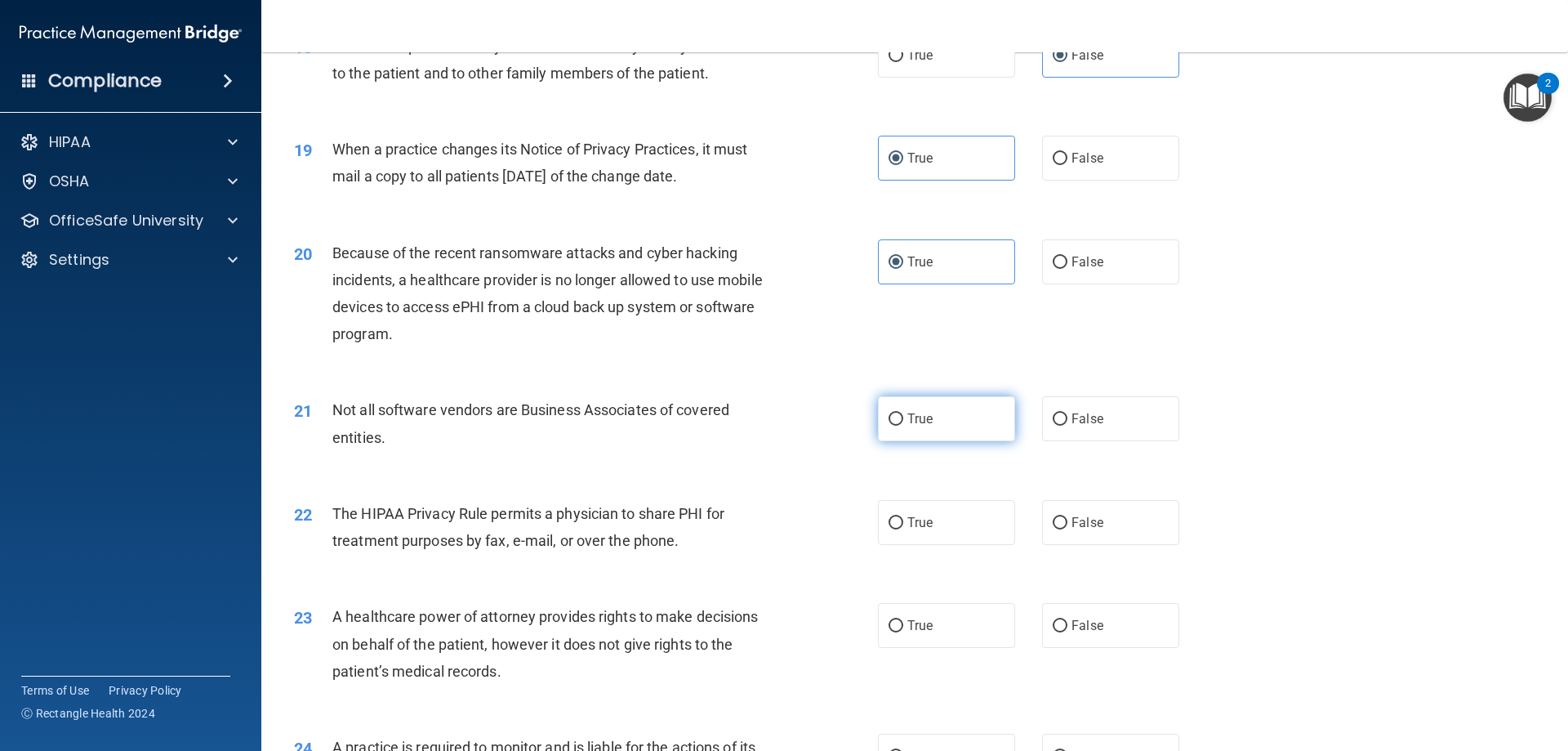
drag, startPoint x: 957, startPoint y: 416, endPoint x: 943, endPoint y: 430, distance: 19.8
click at [962, 420] on label "True" at bounding box center [947, 418] width 137 height 45
click at [904, 420] on input "True" at bounding box center [895, 419] width 14 height 12
radio input "true"
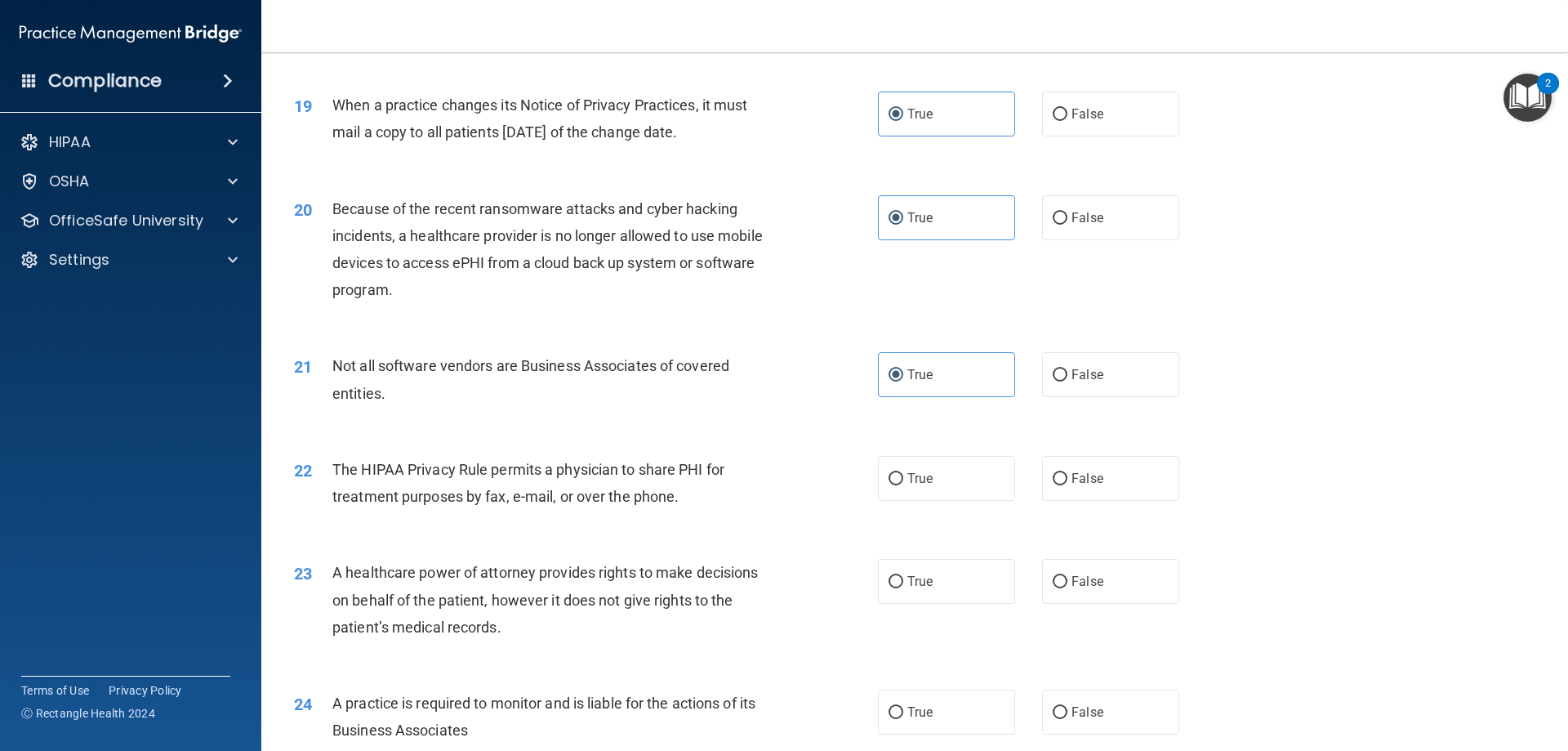
scroll to position [2287, 0]
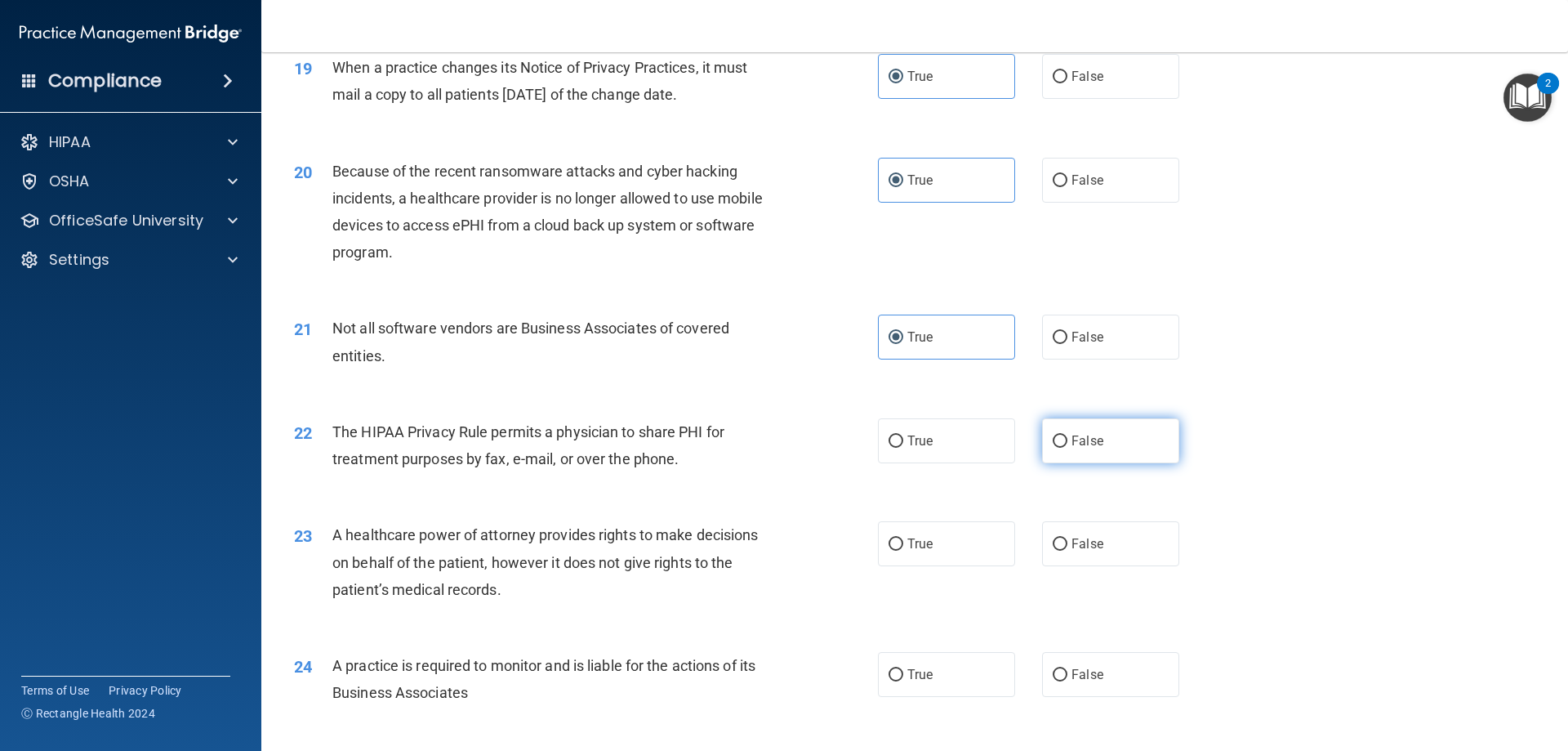
click at [1053, 447] on input "False" at bounding box center [1060, 441] width 14 height 12
radio input "true"
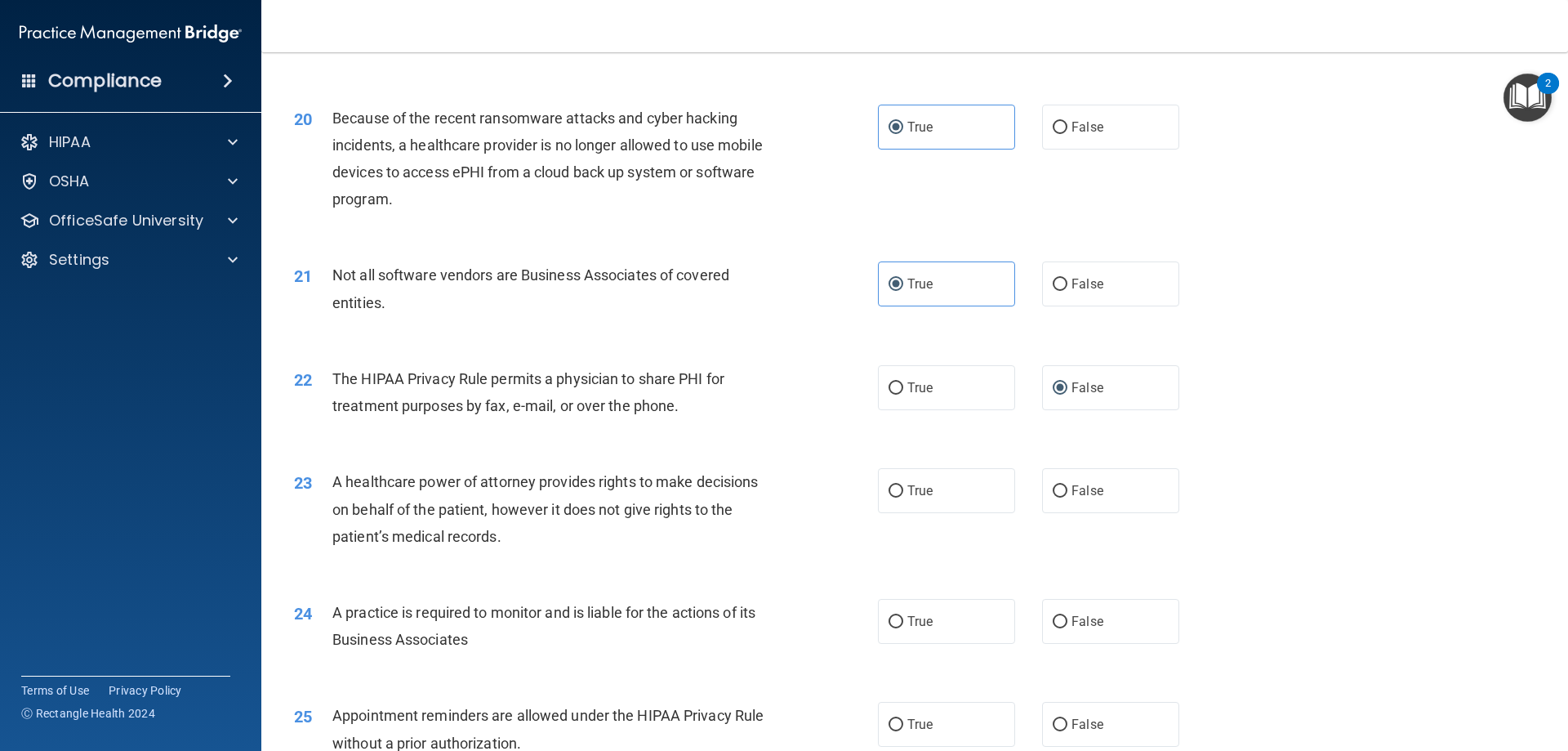
scroll to position [2368, 0]
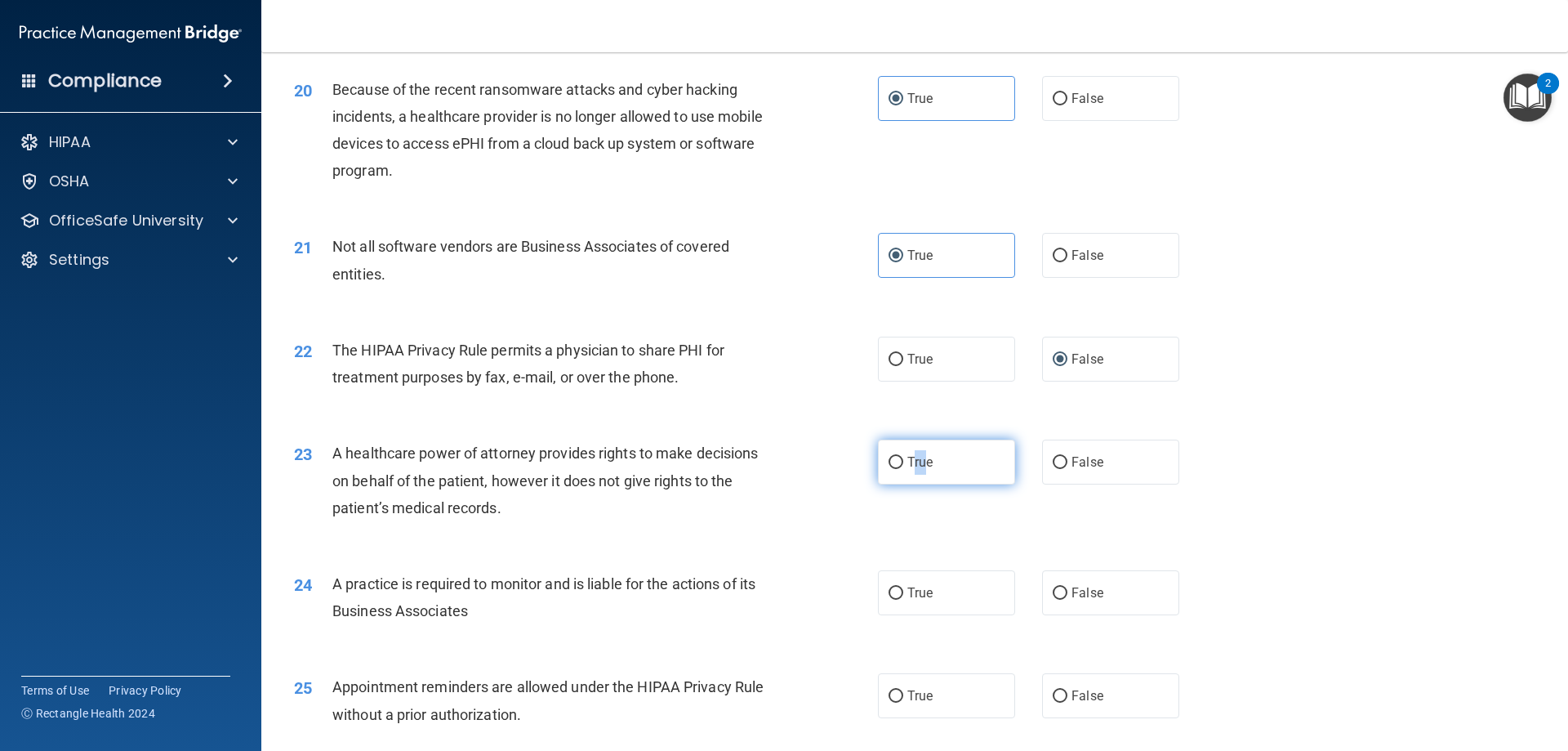
drag, startPoint x: 911, startPoint y: 462, endPoint x: 922, endPoint y: 459, distance: 11.4
click at [922, 459] on span "True" at bounding box center [920, 461] width 26 height 15
click at [888, 458] on input "True" at bounding box center [895, 462] width 14 height 12
radio input "true"
click at [899, 585] on label "True" at bounding box center [947, 592] width 137 height 45
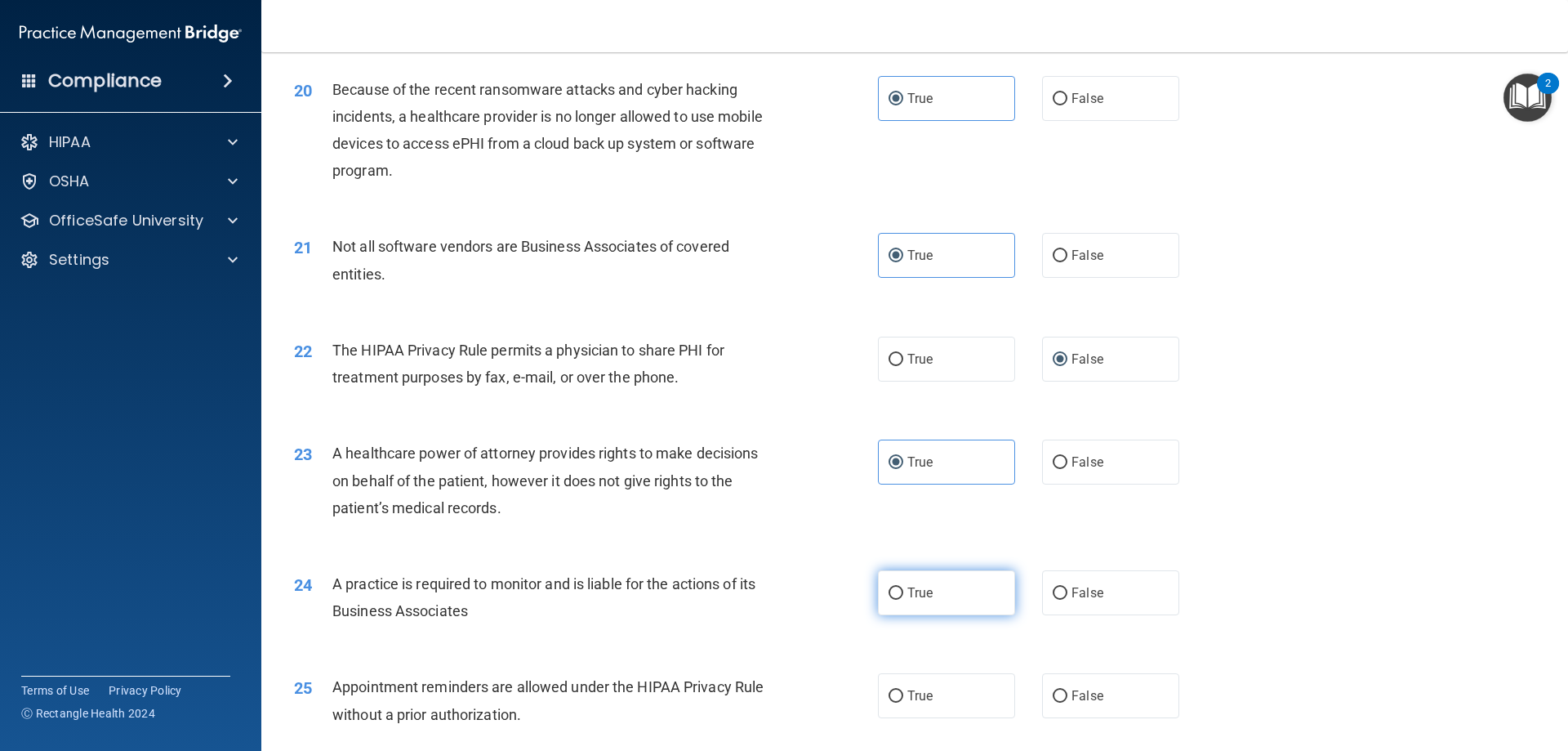
click at [899, 587] on input "True" at bounding box center [895, 593] width 14 height 12
radio input "true"
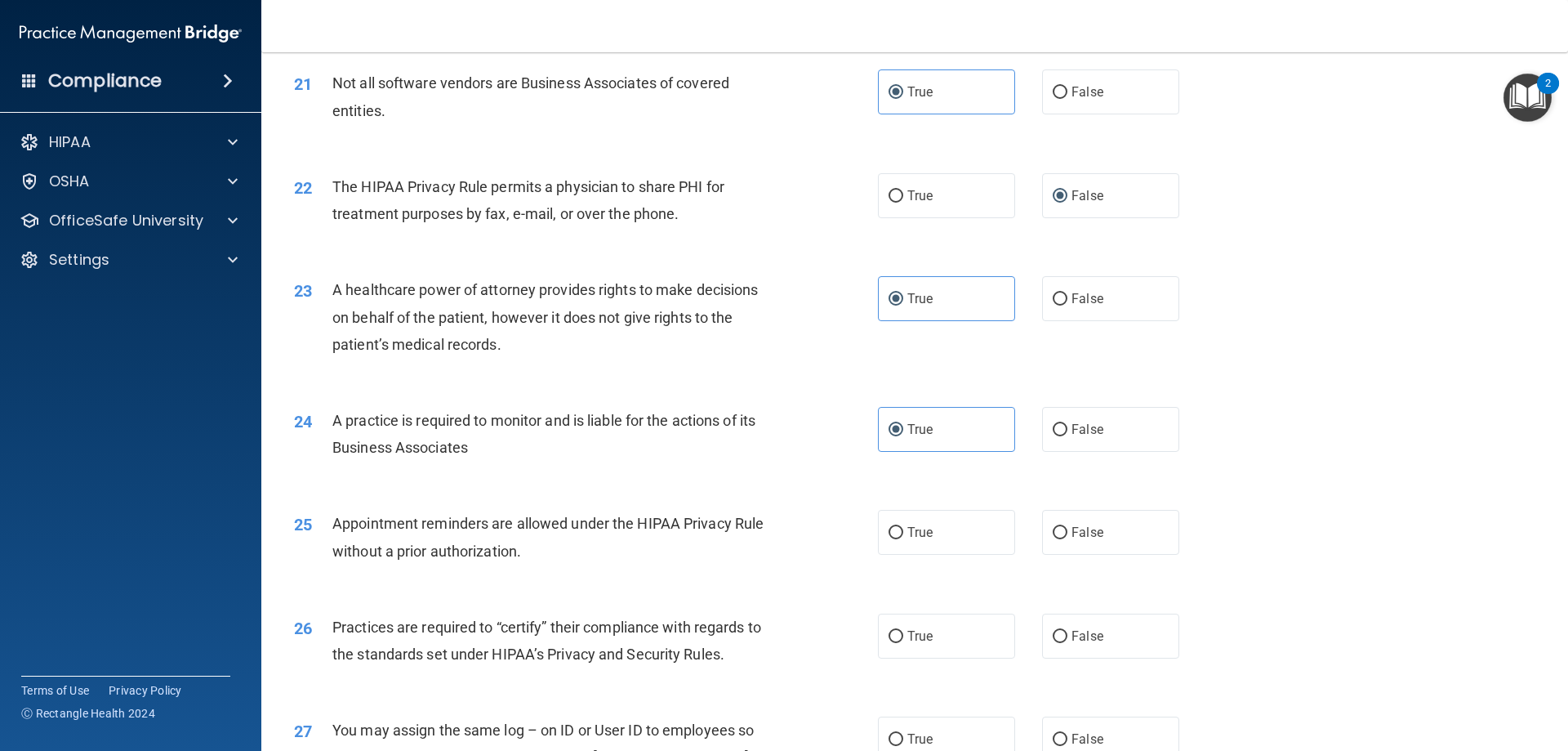
scroll to position [2613, 0]
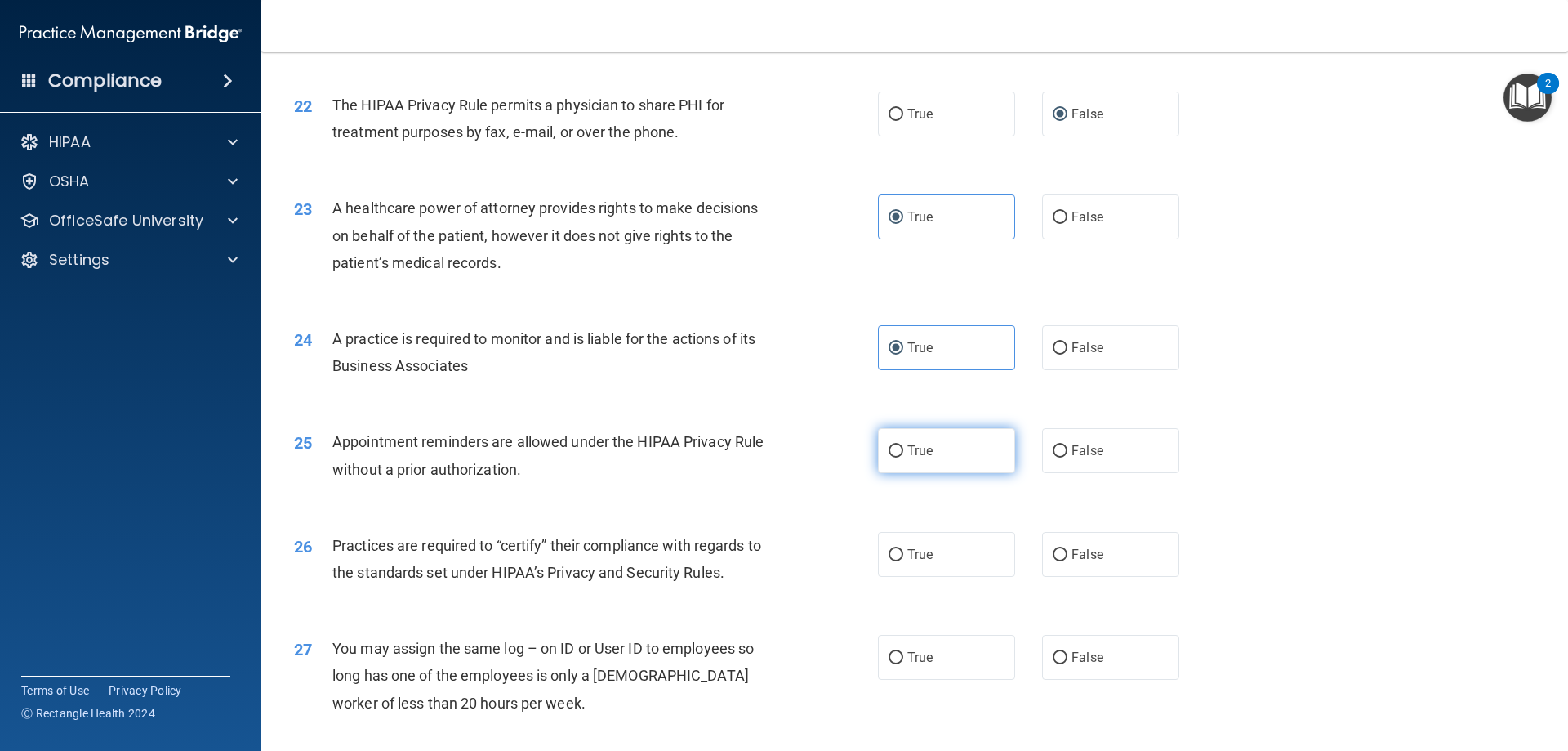
click at [890, 449] on input "True" at bounding box center [895, 451] width 14 height 12
radio input "true"
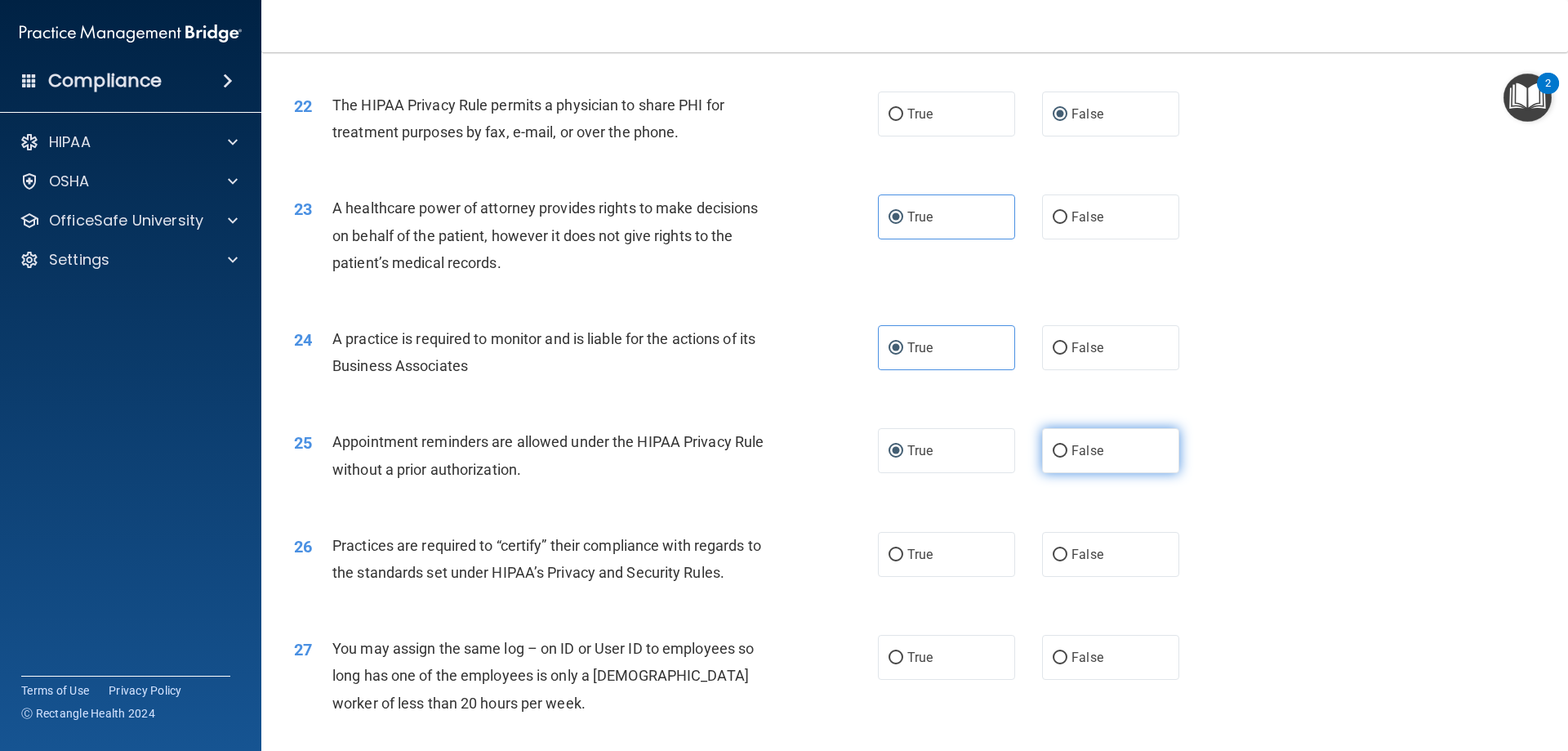
click at [1057, 455] on input "False" at bounding box center [1060, 451] width 14 height 12
radio input "true"
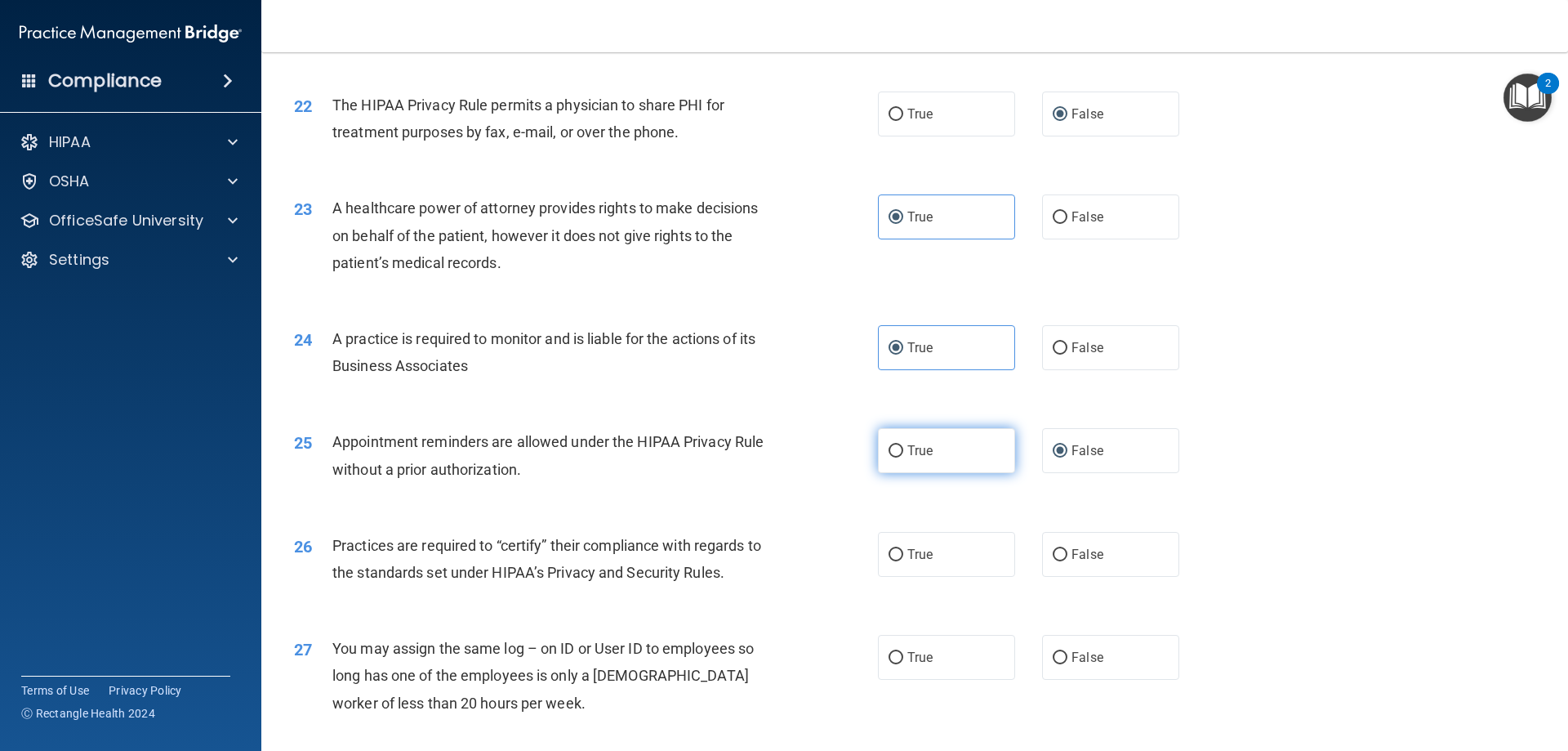
click at [916, 436] on label "True" at bounding box center [947, 450] width 137 height 45
click at [904, 445] on input "True" at bounding box center [895, 451] width 14 height 12
radio input "true"
click at [1069, 440] on label "False" at bounding box center [1111, 450] width 137 height 45
click at [1068, 445] on input "False" at bounding box center [1060, 451] width 14 height 12
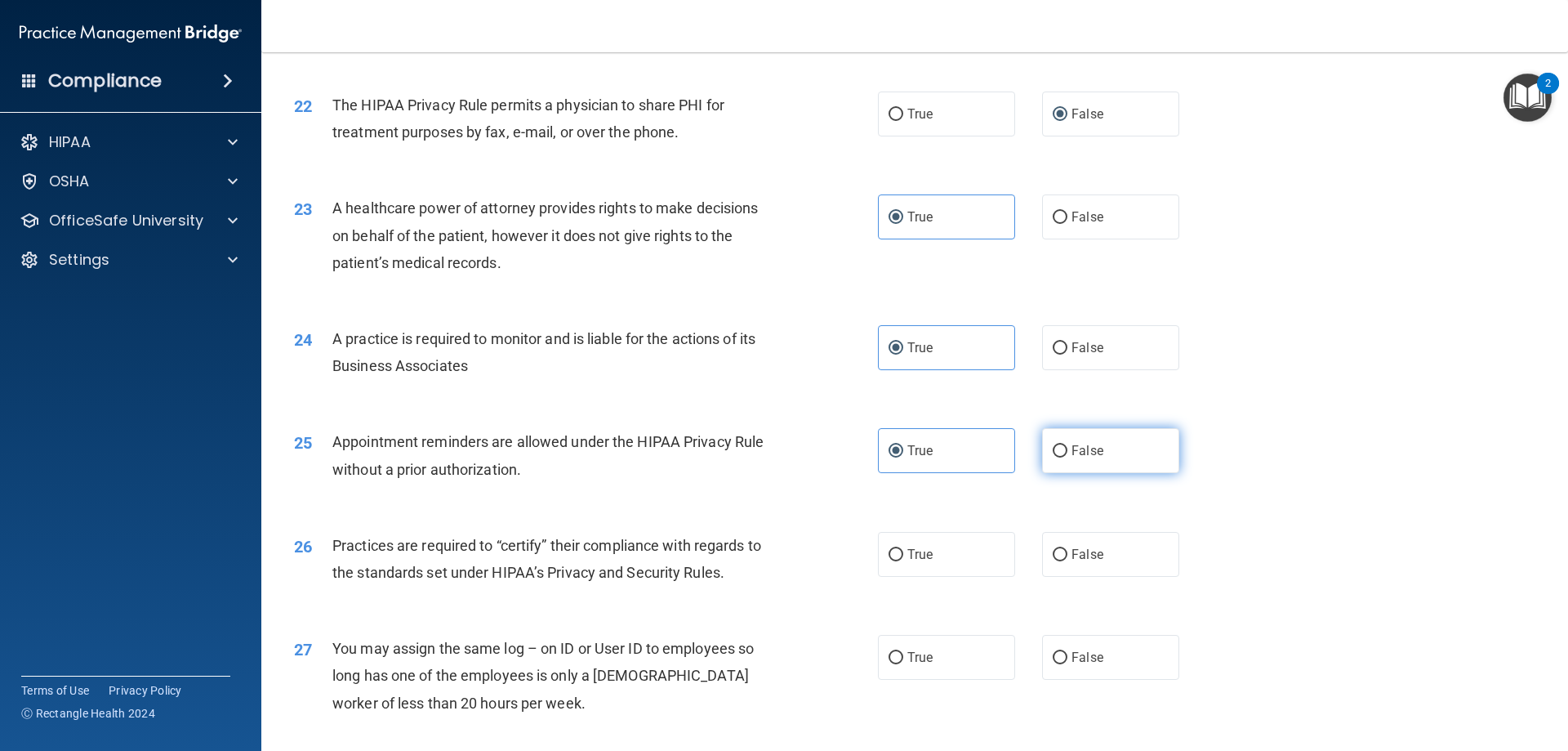
radio input "true"
radio input "false"
drag, startPoint x: 941, startPoint y: 559, endPoint x: 929, endPoint y: 560, distance: 12.0
click at [940, 559] on label "True" at bounding box center [947, 554] width 137 height 45
click at [904, 559] on input "True" at bounding box center [895, 555] width 14 height 12
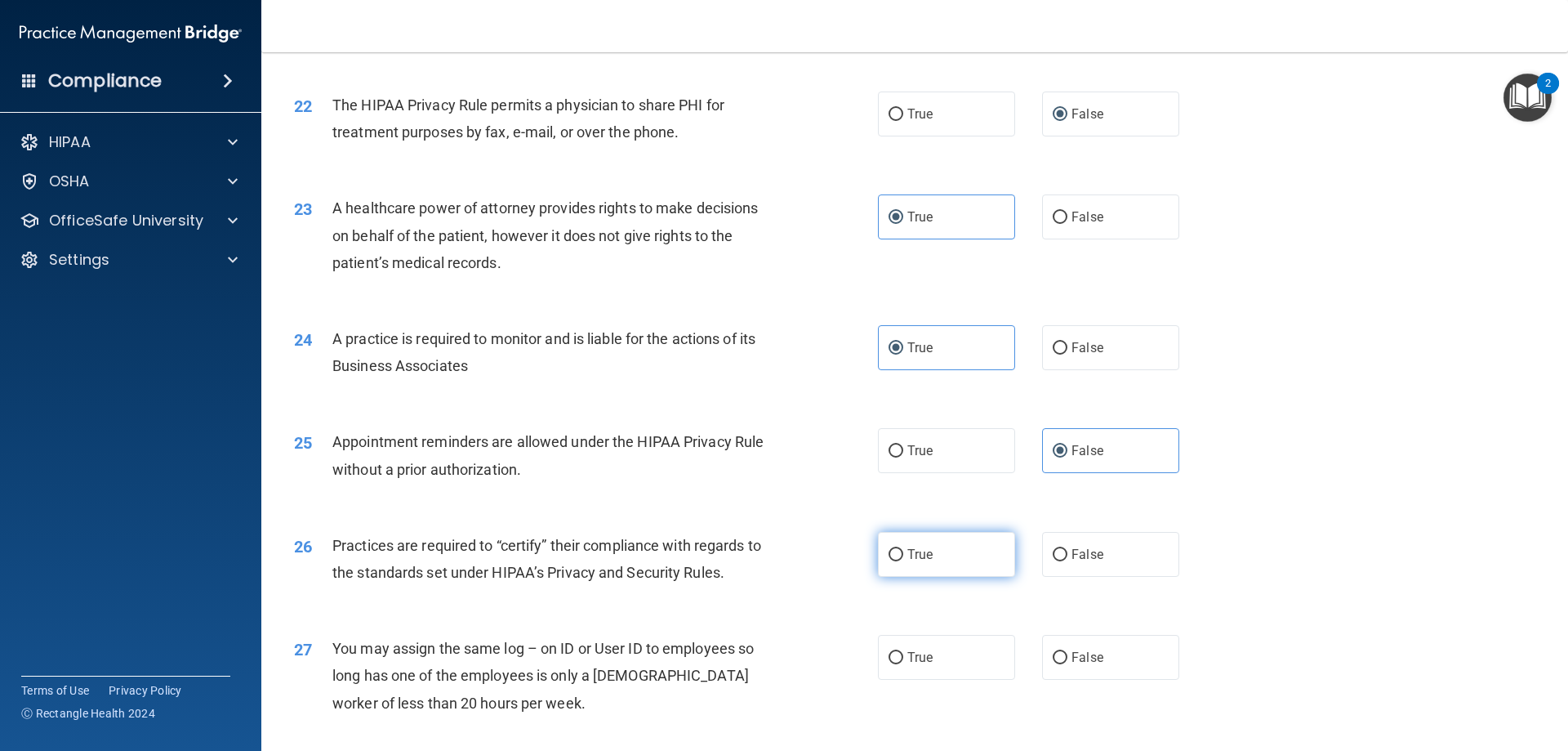
radio input "true"
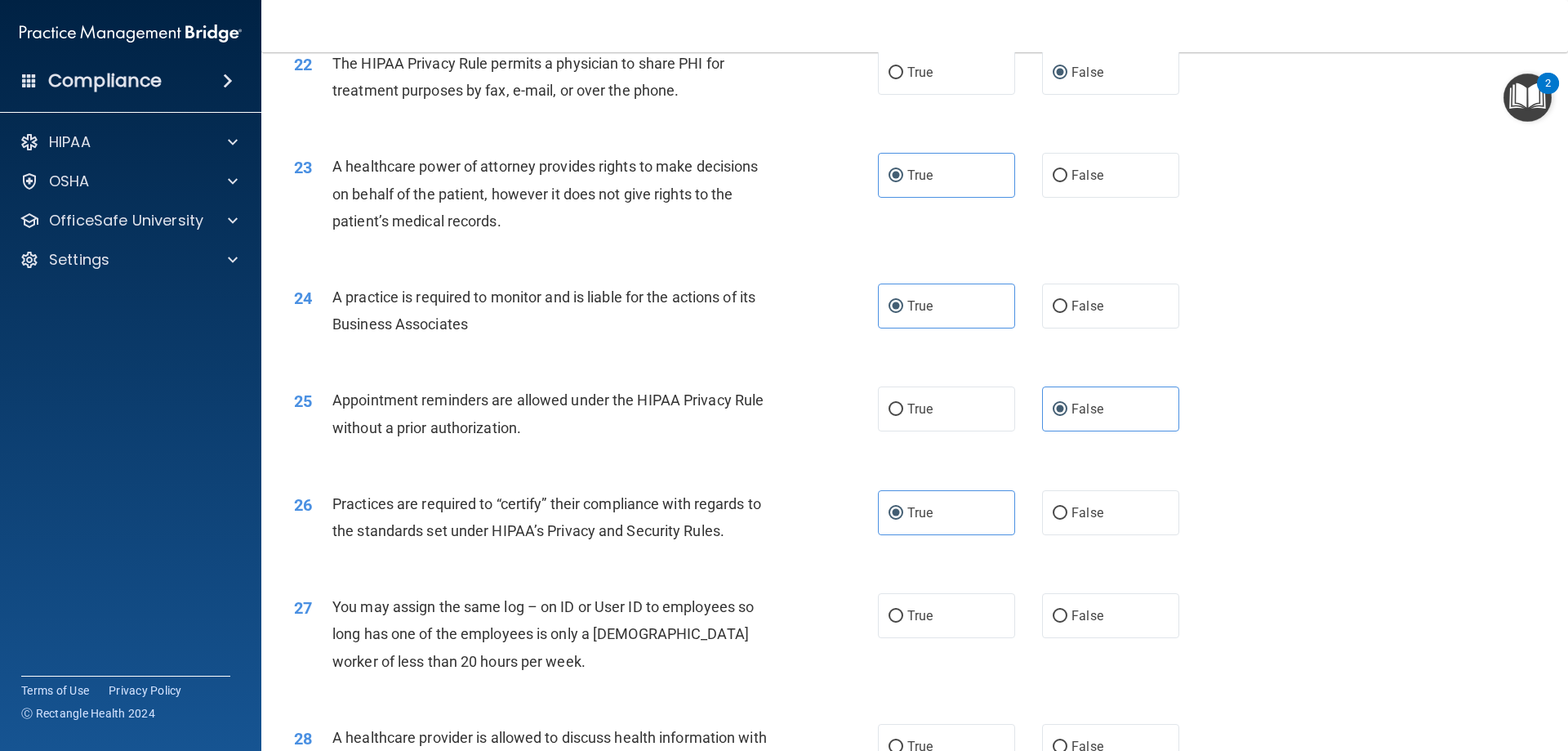
scroll to position [2777, 0]
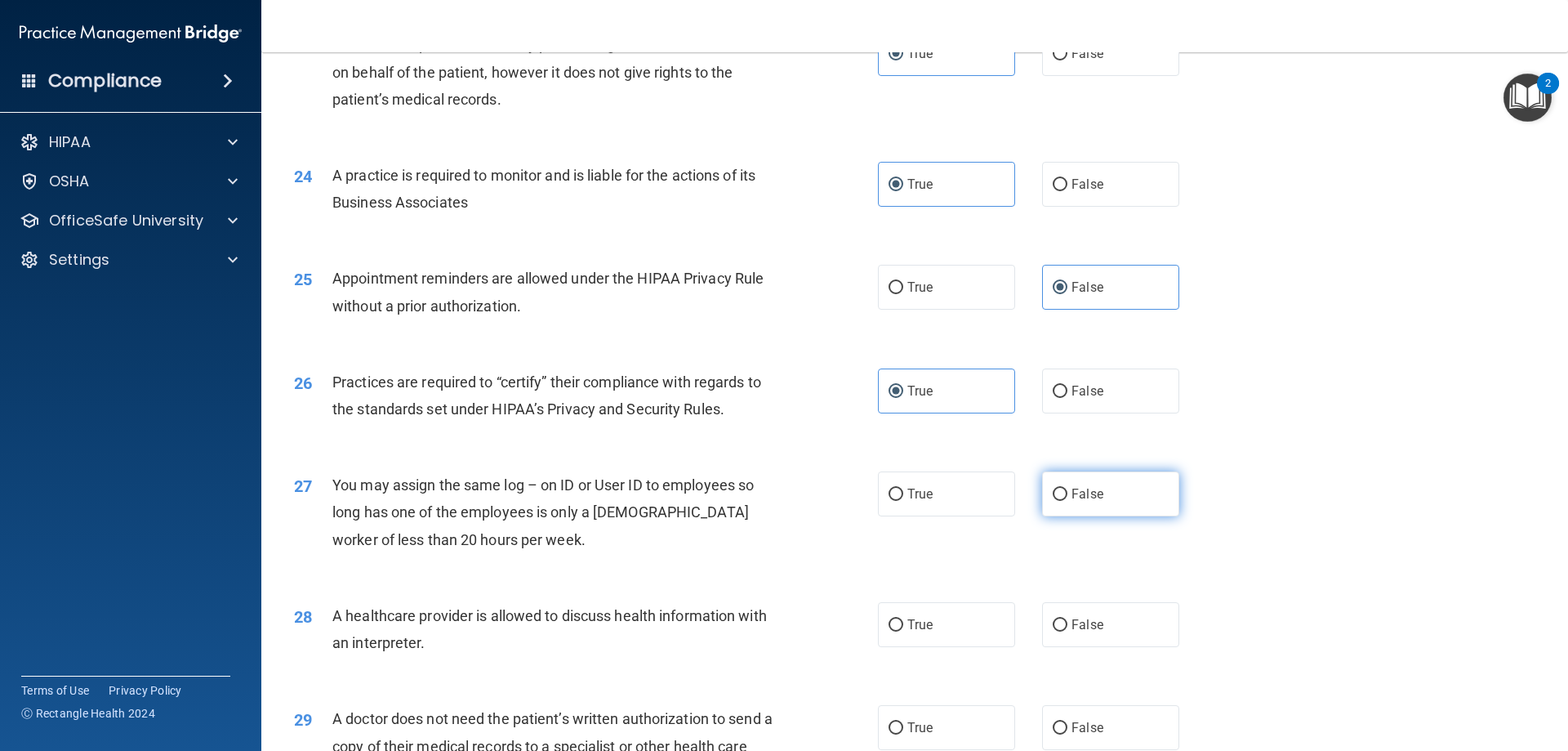
click at [1065, 502] on label "False" at bounding box center [1111, 493] width 137 height 45
click at [1065, 500] on input "False" at bounding box center [1060, 494] width 14 height 12
radio input "true"
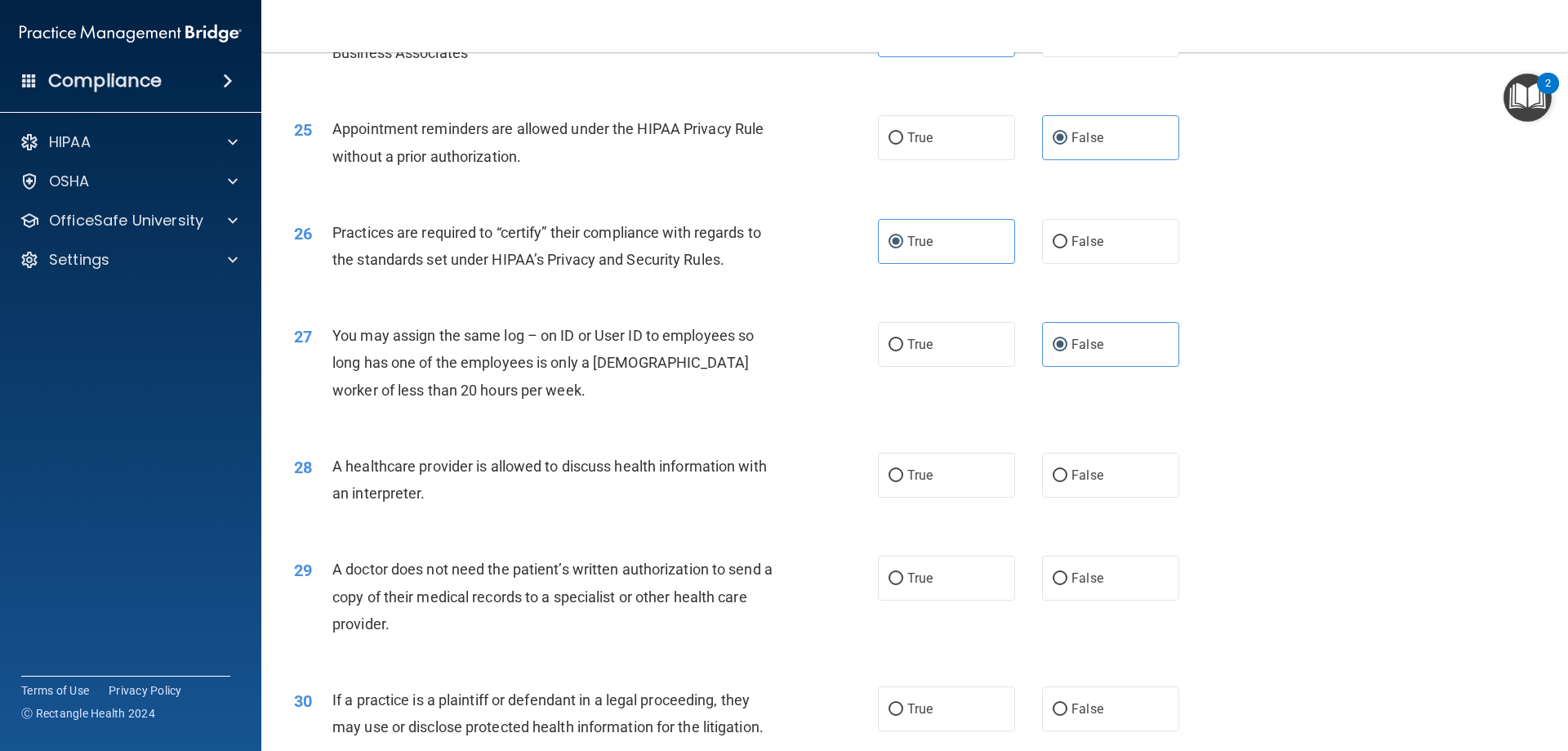
scroll to position [2940, 0]
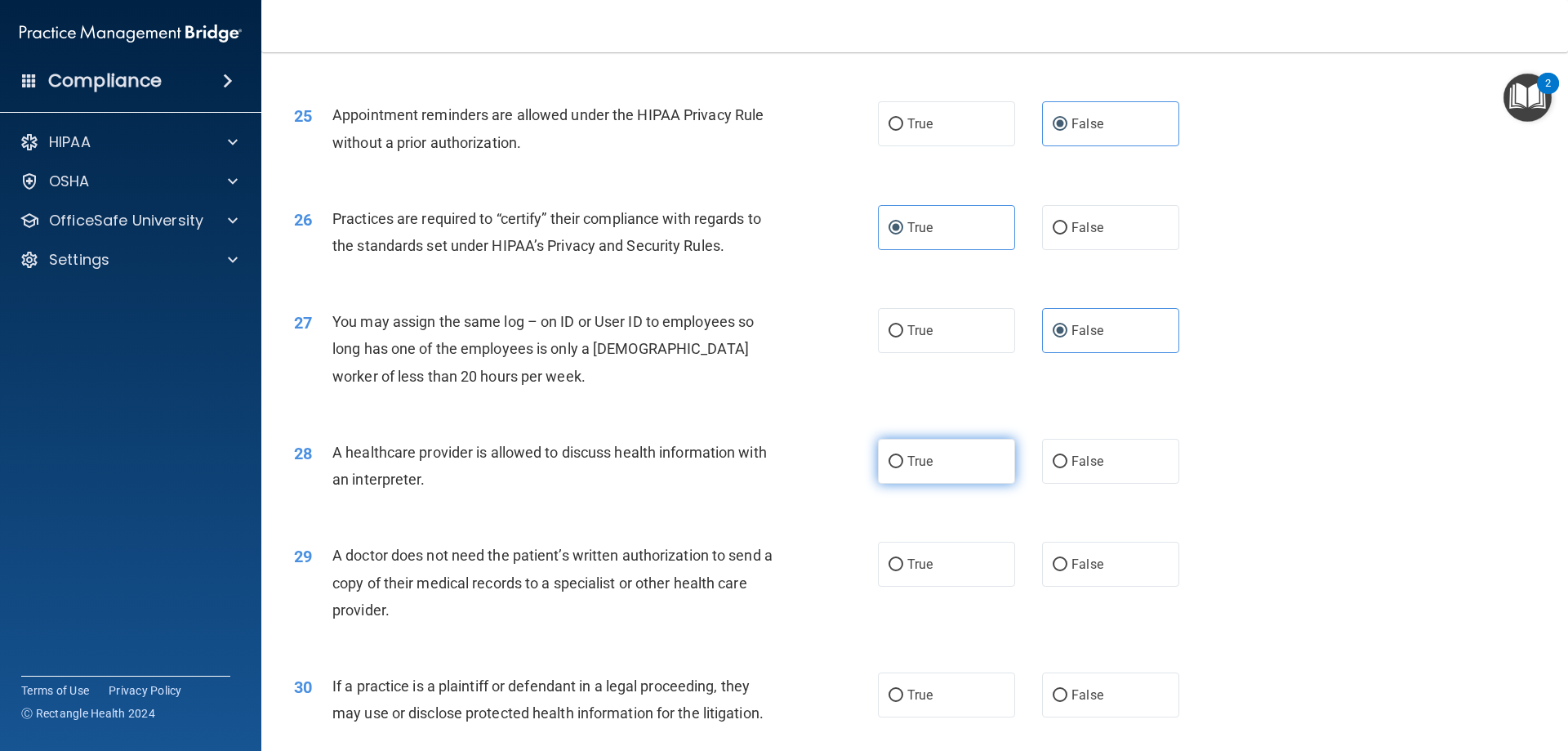
click at [907, 465] on span "True" at bounding box center [920, 461] width 26 height 15
click at [904, 465] on input "True" at bounding box center [895, 461] width 14 height 12
radio input "true"
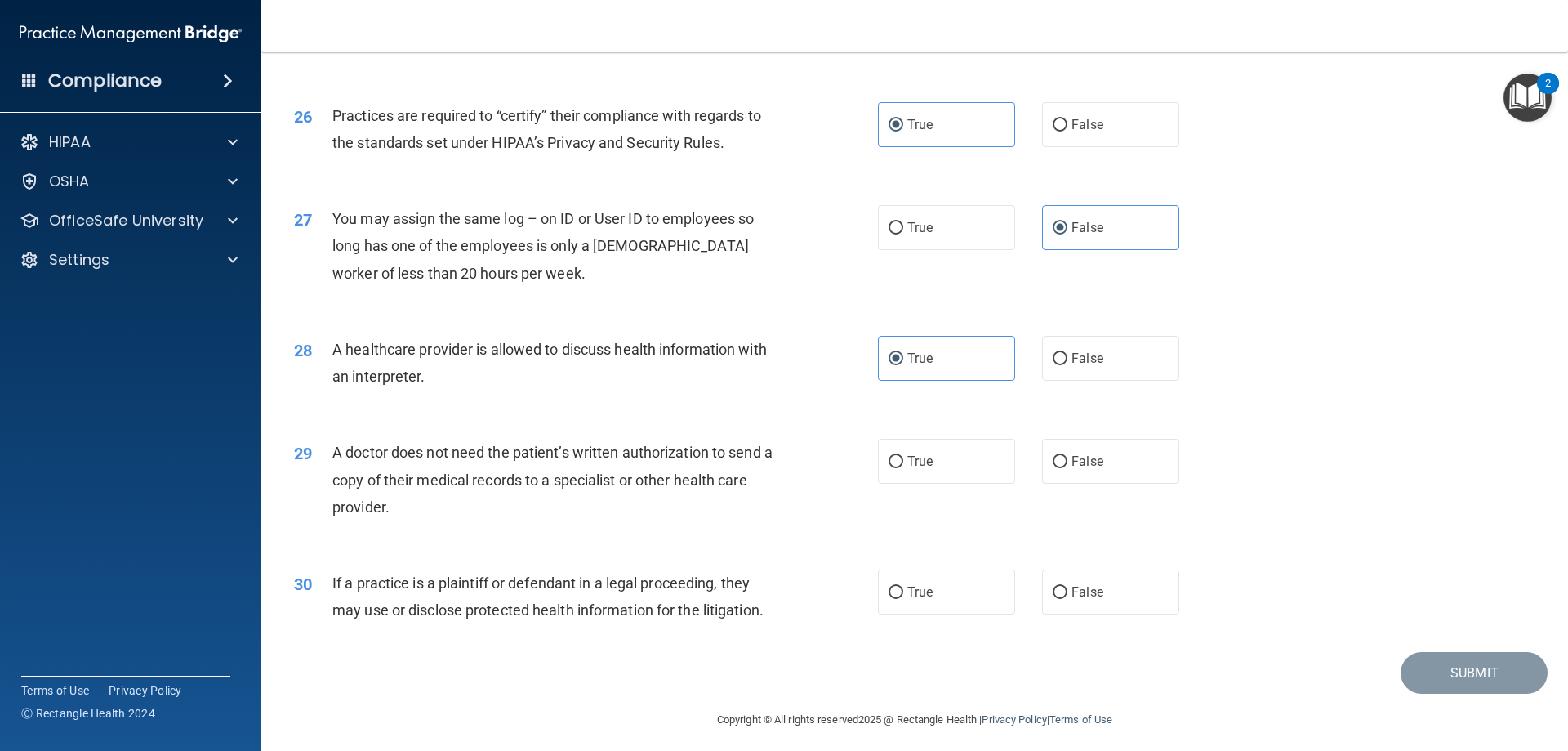
scroll to position [3052, 0]
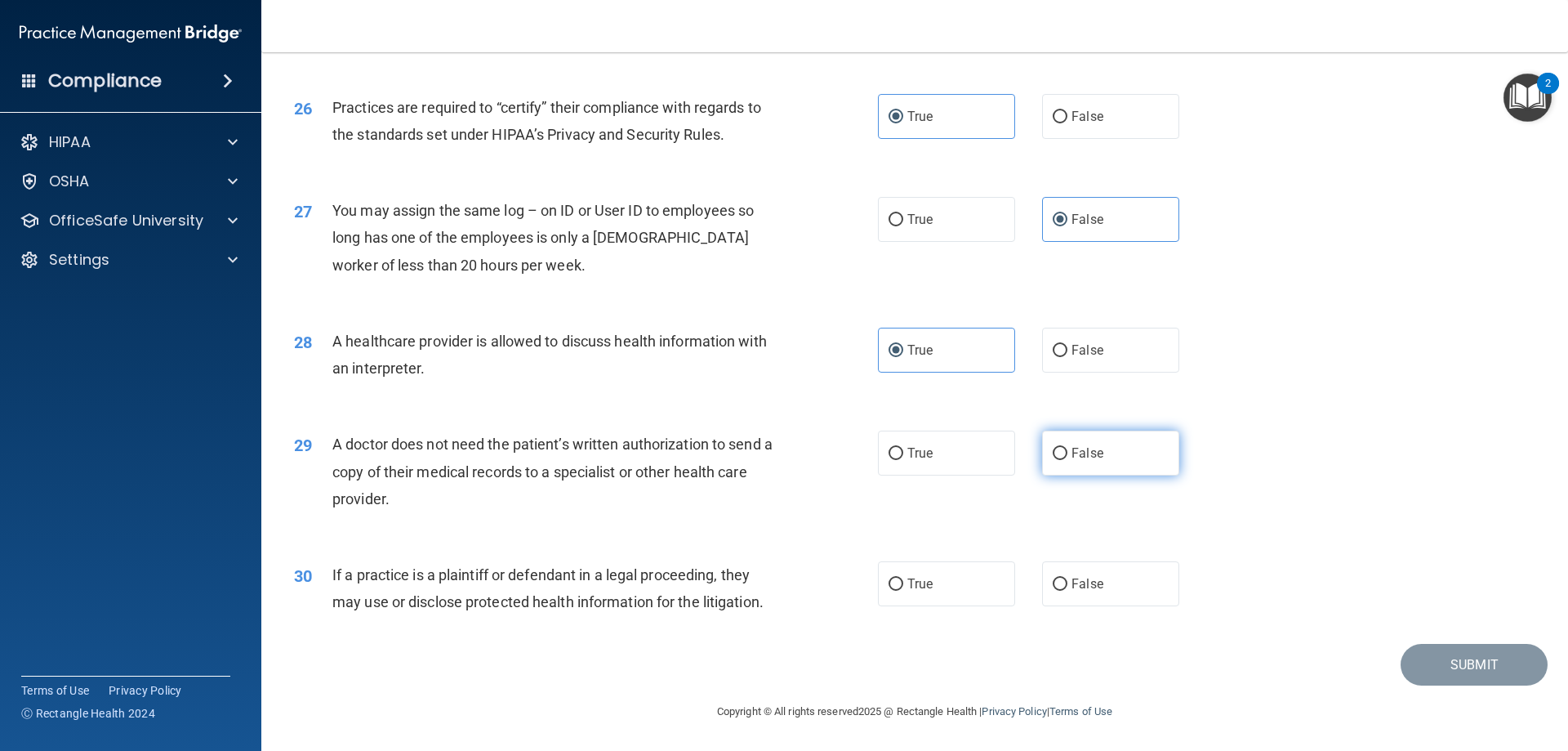
click at [1084, 459] on span "False" at bounding box center [1087, 453] width 31 height 15
click at [1068, 459] on input "False" at bounding box center [1060, 454] width 14 height 12
radio input "true"
click at [907, 457] on span "True" at bounding box center [920, 453] width 26 height 15
click at [904, 457] on input "True" at bounding box center [895, 454] width 14 height 12
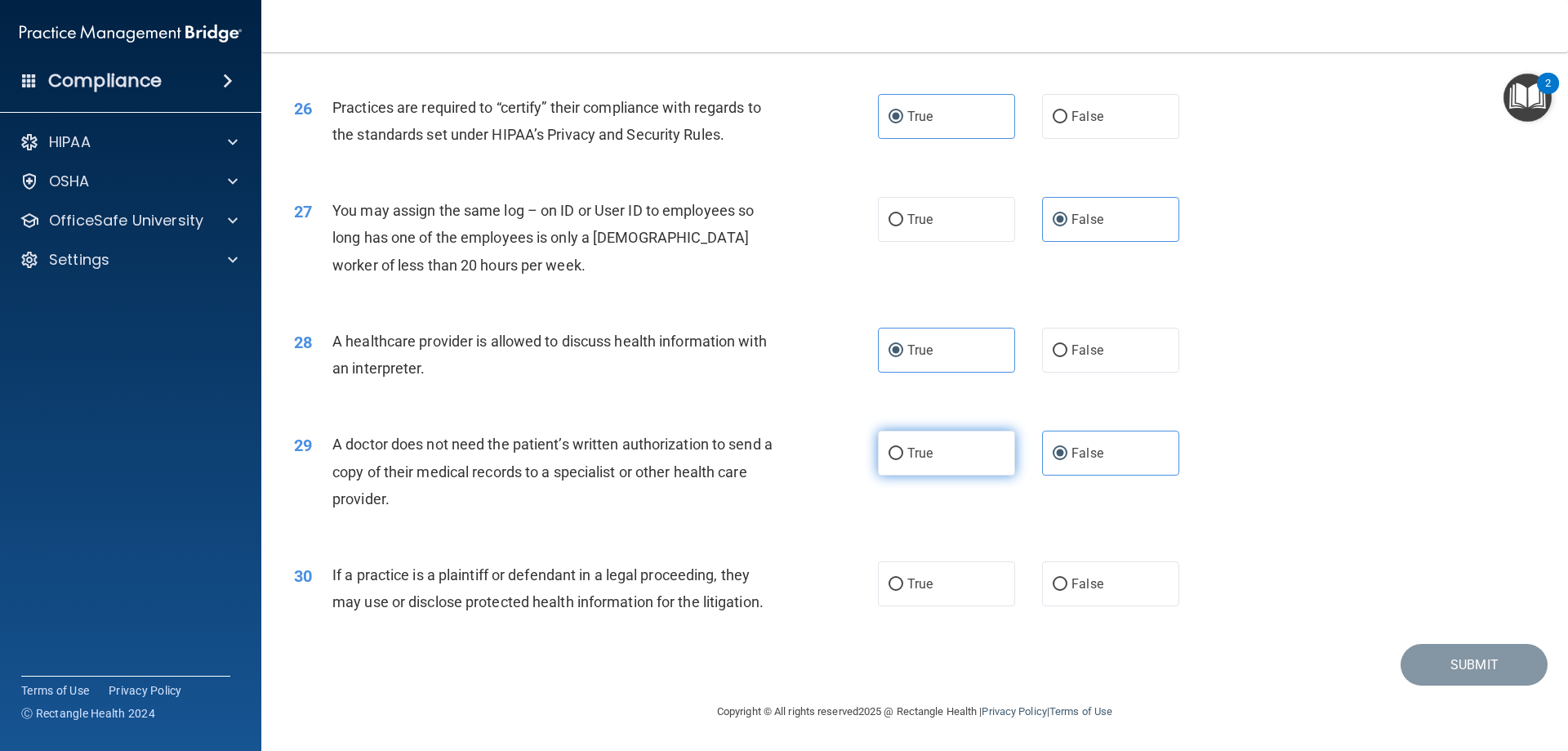
radio input "true"
radio input "false"
drag, startPoint x: 942, startPoint y: 562, endPoint x: 951, endPoint y: 568, distance: 10.8
click at [944, 563] on label "True" at bounding box center [947, 583] width 137 height 45
click at [904, 578] on input "True" at bounding box center [895, 584] width 14 height 12
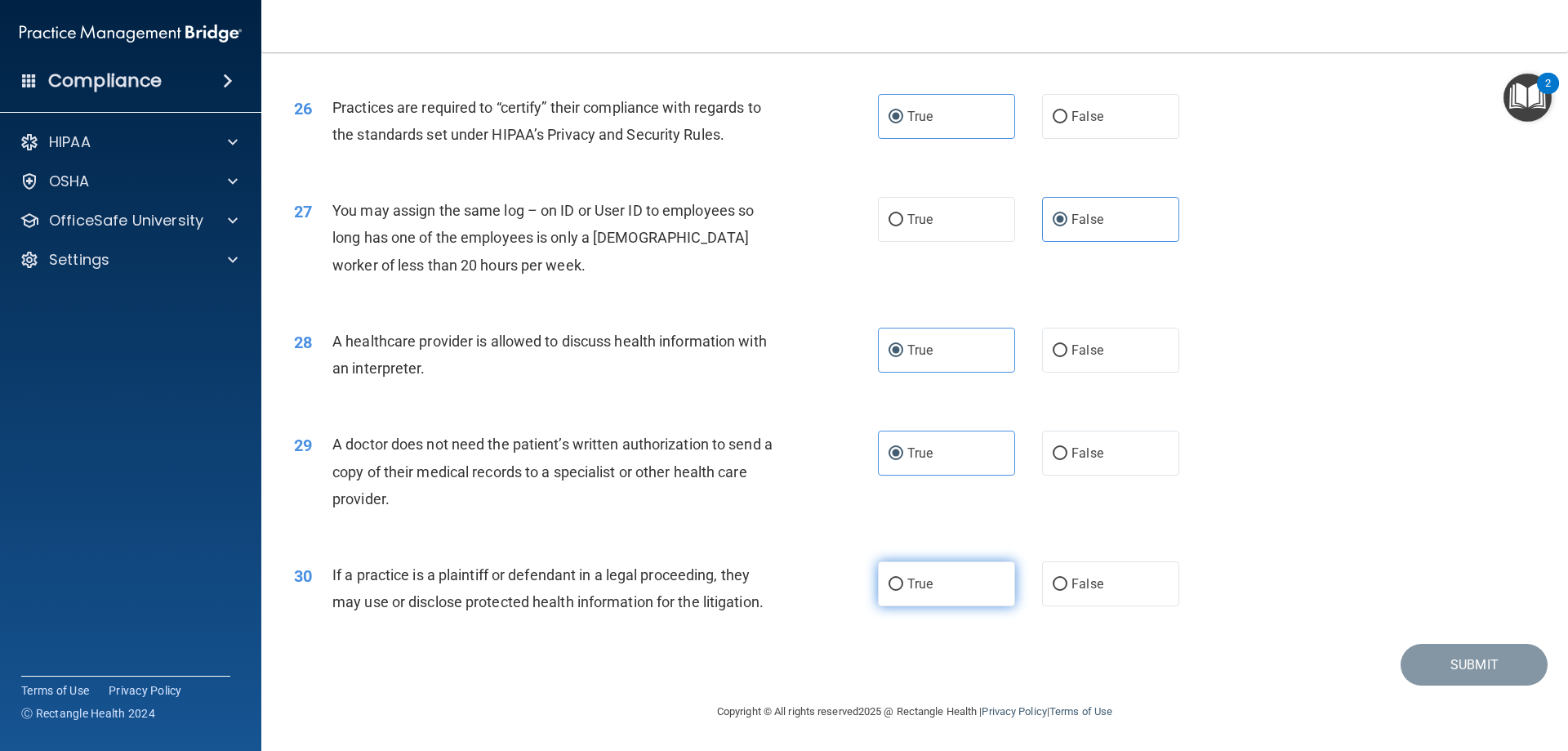
radio input "true"
click at [1457, 669] on button "Submit" at bounding box center [1475, 664] width 147 height 42
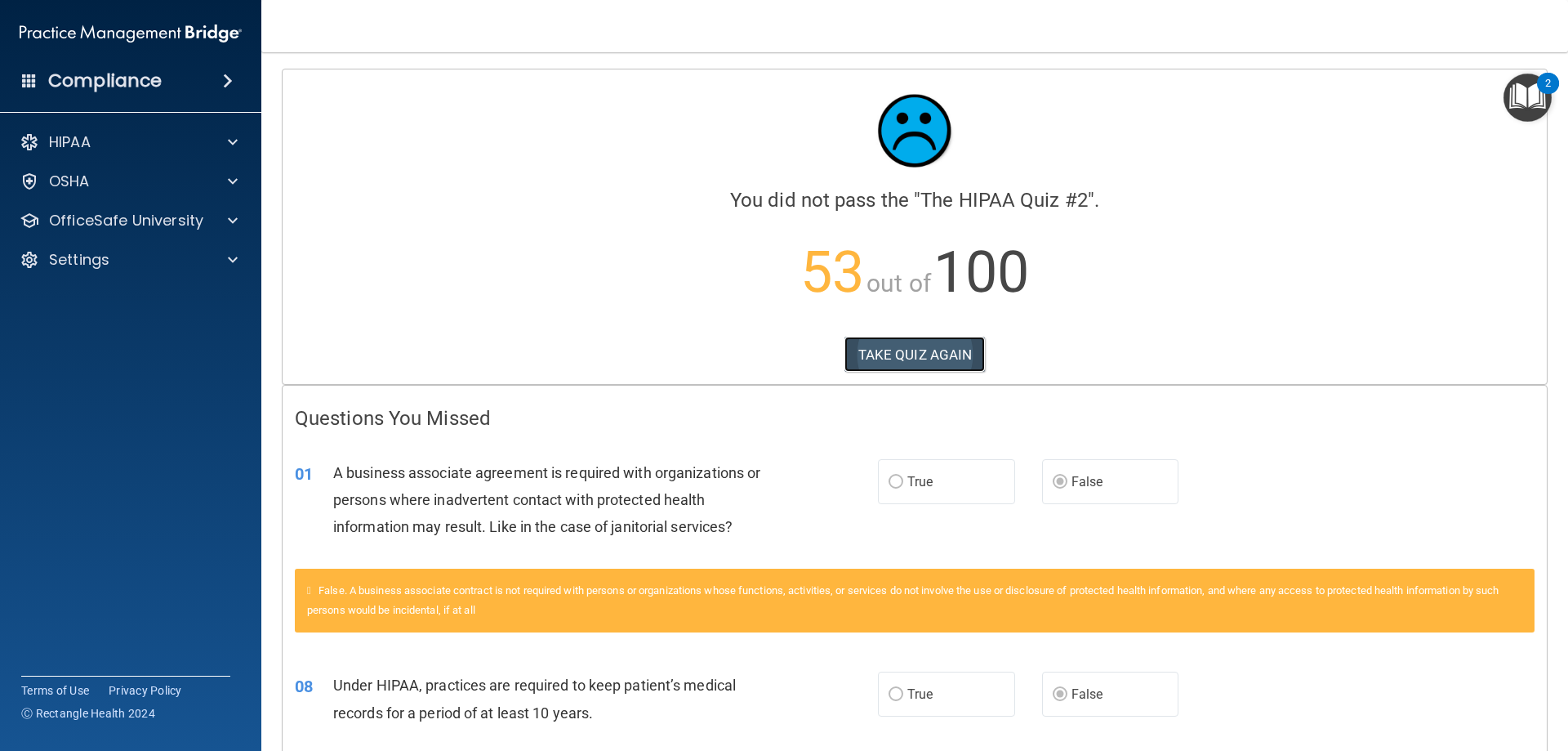
click at [927, 352] on button "TAKE QUIZ AGAIN" at bounding box center [915, 355] width 141 height 36
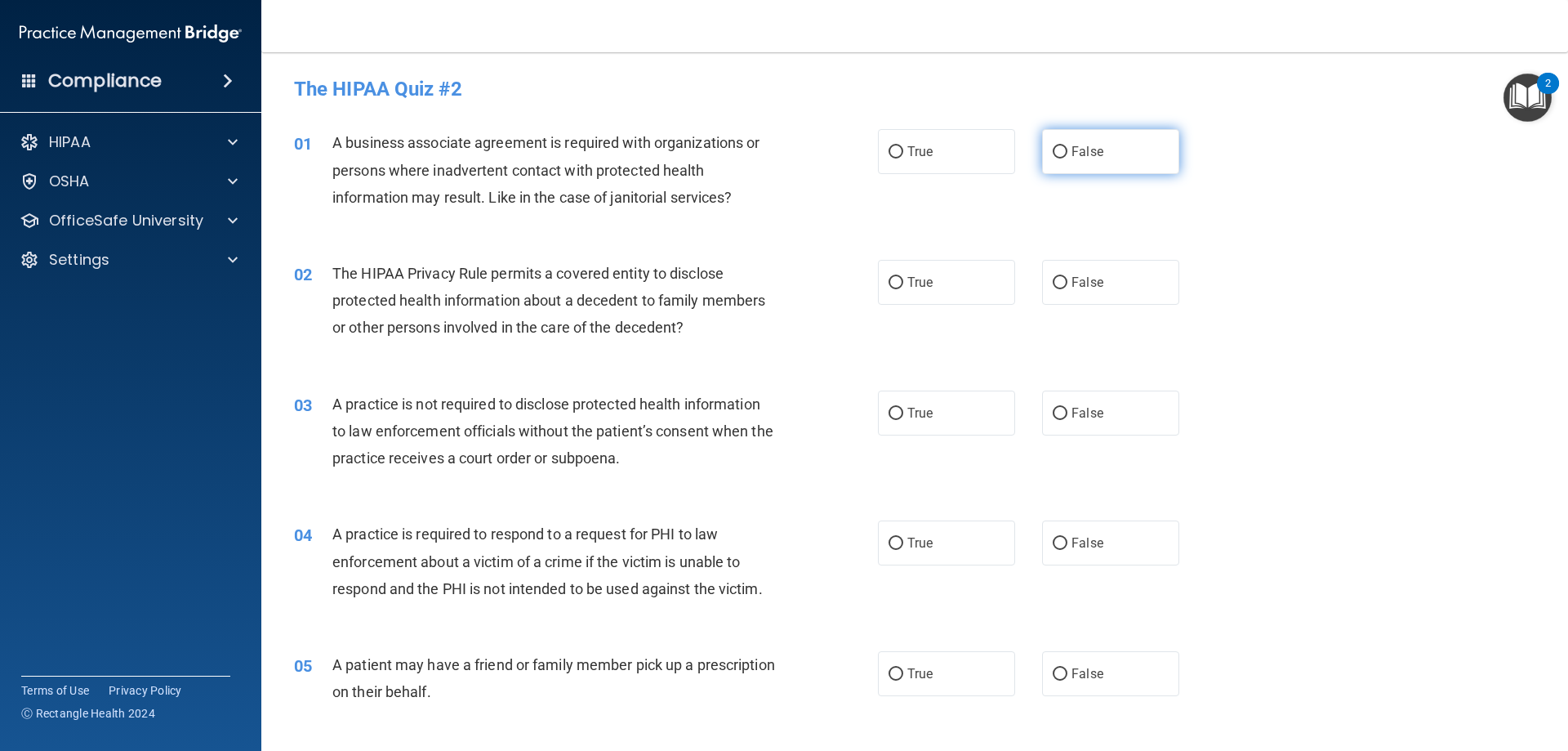
click at [1055, 149] on input "False" at bounding box center [1060, 152] width 14 height 12
radio input "true"
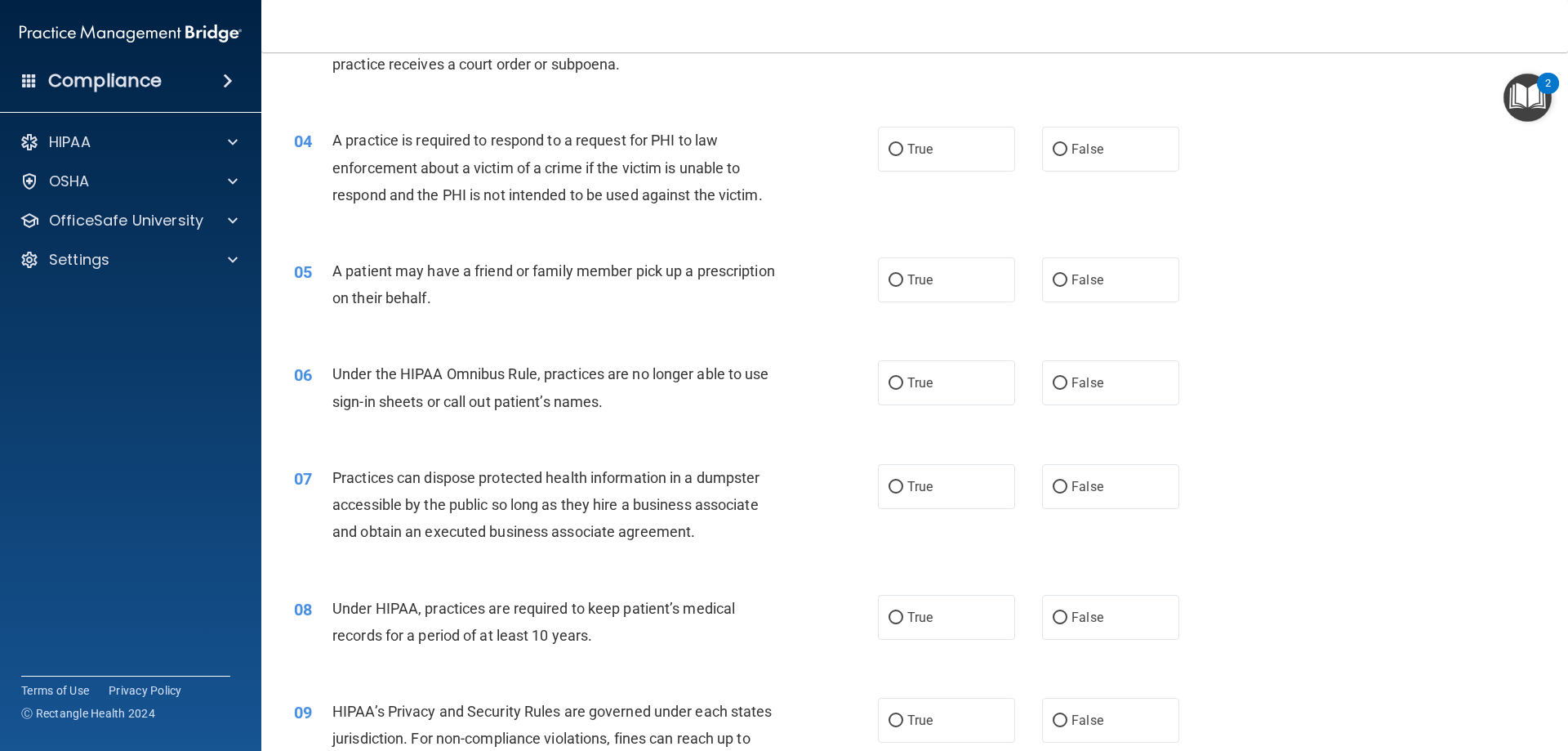
scroll to position [409, 0]
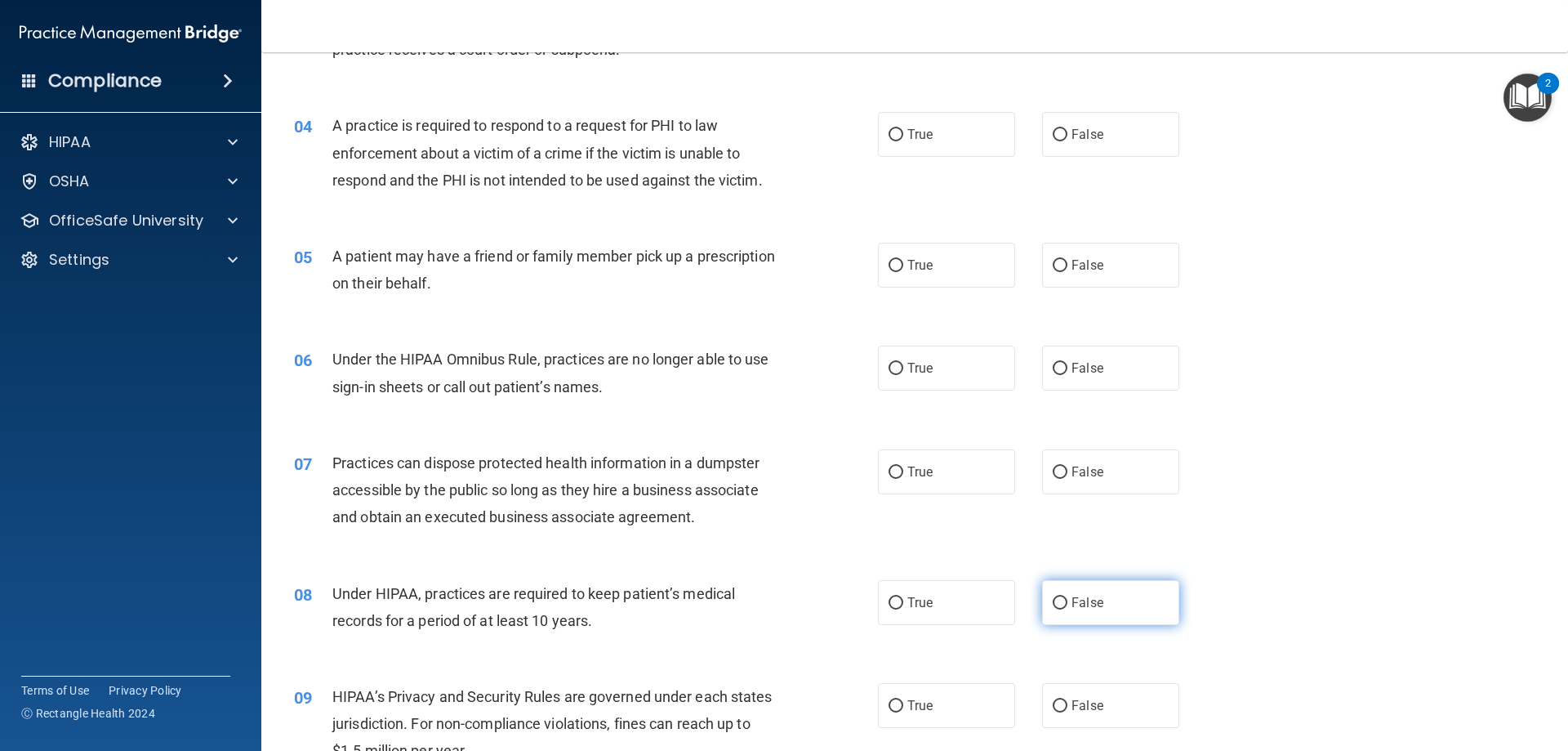
click at [1059, 600] on input "False" at bounding box center [1060, 602] width 14 height 12
radio input "true"
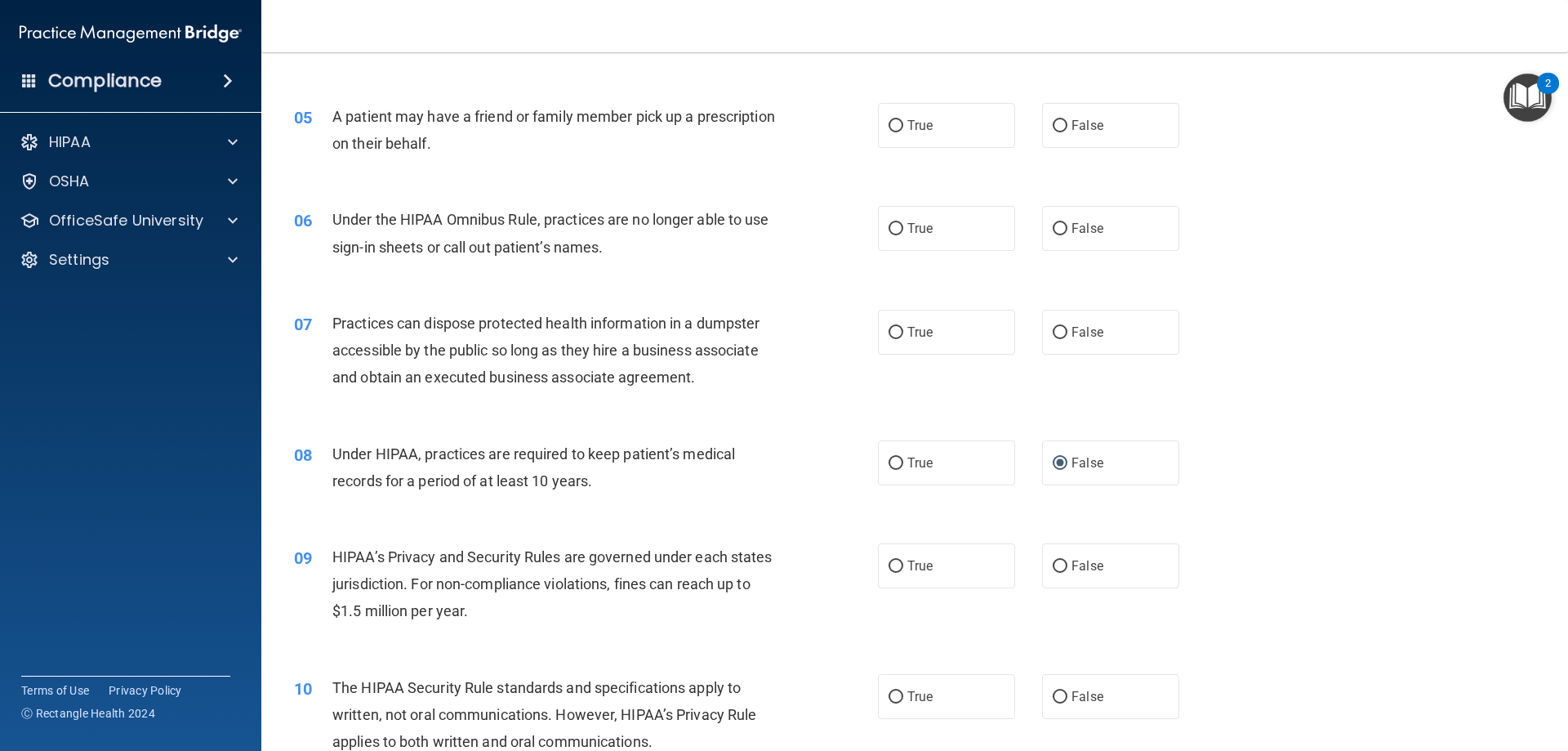
scroll to position [572, 0]
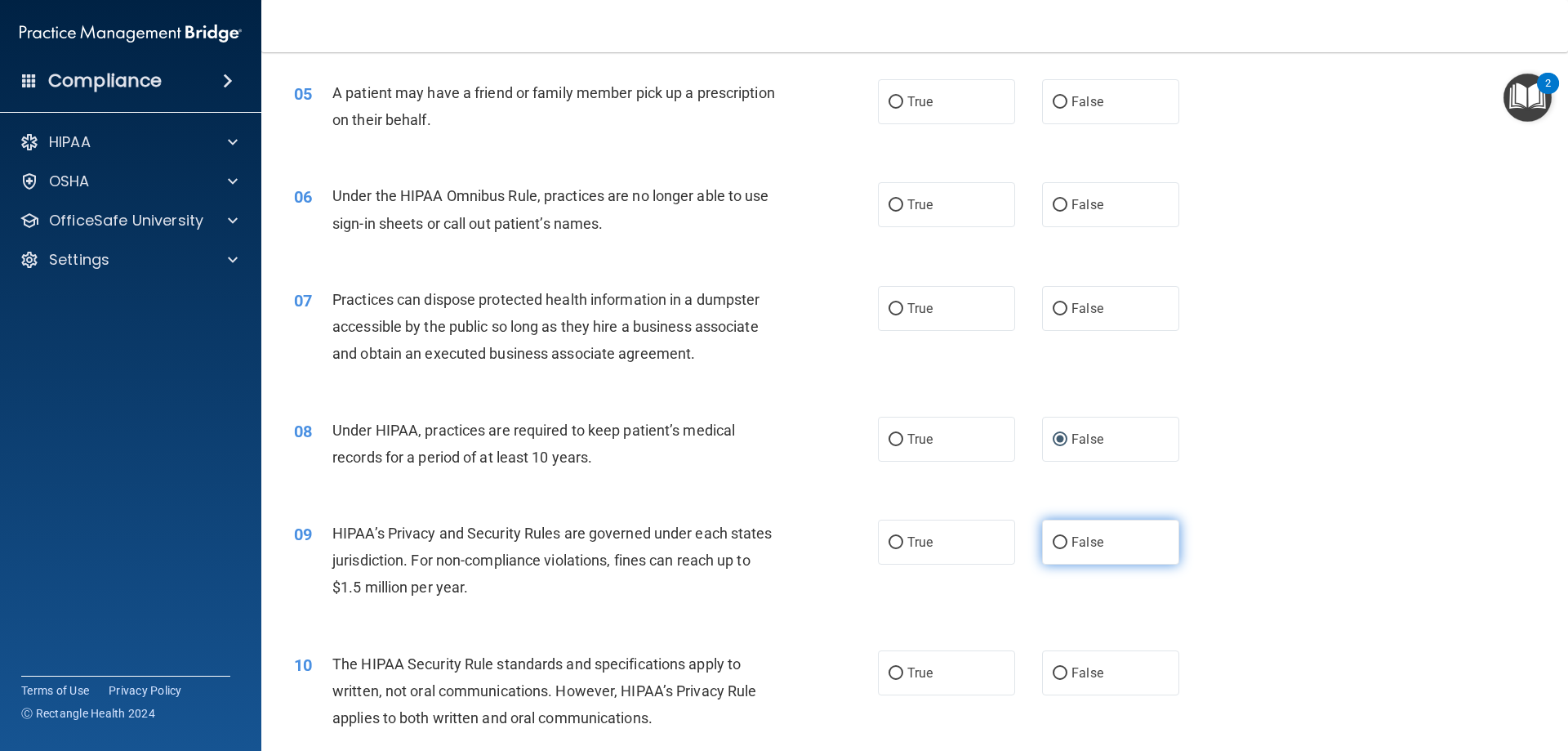
click at [1053, 545] on input "False" at bounding box center [1060, 542] width 14 height 12
radio input "true"
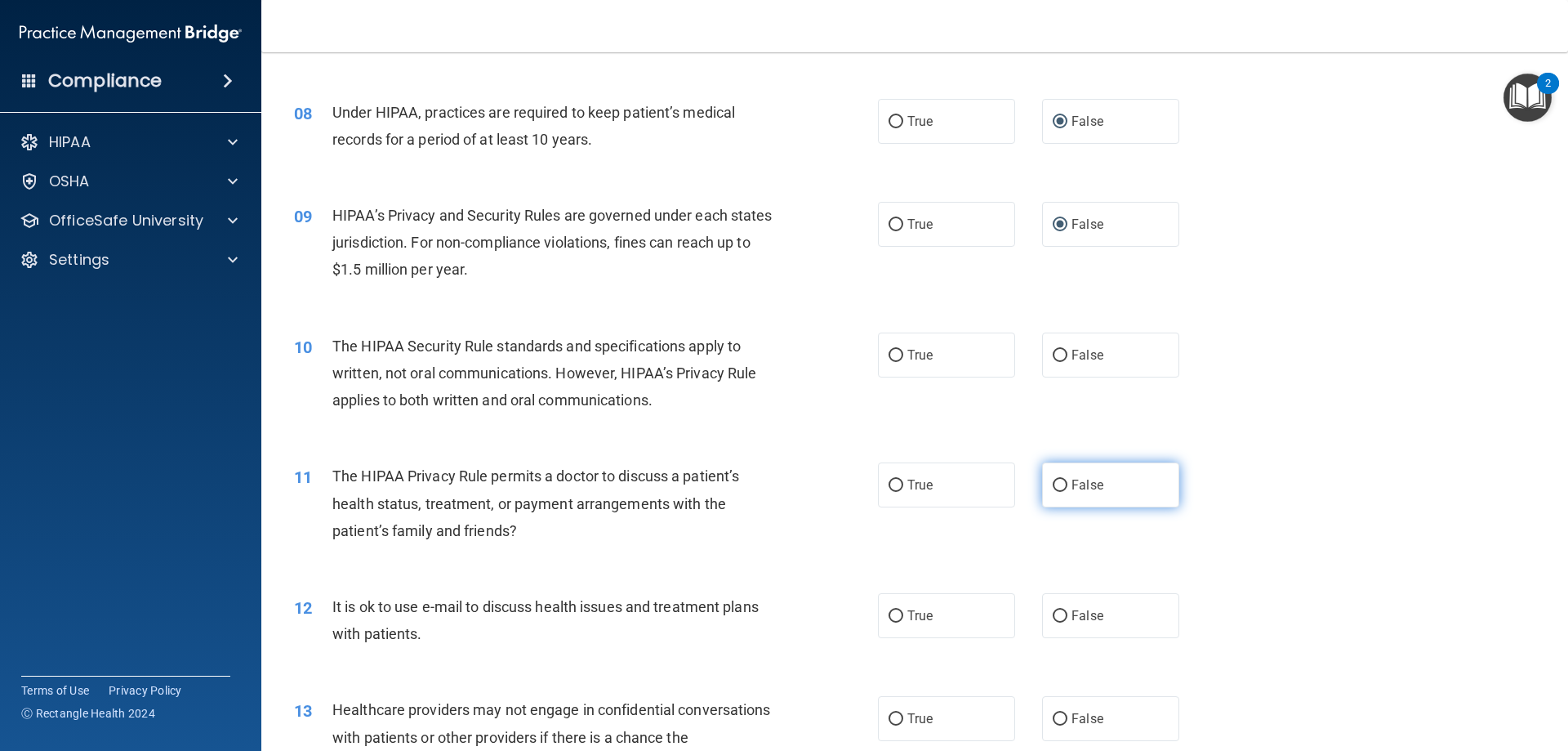
scroll to position [899, 0]
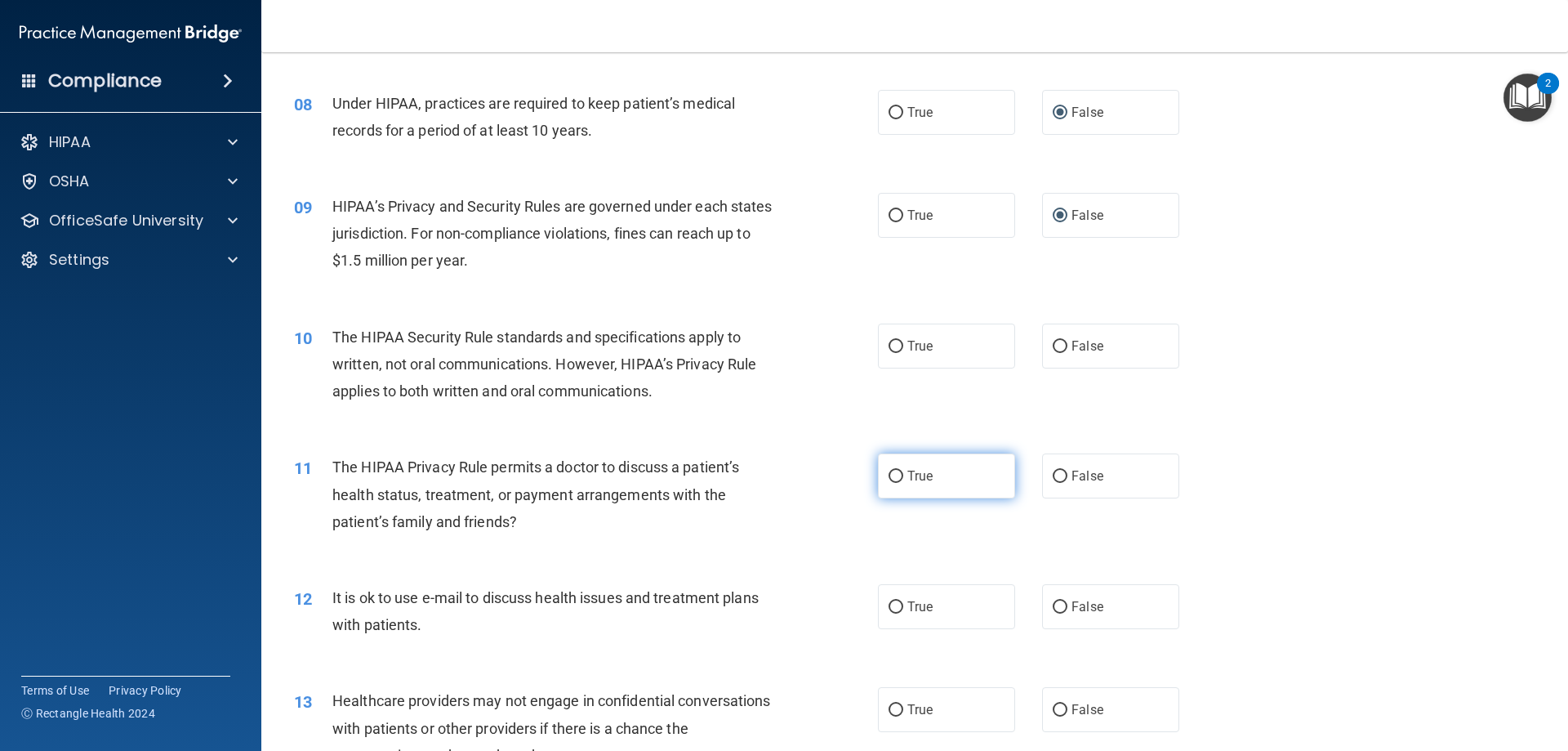
click at [917, 477] on span "True" at bounding box center [920, 476] width 26 height 15
click at [904, 477] on input "True" at bounding box center [895, 477] width 14 height 12
radio input "true"
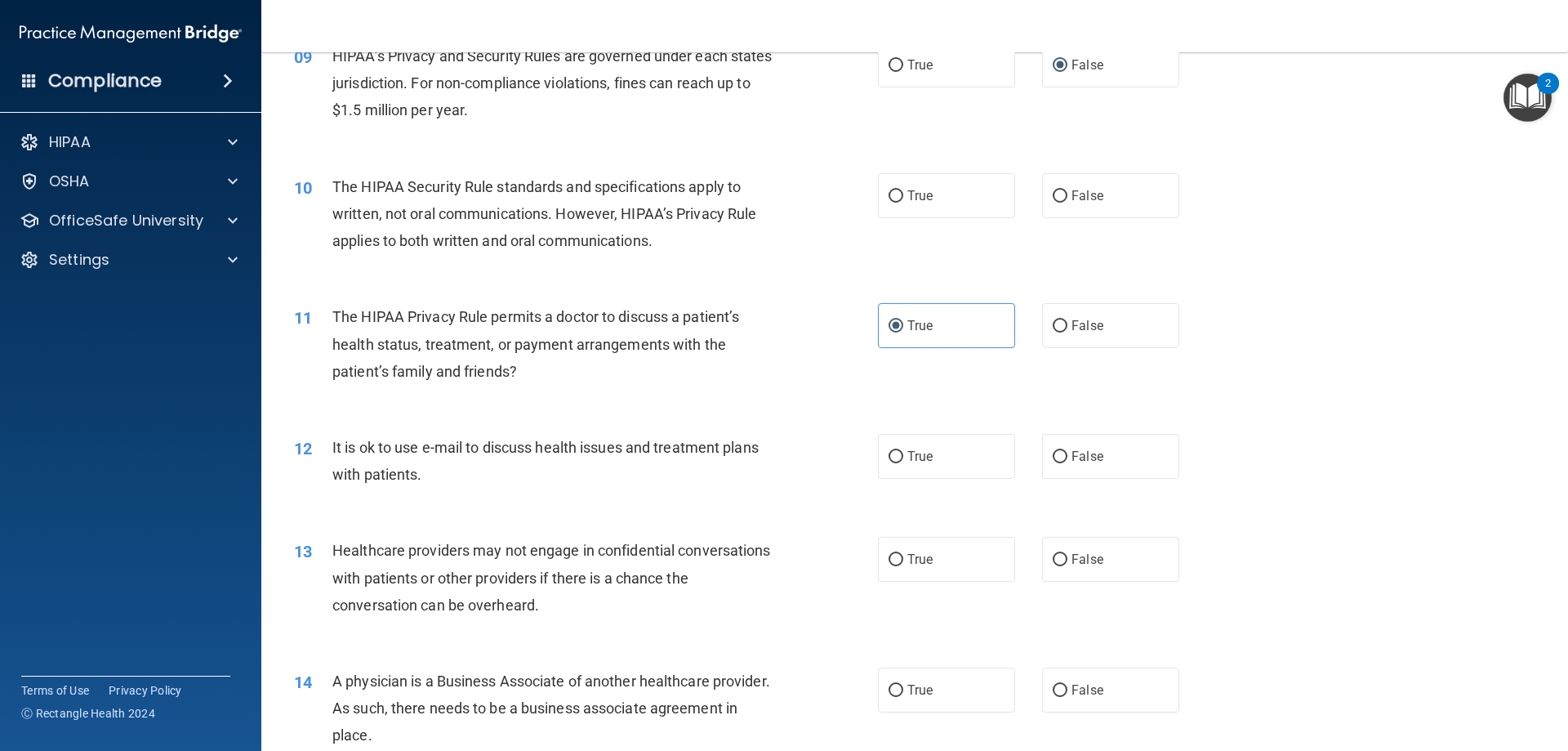
scroll to position [1062, 0]
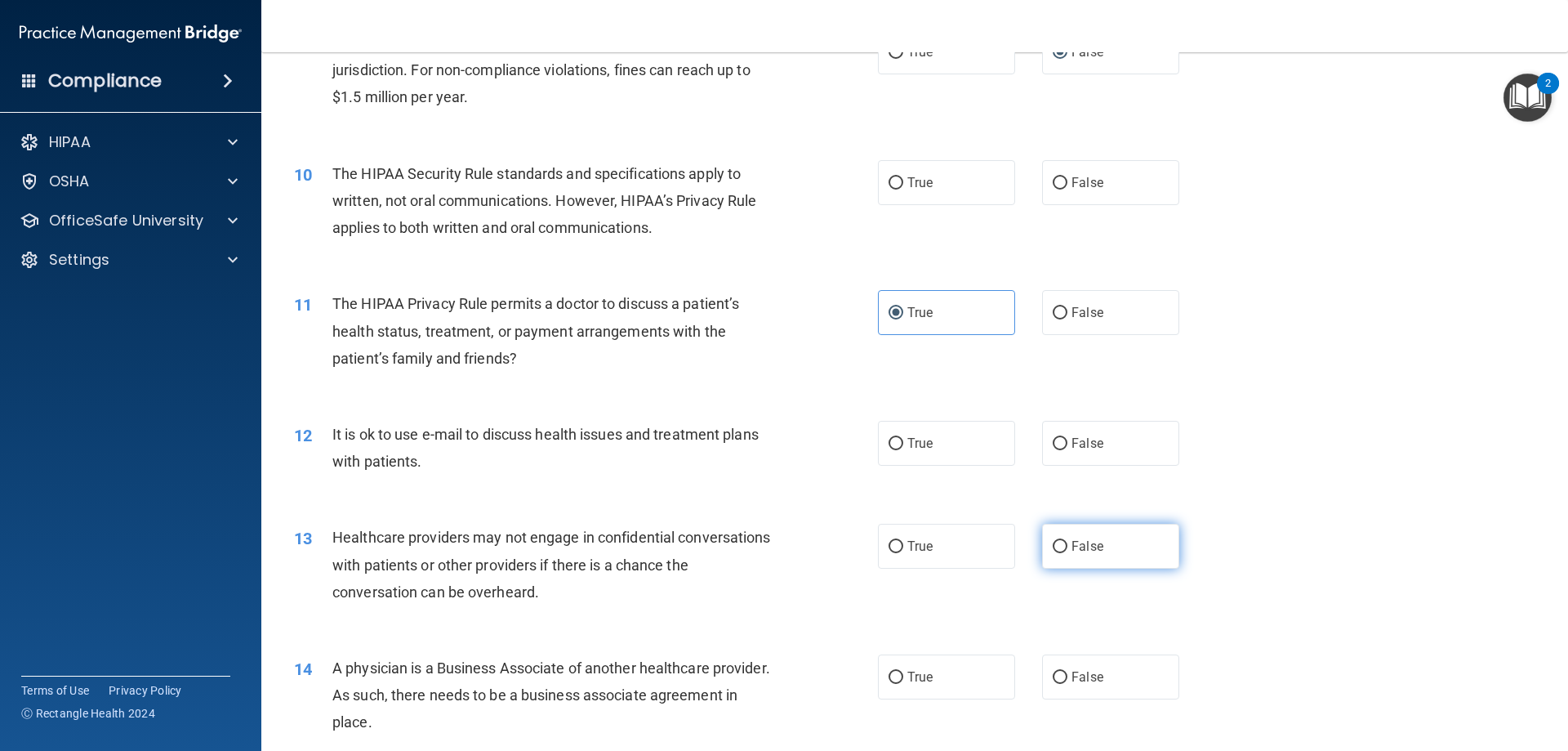
click at [1057, 541] on input "False" at bounding box center [1060, 546] width 14 height 12
radio input "true"
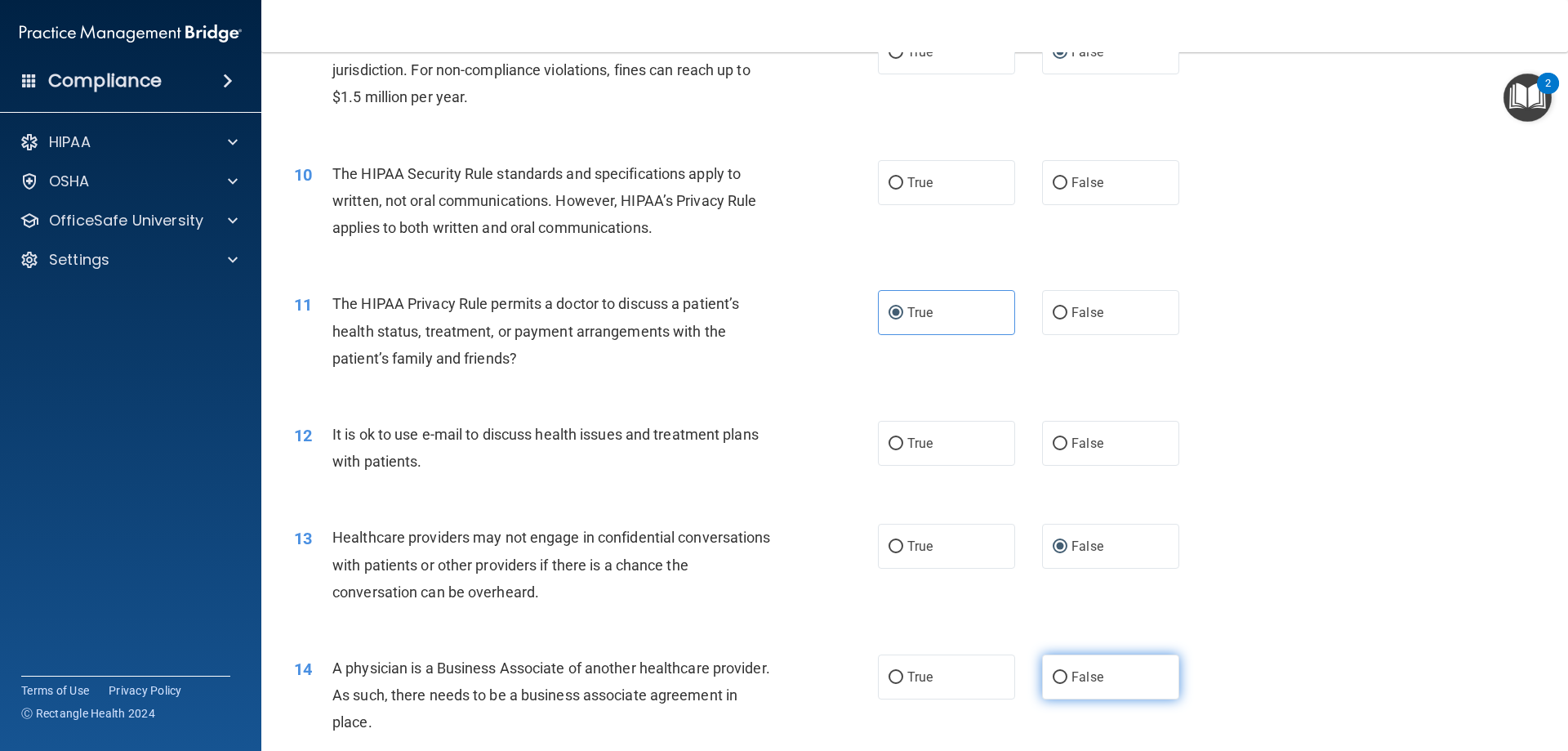
click at [1054, 672] on input "False" at bounding box center [1060, 677] width 14 height 12
radio input "true"
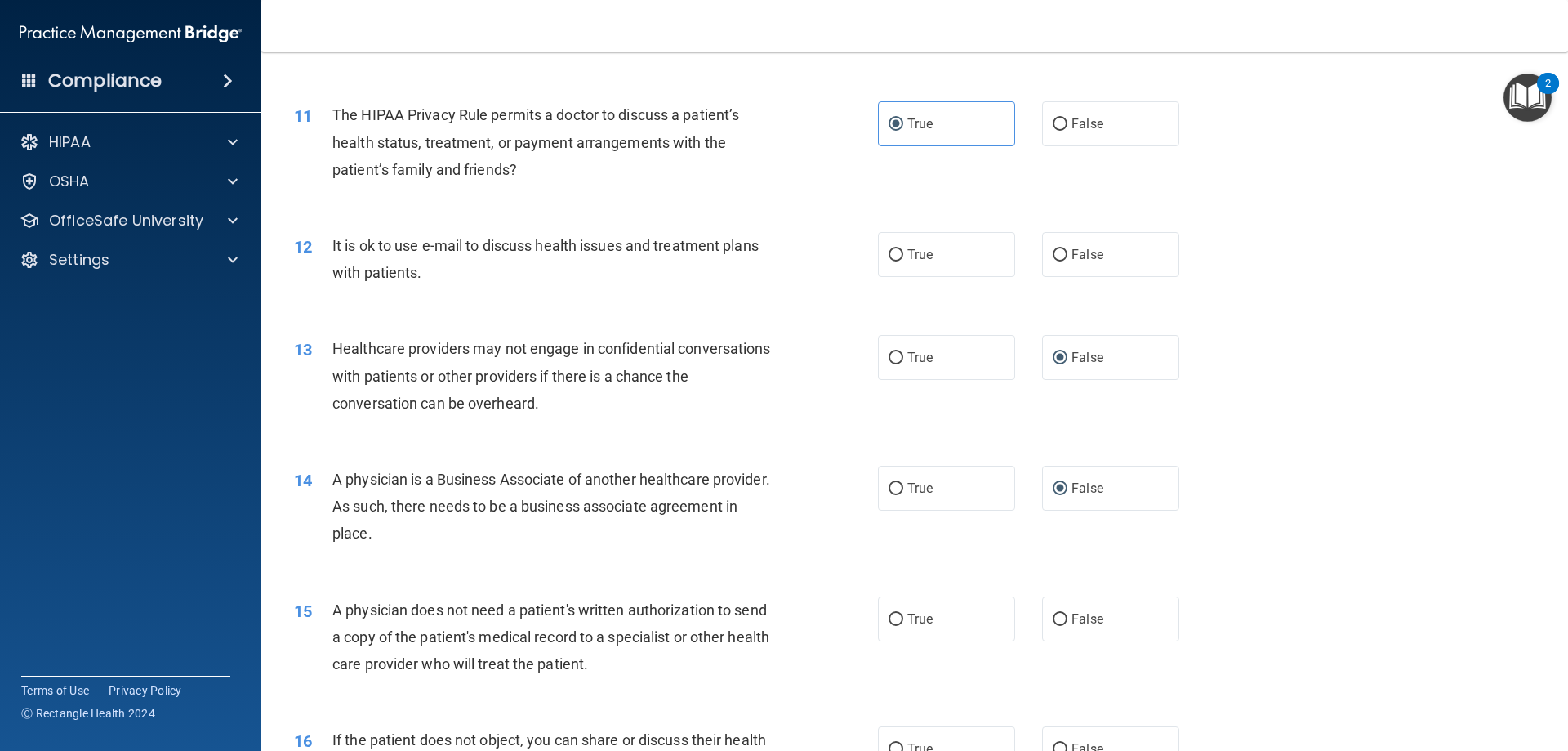
scroll to position [1307, 0]
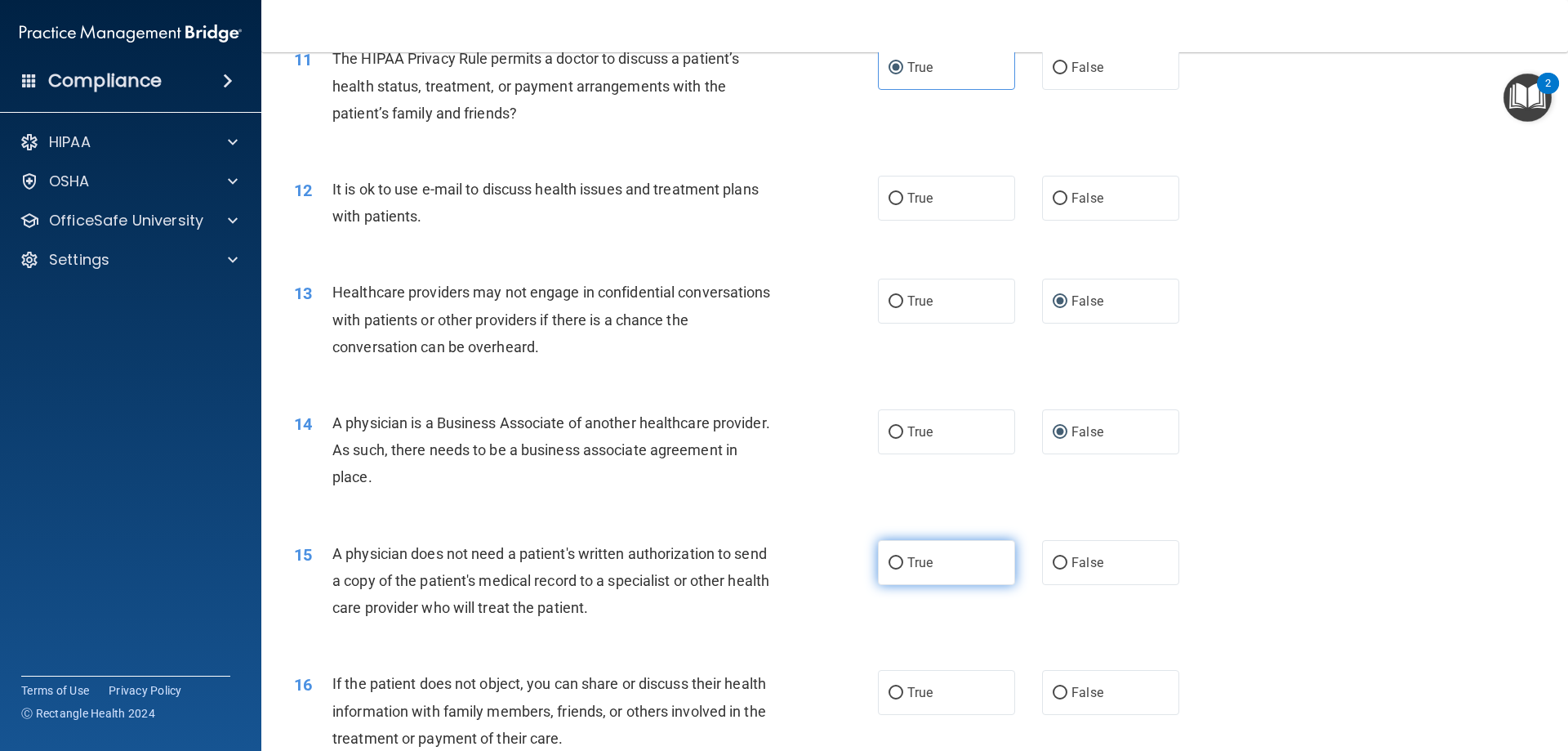
click at [893, 568] on input "True" at bounding box center [895, 562] width 14 height 12
radio input "true"
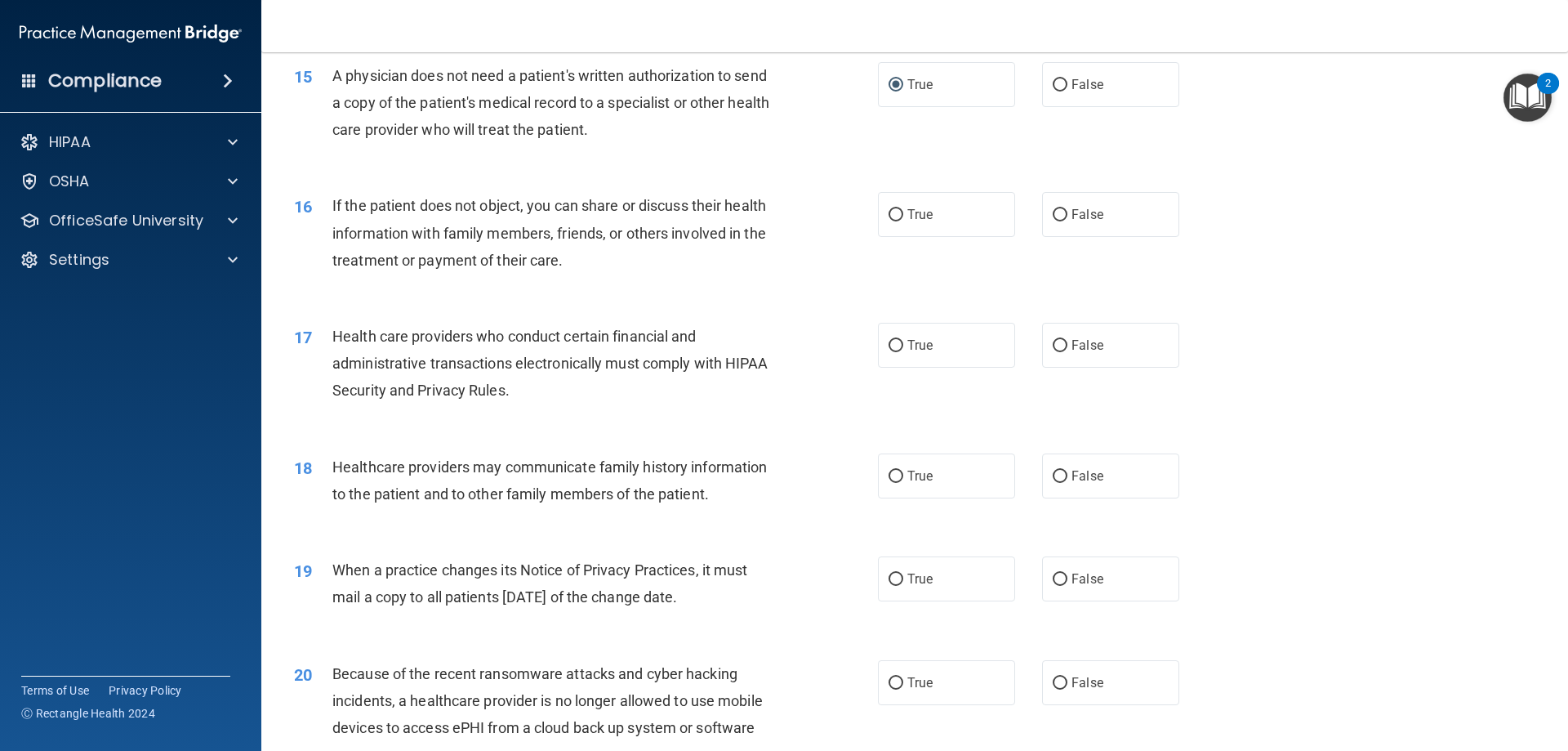
scroll to position [1796, 0]
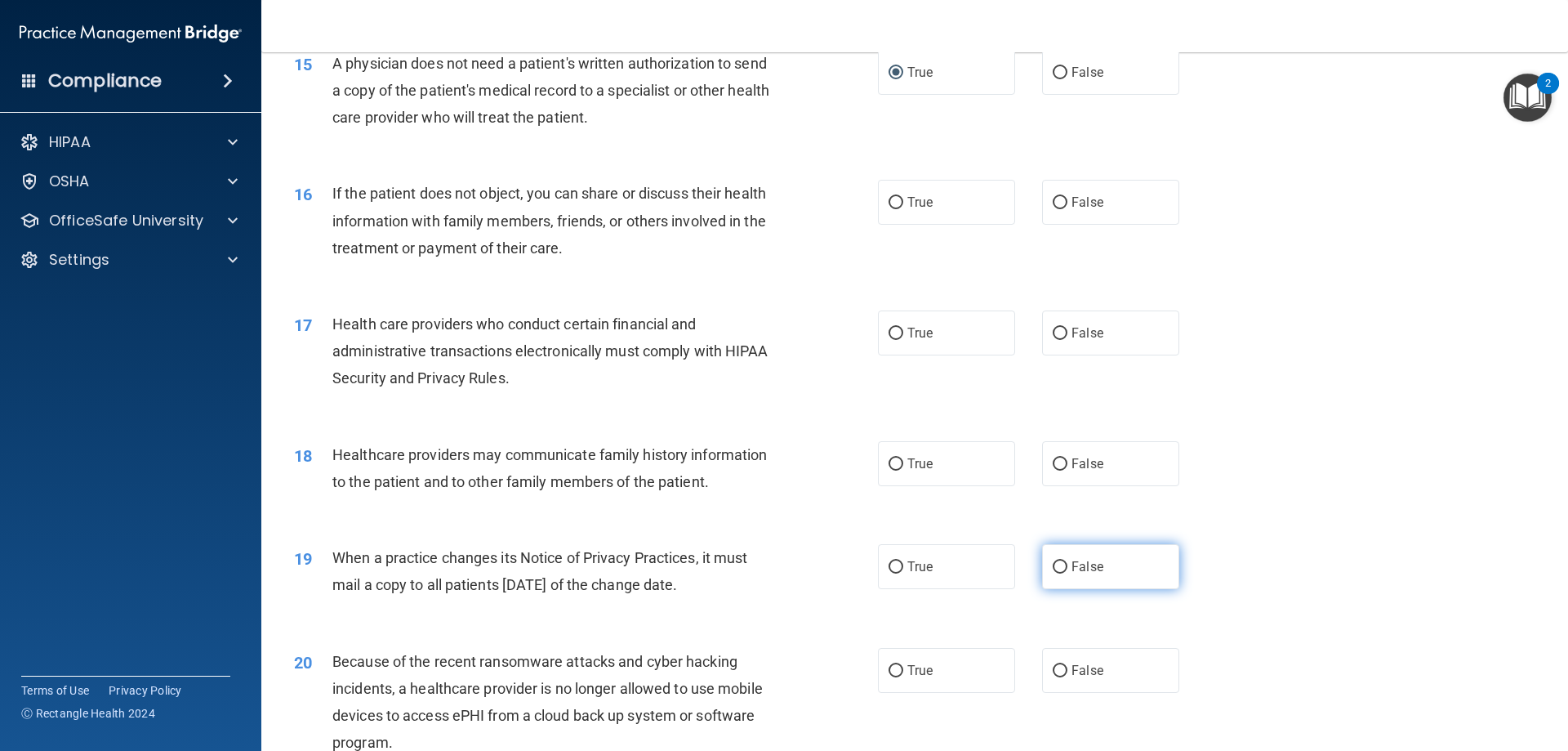
click at [1054, 574] on input "False" at bounding box center [1060, 567] width 14 height 12
radio input "true"
click at [1057, 666] on input "False" at bounding box center [1060, 671] width 14 height 12
radio input "true"
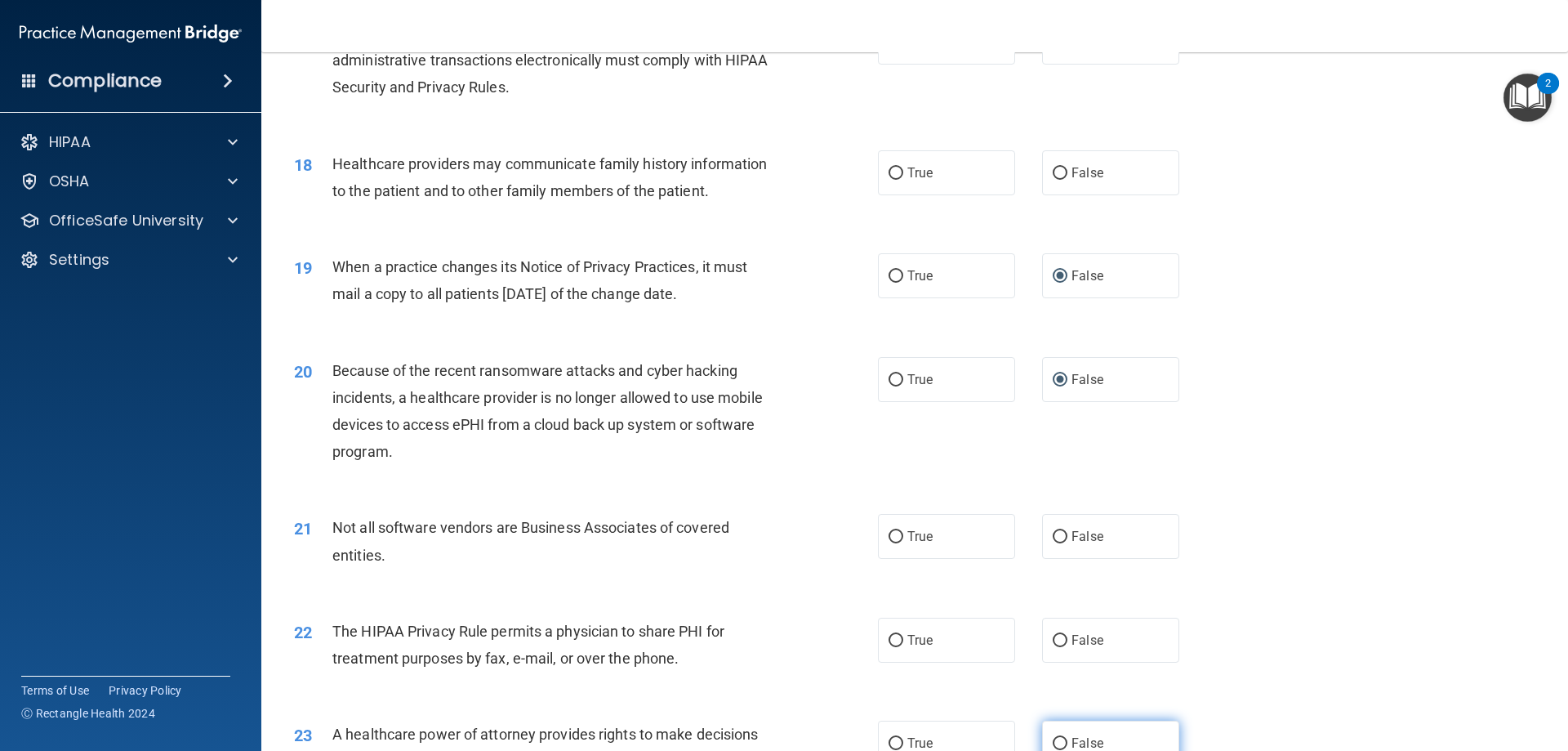
scroll to position [2205, 0]
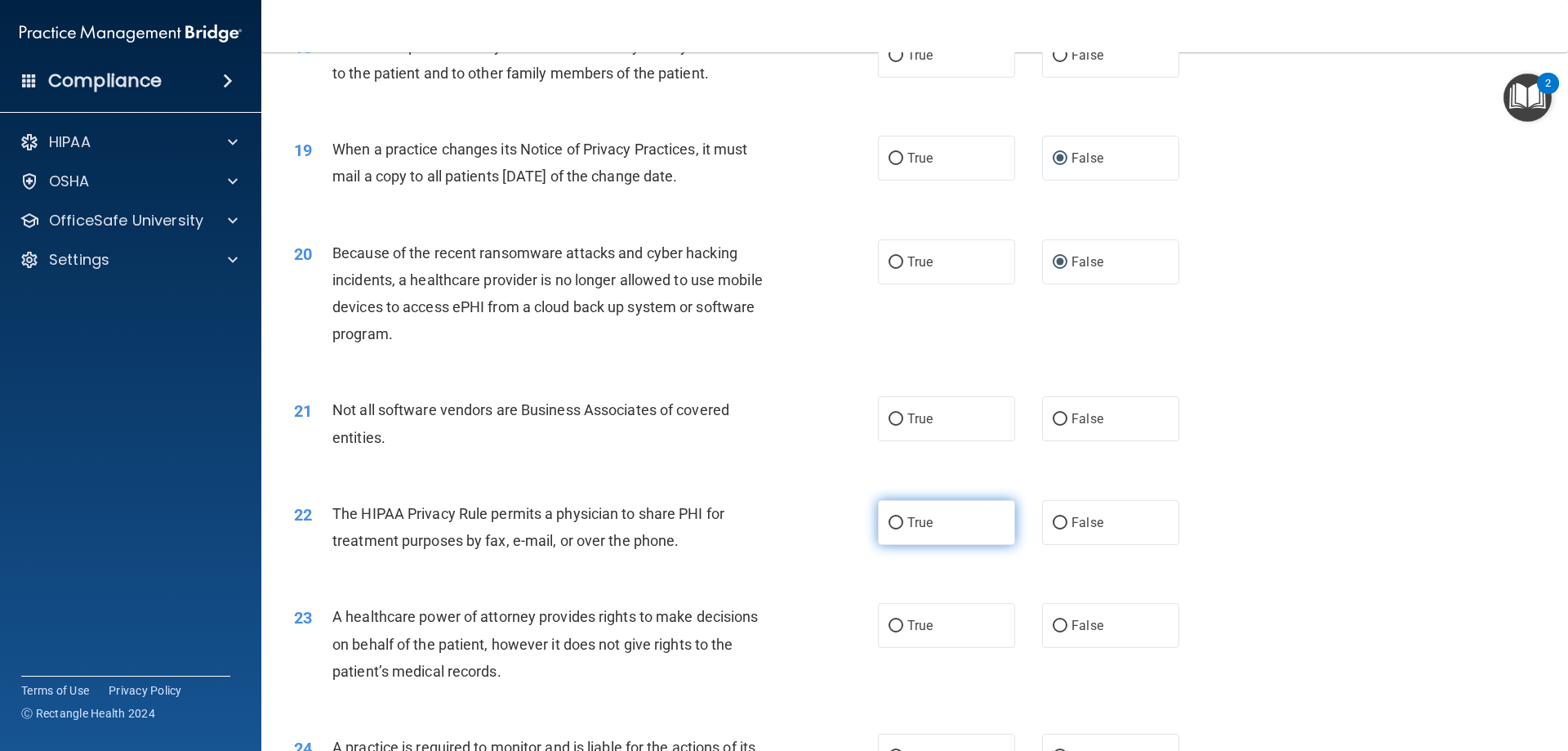
click at [907, 519] on span "True" at bounding box center [920, 522] width 26 height 15
click at [904, 519] on input "True" at bounding box center [895, 522] width 14 height 12
radio input "true"
click at [1057, 619] on label "False" at bounding box center [1111, 624] width 137 height 45
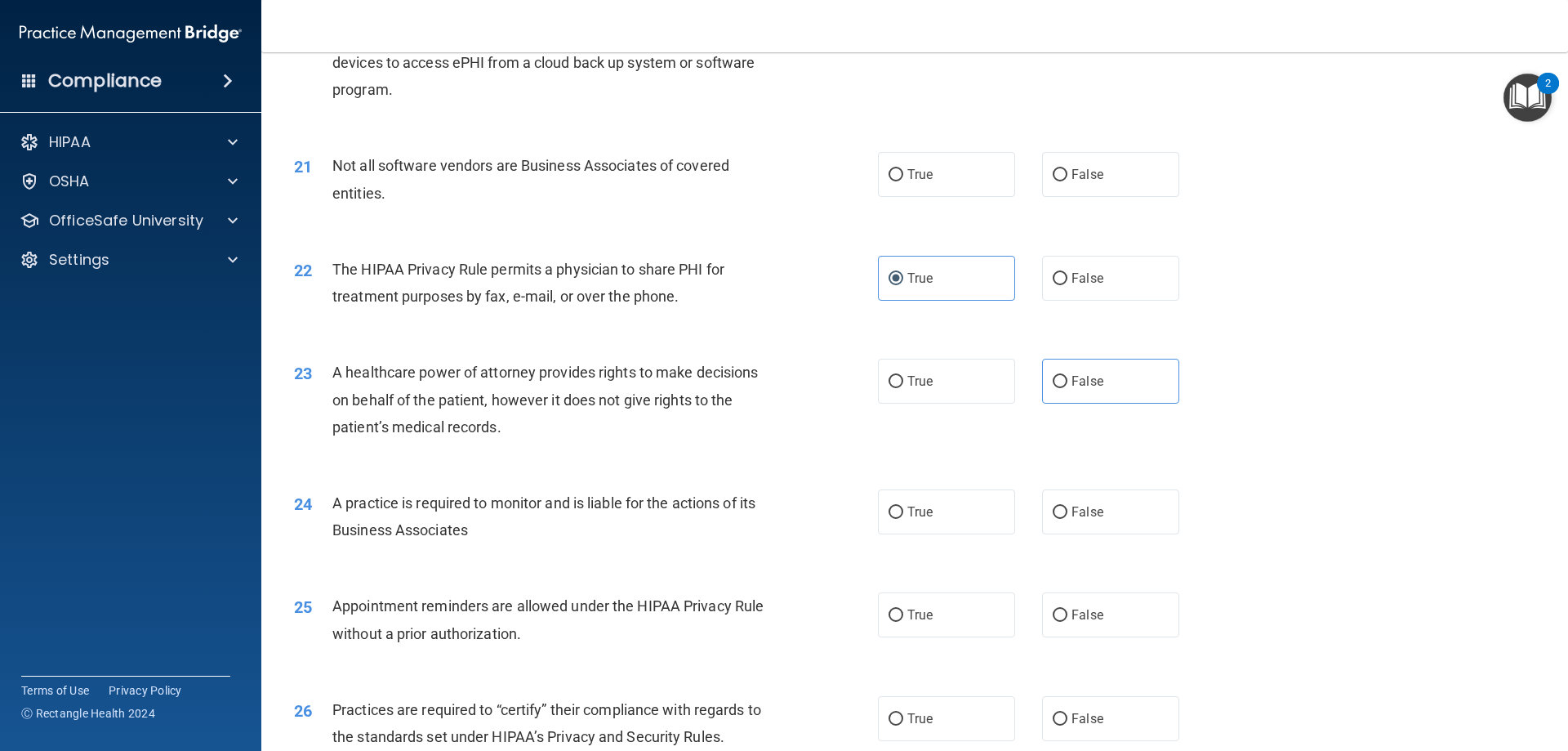
scroll to position [2450, 0]
click at [1053, 513] on input "False" at bounding box center [1060, 511] width 14 height 12
radio input "true"
click at [1055, 610] on input "False" at bounding box center [1060, 614] width 14 height 12
radio input "true"
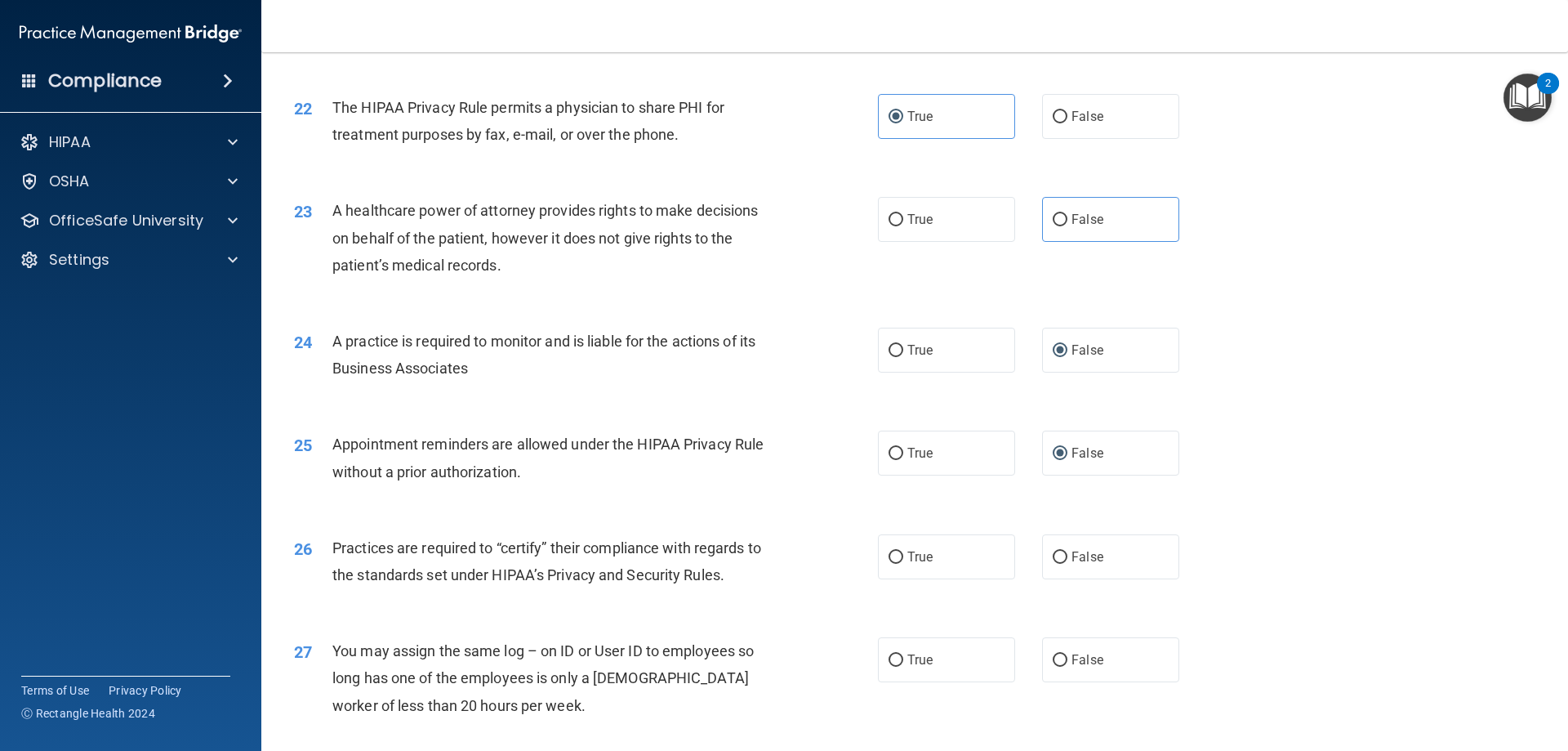
scroll to position [2613, 0]
click at [1053, 558] on input "False" at bounding box center [1060, 555] width 14 height 12
radio input "true"
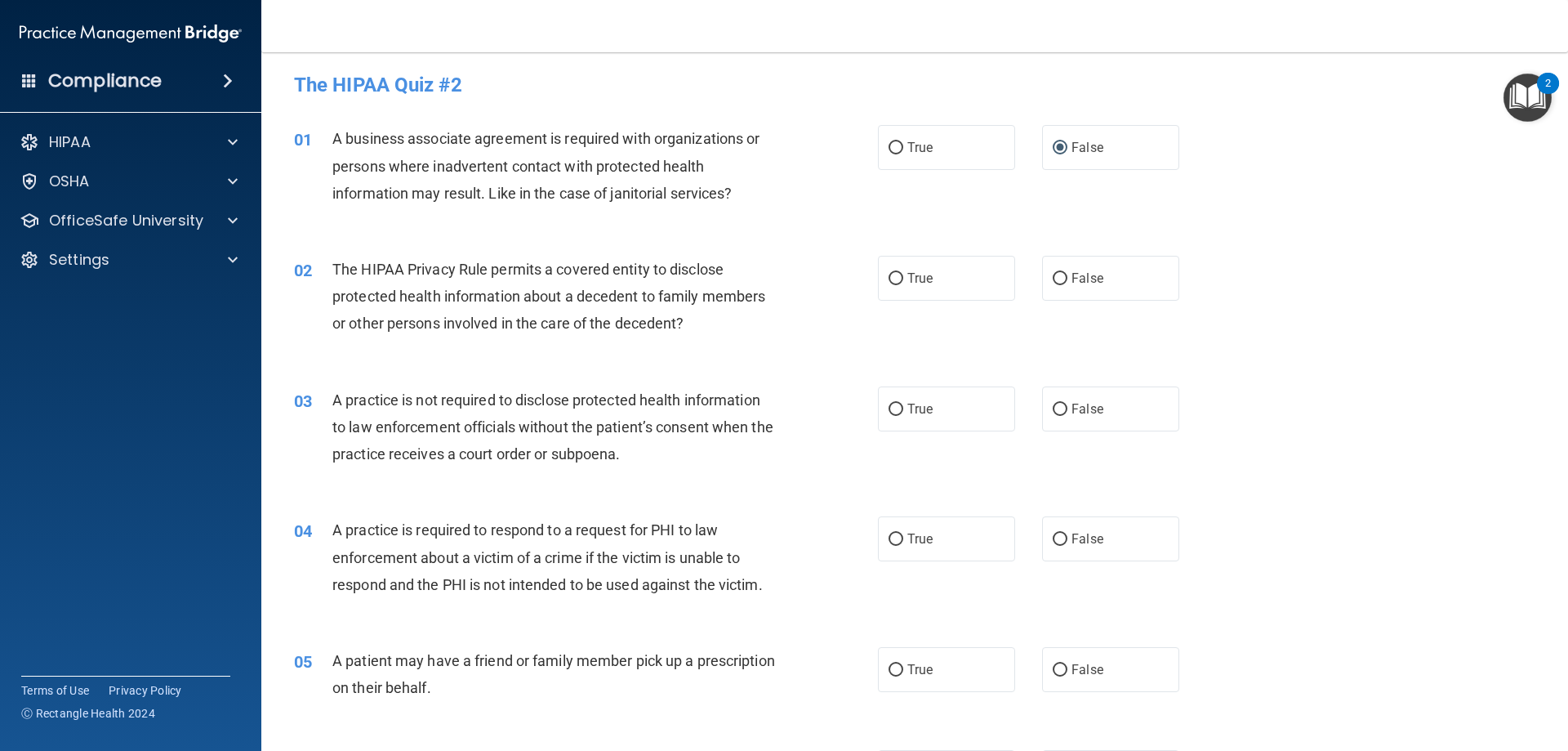
scroll to position [0, 0]
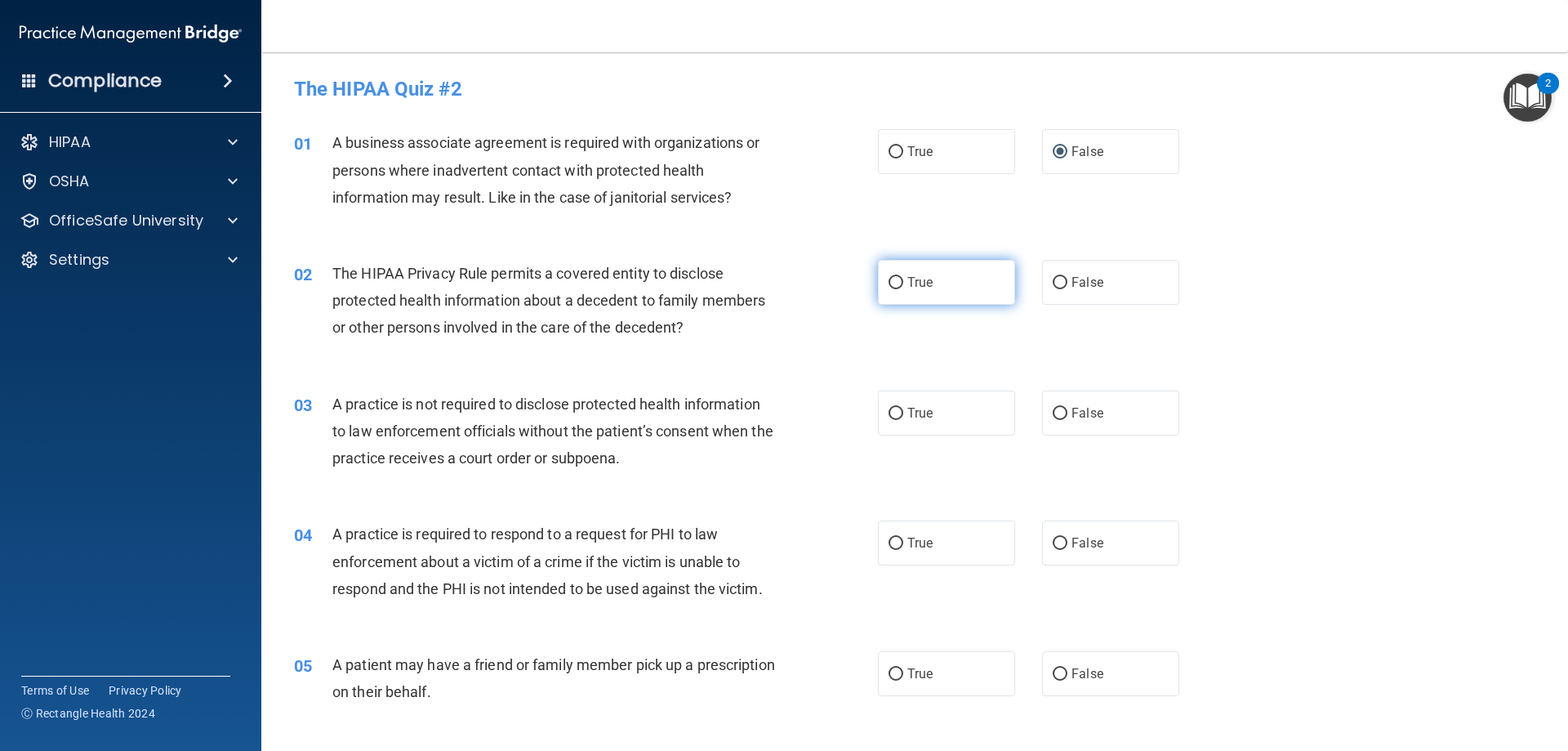
click at [928, 289] on label "True" at bounding box center [947, 282] width 137 height 45
click at [904, 289] on input "True" at bounding box center [895, 283] width 14 height 12
radio input "true"
click at [1059, 424] on label "False" at bounding box center [1111, 413] width 137 height 45
click at [1059, 419] on input "False" at bounding box center [1060, 414] width 14 height 12
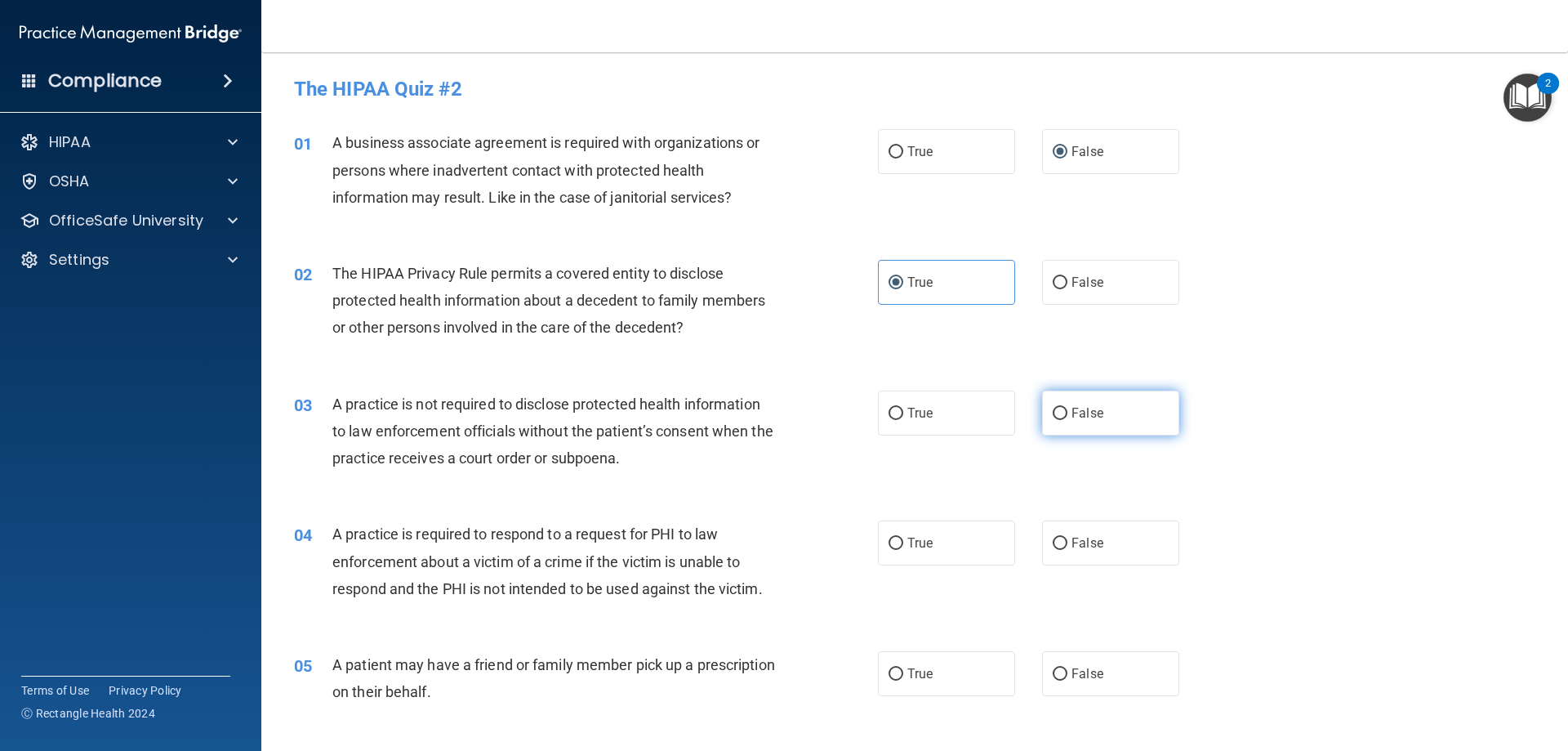
radio input "true"
click at [907, 549] on span "True" at bounding box center [920, 542] width 26 height 15
click at [904, 549] on input "True" at bounding box center [895, 543] width 14 height 12
radio input "true"
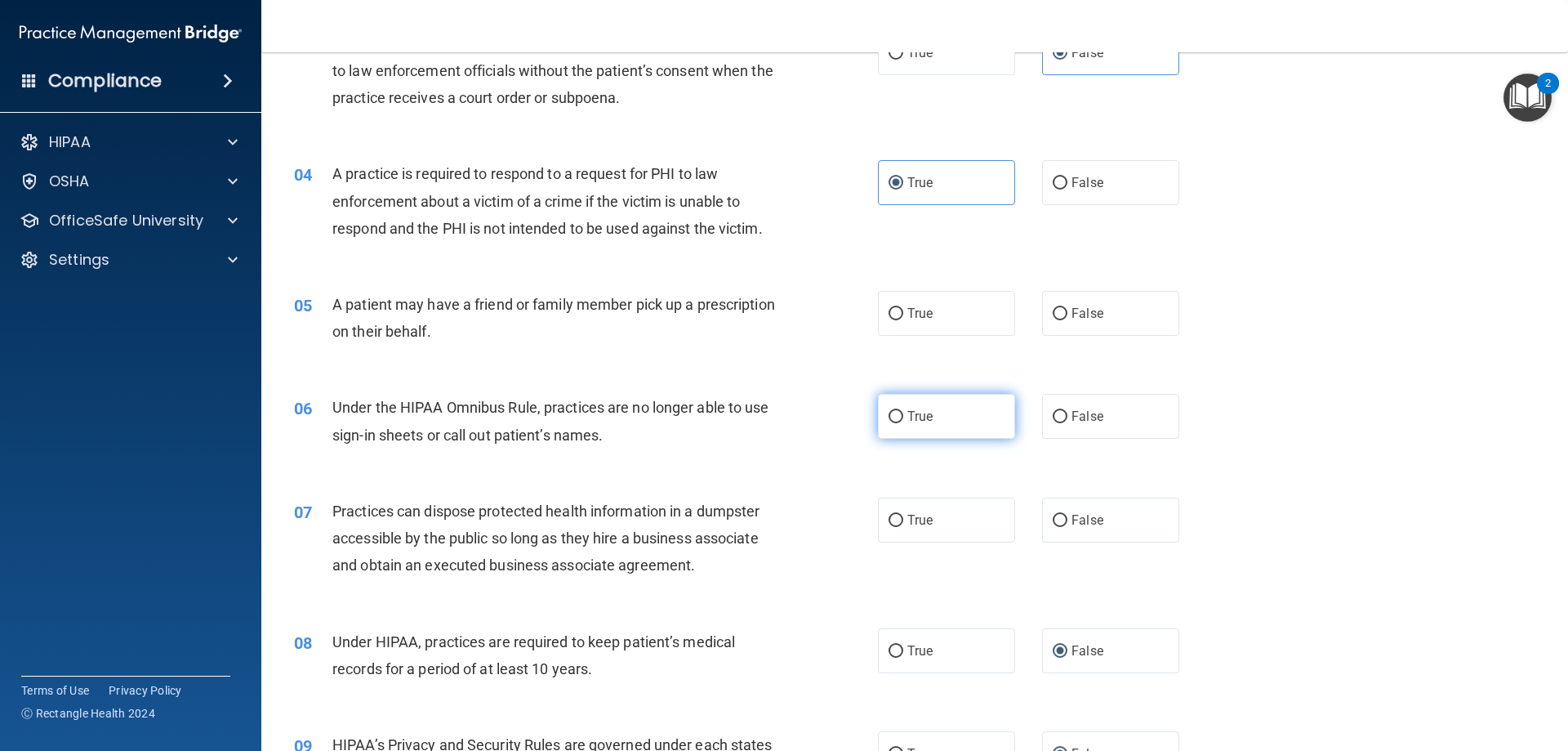
scroll to position [409, 0]
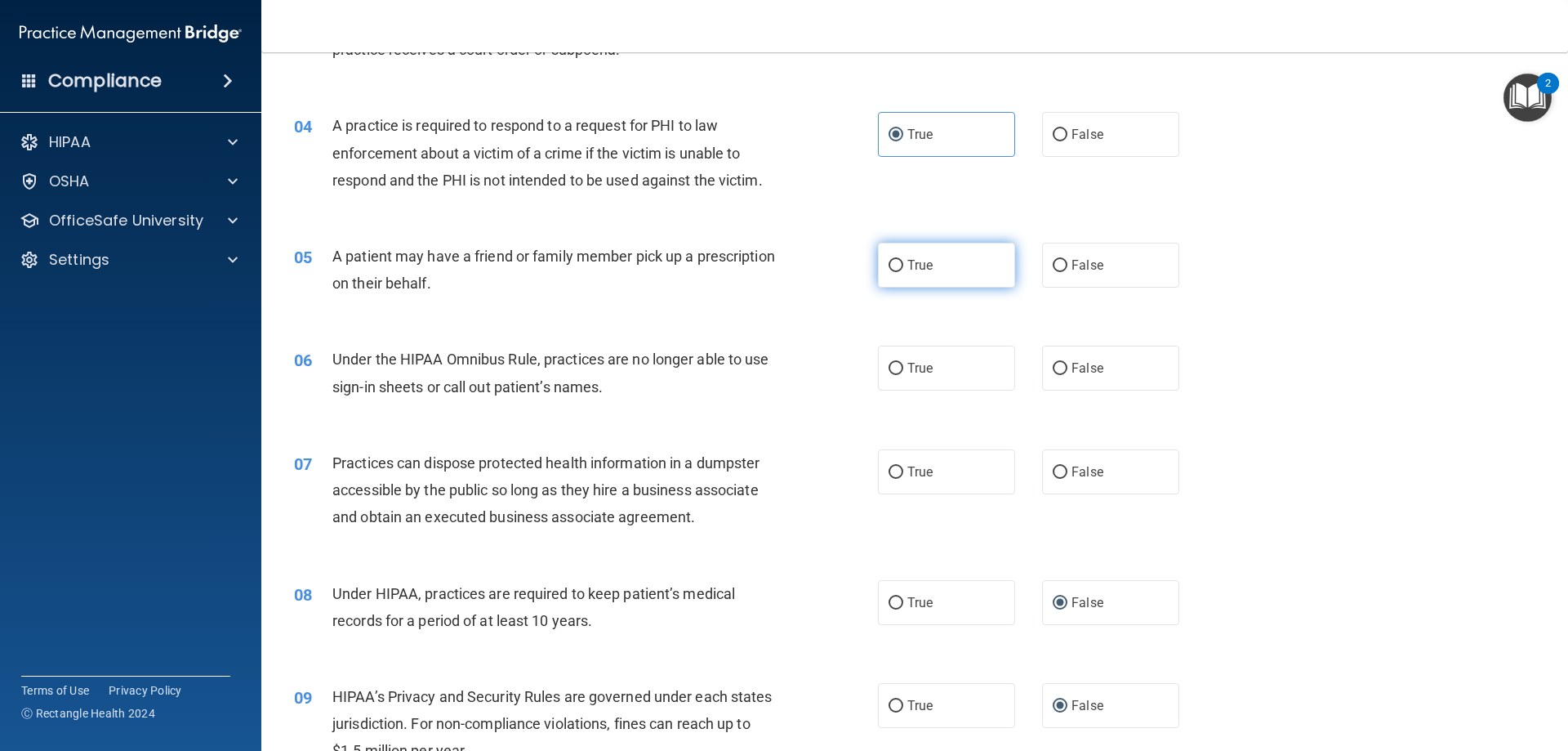
click at [923, 268] on span "True" at bounding box center [920, 265] width 26 height 15
click at [904, 268] on input "True" at bounding box center [895, 266] width 14 height 12
radio input "true"
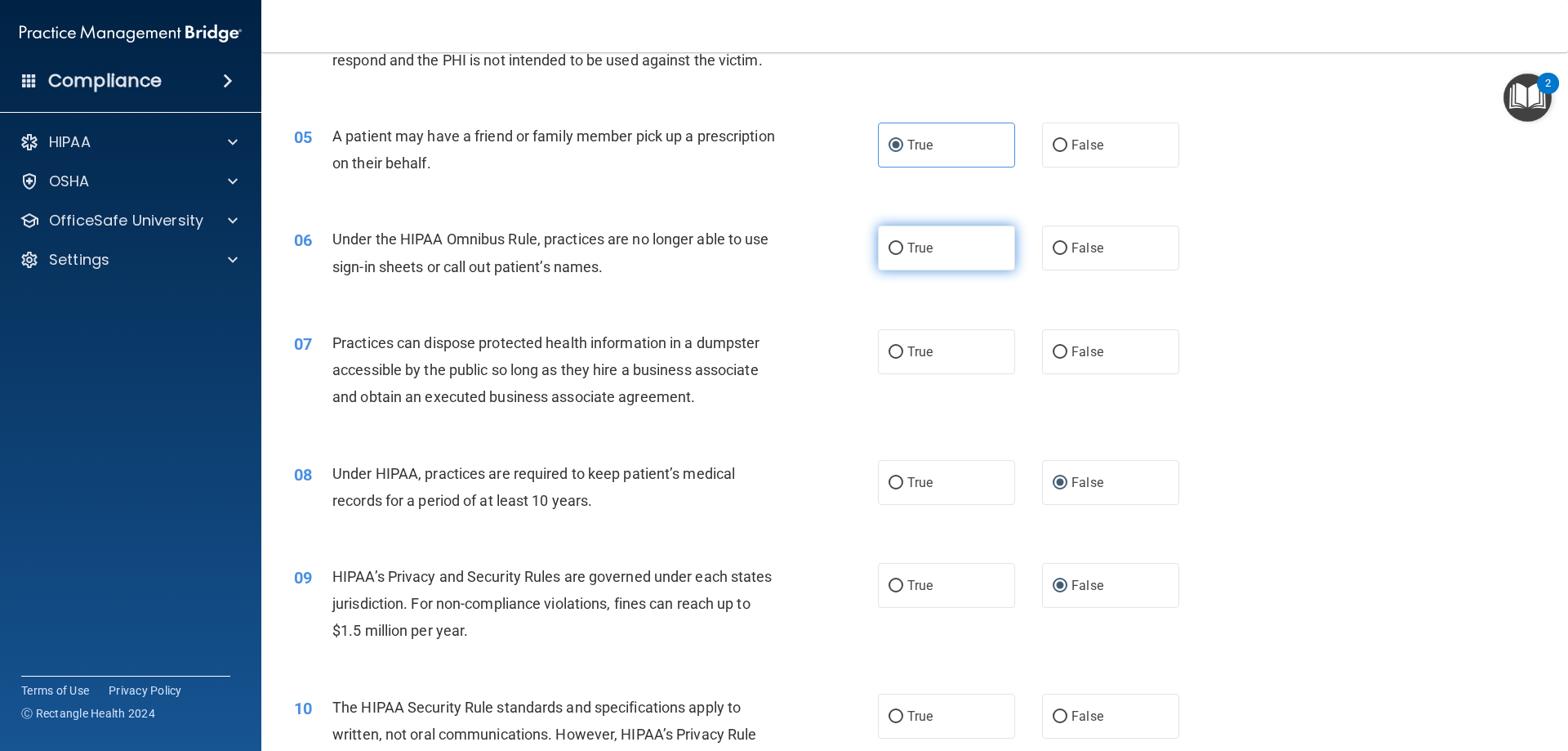
scroll to position [572, 0]
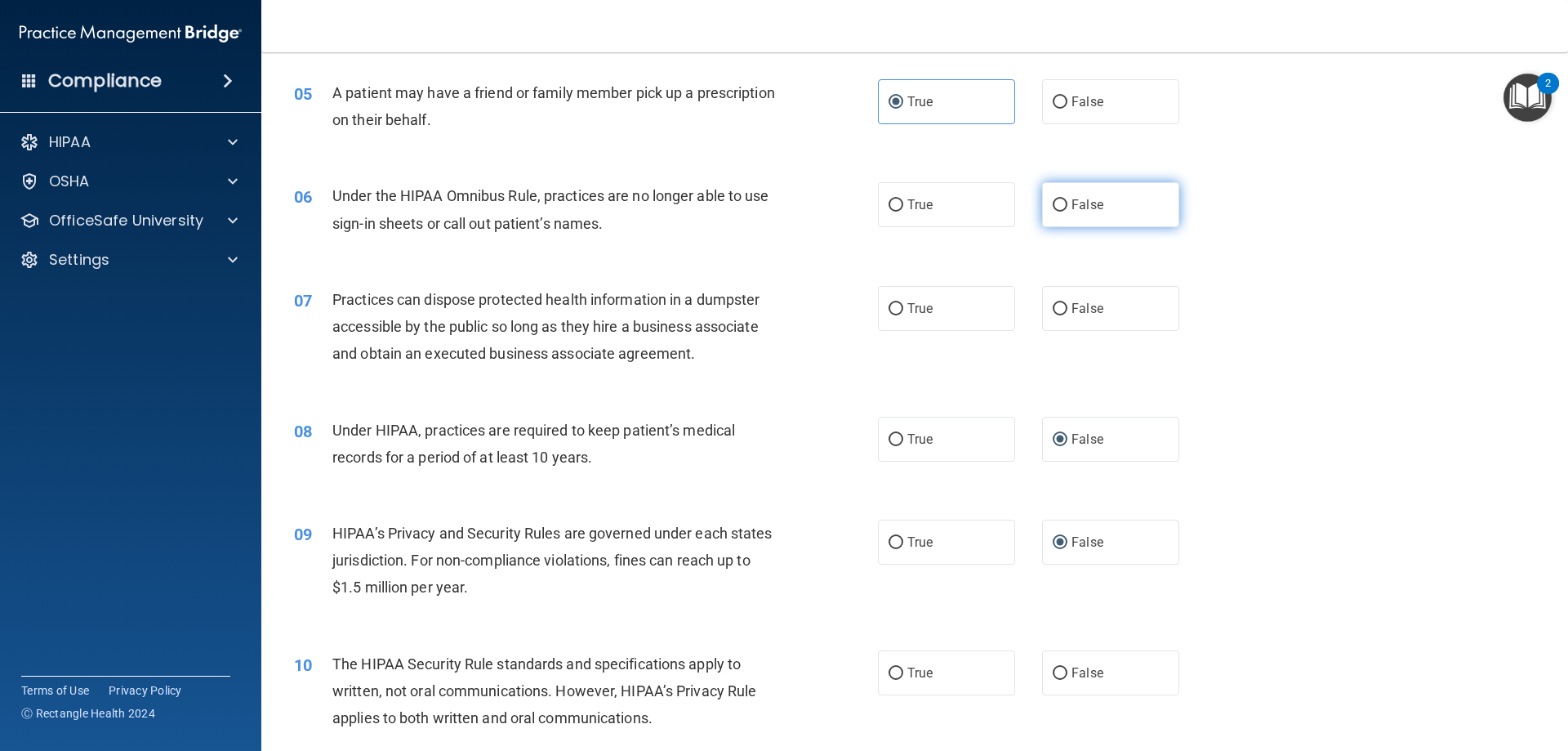
click at [1058, 192] on label "False" at bounding box center [1111, 204] width 137 height 45
click at [1058, 199] on input "False" at bounding box center [1060, 205] width 14 height 12
radio input "true"
click at [1078, 306] on span "False" at bounding box center [1087, 308] width 31 height 15
click at [1068, 306] on input "False" at bounding box center [1060, 309] width 14 height 12
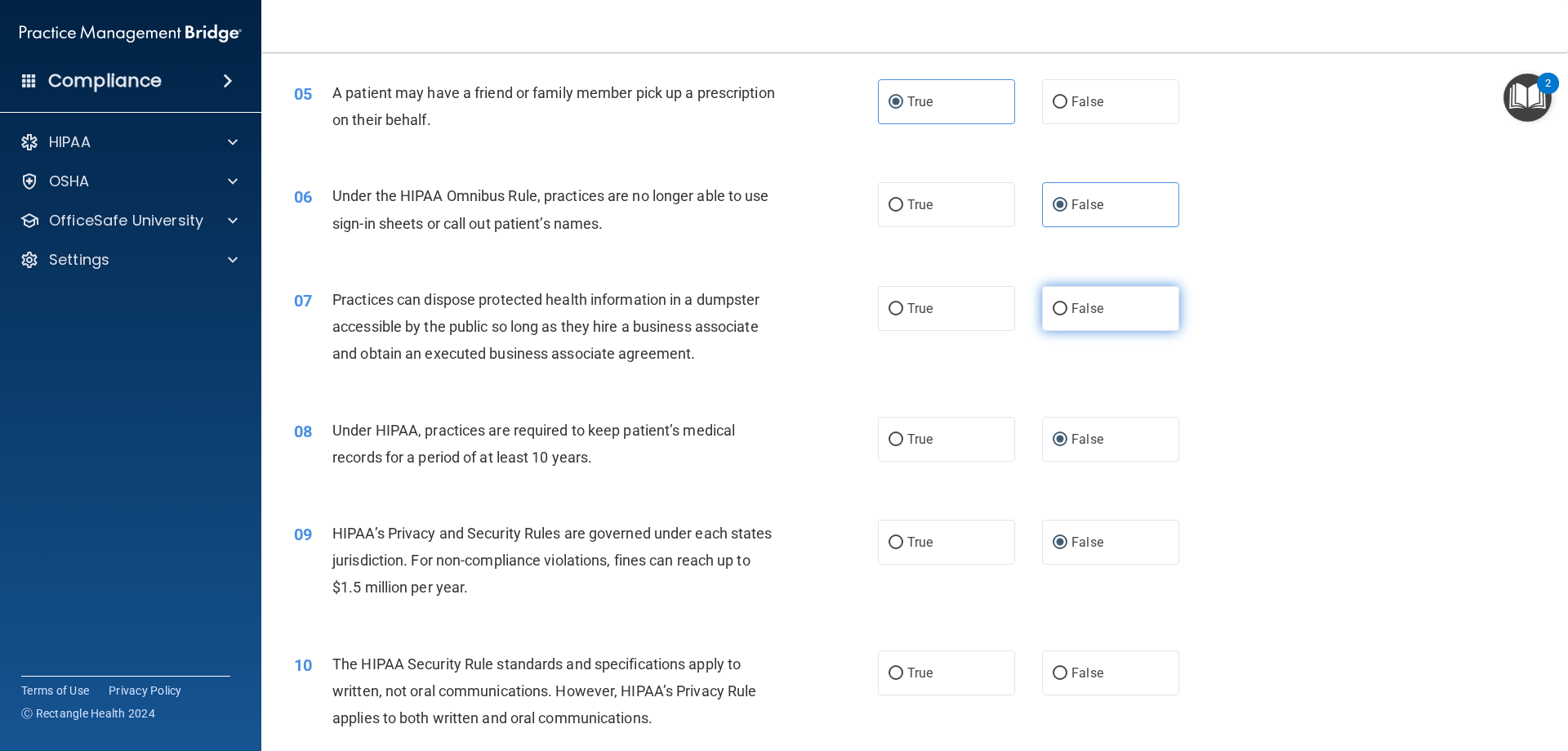
radio input "true"
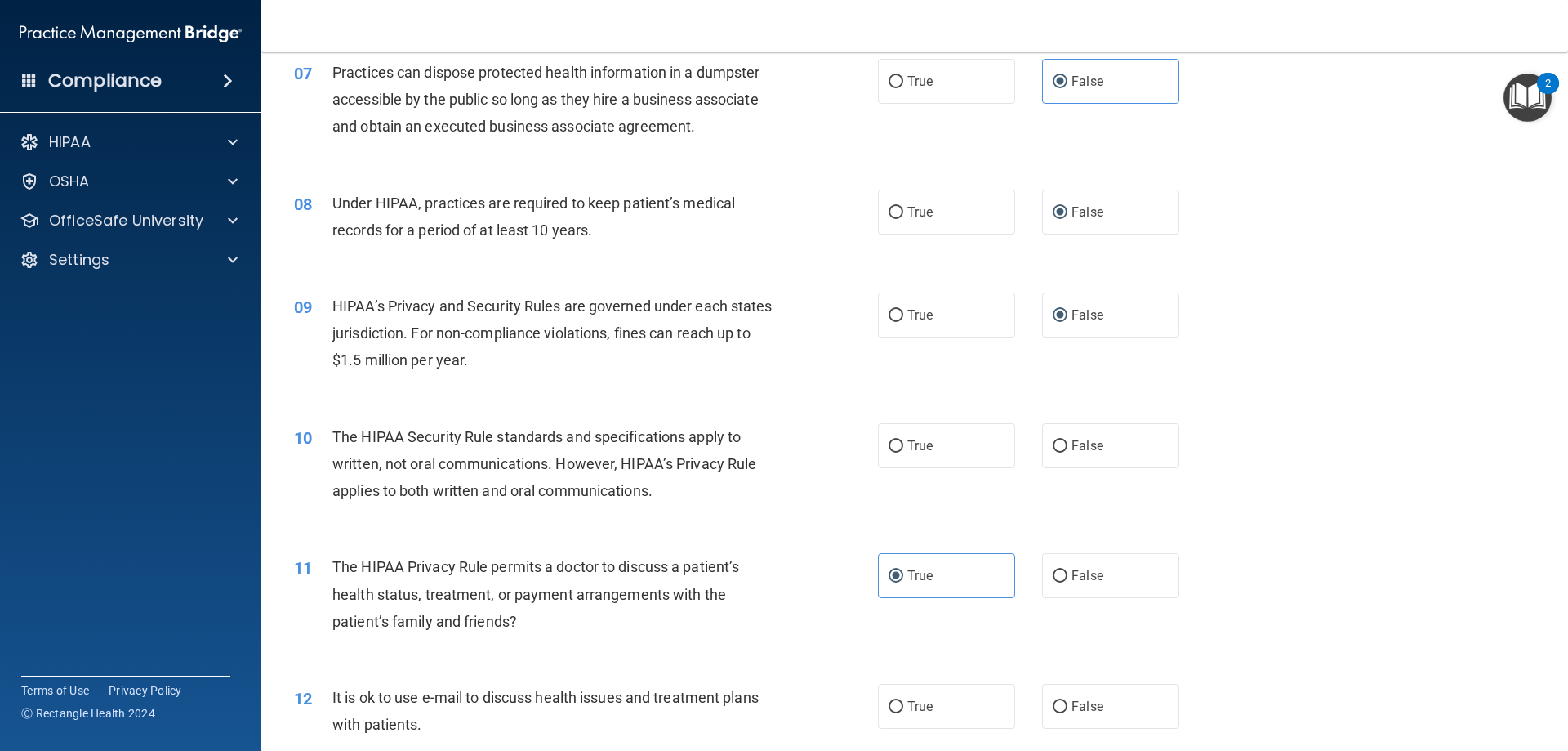
scroll to position [817, 0]
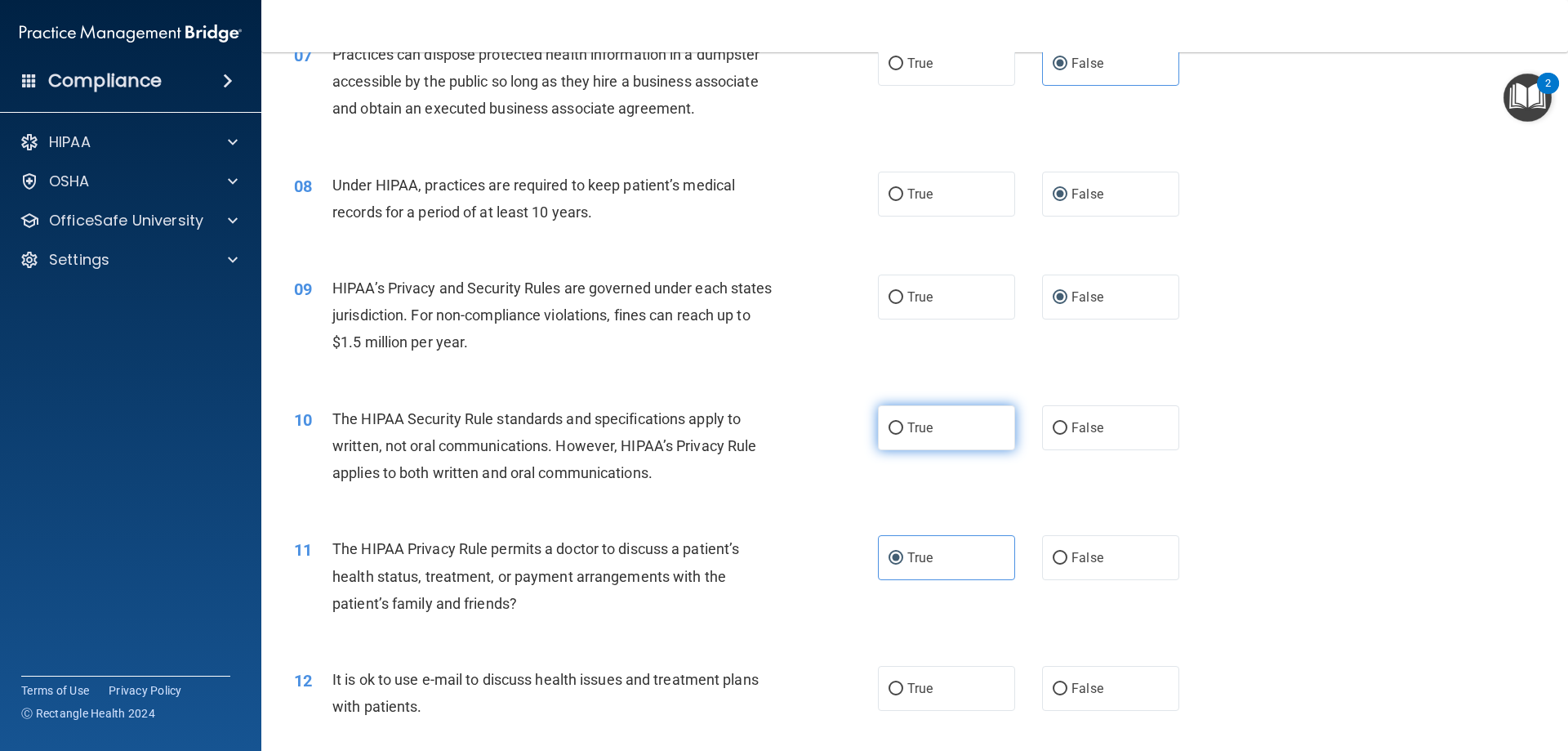
click at [909, 416] on label "True" at bounding box center [947, 427] width 137 height 45
click at [904, 422] on input "True" at bounding box center [895, 428] width 14 height 12
radio input "true"
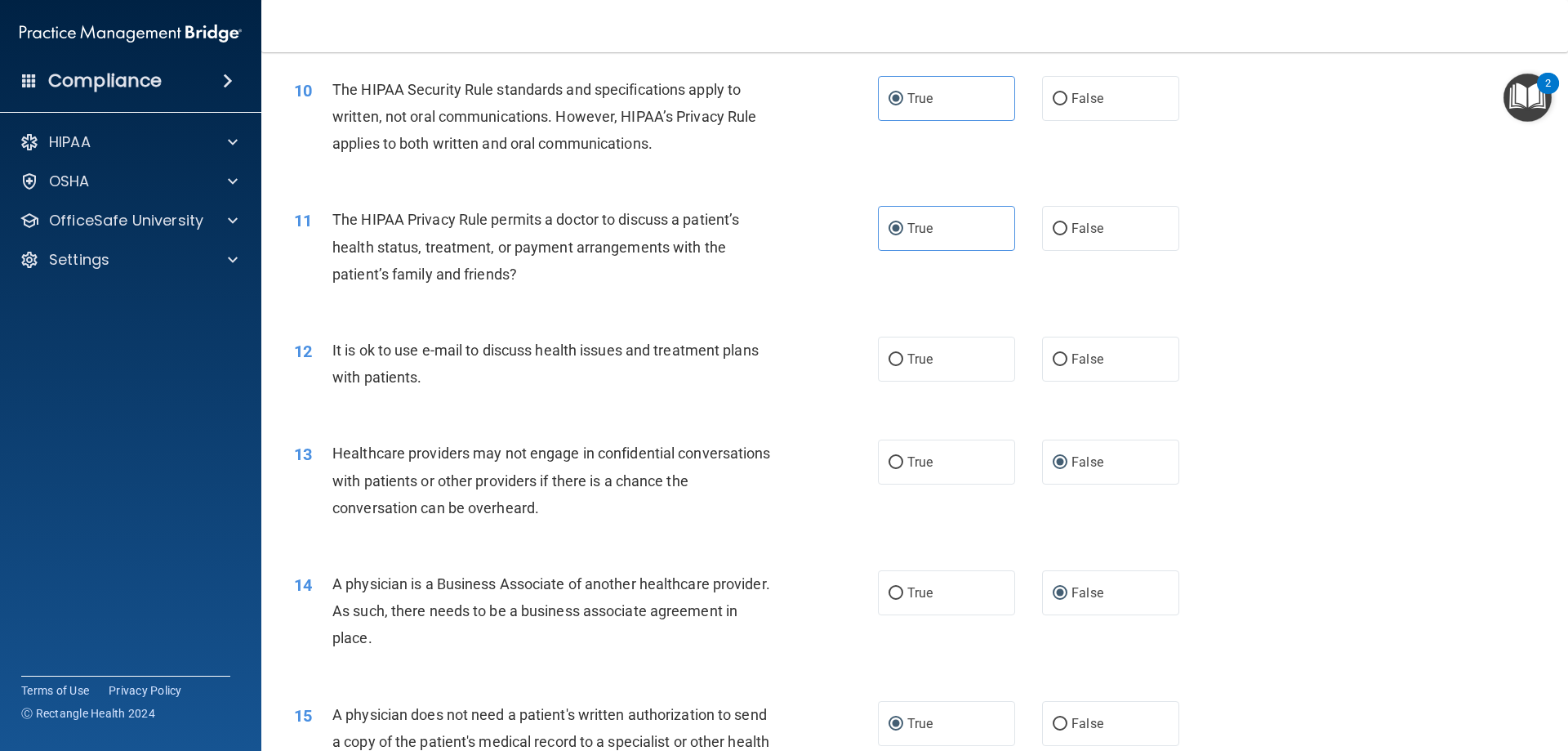
scroll to position [1226, 0]
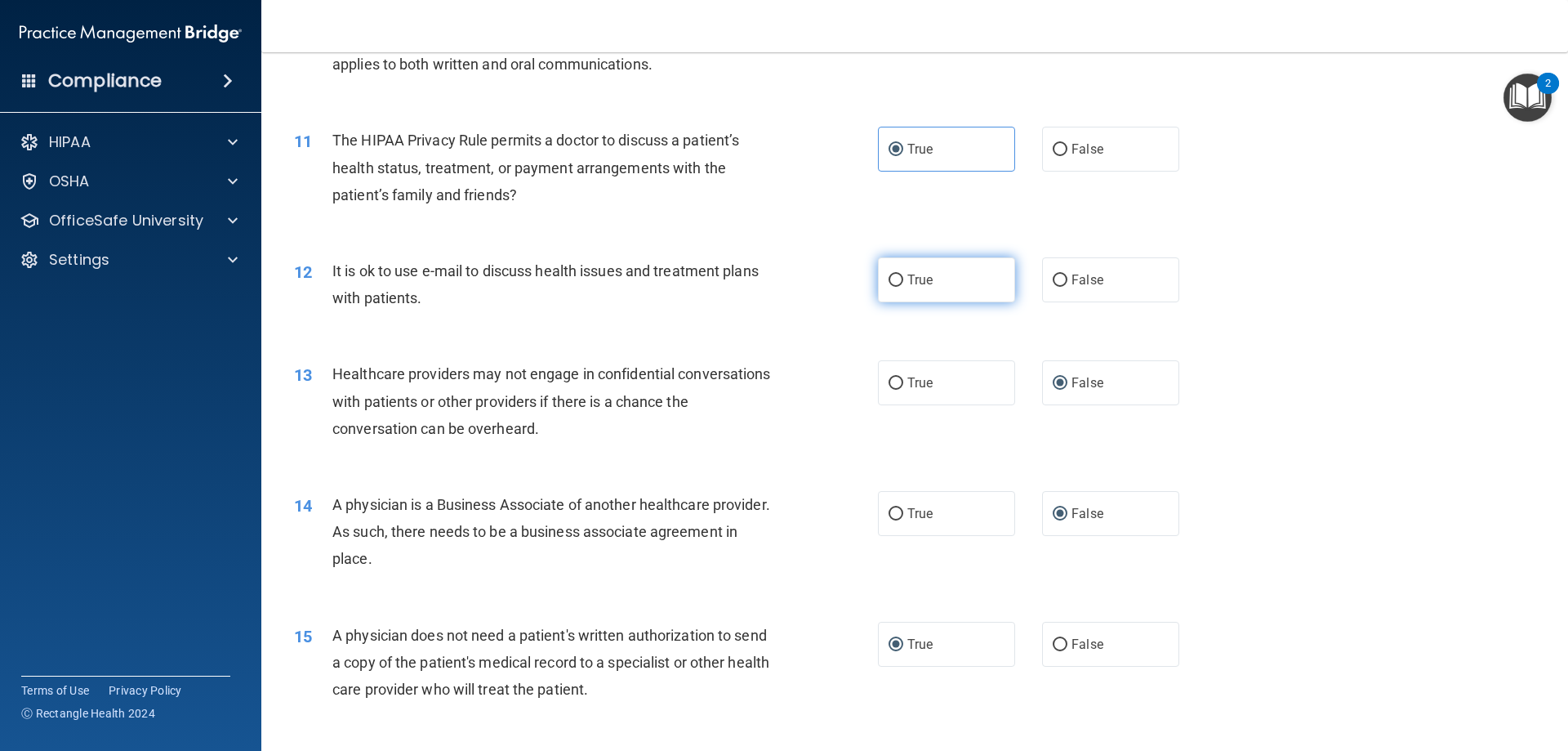
click at [907, 279] on span "True" at bounding box center [920, 279] width 26 height 15
click at [902, 279] on input "True" at bounding box center [895, 280] width 14 height 12
radio input "true"
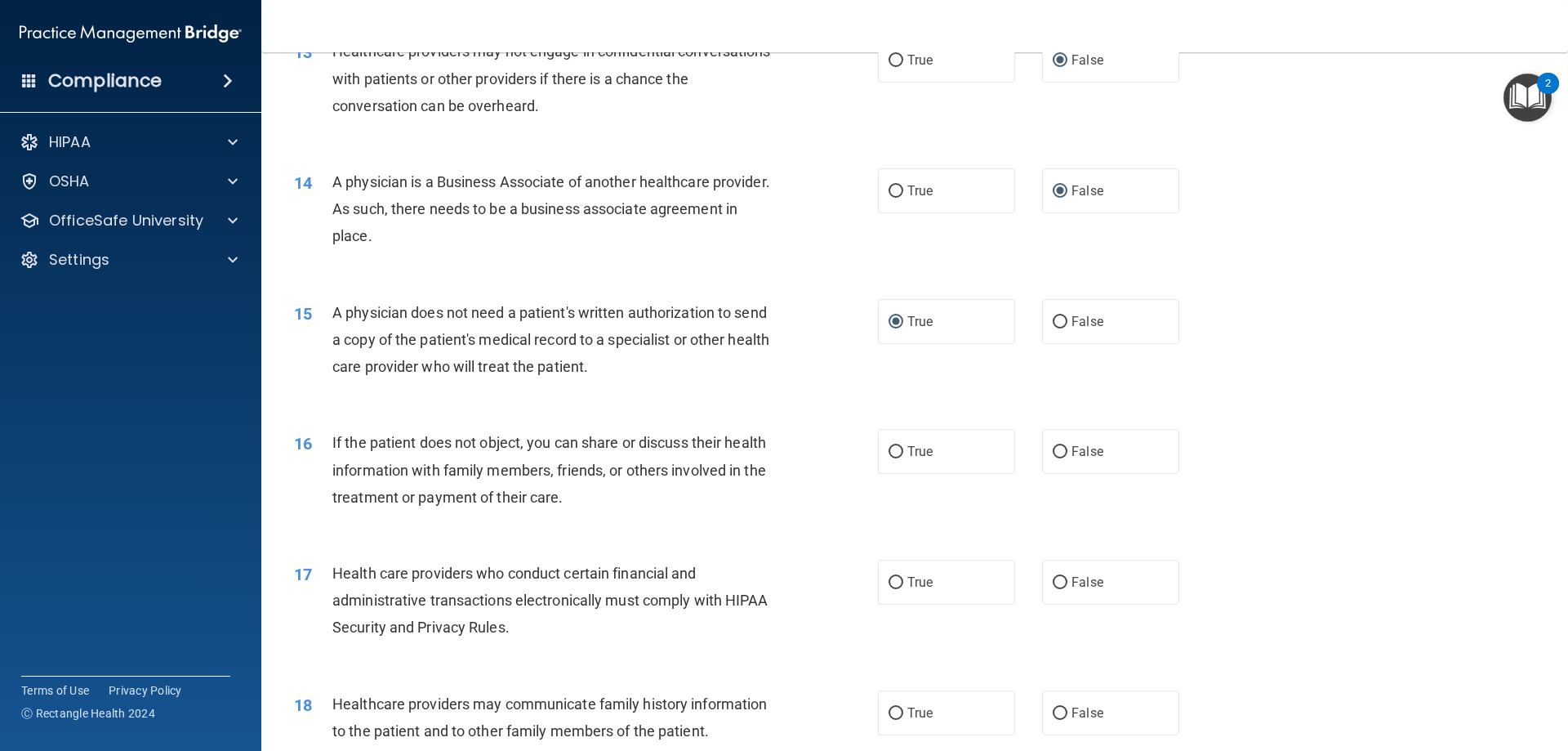
scroll to position [1634, 0]
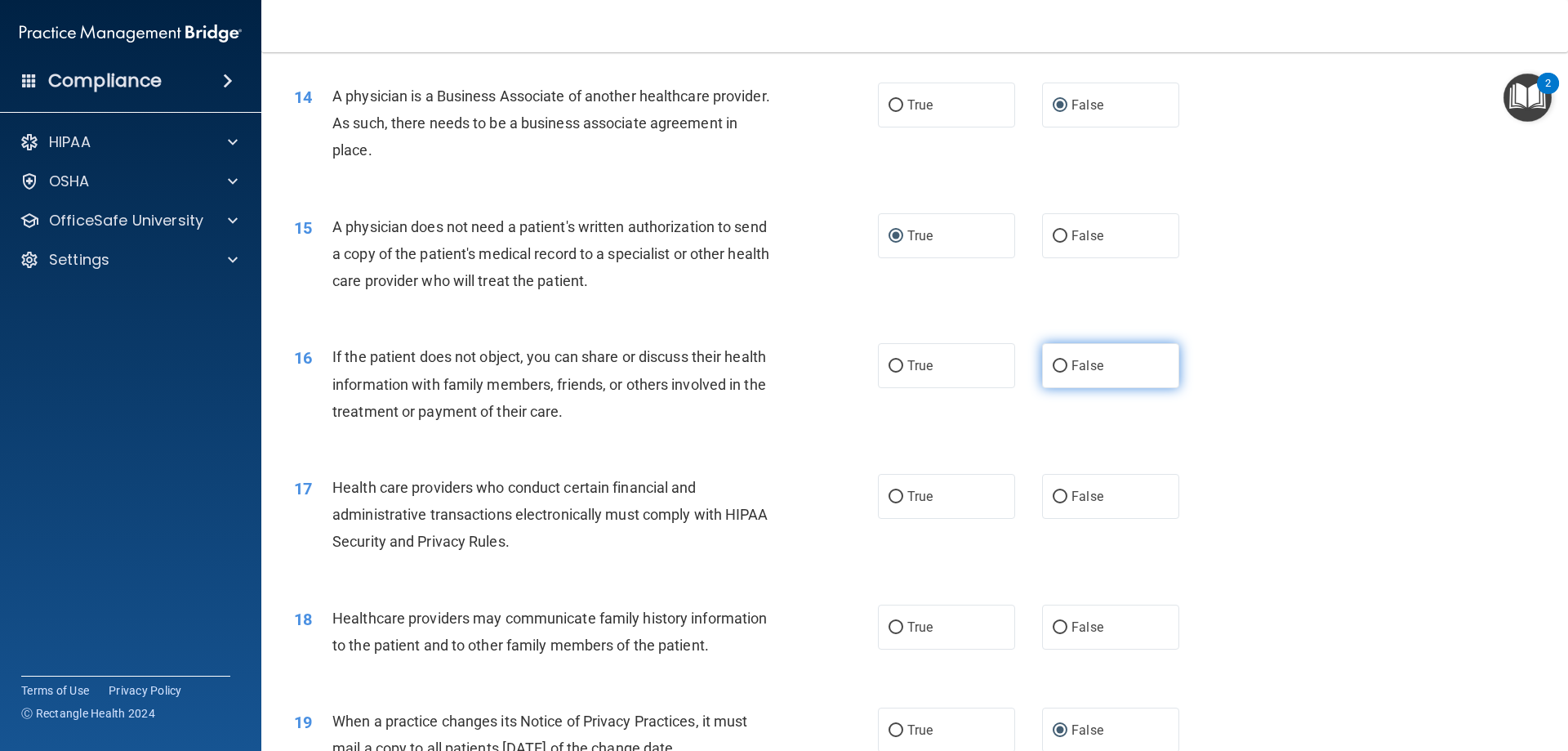
click at [1064, 367] on label "False" at bounding box center [1111, 365] width 137 height 45
click at [1064, 367] on input "False" at bounding box center [1060, 366] width 14 height 12
radio input "true"
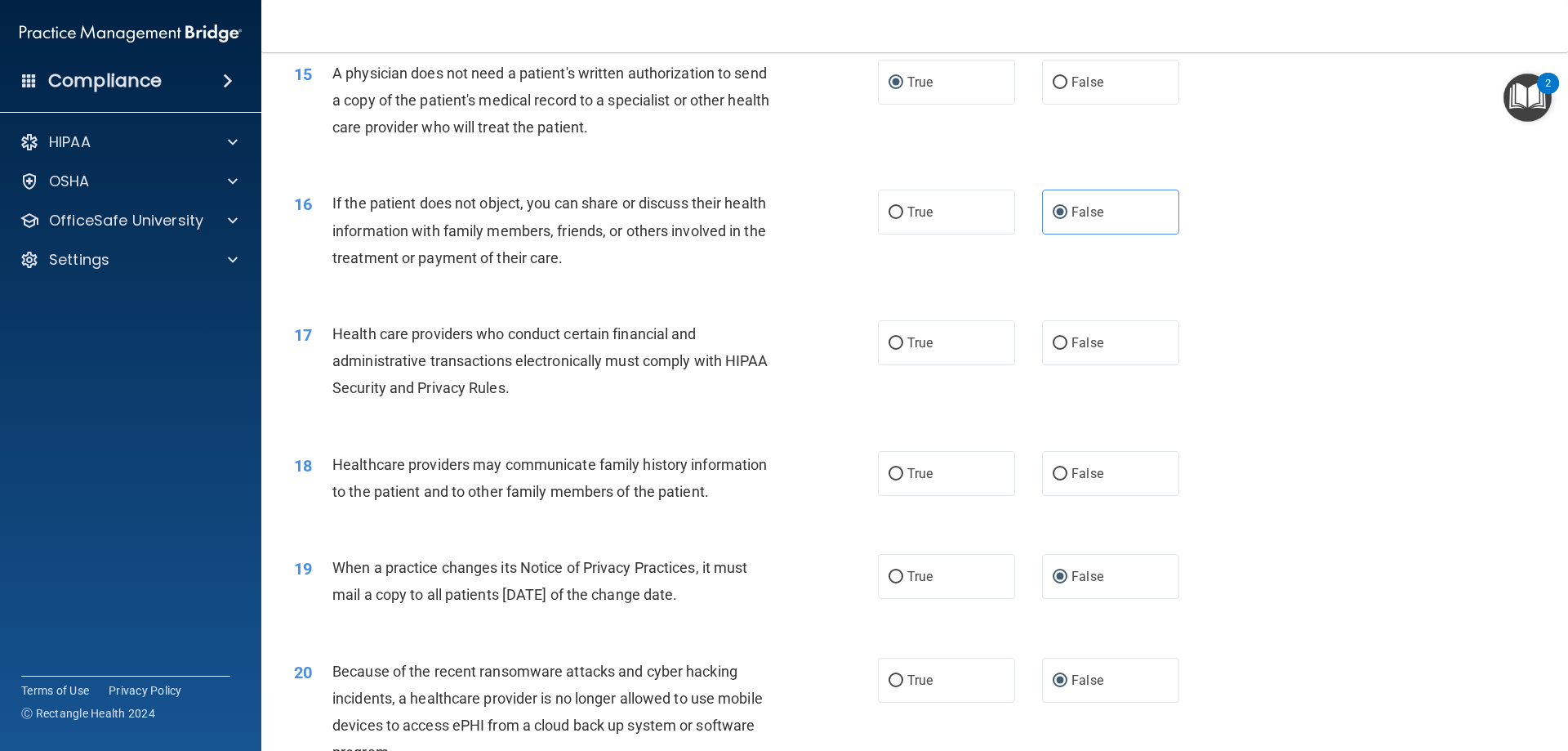
scroll to position [1796, 0]
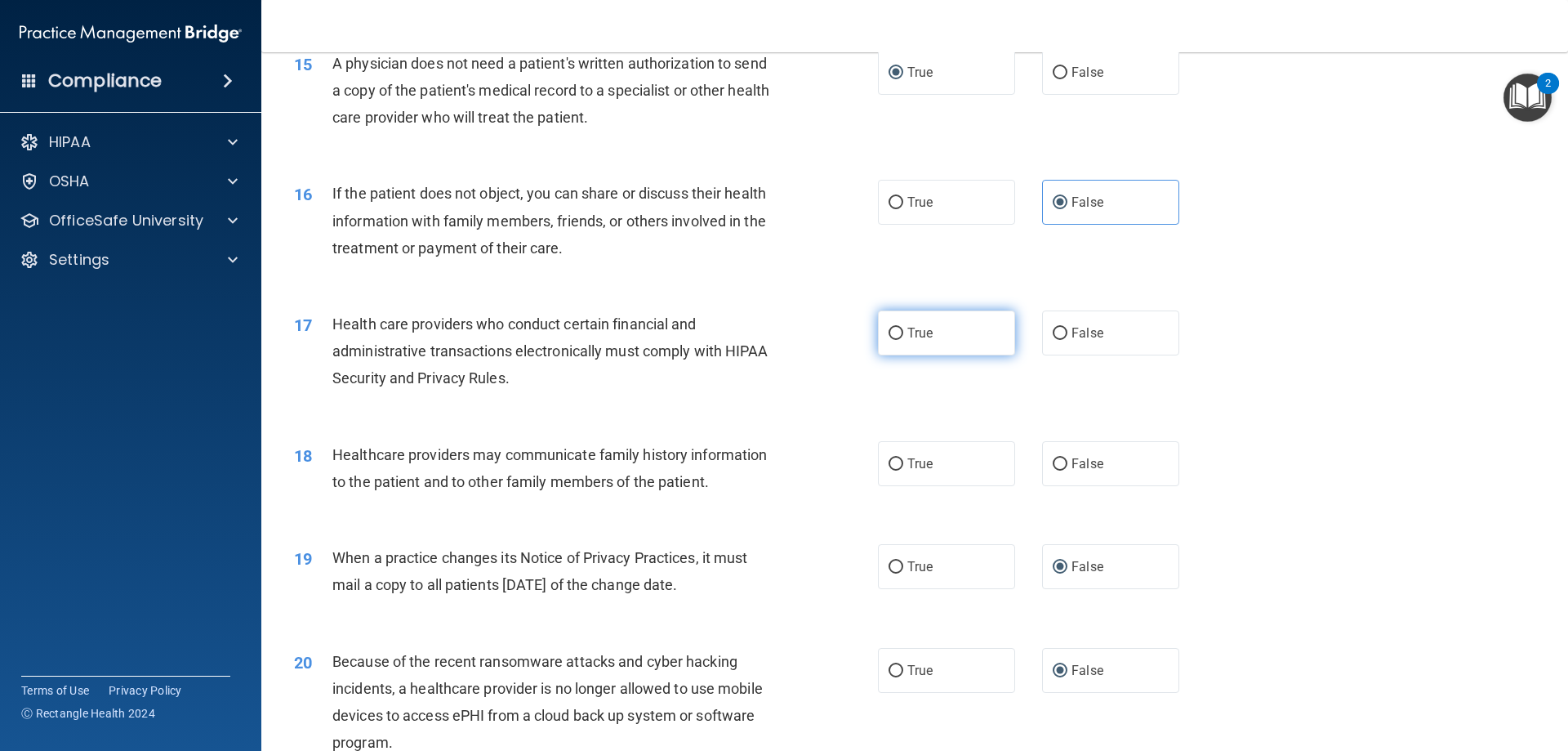
click at [895, 339] on input "True" at bounding box center [895, 334] width 14 height 12
radio input "true"
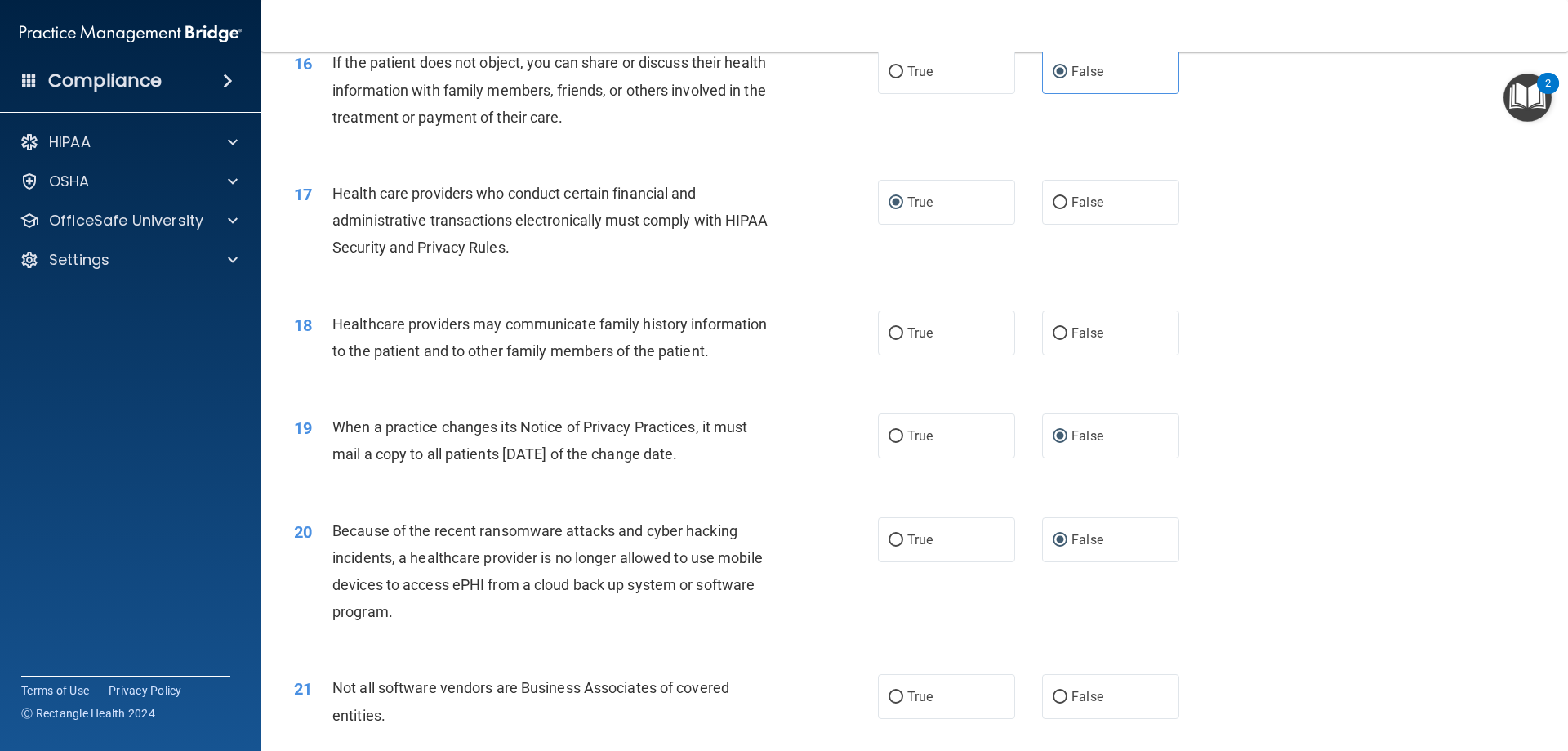
scroll to position [1960, 0]
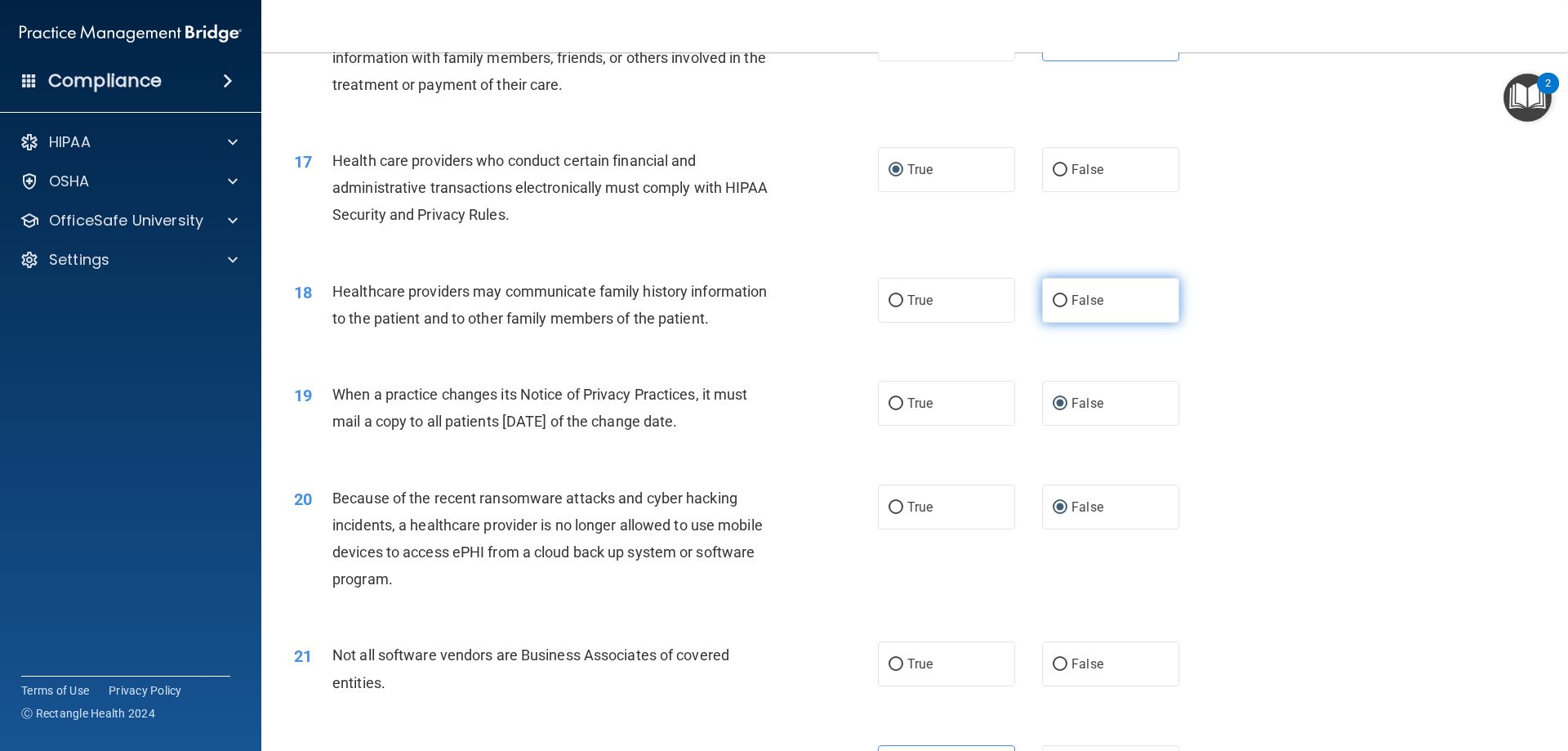
click at [1110, 298] on label "False" at bounding box center [1111, 299] width 137 height 45
click at [1068, 298] on input "False" at bounding box center [1060, 300] width 14 height 12
radio input "true"
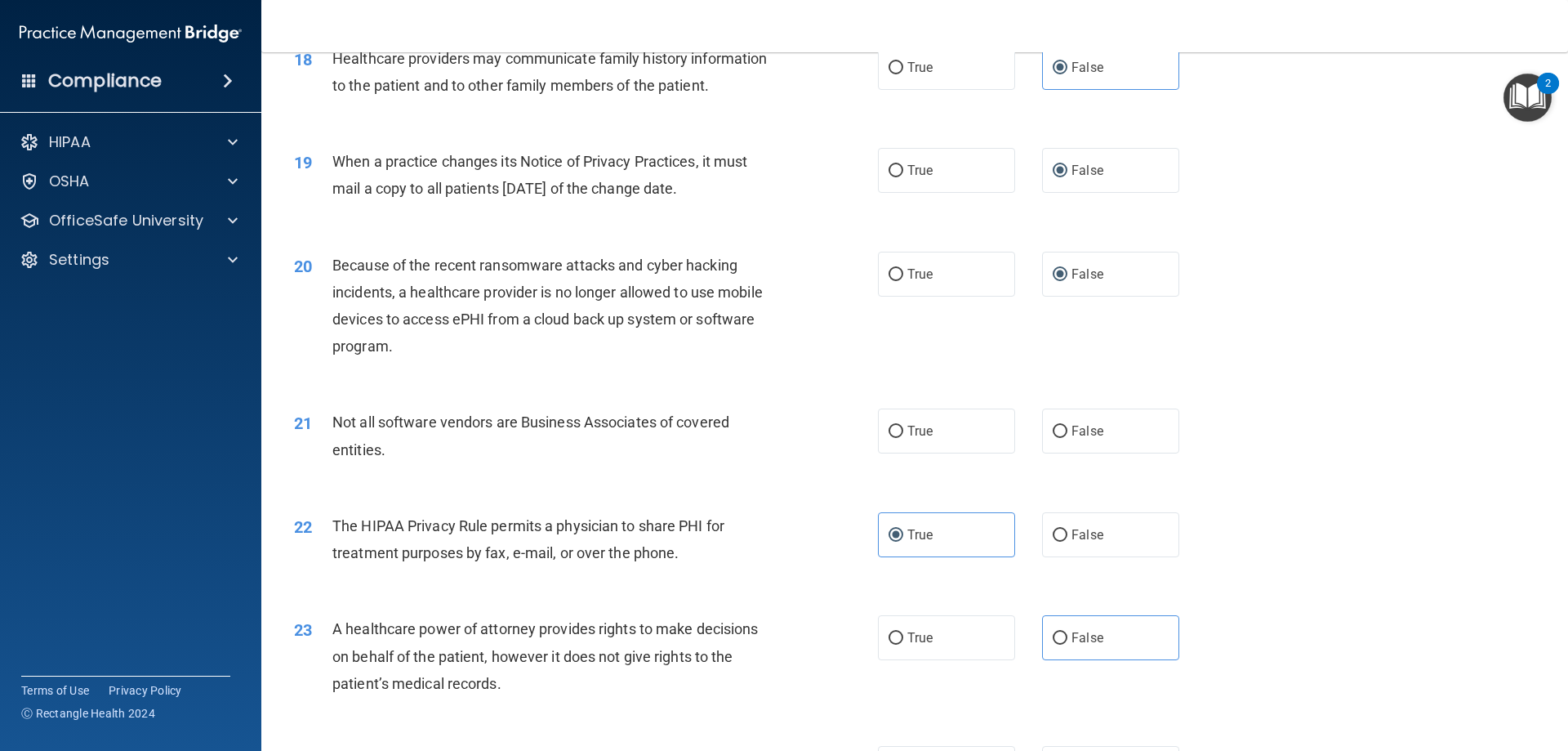
scroll to position [2205, 0]
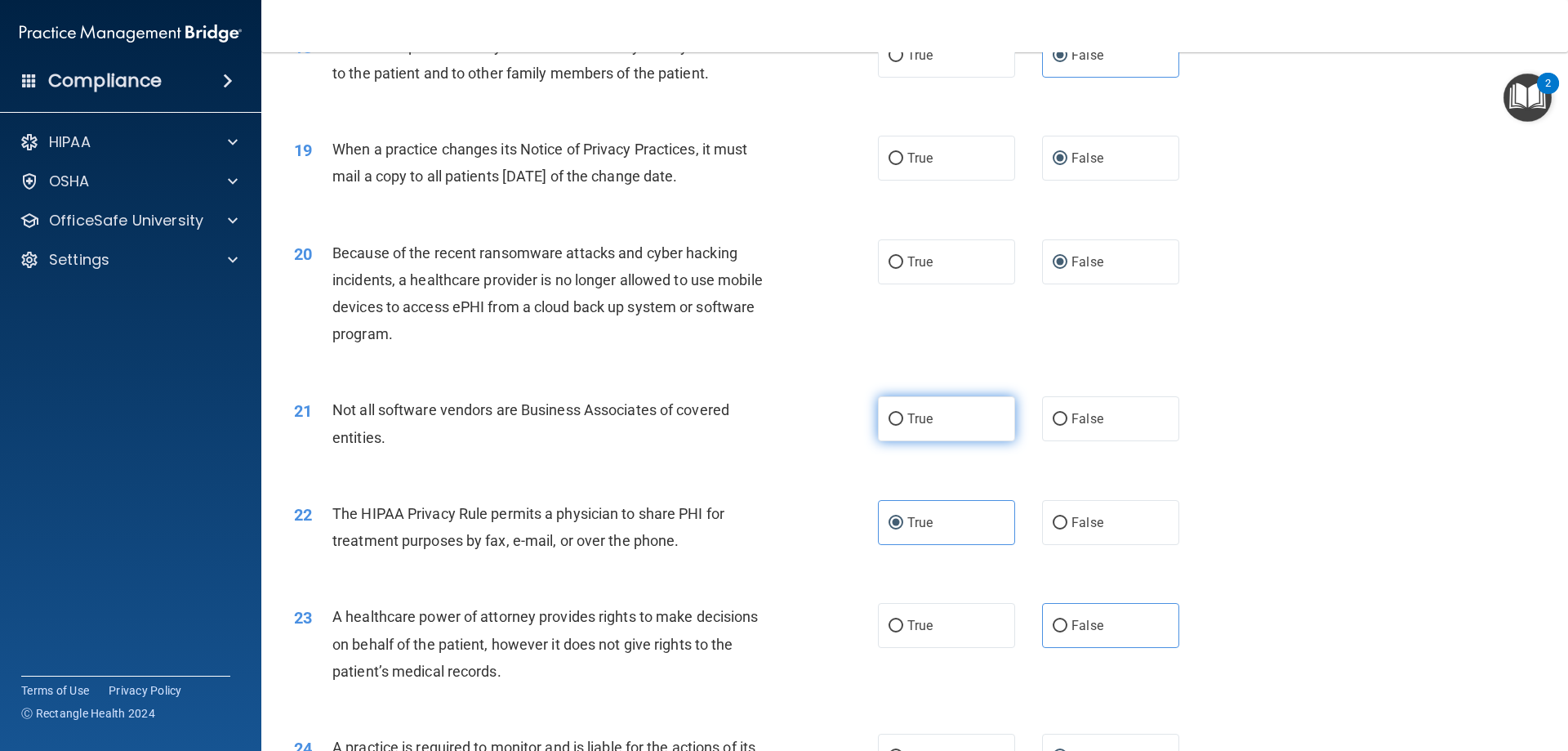
click at [934, 422] on label "True" at bounding box center [947, 418] width 137 height 45
click at [904, 422] on input "True" at bounding box center [895, 419] width 14 height 12
radio input "true"
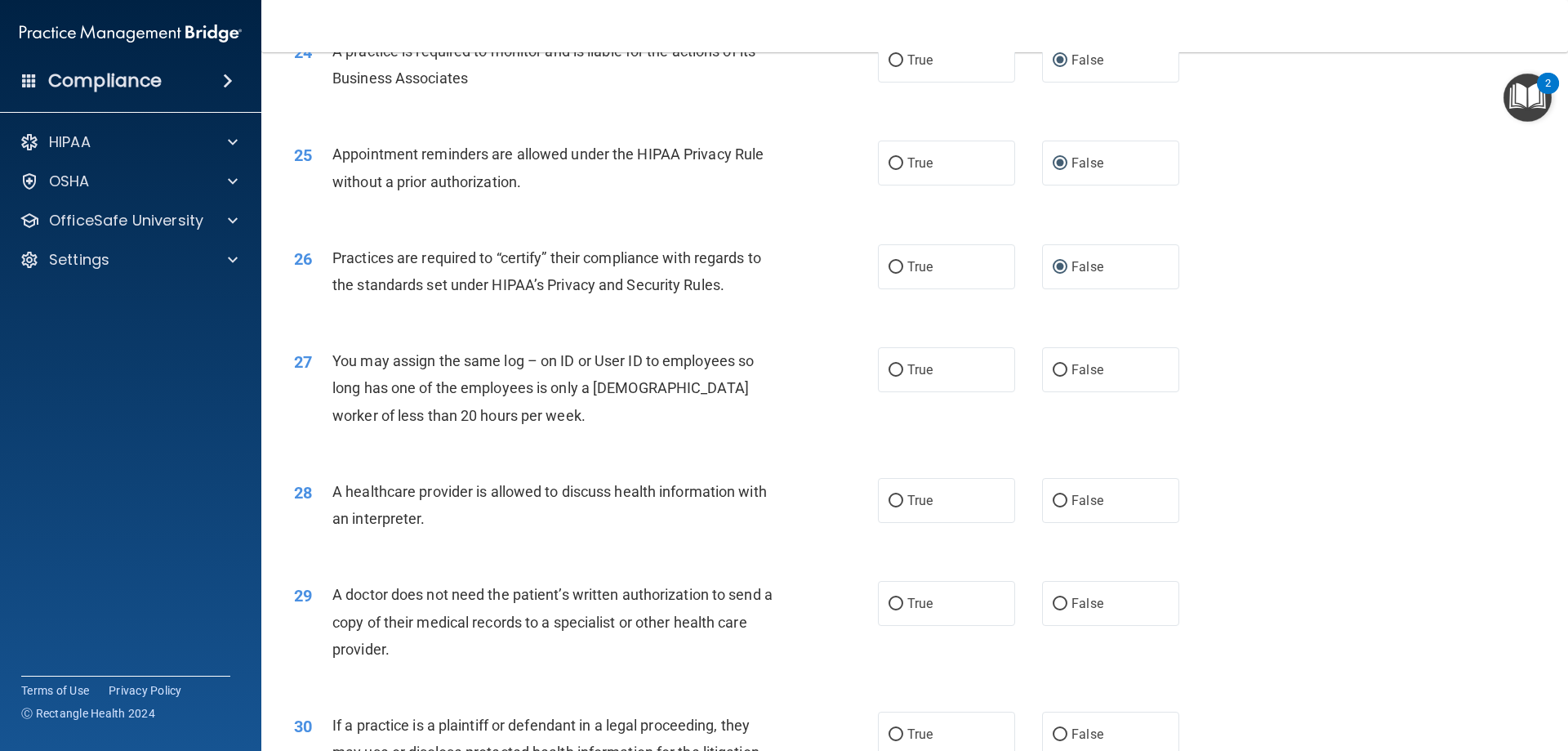
scroll to position [2940, 0]
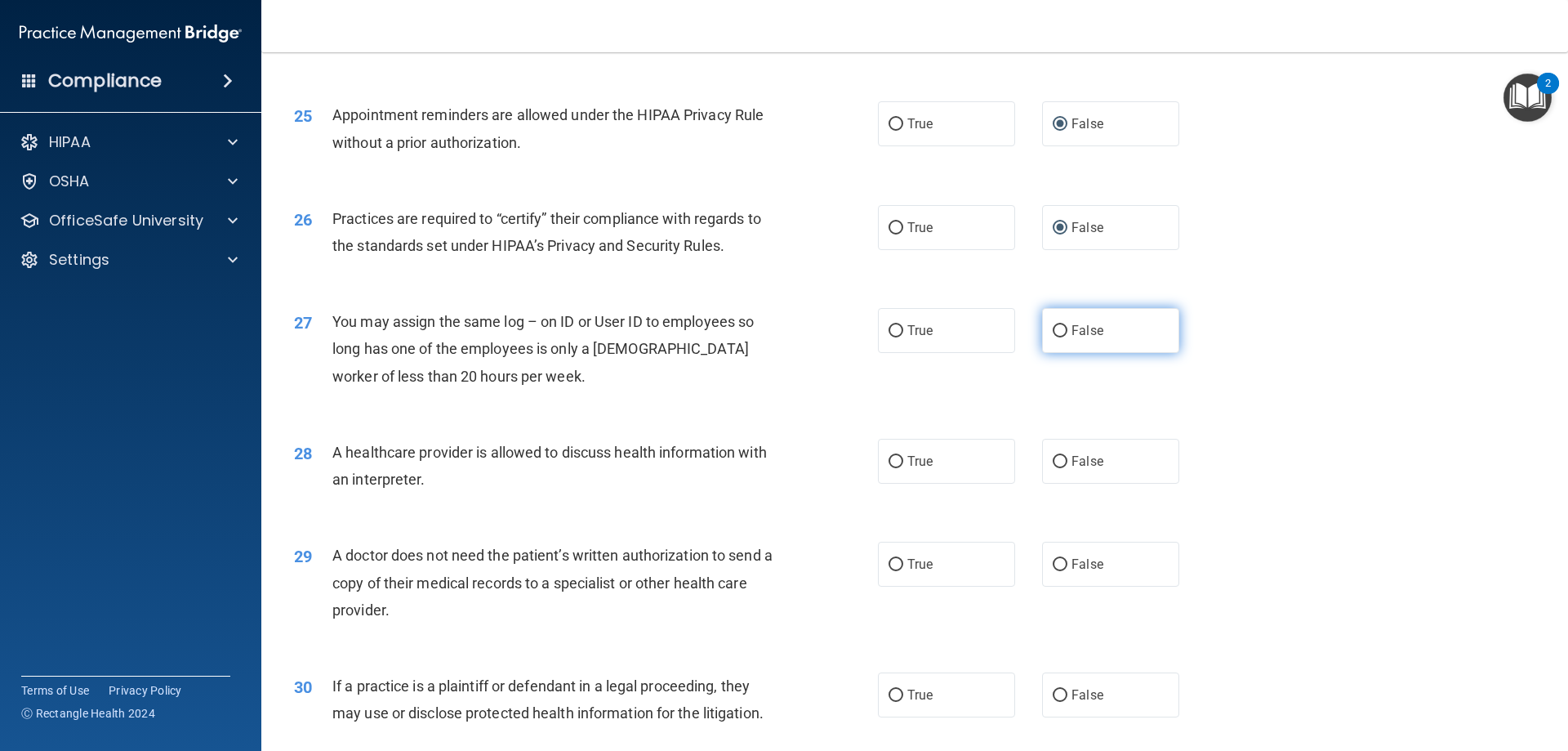
click at [1071, 331] on span "False" at bounding box center [1087, 331] width 31 height 15
click at [1066, 331] on input "False" at bounding box center [1060, 331] width 14 height 12
radio input "true"
click at [911, 450] on label "True" at bounding box center [947, 460] width 137 height 45
click at [904, 456] on input "True" at bounding box center [895, 461] width 14 height 12
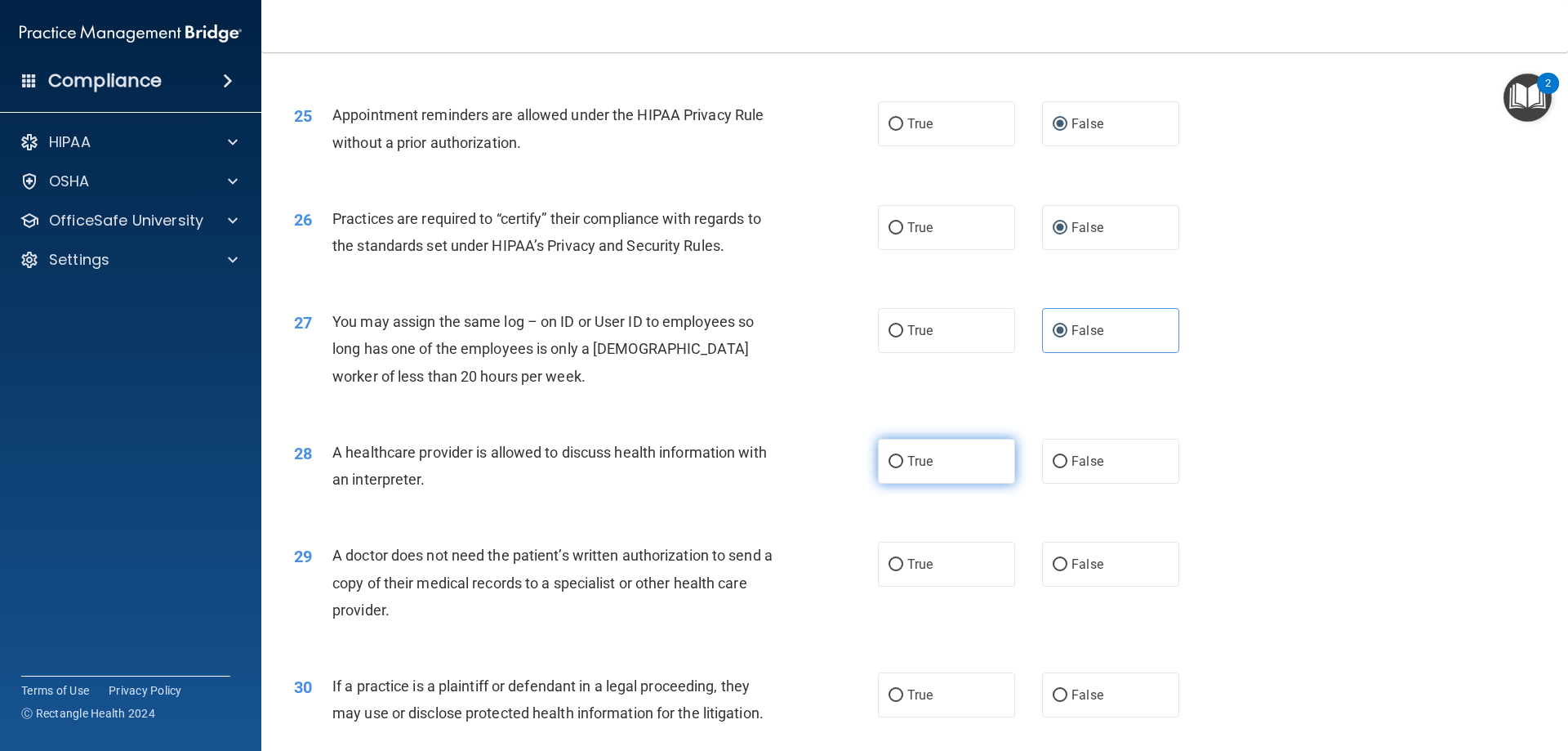
radio input "true"
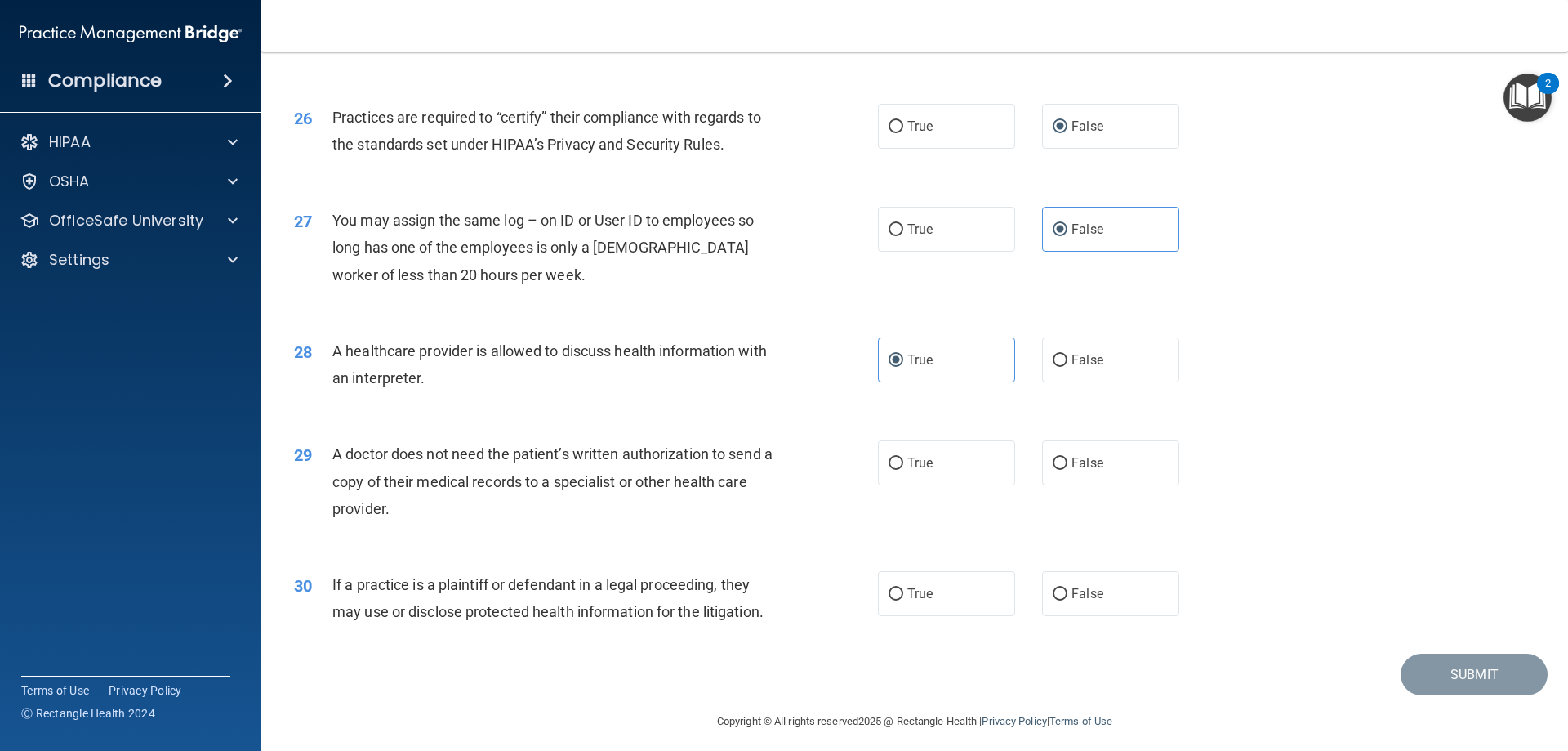
scroll to position [3052, 0]
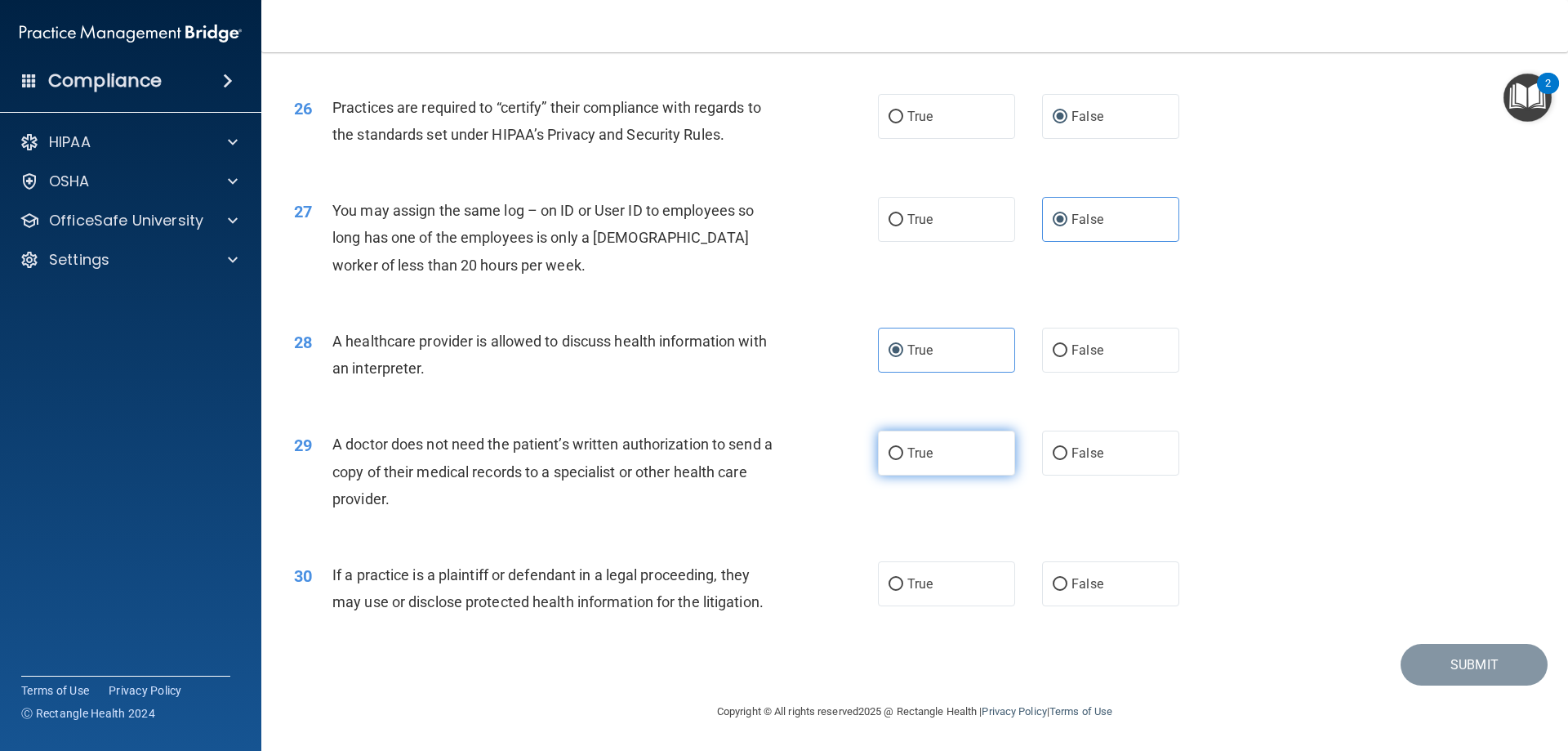
click at [951, 454] on label "True" at bounding box center [947, 453] width 137 height 45
click at [904, 454] on input "True" at bounding box center [895, 454] width 14 height 12
radio input "true"
click at [939, 574] on label "True" at bounding box center [947, 583] width 137 height 45
click at [904, 578] on input "True" at bounding box center [895, 584] width 14 height 12
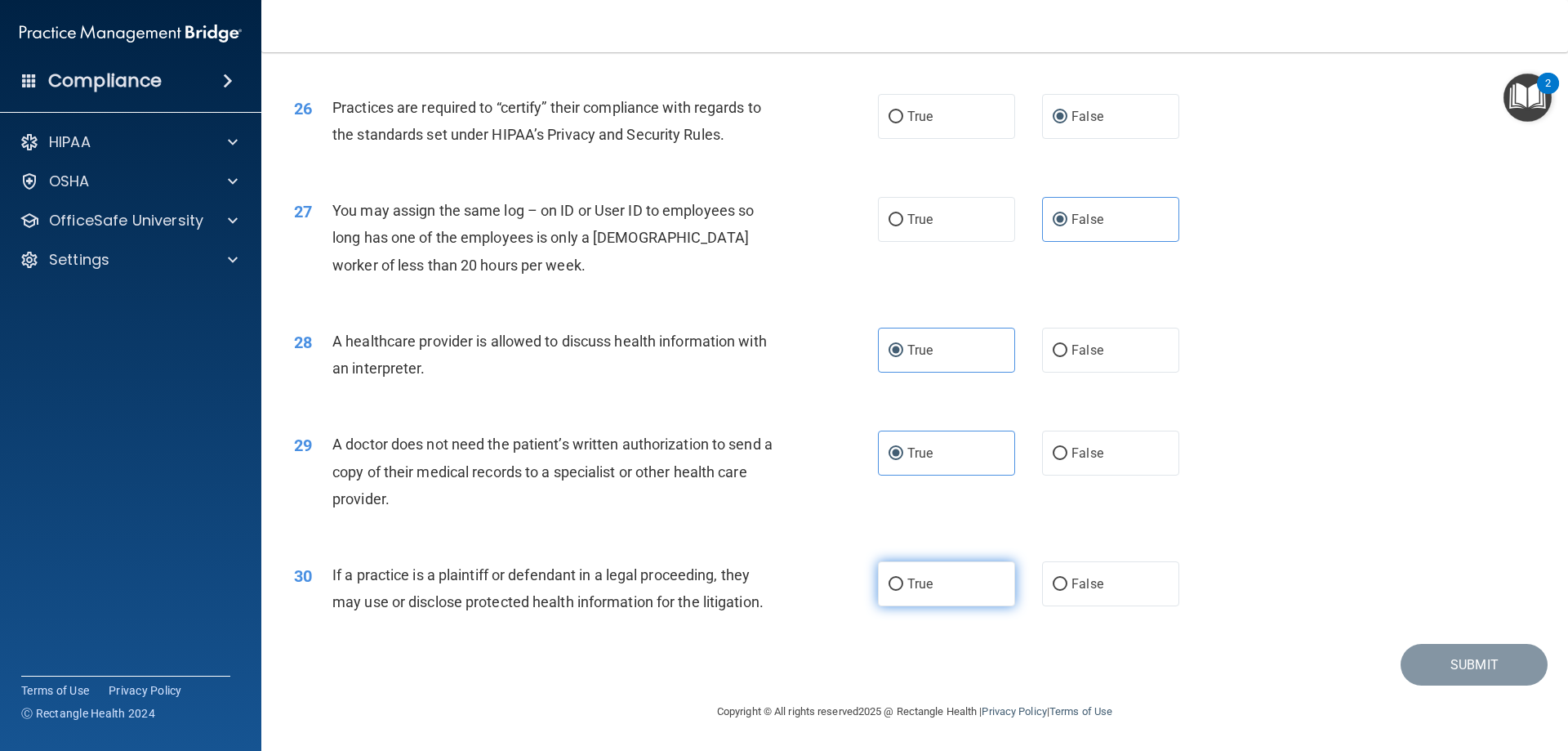
radio input "true"
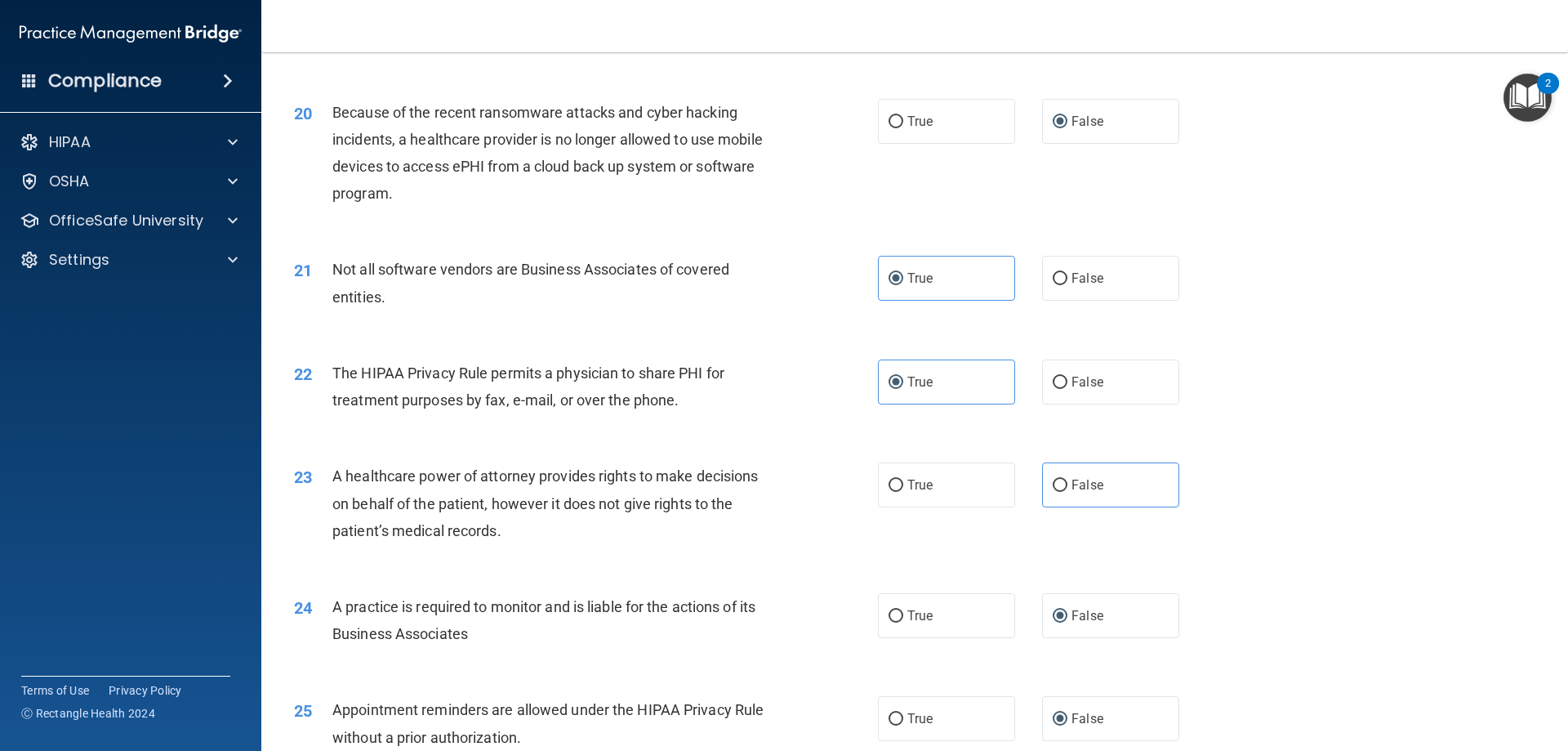
scroll to position [2316, 0]
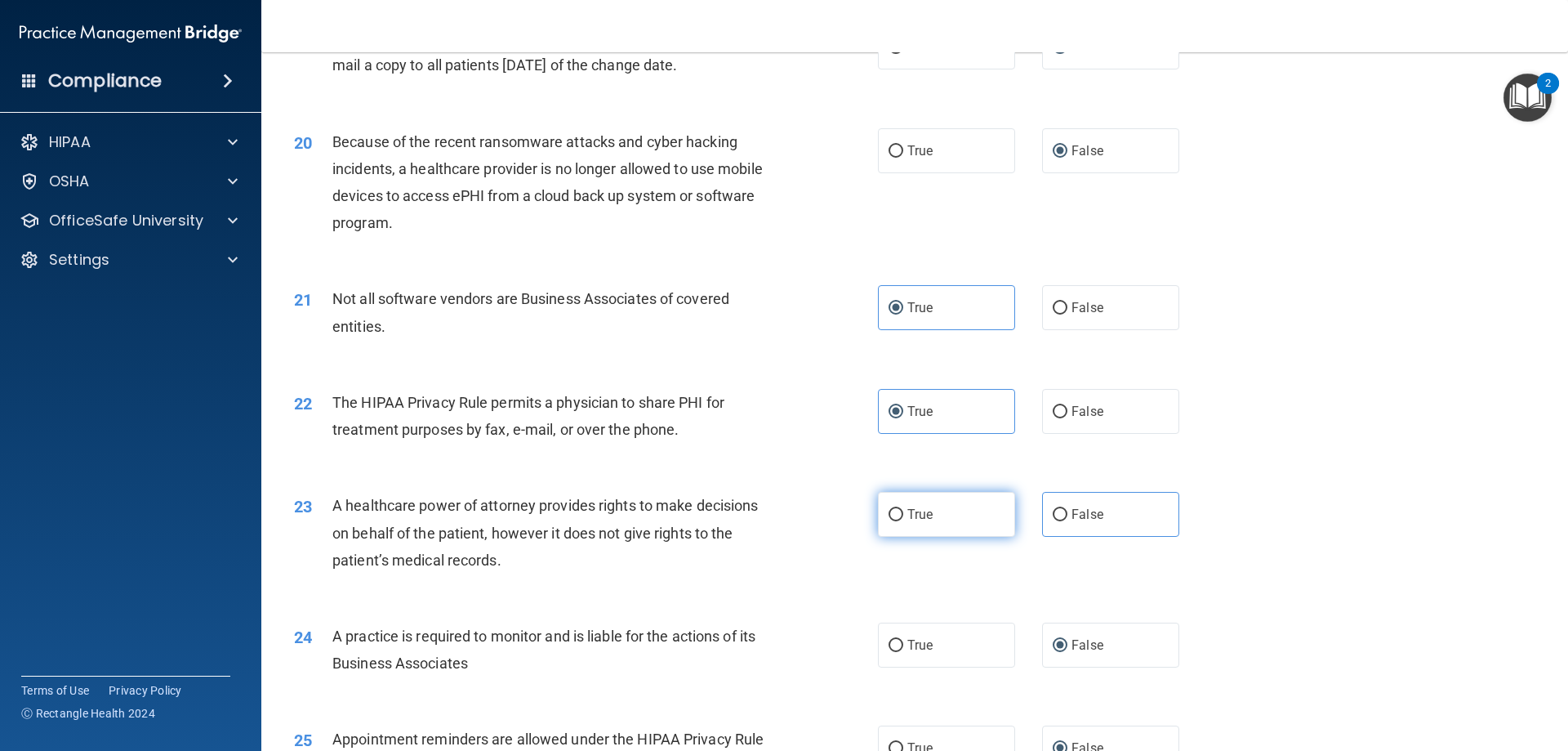
click at [897, 511] on input "True" at bounding box center [895, 515] width 14 height 12
radio input "true"
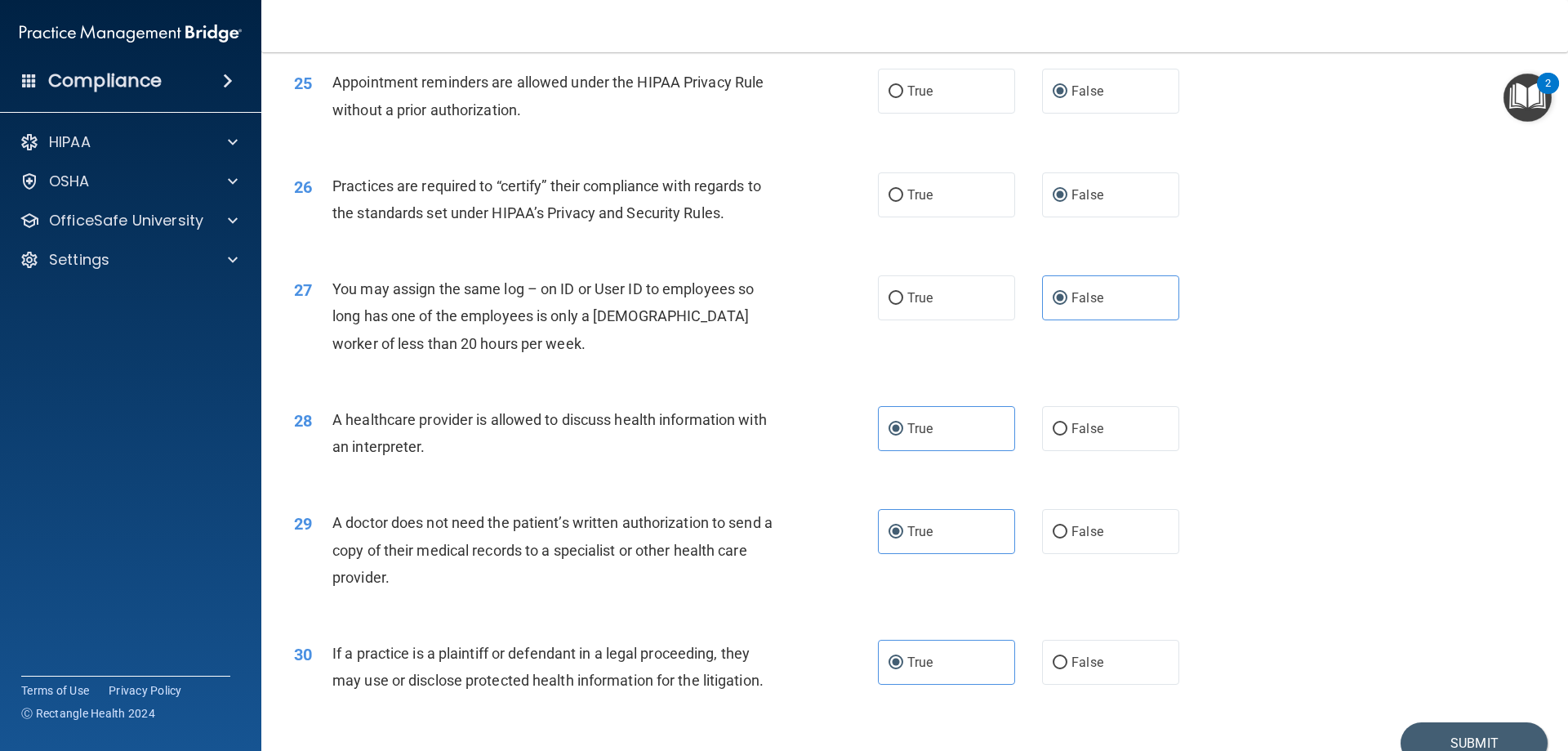
scroll to position [3052, 0]
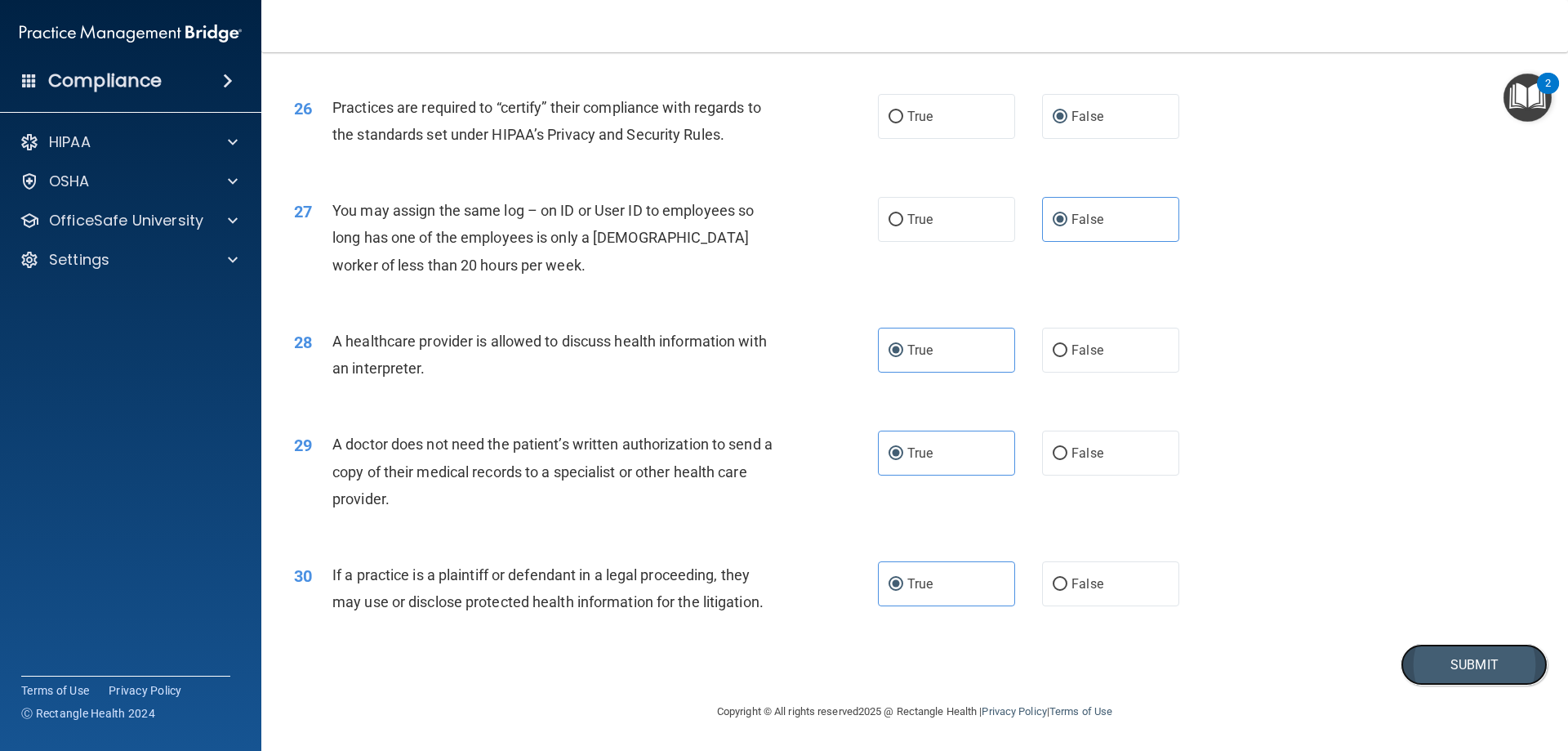
click at [1425, 671] on button "Submit" at bounding box center [1475, 664] width 147 height 42
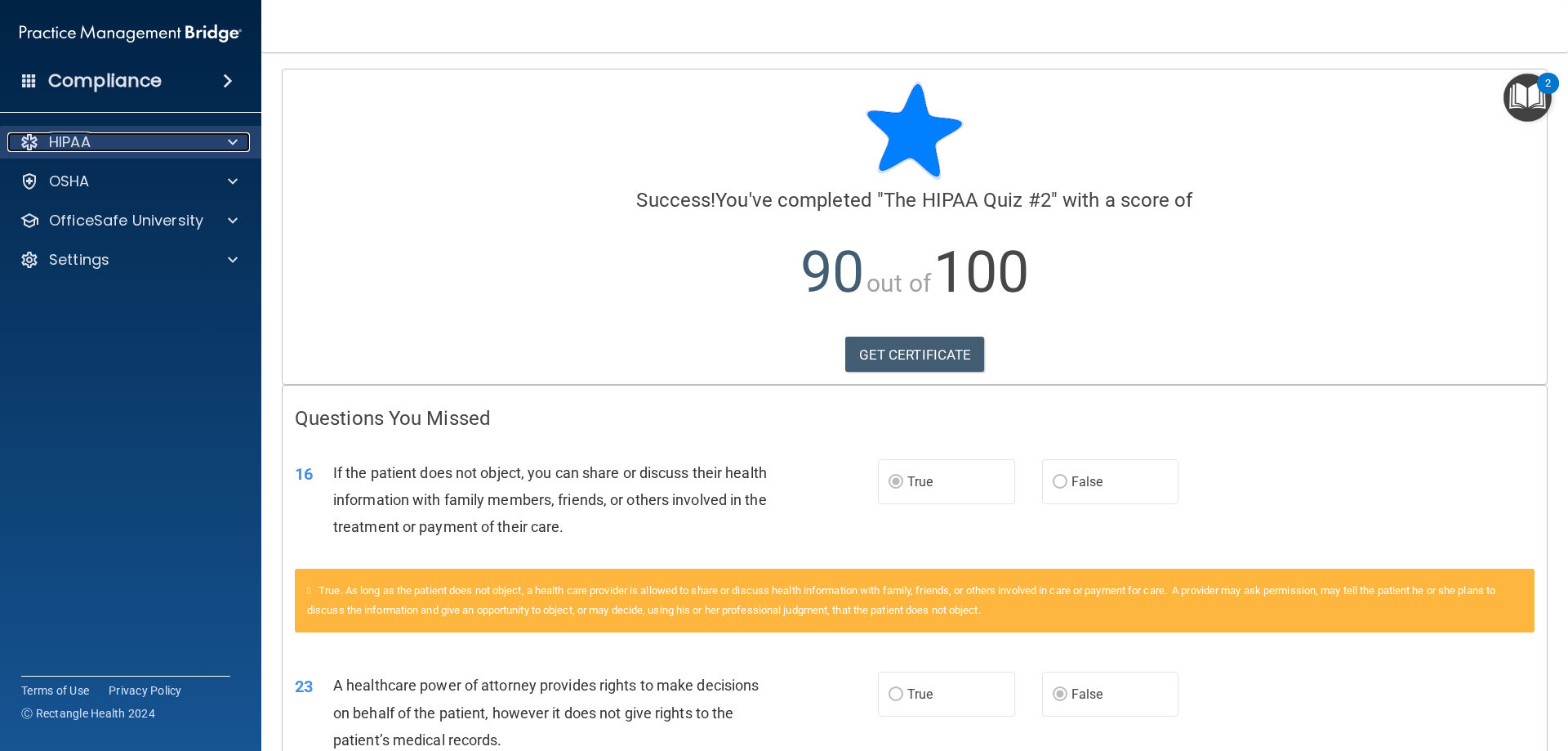
click at [231, 144] on span at bounding box center [233, 142] width 10 height 20
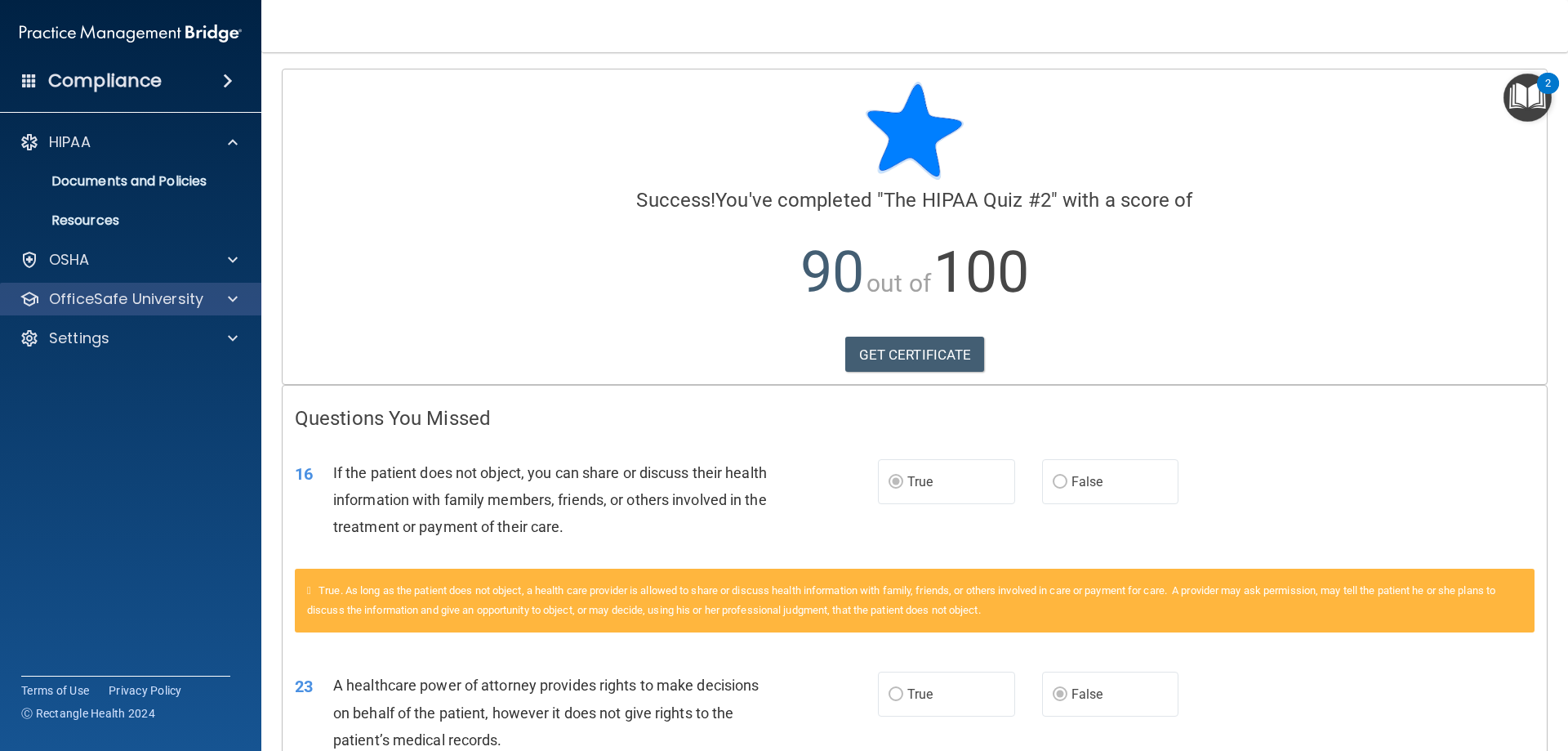
click at [214, 309] on div "OfficeSafe University" at bounding box center [131, 299] width 262 height 32
click at [236, 300] on span at bounding box center [233, 298] width 10 height 20
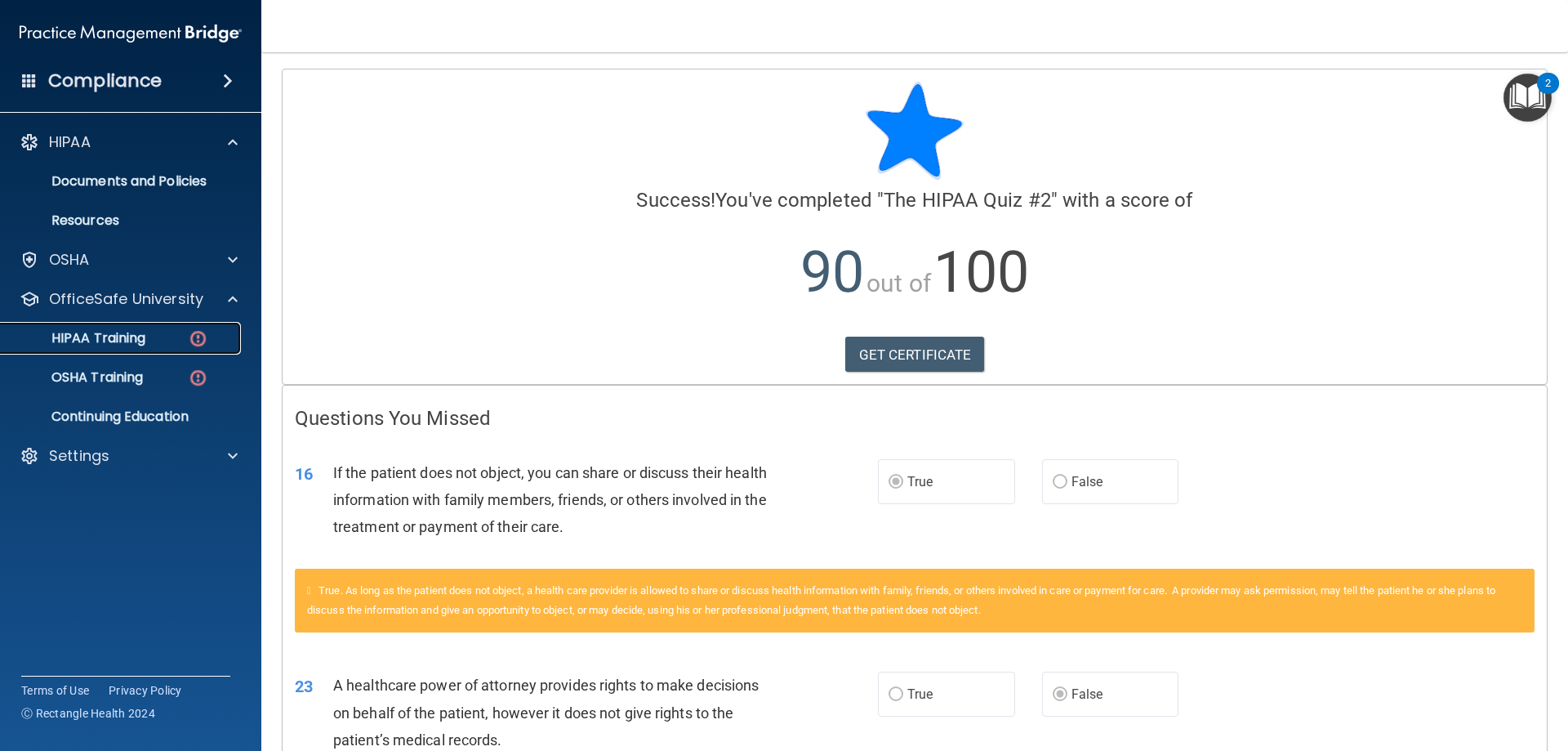
click at [175, 337] on div "HIPAA Training" at bounding box center [122, 337] width 223 height 16
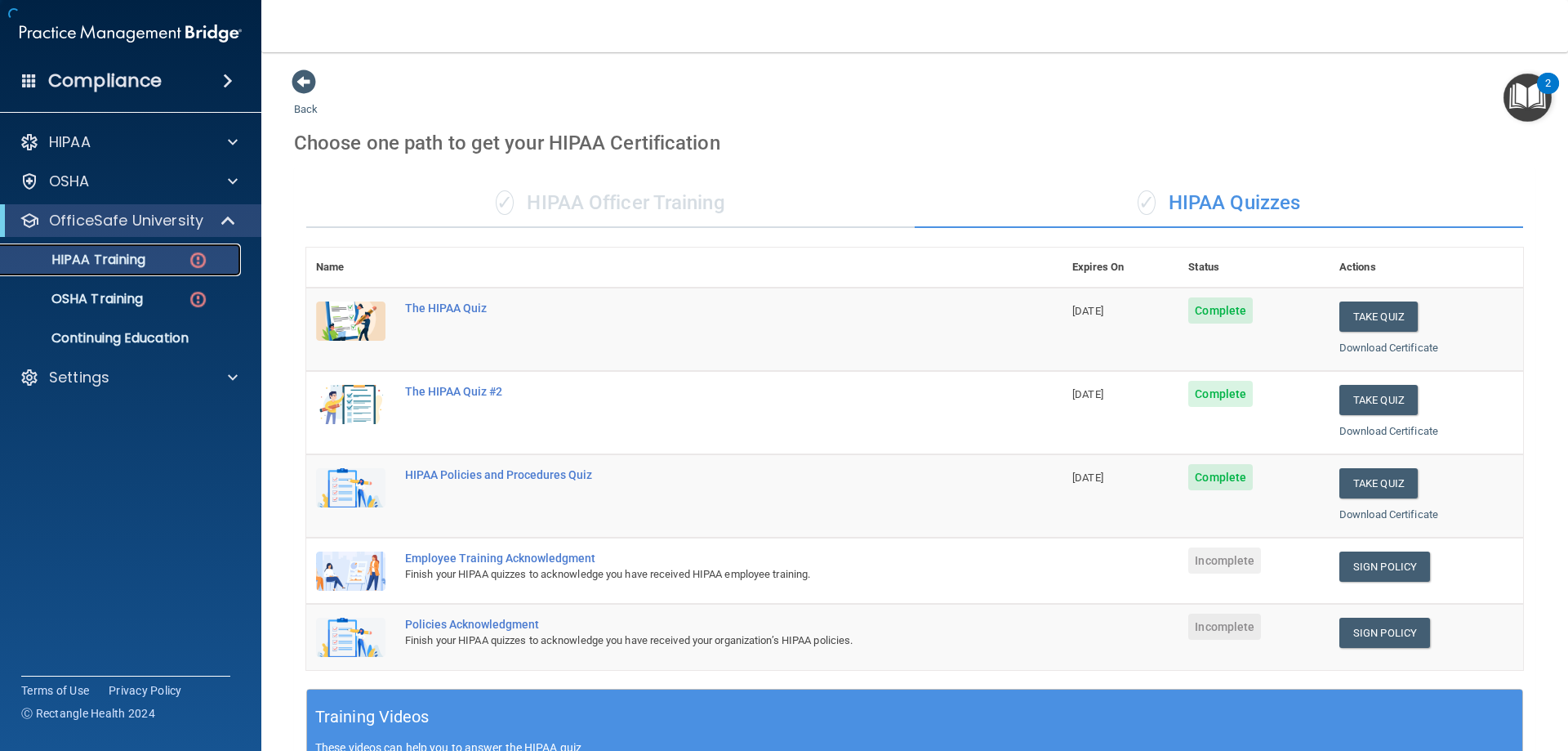
click at [153, 266] on div "HIPAA Training" at bounding box center [122, 259] width 223 height 16
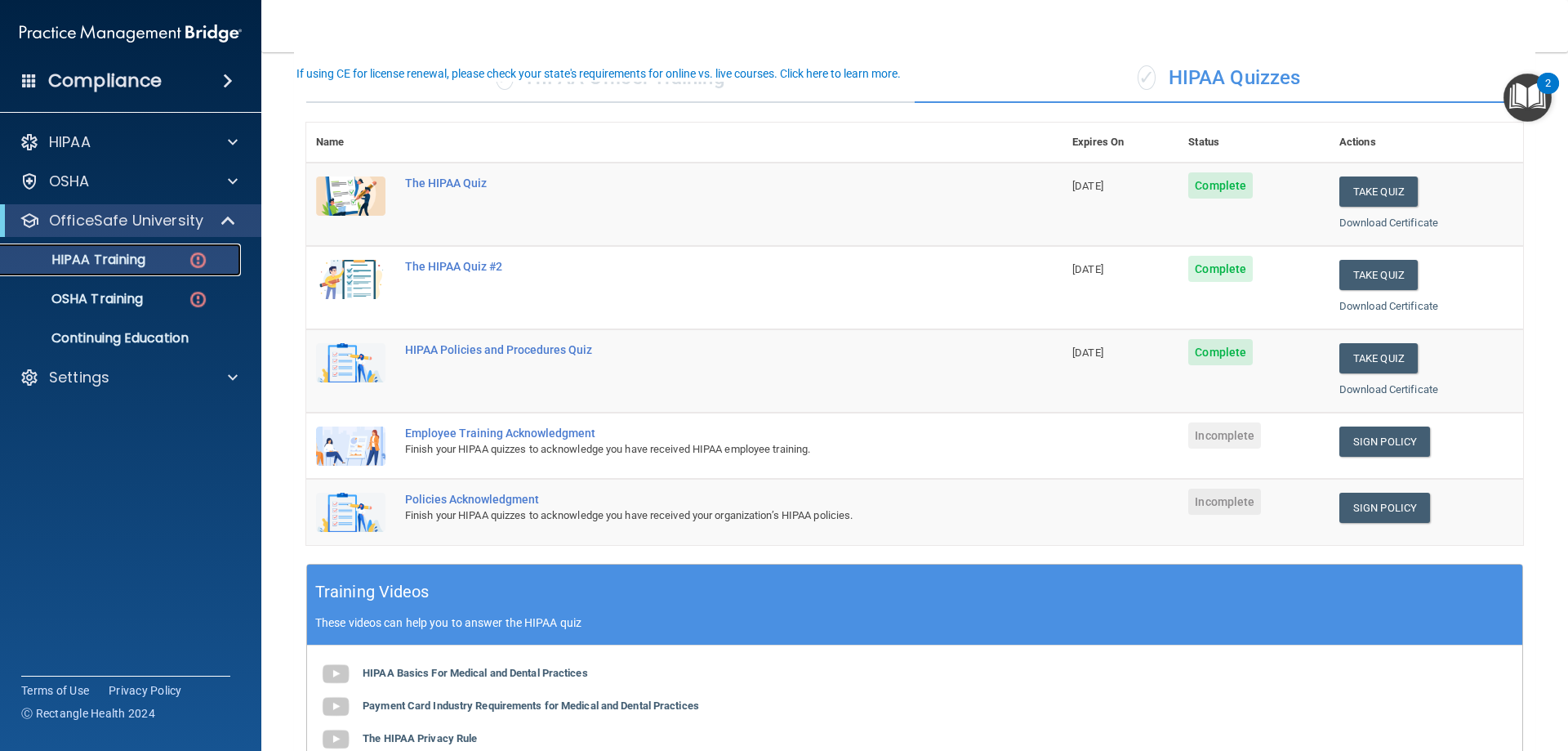
scroll to position [163, 0]
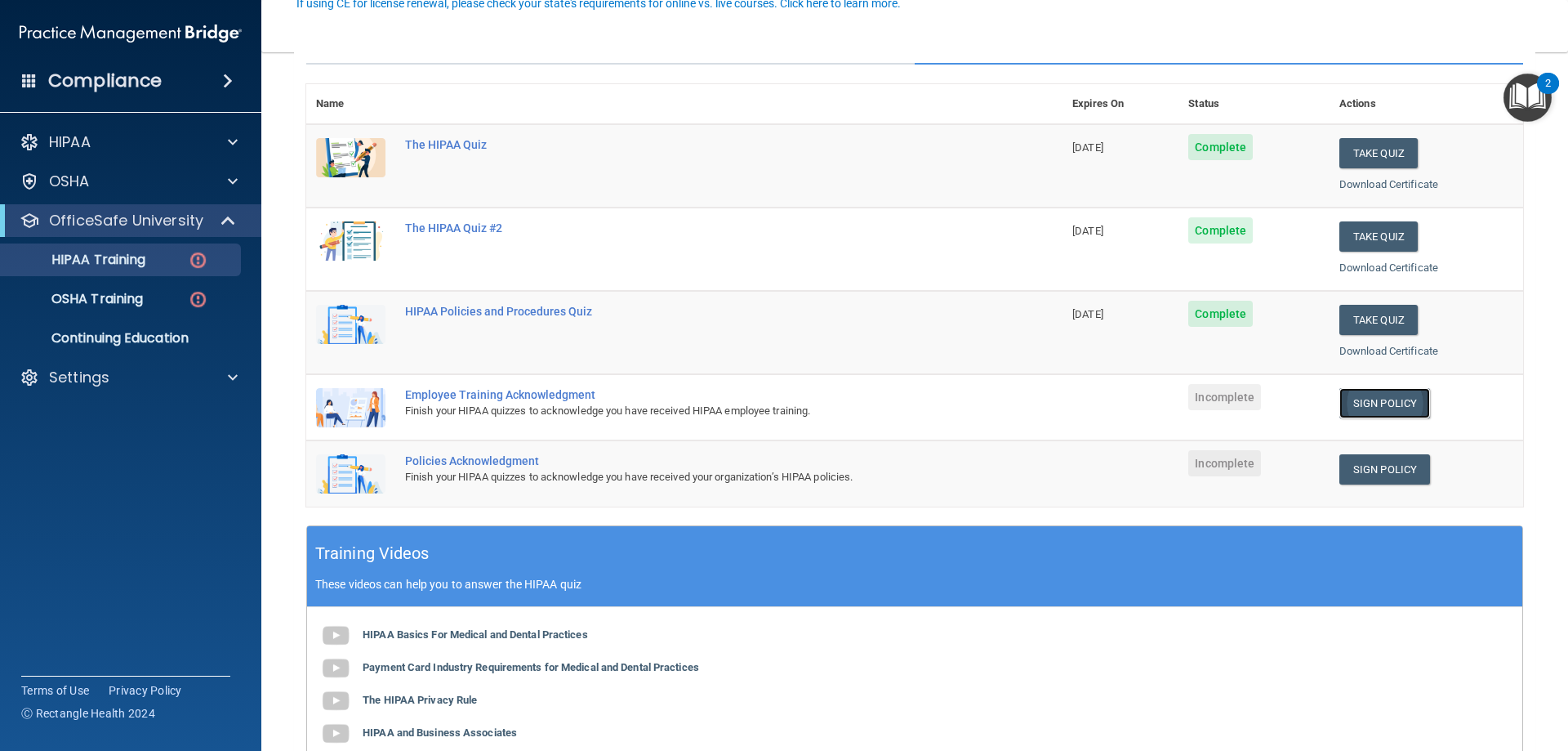
click at [1358, 405] on link "Sign Policy" at bounding box center [1384, 403] width 91 height 30
click at [195, 300] on img at bounding box center [197, 298] width 20 height 20
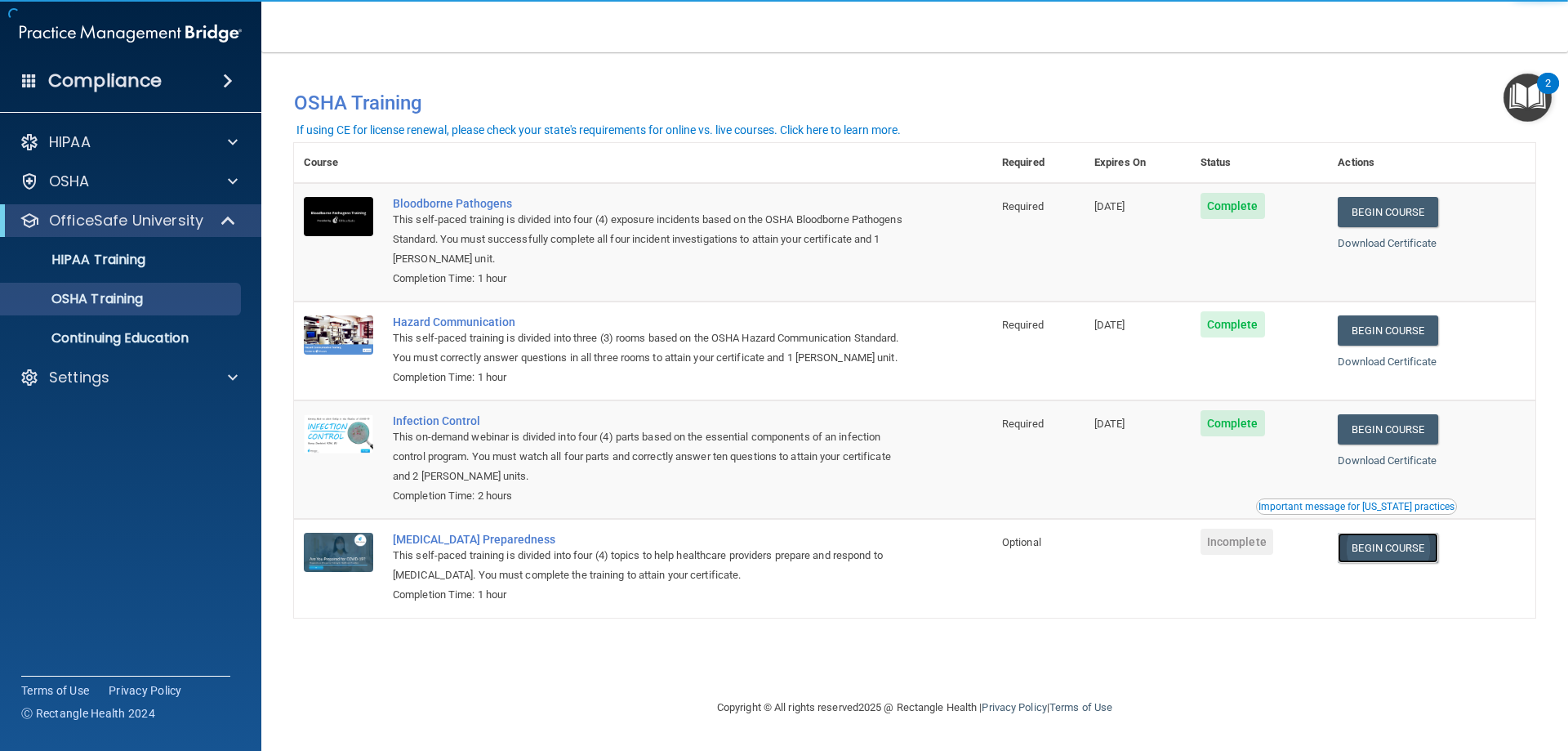
click at [1395, 557] on link "Begin Course" at bounding box center [1388, 548] width 100 height 30
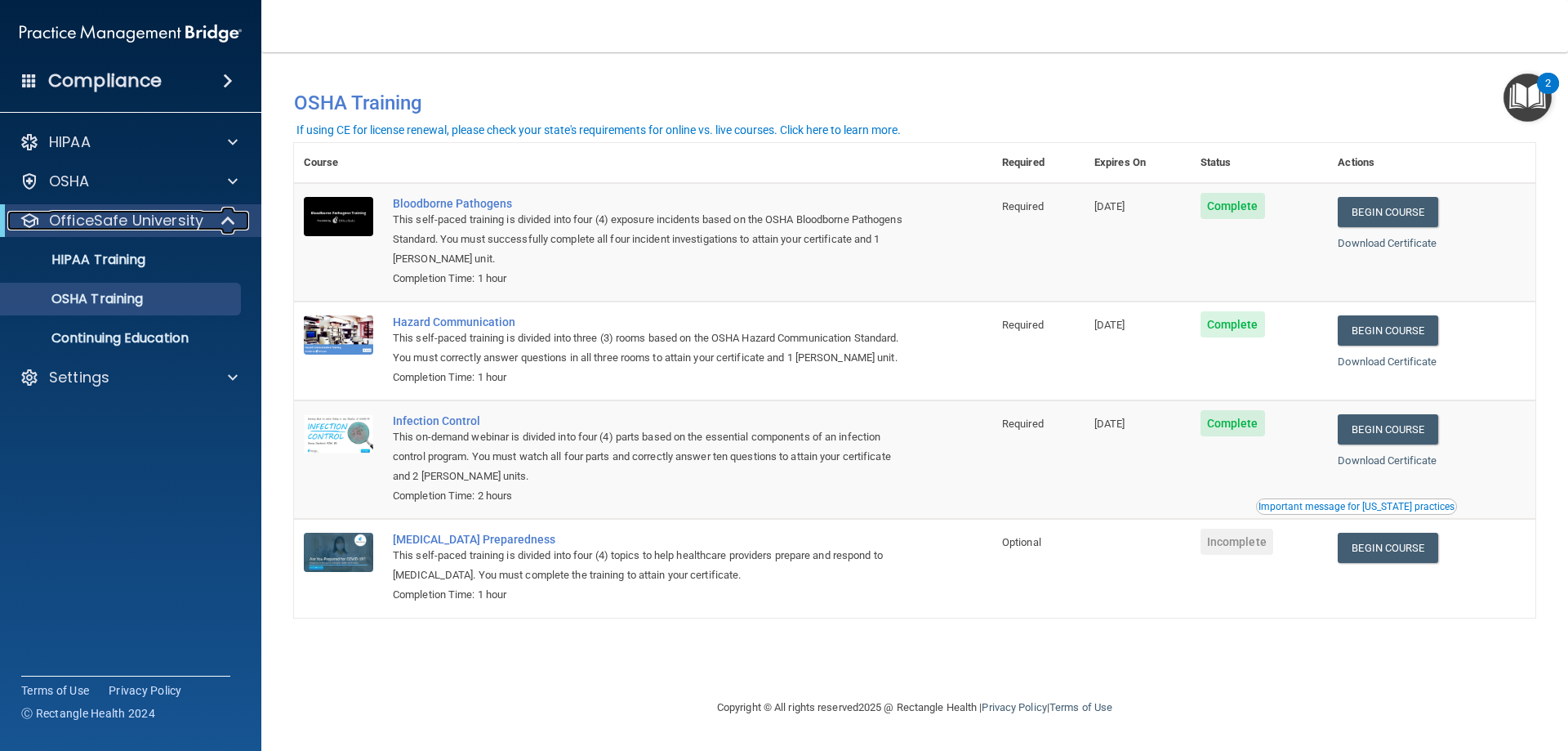
click at [224, 216] on span at bounding box center [230, 220] width 14 height 20
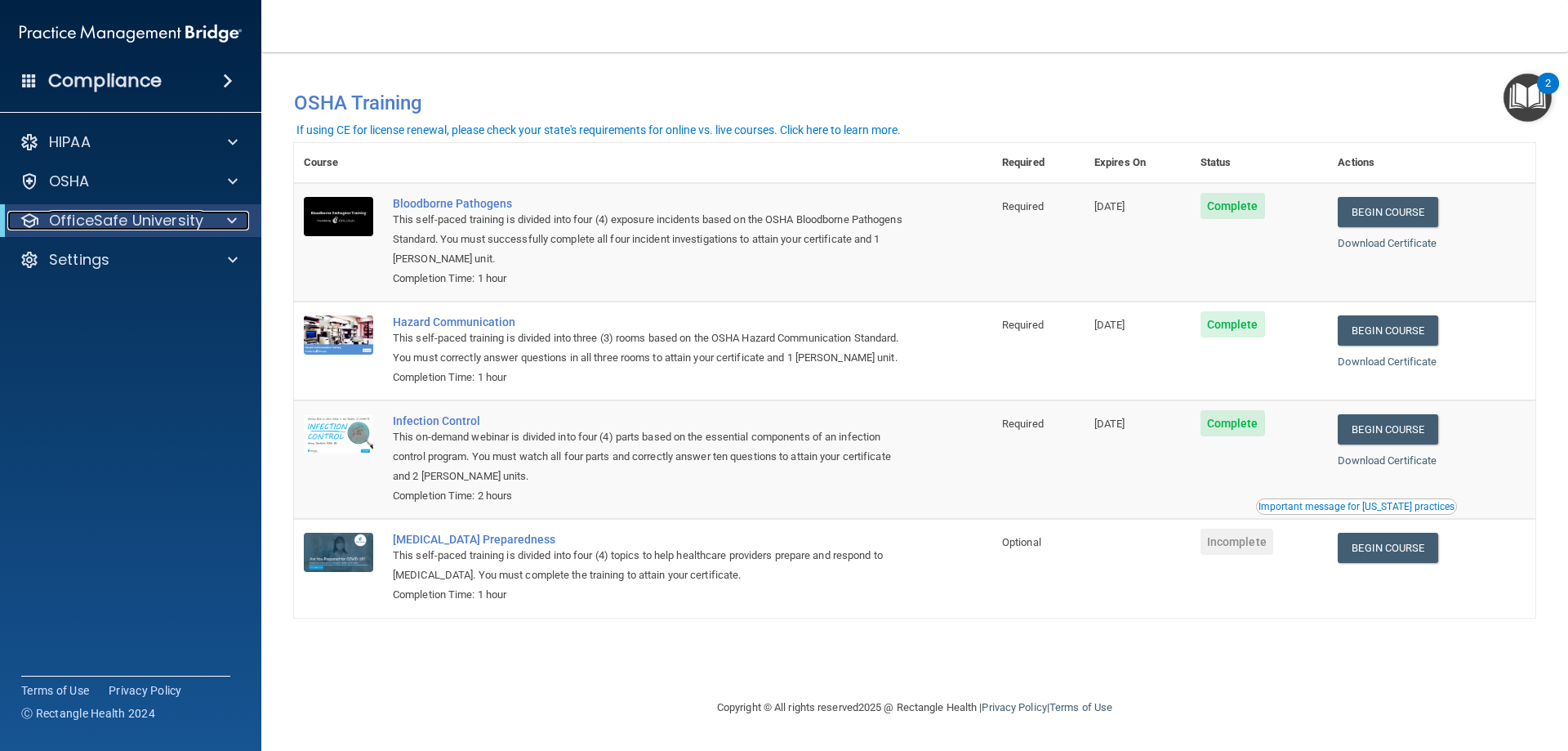
click at [219, 220] on div at bounding box center [229, 220] width 40 height 20
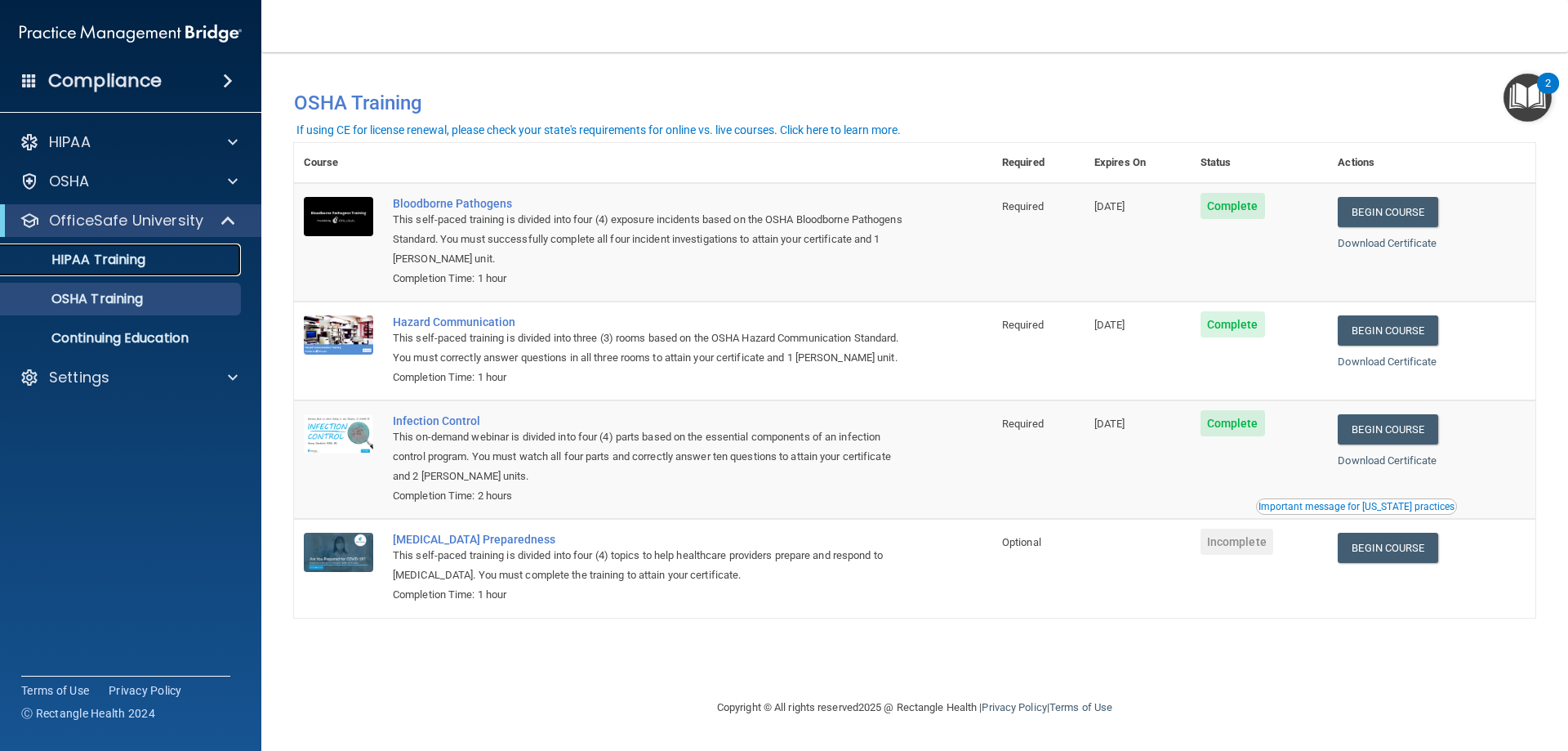
click at [125, 274] on link "HIPAA Training" at bounding box center [112, 259] width 257 height 32
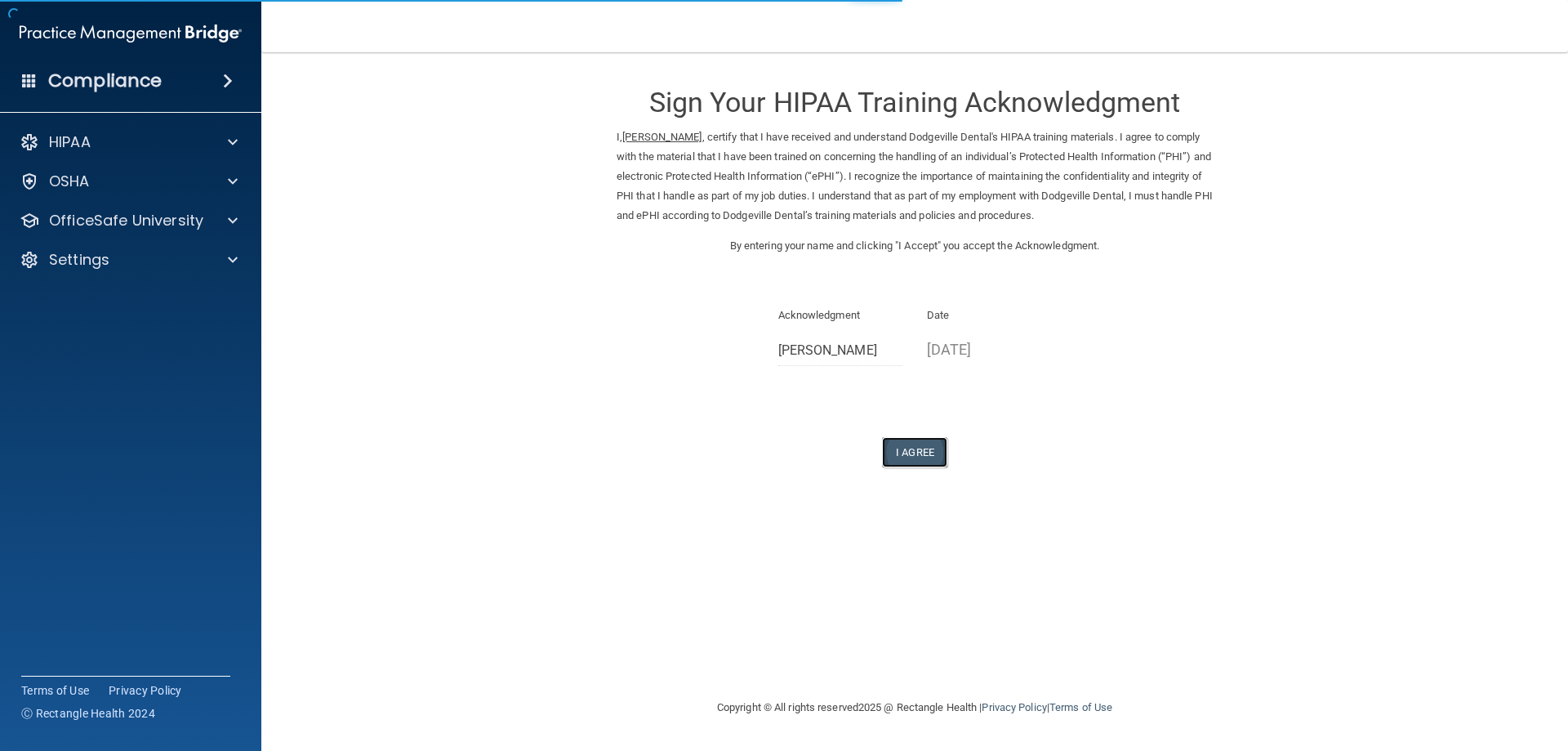
click at [916, 457] on button "I Agree" at bounding box center [915, 452] width 66 height 30
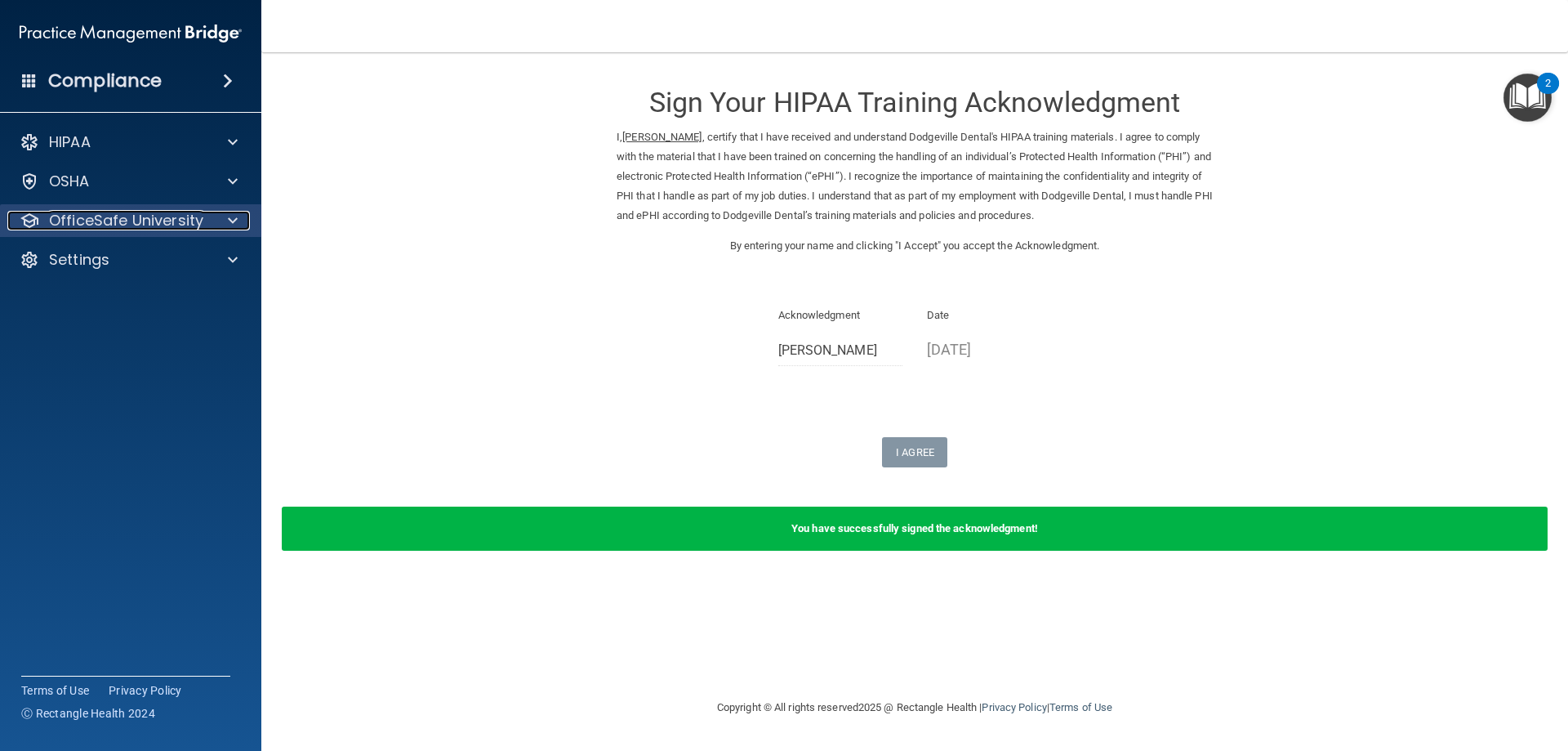
click at [246, 222] on div at bounding box center [230, 220] width 41 height 20
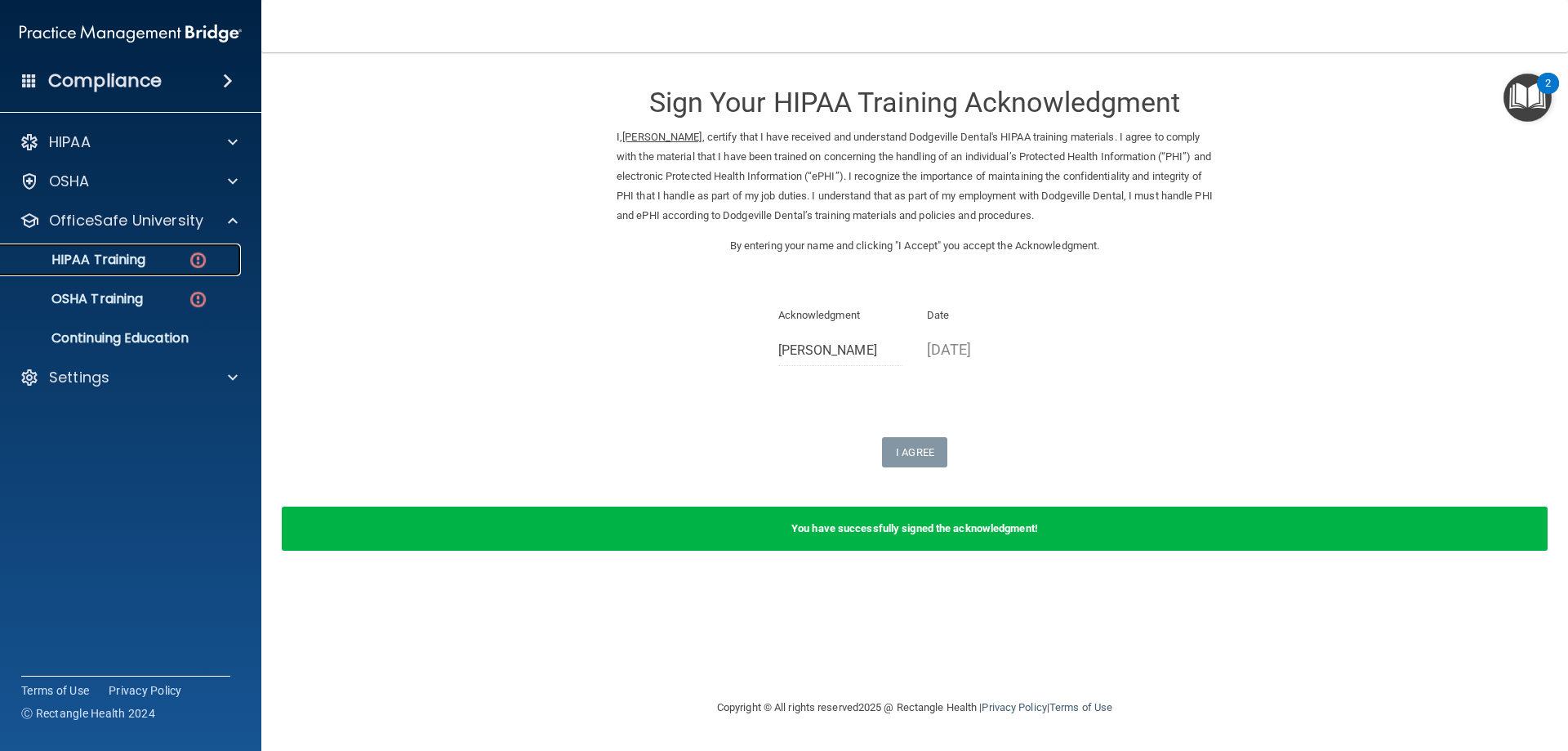
click at [163, 272] on link "HIPAA Training" at bounding box center [112, 259] width 257 height 32
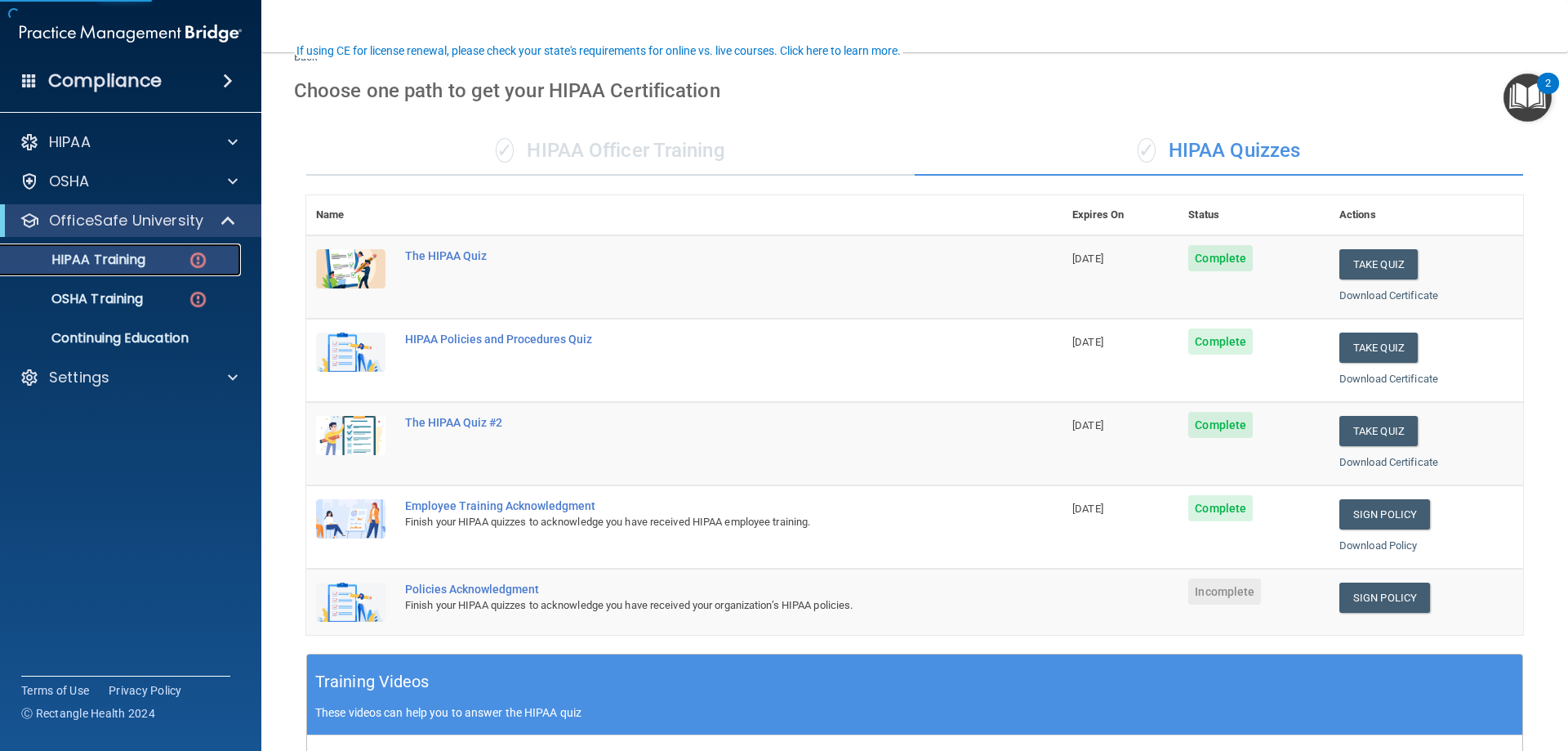
scroll to position [245, 0]
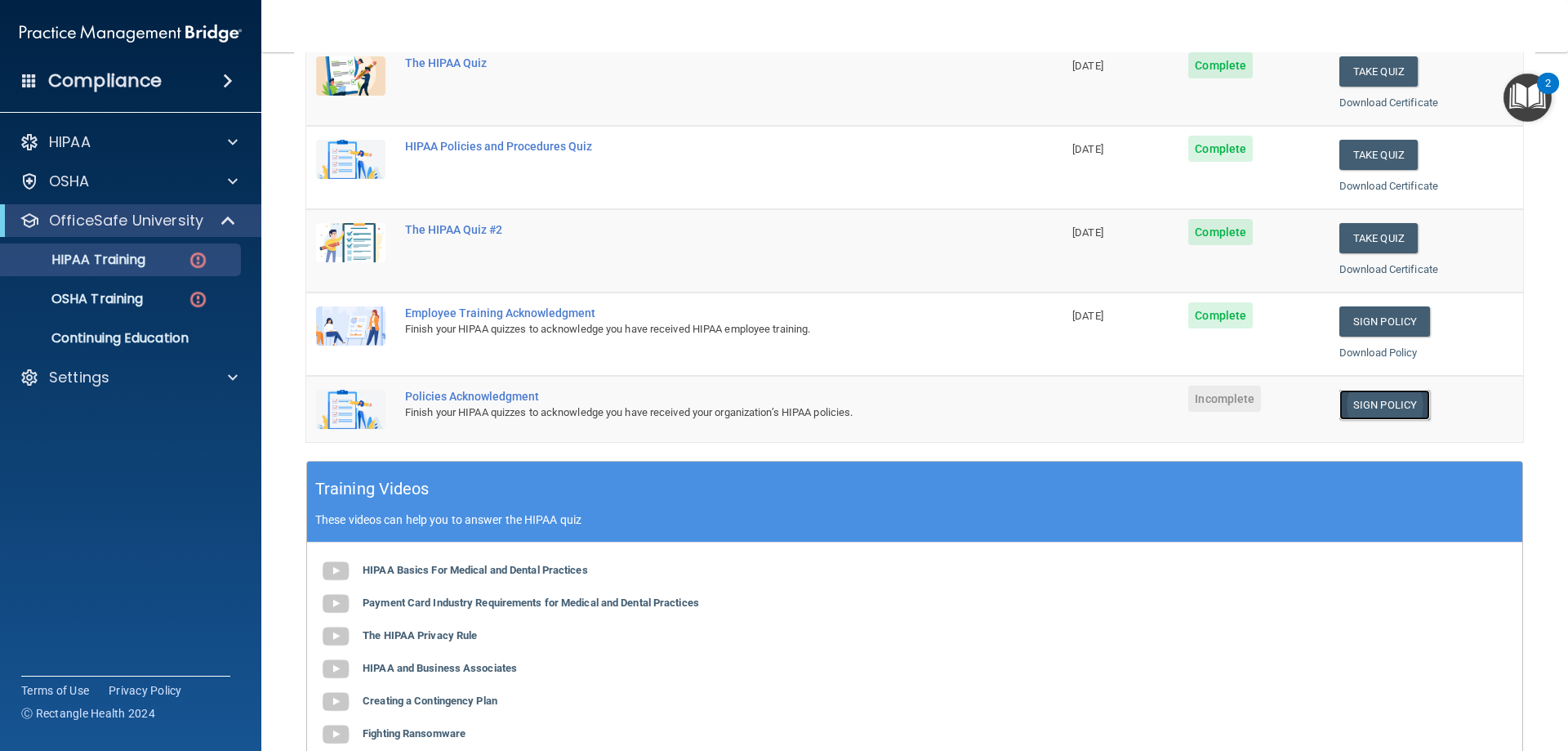
click at [1362, 414] on link "Sign Policy" at bounding box center [1384, 405] width 91 height 30
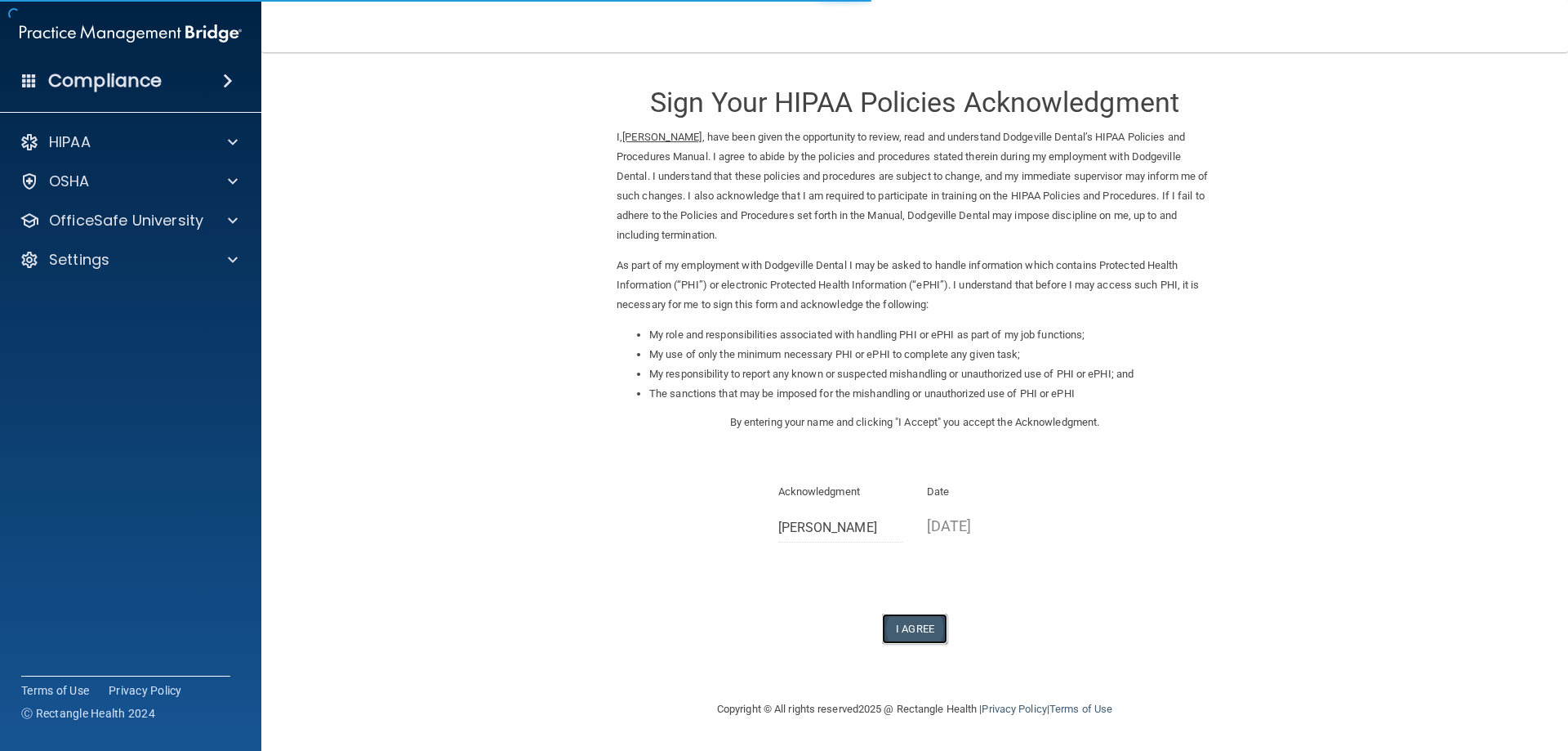
click at [933, 631] on button "I Agree" at bounding box center [915, 629] width 66 height 30
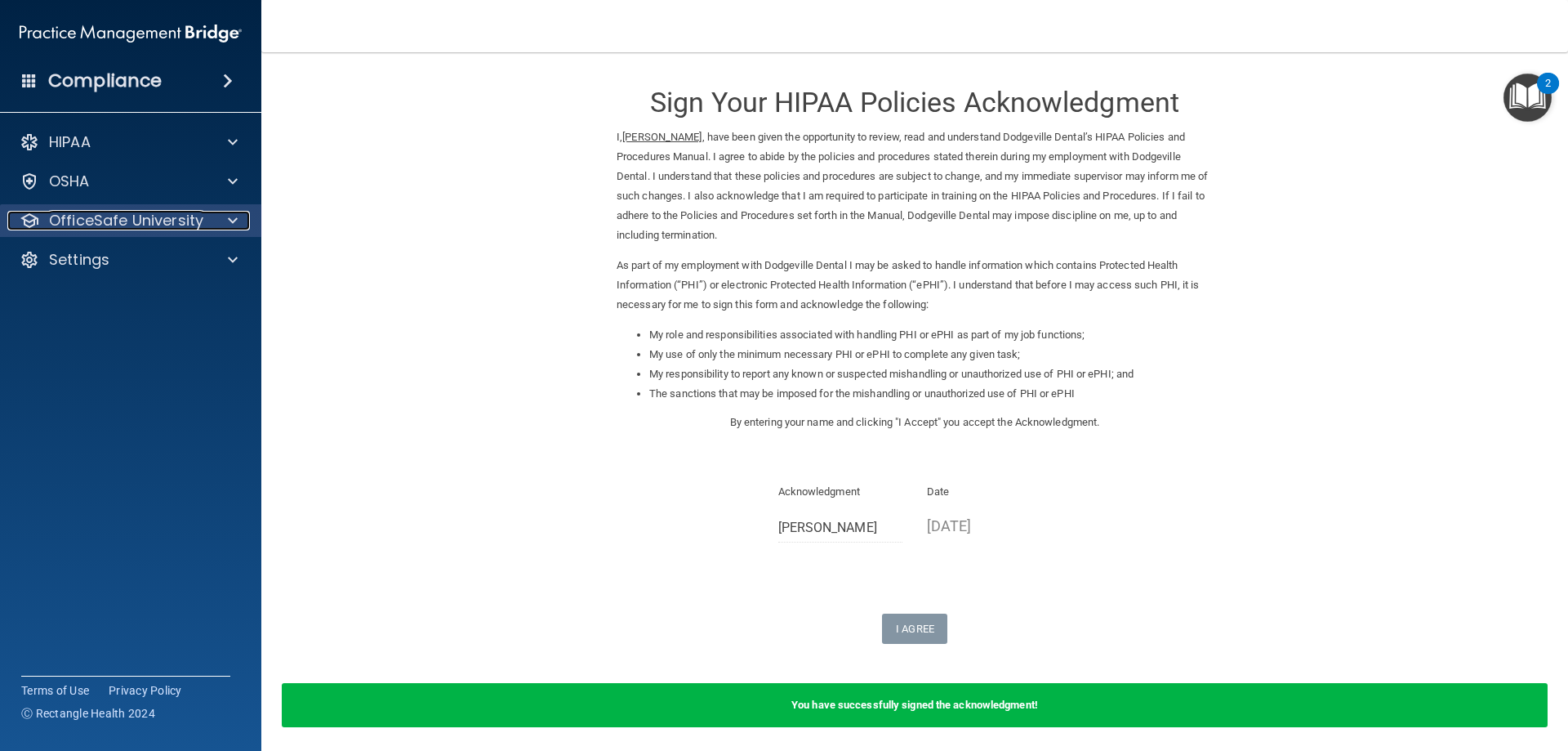
click at [226, 213] on div at bounding box center [230, 220] width 41 height 20
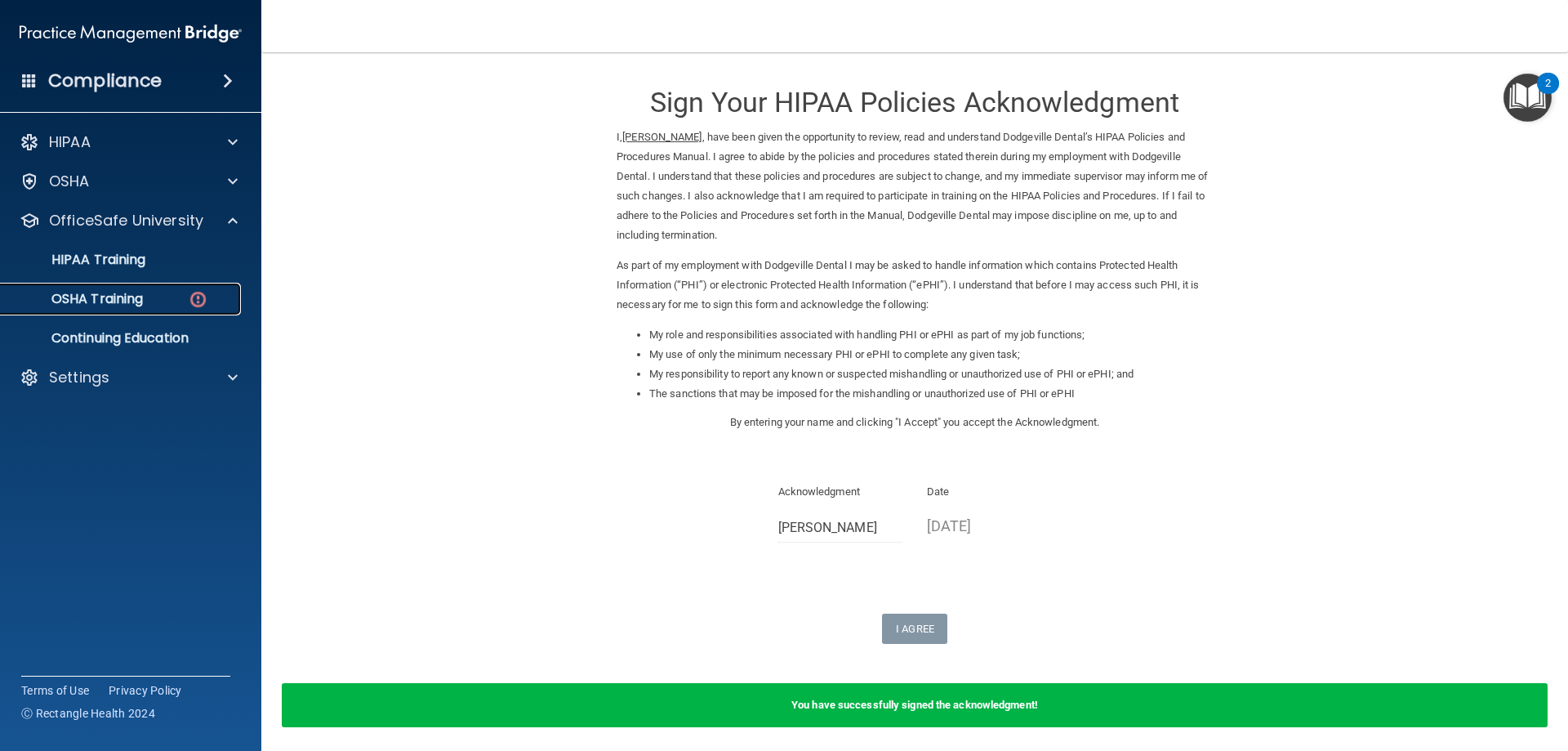
click at [157, 299] on div "OSHA Training" at bounding box center [122, 298] width 223 height 16
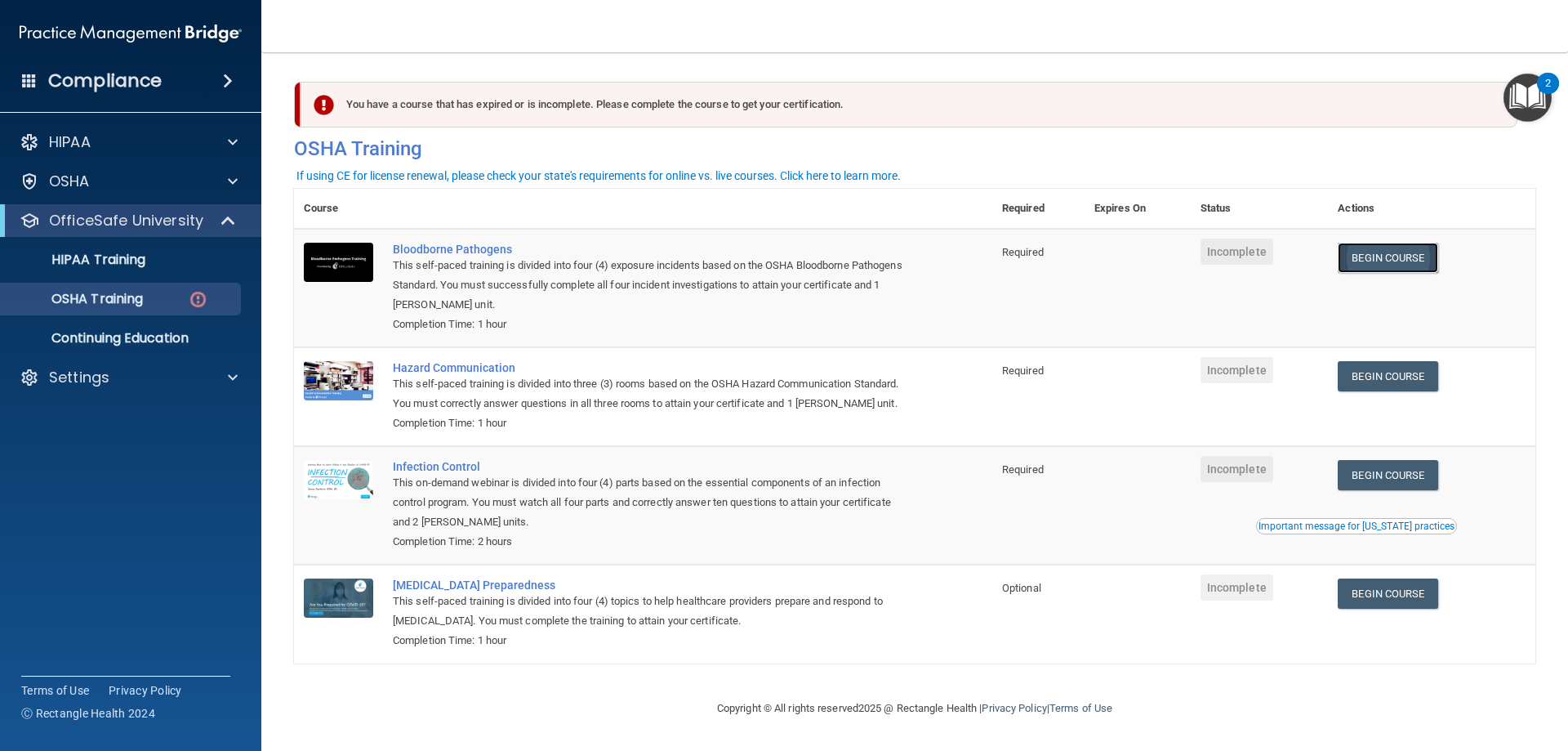
click at [1396, 265] on link "Begin Course" at bounding box center [1388, 258] width 100 height 30
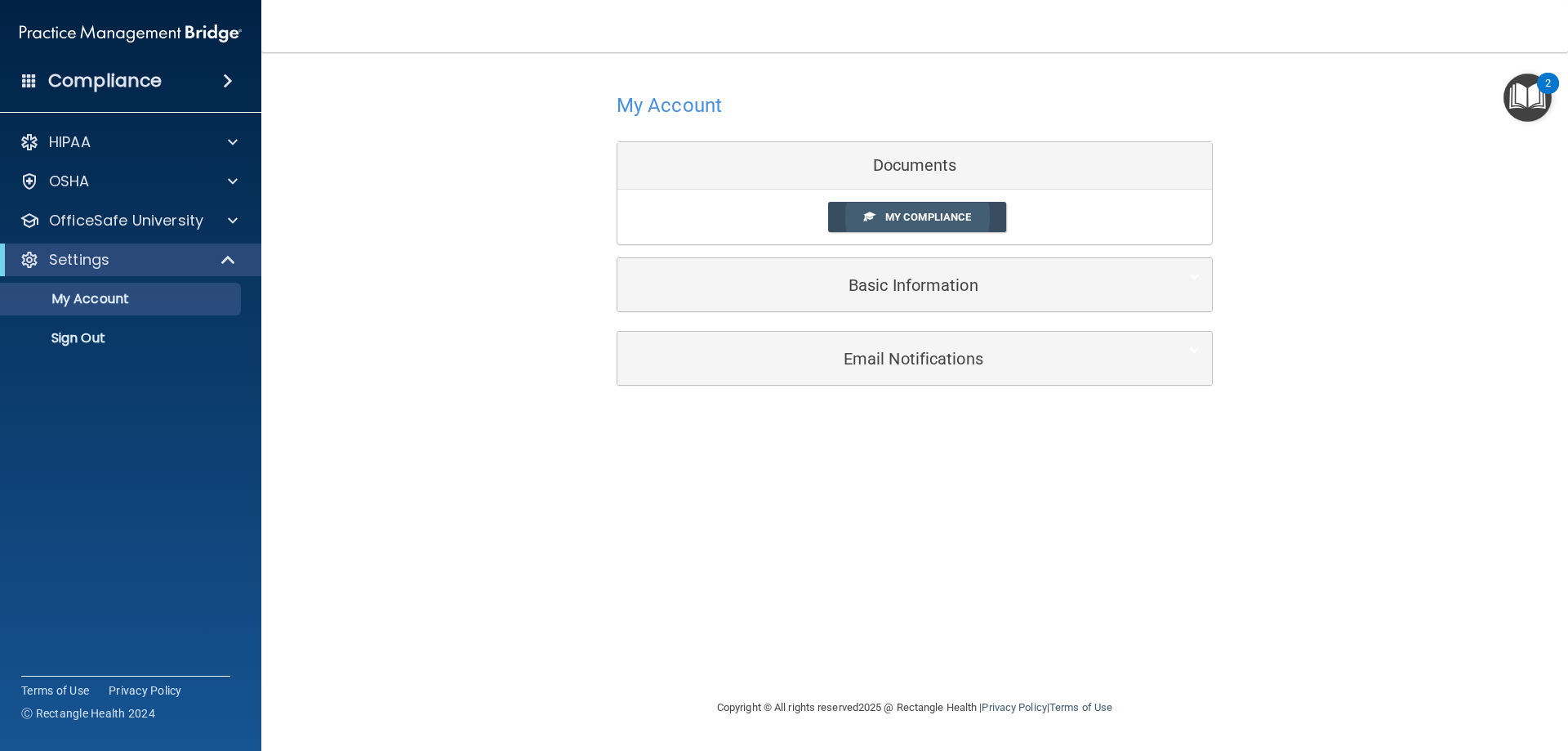
click at [969, 219] on span "My Compliance" at bounding box center [928, 216] width 86 height 12
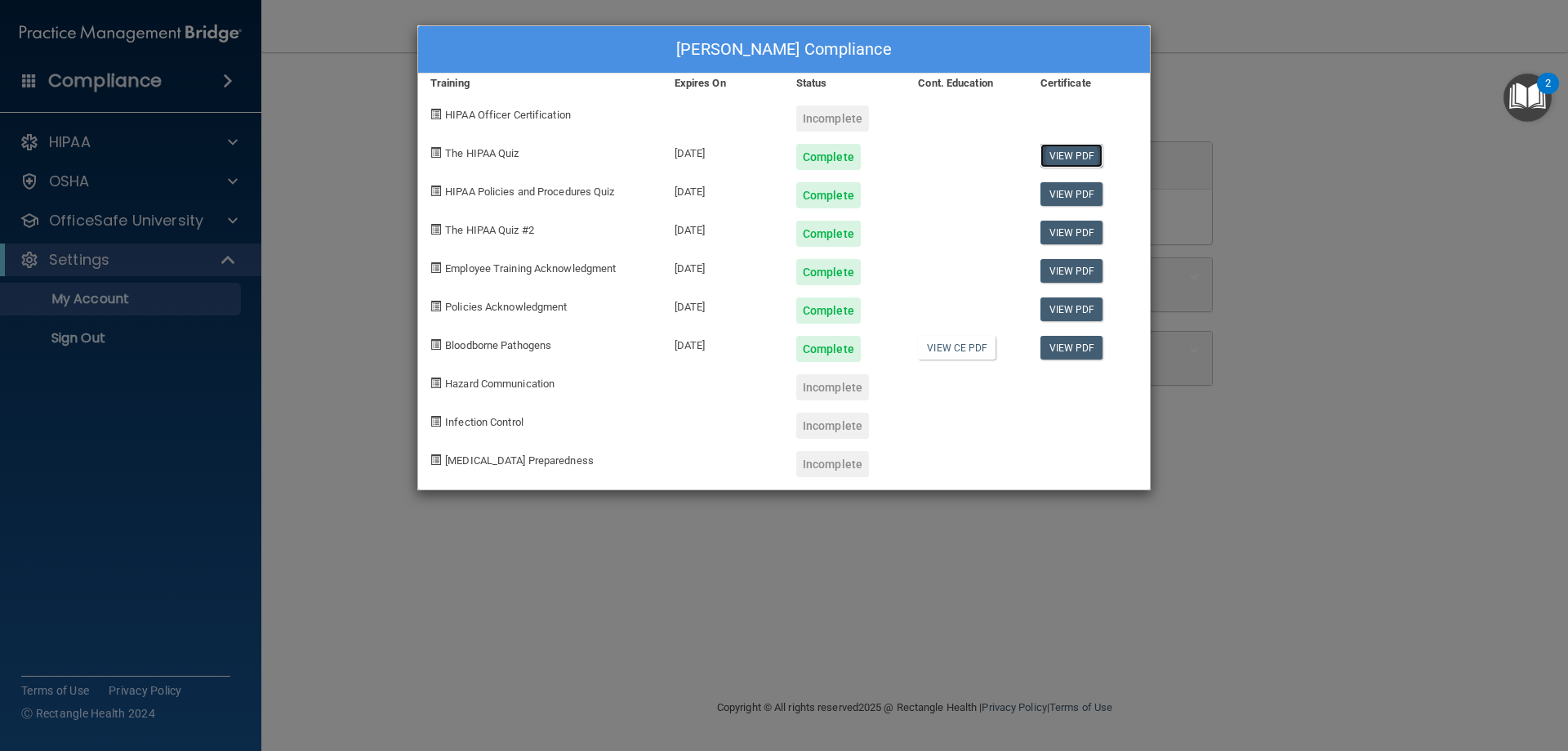
click at [1079, 159] on link "View PDF" at bounding box center [1072, 155] width 63 height 24
click at [237, 208] on div "[PERSON_NAME] Compliance Training Expires On Status Cont. Education Certificate…" at bounding box center [784, 376] width 1568 height 751
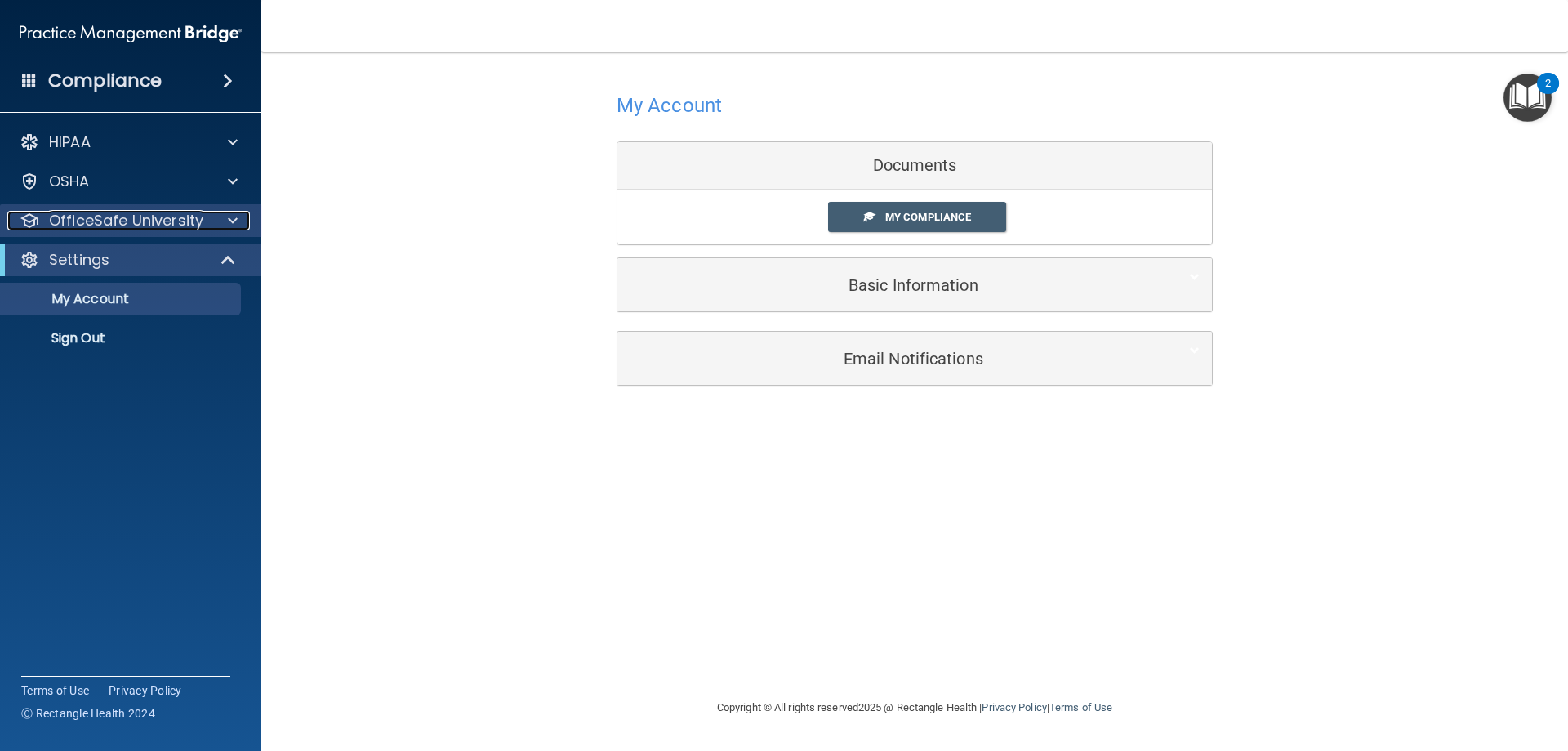
click at [234, 220] on span at bounding box center [233, 220] width 10 height 20
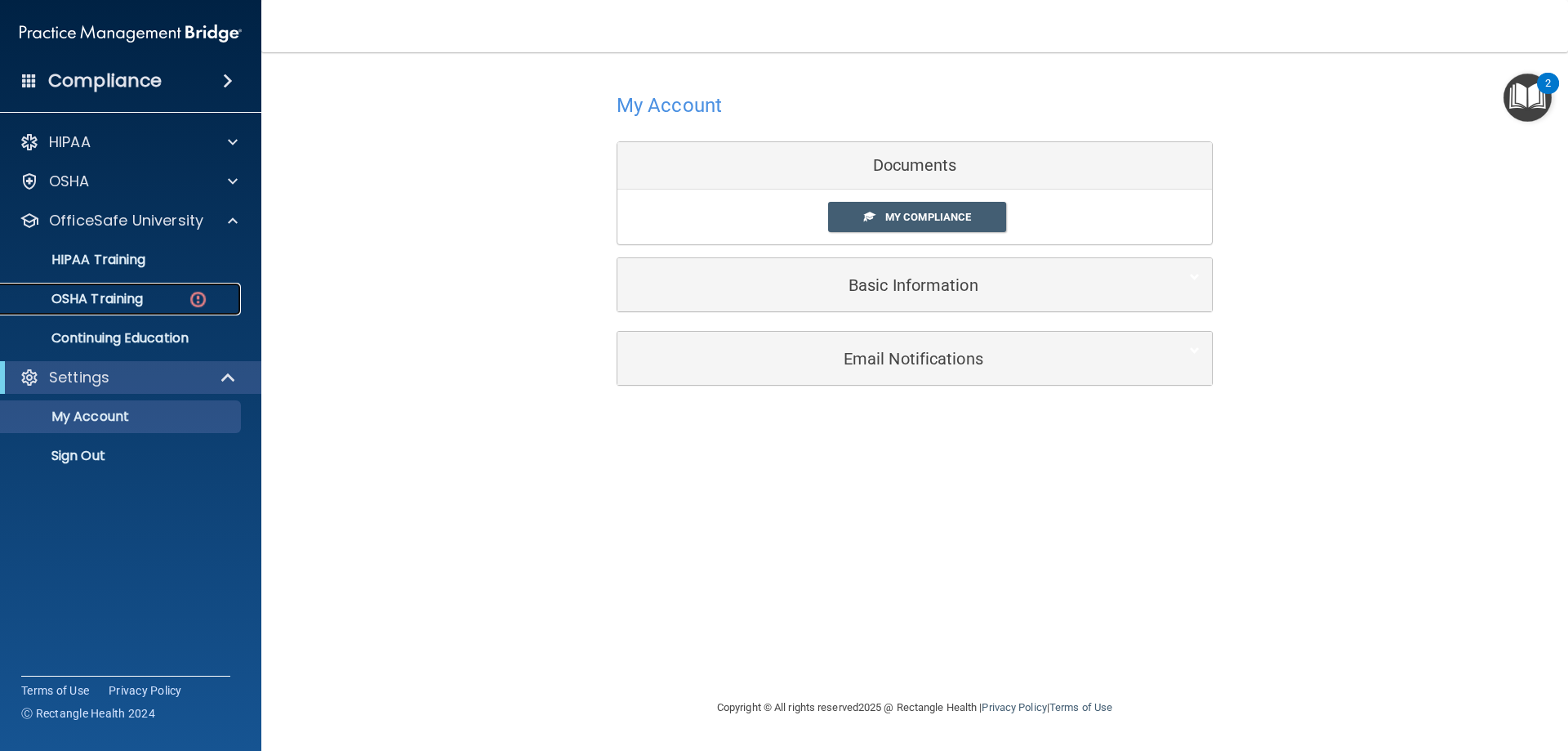
click at [193, 293] on img at bounding box center [197, 298] width 20 height 20
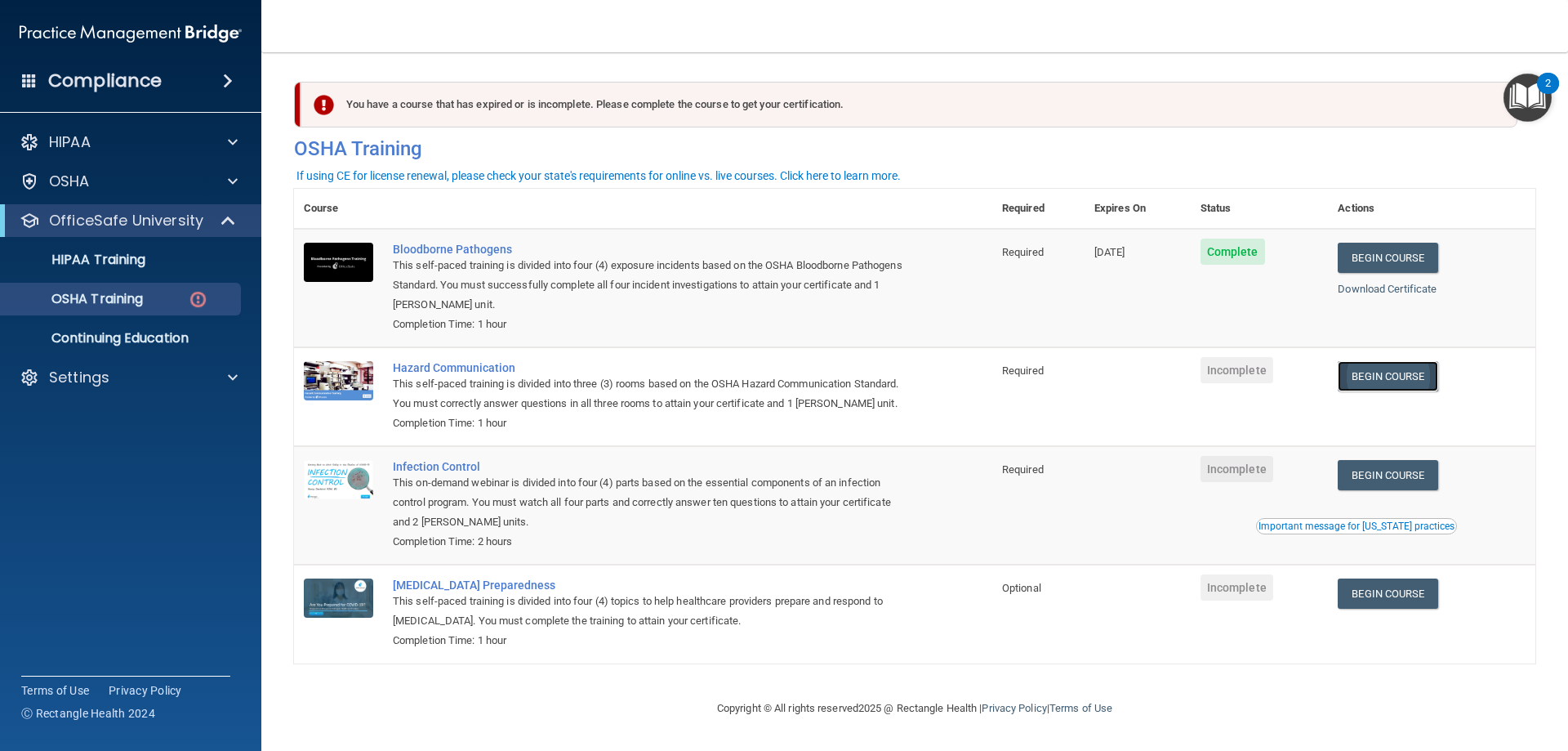
click at [1371, 376] on link "Begin Course" at bounding box center [1388, 376] width 100 height 30
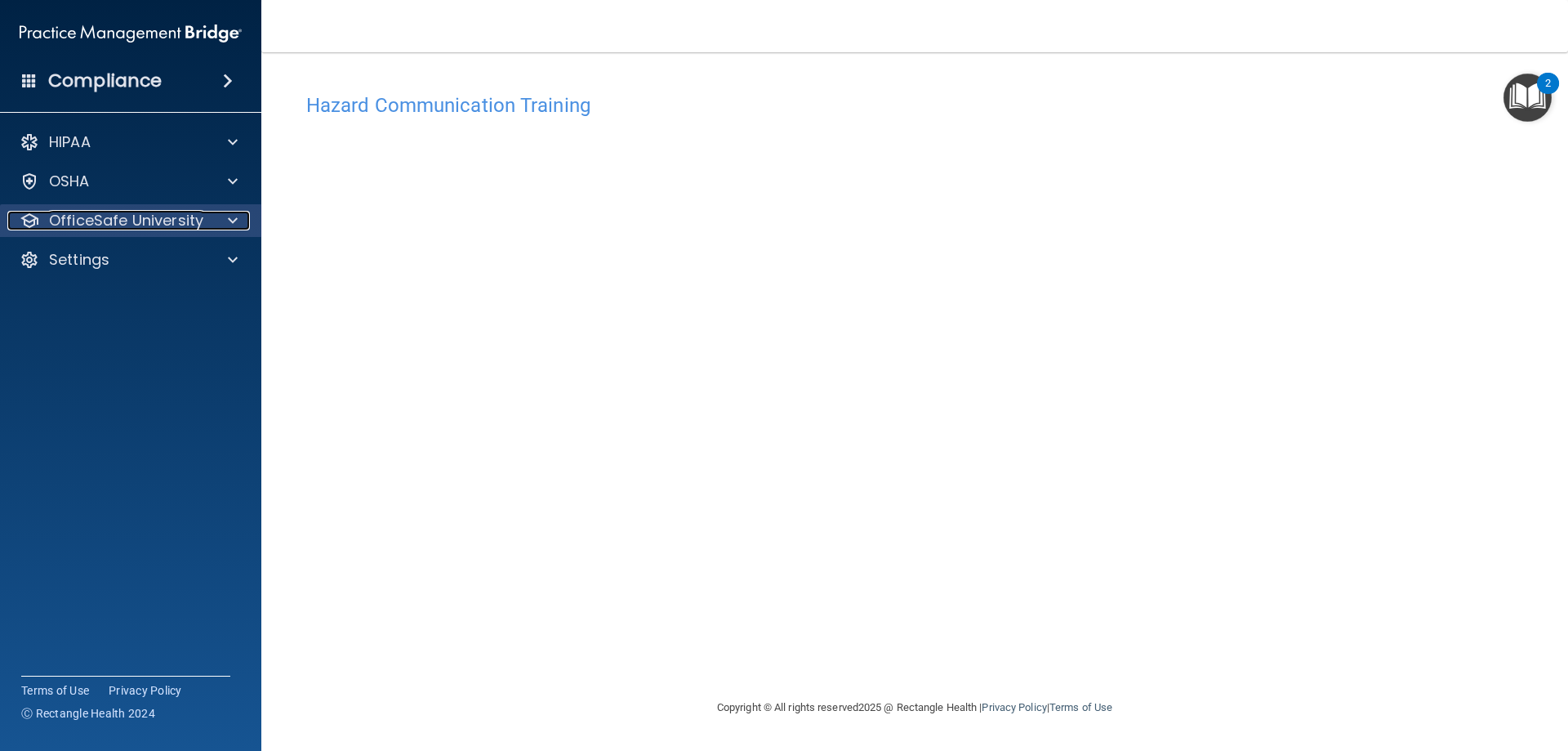
click at [230, 220] on span at bounding box center [233, 220] width 10 height 20
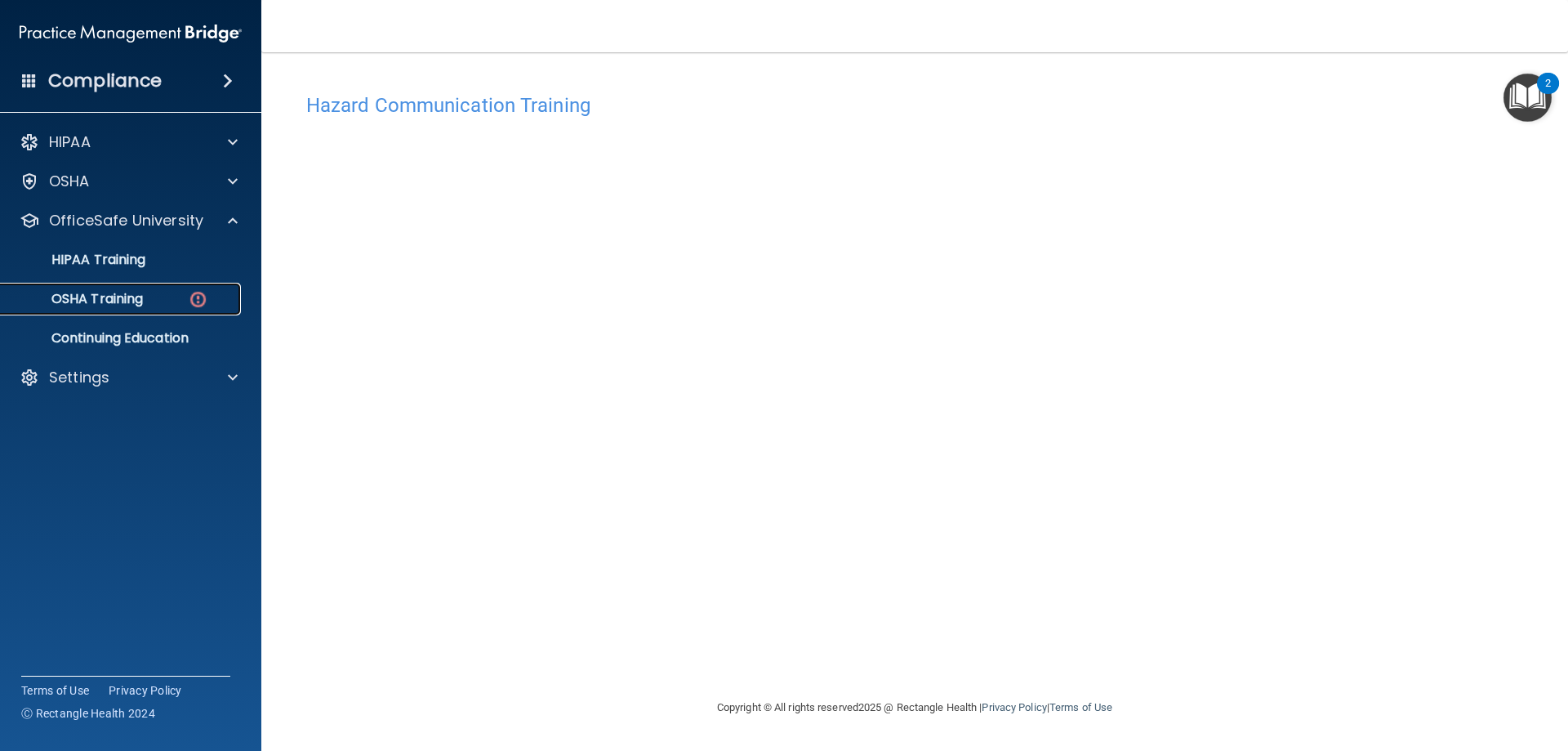
click at [206, 297] on img at bounding box center [197, 298] width 20 height 20
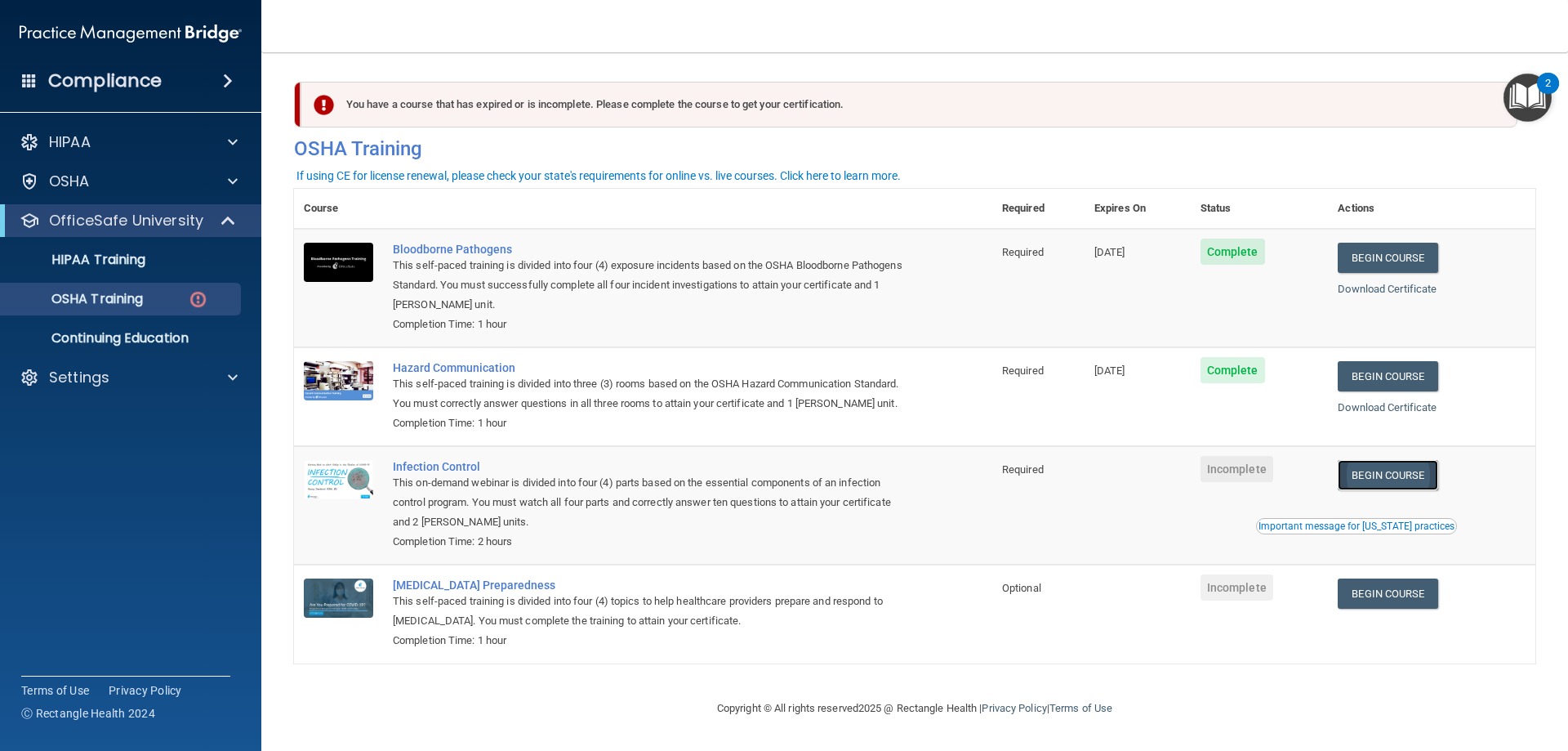
click at [1409, 490] on link "Begin Course" at bounding box center [1388, 475] width 100 height 30
click at [1374, 490] on link "Begin Course" at bounding box center [1388, 475] width 100 height 30
click at [1375, 490] on link "Begin Course" at bounding box center [1388, 475] width 100 height 30
click at [1386, 490] on link "Begin Course" at bounding box center [1388, 475] width 100 height 30
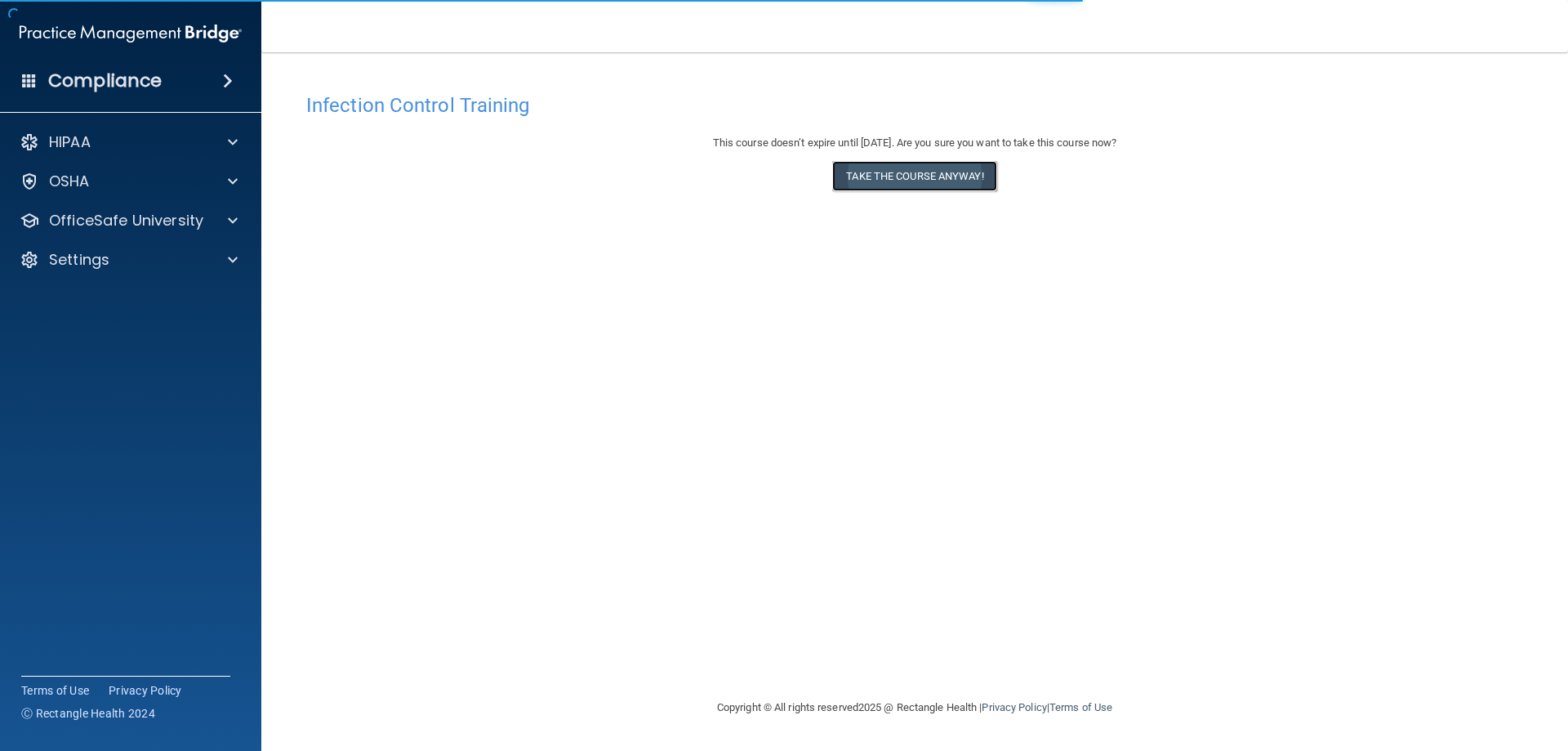
click at [900, 171] on button "Take the course anyway!" at bounding box center [914, 176] width 164 height 30
click at [969, 173] on button "Take the course anyway!" at bounding box center [914, 176] width 164 height 30
